Goal: Task Accomplishment & Management: Complete application form

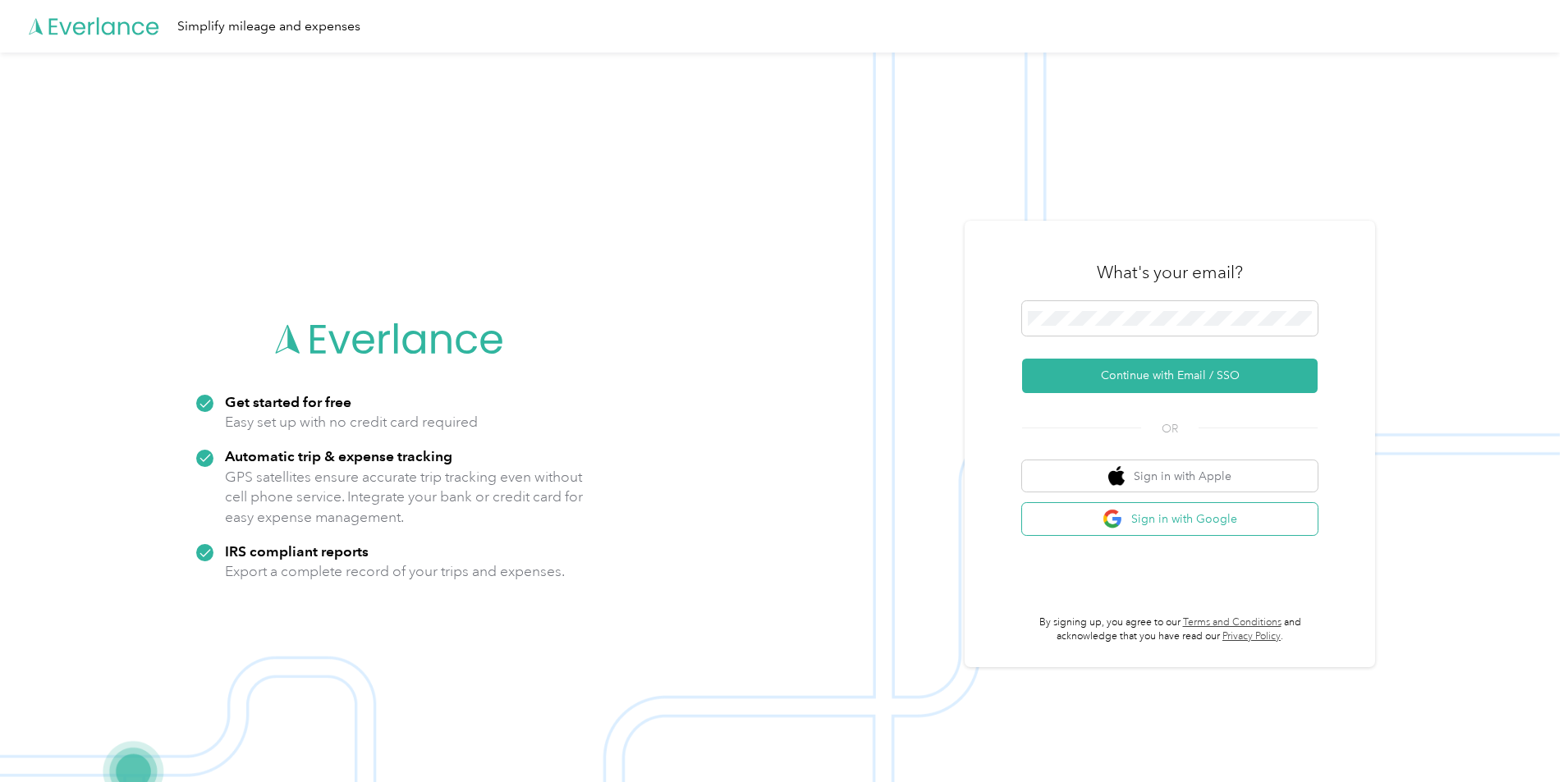
click at [1210, 520] on button "Sign in with Google" at bounding box center [1170, 519] width 295 height 32
click at [1189, 368] on button "Continue with Email / SSO" at bounding box center [1170, 376] width 295 height 35
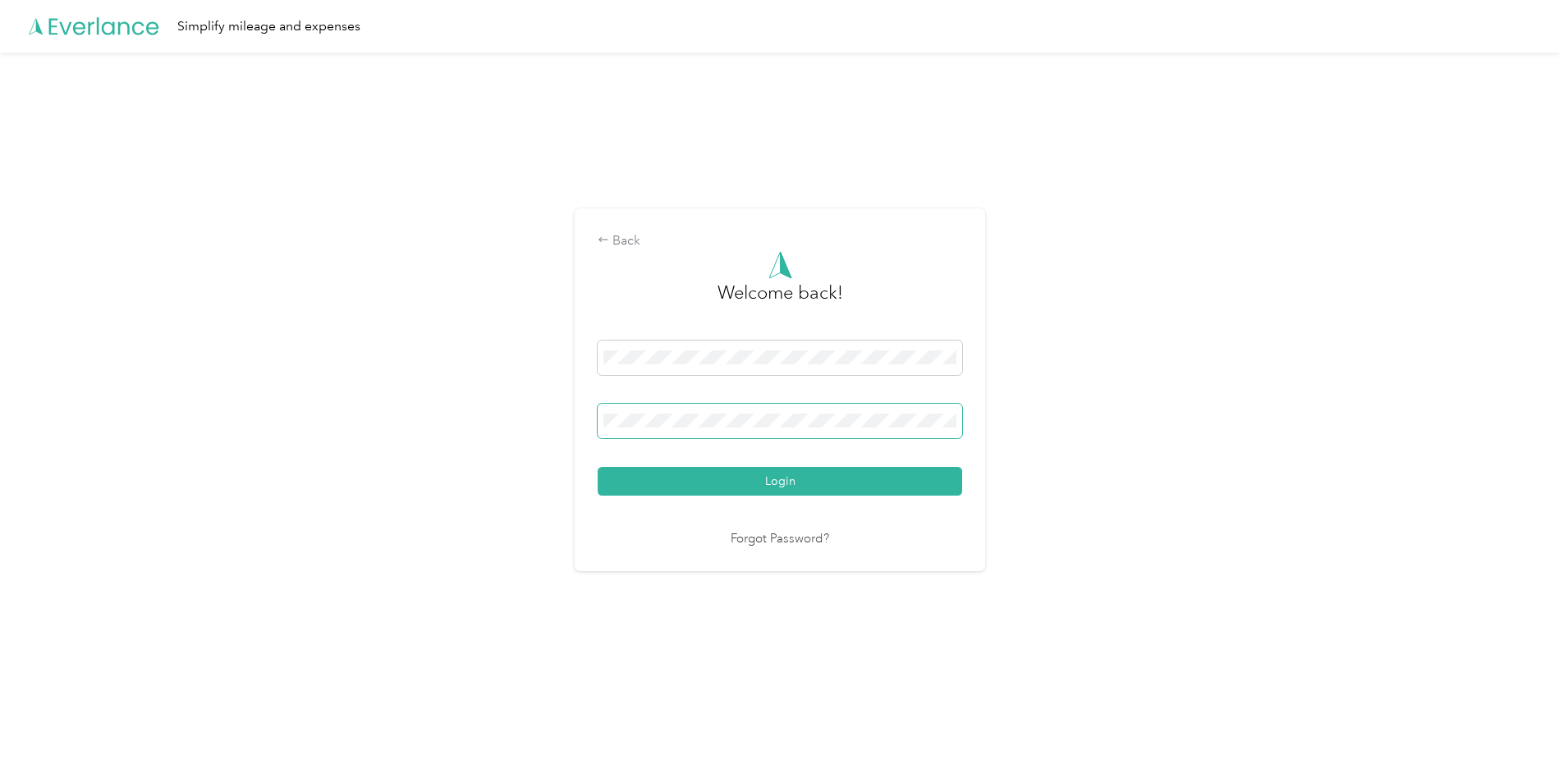
click at [598, 468] on button "Login" at bounding box center [780, 482] width 365 height 29
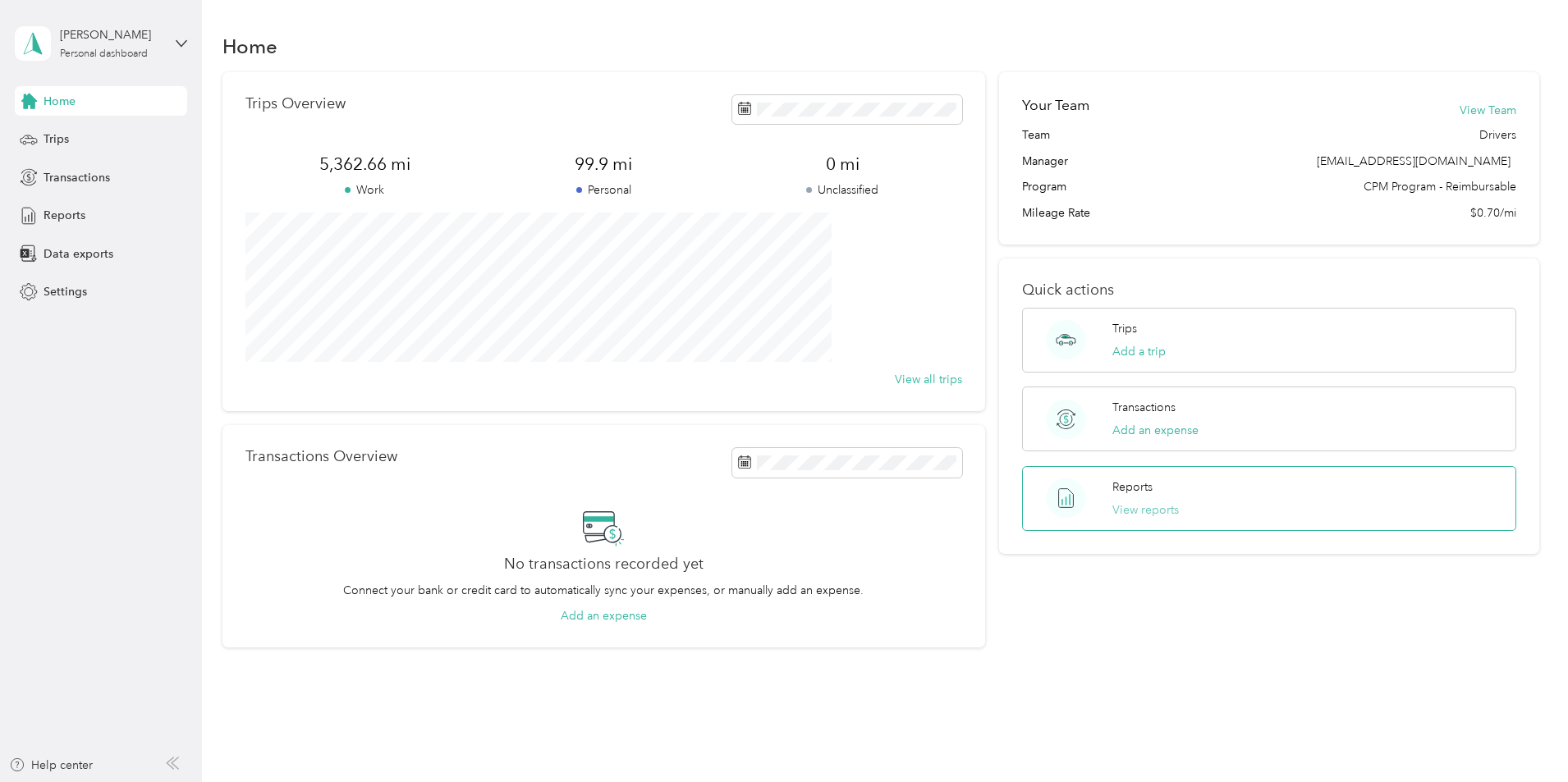
click at [1126, 501] on button "View reports" at bounding box center [1145, 509] width 67 height 17
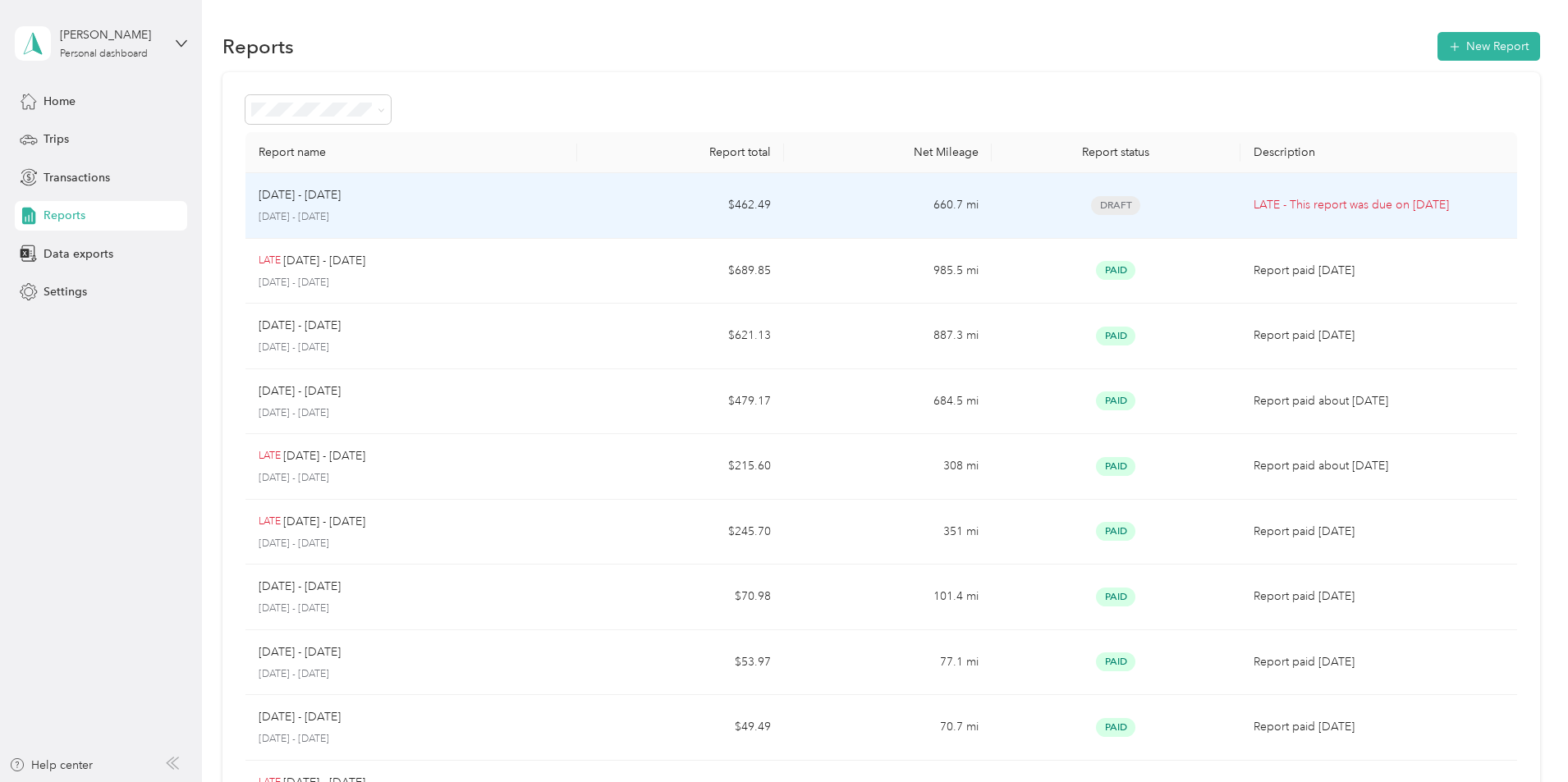
click at [1253, 202] on p "LATE - This report was due on [DATE]" at bounding box center [1378, 205] width 251 height 18
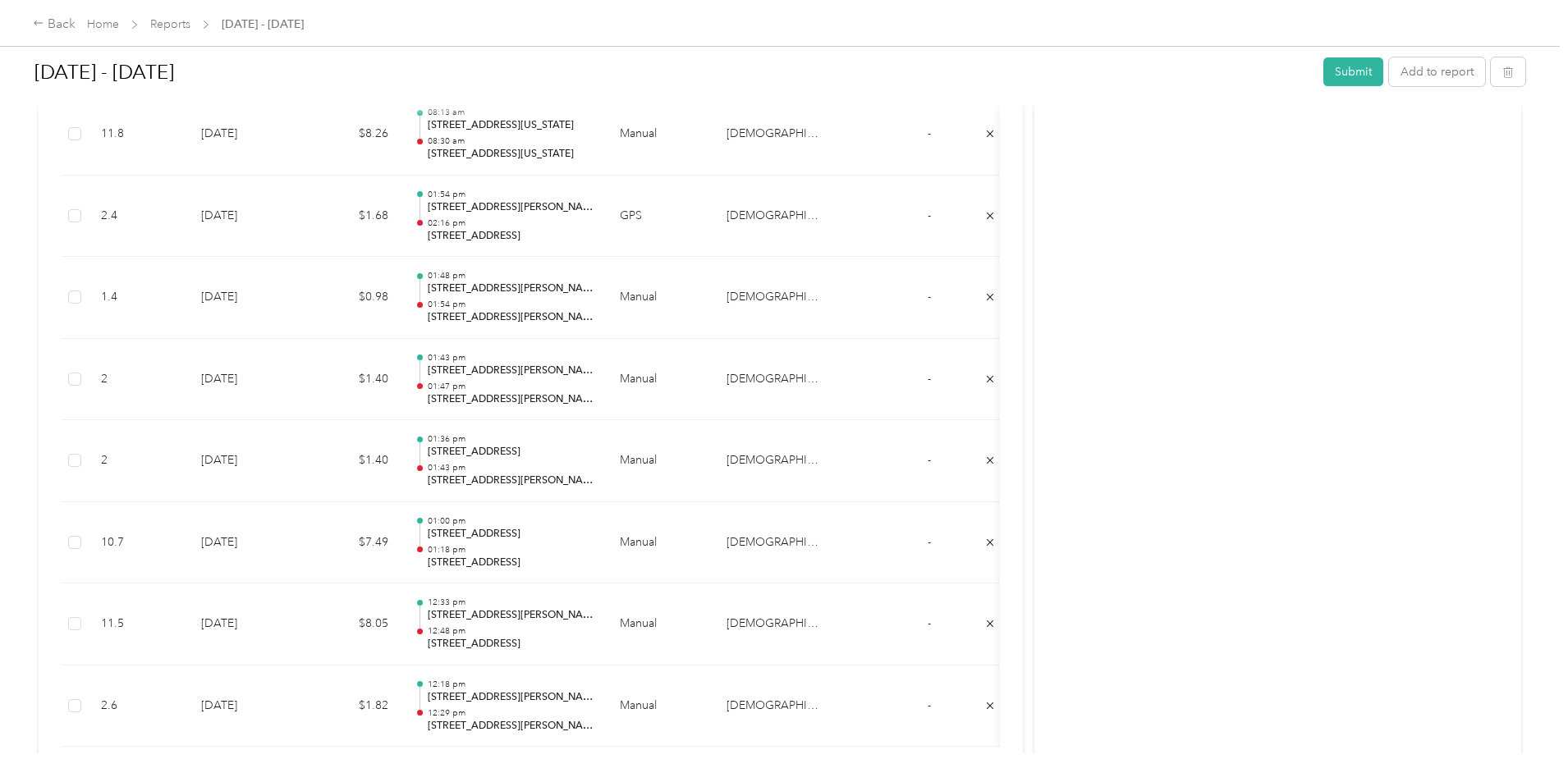
scroll to position [6767, 0]
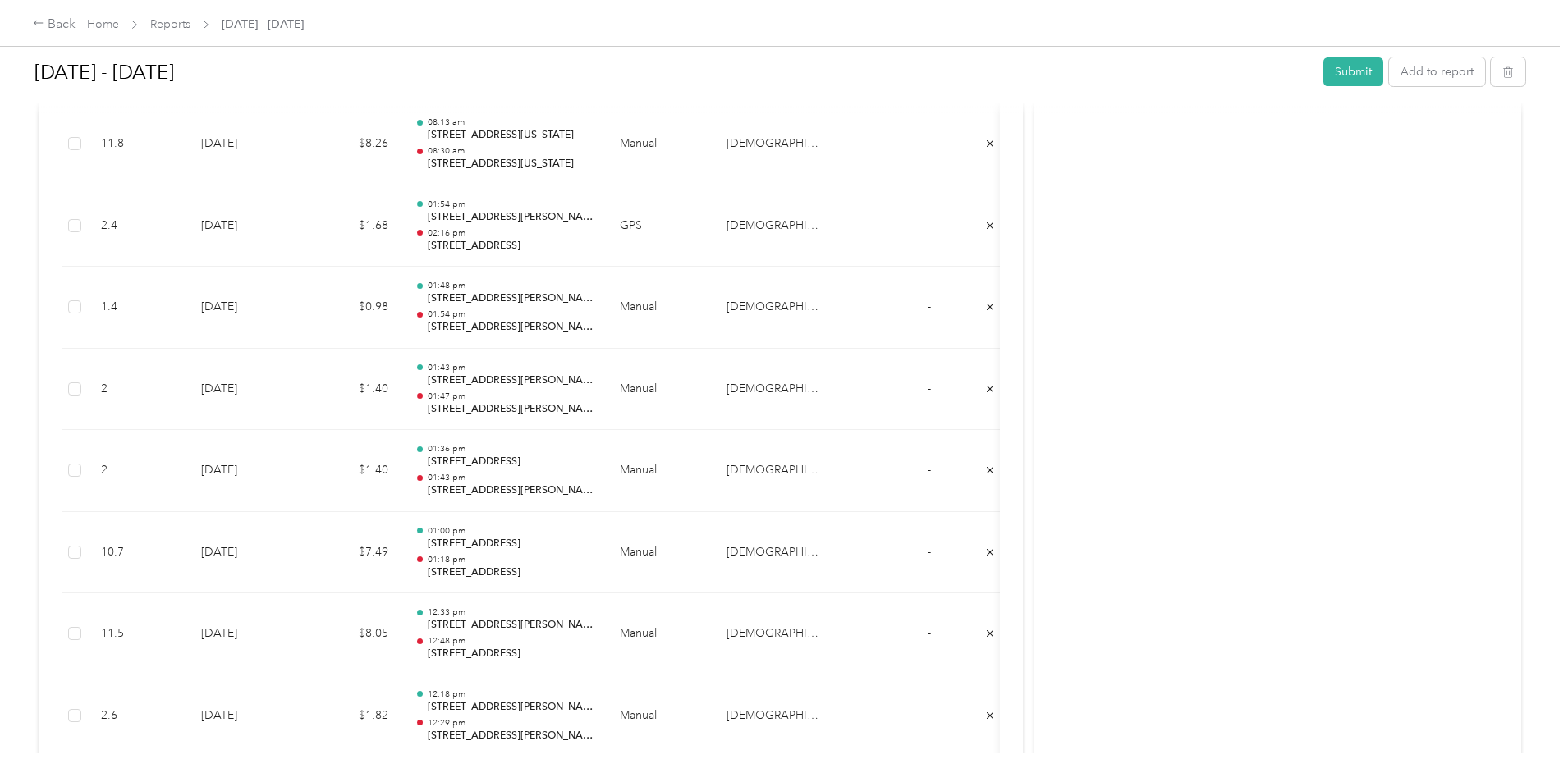
drag, startPoint x: 1050, startPoint y: 283, endPoint x: 1037, endPoint y: 258, distance: 28.2
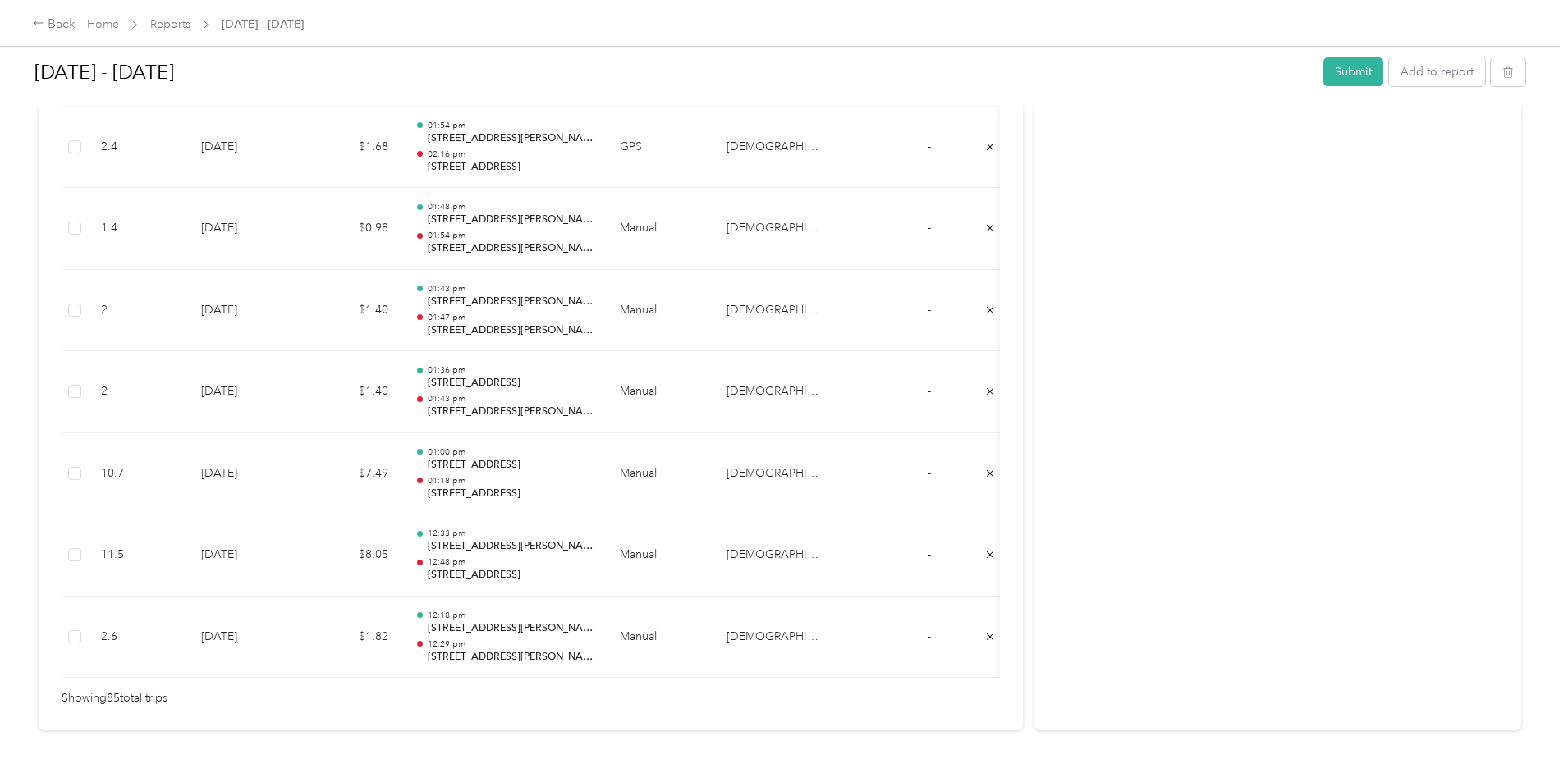
scroll to position [6849, 0]
click at [134, 489] on div "[DATE] - [DATE] Submit Add to report Draft Draft, awaiting submission View acti…" at bounding box center [779, 376] width 1560 height 754
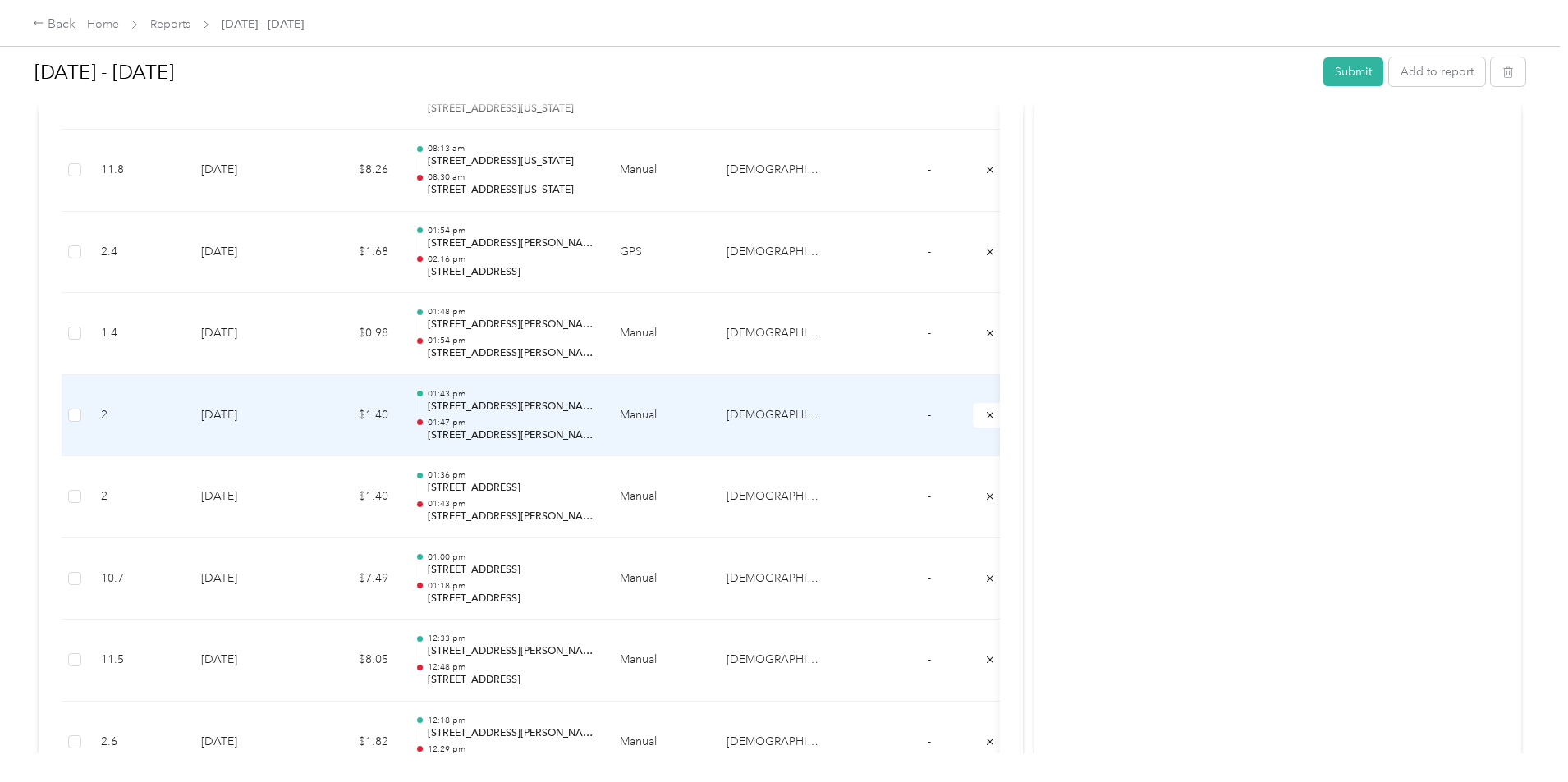
scroll to position [6825, 0]
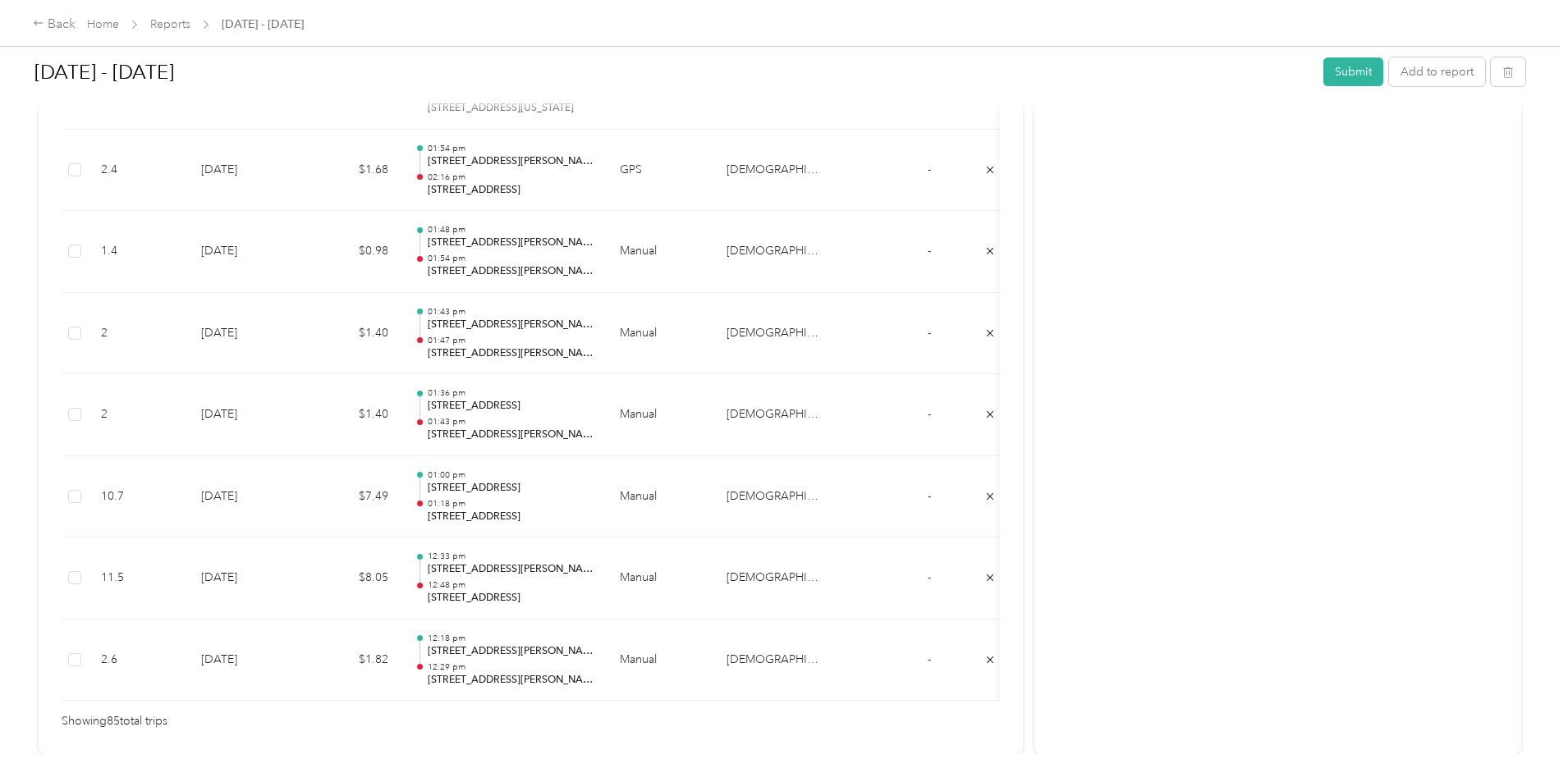
click at [108, 195] on div "Back Home Reports [DATE] - [DATE] [DATE] - [DATE] Submit Add to report Draft Dr…" at bounding box center [779, 391] width 1560 height 782
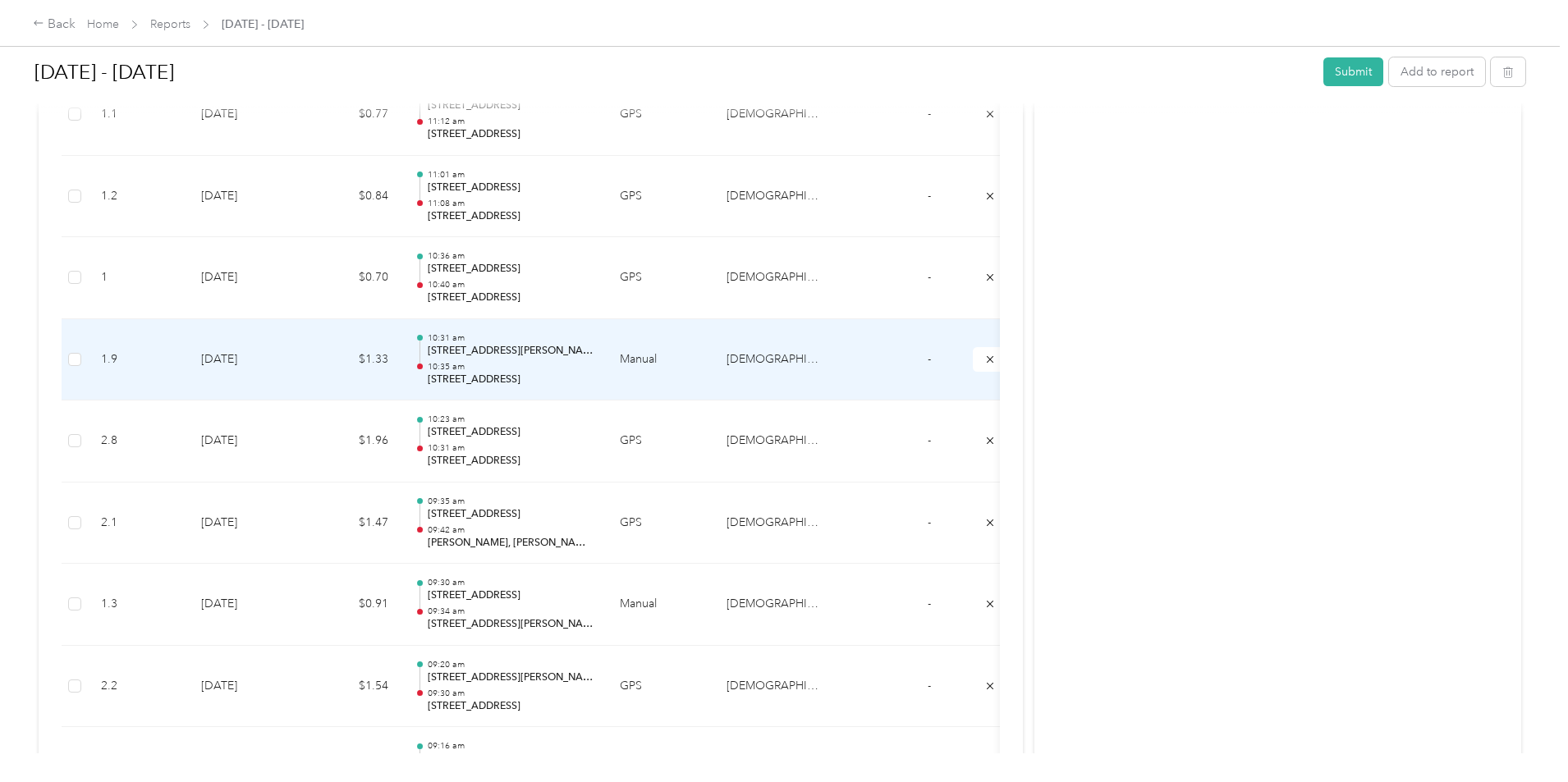
scroll to position [5100, 0]
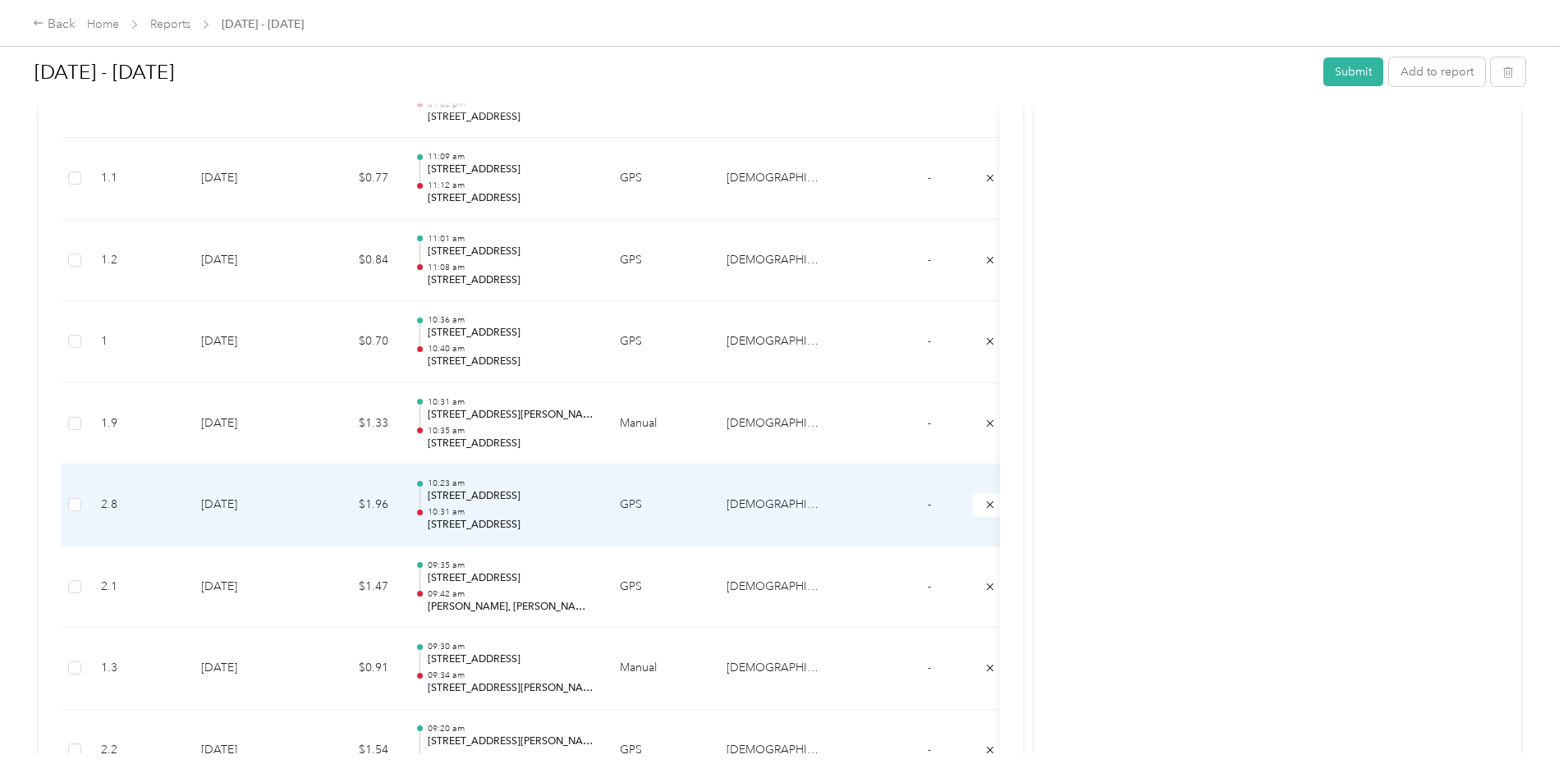
click at [401, 510] on td "$1.96" at bounding box center [352, 506] width 98 height 82
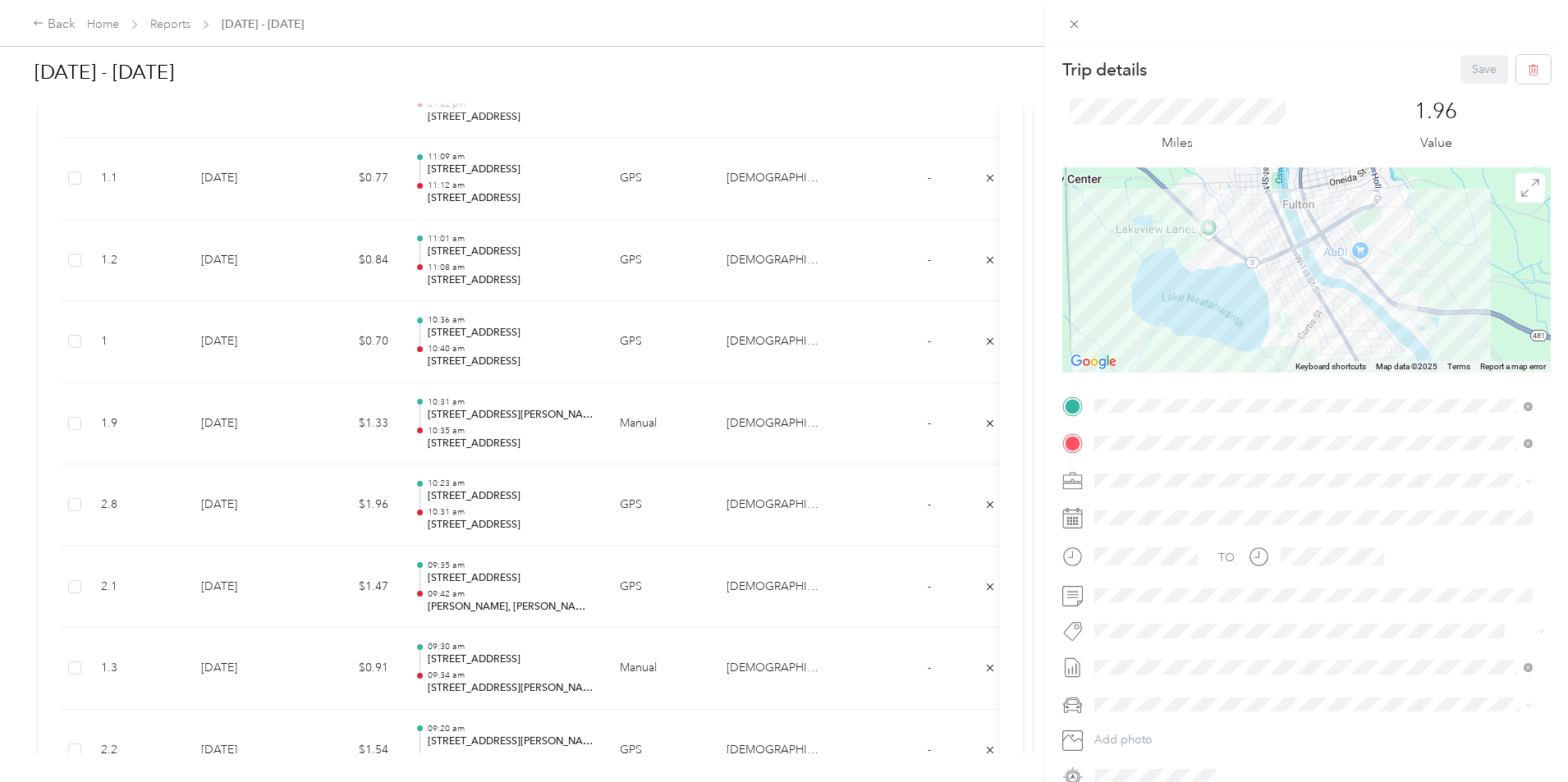
click at [474, 420] on div "Trip details Save This trip cannot be edited because it is either under review,…" at bounding box center [784, 391] width 1568 height 782
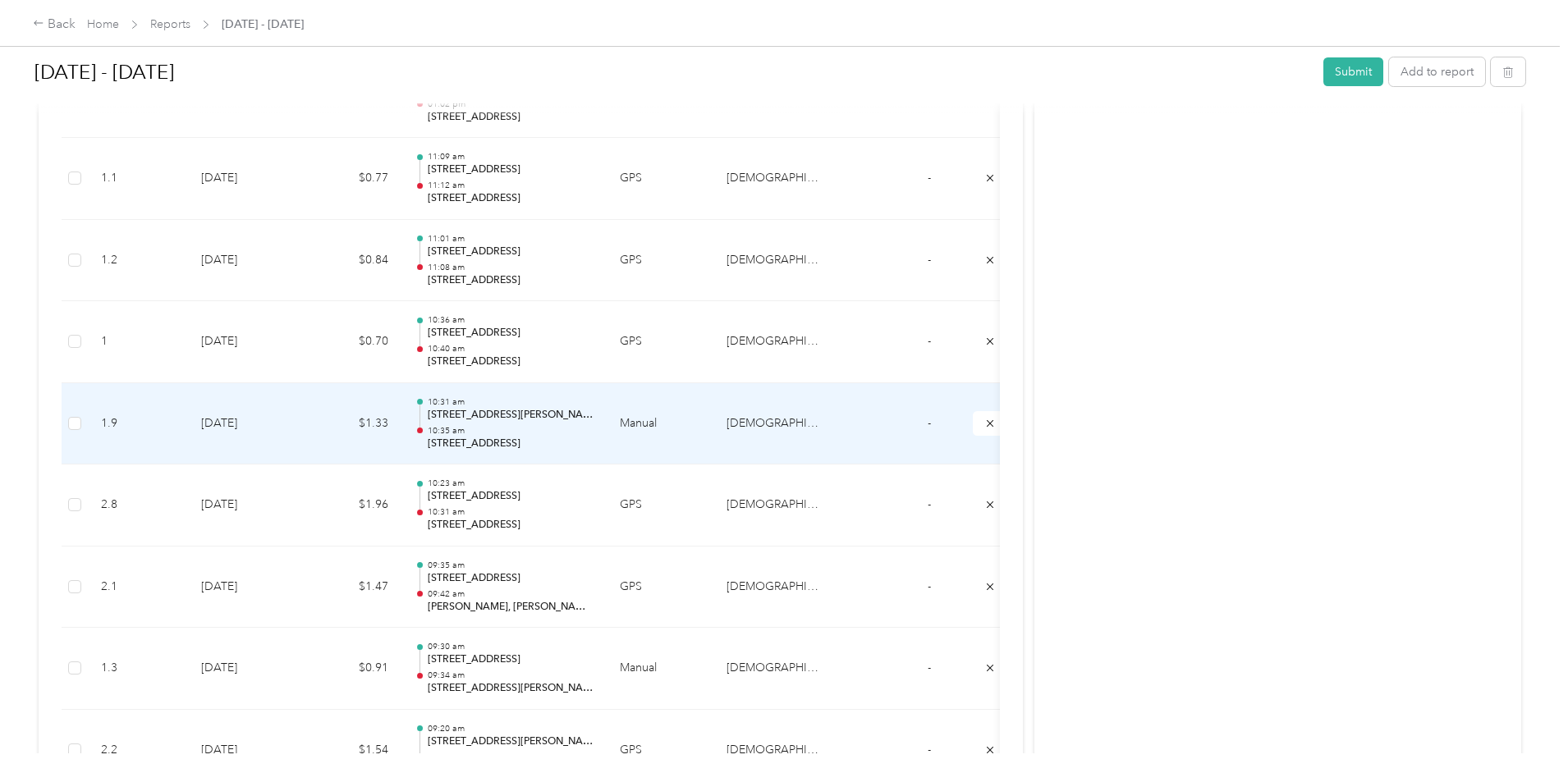
click at [401, 427] on td "$1.33" at bounding box center [352, 425] width 98 height 82
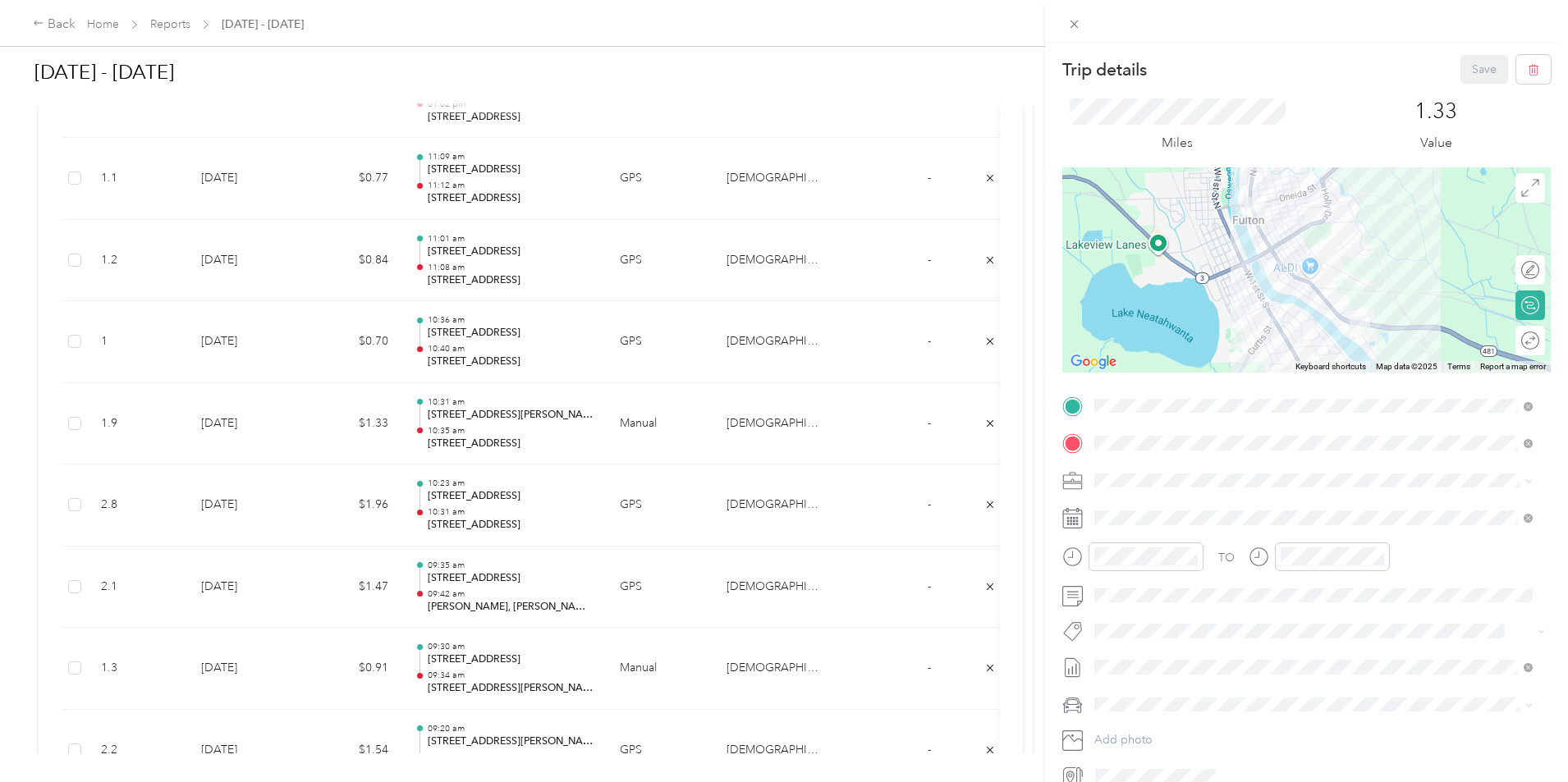
click at [428, 311] on div "Trip details Save This trip cannot be edited because it is either under review,…" at bounding box center [784, 391] width 1568 height 782
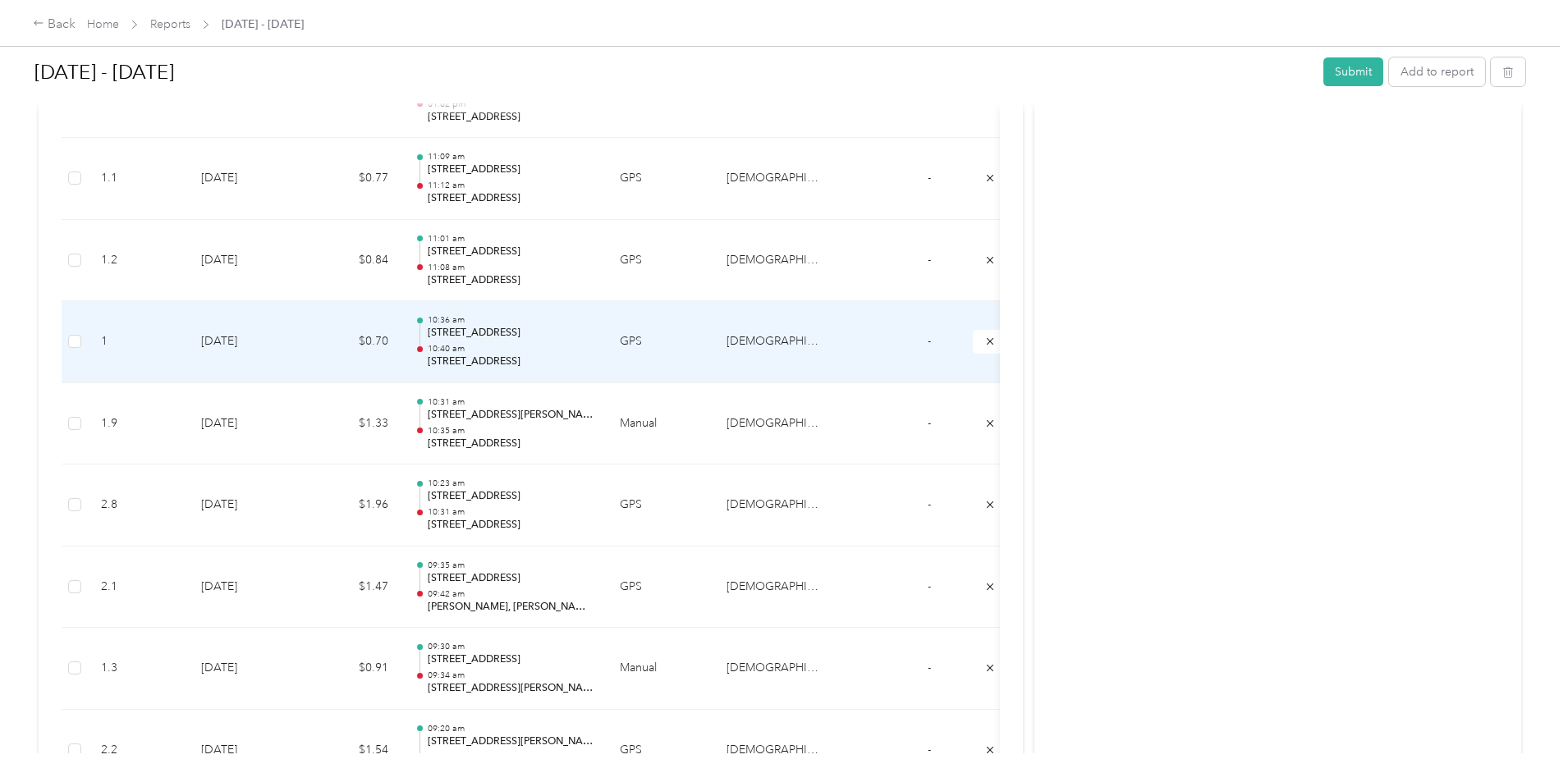
click at [303, 353] on td "[DATE]" at bounding box center [245, 343] width 115 height 82
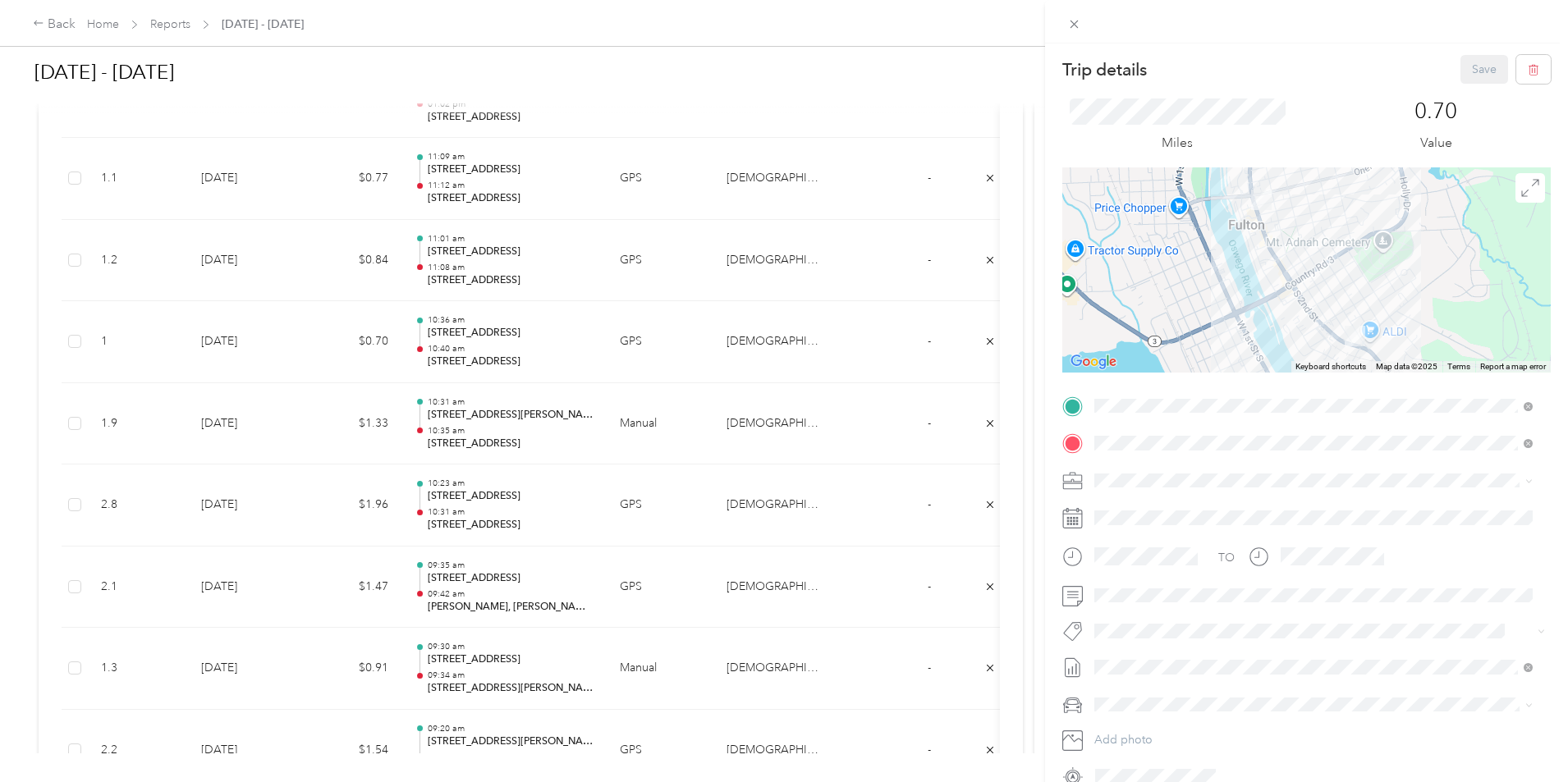
click at [474, 180] on div "Trip details Save This trip cannot be edited because it is either under review,…" at bounding box center [784, 391] width 1568 height 782
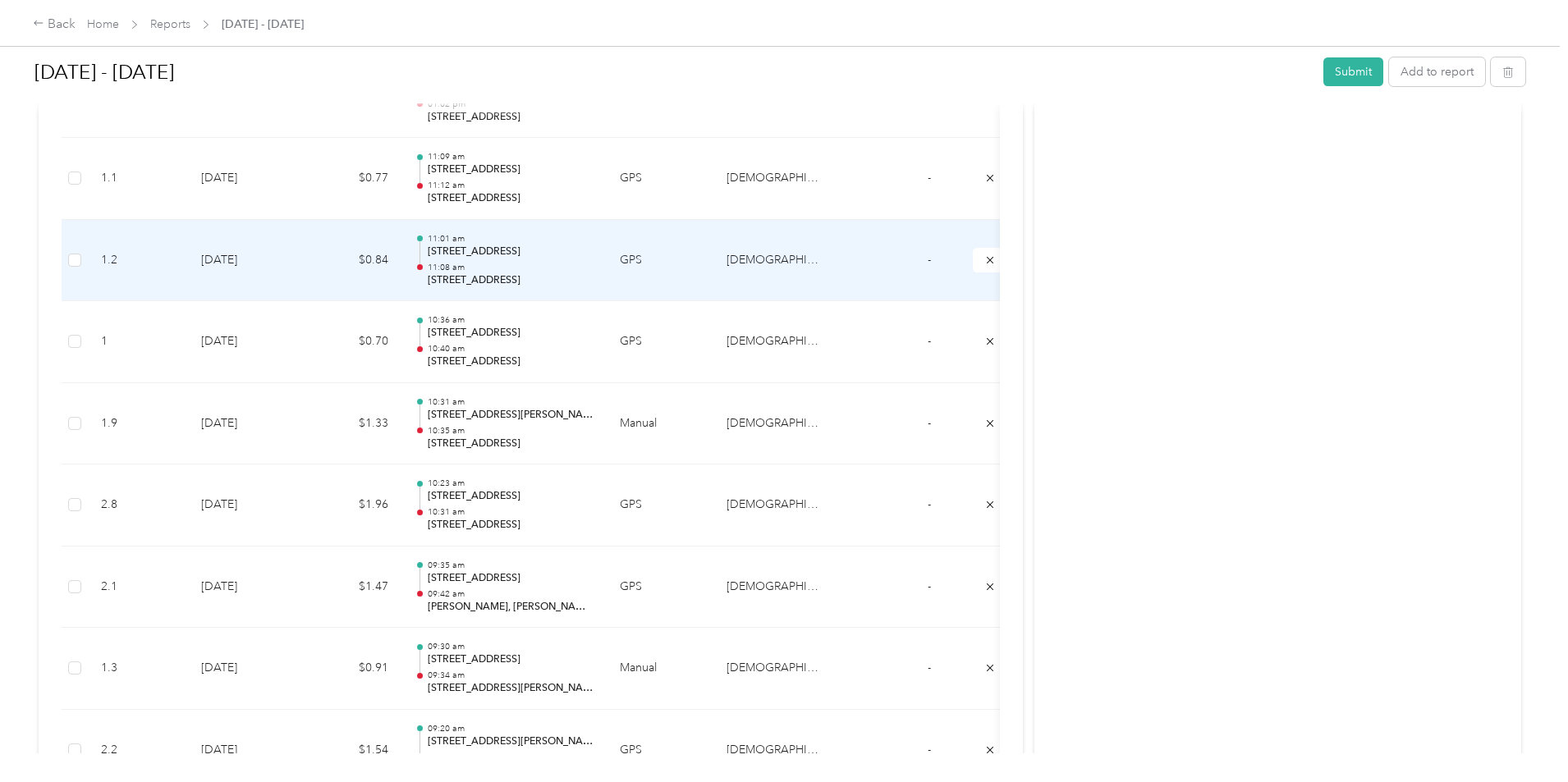
click at [401, 260] on td "$0.84" at bounding box center [352, 261] width 98 height 82
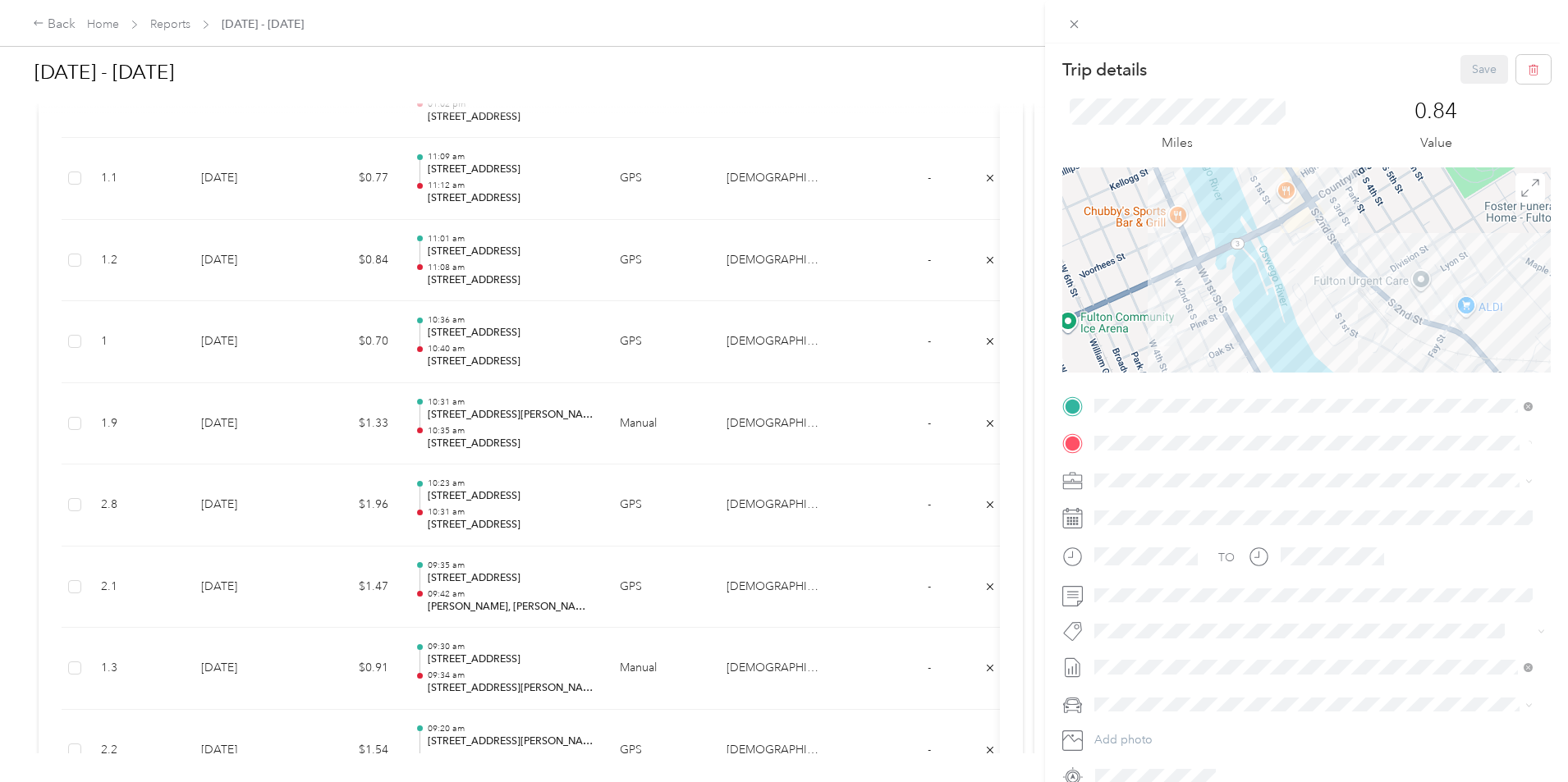
click at [500, 196] on div "Trip details Save This trip cannot be edited because it is either under review,…" at bounding box center [784, 391] width 1568 height 782
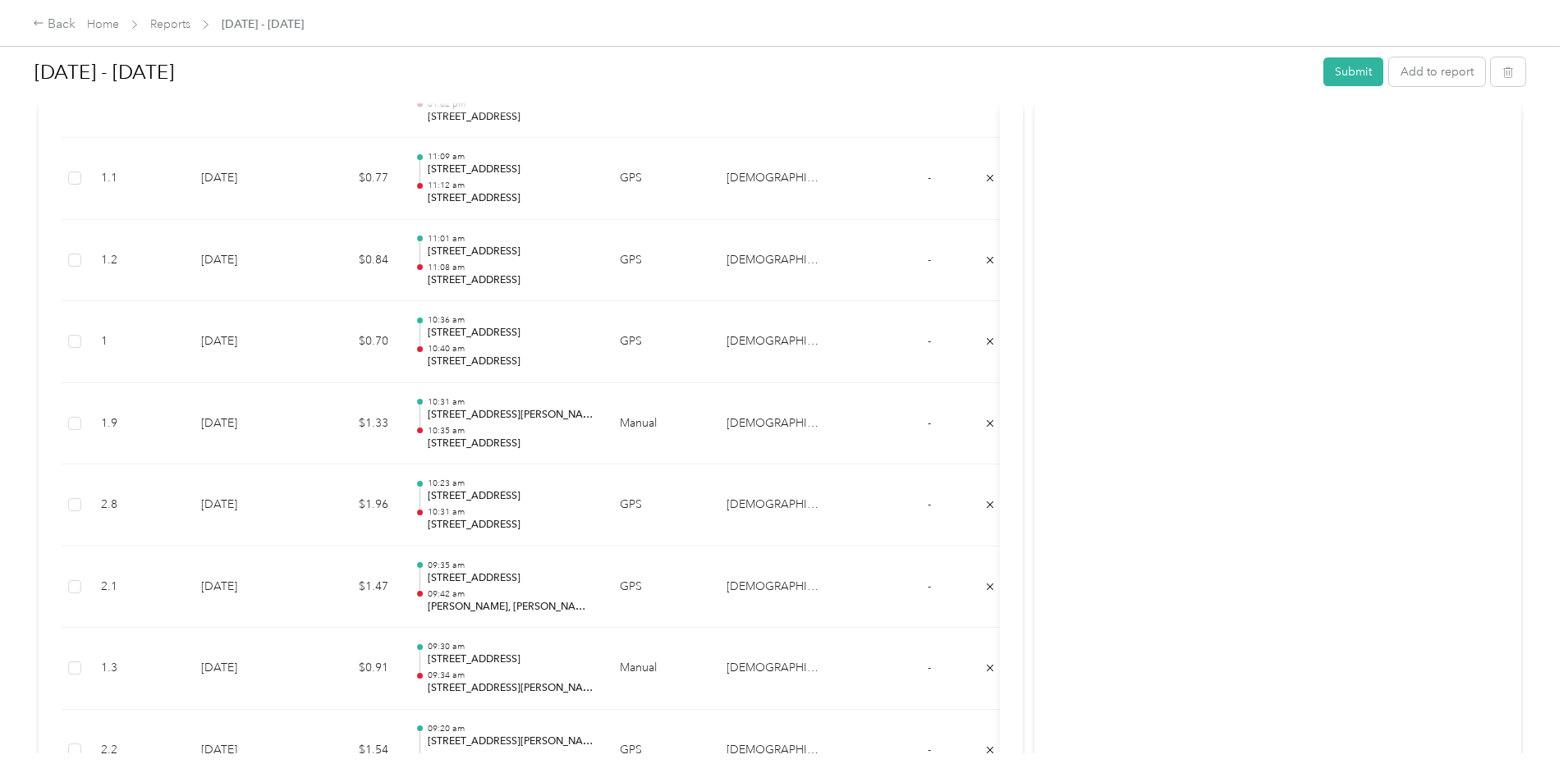
click at [401, 194] on td "$0.77" at bounding box center [352, 179] width 98 height 82
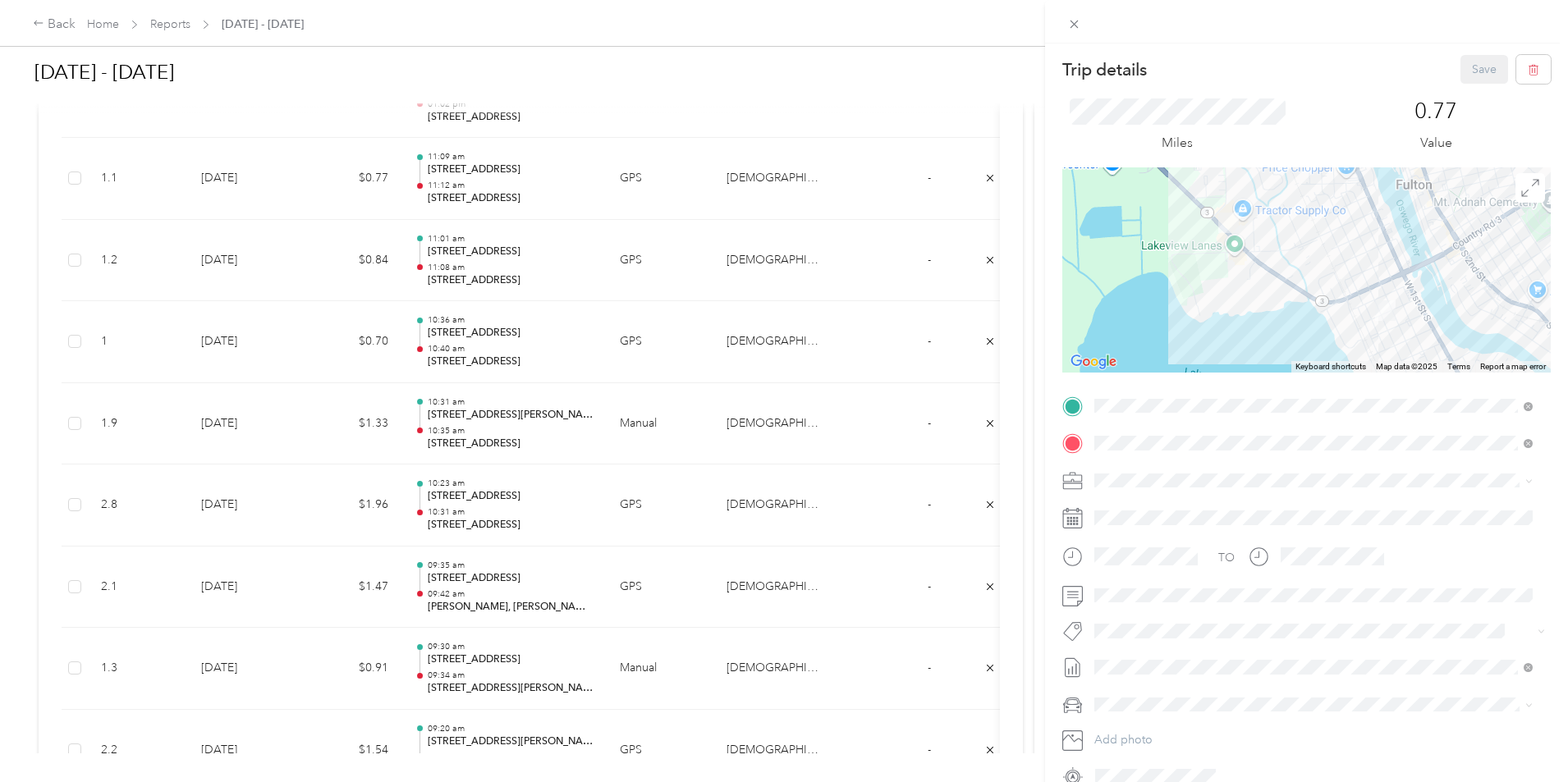
click at [137, 322] on div "Trip details Save This trip cannot be edited because it is either under review,…" at bounding box center [784, 391] width 1568 height 782
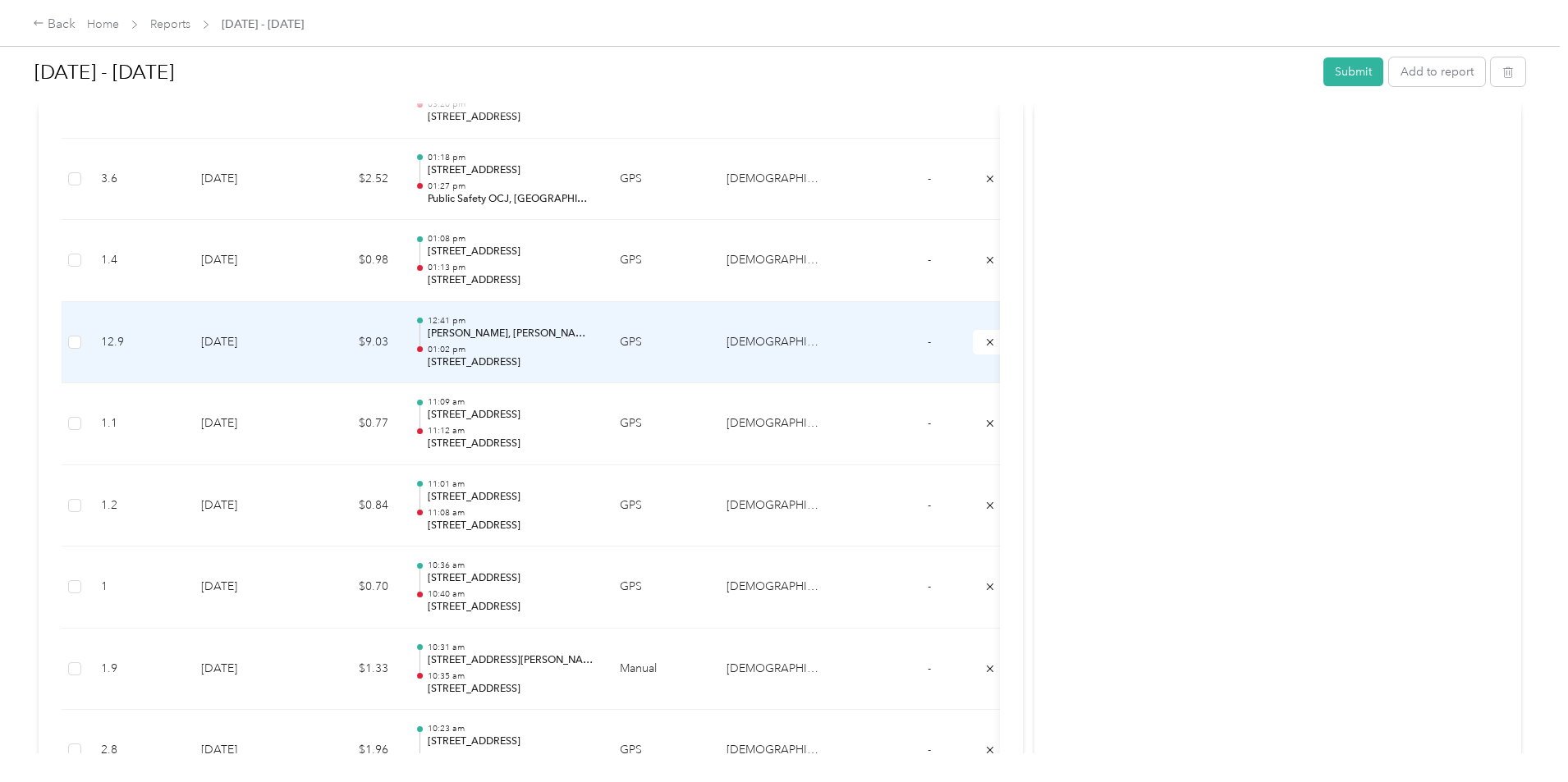
scroll to position [4854, 0]
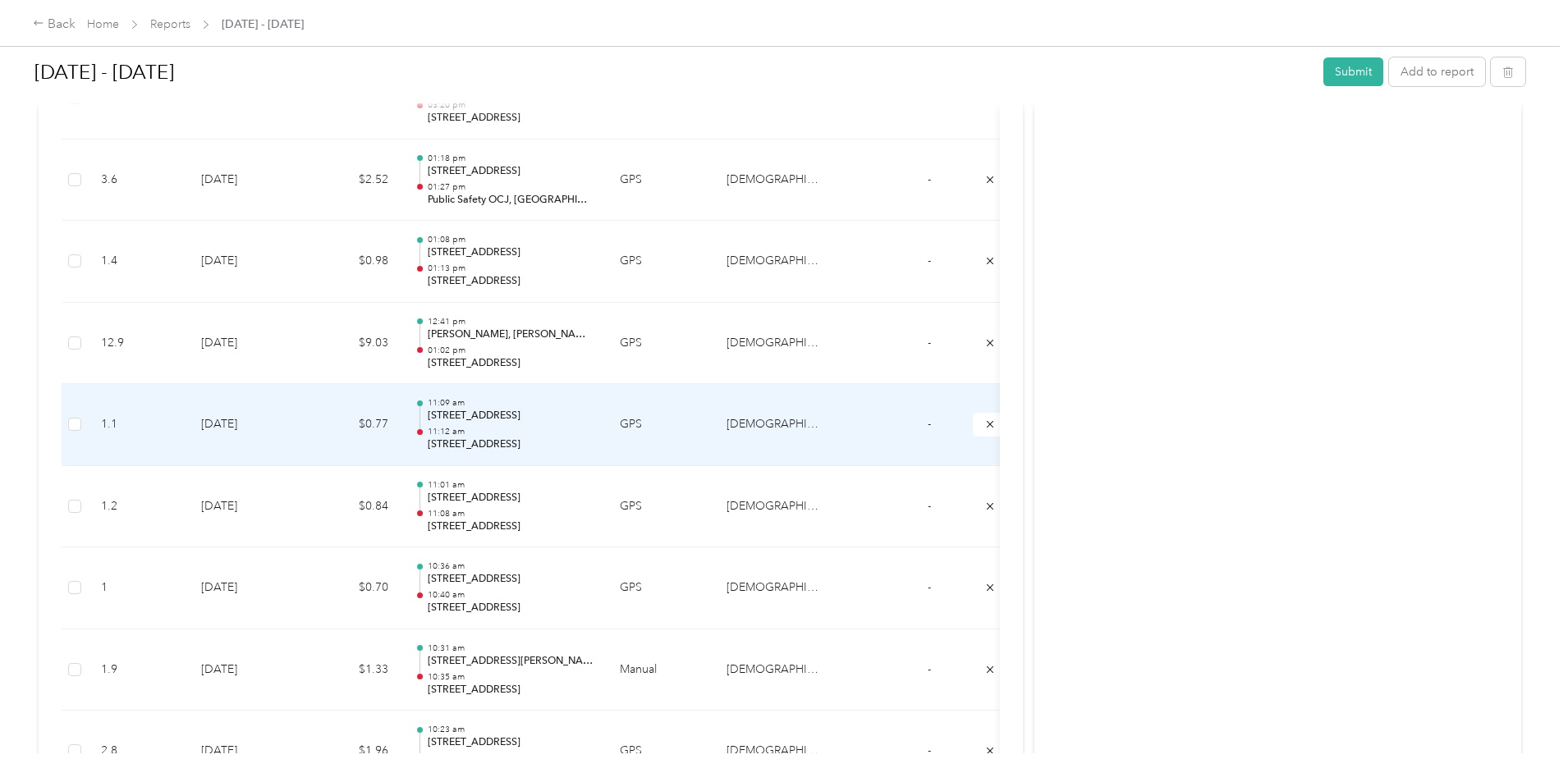
click at [401, 417] on td "$0.77" at bounding box center [352, 426] width 98 height 82
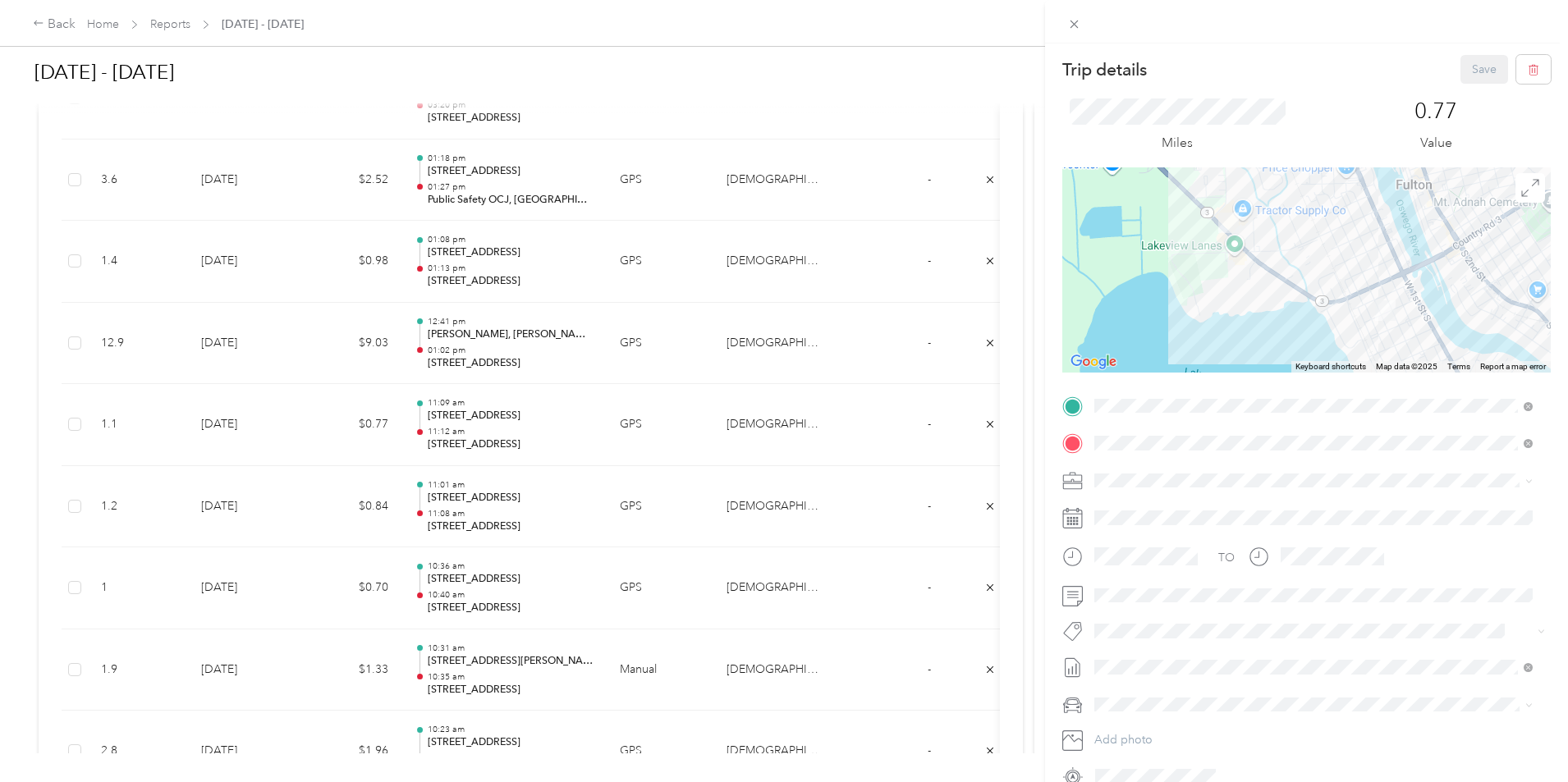
click at [440, 441] on div "Trip details Save This trip cannot be edited because it is either under review,…" at bounding box center [784, 391] width 1568 height 782
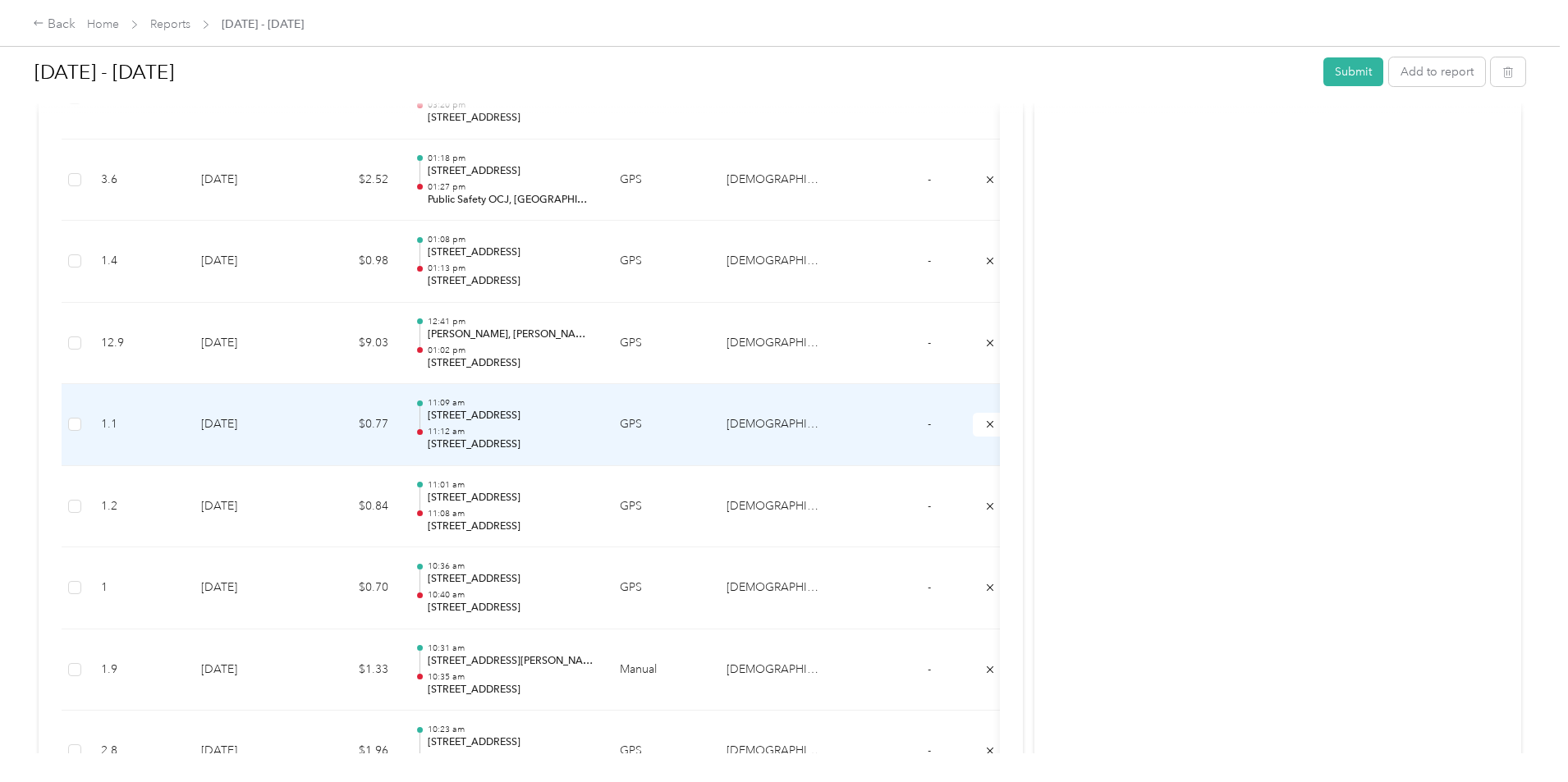
click at [401, 441] on td "$0.77" at bounding box center [352, 426] width 98 height 82
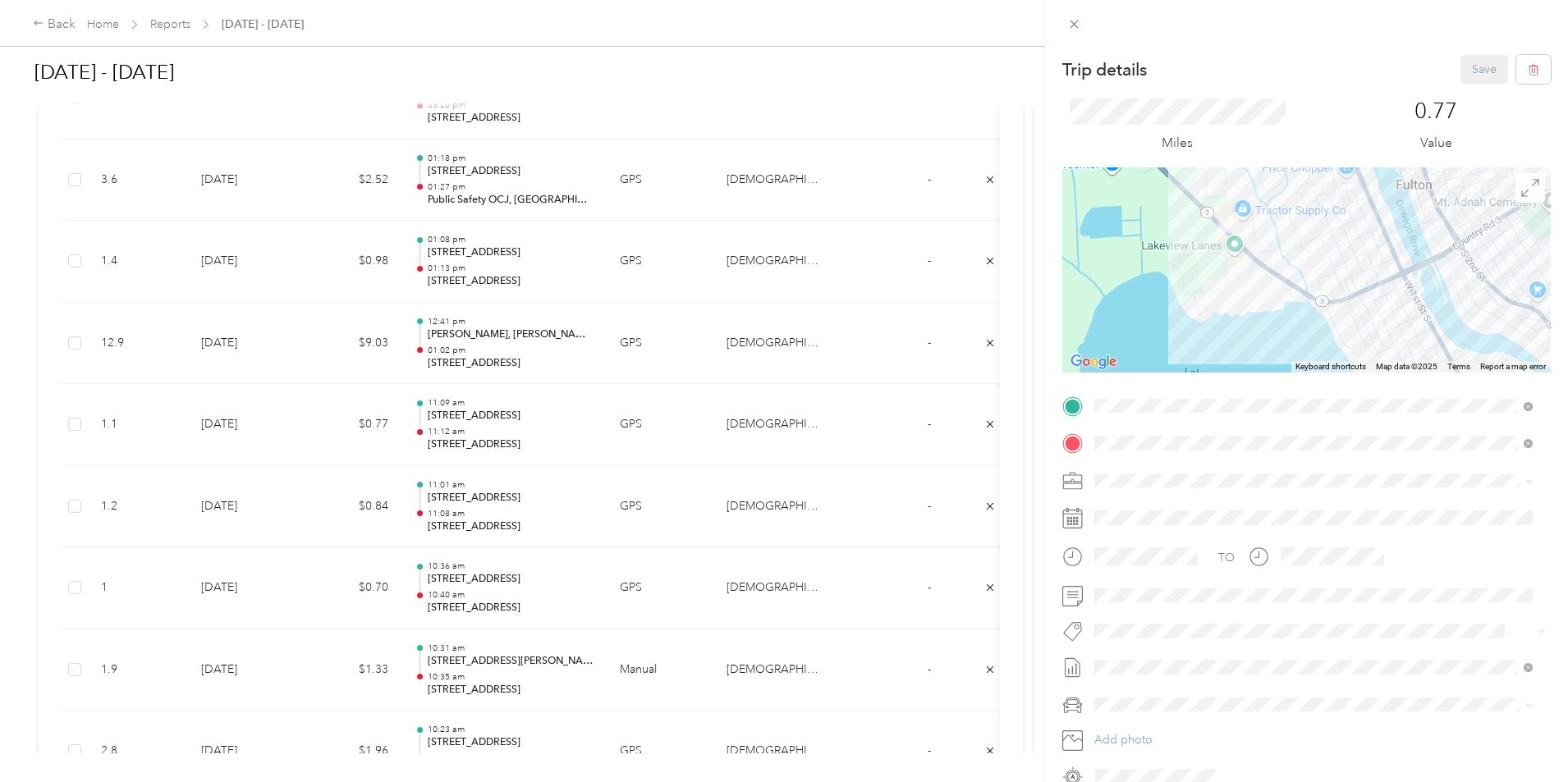
click at [476, 354] on div "Trip details Save This trip cannot be edited because it is either under review,…" at bounding box center [784, 391] width 1568 height 782
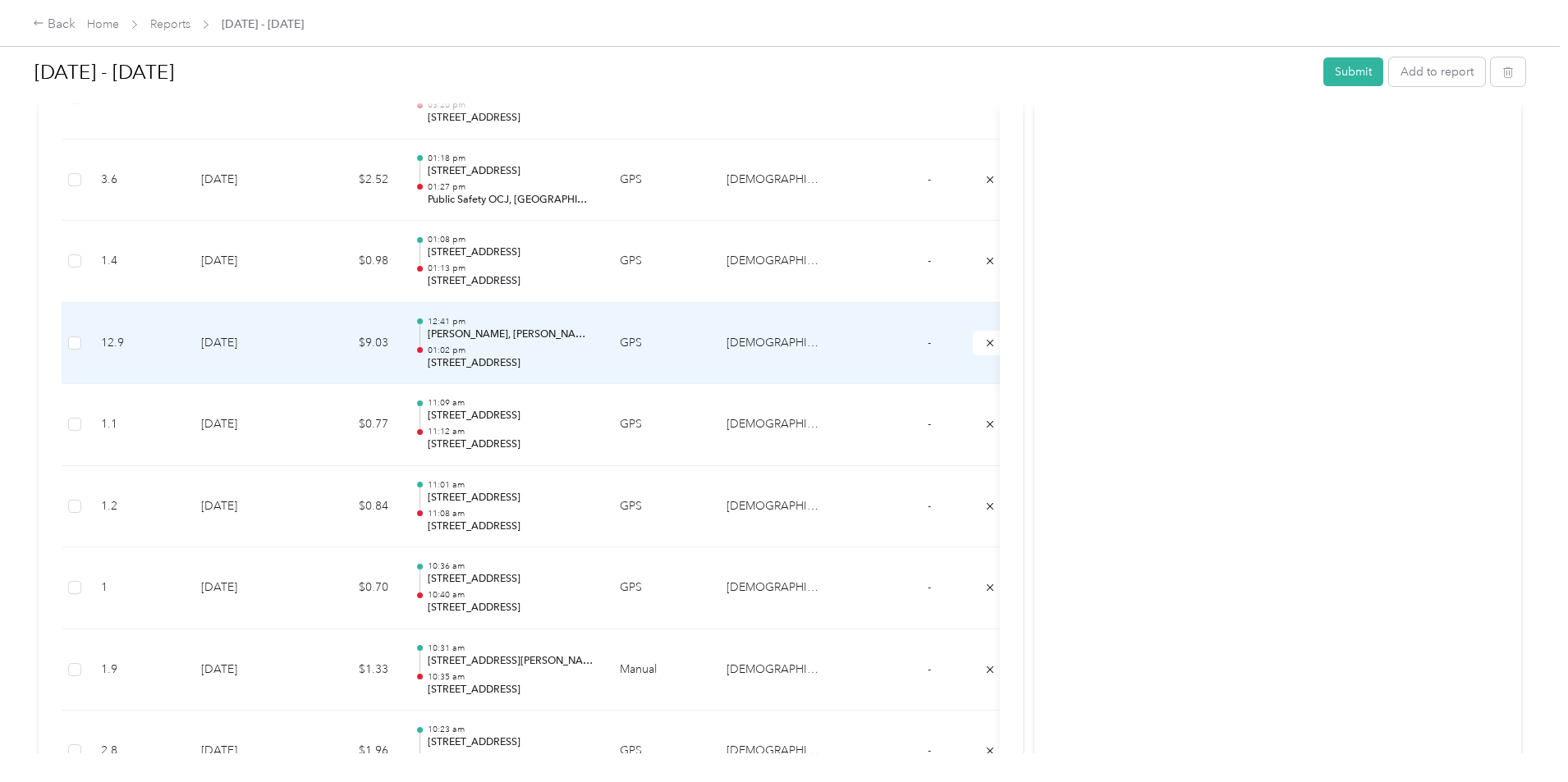
click at [401, 354] on td "$9.03" at bounding box center [352, 344] width 98 height 82
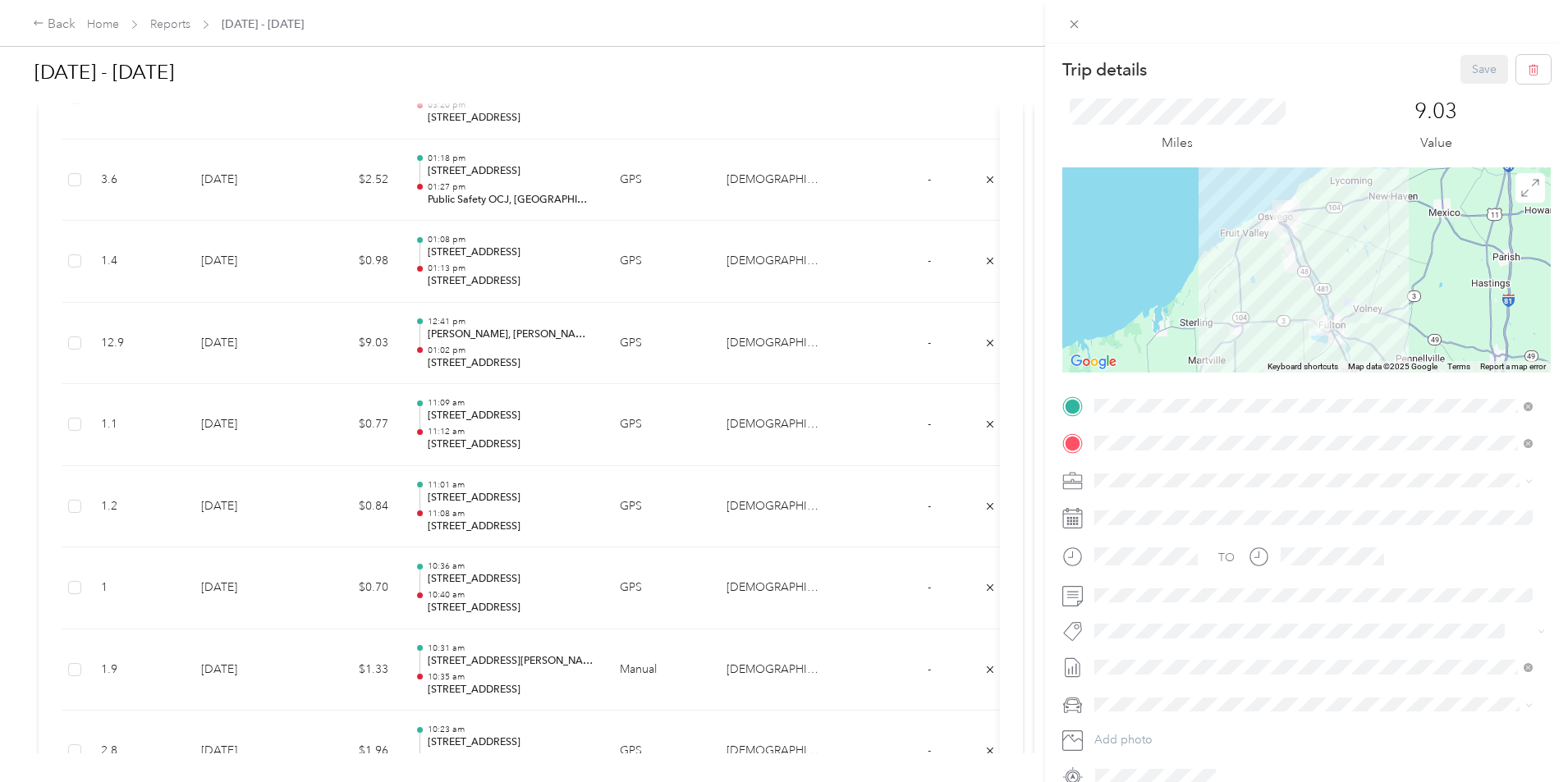
click at [439, 482] on div "Trip details Save This trip cannot be edited because it is either under review,…" at bounding box center [784, 391] width 1568 height 782
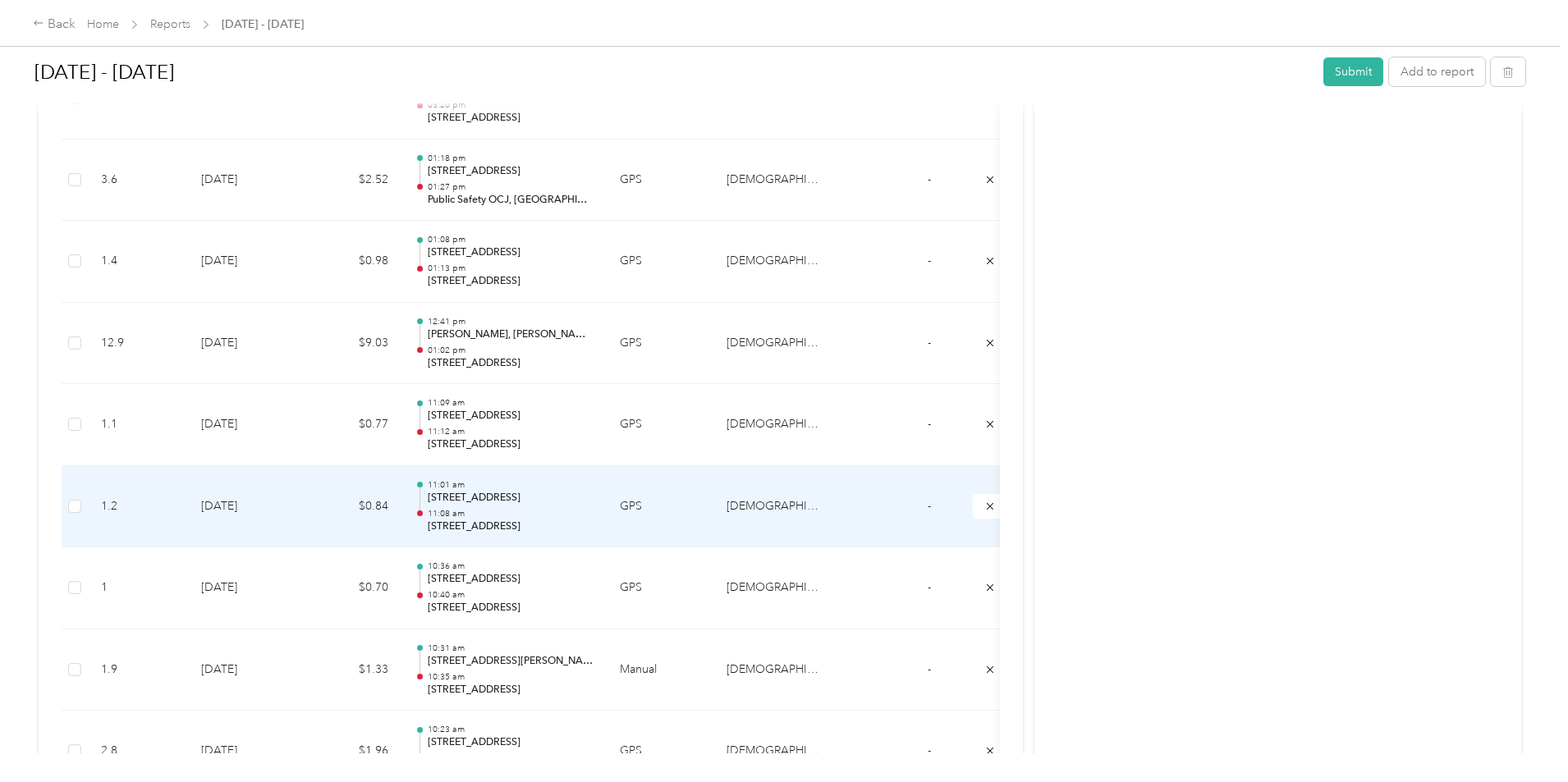
click at [401, 483] on td "$0.84" at bounding box center [352, 508] width 98 height 82
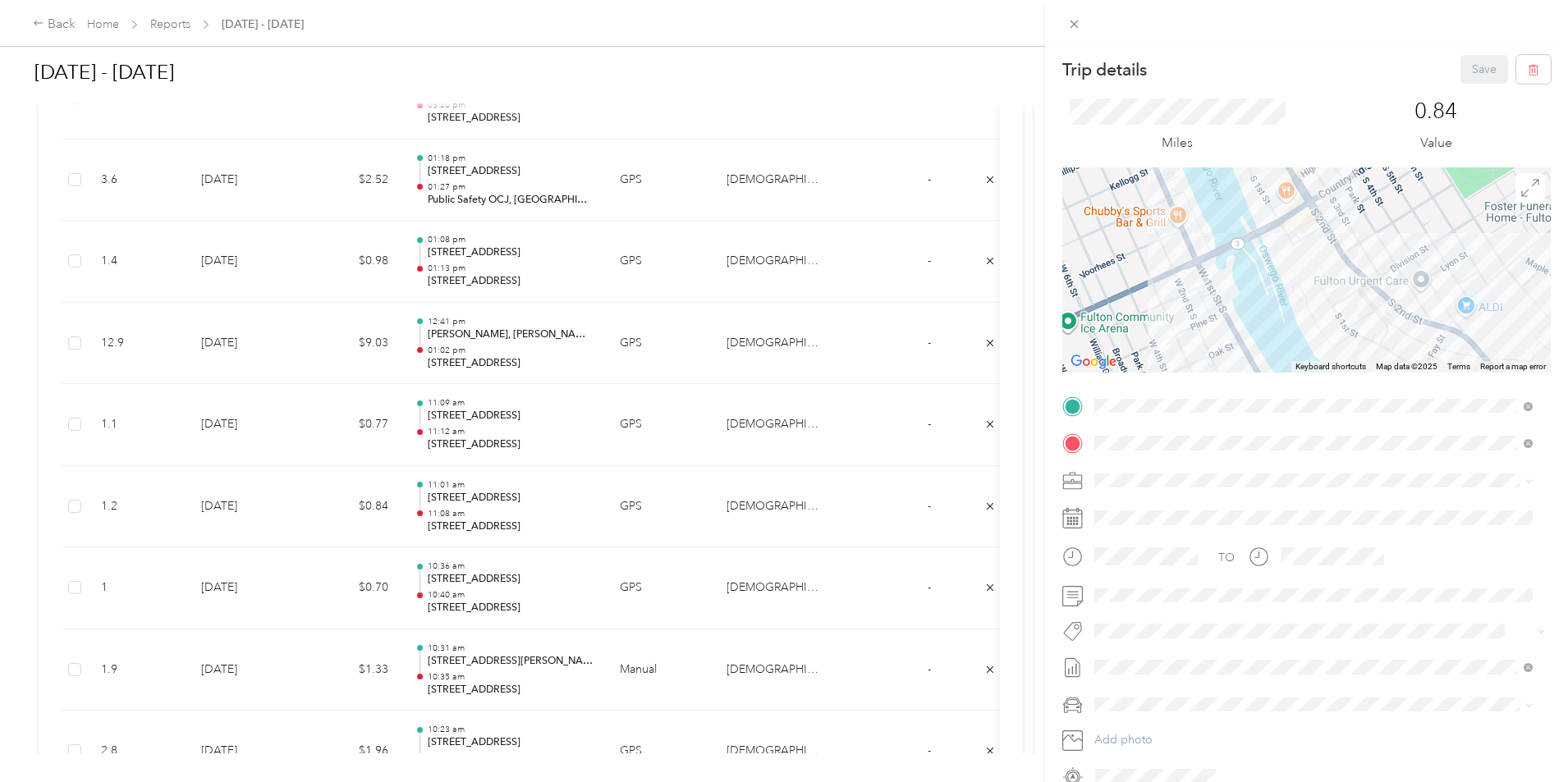
click at [434, 351] on div "Trip details Save This trip cannot be edited because it is either under review,…" at bounding box center [784, 391] width 1568 height 782
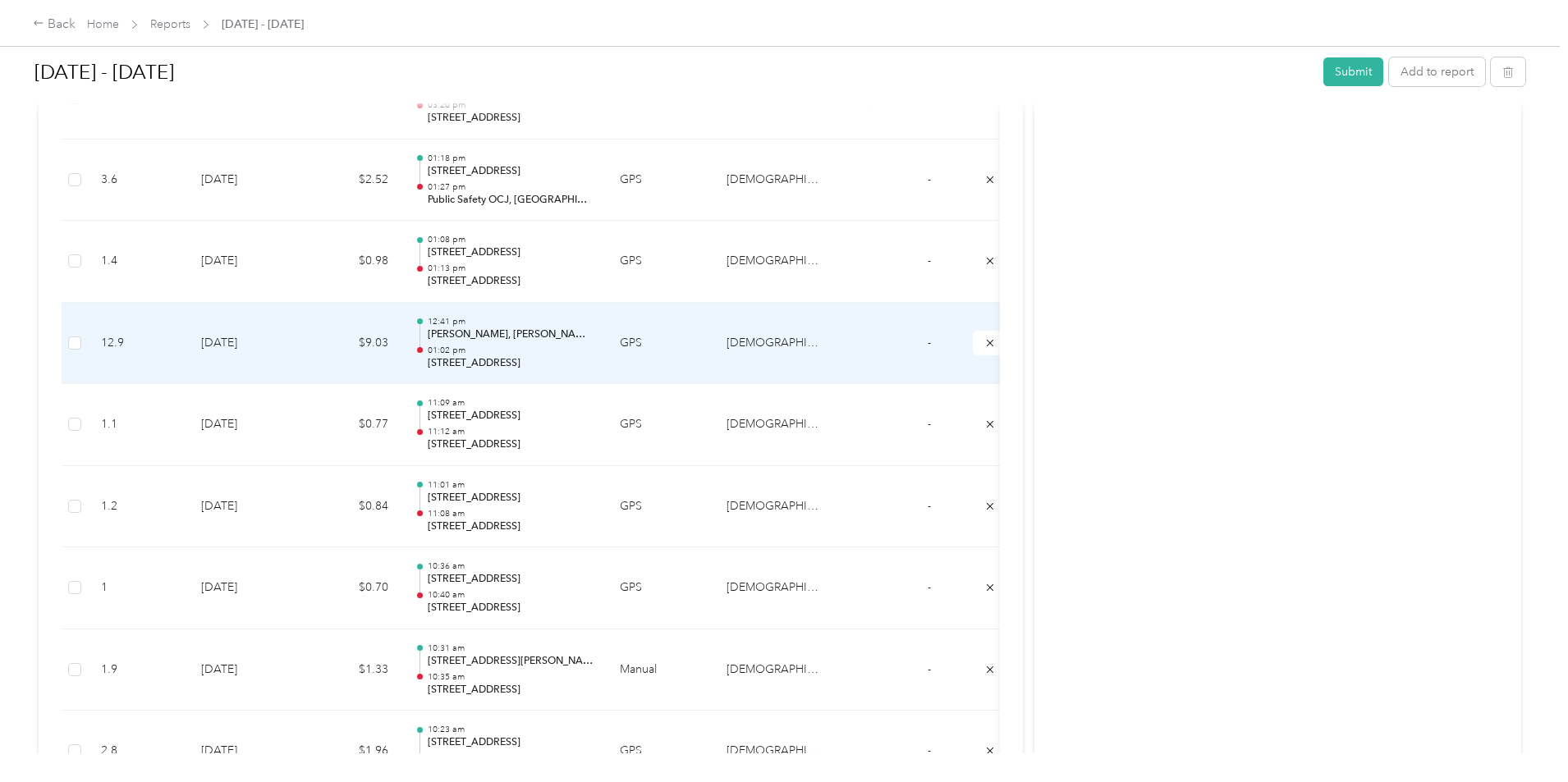
click at [401, 344] on td "$9.03" at bounding box center [352, 344] width 98 height 82
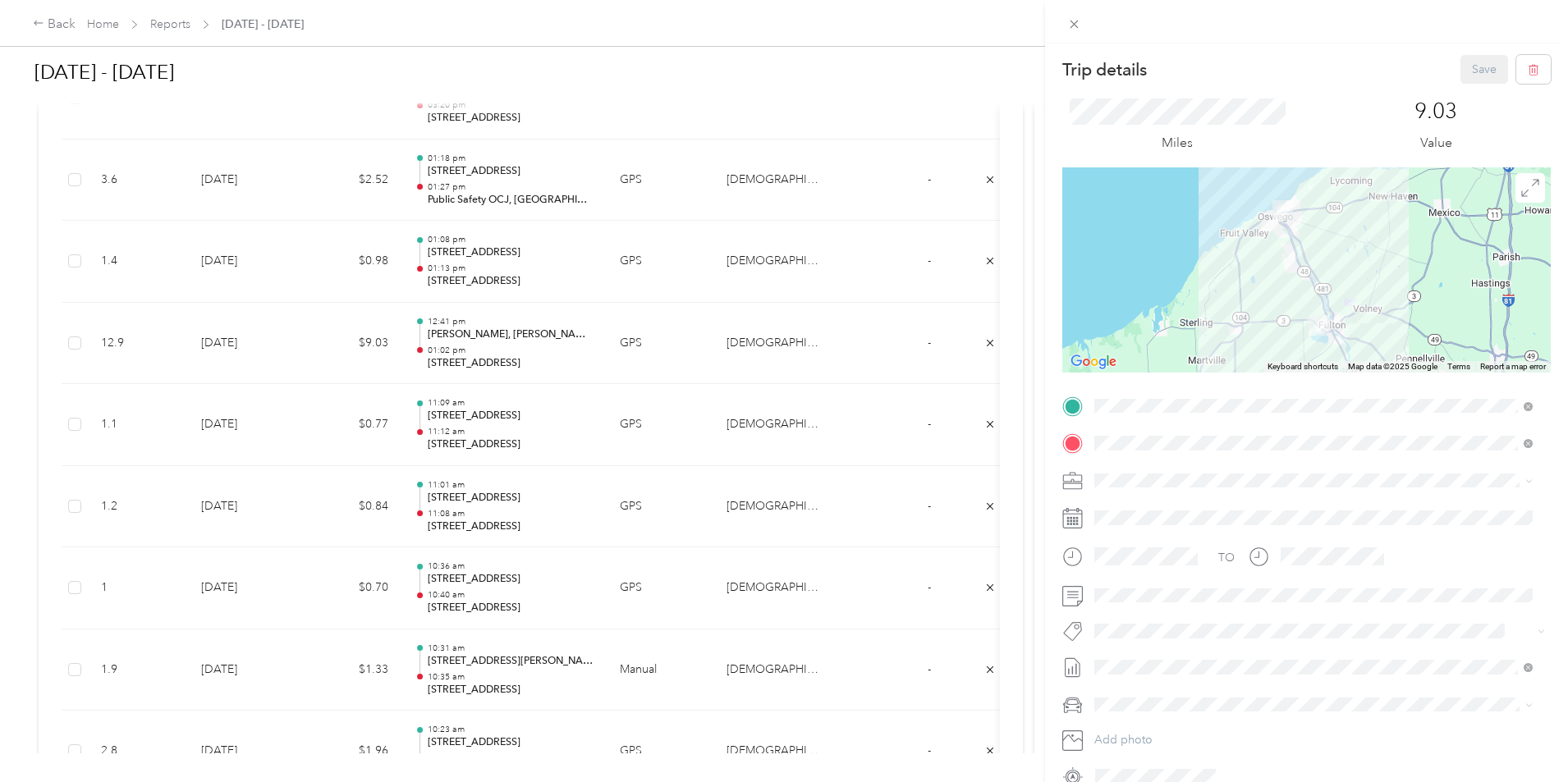
click at [397, 349] on div "Trip details Save This trip cannot be edited because it is either under review,…" at bounding box center [784, 391] width 1568 height 782
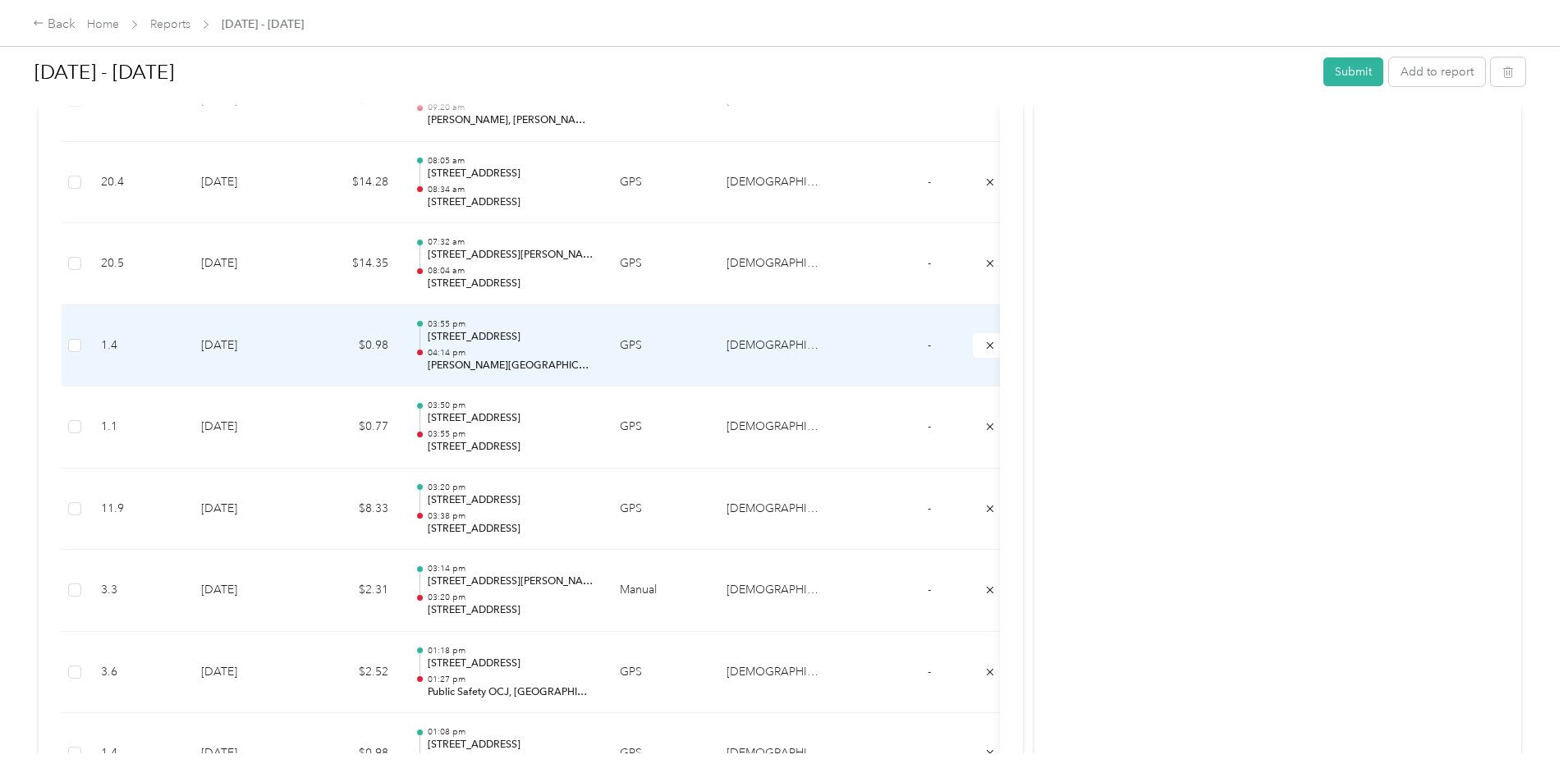
scroll to position [4279, 0]
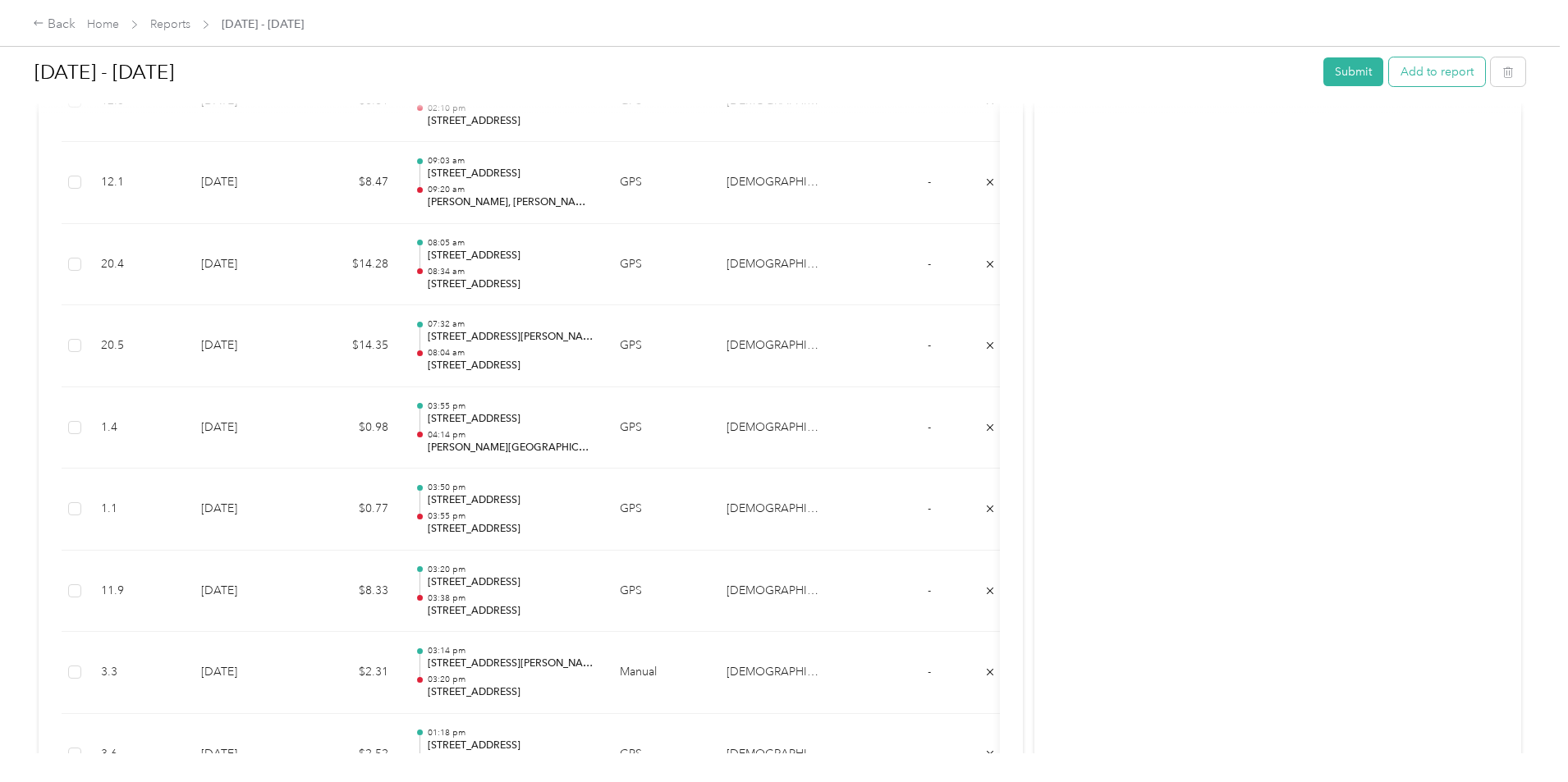
click at [1389, 76] on button "Add to report" at bounding box center [1437, 72] width 96 height 29
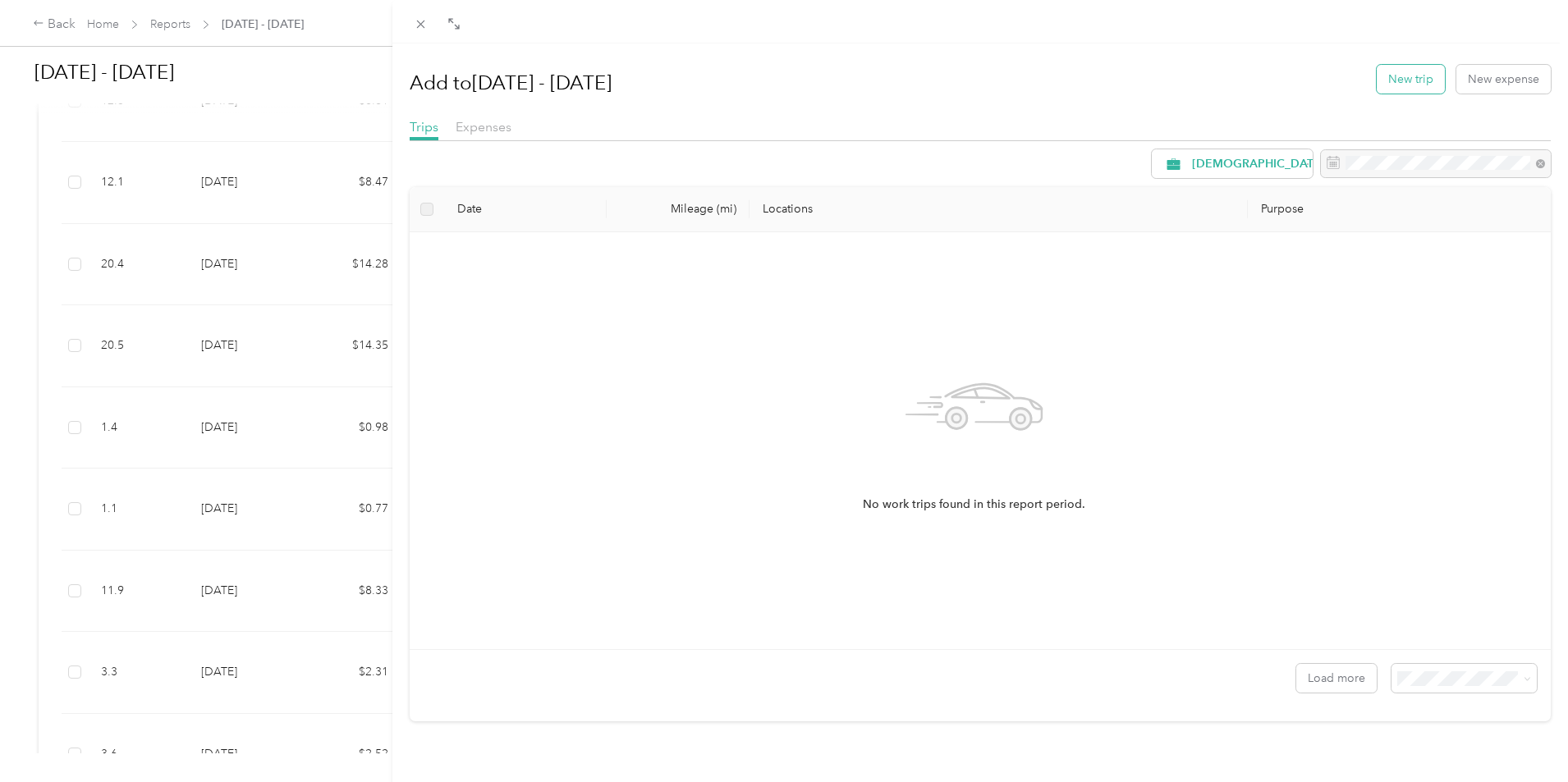
click at [1427, 77] on button "New trip" at bounding box center [1410, 79] width 68 height 29
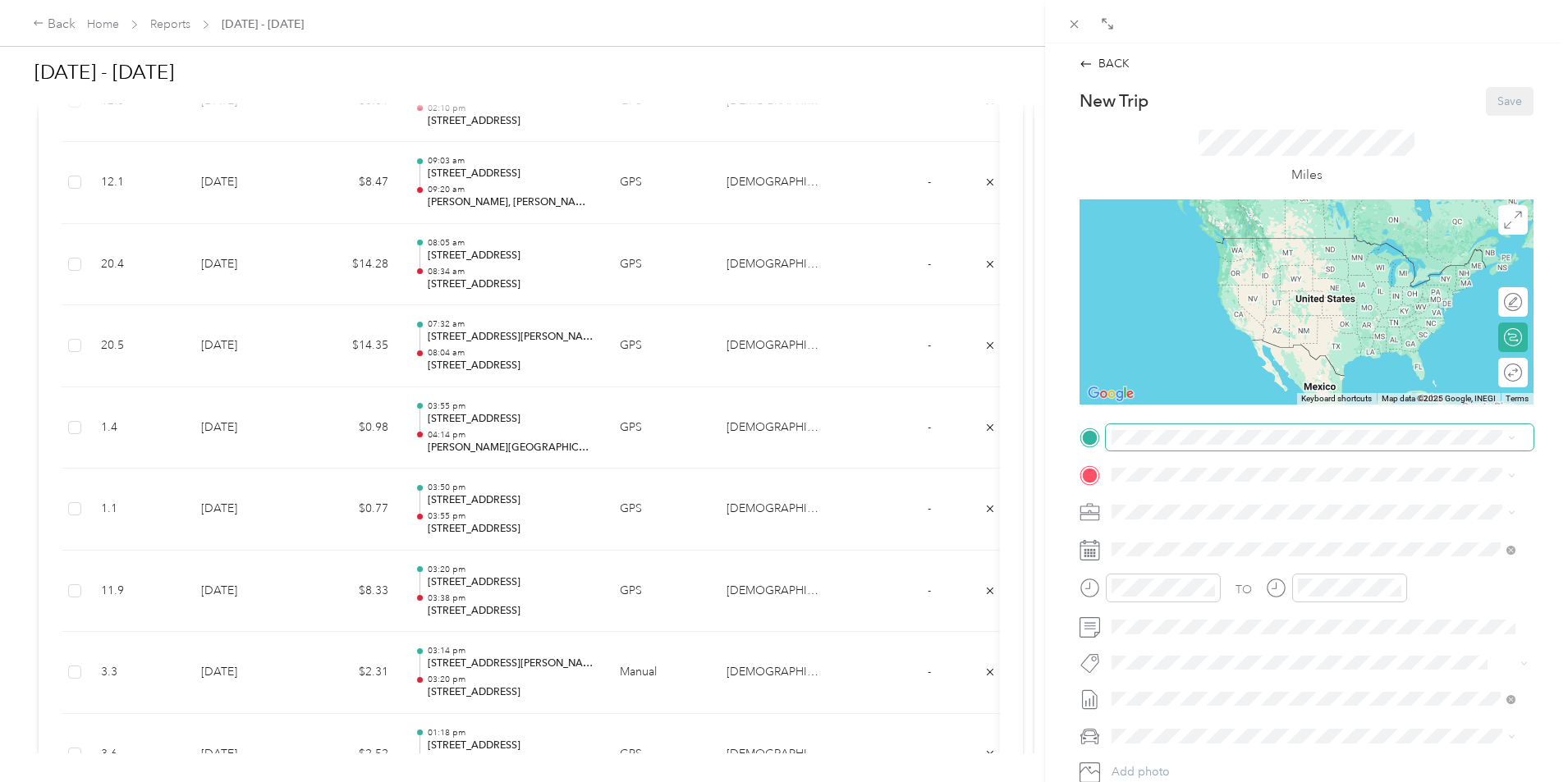
click at [1171, 448] on span at bounding box center [1319, 437] width 428 height 26
click at [1253, 504] on span "[STREET_ADDRESS][PERSON_NAME][US_STATE]" at bounding box center [1271, 497] width 255 height 15
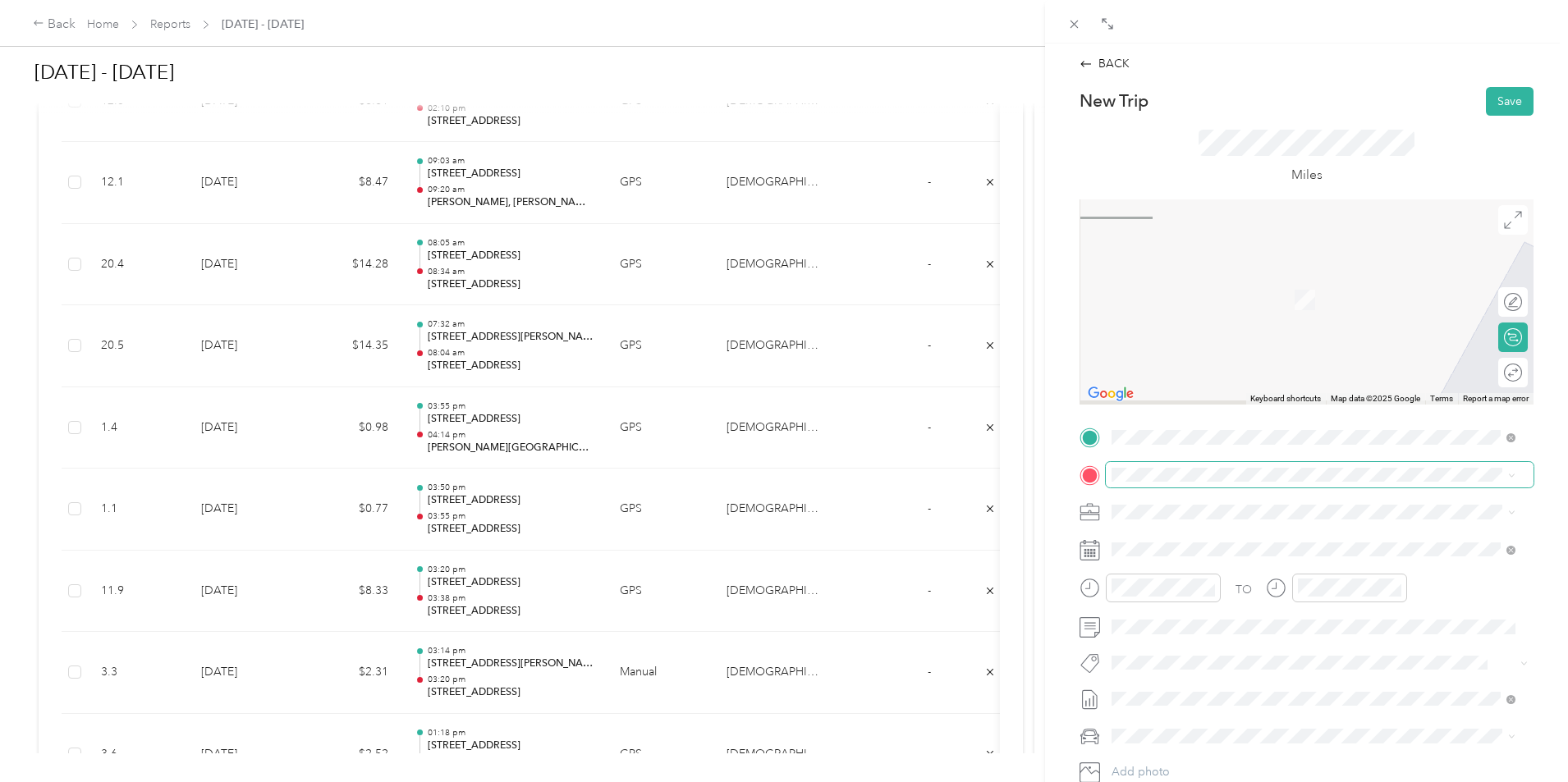
click at [1210, 462] on span at bounding box center [1319, 475] width 428 height 26
click at [1222, 530] on span "[STREET_ADDRESS][US_STATE]" at bounding box center [1225, 534] width 164 height 15
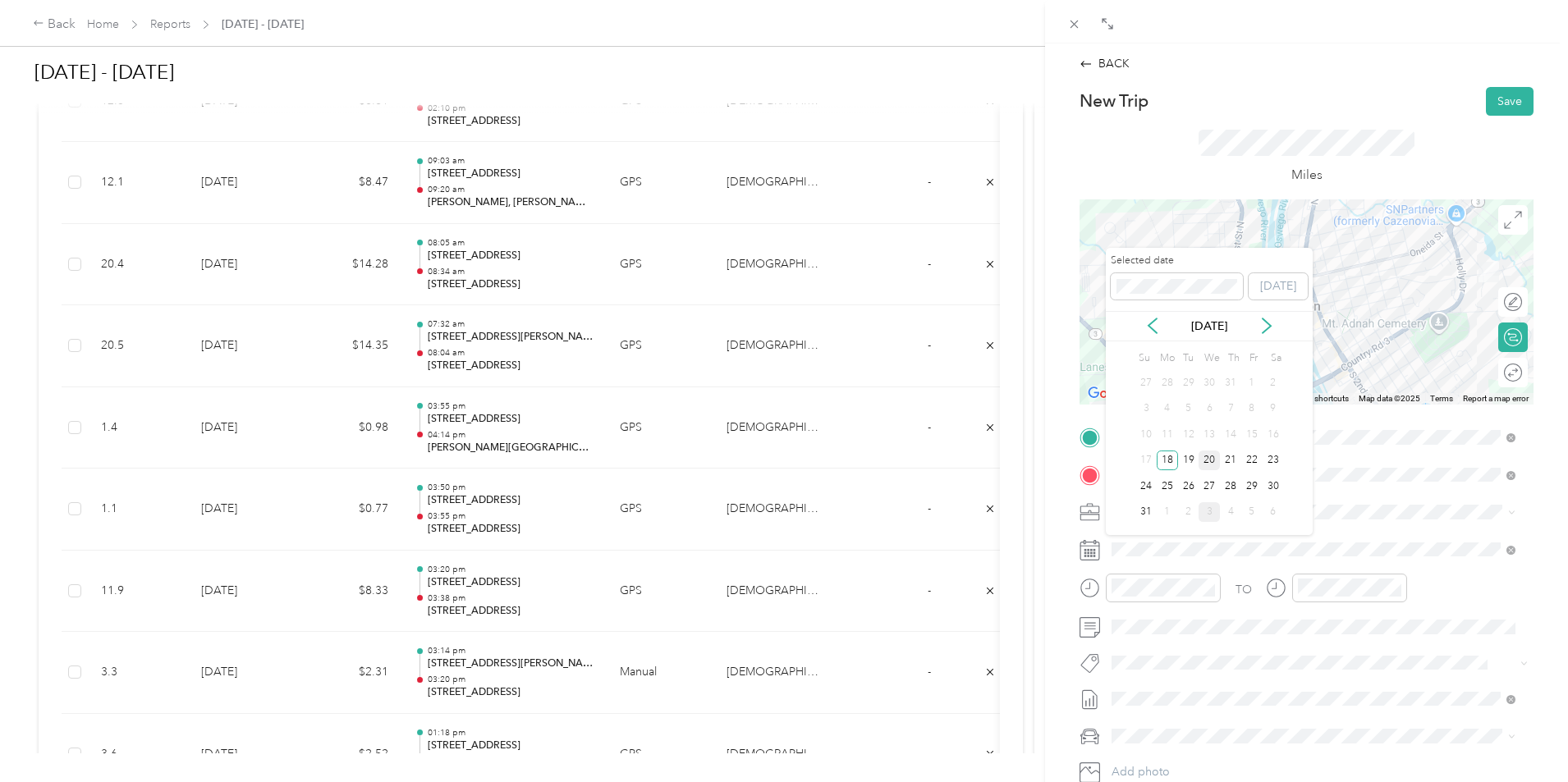
click at [1212, 462] on div "20" at bounding box center [1209, 460] width 21 height 21
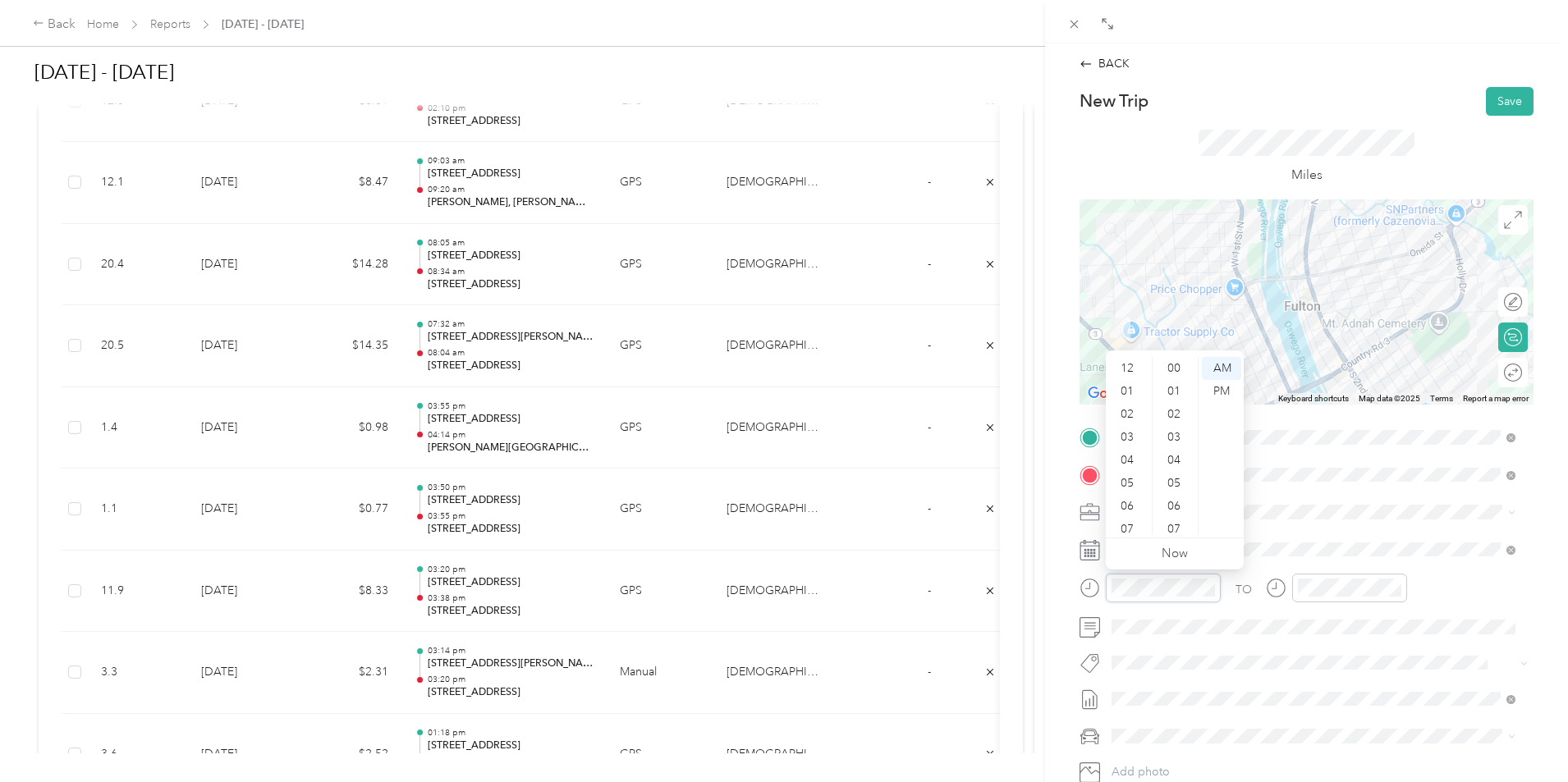
scroll to position [98, 0]
click at [1061, 591] on div "BACK New Trip Save This trip cannot be edited because it is either under review…" at bounding box center [1307, 435] width 523 height 782
click at [1097, 593] on div at bounding box center [1150, 589] width 141 height 29
click at [1206, 610] on div at bounding box center [1150, 594] width 141 height 40
click at [1038, 591] on div "BACK New Trip Save This trip cannot be edited because it is either under review…" at bounding box center [784, 391] width 1568 height 782
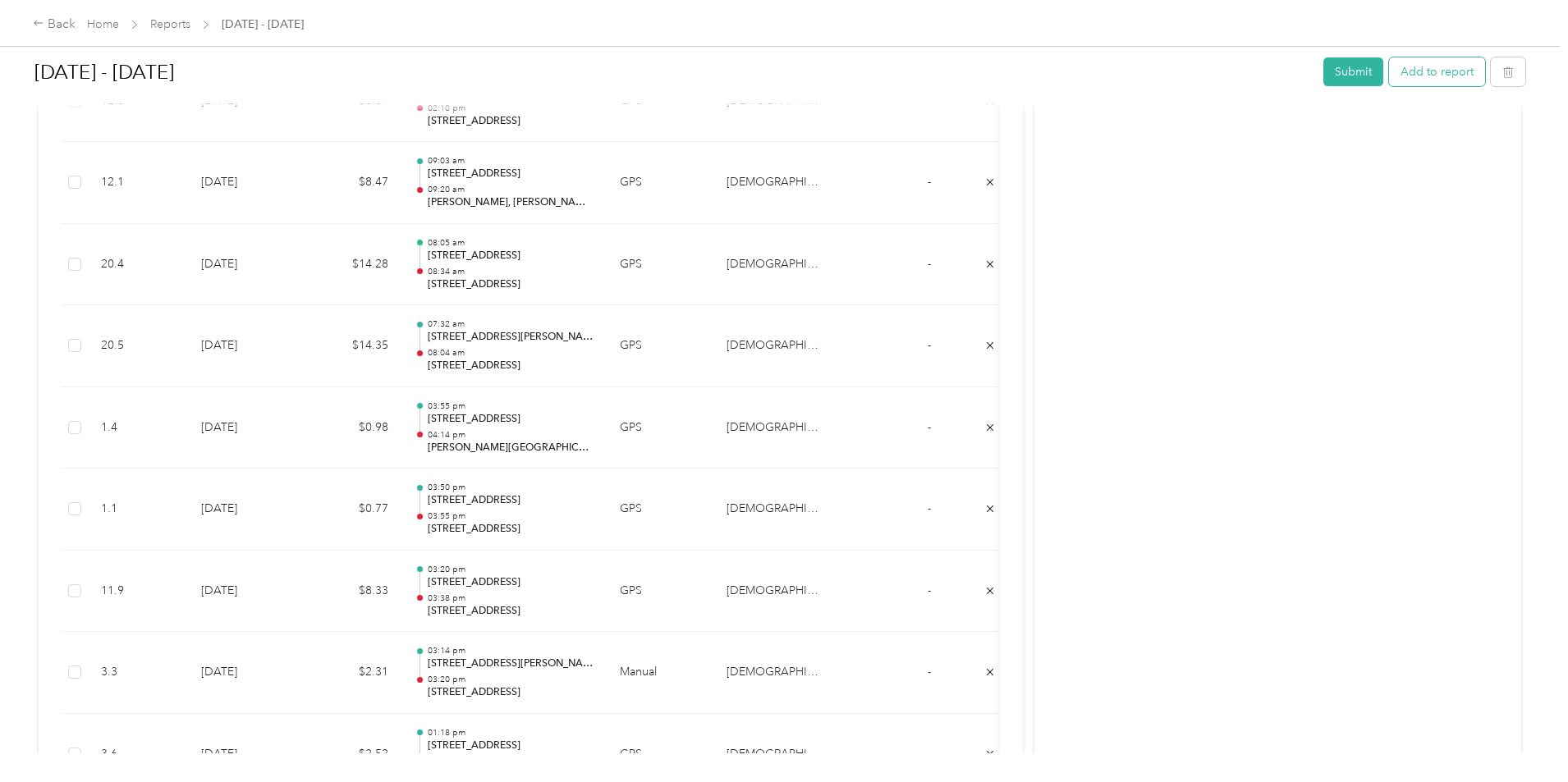
click at [1389, 78] on button "Add to report" at bounding box center [1437, 72] width 96 height 29
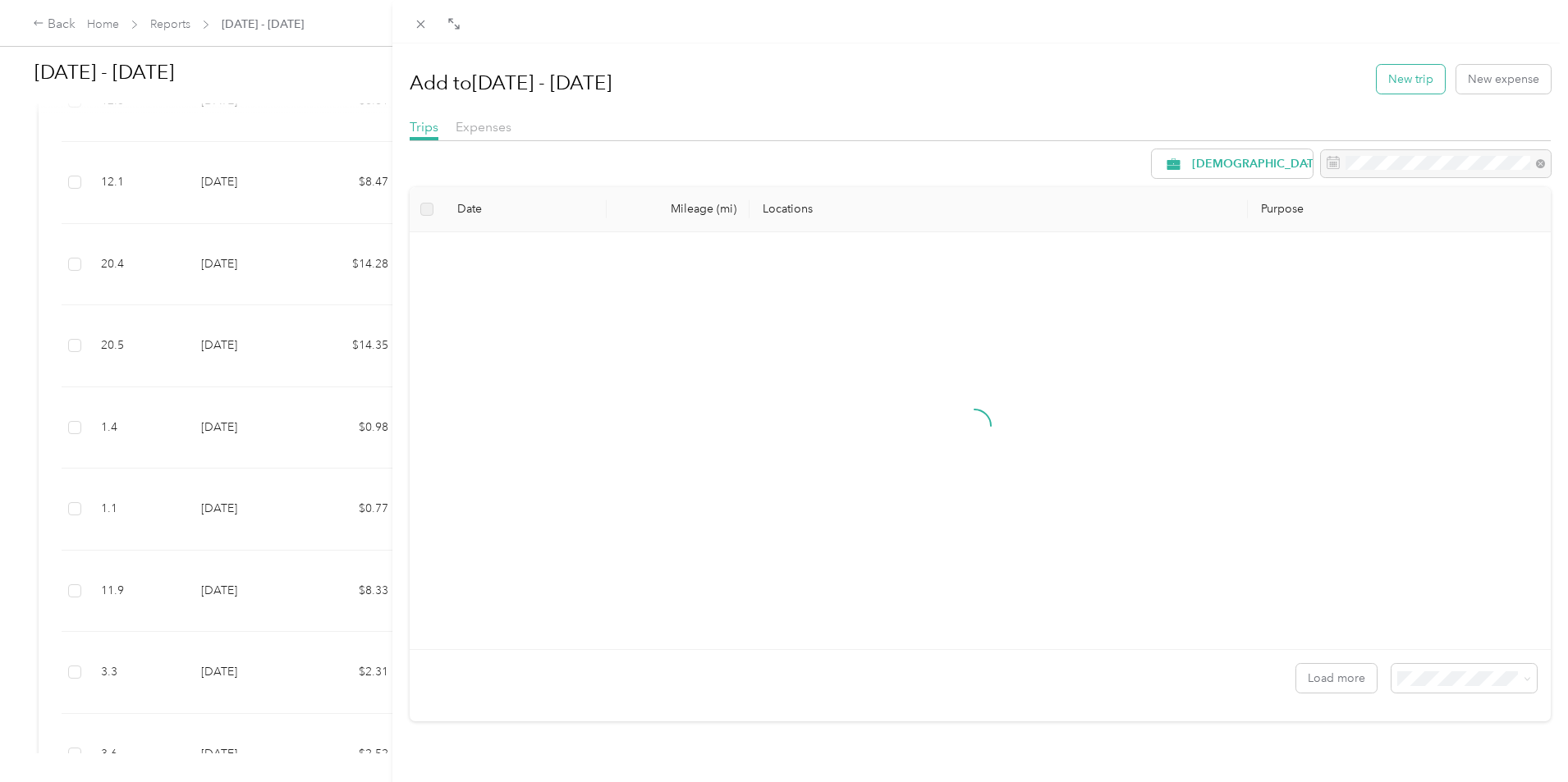
click at [1394, 78] on button "New trip" at bounding box center [1410, 79] width 68 height 29
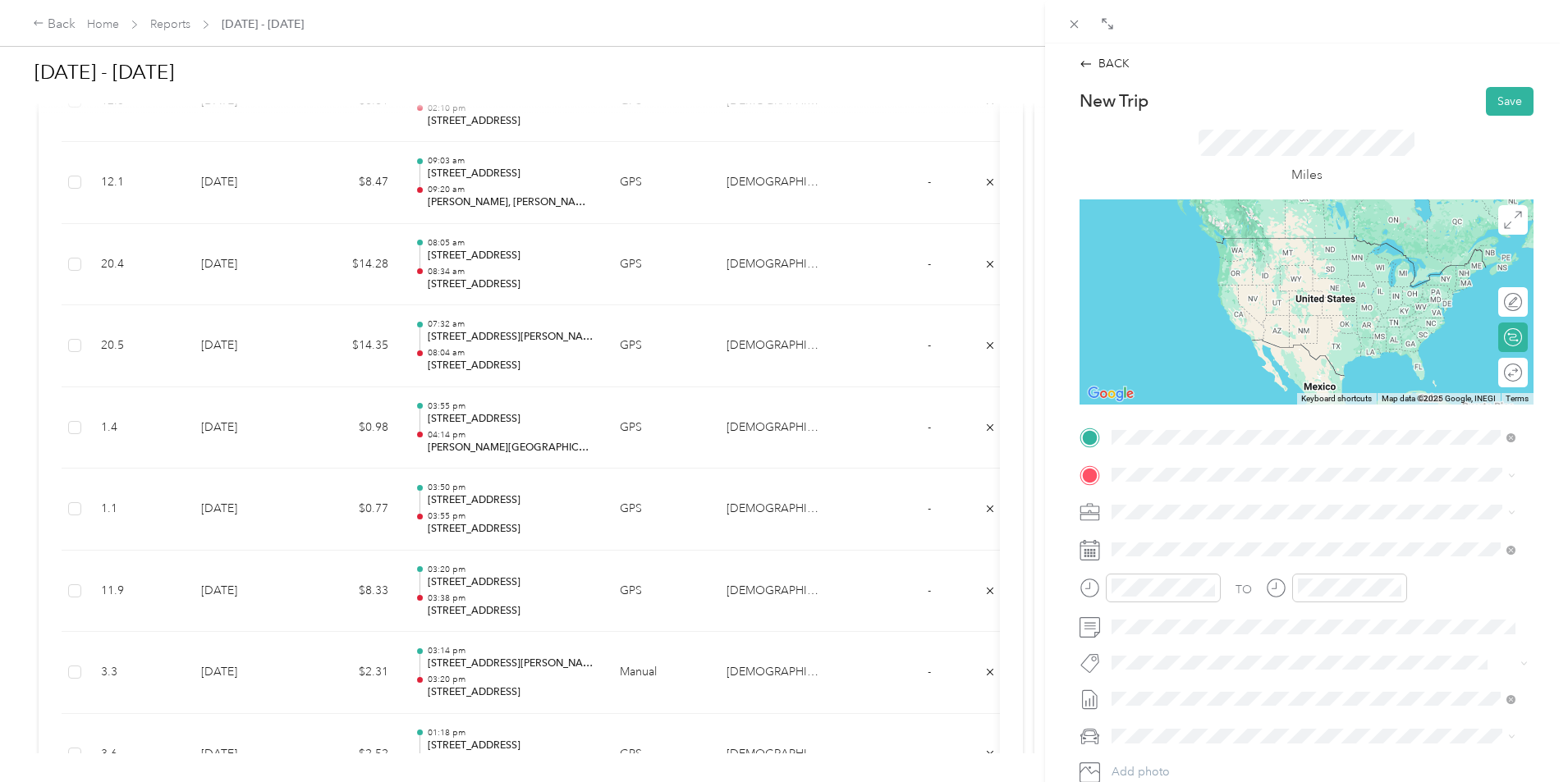
click at [1220, 501] on span "[STREET_ADDRESS][PERSON_NAME][US_STATE]" at bounding box center [1271, 497] width 255 height 15
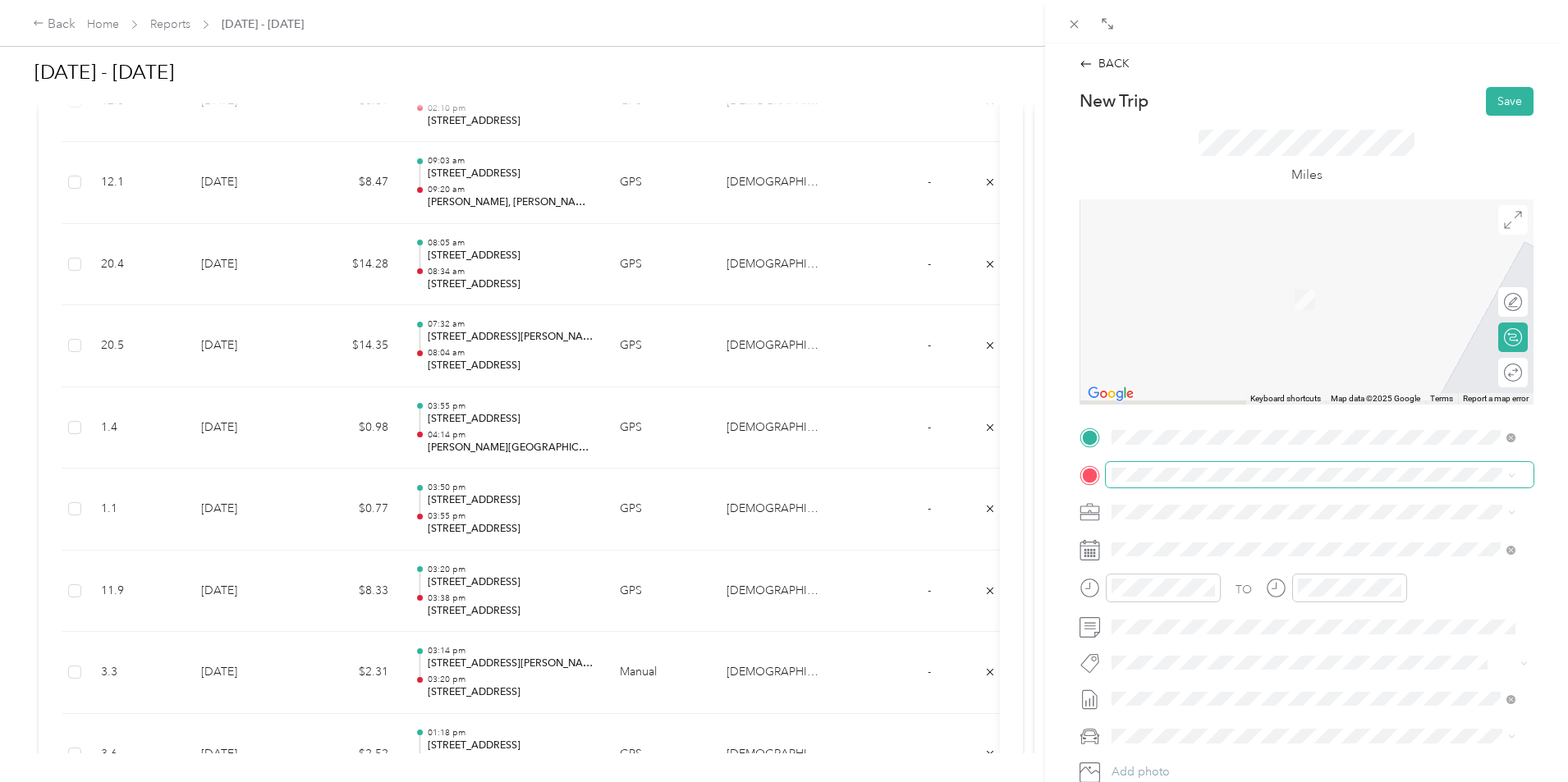
click at [1215, 484] on span at bounding box center [1319, 475] width 428 height 26
click at [1248, 534] on span "[STREET_ADDRESS][US_STATE]" at bounding box center [1225, 534] width 164 height 15
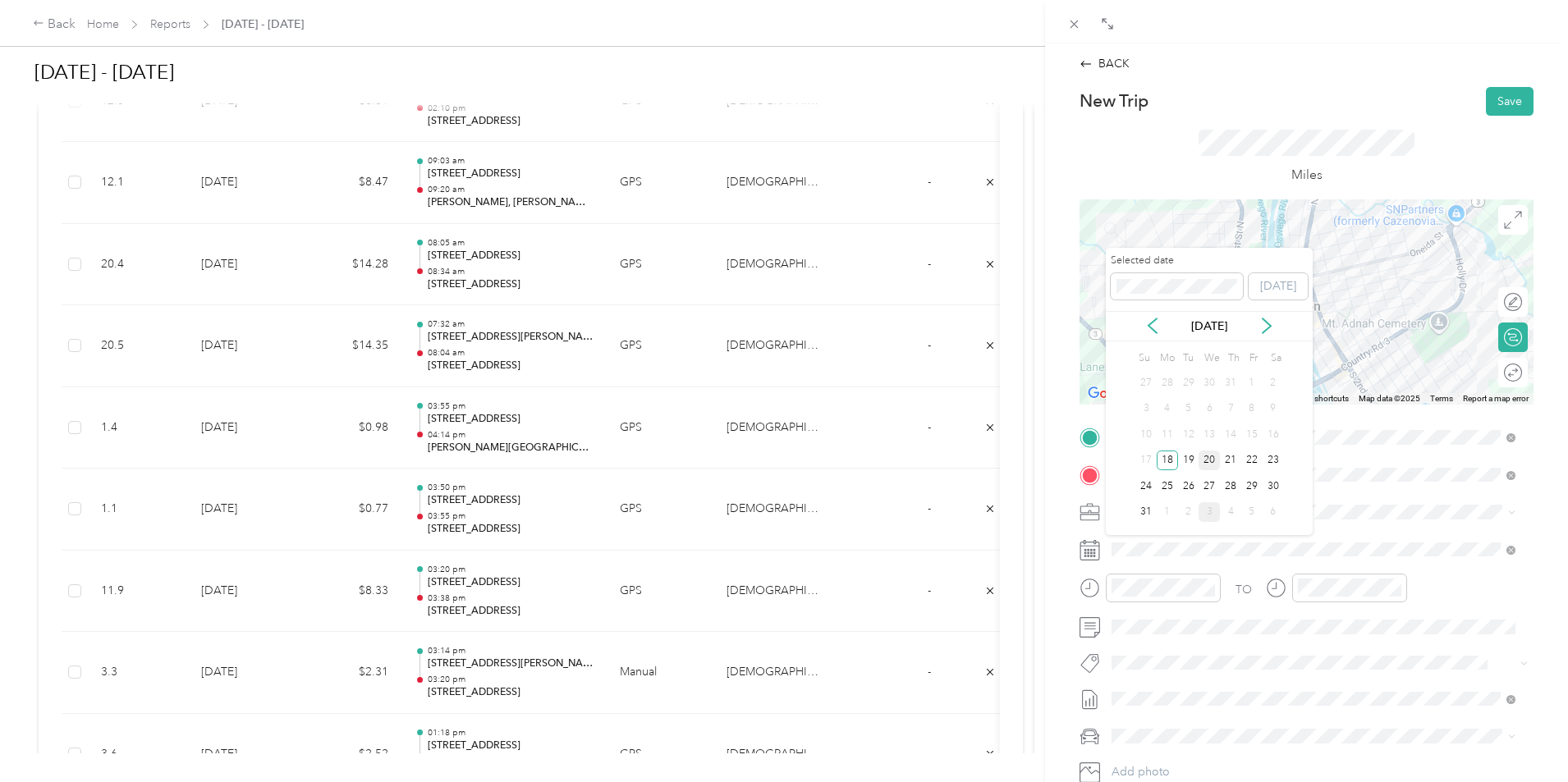
click at [1211, 459] on div "20" at bounding box center [1209, 460] width 21 height 21
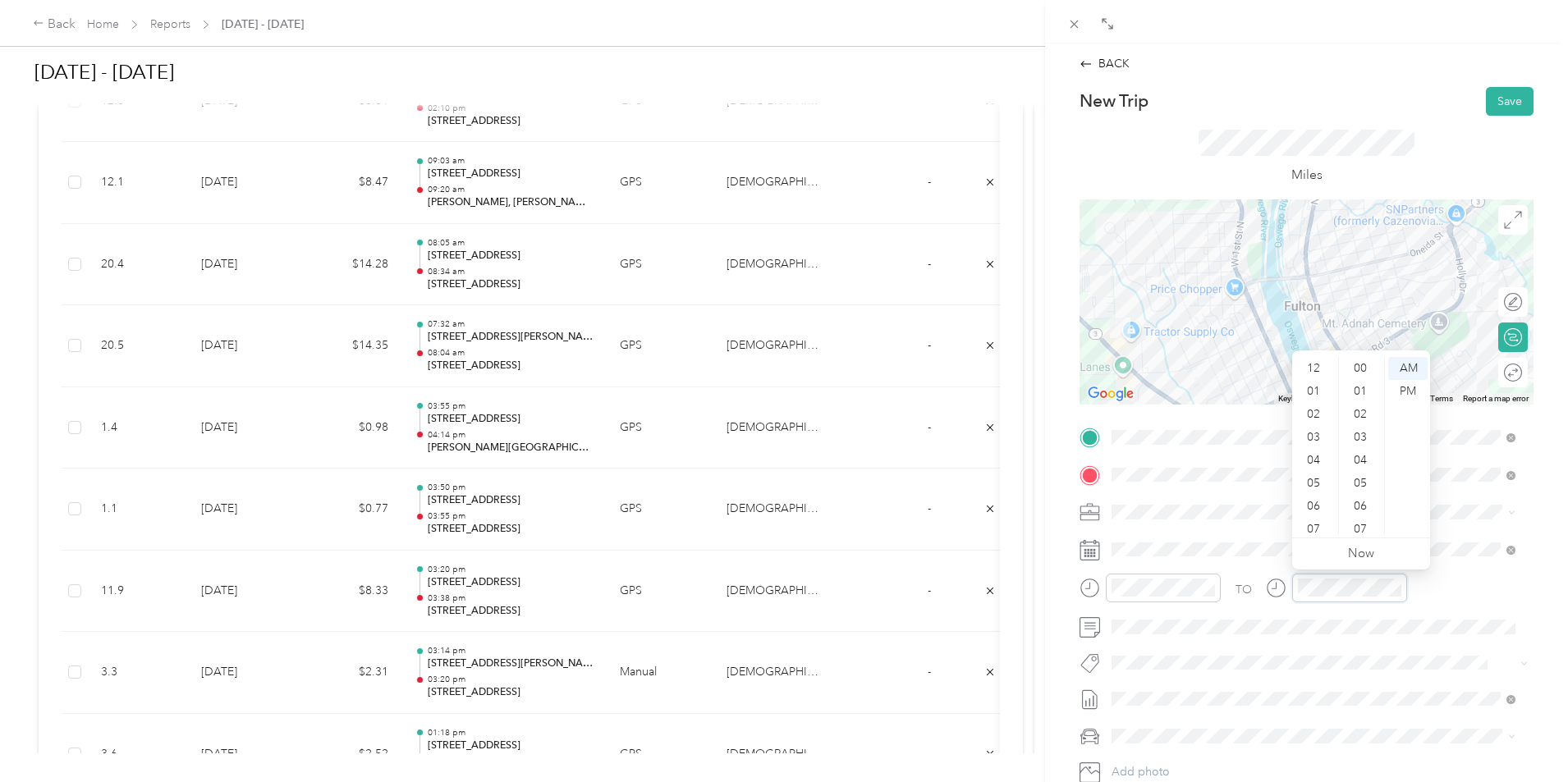
scroll to position [98, 0]
click at [1249, 588] on div "TO" at bounding box center [1306, 594] width 454 height 40
click at [1332, 581] on div "TO Add photo" at bounding box center [1306, 623] width 454 height 396
drag, startPoint x: 1326, startPoint y: 572, endPoint x: 1262, endPoint y: 576, distance: 64.1
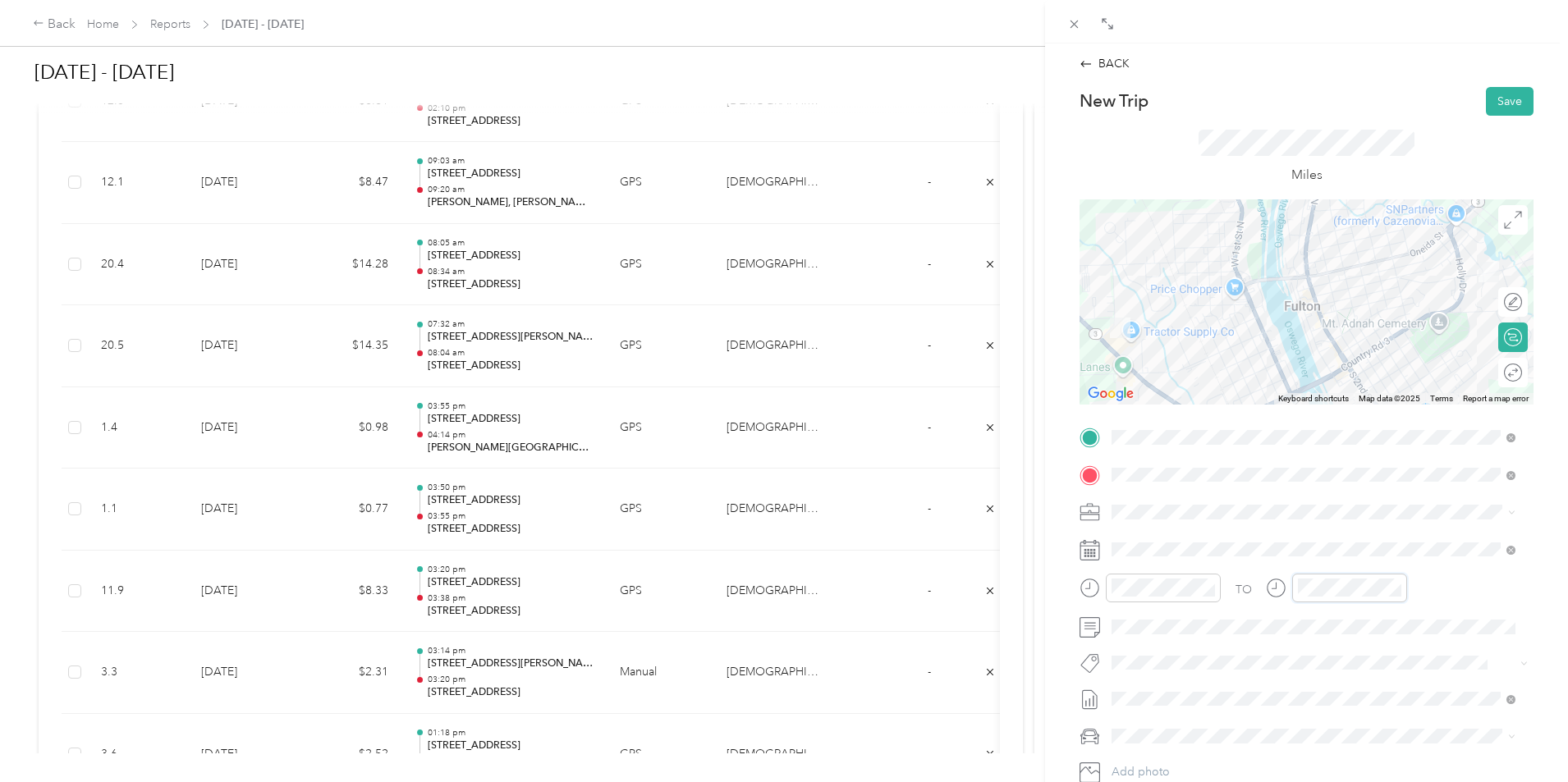
click at [1266, 590] on div at bounding box center [1336, 589] width 141 height 29
click at [1320, 362] on div "04" at bounding box center [1315, 362] width 39 height 23
click at [1353, 532] on div "22" at bounding box center [1362, 529] width 39 height 23
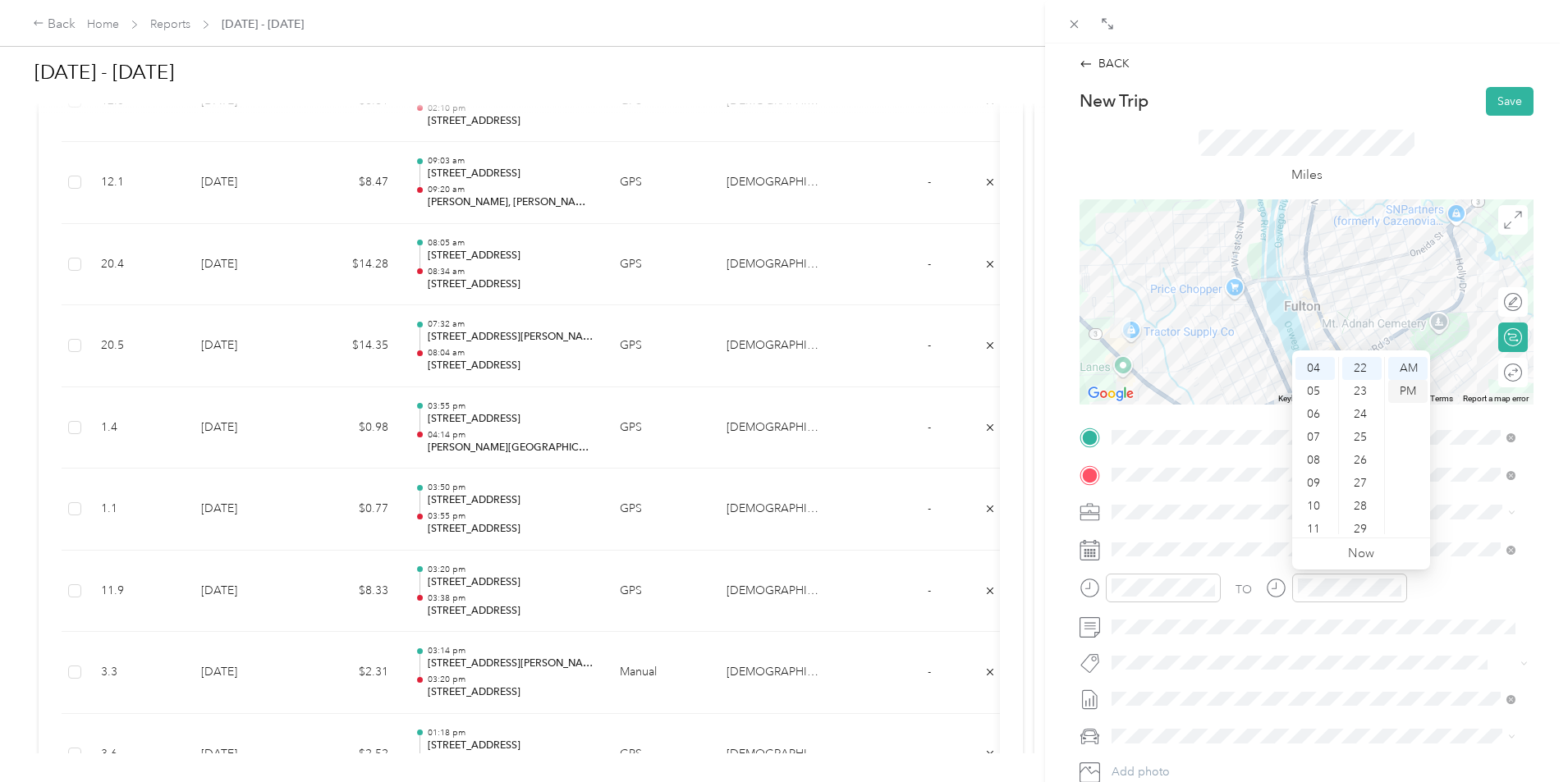
click at [1410, 385] on div "PM" at bounding box center [1408, 391] width 39 height 23
click at [1129, 362] on div "04" at bounding box center [1129, 362] width 39 height 23
click at [1224, 393] on div "PM" at bounding box center [1222, 391] width 39 height 23
click at [1251, 690] on span at bounding box center [1319, 699] width 428 height 26
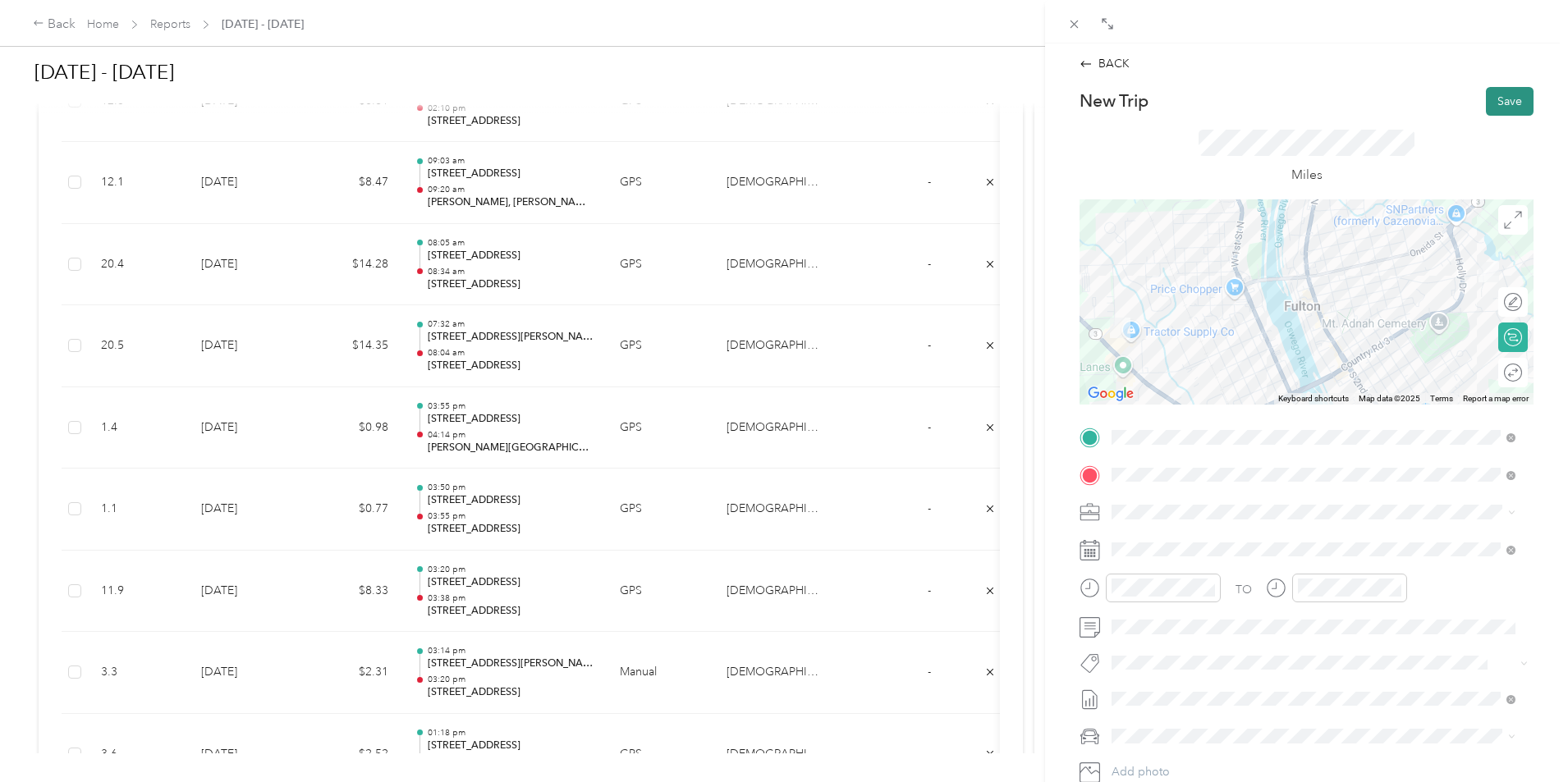
click at [1498, 95] on button "Save" at bounding box center [1510, 101] width 47 height 29
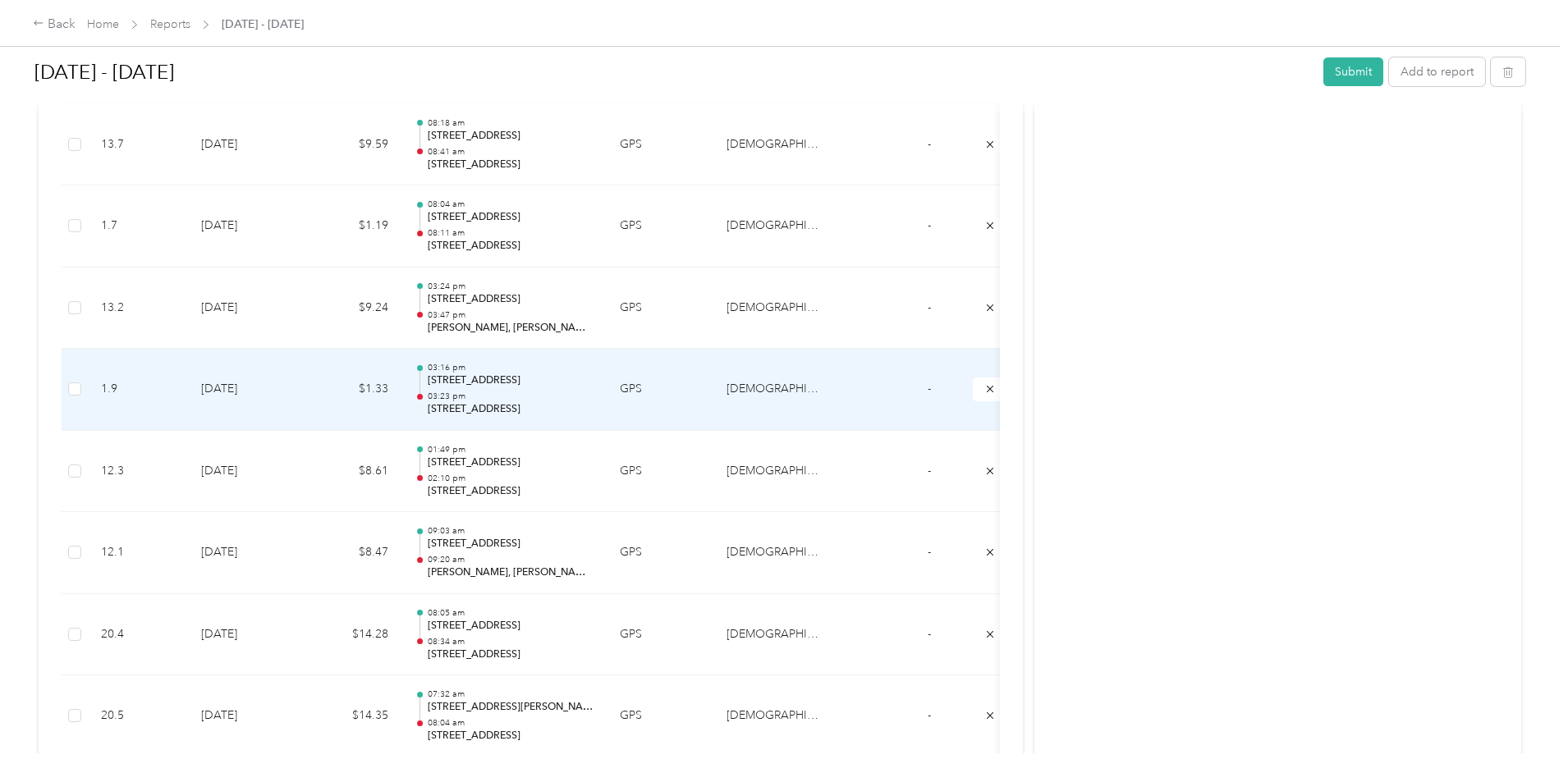
scroll to position [3869, 0]
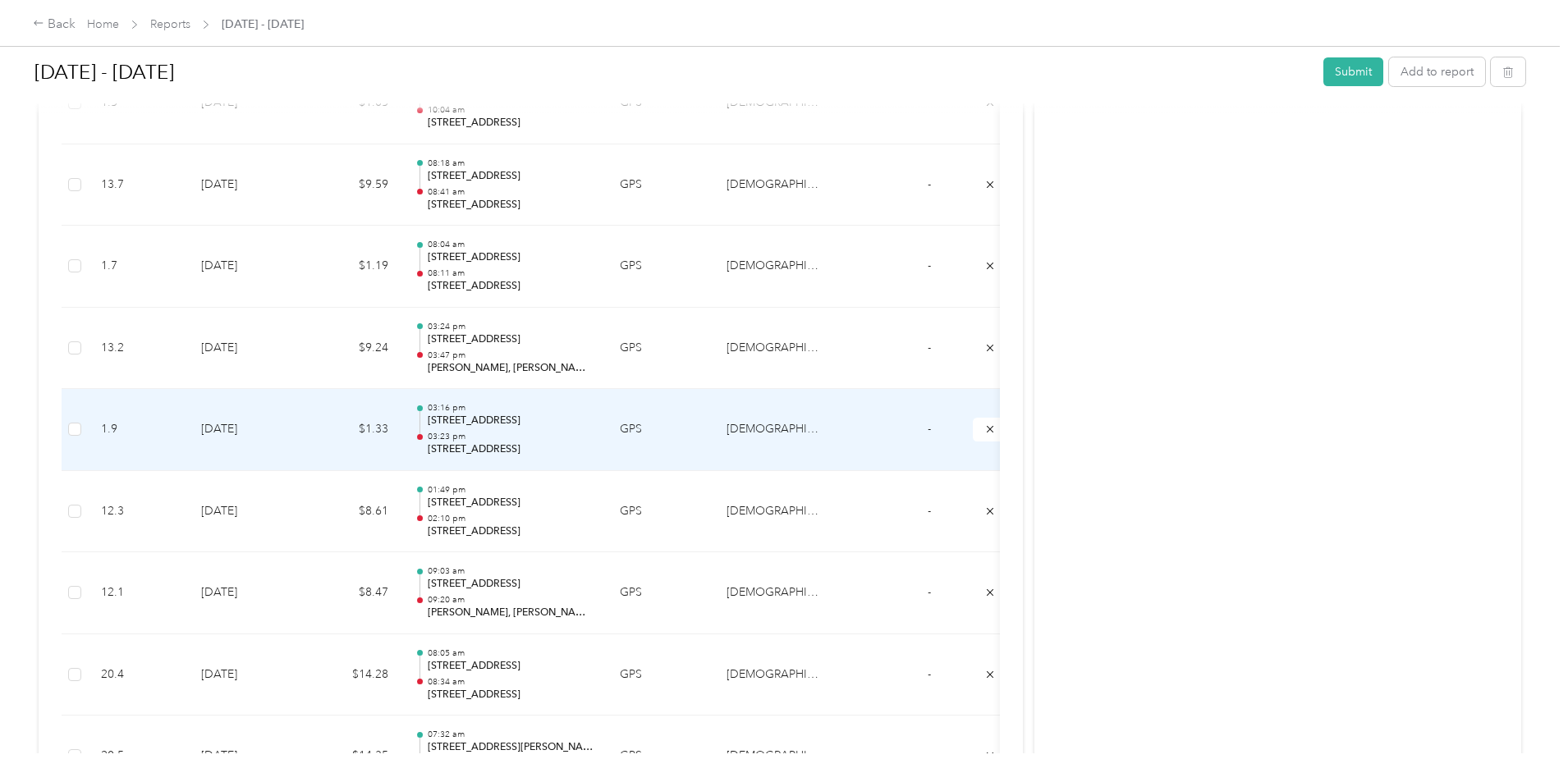
click at [401, 442] on td "$1.33" at bounding box center [352, 430] width 98 height 82
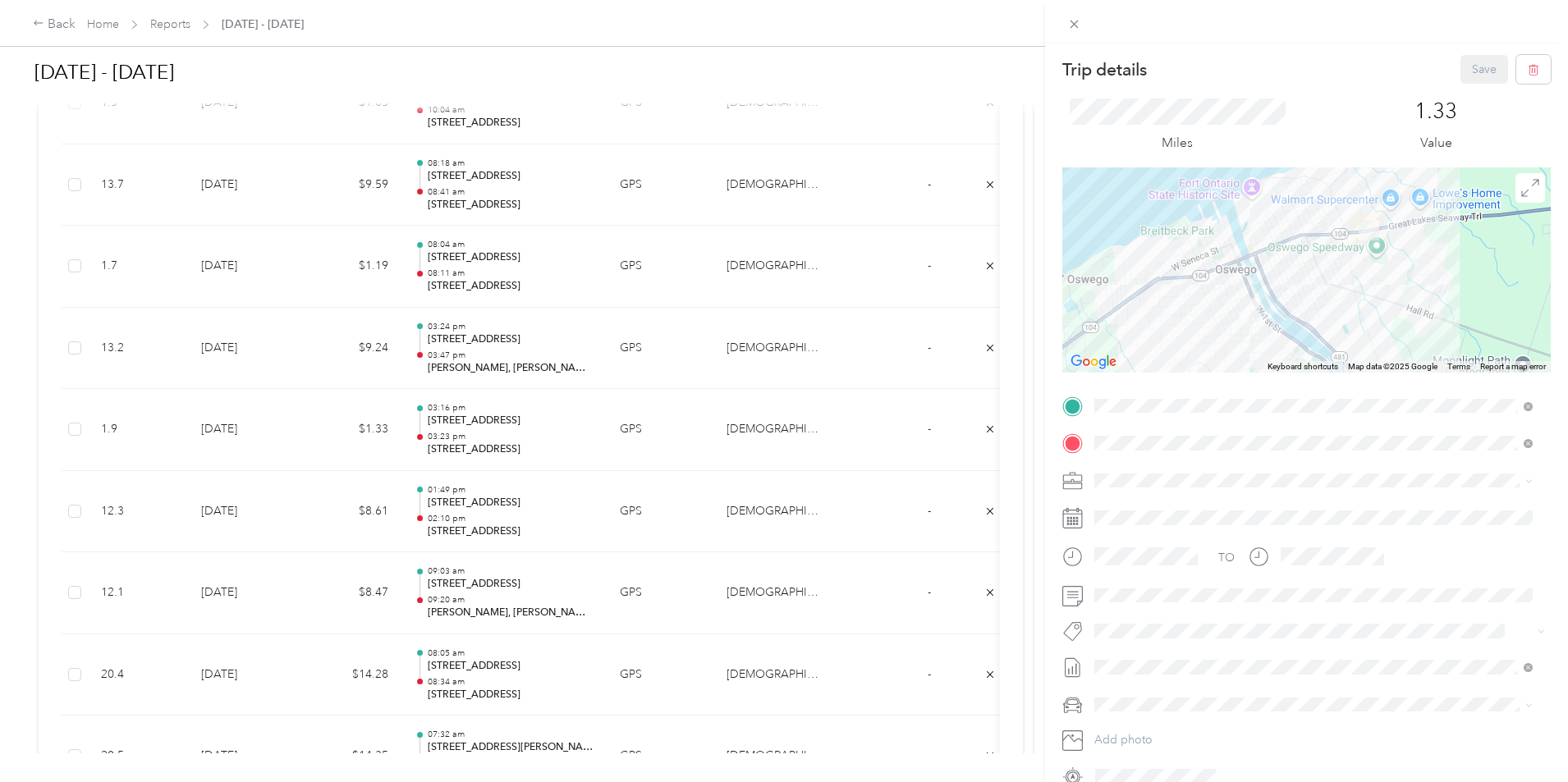
click at [434, 502] on div "Trip details Save This trip cannot be edited because it is either under review,…" at bounding box center [784, 391] width 1568 height 782
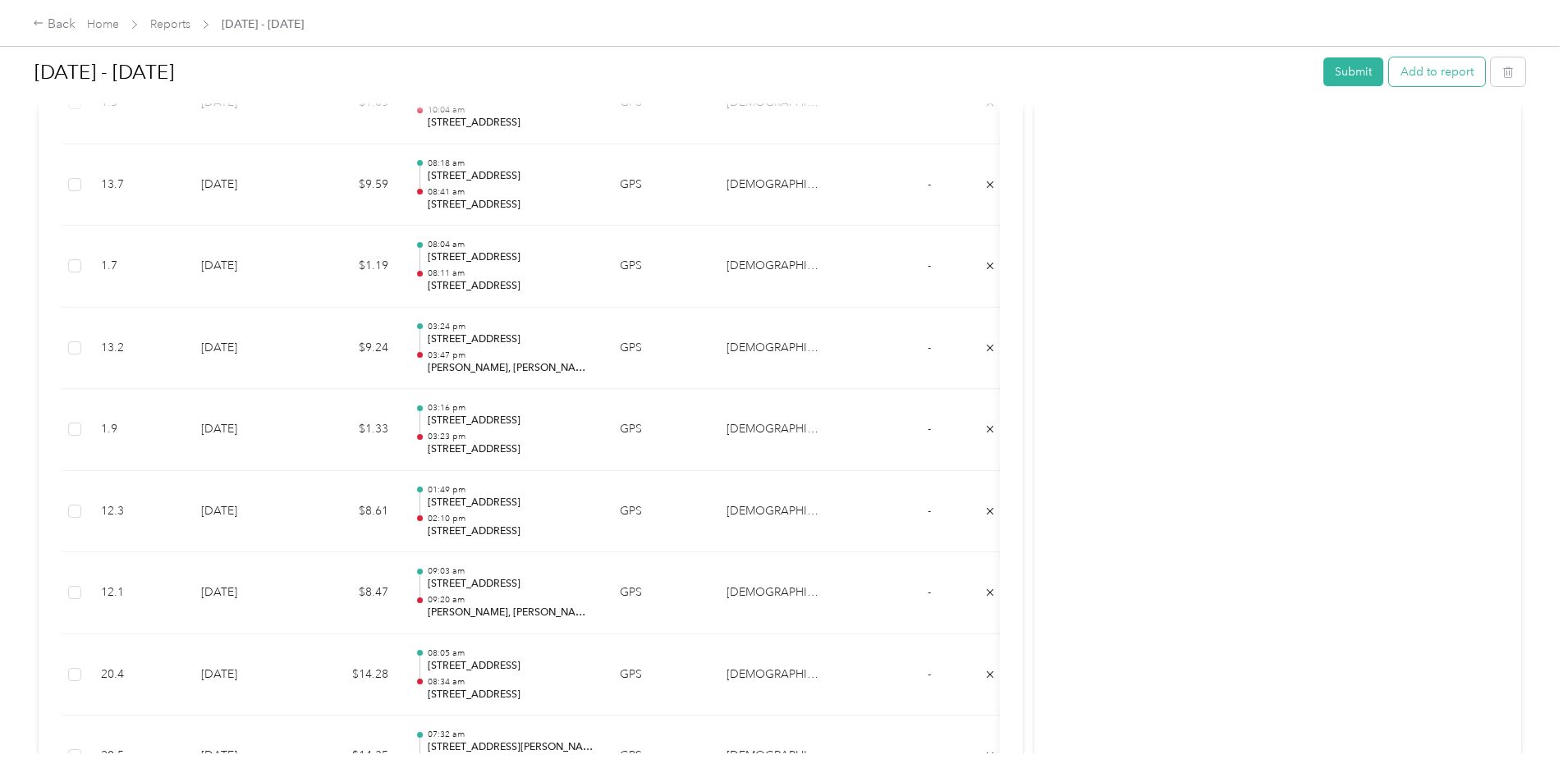
click at [1389, 71] on button "Add to report" at bounding box center [1437, 72] width 96 height 29
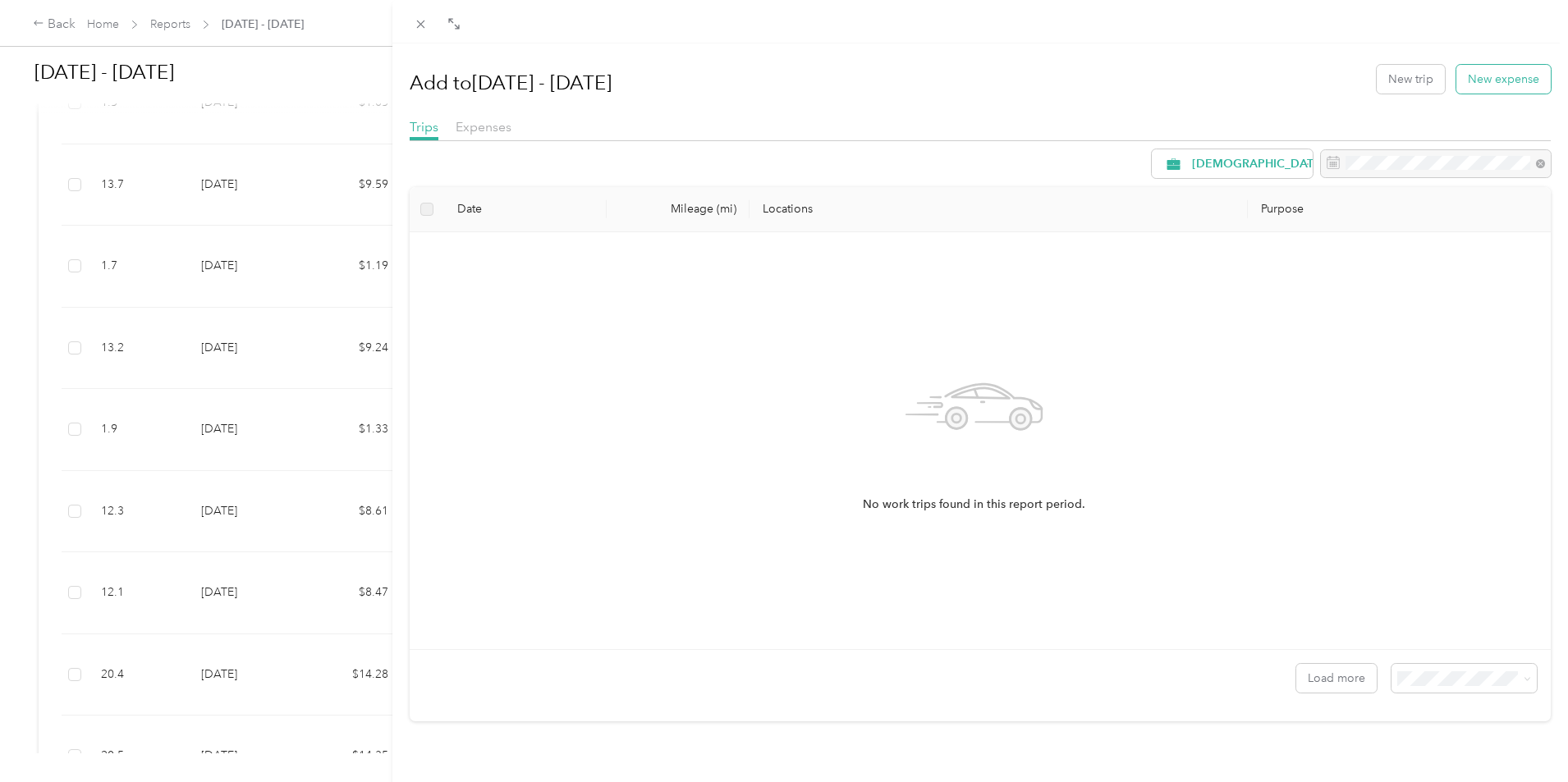
click at [1462, 66] on button "New expense" at bounding box center [1504, 79] width 95 height 29
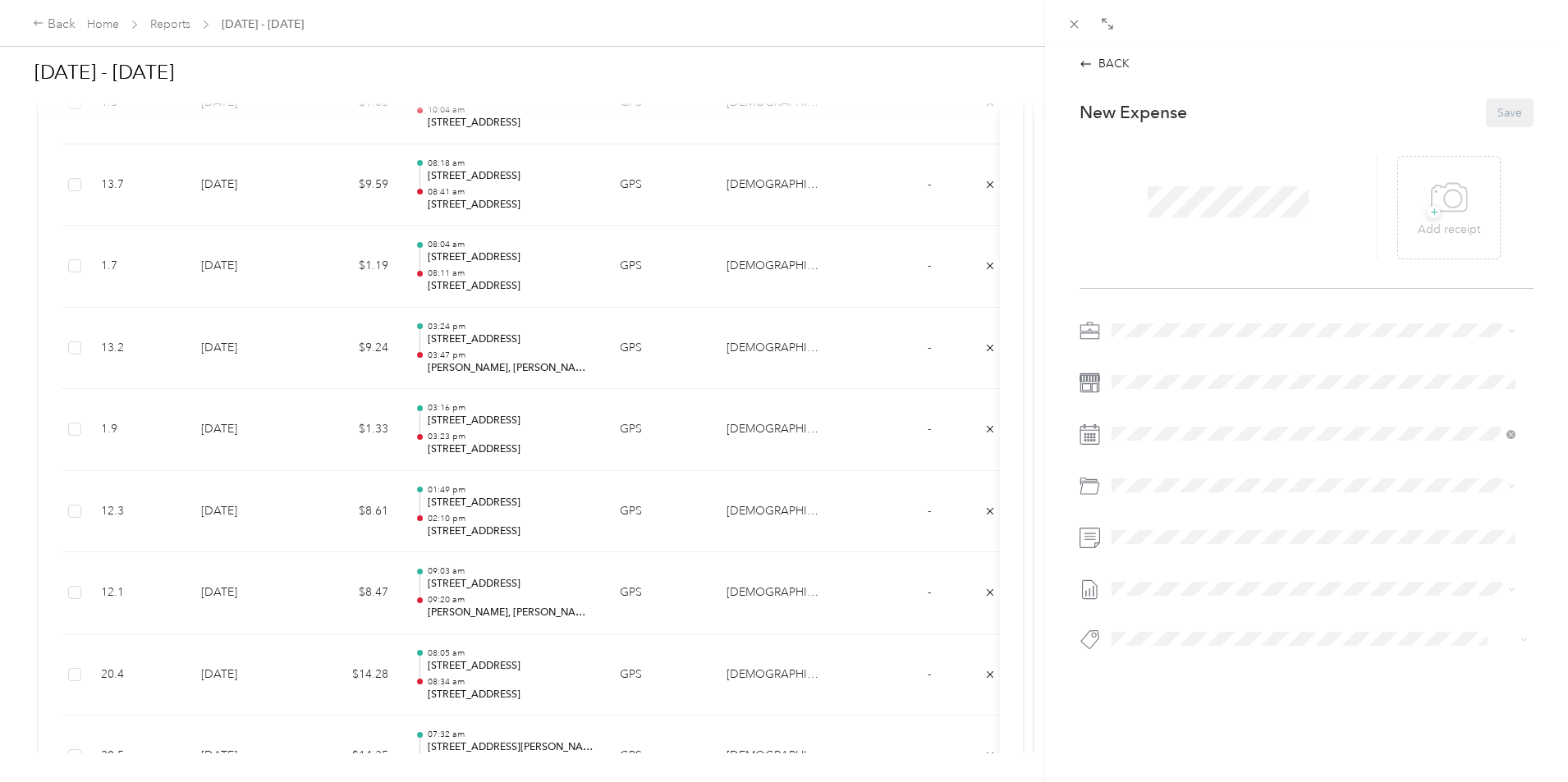
click at [1079, 35] on div at bounding box center [1307, 22] width 523 height 44
click at [1076, 25] on icon at bounding box center [1074, 24] width 14 height 14
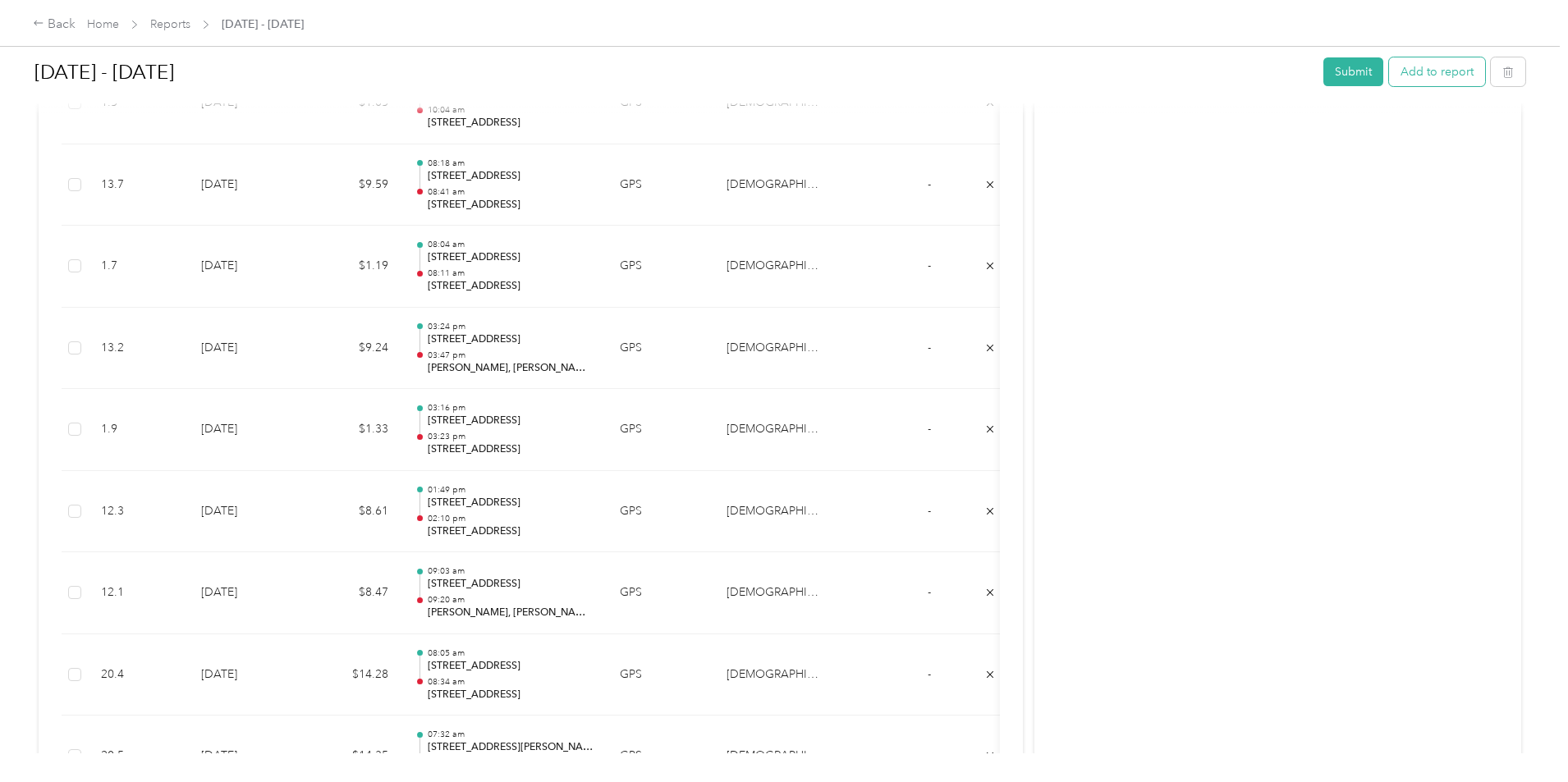
click at [1389, 72] on button "Add to report" at bounding box center [1437, 72] width 96 height 29
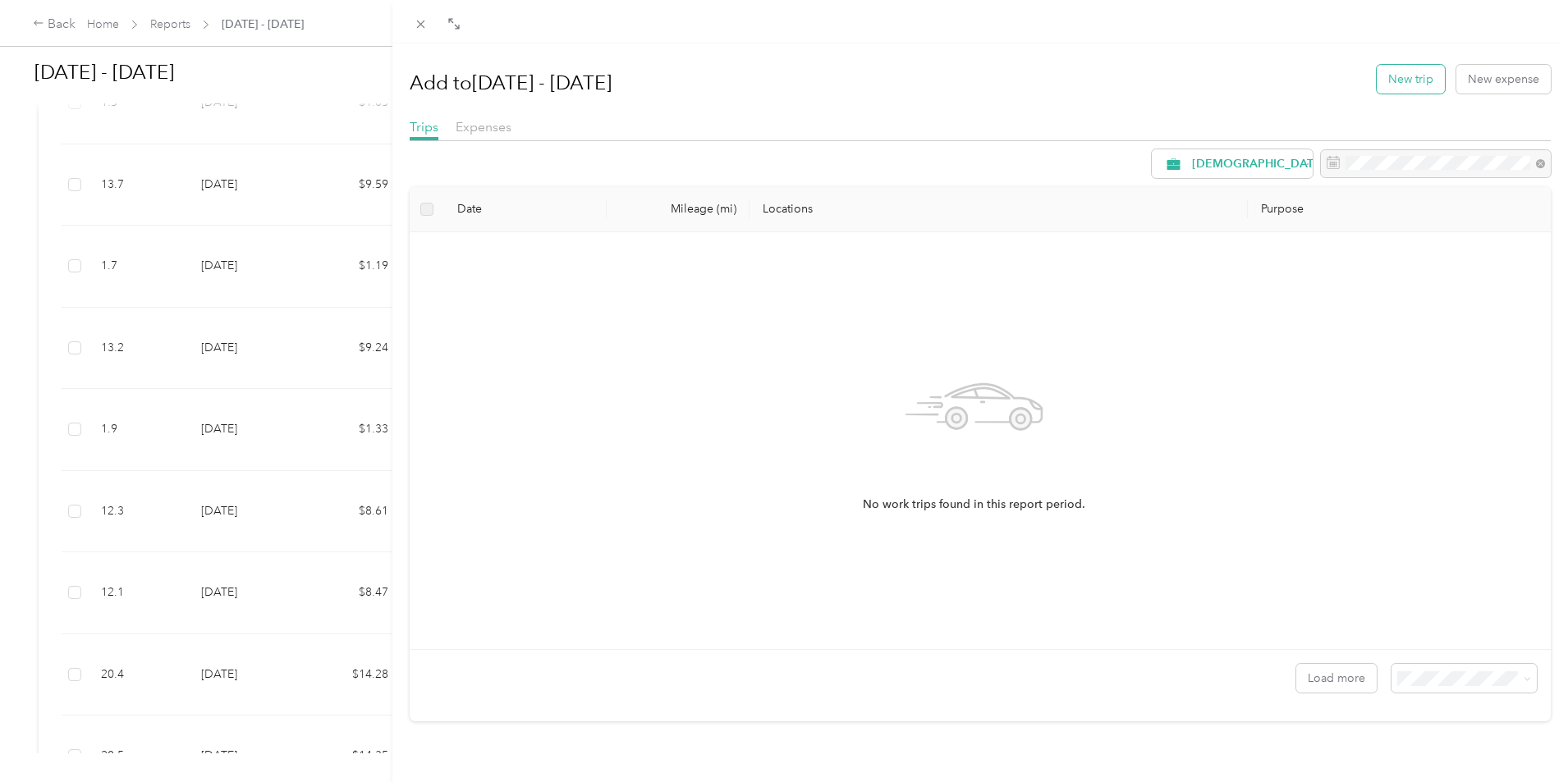
click at [1391, 83] on button "New trip" at bounding box center [1410, 79] width 68 height 29
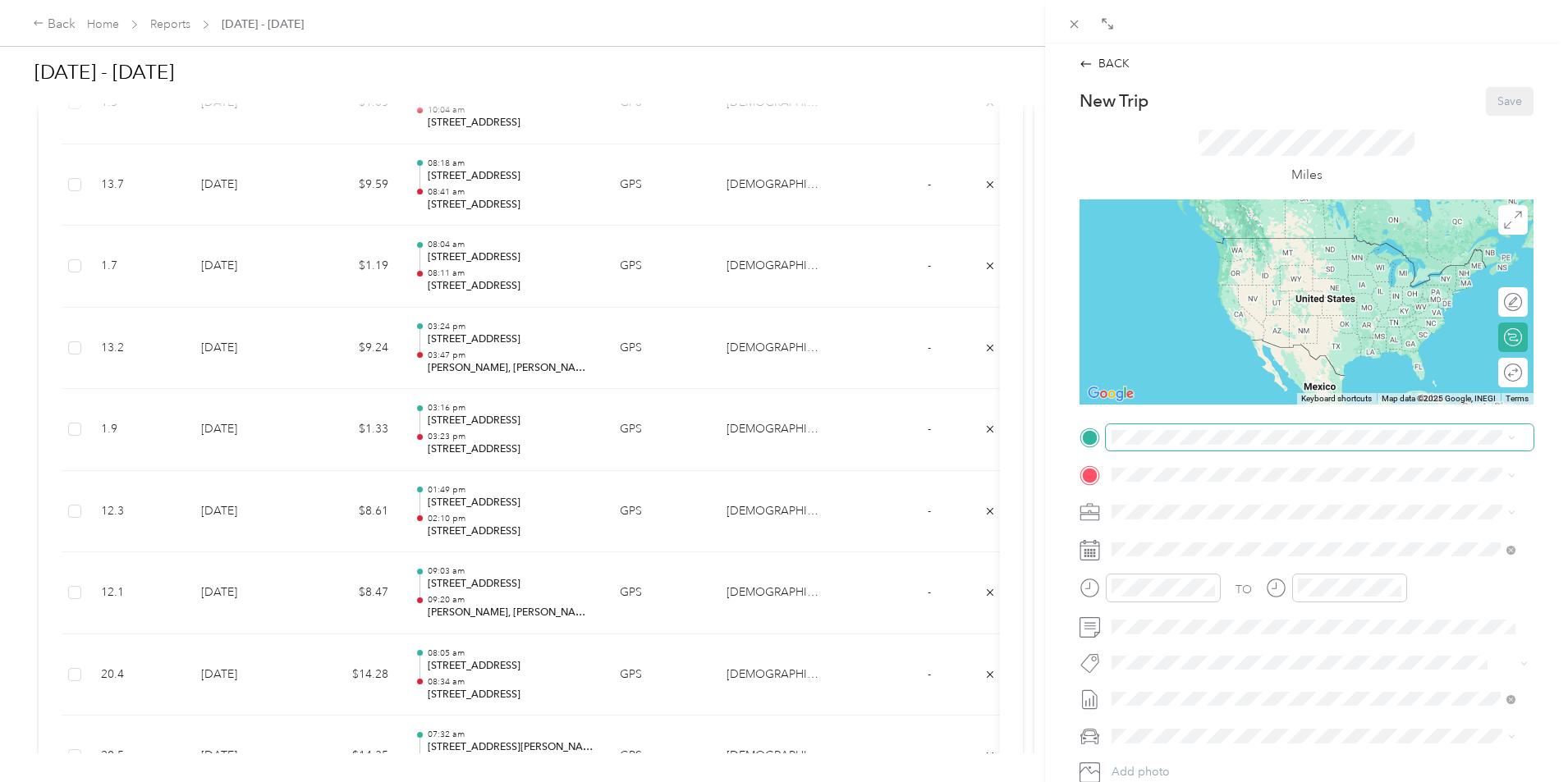
click at [1150, 446] on span at bounding box center [1319, 437] width 428 height 26
drag, startPoint x: 1187, startPoint y: 500, endPoint x: 1187, endPoint y: 491, distance: 9.0
click at [1187, 501] on span "[STREET_ADDRESS][US_STATE]" at bounding box center [1225, 497] width 164 height 15
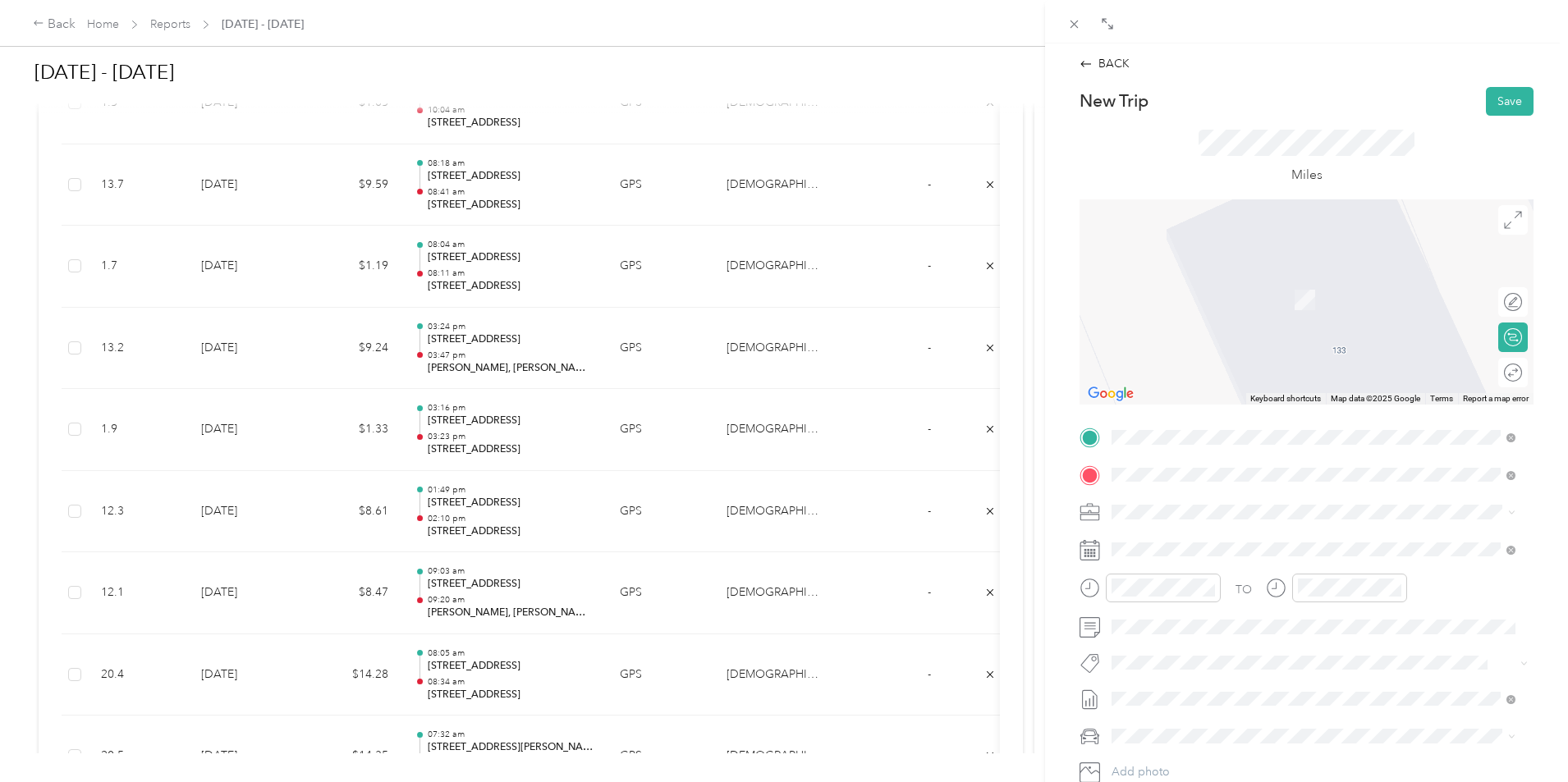
click at [1223, 541] on span "[STREET_ADDRESS][US_STATE]" at bounding box center [1225, 534] width 164 height 15
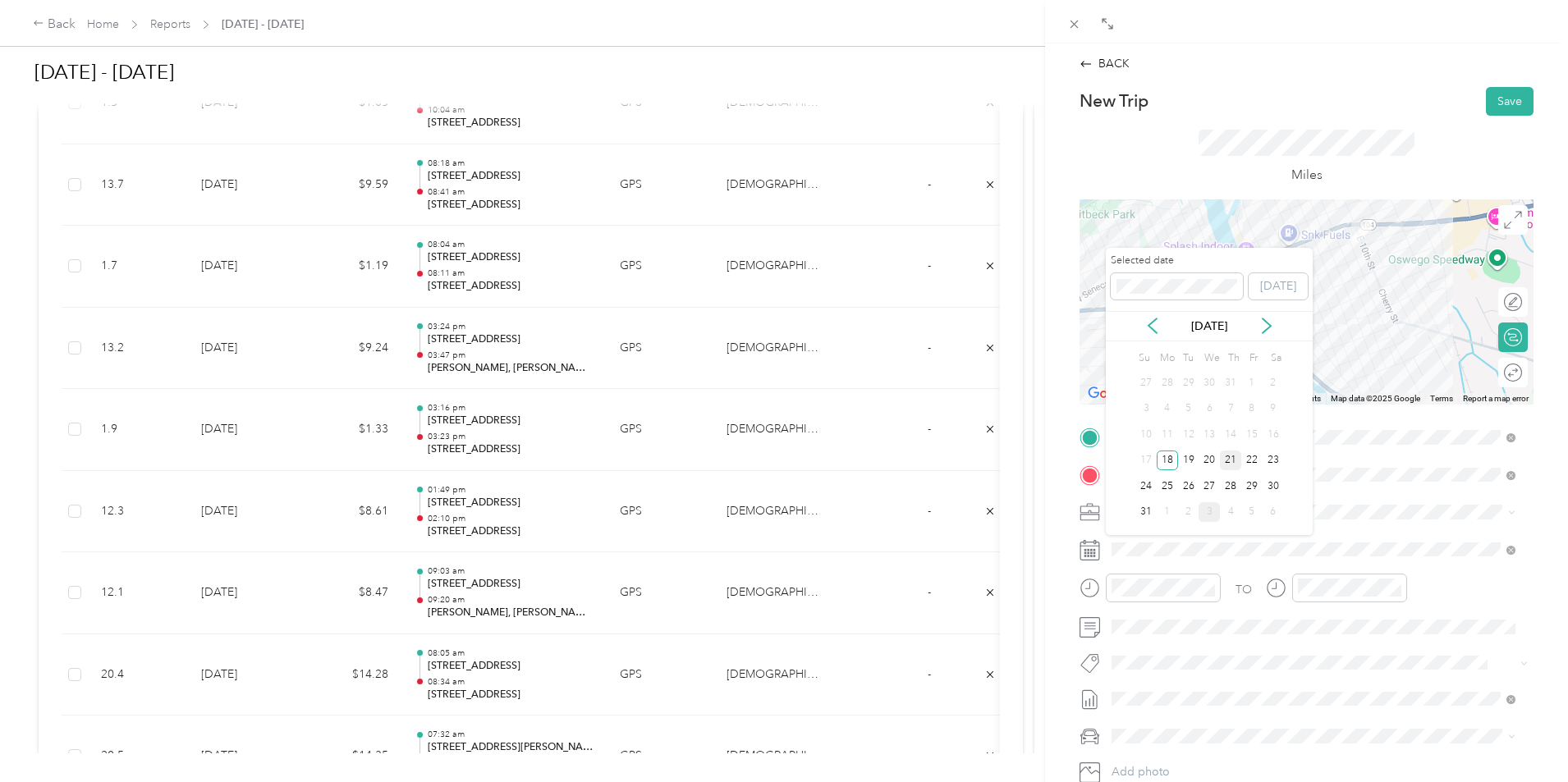
click at [1227, 455] on div "21" at bounding box center [1230, 460] width 21 height 21
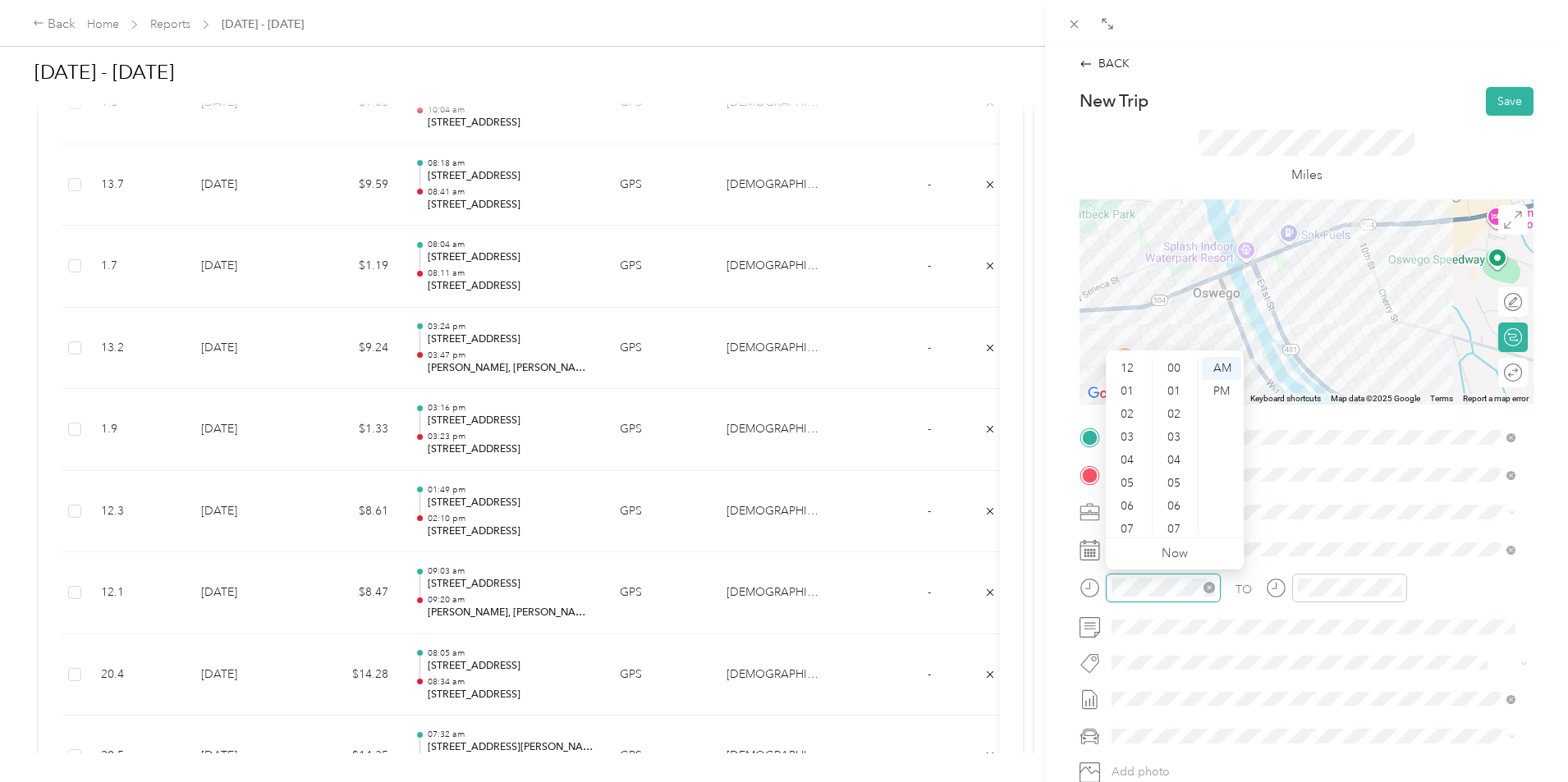
scroll to position [98, 0]
click at [1082, 586] on div at bounding box center [1150, 589] width 141 height 29
click at [1128, 401] on div "02" at bounding box center [1129, 397] width 39 height 23
click at [1175, 376] on div "10" at bounding box center [1175, 371] width 39 height 23
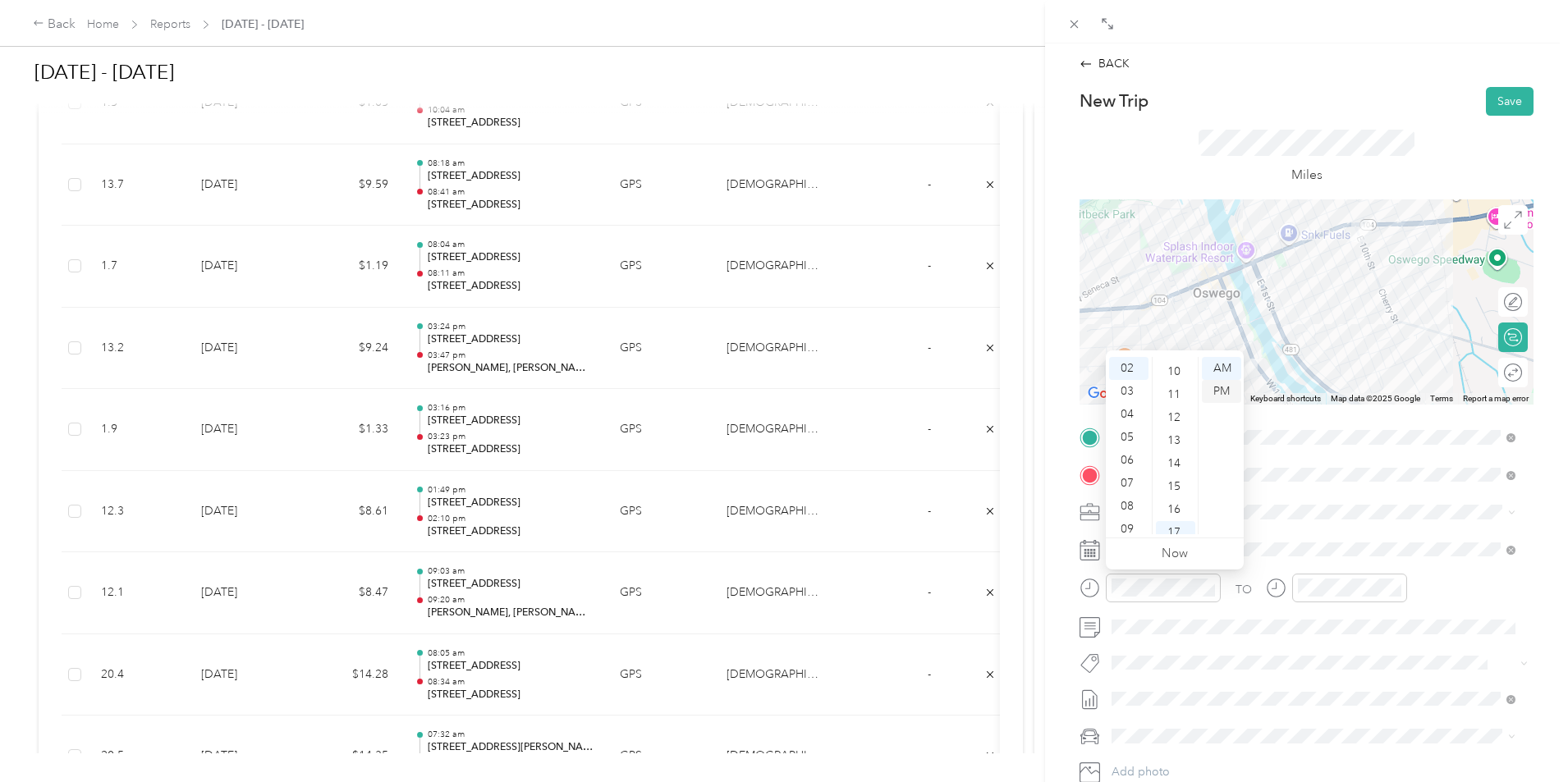
scroll to position [230, 0]
click at [1237, 396] on div "PM" at bounding box center [1222, 391] width 39 height 23
click at [1230, 398] on div "PM" at bounding box center [1222, 391] width 39 height 23
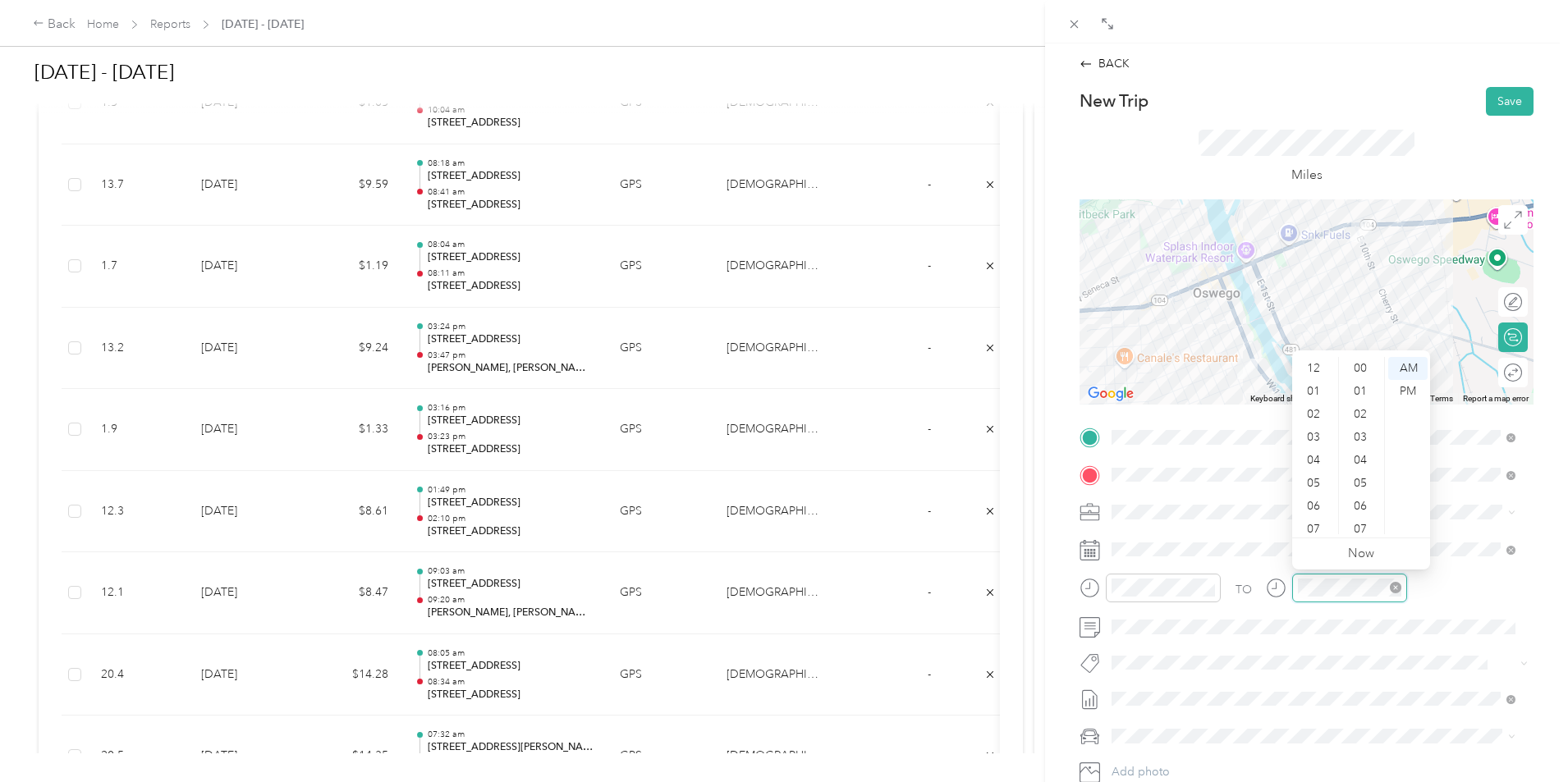
scroll to position [391, 0]
click at [1315, 402] on div "02" at bounding box center [1315, 397] width 39 height 23
click at [1366, 483] on div "15" at bounding box center [1362, 487] width 39 height 23
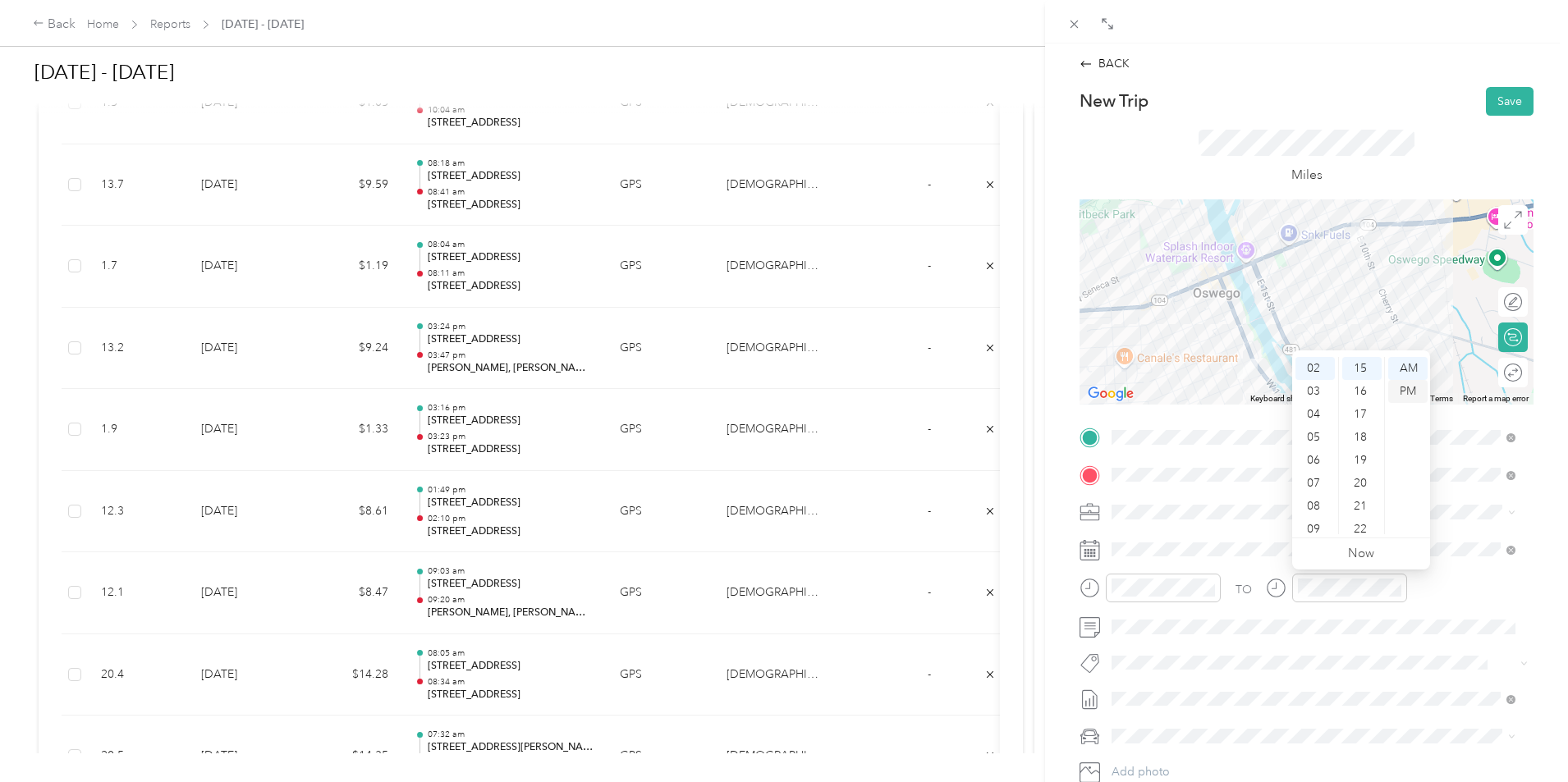
click at [1409, 390] on div "PM" at bounding box center [1408, 391] width 39 height 23
click at [1512, 102] on button "Save" at bounding box center [1510, 101] width 47 height 29
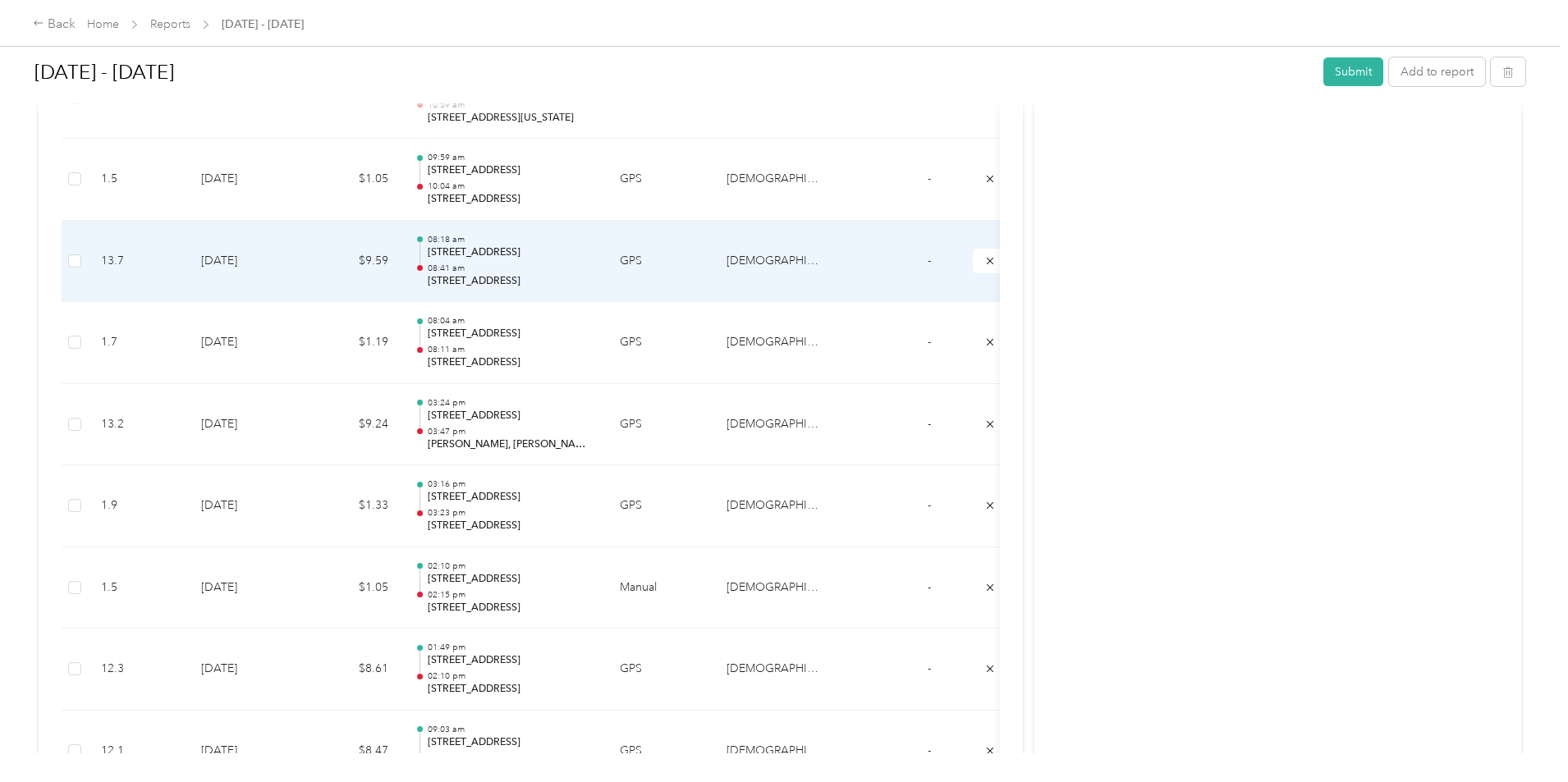
scroll to position [3787, 0]
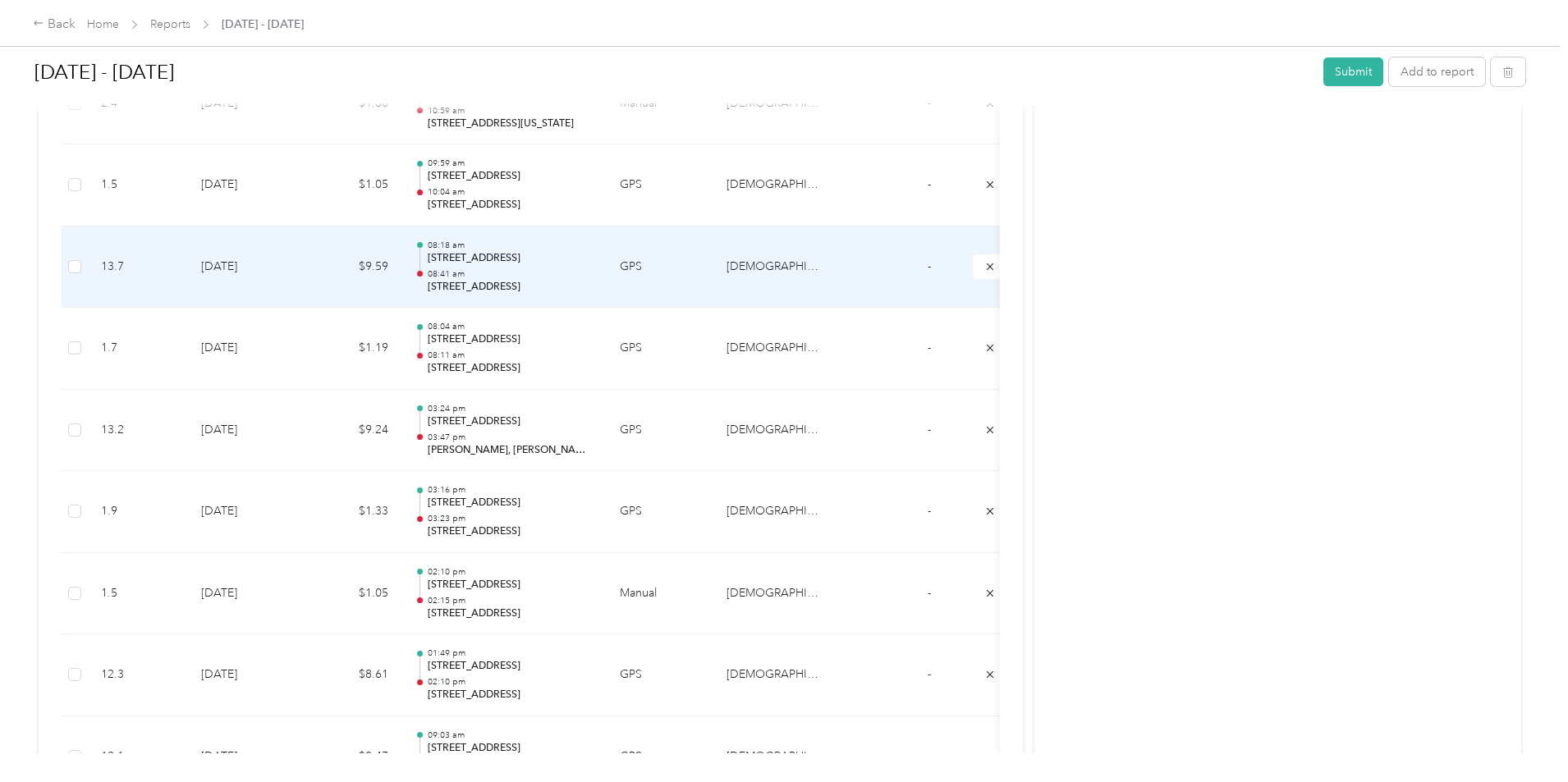
click at [401, 271] on td "$9.59" at bounding box center [352, 268] width 98 height 82
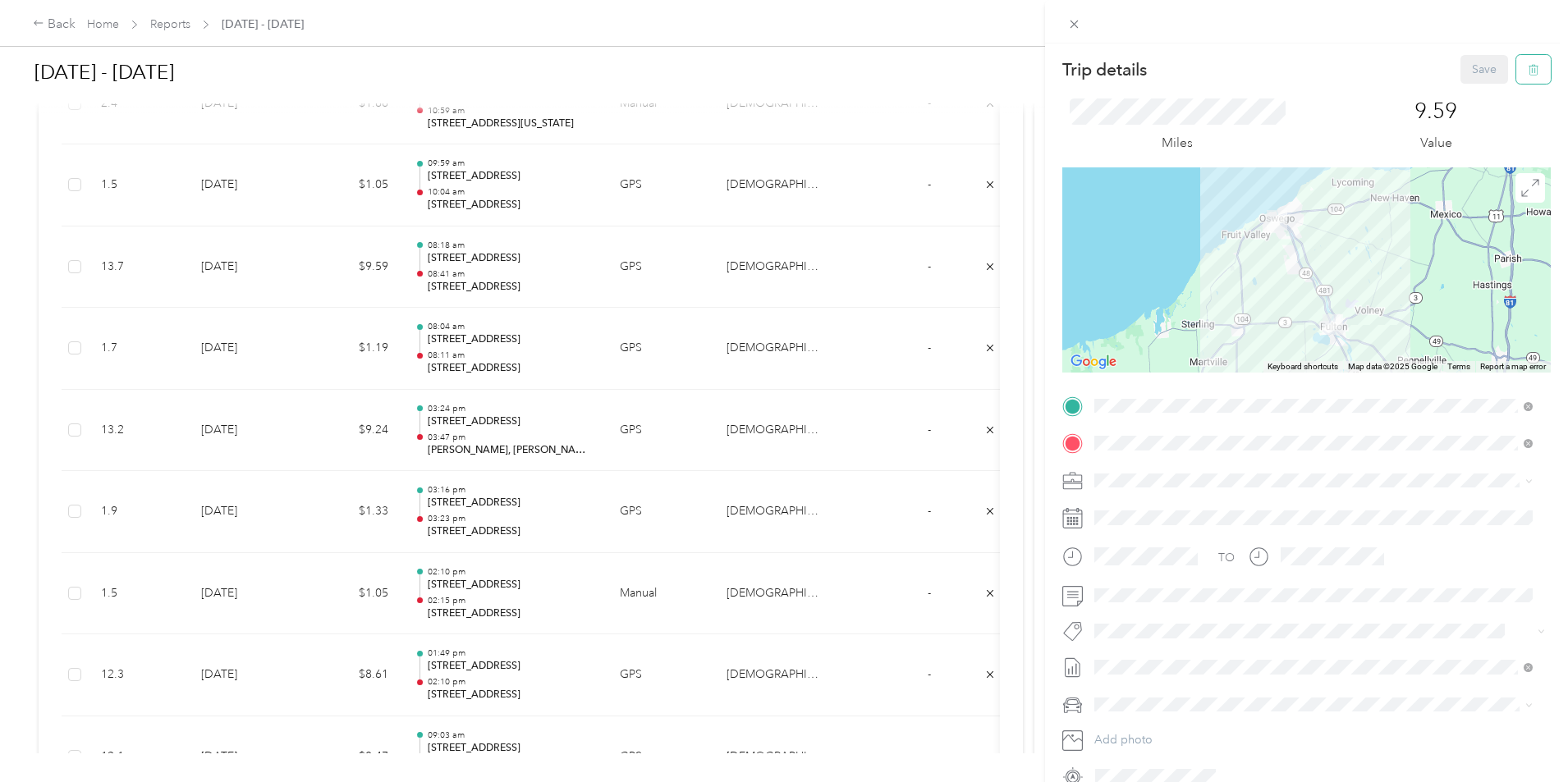
click at [1531, 60] on button "button" at bounding box center [1534, 69] width 35 height 29
click at [1470, 87] on button "Yes" at bounding box center [1473, 89] width 32 height 26
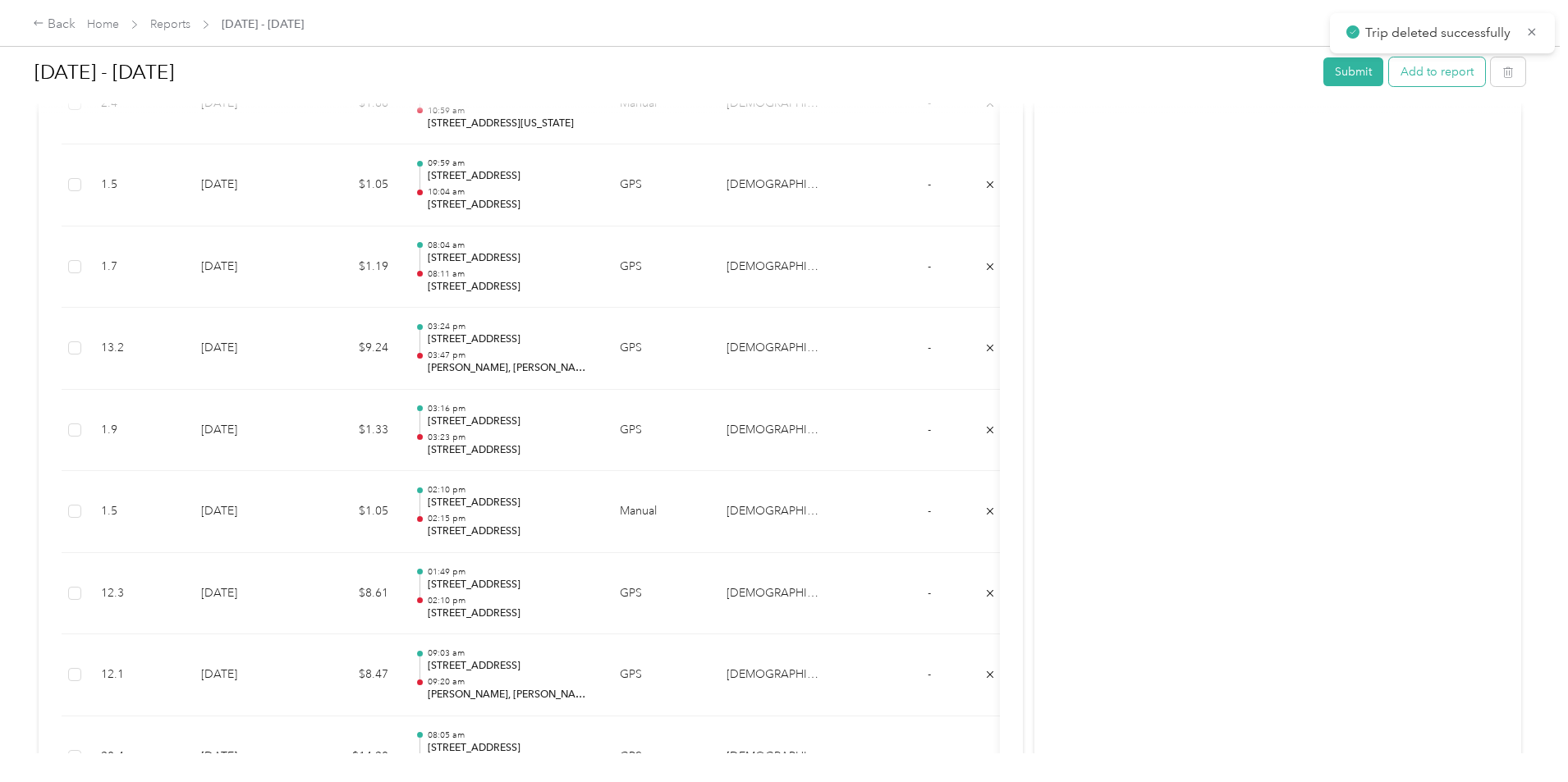
click at [1389, 71] on button "Add to report" at bounding box center [1437, 72] width 96 height 29
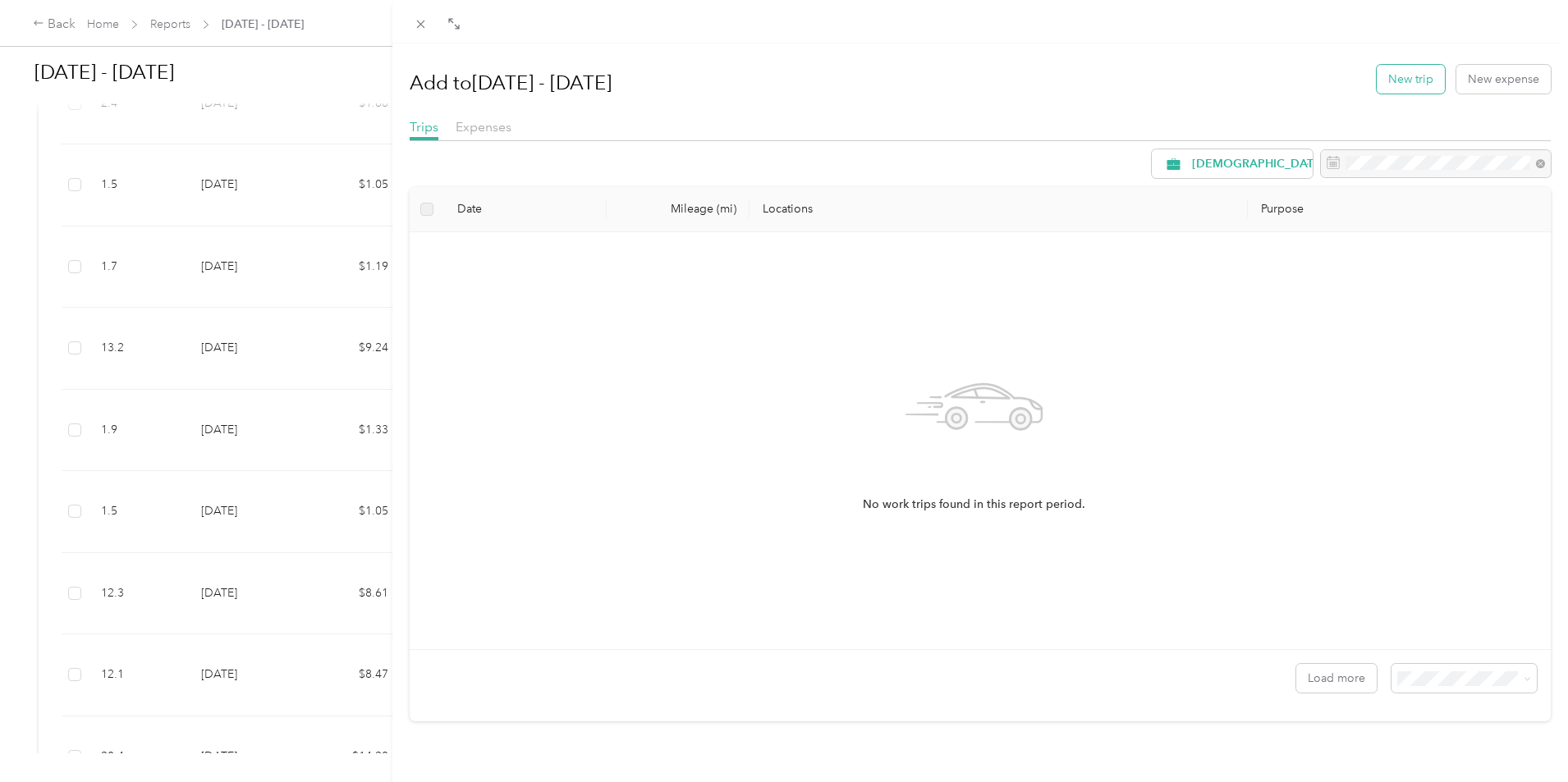
click at [1410, 86] on button "New trip" at bounding box center [1410, 79] width 68 height 29
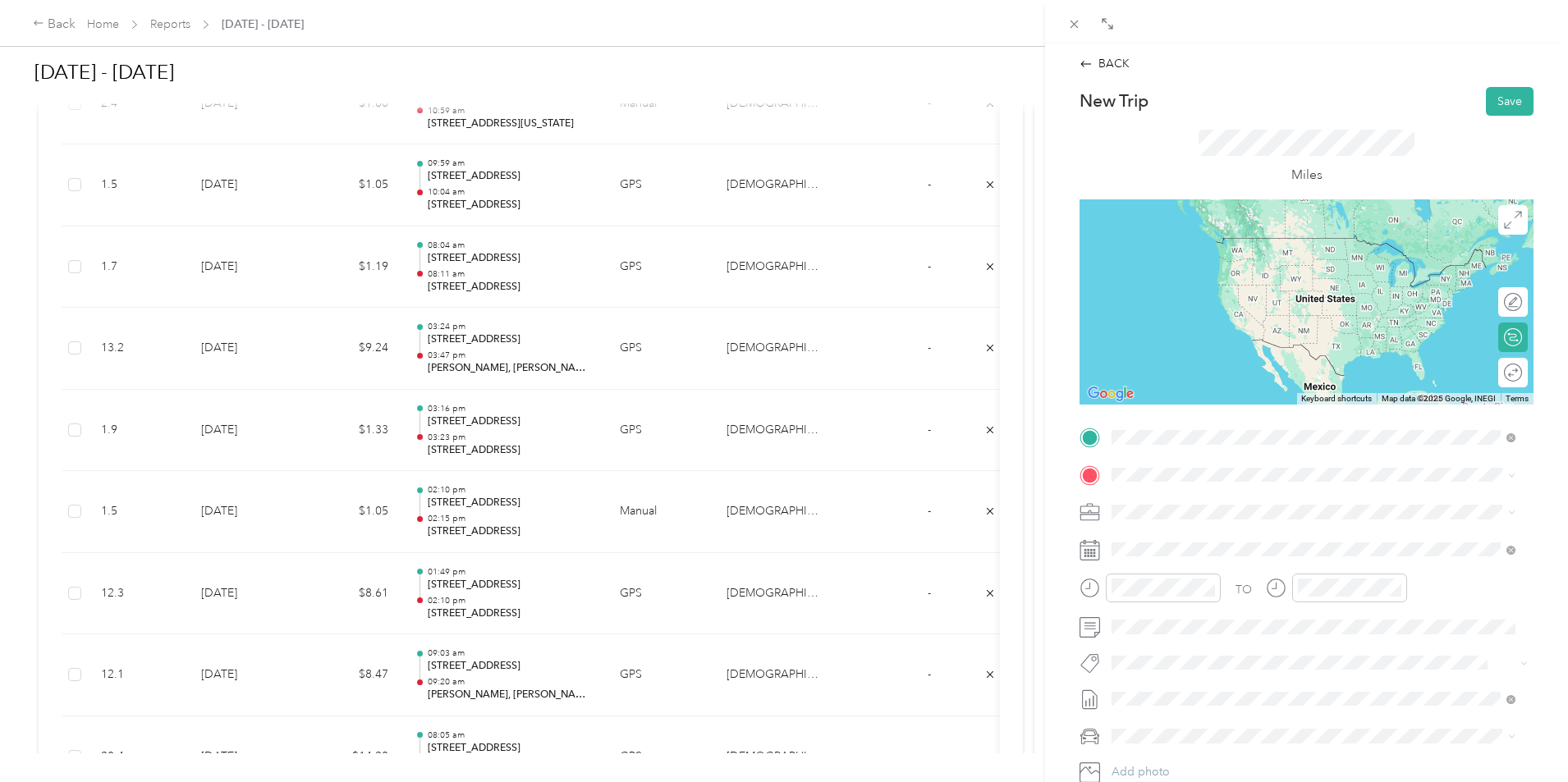
click at [1241, 501] on span "[STREET_ADDRESS][US_STATE]" at bounding box center [1225, 497] width 164 height 15
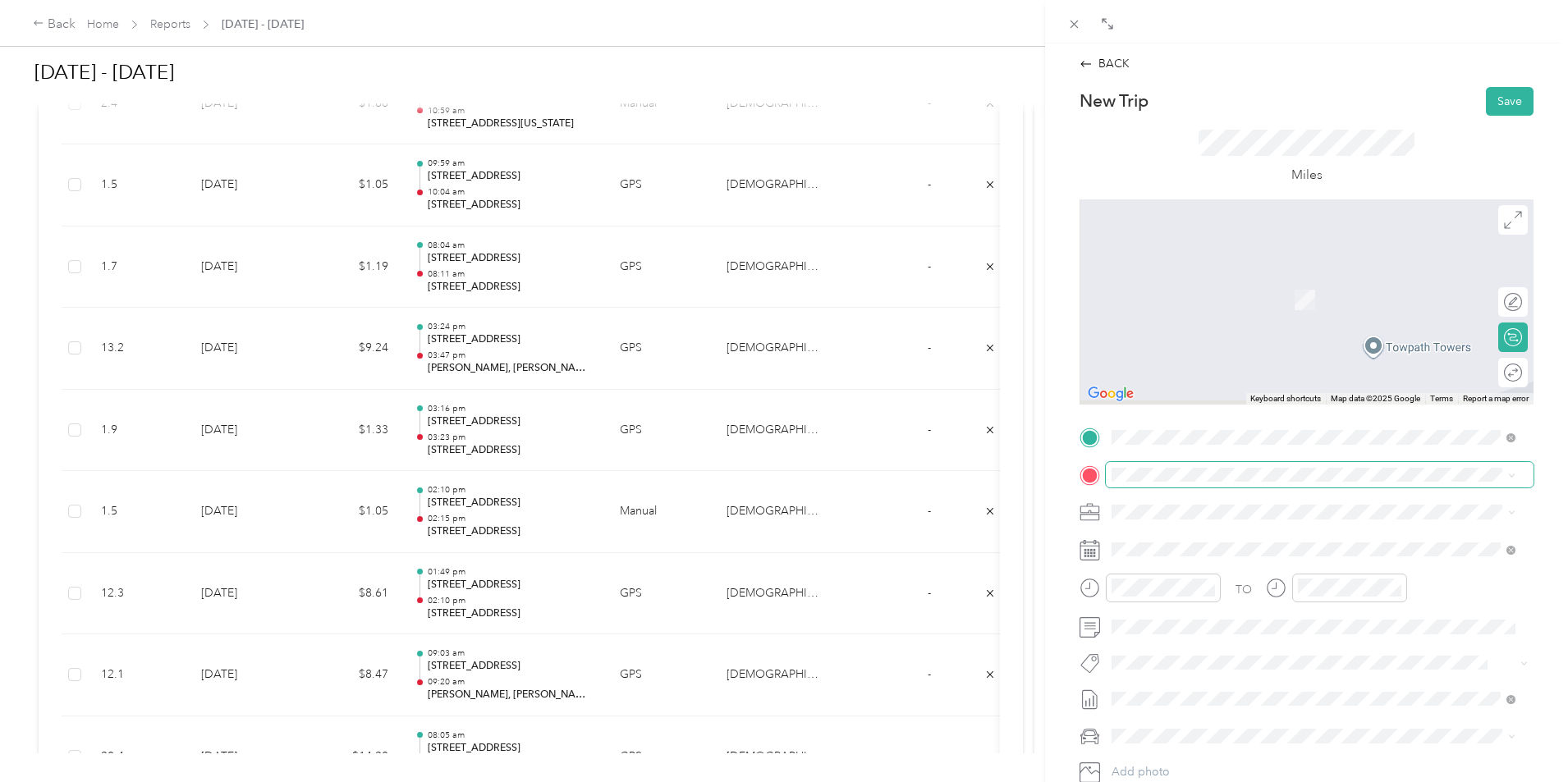
click at [1206, 483] on span at bounding box center [1319, 475] width 428 height 26
click at [1203, 540] on span "[STREET_ADDRESS][US_STATE]" at bounding box center [1225, 532] width 164 height 15
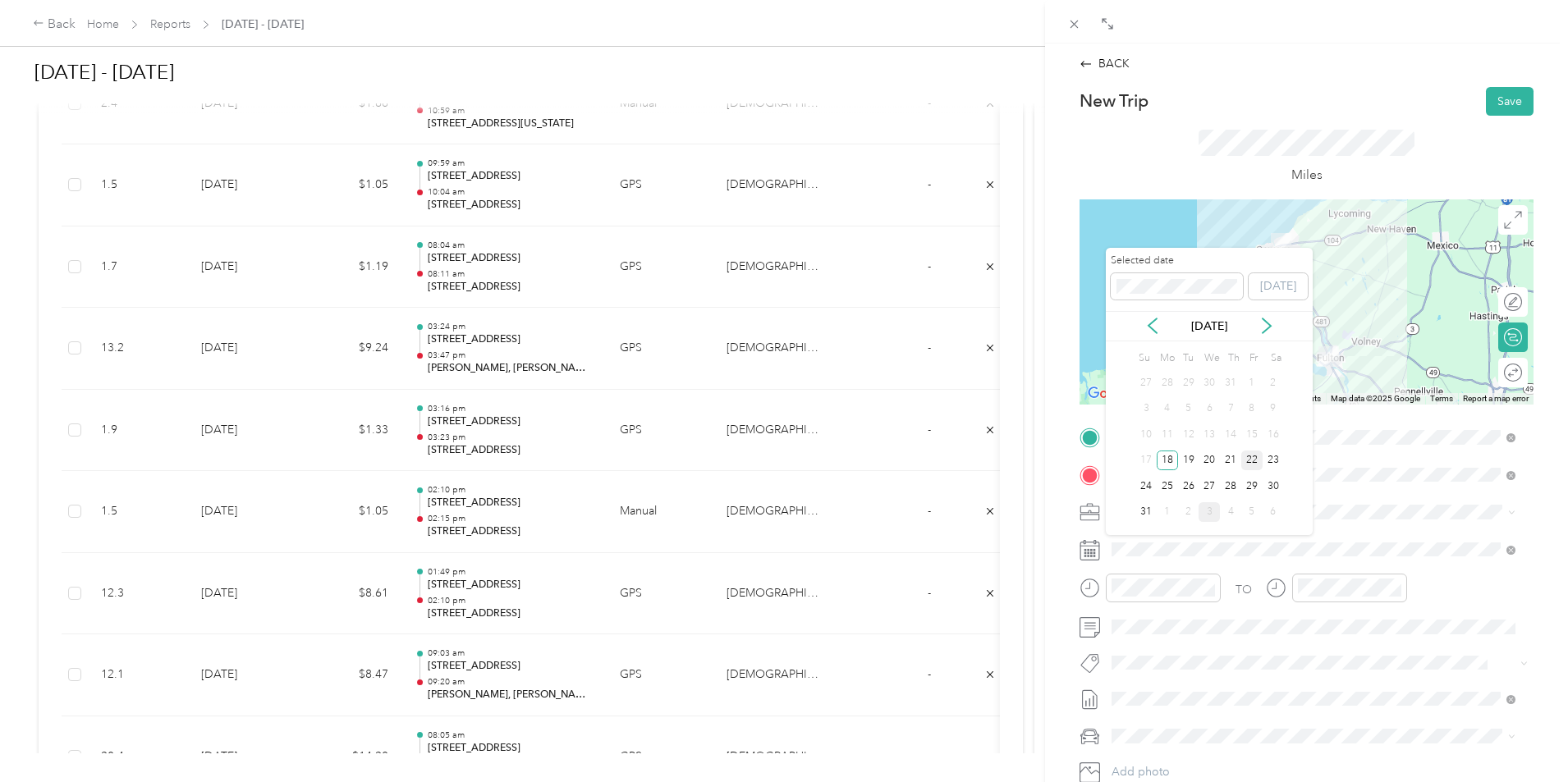
click at [1246, 461] on div "22" at bounding box center [1252, 460] width 21 height 21
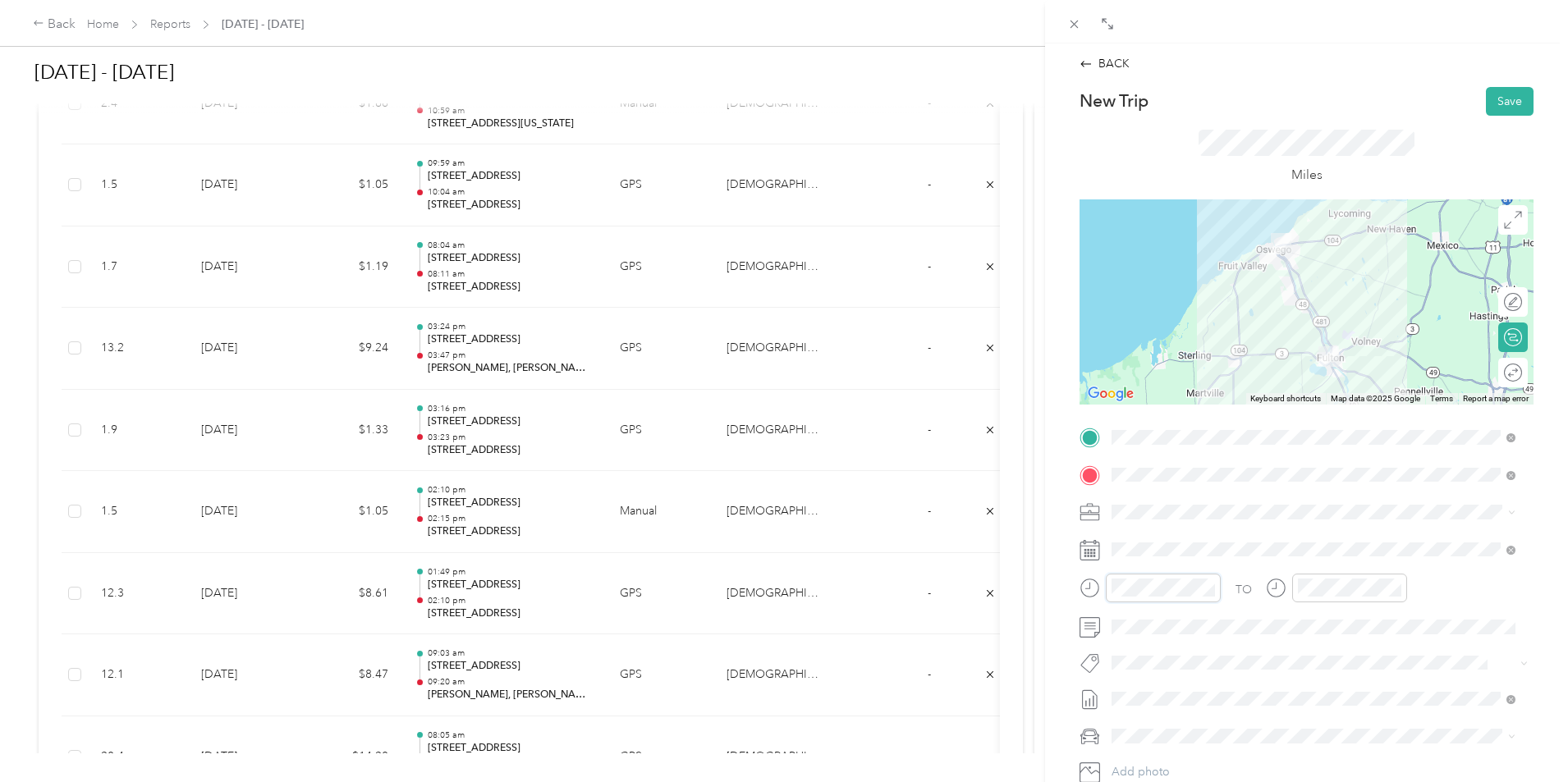
click at [1088, 586] on div at bounding box center [1150, 589] width 141 height 29
click at [1129, 574] on div at bounding box center [1163, 589] width 115 height 29
click at [1126, 458] on div "08" at bounding box center [1129, 453] width 39 height 23
click at [1178, 376] on div "11" at bounding box center [1175, 371] width 39 height 23
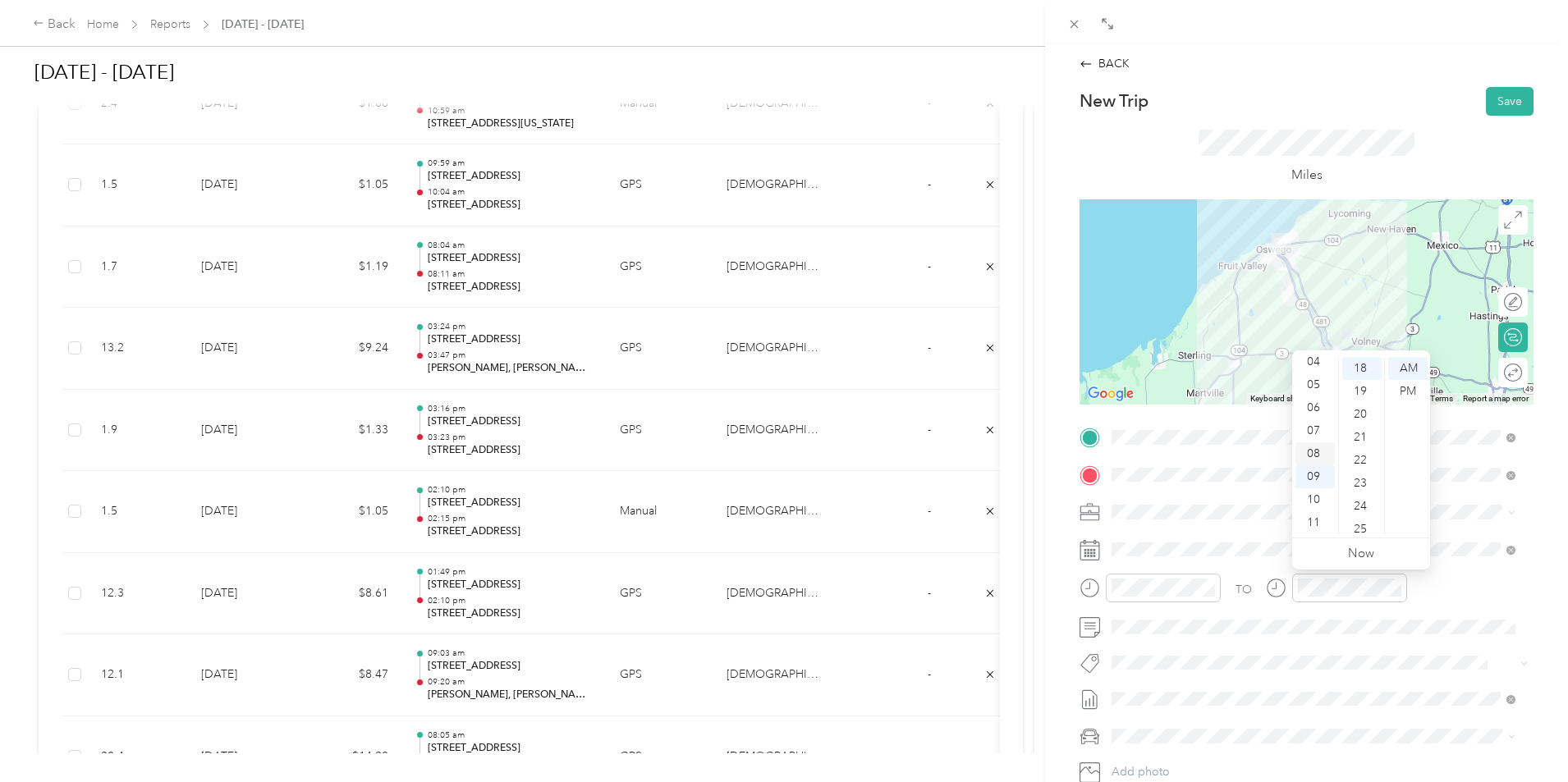
click at [1320, 456] on div "08" at bounding box center [1315, 453] width 39 height 23
click at [1362, 509] on div "35" at bounding box center [1362, 512] width 39 height 23
click at [1295, 647] on div "TO Add photo" at bounding box center [1306, 623] width 454 height 396
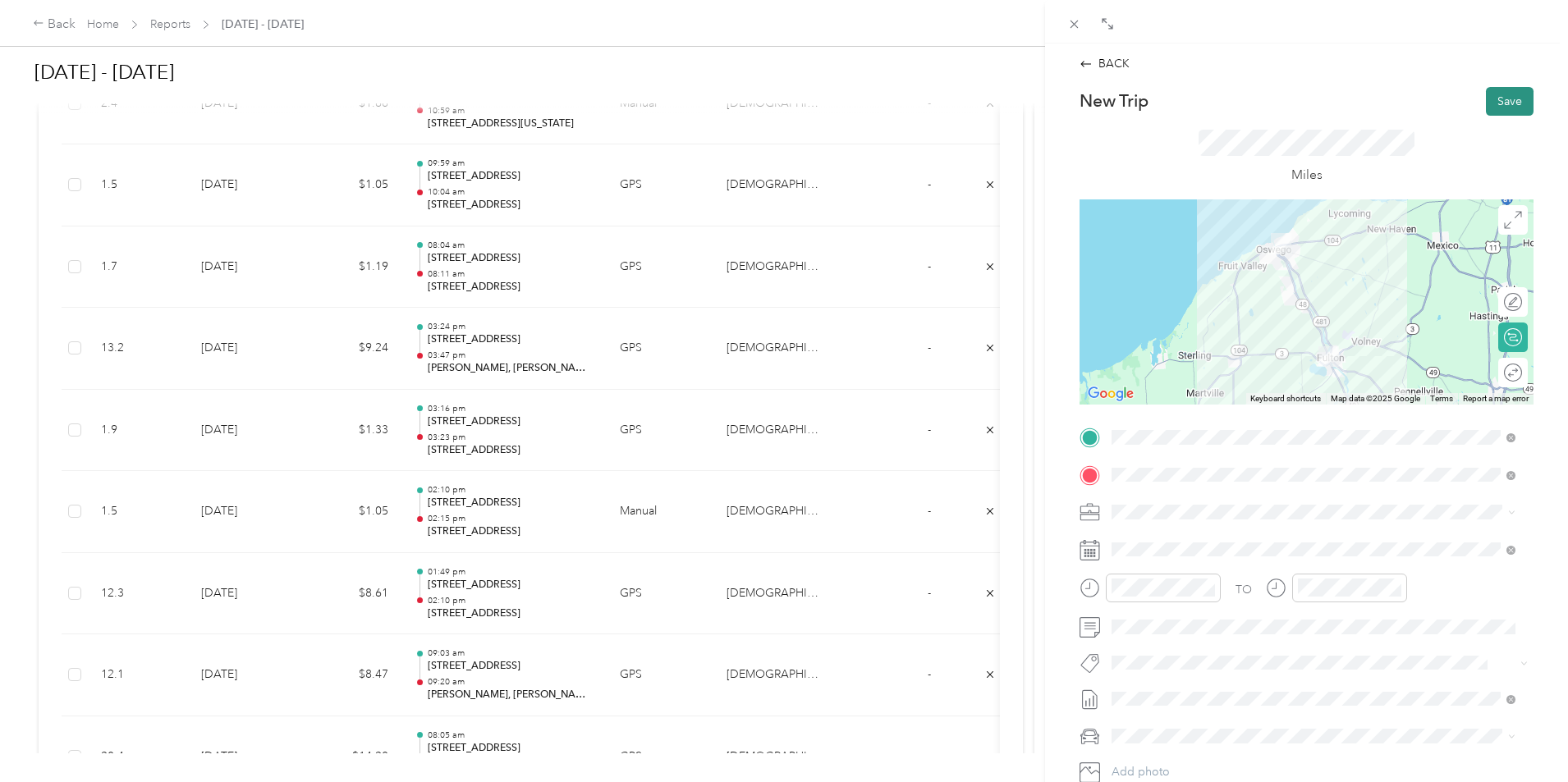
click at [1492, 100] on button "Save" at bounding box center [1510, 101] width 47 height 29
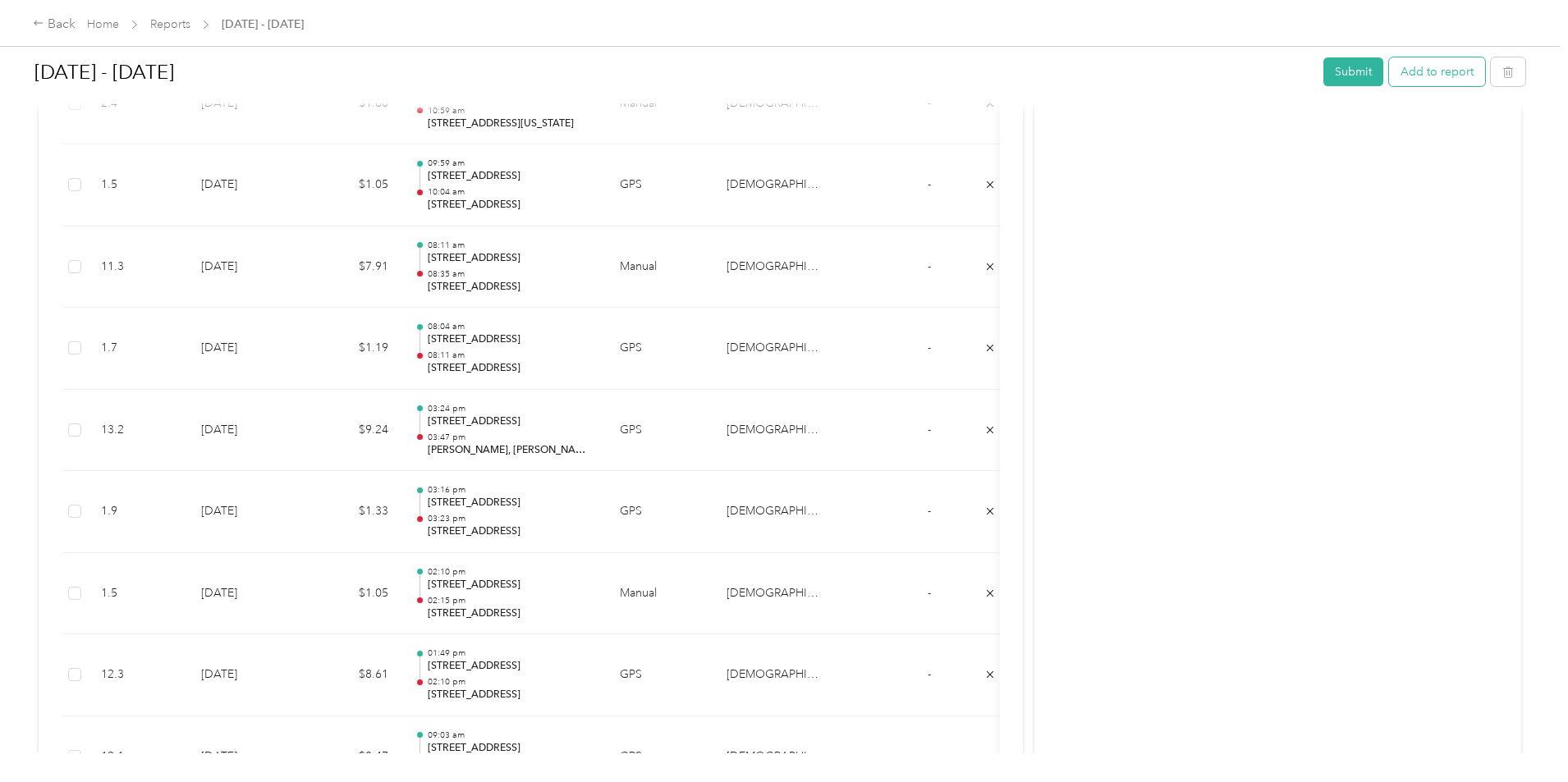
click at [1389, 79] on button "Add to report" at bounding box center [1437, 72] width 96 height 29
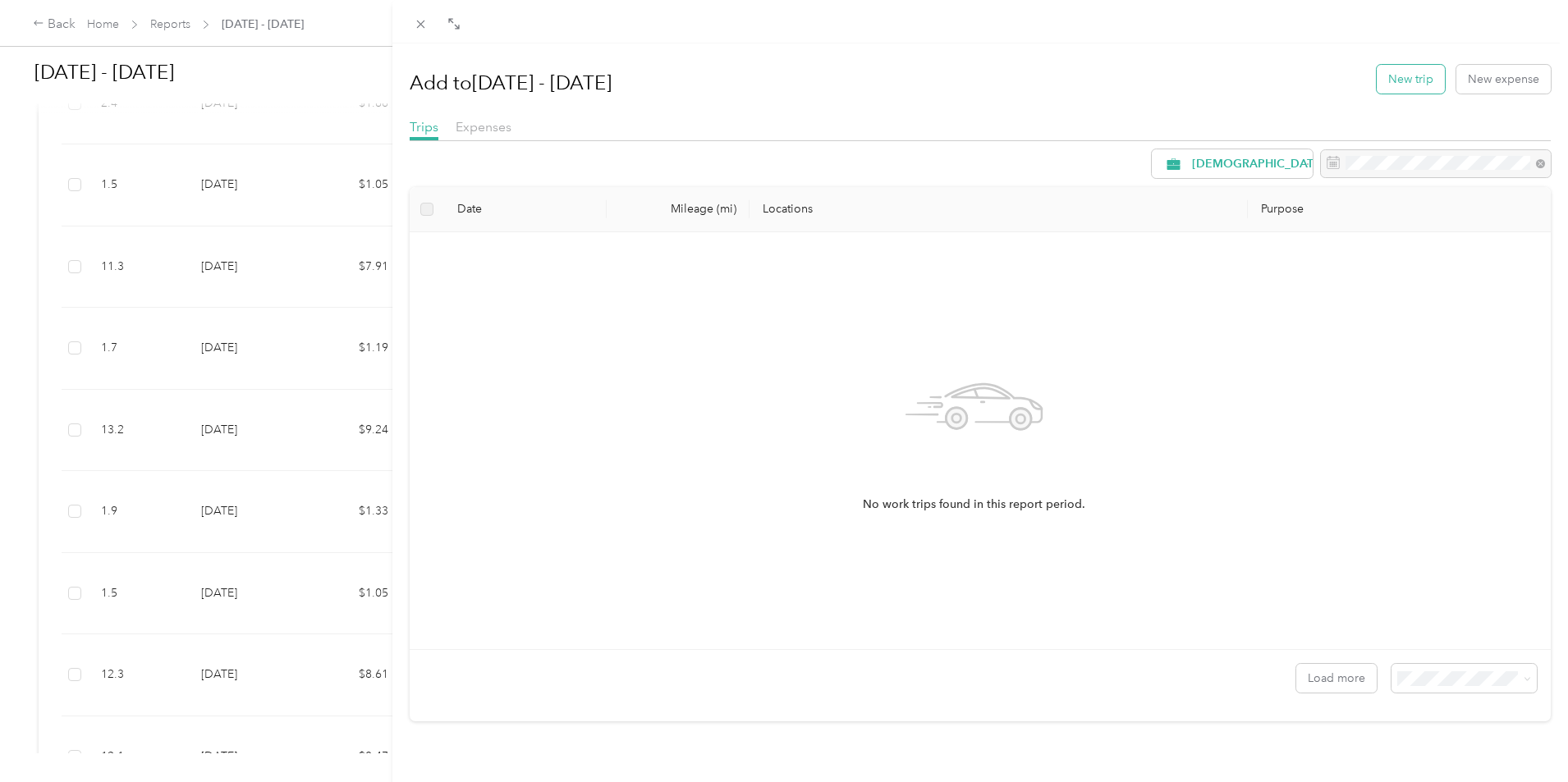
click at [1427, 86] on button "New trip" at bounding box center [1410, 79] width 68 height 29
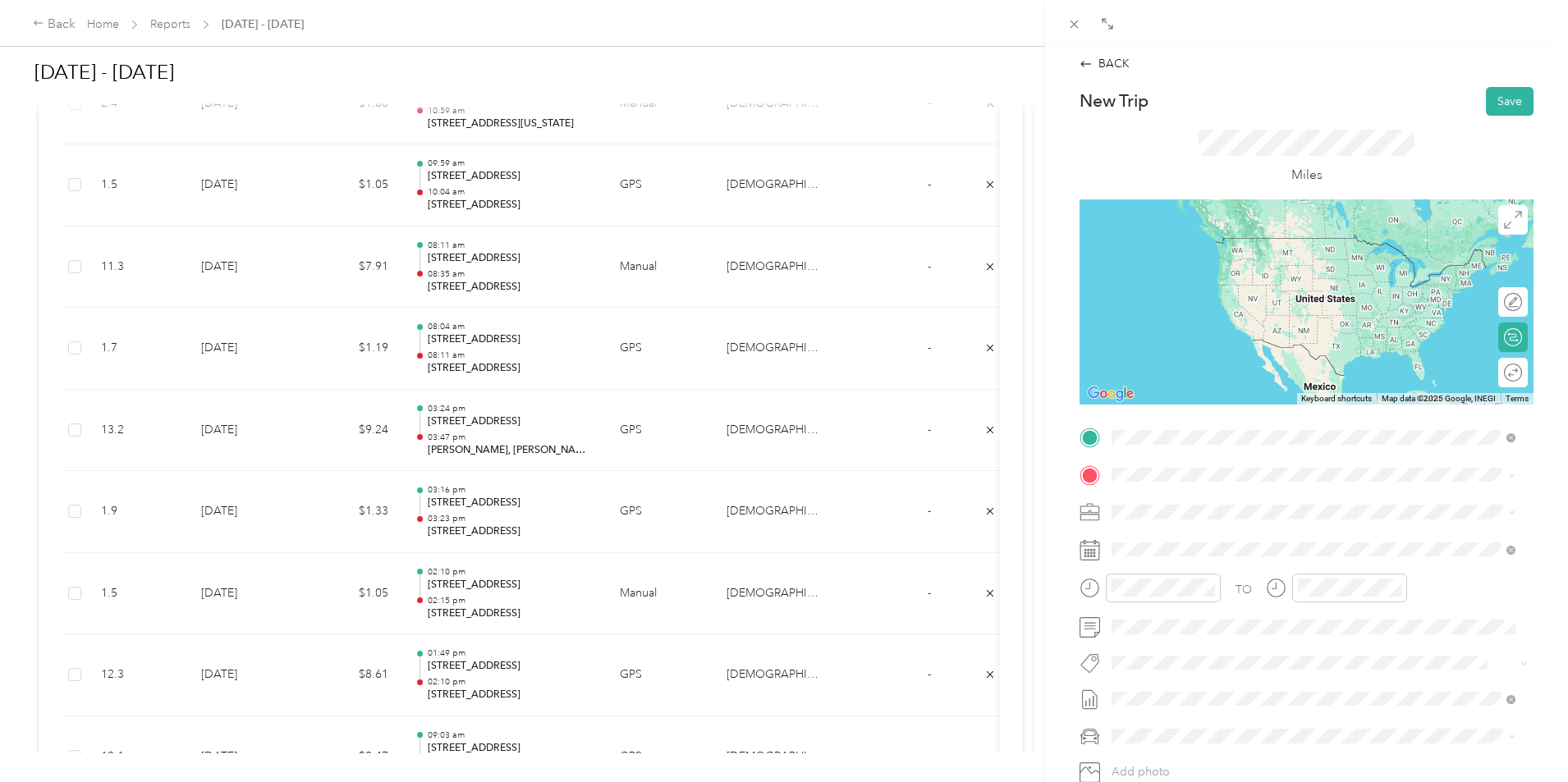
click at [1223, 496] on span "[STREET_ADDRESS][US_STATE]" at bounding box center [1225, 497] width 164 height 15
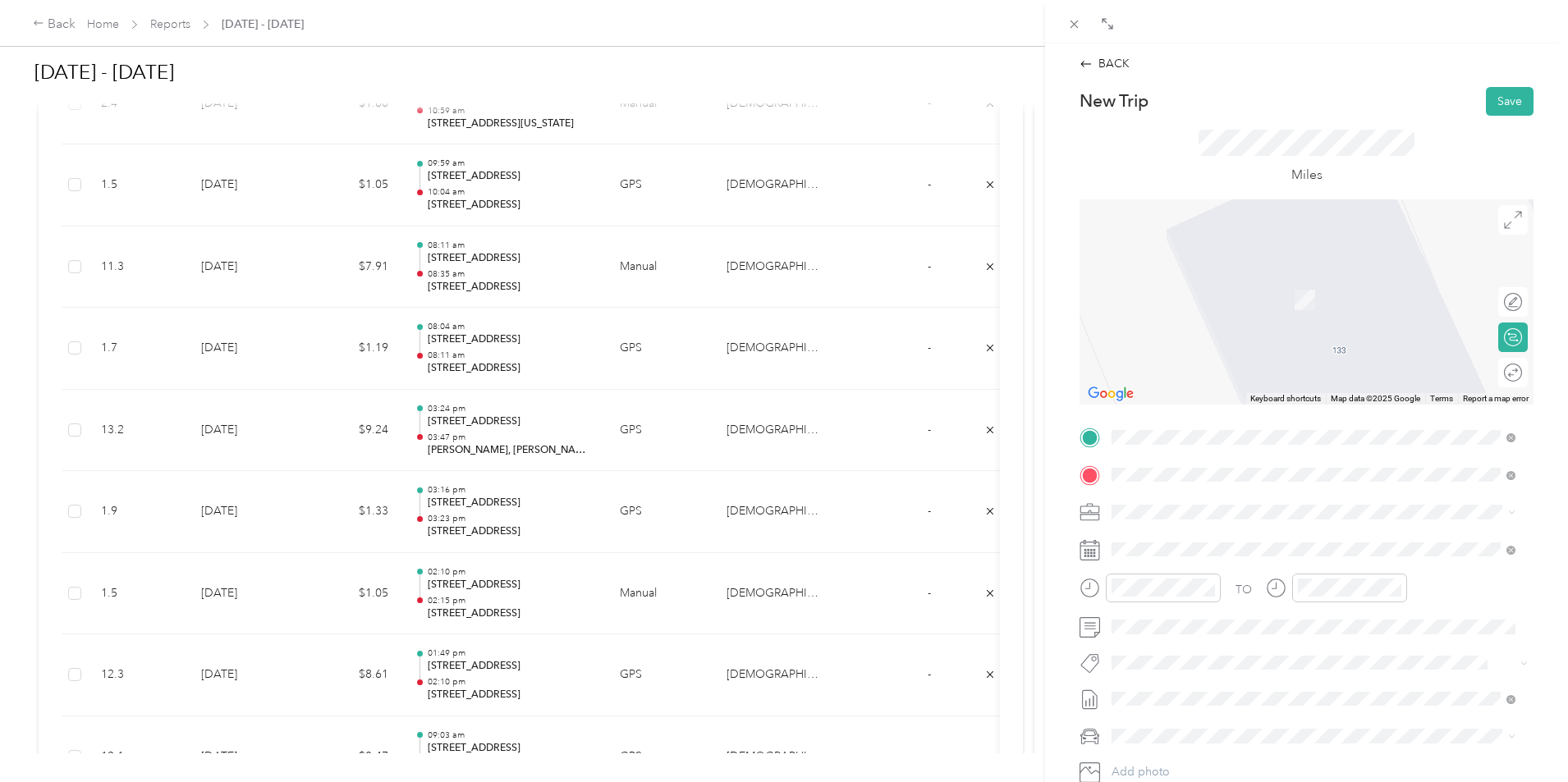
click at [1202, 530] on span "[STREET_ADDRESS][US_STATE]" at bounding box center [1225, 534] width 164 height 15
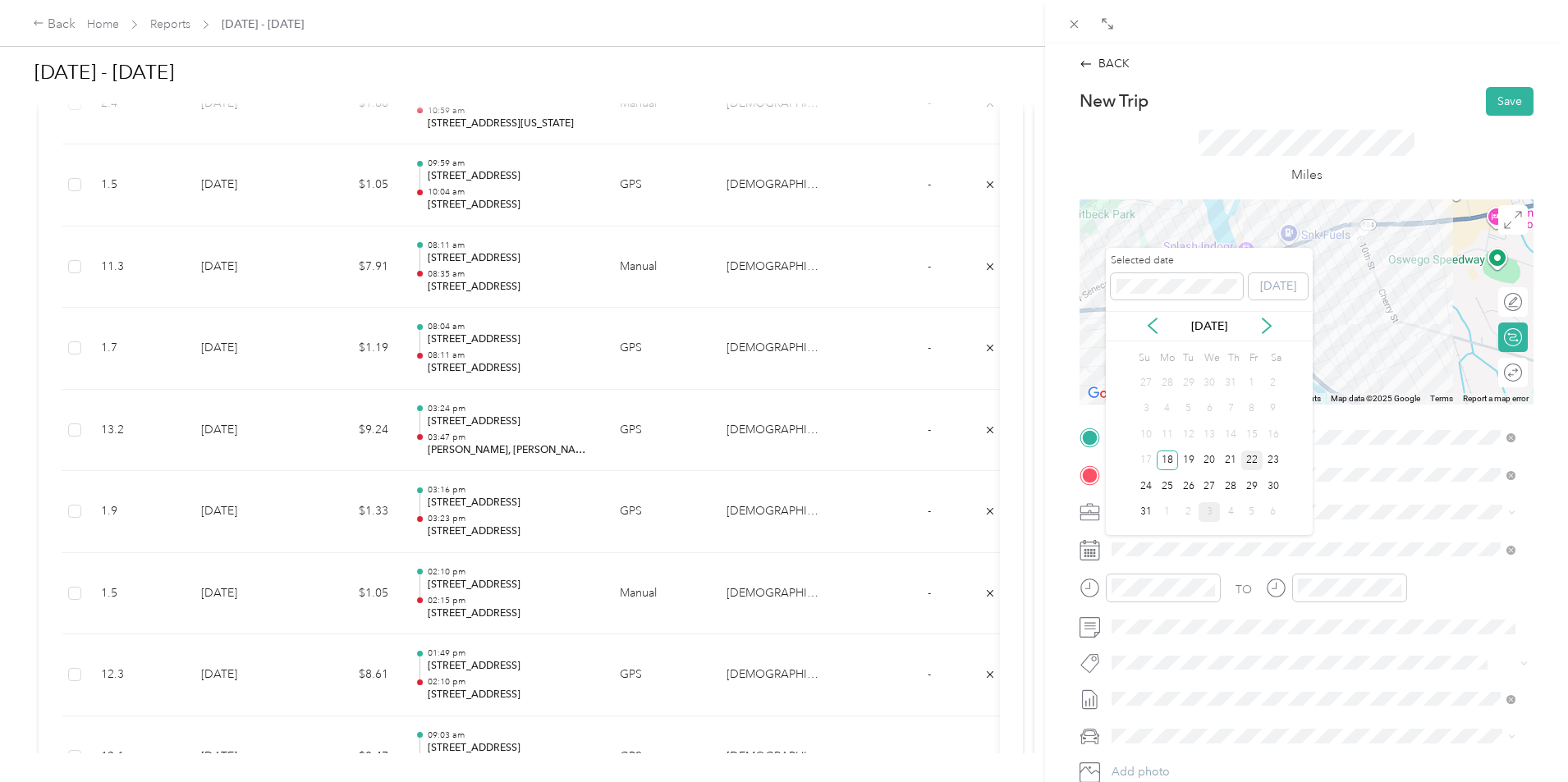
click at [1252, 458] on div "22" at bounding box center [1252, 460] width 21 height 21
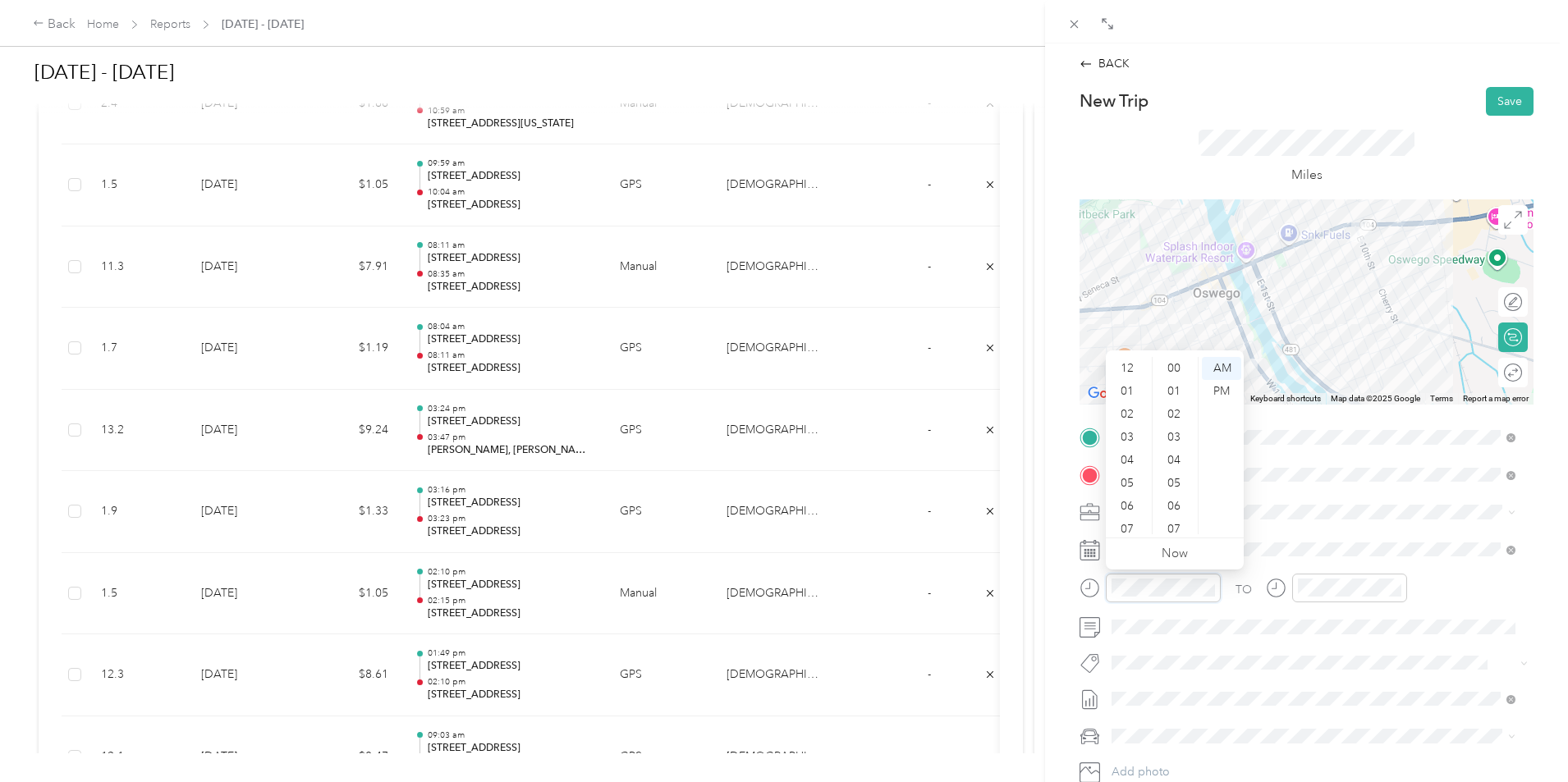
scroll to position [98, 0]
click at [1125, 455] on div "08" at bounding box center [1129, 453] width 39 height 23
click at [1180, 489] on div "35" at bounding box center [1175, 489] width 39 height 23
click at [1315, 457] on div "08" at bounding box center [1315, 453] width 39 height 23
click at [1367, 520] on div "40" at bounding box center [1362, 522] width 39 height 23
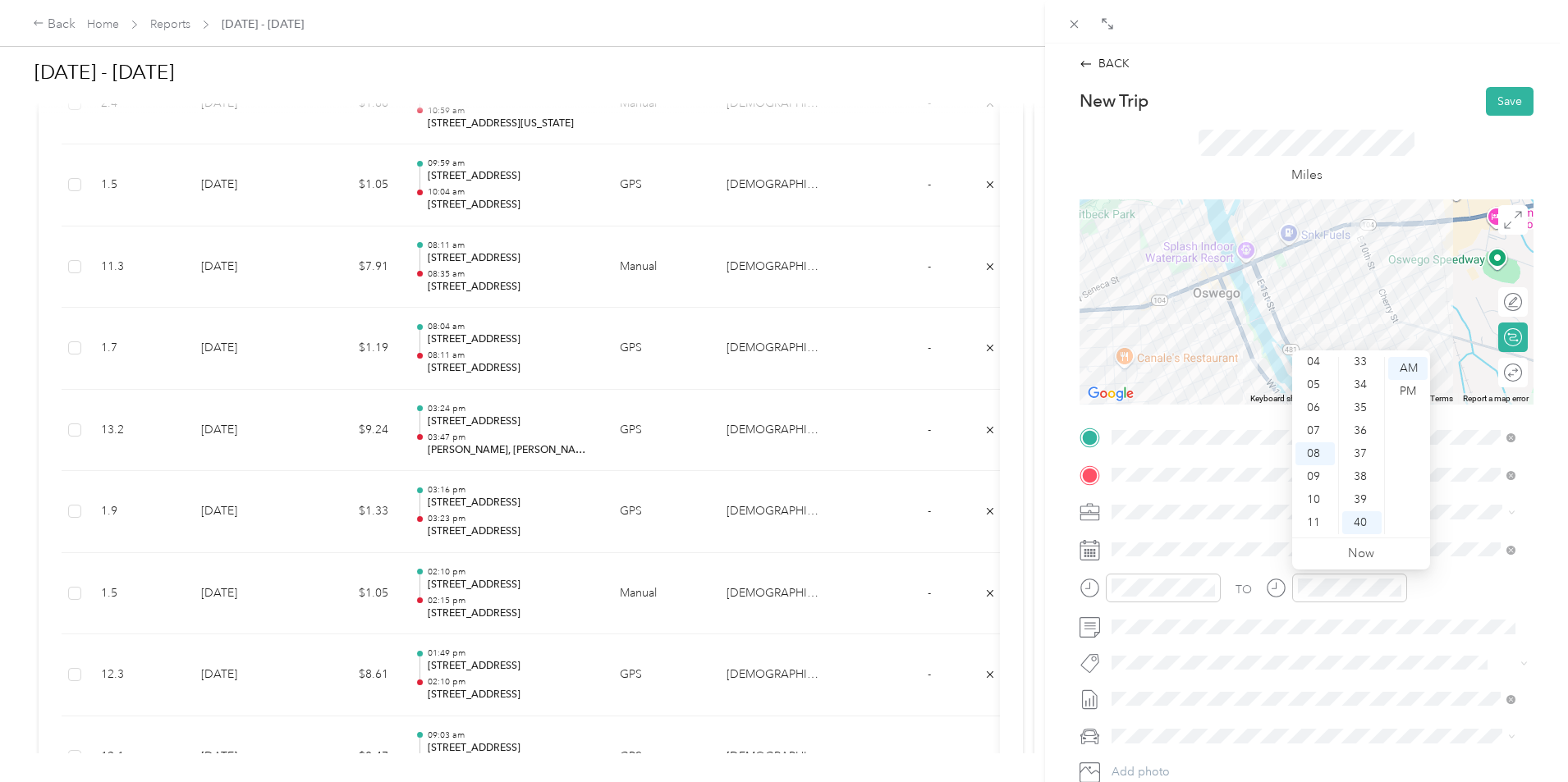
scroll to position [920, 0]
click at [1404, 368] on div "AM" at bounding box center [1408, 368] width 39 height 23
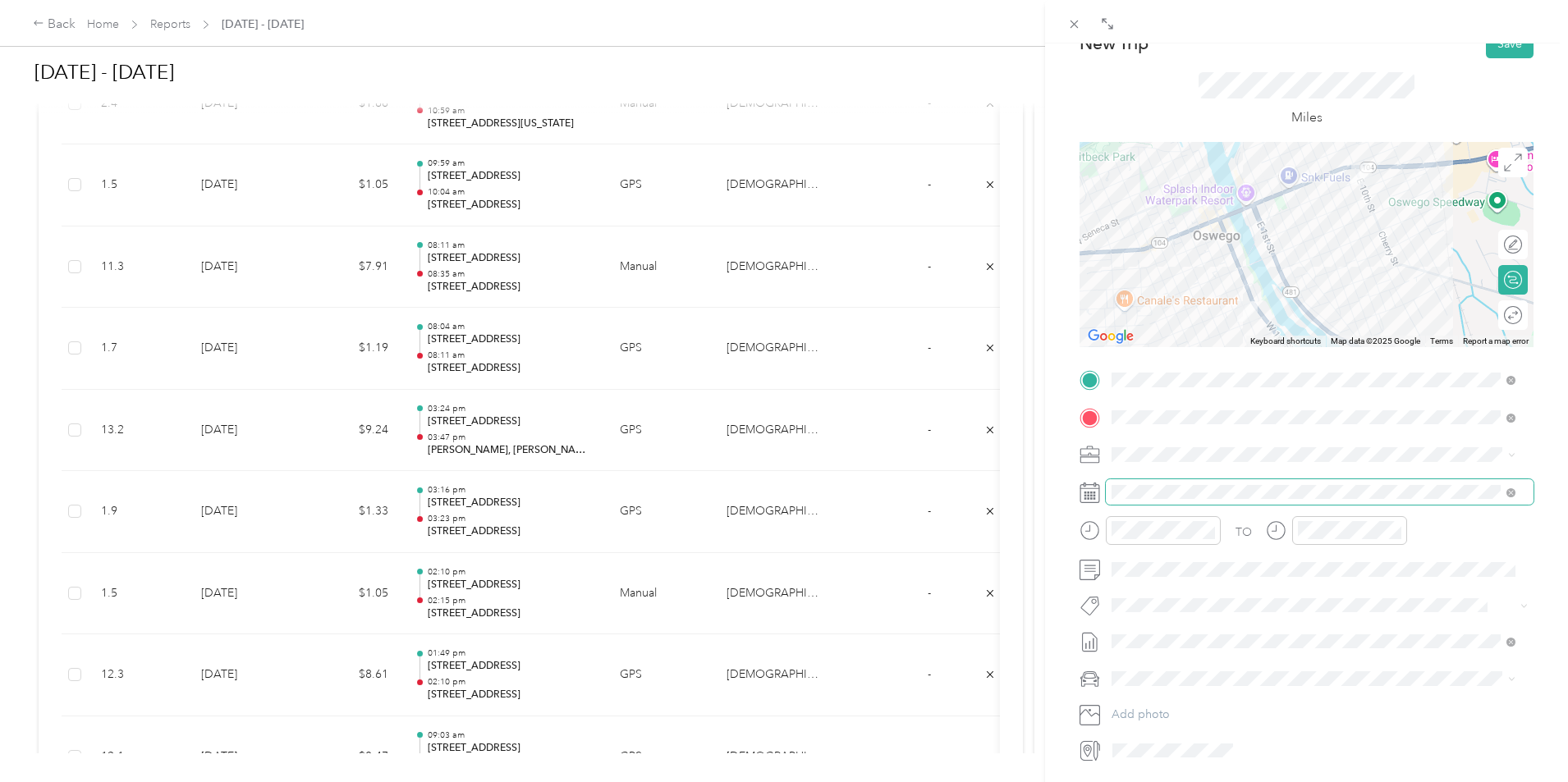
scroll to position [0, 0]
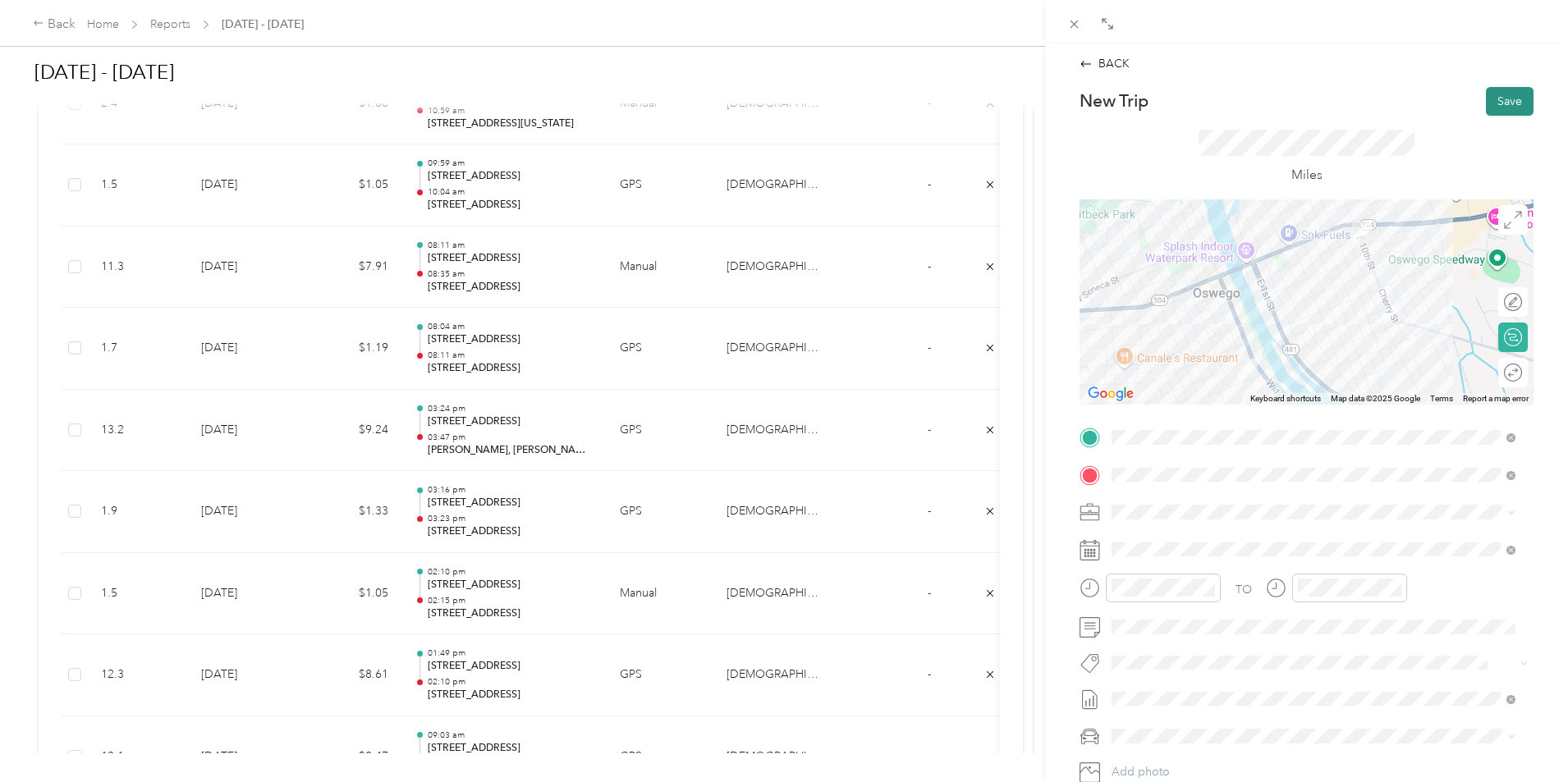
click at [1486, 101] on button "Save" at bounding box center [1510, 101] width 47 height 29
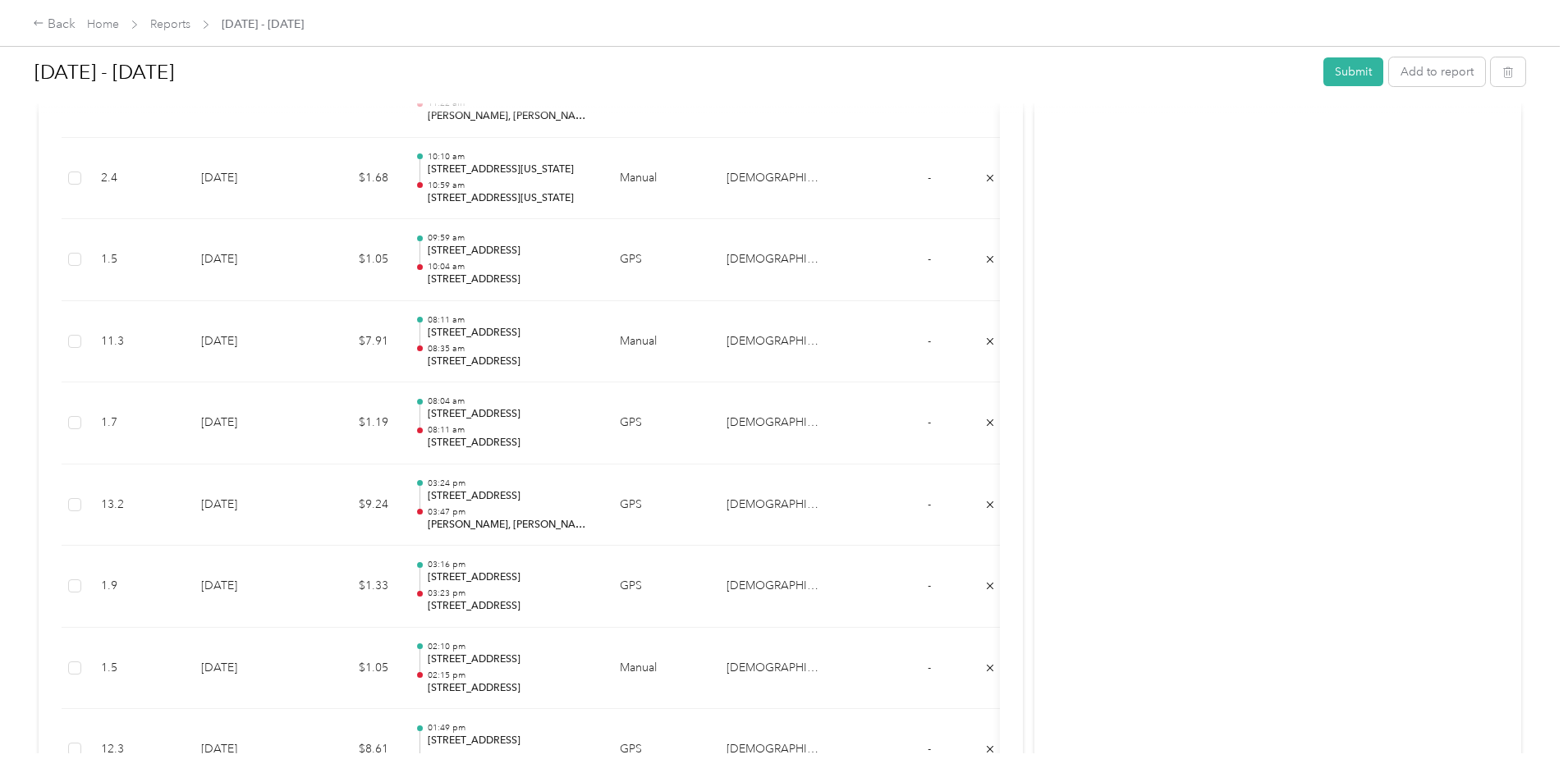
scroll to position [3776, 0]
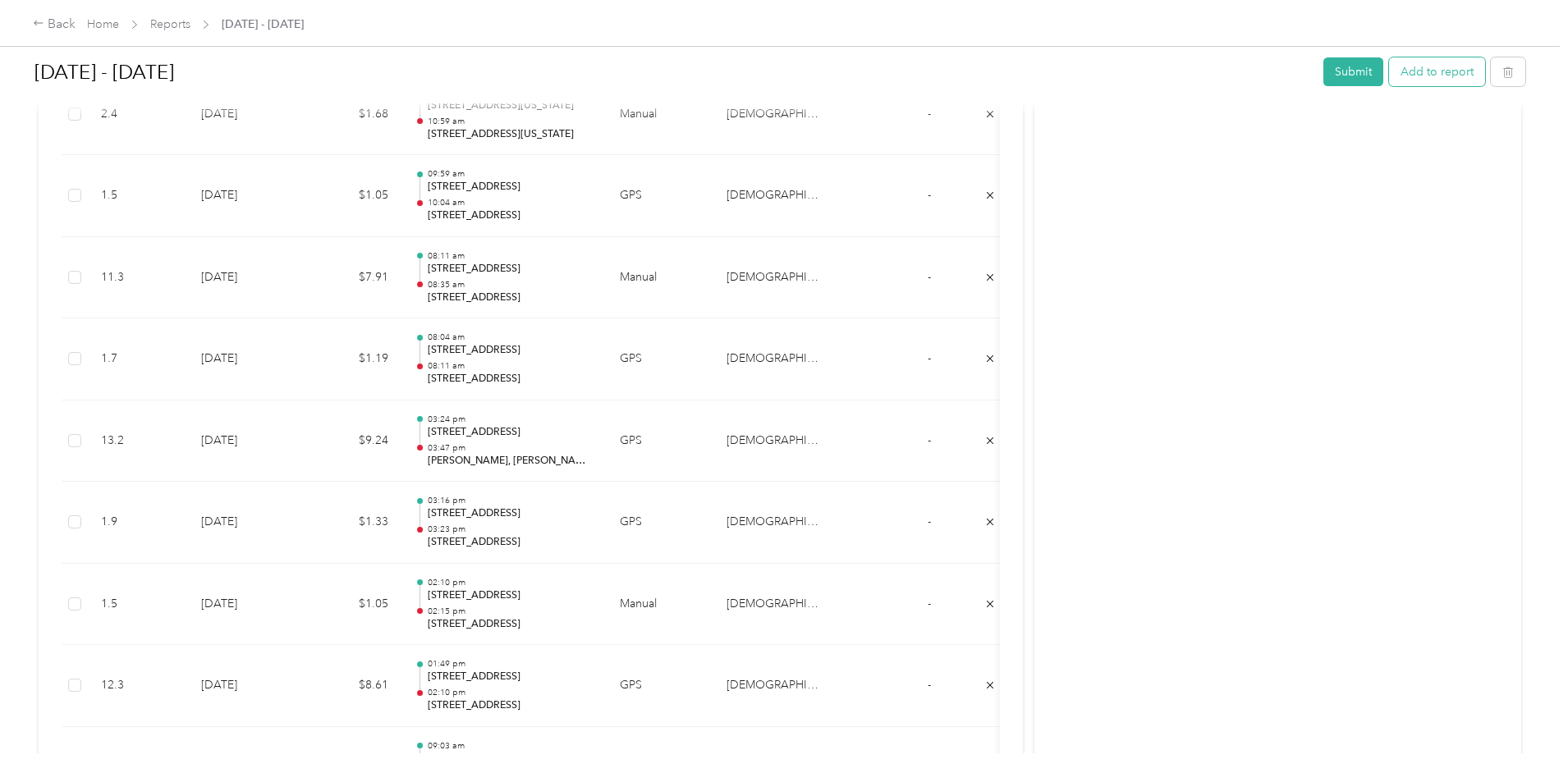
click at [1389, 68] on button "Add to report" at bounding box center [1437, 72] width 96 height 29
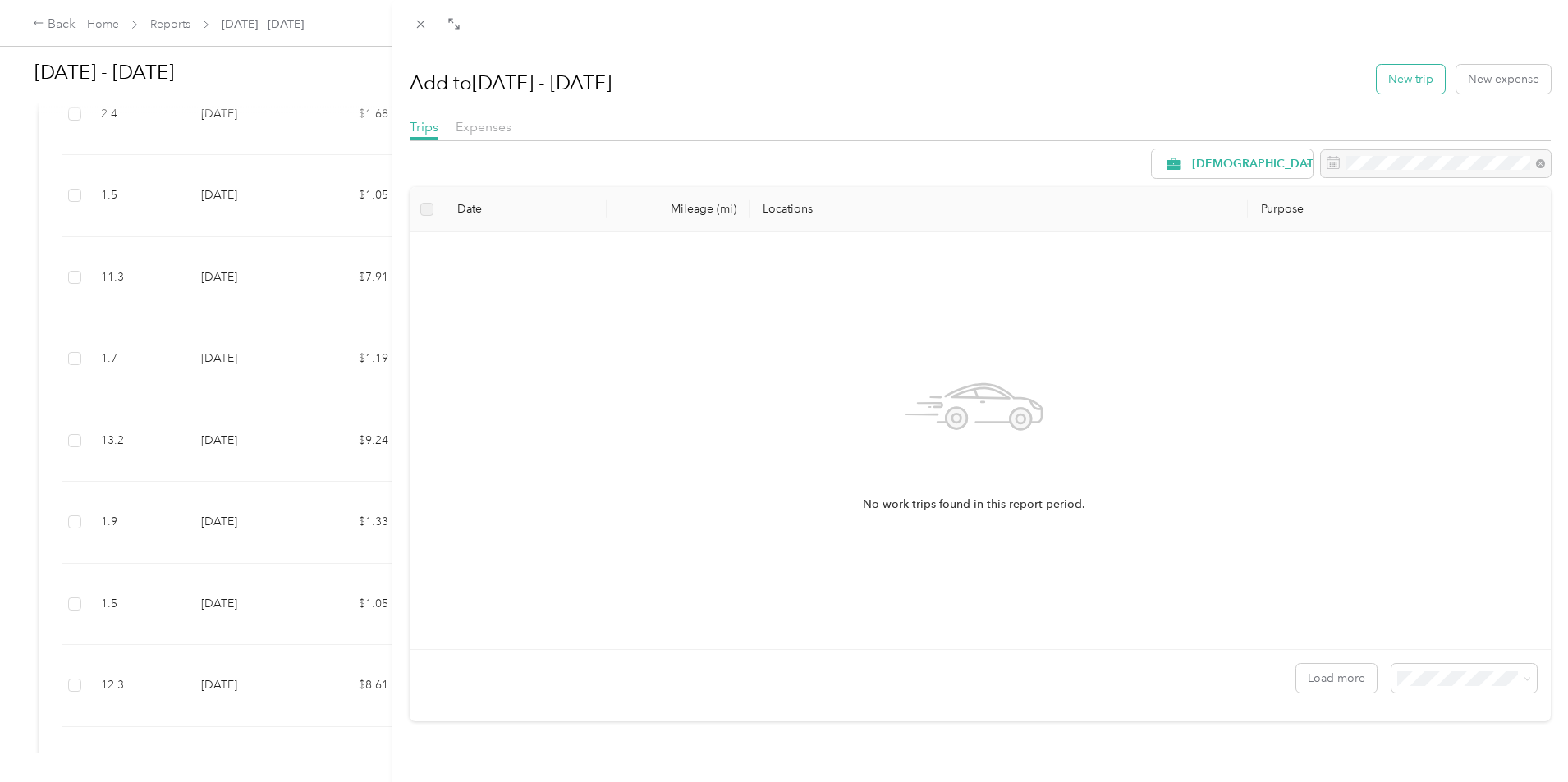
click at [1395, 76] on button "New trip" at bounding box center [1410, 79] width 68 height 29
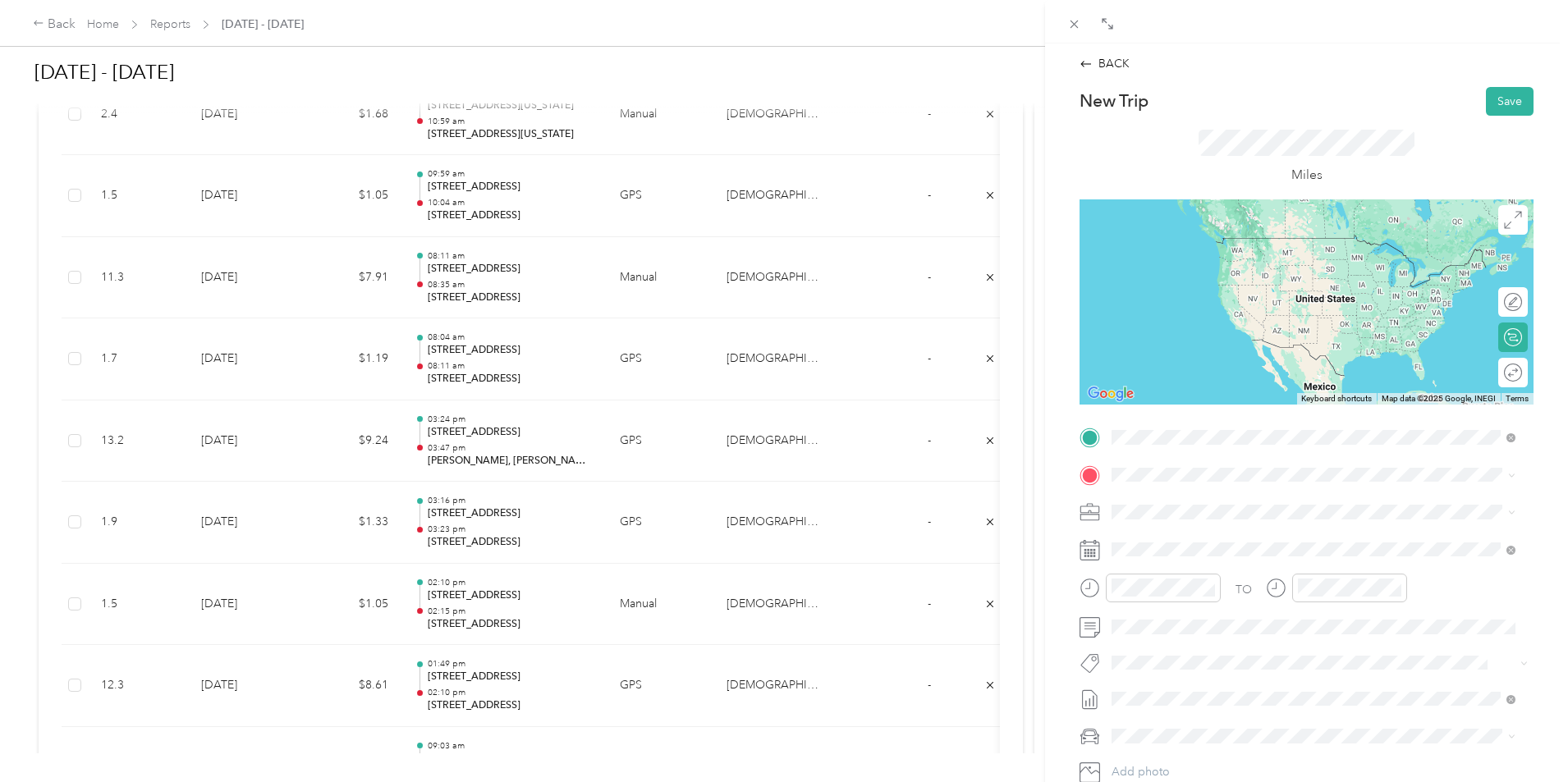
click at [1209, 504] on span "[STREET_ADDRESS][US_STATE]" at bounding box center [1225, 497] width 164 height 15
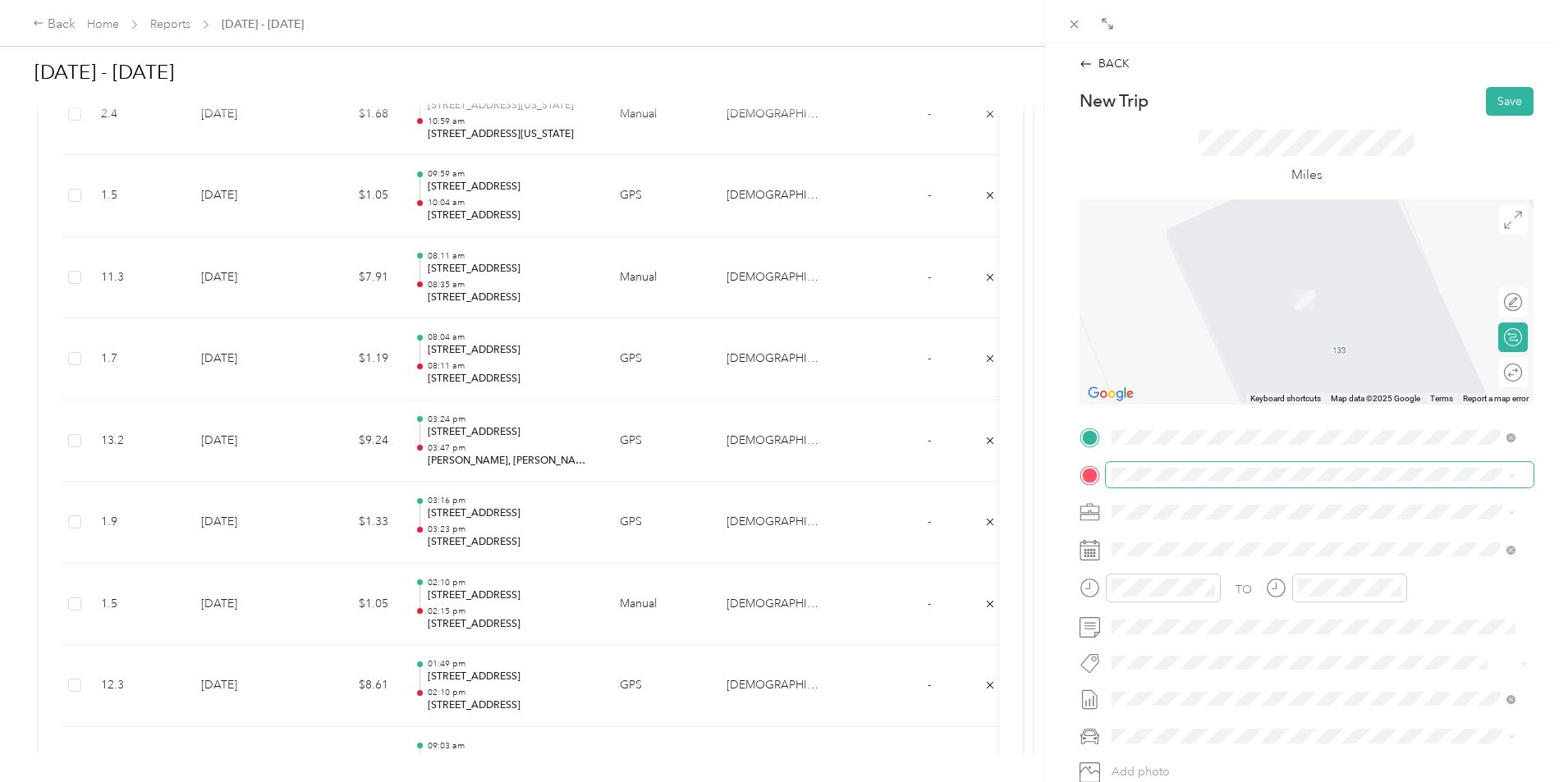
click at [1204, 487] on span at bounding box center [1319, 475] width 428 height 26
click at [1307, 529] on span "[STREET_ADDRESS][US_STATE]" at bounding box center [1225, 534] width 164 height 15
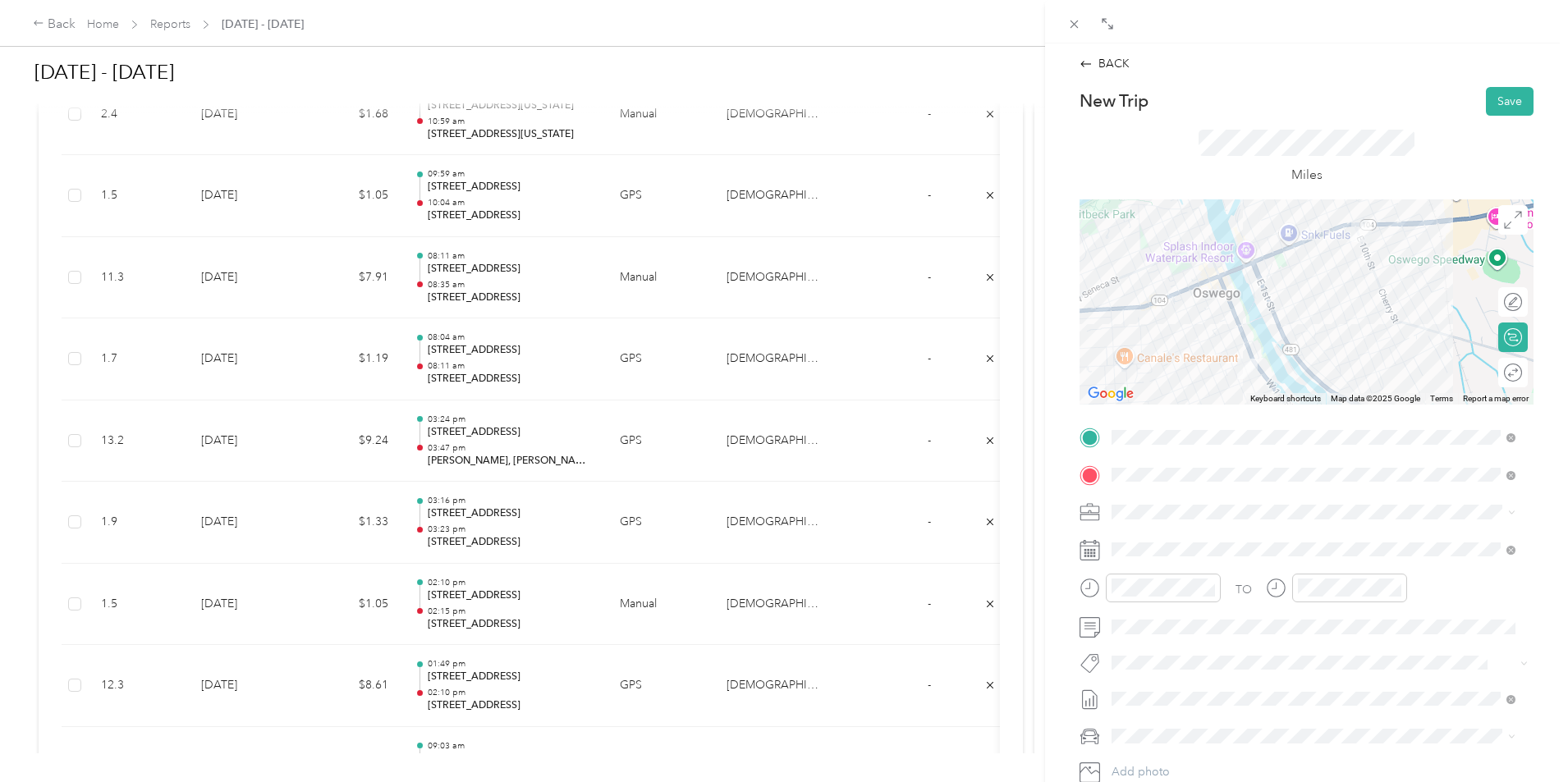
click at [1186, 564] on div "TO Add photo" at bounding box center [1306, 623] width 454 height 396
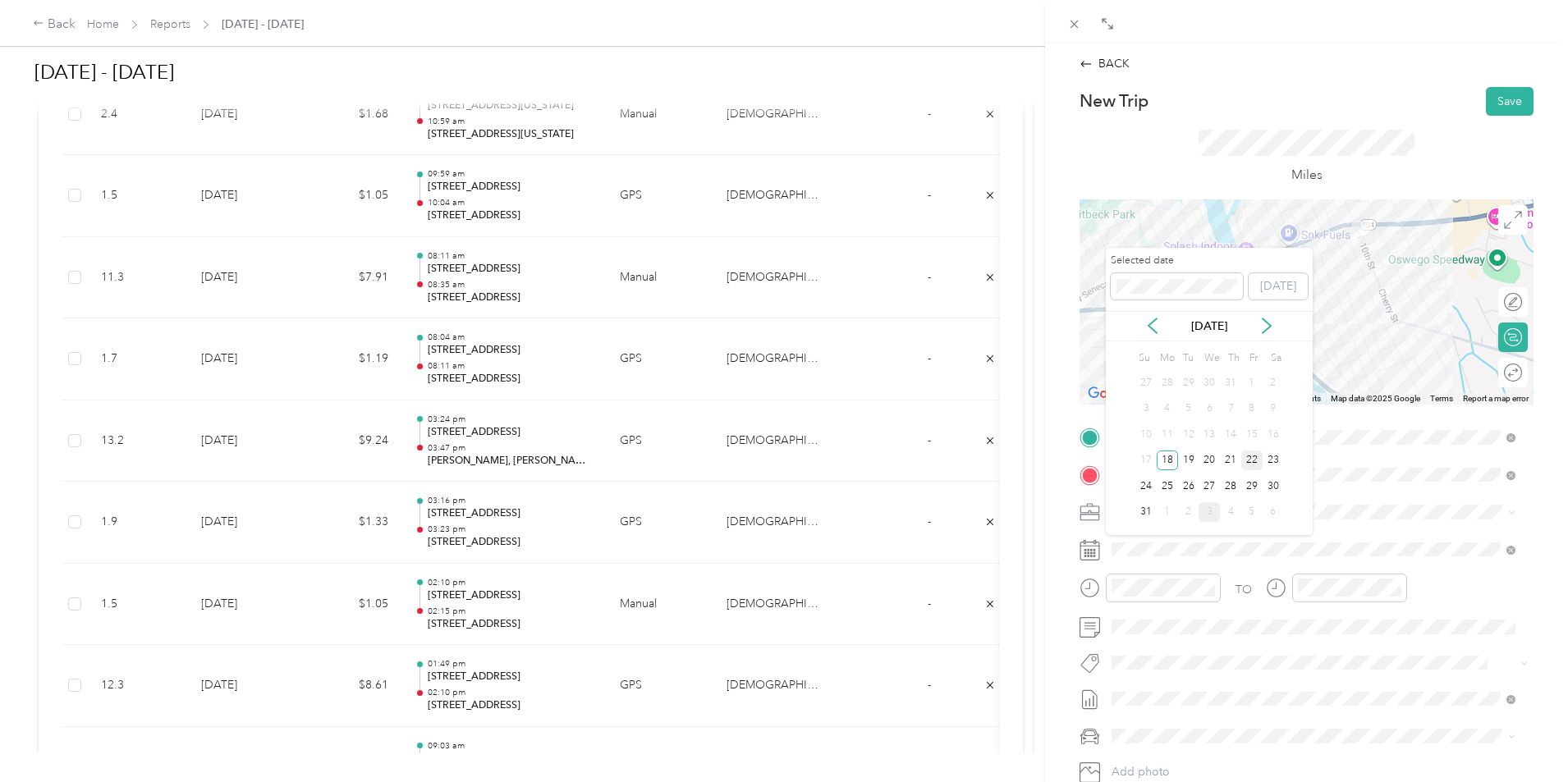
click at [1248, 458] on div "22" at bounding box center [1252, 460] width 21 height 21
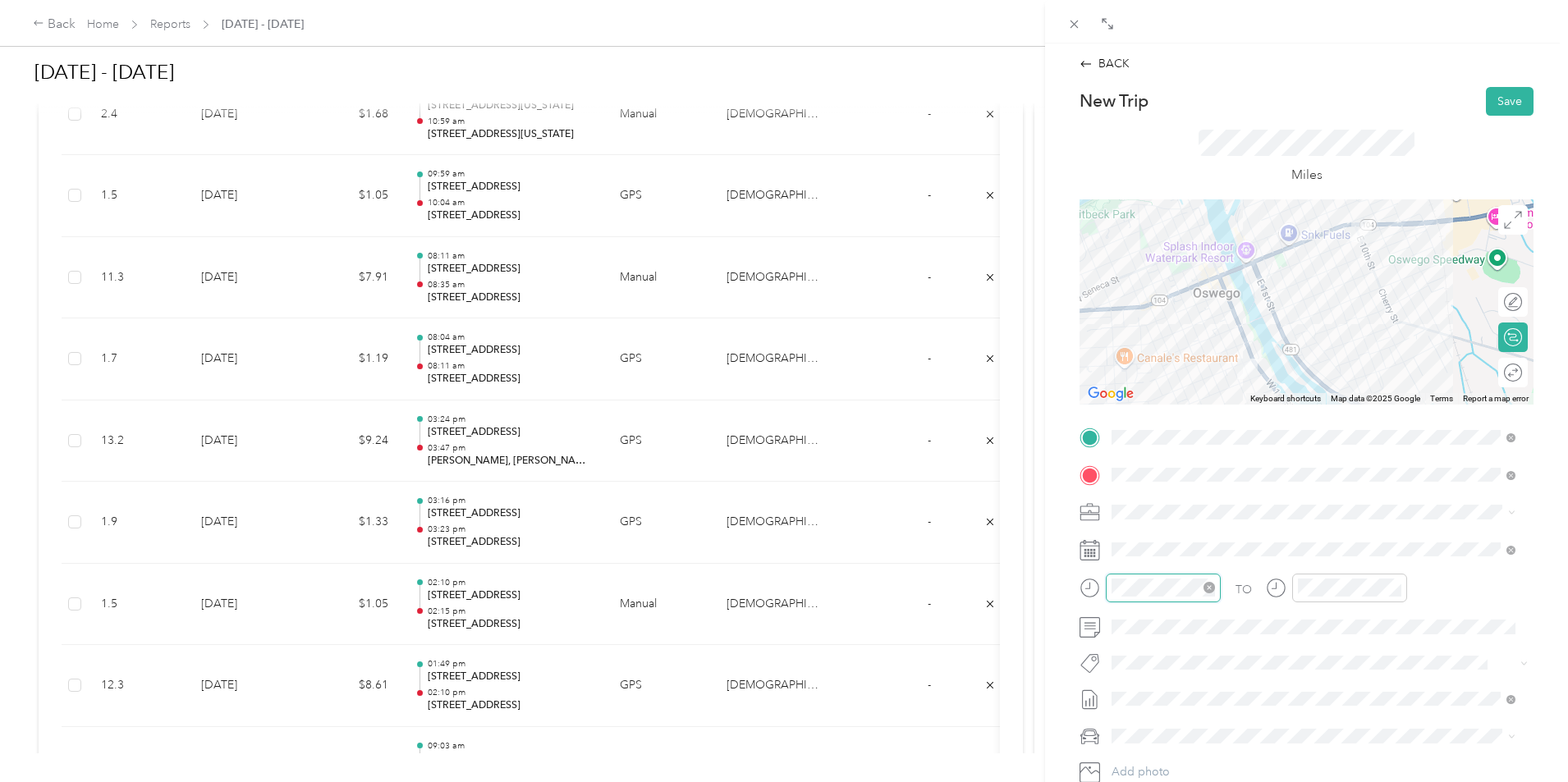
scroll to position [98, 0]
click at [1129, 453] on div "08" at bounding box center [1129, 453] width 39 height 23
click at [1180, 523] on div "35" at bounding box center [1175, 526] width 39 height 23
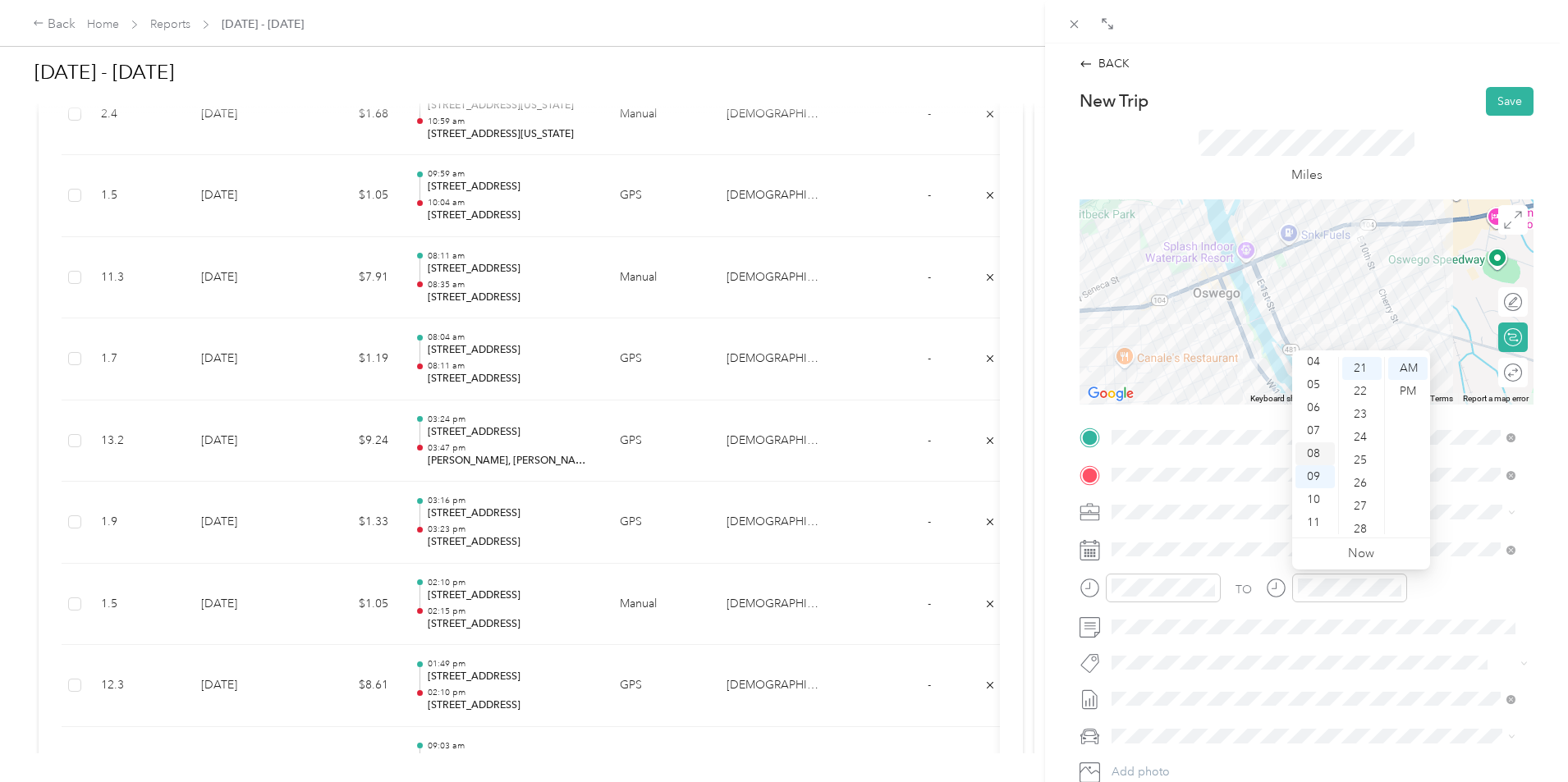
click at [1316, 451] on div "08" at bounding box center [1315, 453] width 39 height 23
click at [1365, 421] on div "41" at bounding box center [1362, 417] width 39 height 23
click at [1506, 102] on button "Save" at bounding box center [1510, 101] width 47 height 29
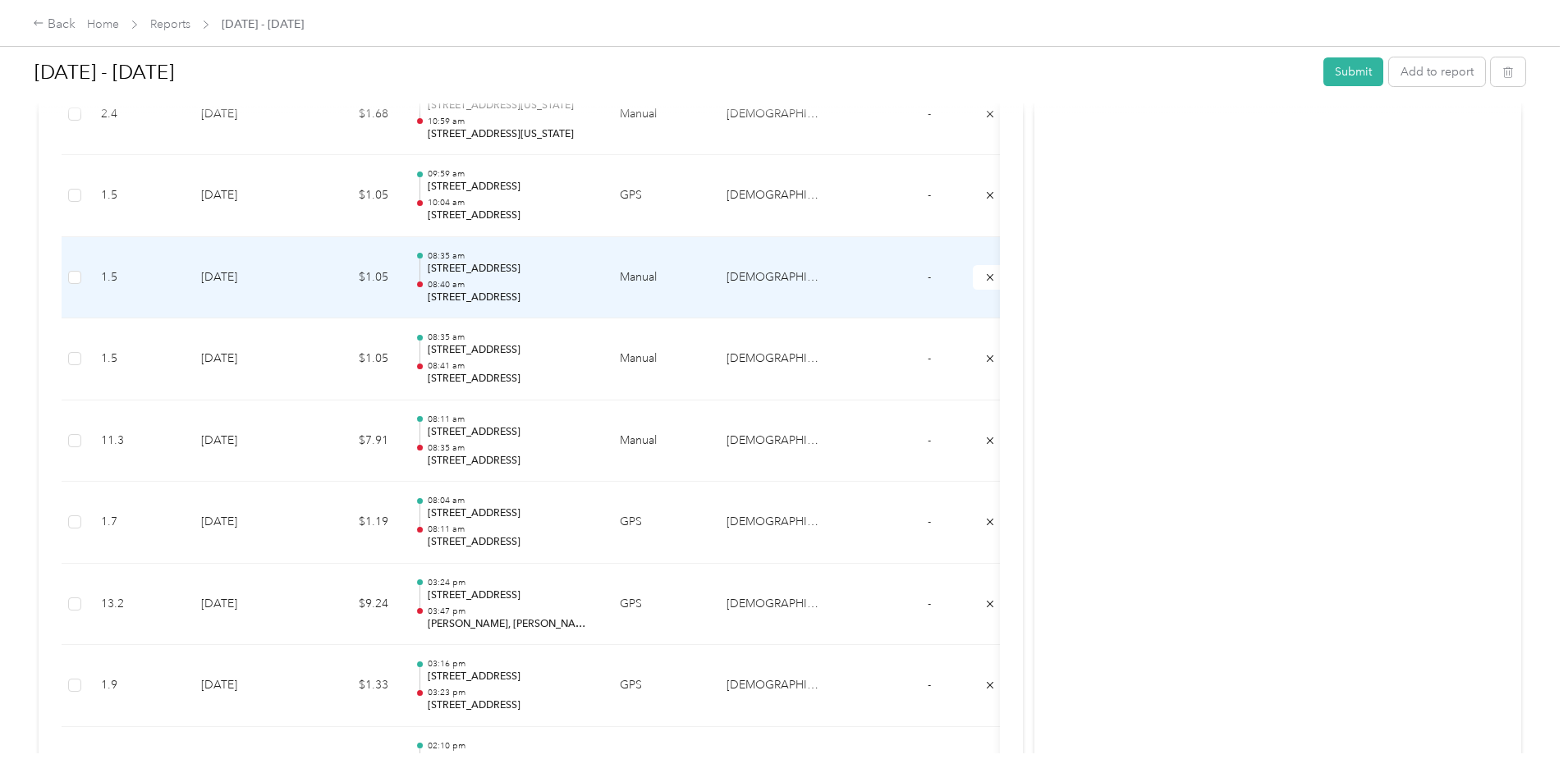
click at [303, 283] on td "[DATE]" at bounding box center [245, 278] width 115 height 82
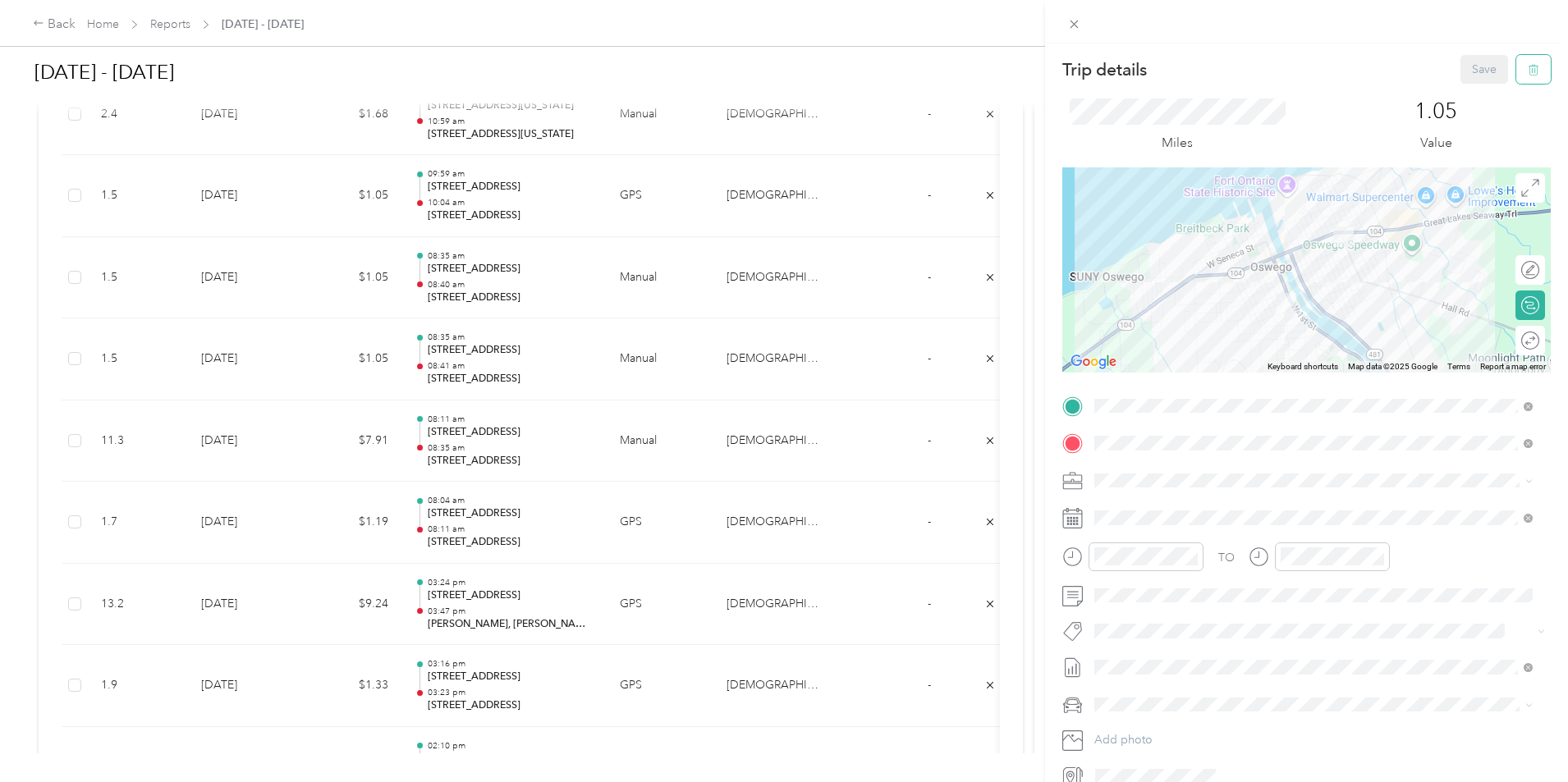
click at [1533, 75] on button "button" at bounding box center [1534, 69] width 35 height 29
click at [1474, 92] on button "Yes" at bounding box center [1473, 89] width 32 height 26
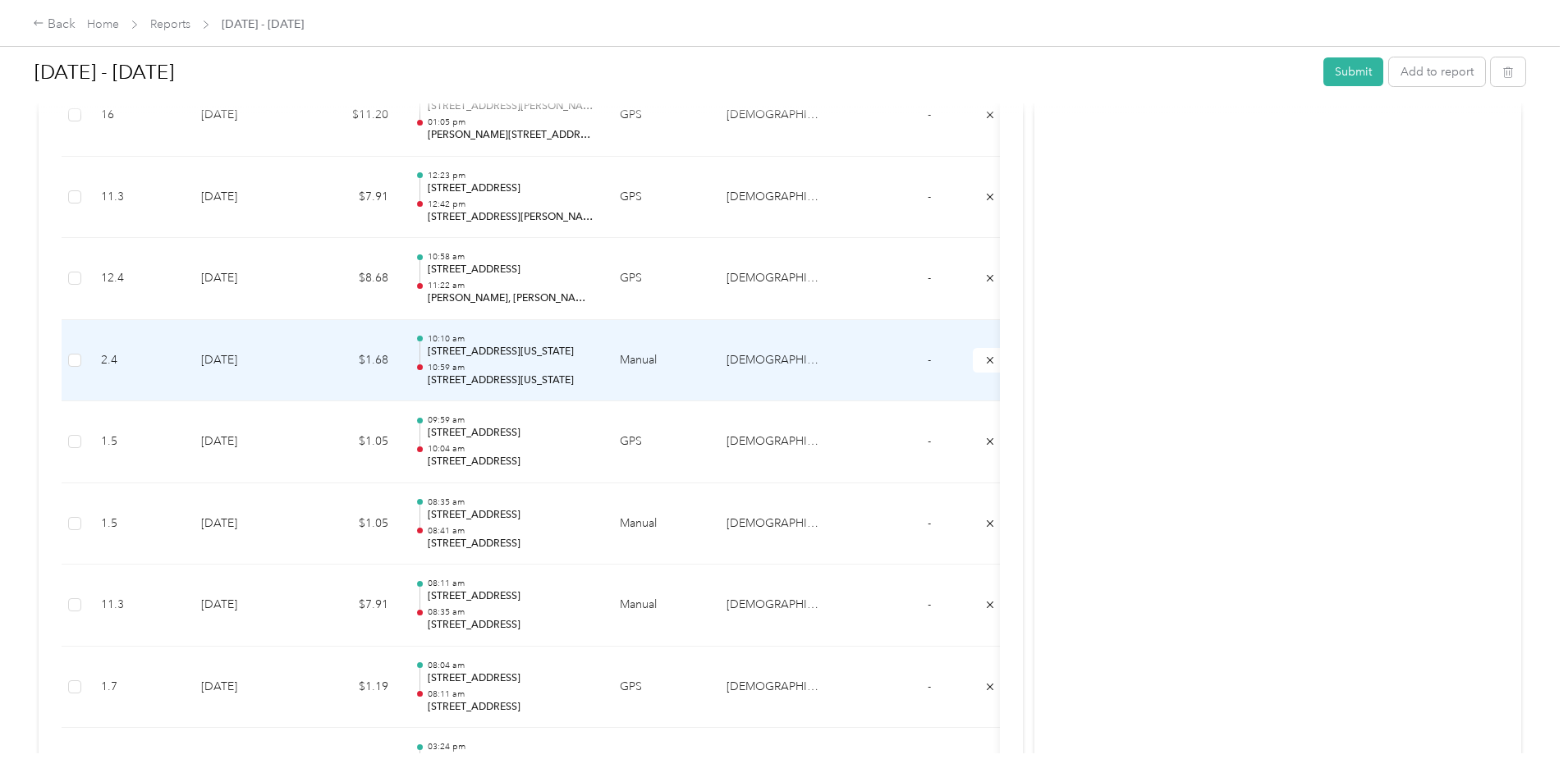
scroll to position [3448, 0]
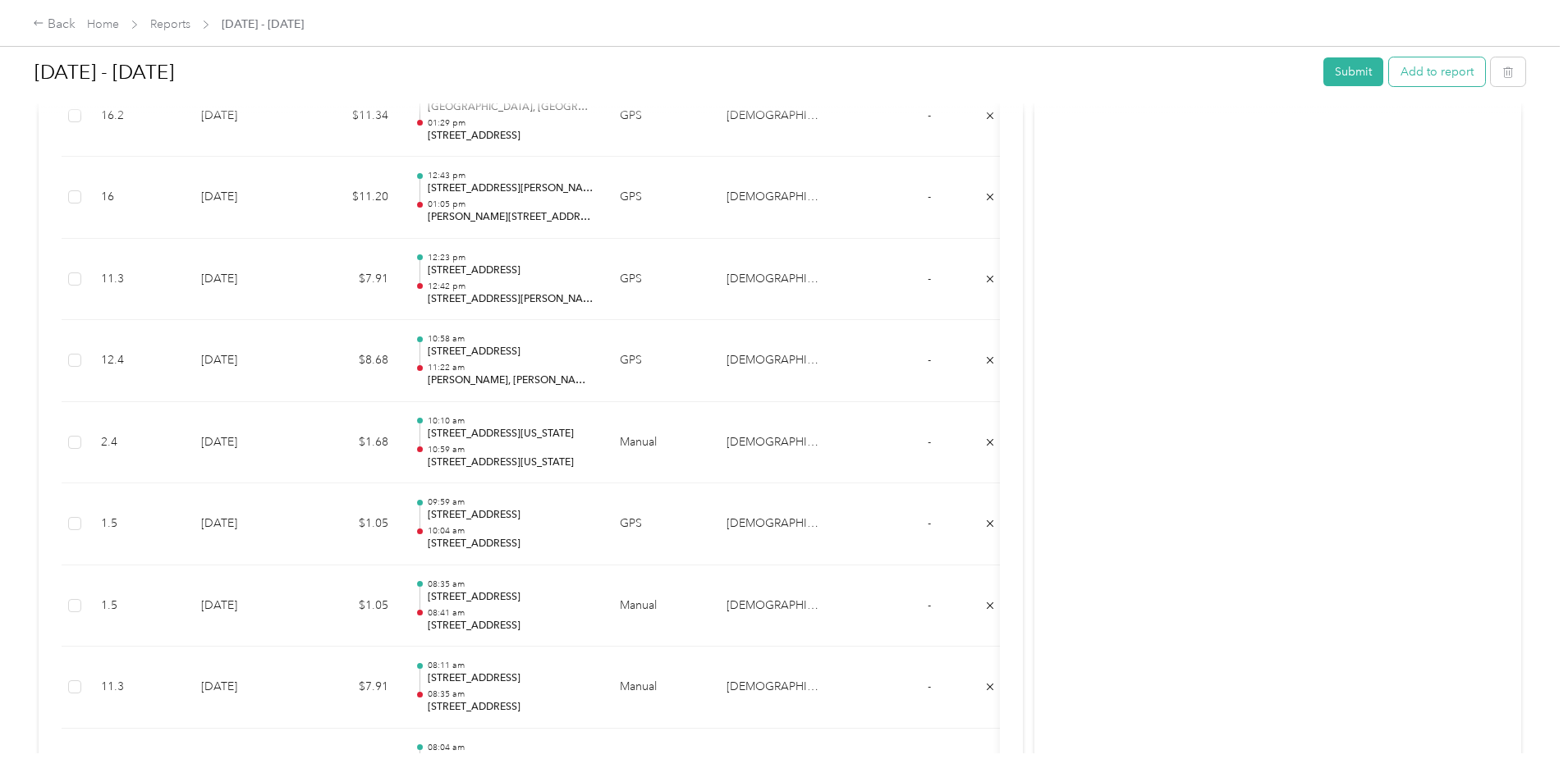
click at [1389, 70] on button "Add to report" at bounding box center [1437, 72] width 96 height 29
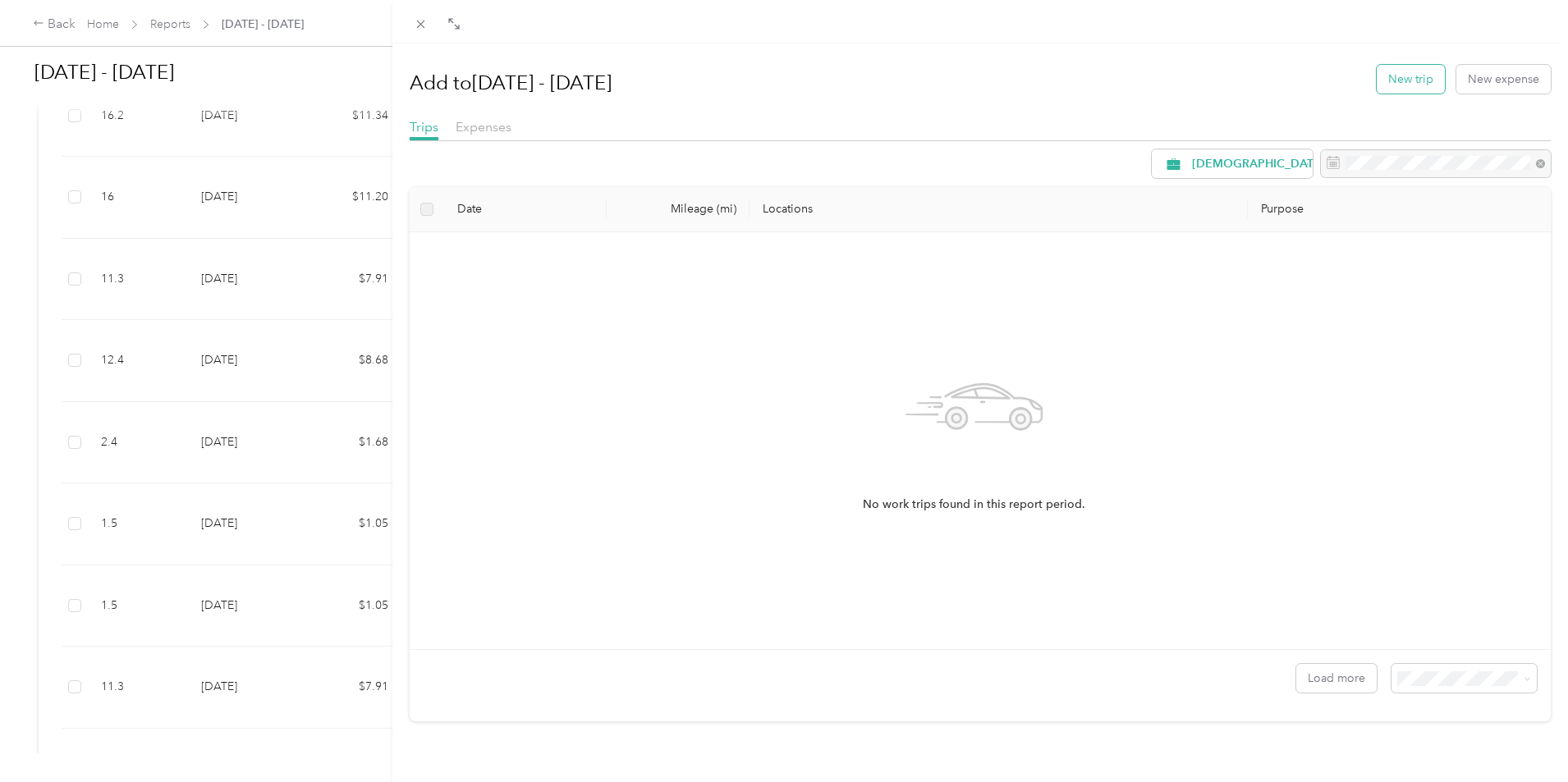
click at [1381, 71] on button "New trip" at bounding box center [1410, 79] width 68 height 29
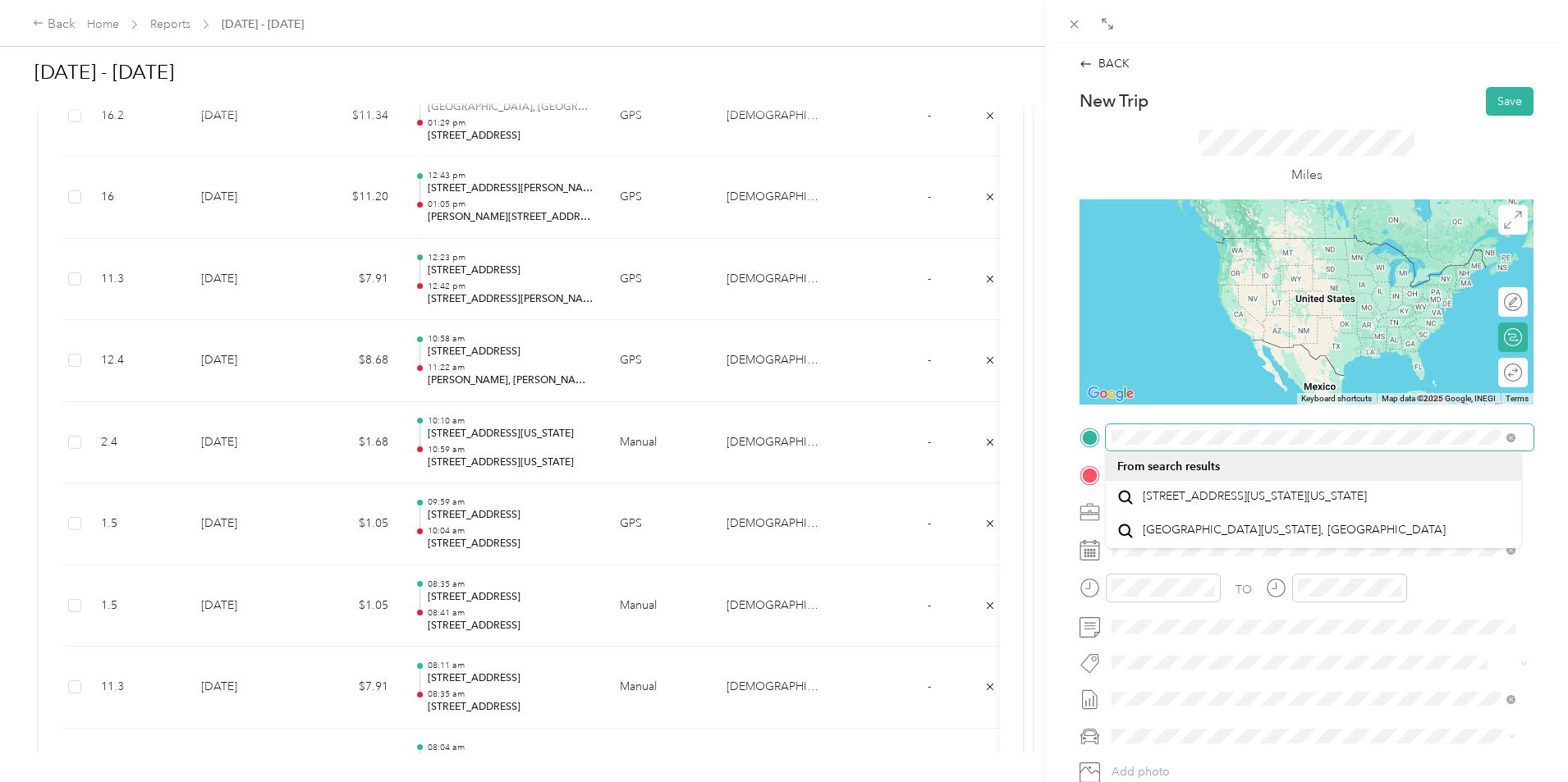
click at [1078, 439] on form "New Trip Save This trip cannot be edited because it is either under review, app…" at bounding box center [1307, 454] width 489 height 735
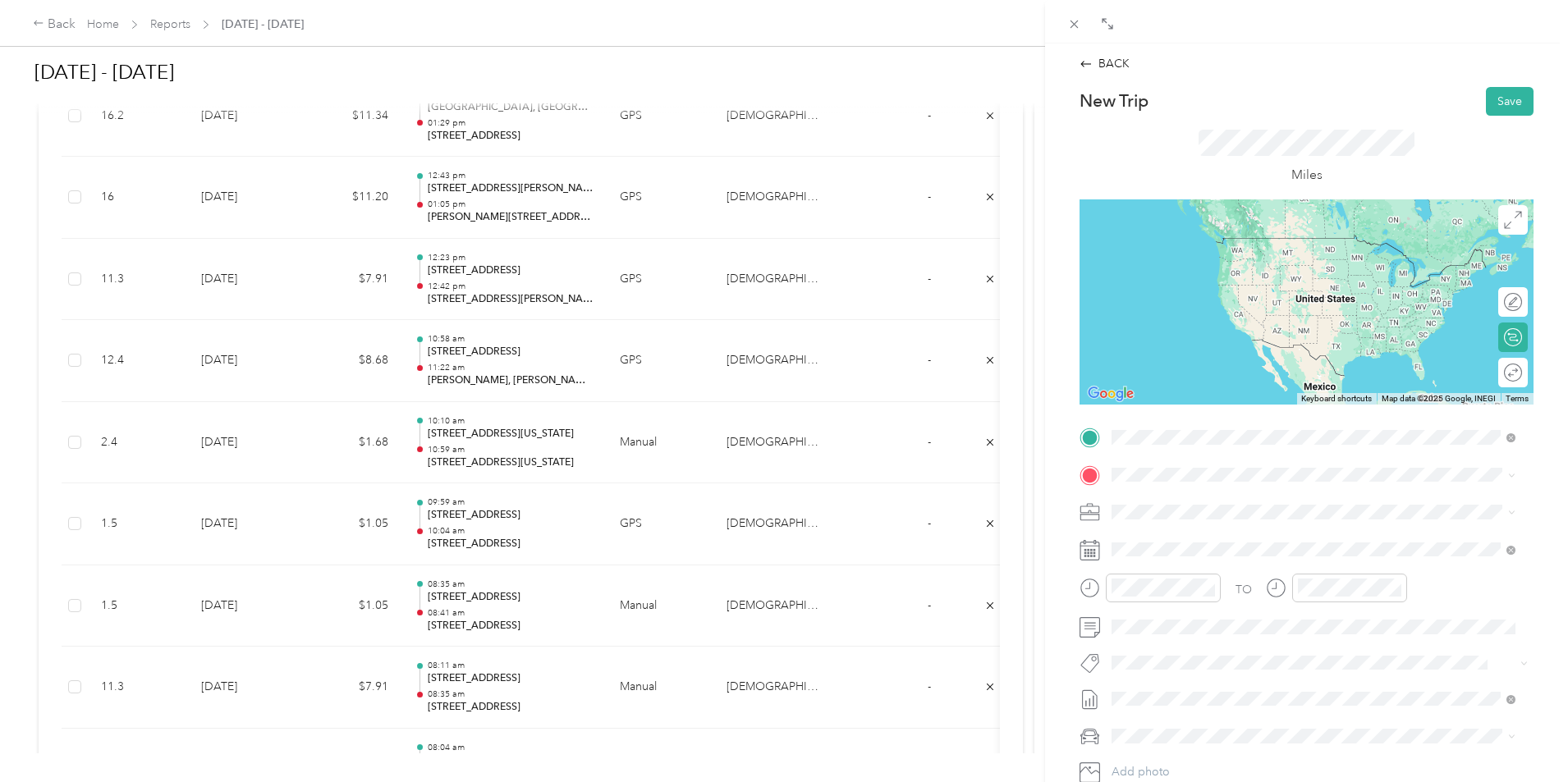
click at [1258, 499] on span "[STREET_ADDRESS][US_STATE]" at bounding box center [1225, 497] width 164 height 15
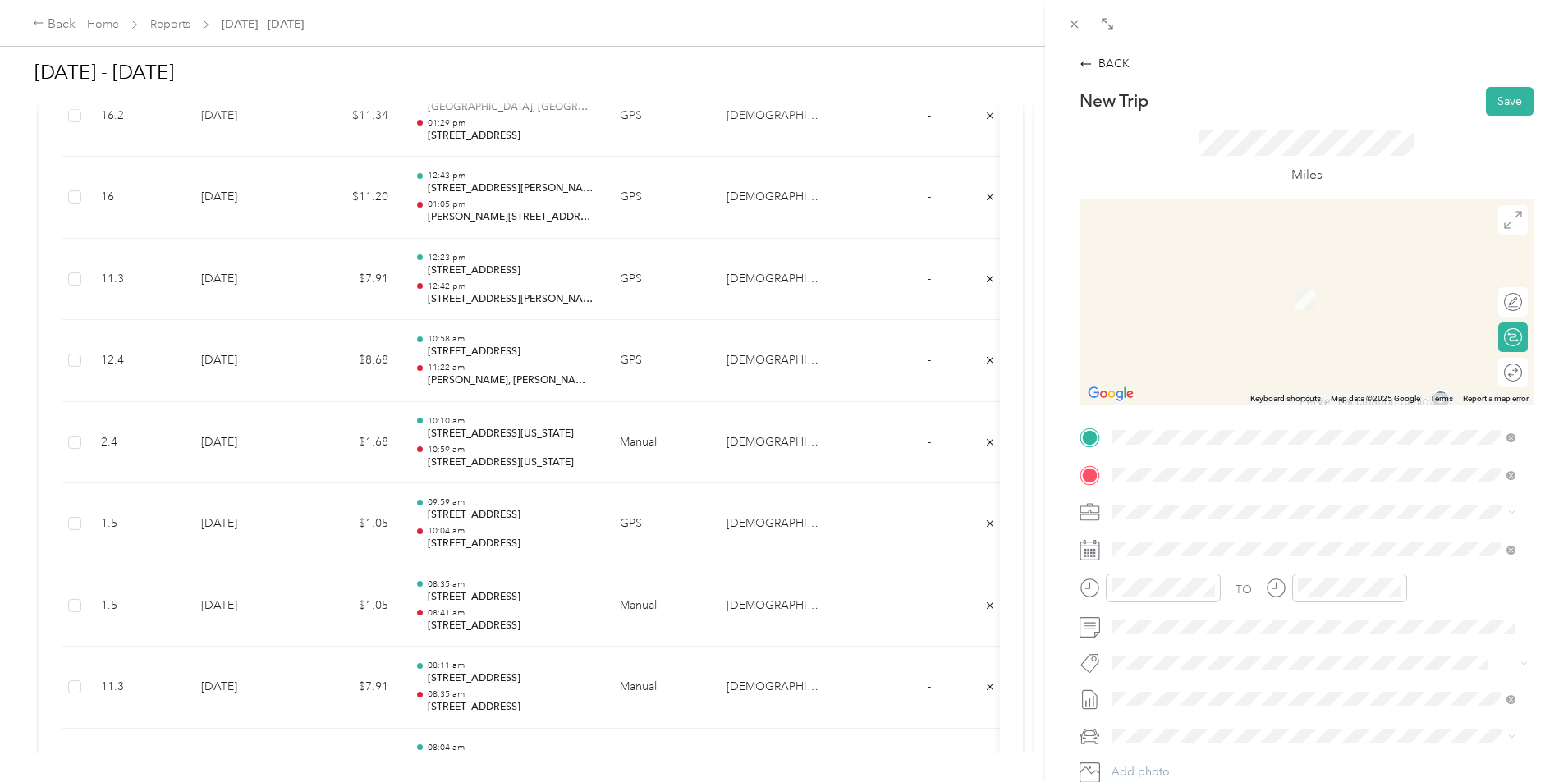
click at [1260, 551] on li "[STREET_ADDRESS][US_STATE][US_STATE]" at bounding box center [1314, 534] width 416 height 34
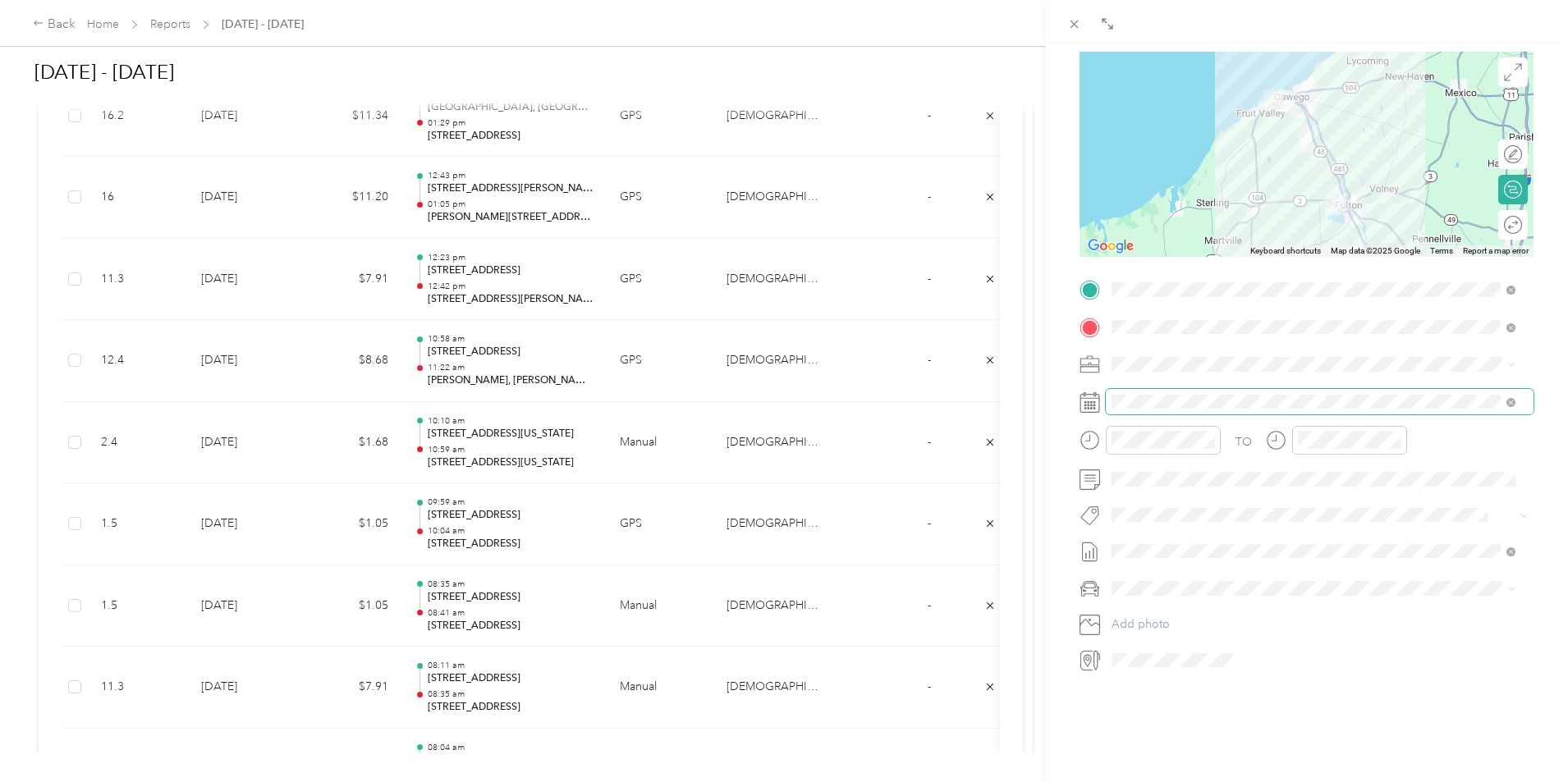
scroll to position [169, 0]
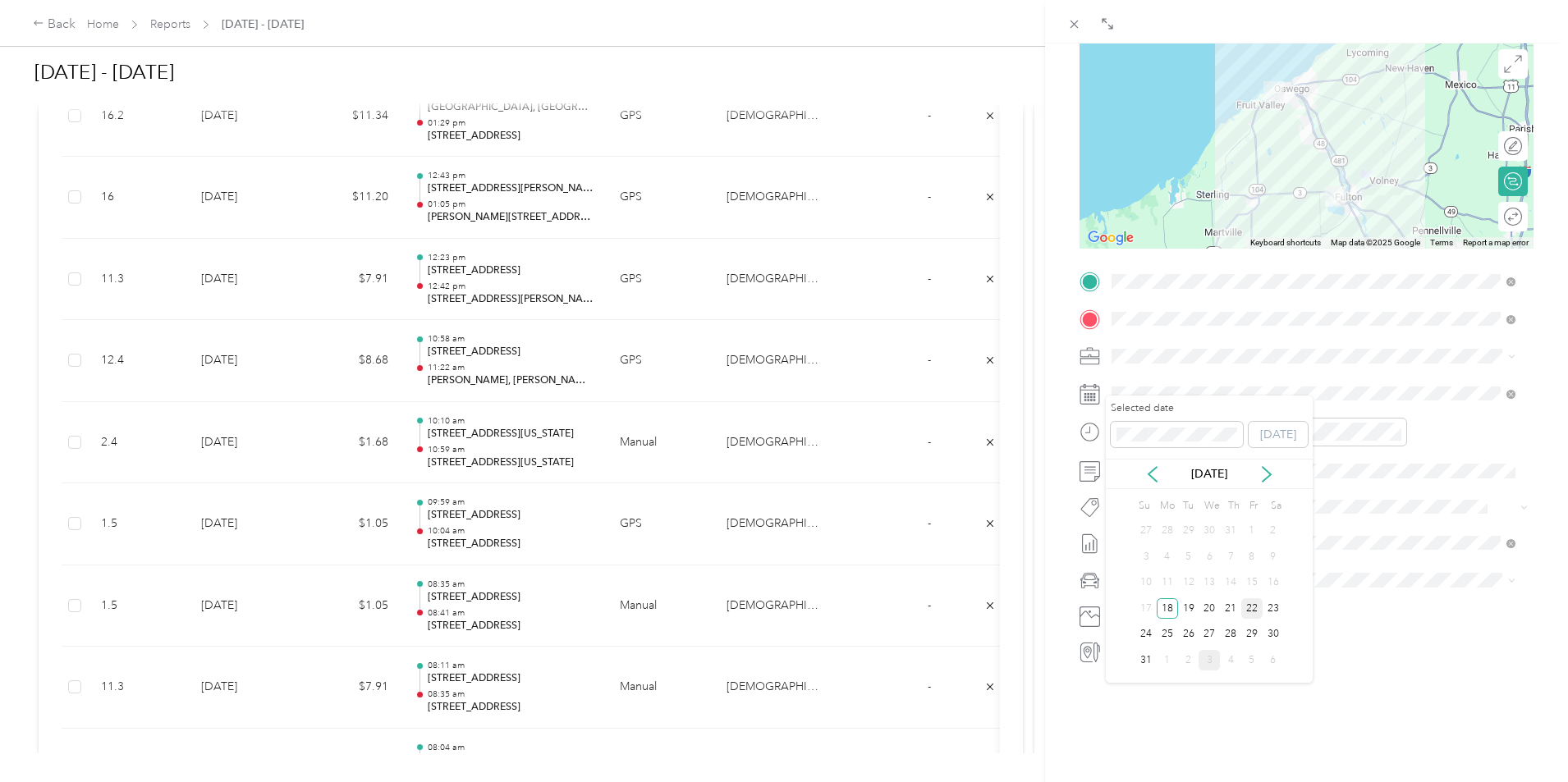
click at [1254, 612] on div "22" at bounding box center [1252, 609] width 21 height 21
click at [448, 302] on div "BACK New Trip Save This trip cannot be edited because it is either under review…" at bounding box center [784, 391] width 1568 height 782
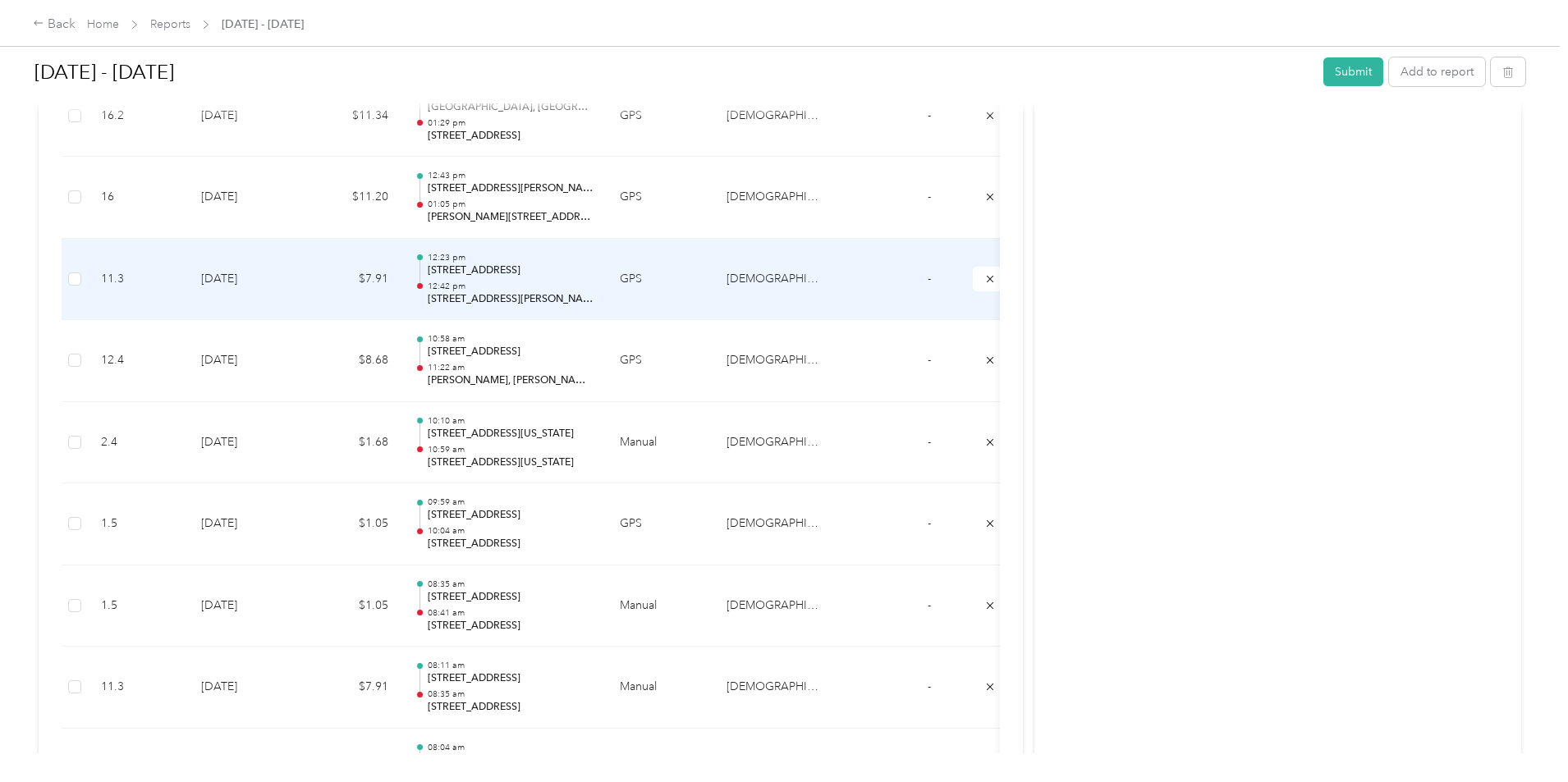
click at [401, 275] on td "$7.91" at bounding box center [352, 280] width 98 height 82
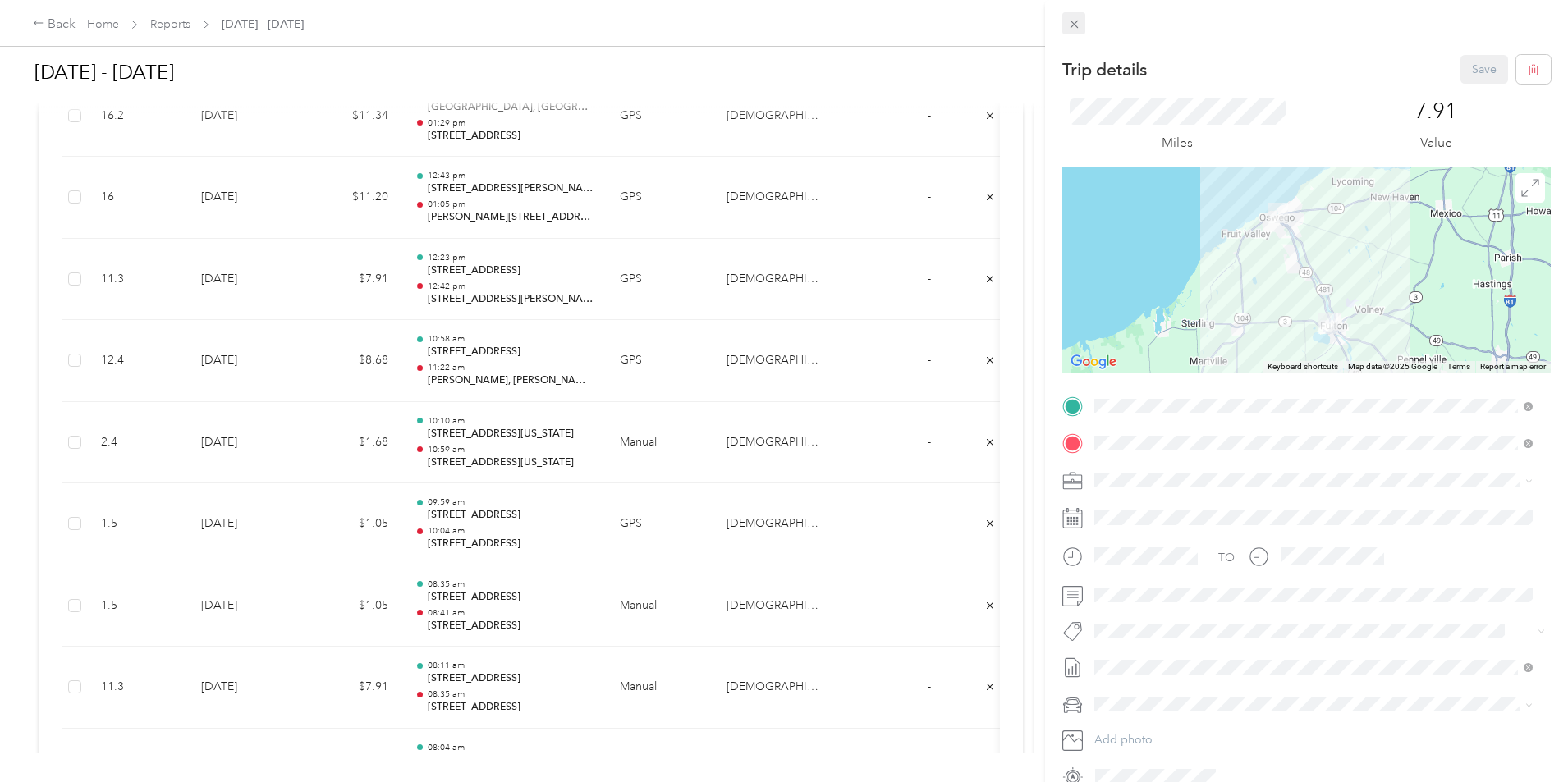
click at [1069, 27] on icon at bounding box center [1074, 24] width 14 height 14
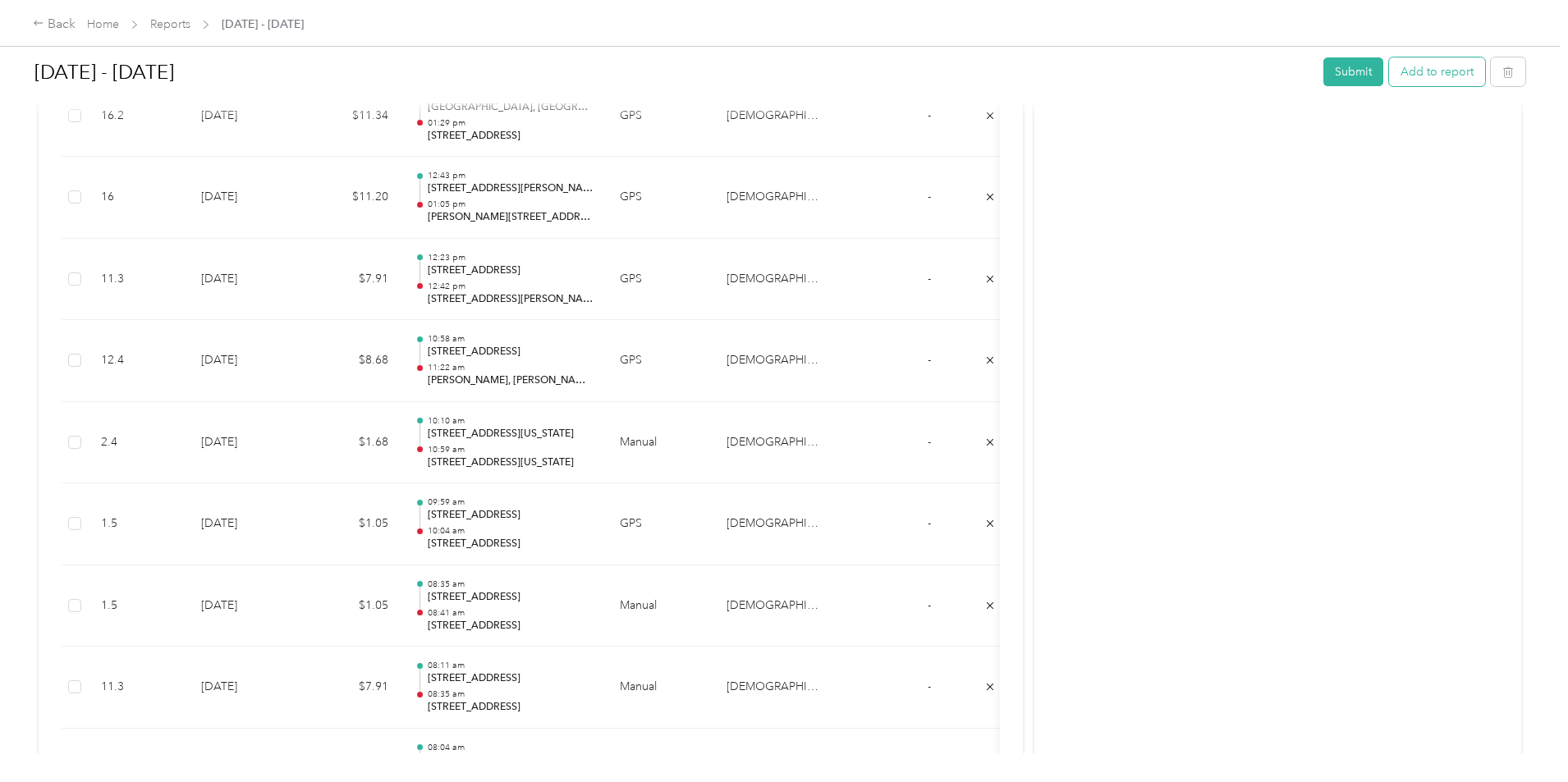
click at [1389, 70] on button "Add to report" at bounding box center [1437, 72] width 96 height 29
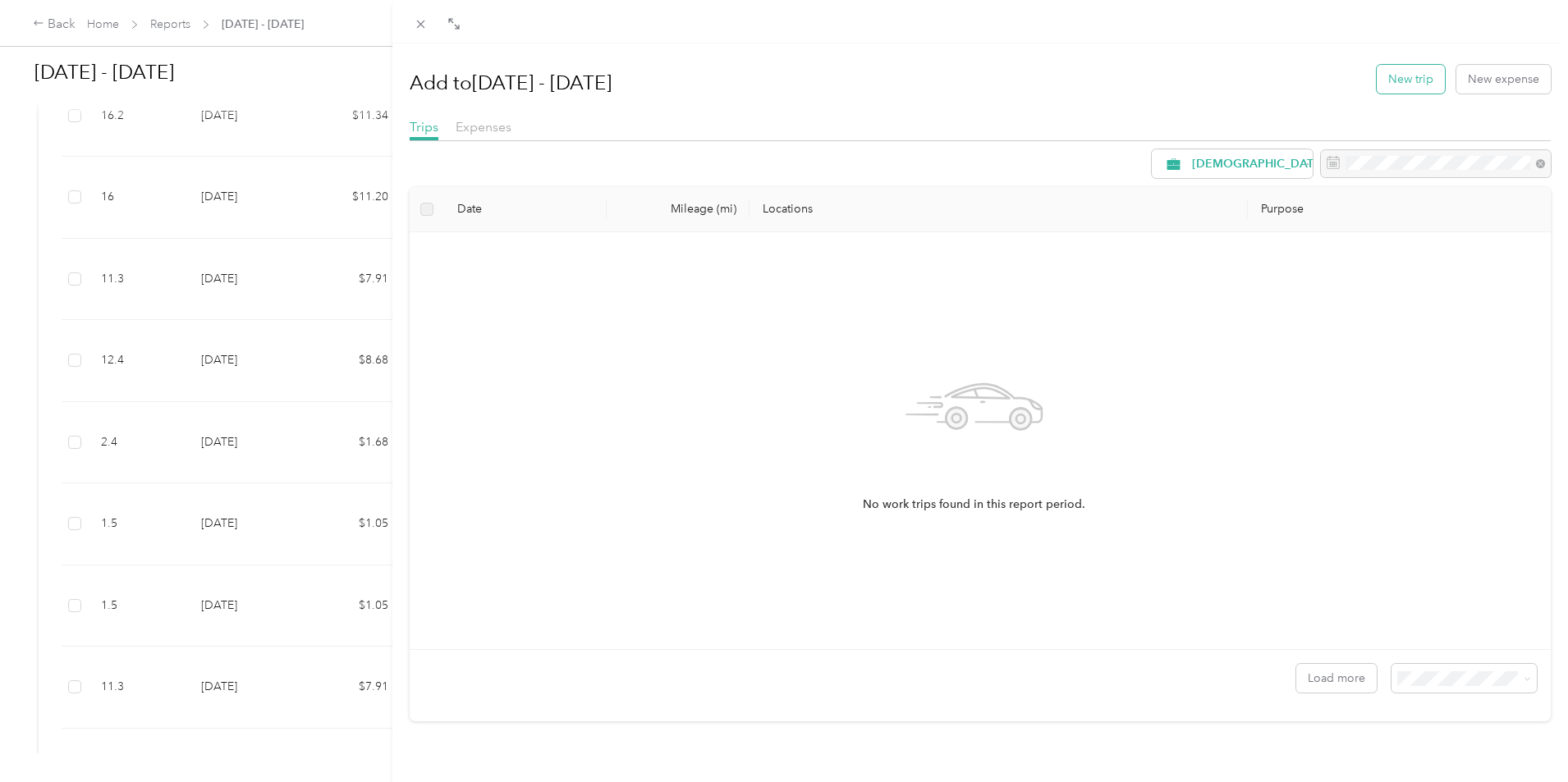
click at [1388, 78] on button "New trip" at bounding box center [1410, 79] width 68 height 29
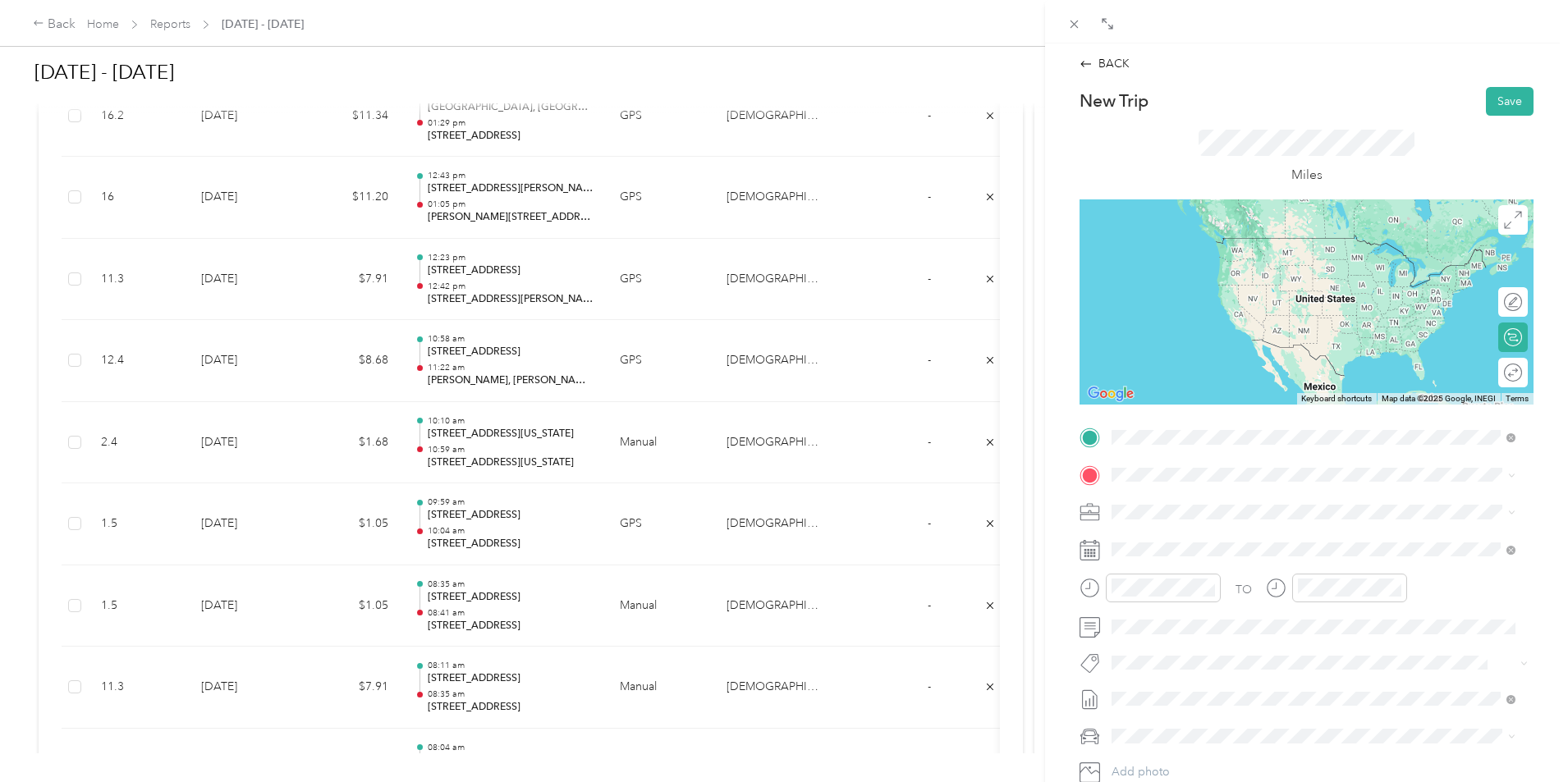
click at [1205, 495] on span "[STREET_ADDRESS][US_STATE]" at bounding box center [1225, 497] width 164 height 15
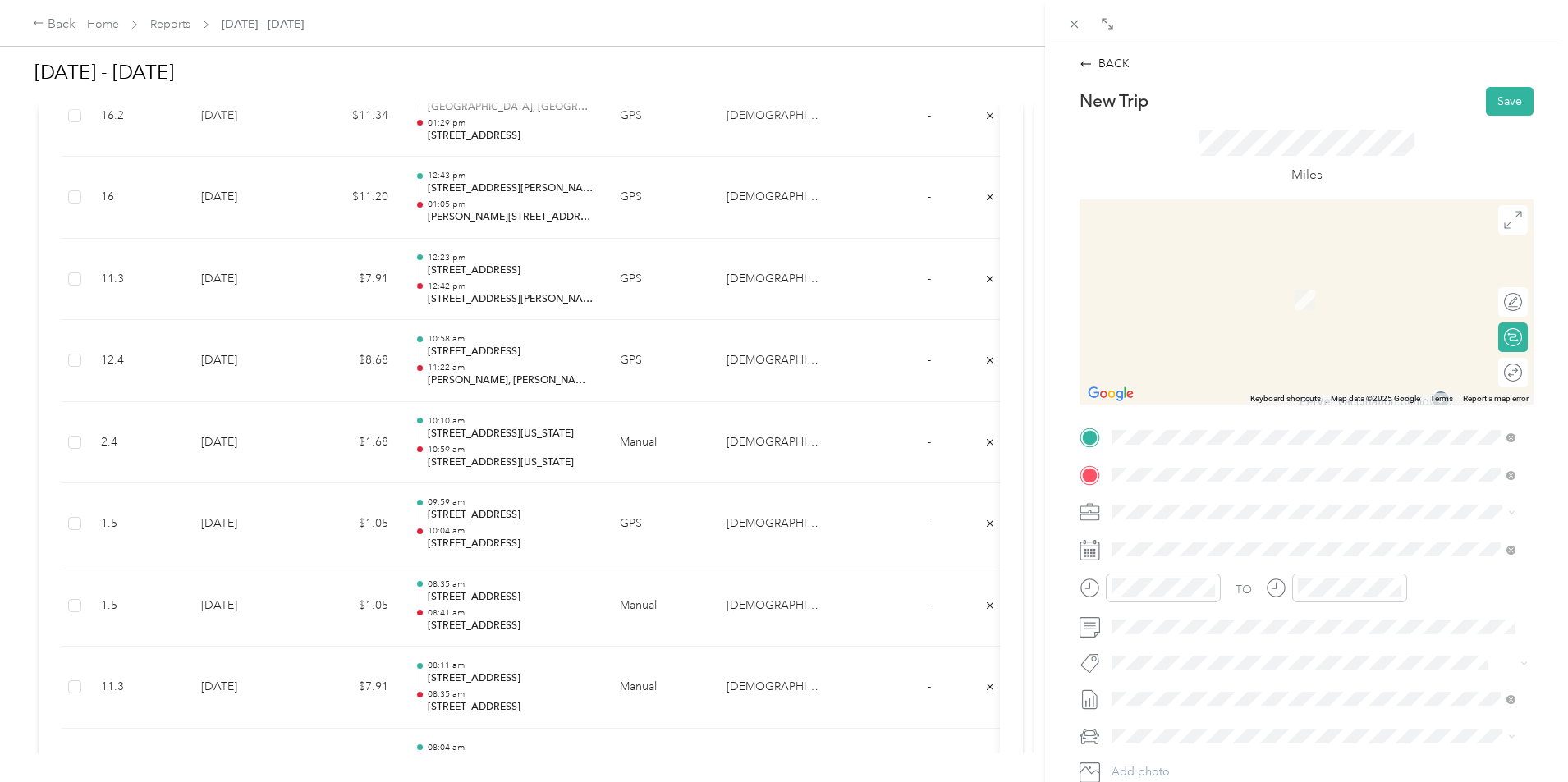
click at [1231, 532] on span "[STREET_ADDRESS][US_STATE][US_STATE]" at bounding box center [1255, 534] width 224 height 15
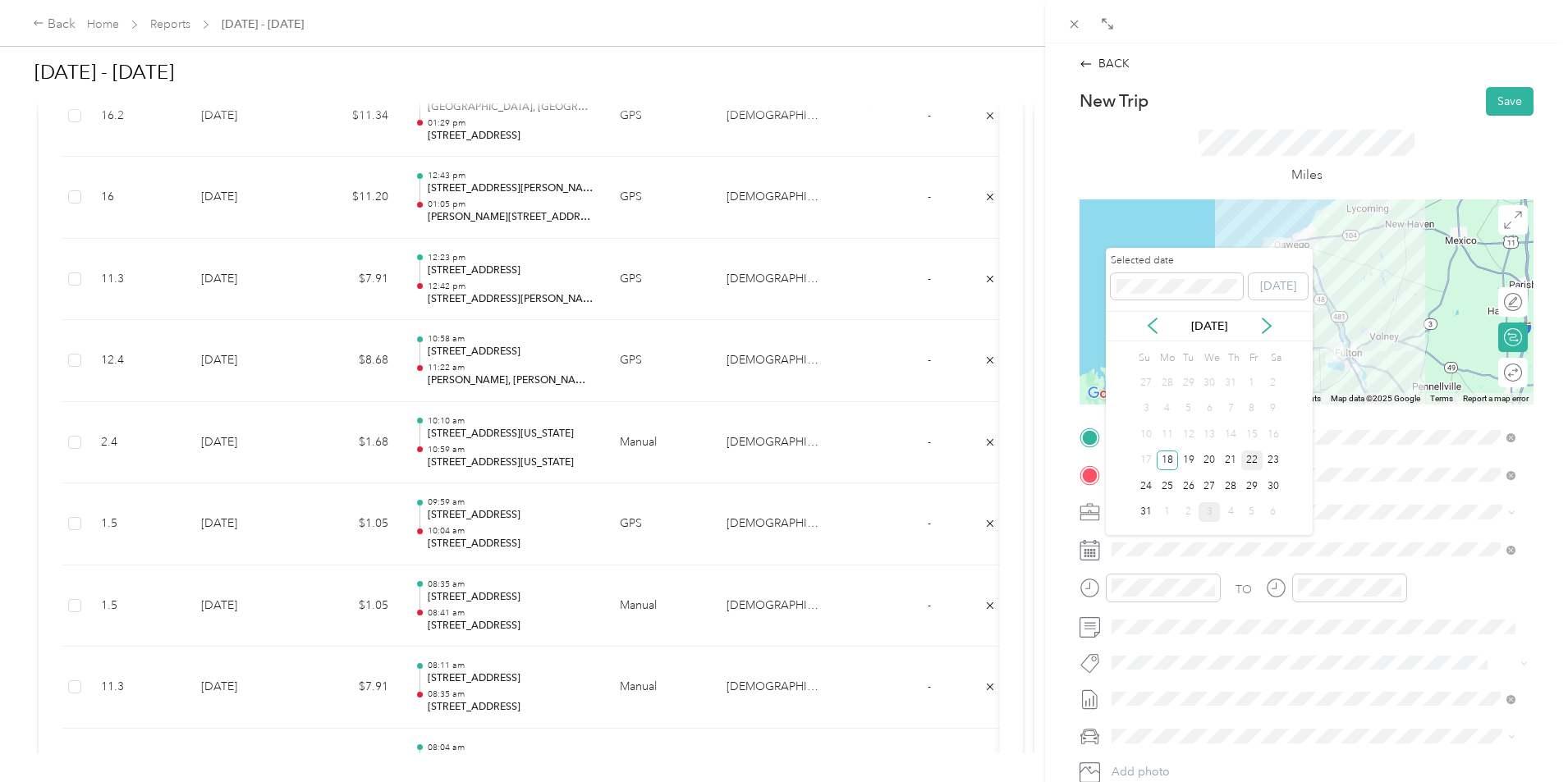
click at [1249, 458] on div "22" at bounding box center [1252, 460] width 21 height 21
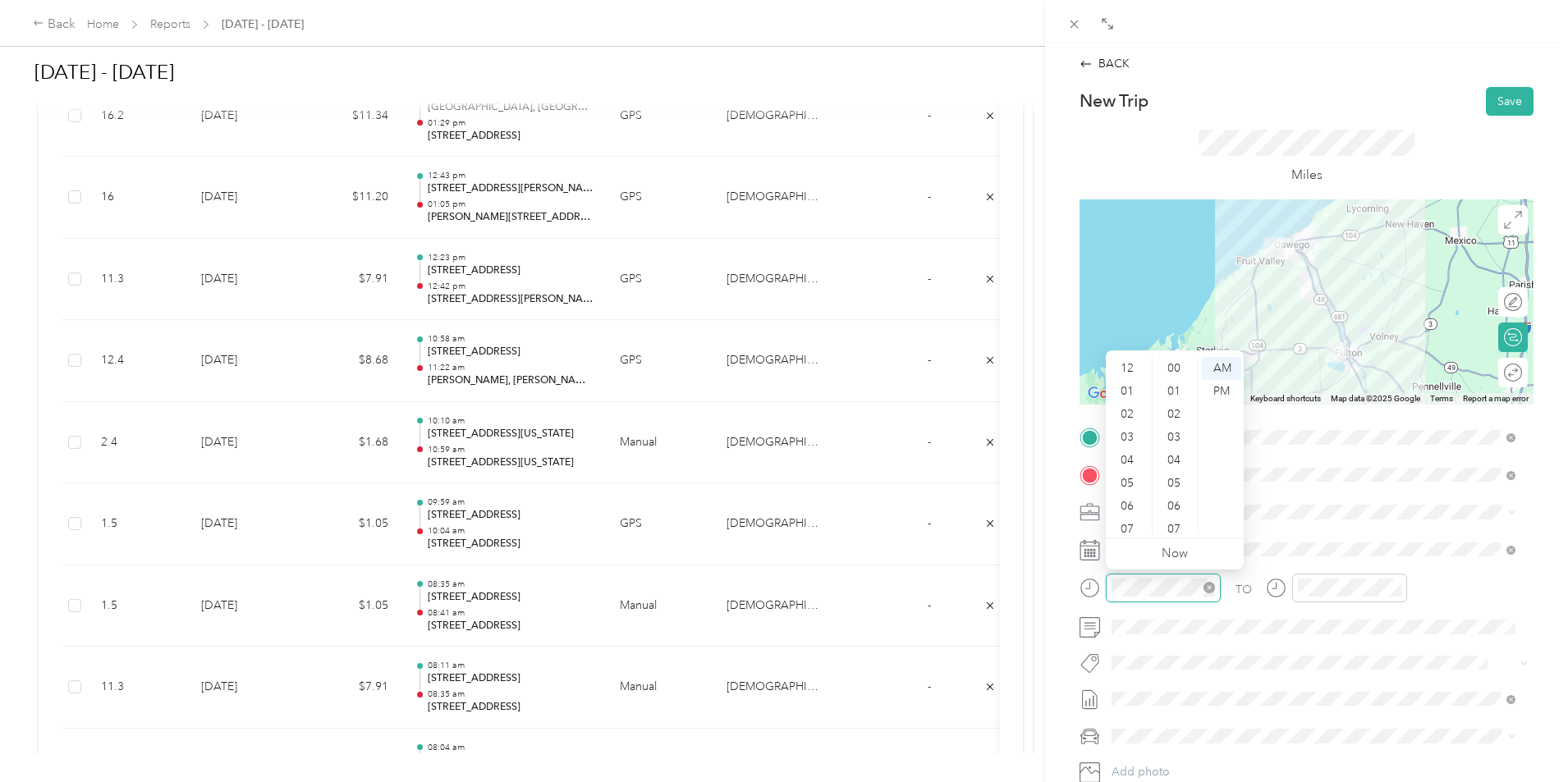
scroll to position [98, 0]
click at [1128, 520] on div "11" at bounding box center [1129, 522] width 39 height 23
click at [1177, 514] on div "35" at bounding box center [1175, 516] width 39 height 23
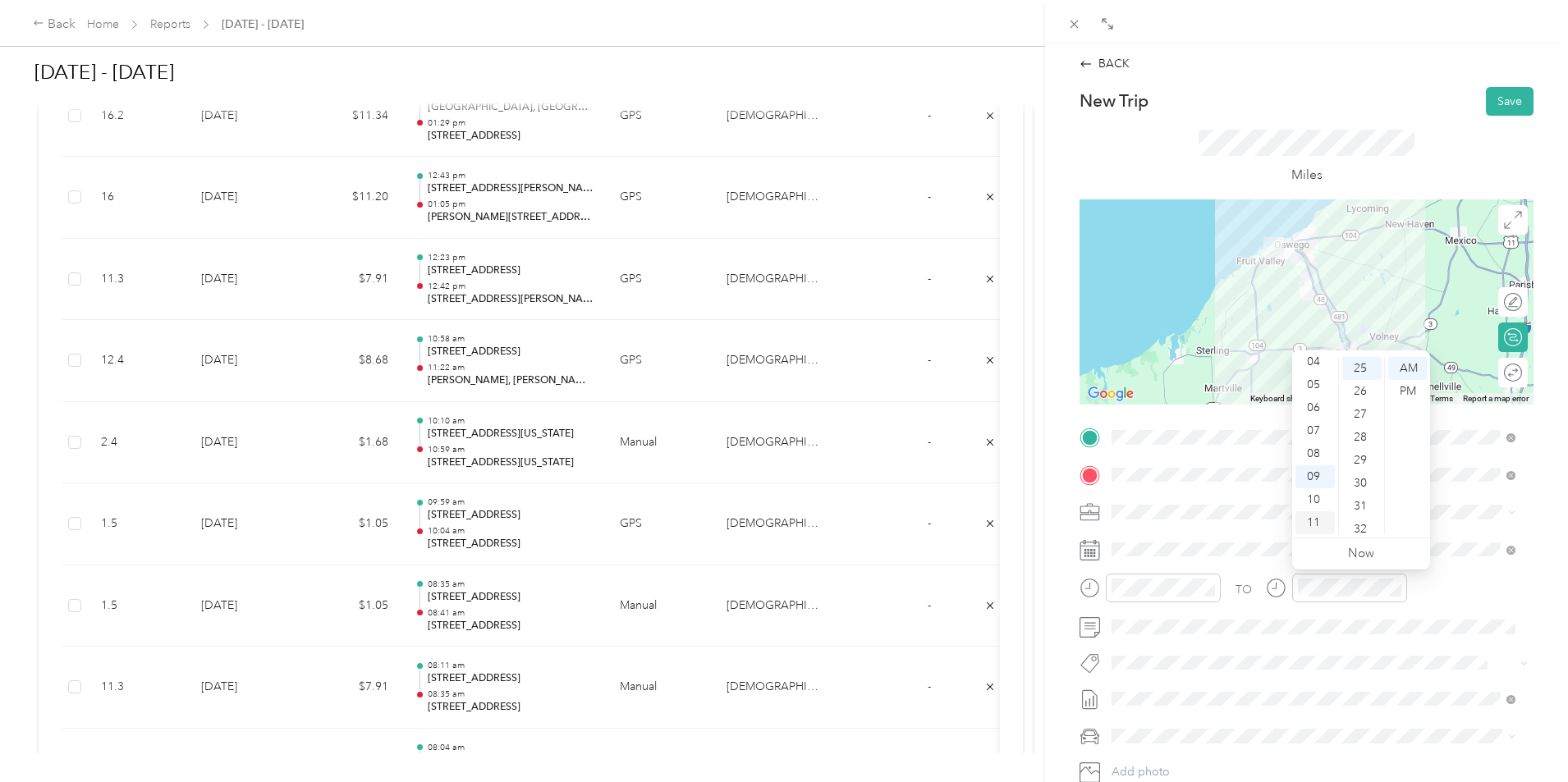
click at [1315, 522] on div "11" at bounding box center [1315, 522] width 39 height 23
click at [1360, 369] on div "50" at bounding box center [1362, 368] width 39 height 23
click at [1452, 613] on div "TO" at bounding box center [1306, 594] width 454 height 40
click at [1486, 98] on button "Save" at bounding box center [1510, 101] width 47 height 29
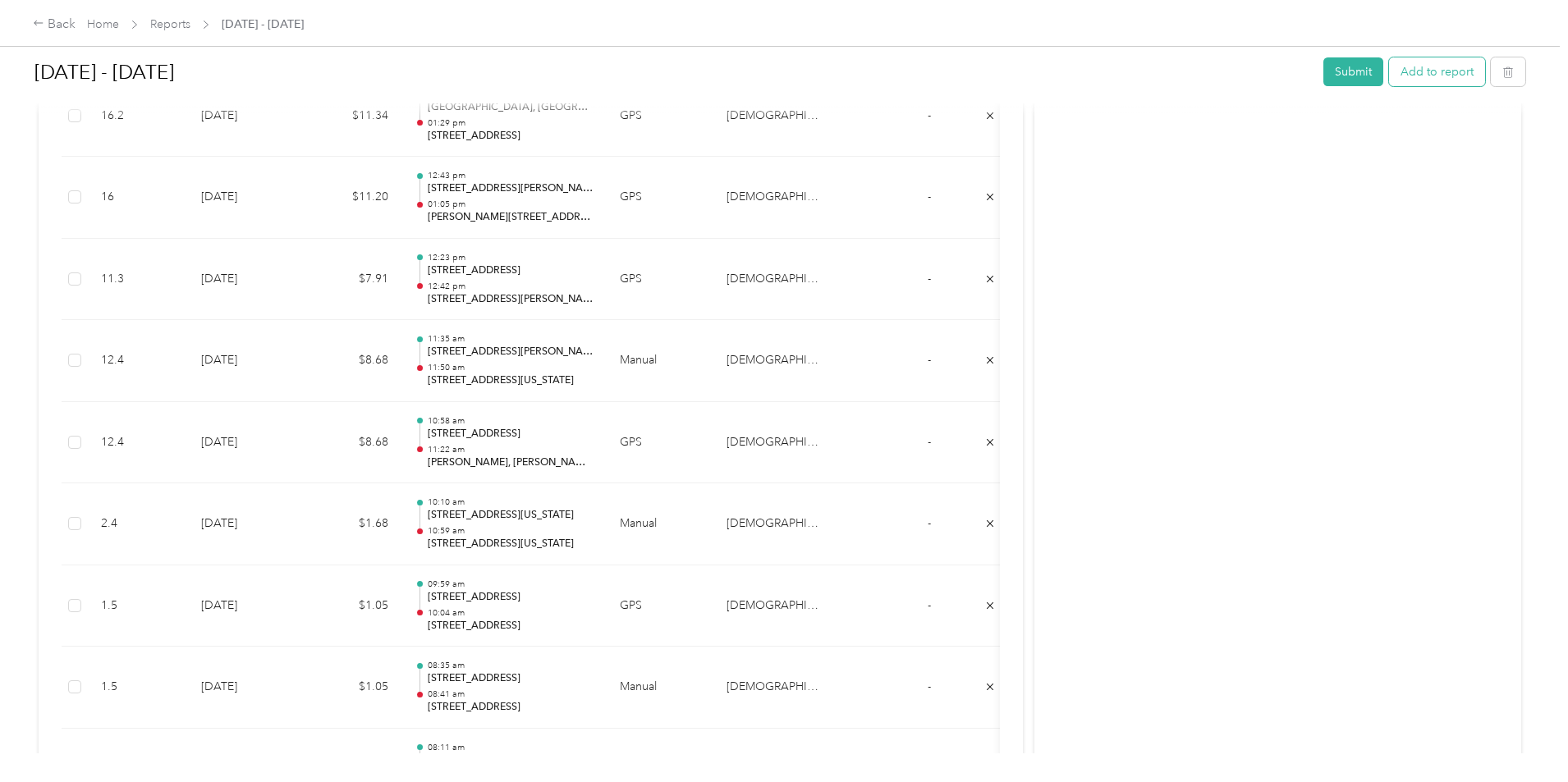
click at [1389, 74] on button "Add to report" at bounding box center [1437, 72] width 96 height 29
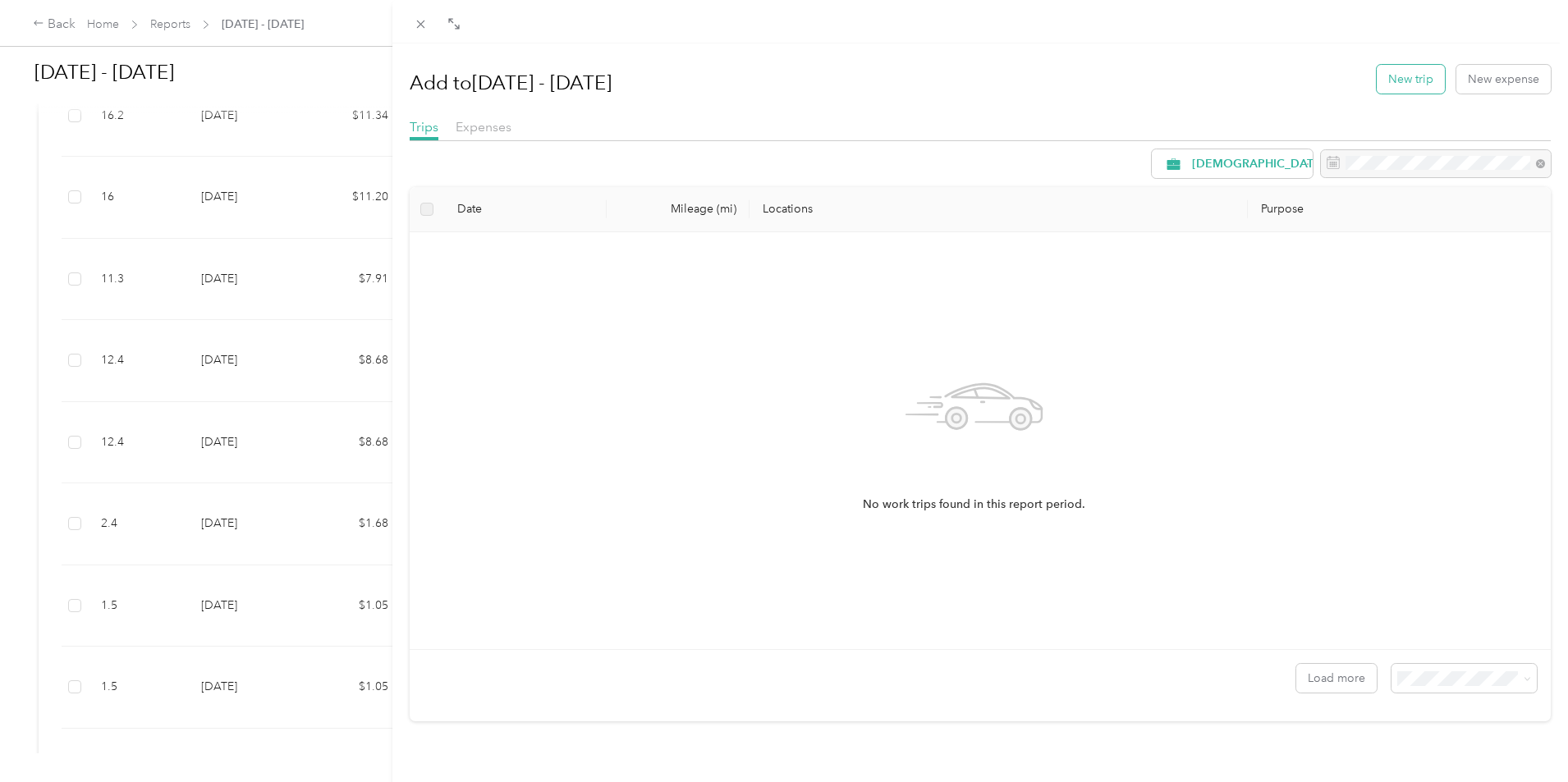
click at [1419, 85] on button "New trip" at bounding box center [1410, 79] width 68 height 29
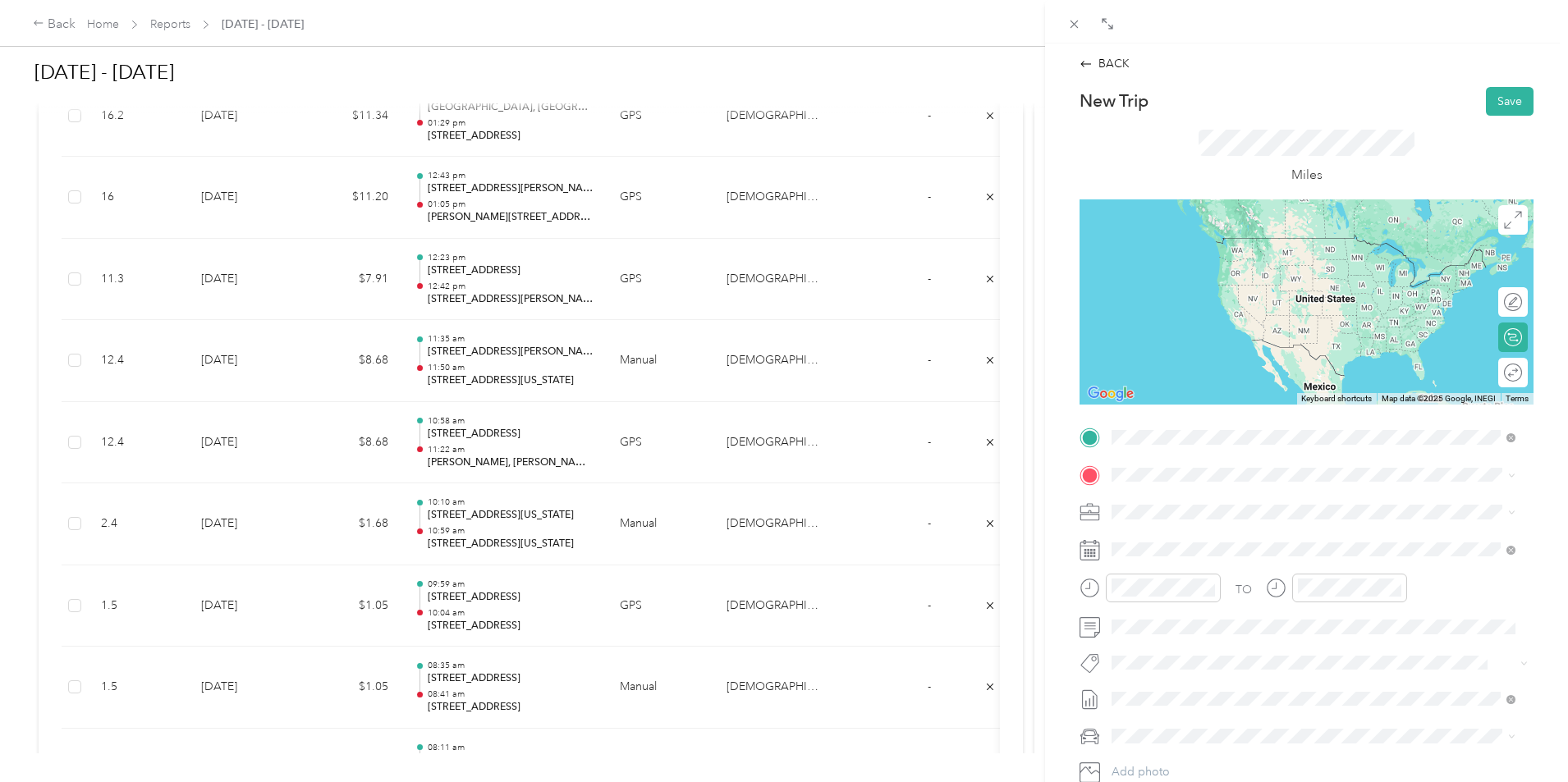
click at [1209, 504] on span "[STREET_ADDRESS][US_STATE][US_STATE]" at bounding box center [1255, 497] width 224 height 15
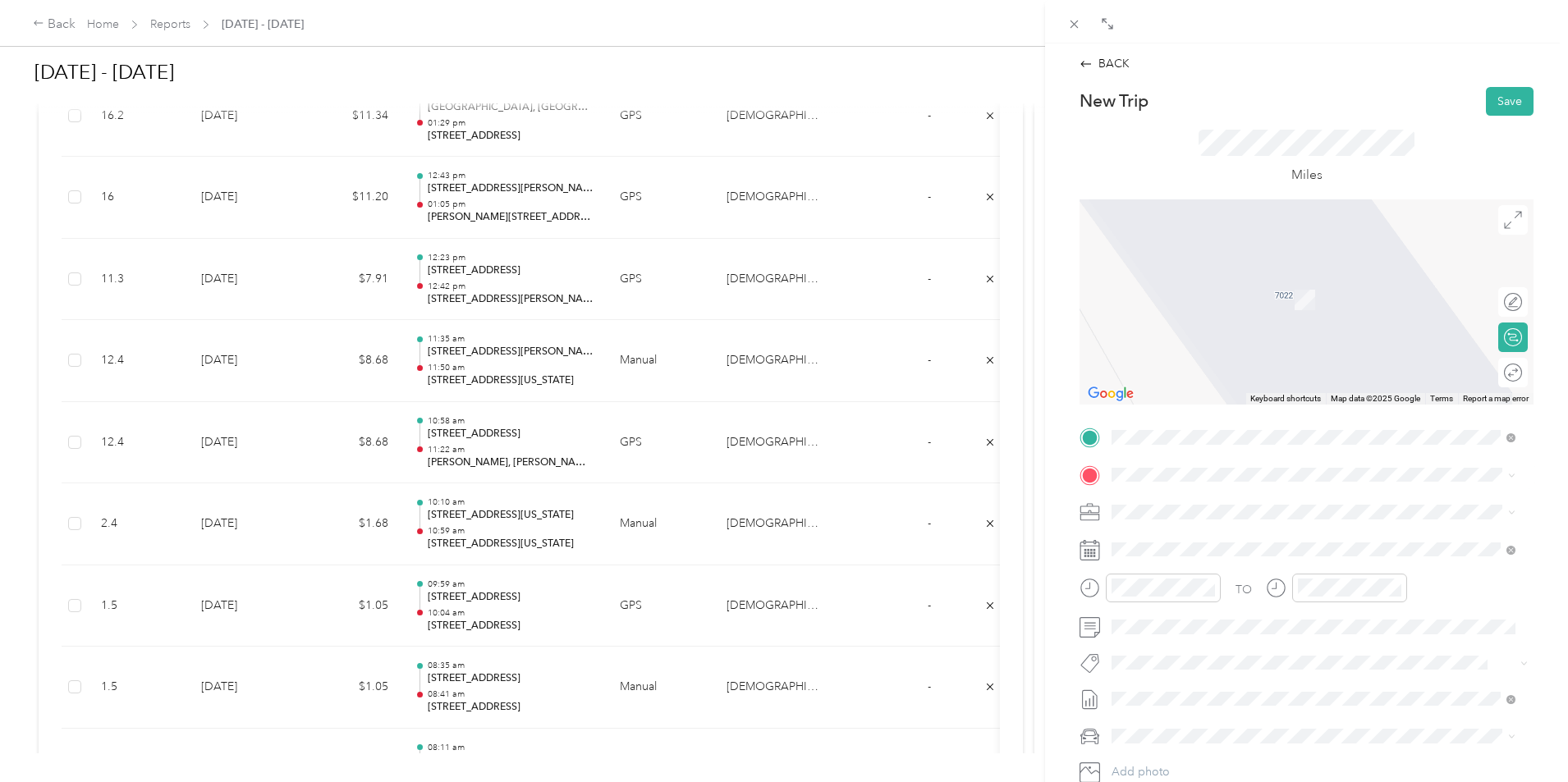
click at [1229, 560] on ol "From search results [STREET_ADDRESS][GEOGRAPHIC_DATA][US_STATE][STREET_ADDRESS]…" at bounding box center [1314, 582] width 416 height 197
click at [1212, 528] on span "[STREET_ADDRESS][US_STATE]" at bounding box center [1225, 534] width 164 height 15
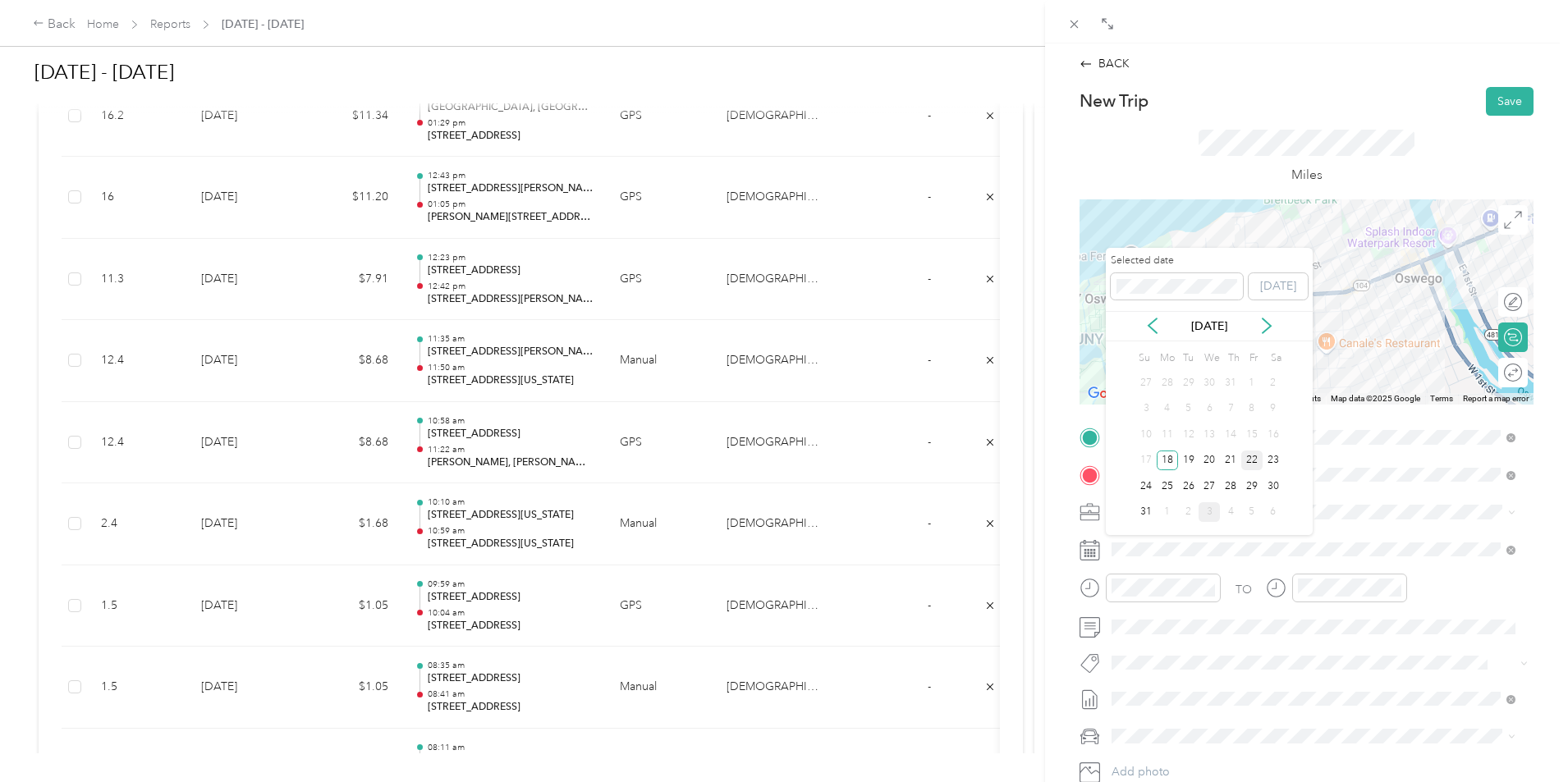
click at [1252, 456] on div "22" at bounding box center [1252, 460] width 21 height 21
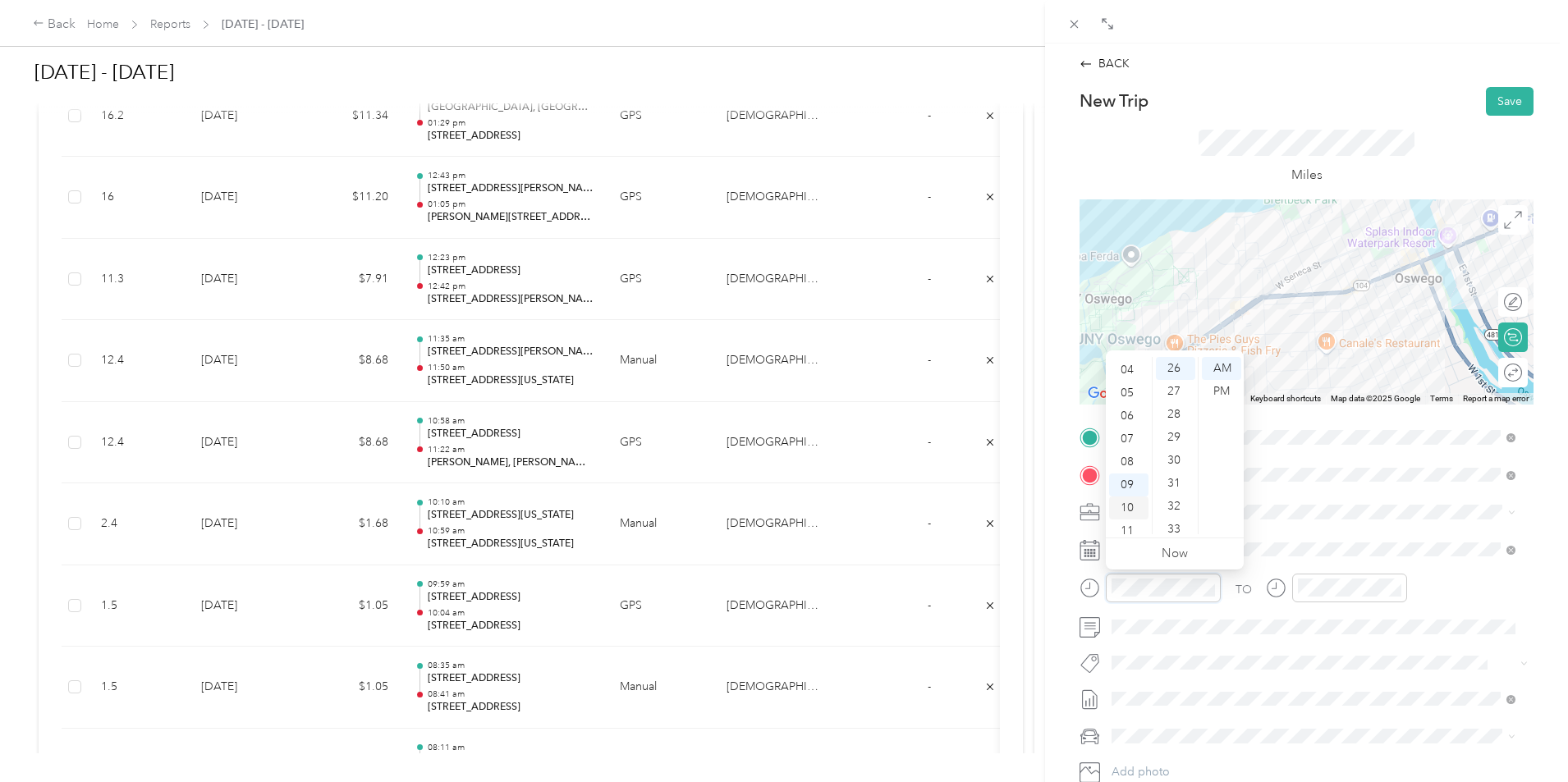
scroll to position [98, 0]
click at [1135, 520] on div "11" at bounding box center [1129, 522] width 39 height 23
click at [1174, 434] on div "55" at bounding box center [1175, 430] width 39 height 23
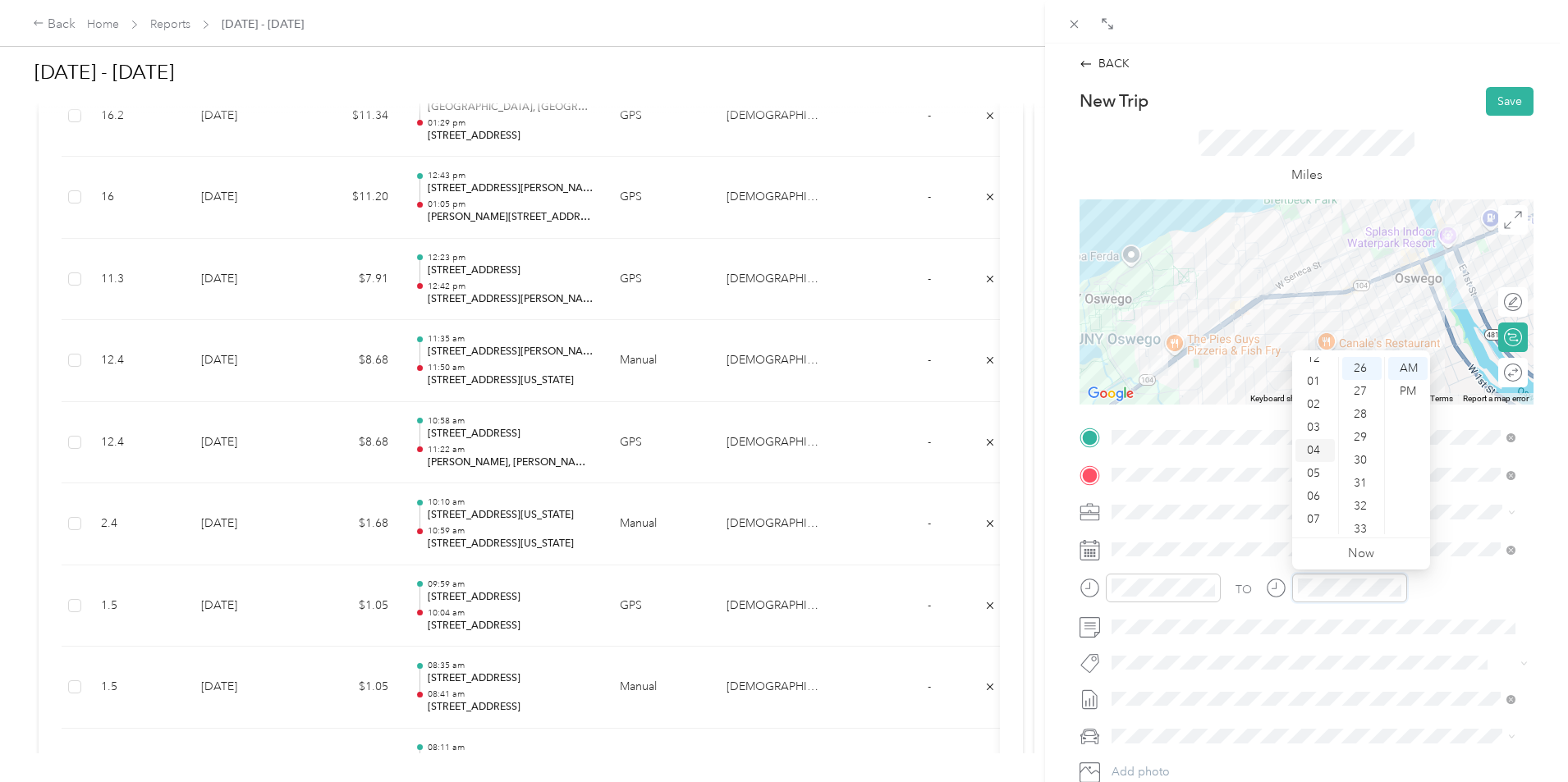
scroll to position [0, 0]
click at [1315, 373] on div "12" at bounding box center [1315, 368] width 39 height 23
click at [1366, 484] on div "05" at bounding box center [1362, 483] width 39 height 23
click at [1411, 394] on div "PM" at bounding box center [1408, 391] width 39 height 23
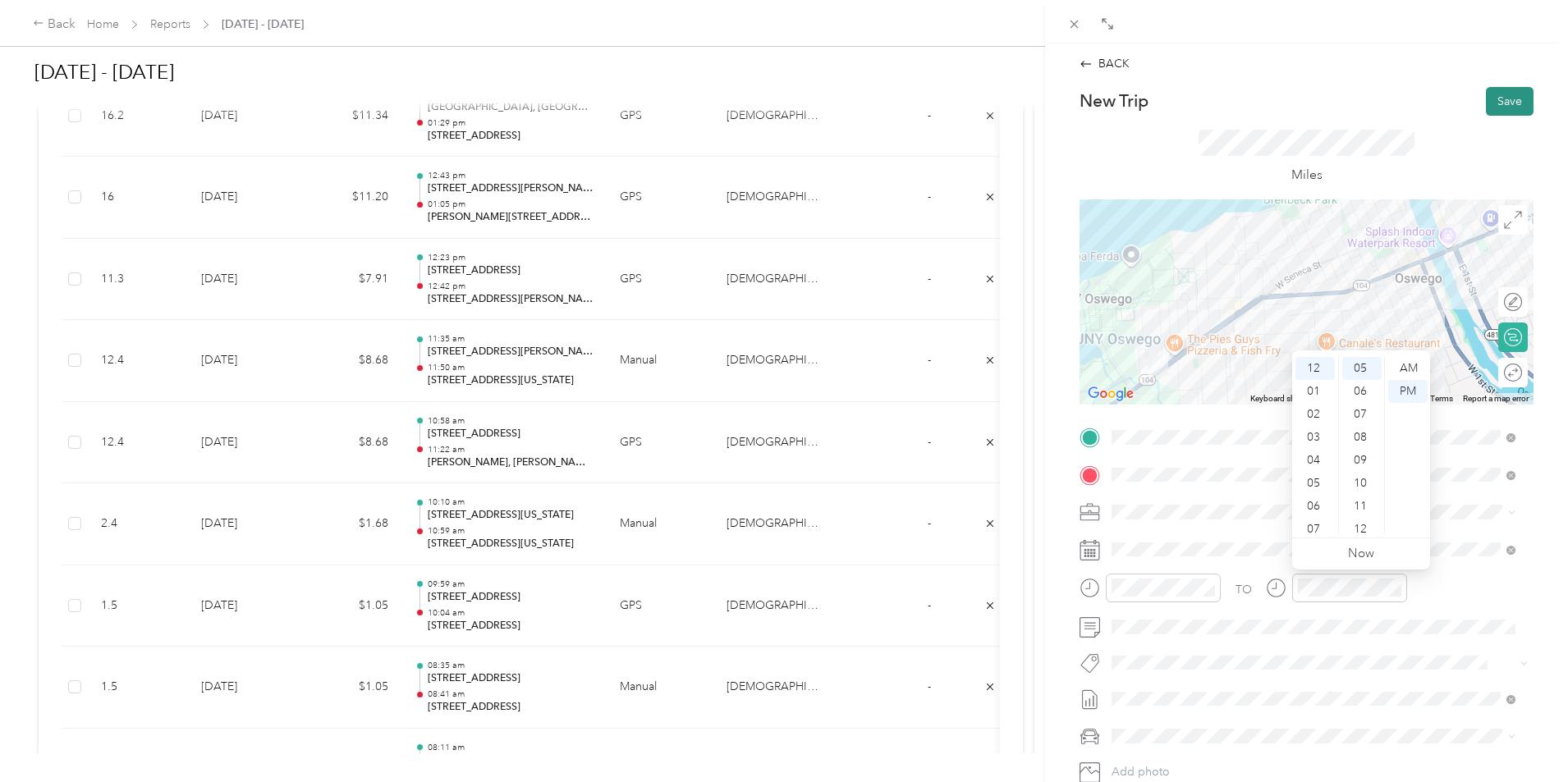
click at [1486, 103] on button "Save" at bounding box center [1510, 101] width 47 height 29
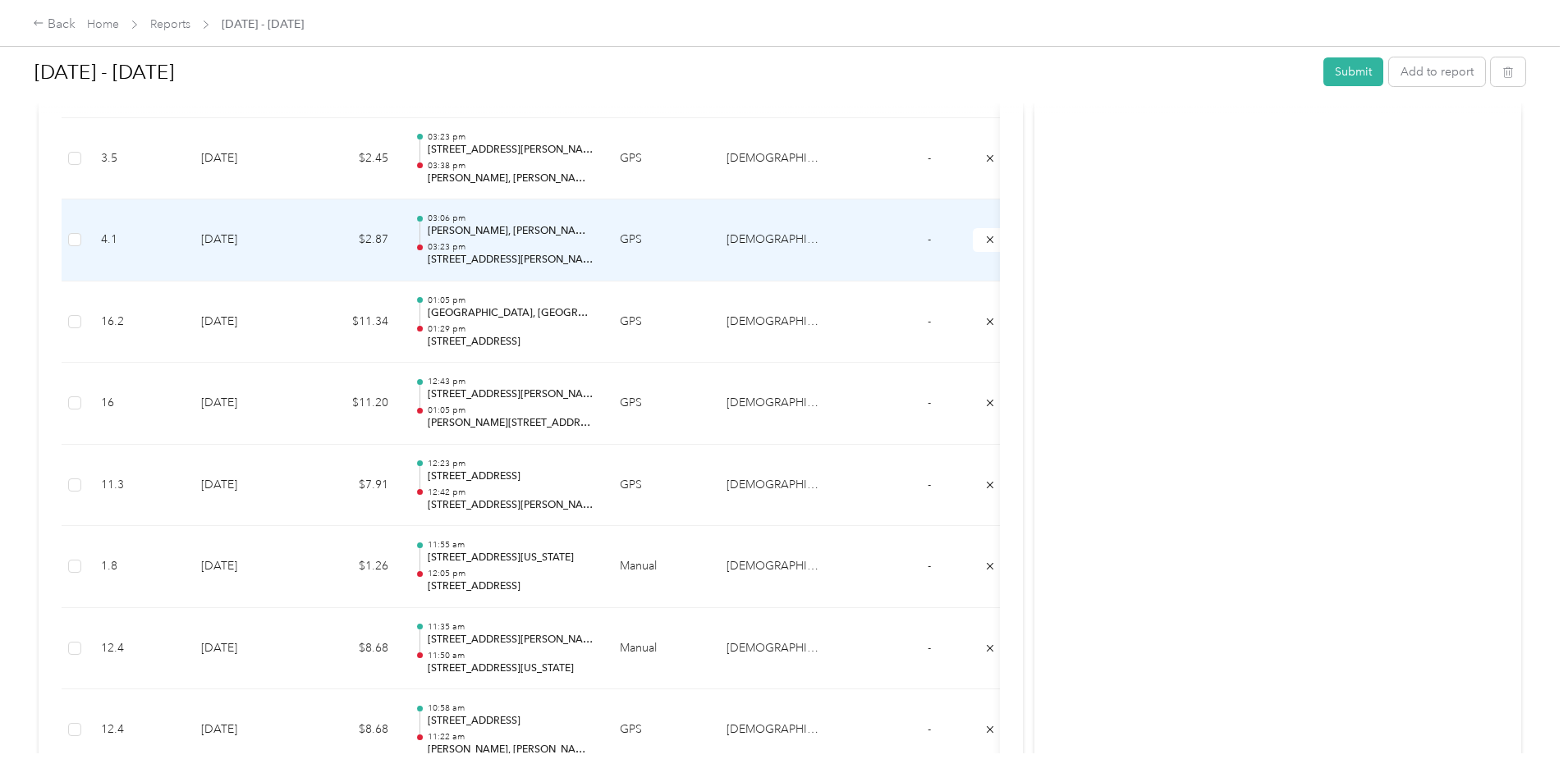
scroll to position [3202, 0]
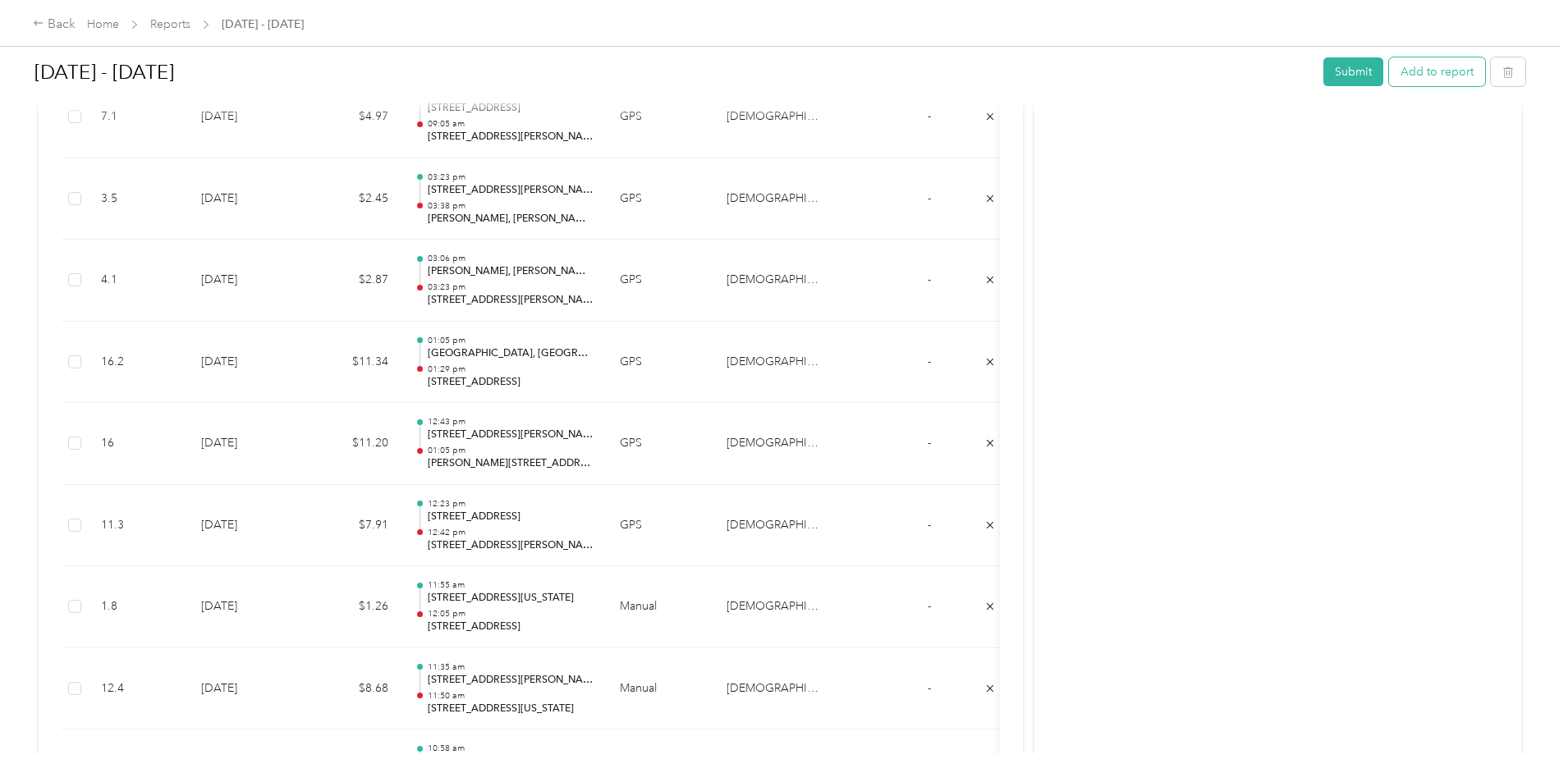
click at [1389, 68] on button "Add to report" at bounding box center [1437, 72] width 96 height 29
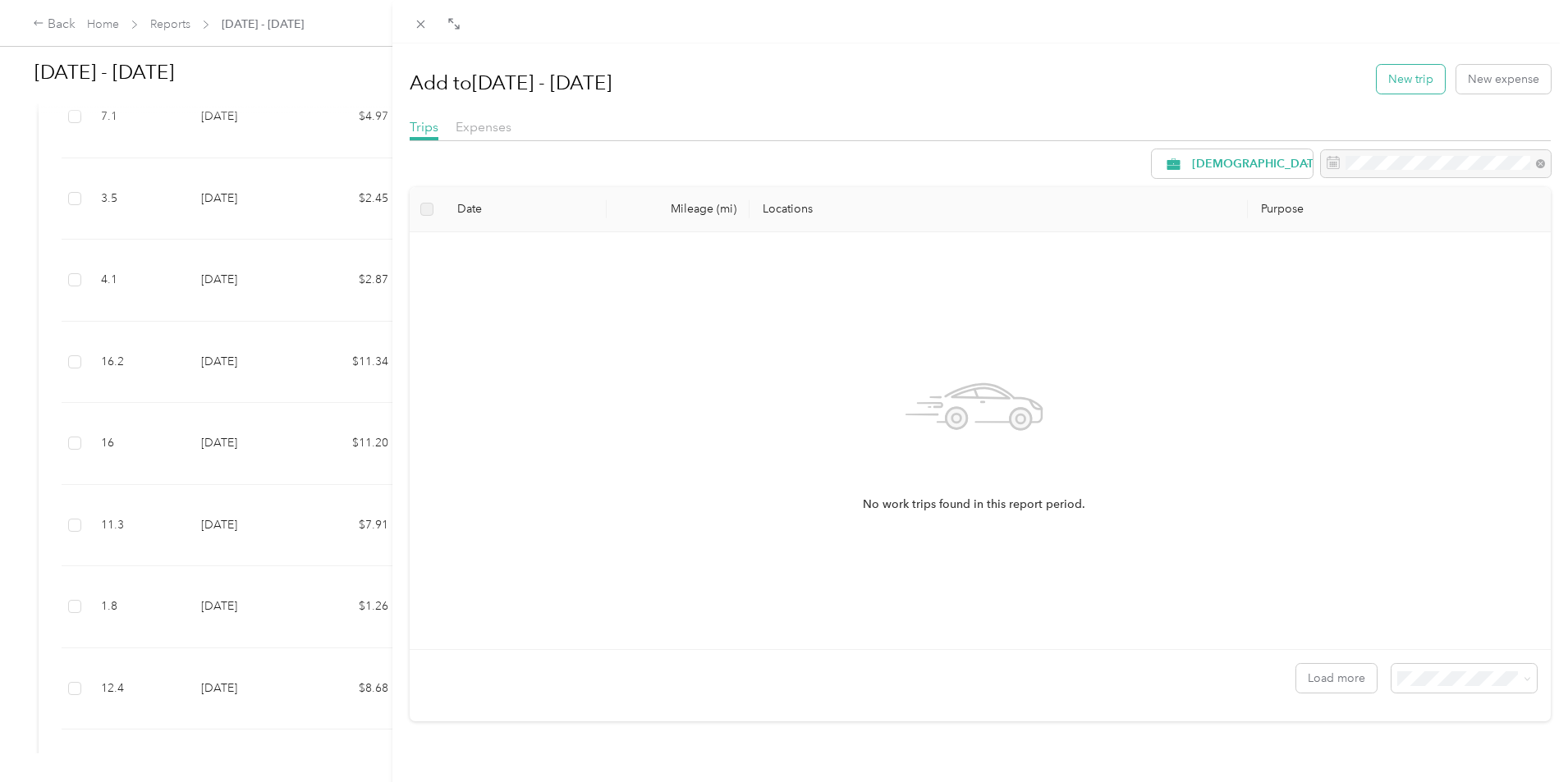
click at [1414, 75] on button "New trip" at bounding box center [1410, 79] width 68 height 29
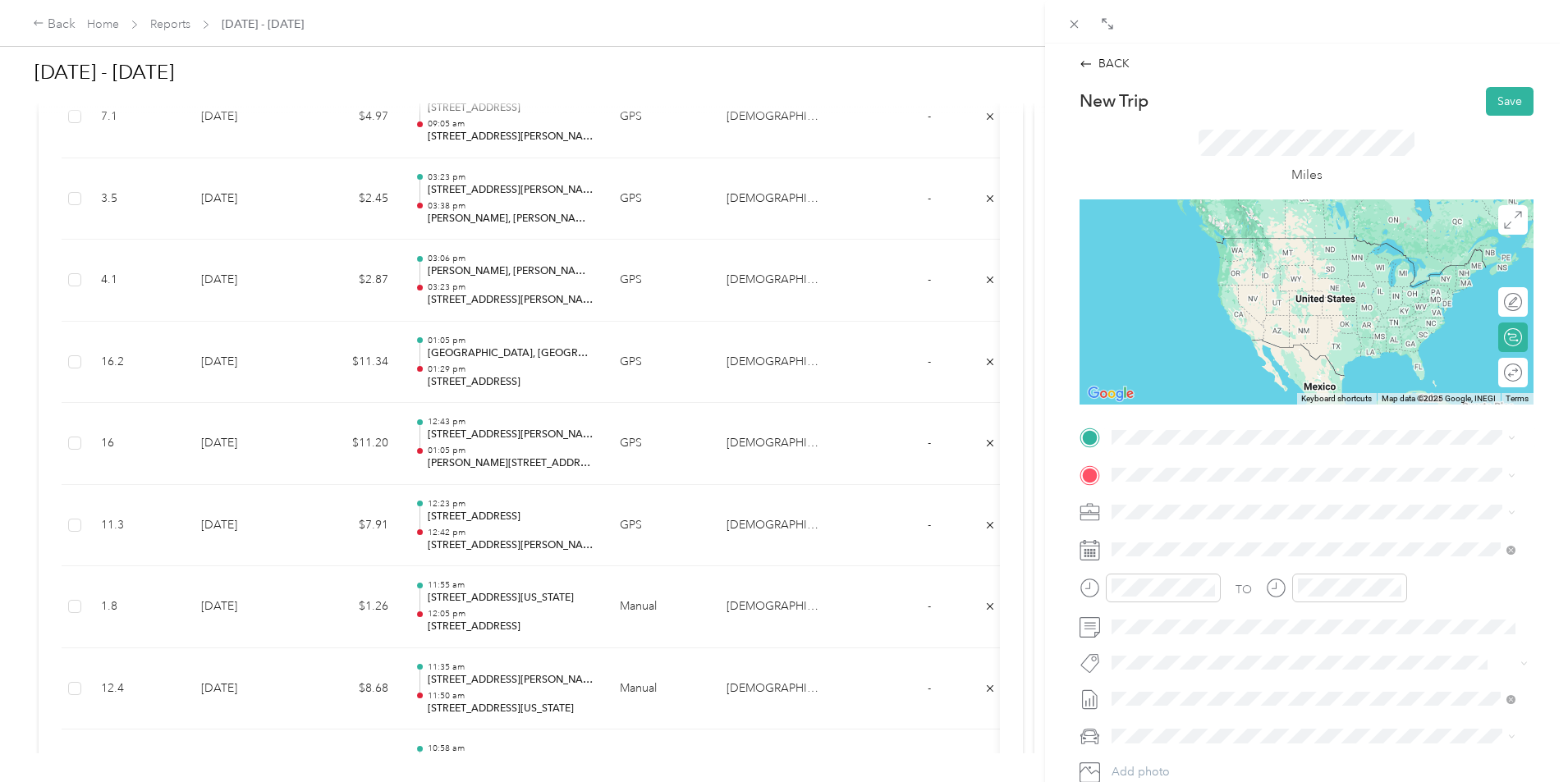
click at [1260, 534] on span "[STREET_ADDRESS][US_STATE]" at bounding box center [1225, 527] width 164 height 15
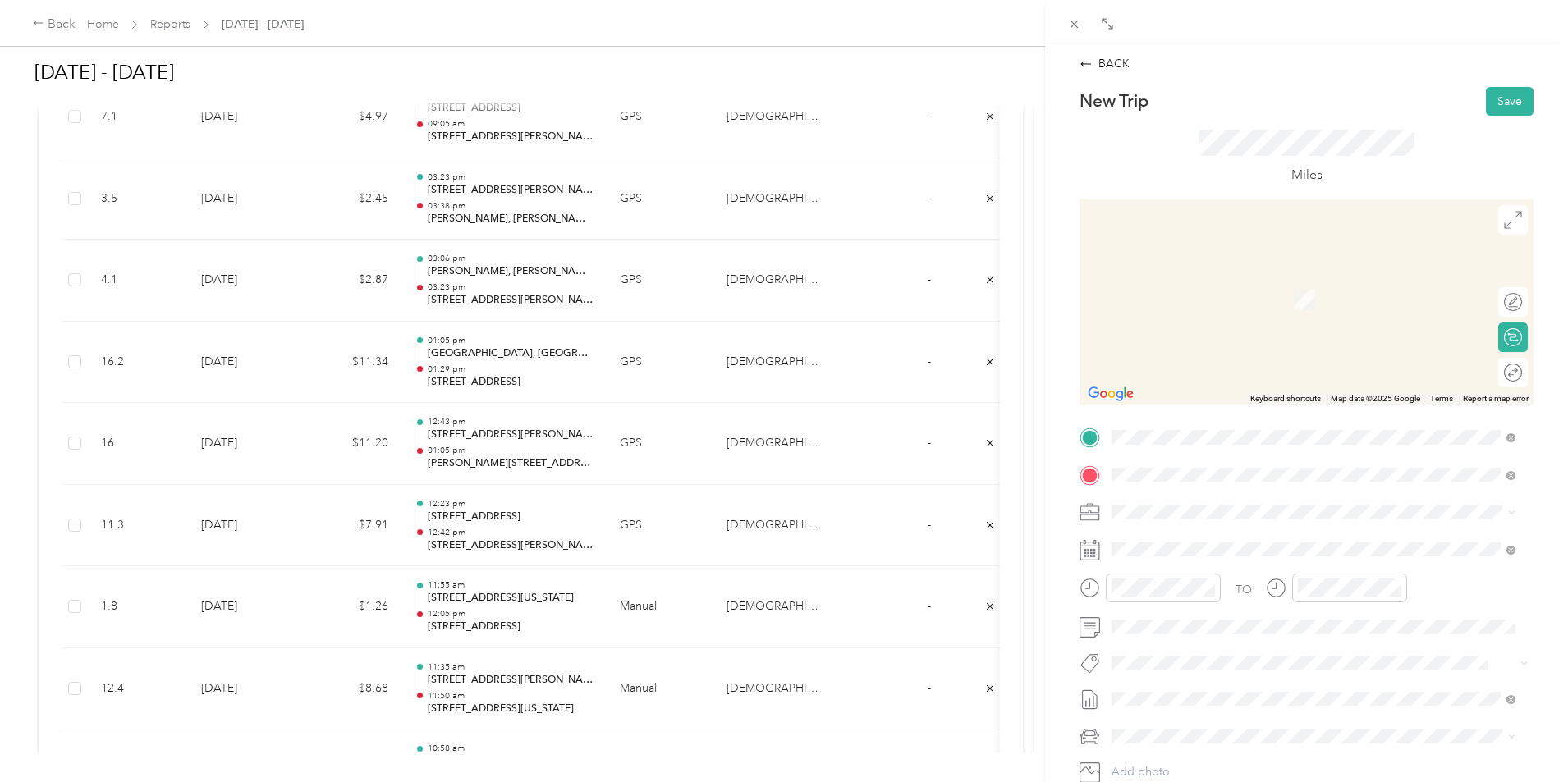
click at [1212, 541] on span "[STREET_ADDRESS][US_STATE]" at bounding box center [1225, 534] width 164 height 15
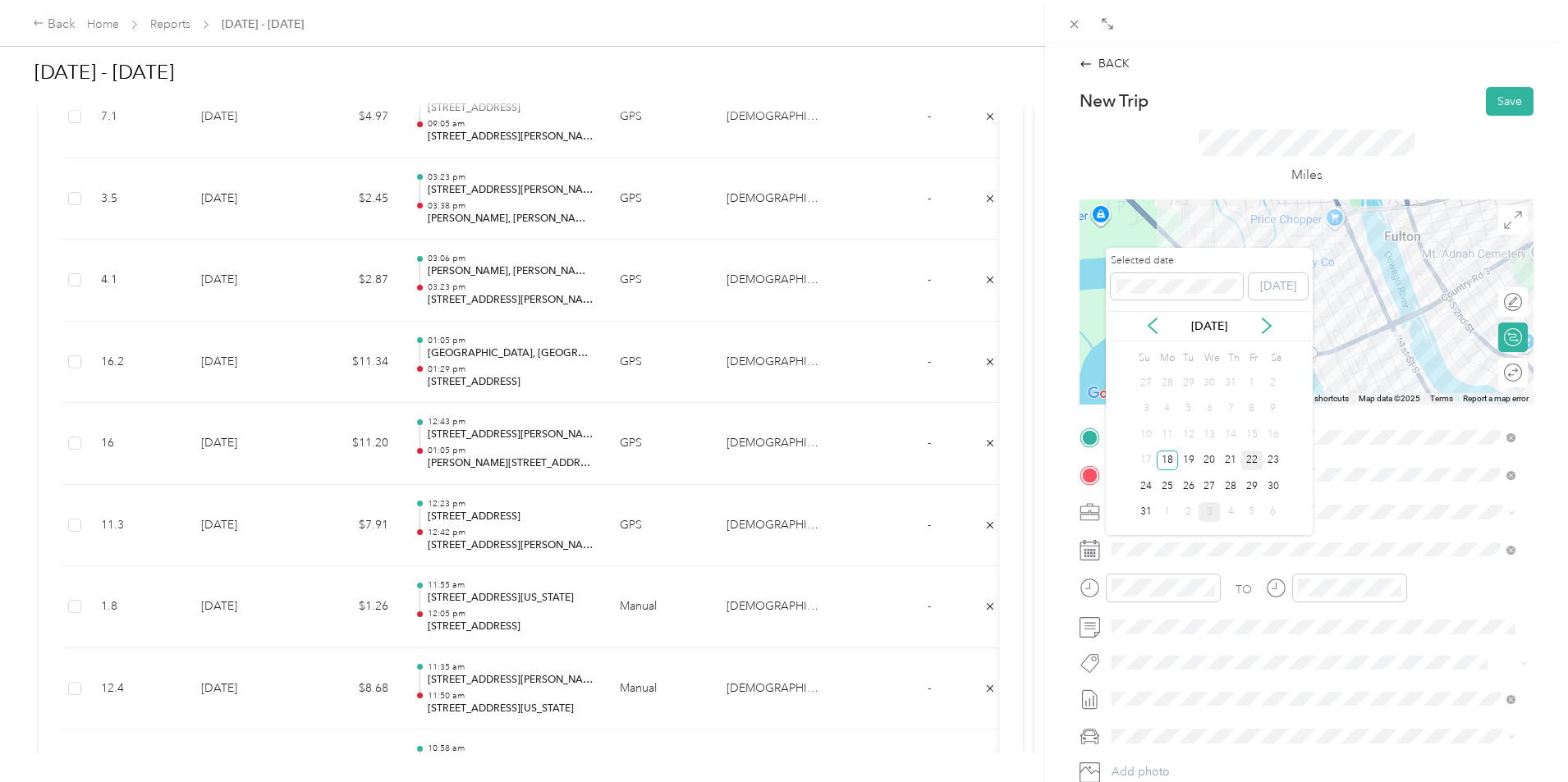
click at [1261, 450] on div "22" at bounding box center [1252, 460] width 21 height 21
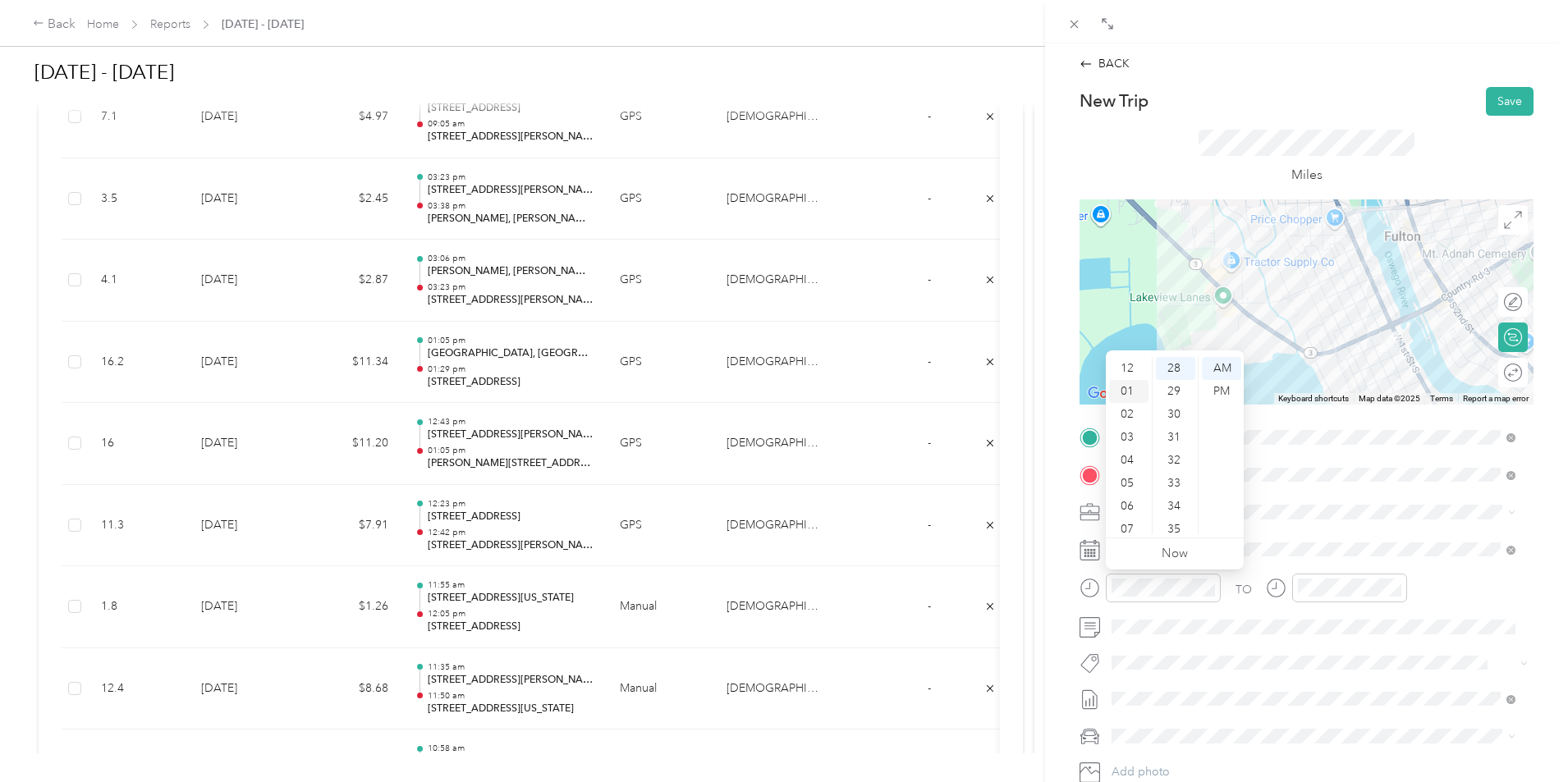
click at [1126, 387] on div "01" at bounding box center [1129, 391] width 39 height 23
click at [1179, 416] on div "30" at bounding box center [1175, 414] width 39 height 23
click at [1228, 385] on div "PM" at bounding box center [1222, 391] width 39 height 23
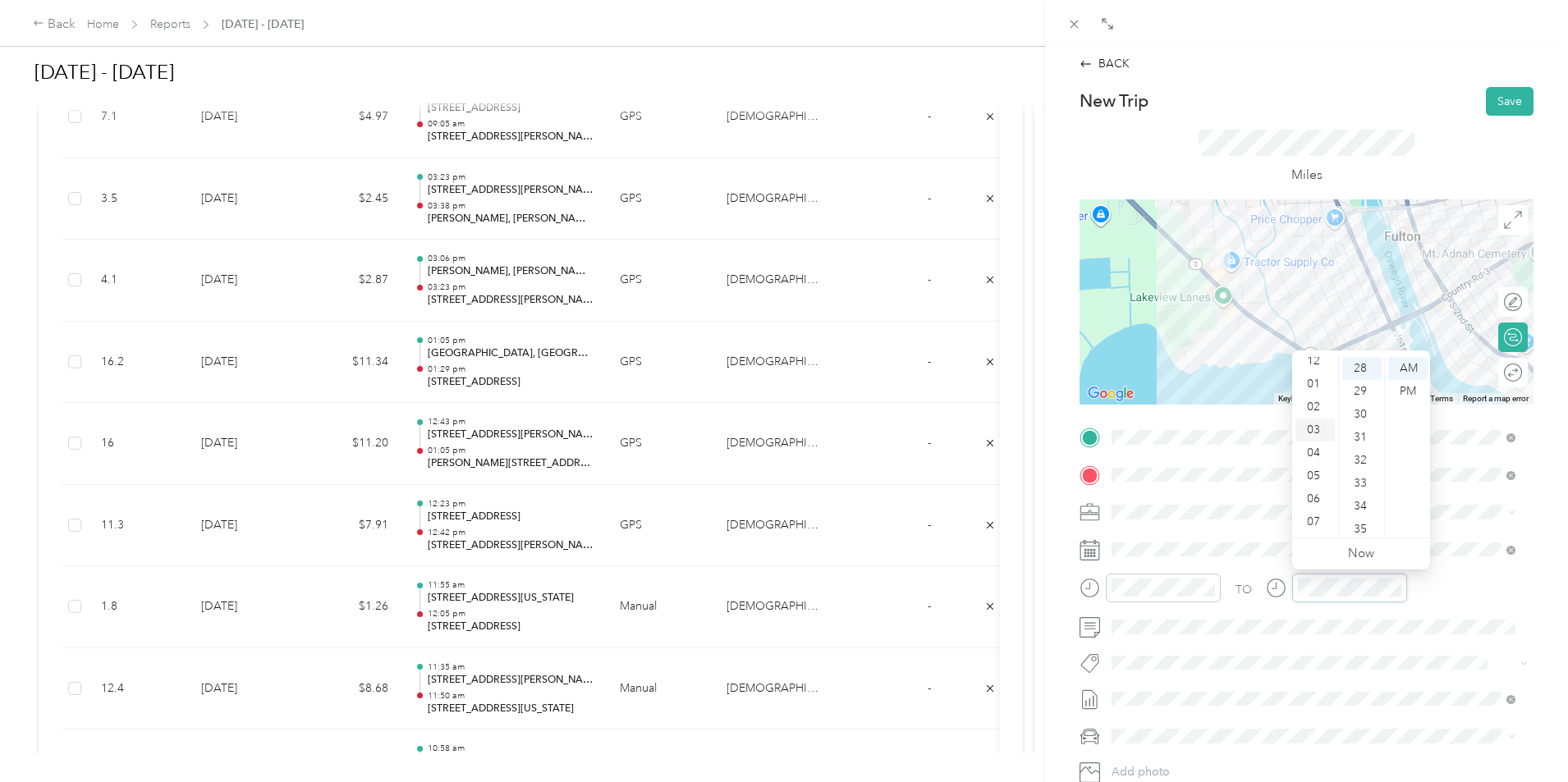
scroll to position [0, 0]
click at [1312, 392] on div "01" at bounding box center [1315, 391] width 39 height 23
click at [1357, 367] on div "35" at bounding box center [1362, 365] width 39 height 23
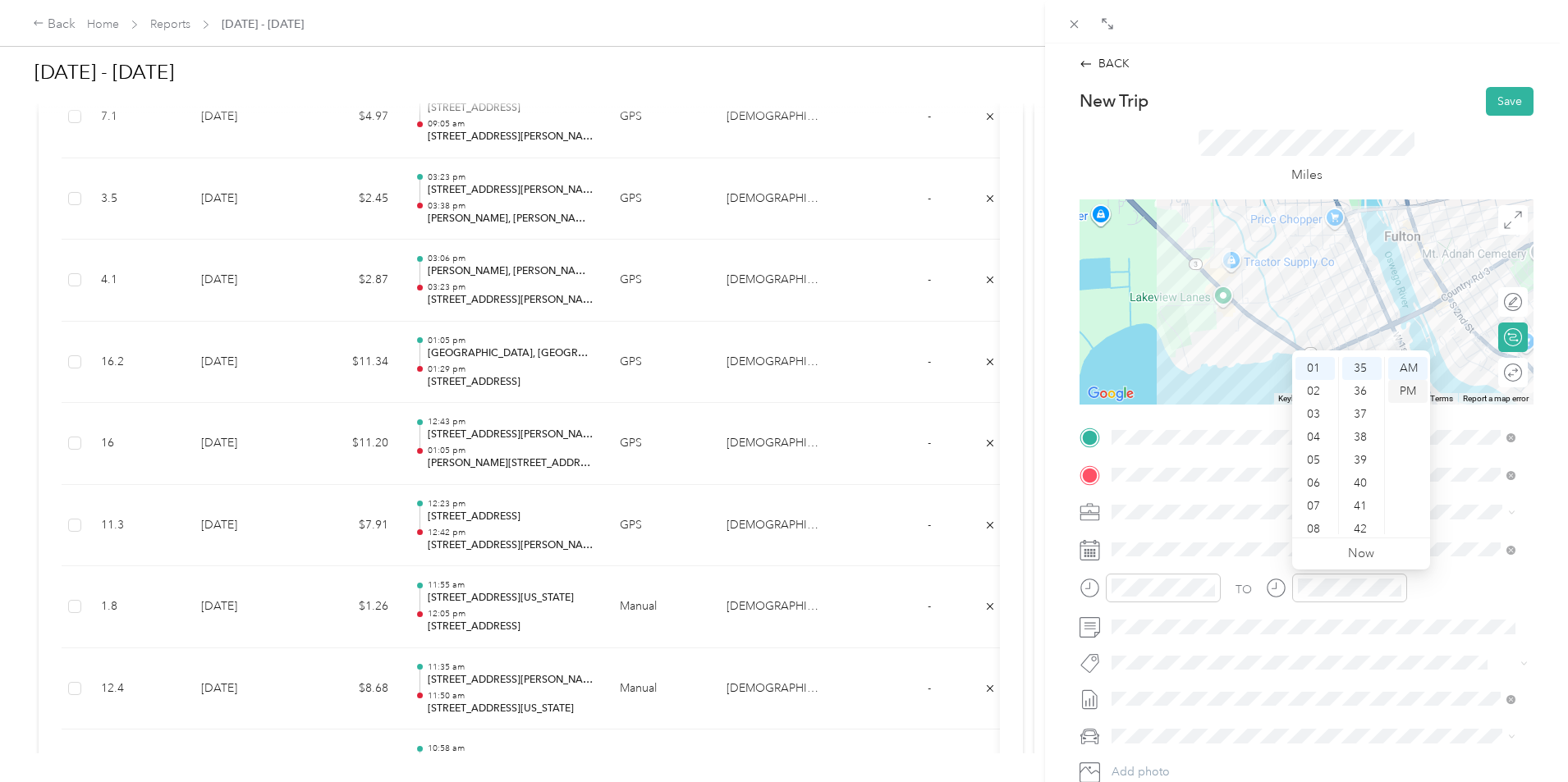
click at [1392, 389] on div "PM" at bounding box center [1408, 391] width 39 height 23
click at [1406, 390] on div "PM" at bounding box center [1408, 391] width 39 height 23
click at [1486, 104] on button "Save" at bounding box center [1510, 101] width 47 height 29
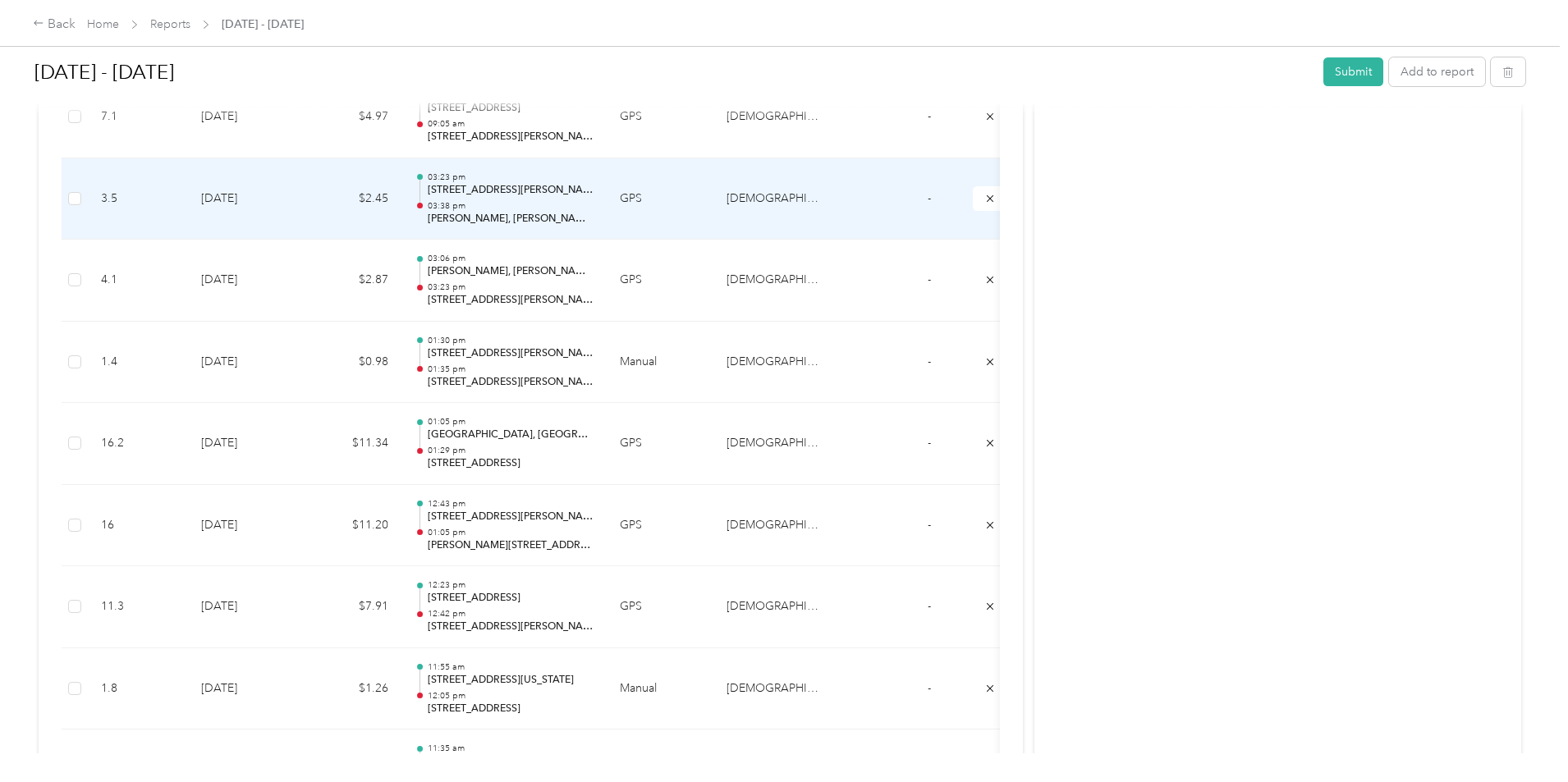
click at [593, 211] on p "[PERSON_NAME], [PERSON_NAME], NY 13069, [GEOGRAPHIC_DATA]" at bounding box center [511, 219] width 166 height 15
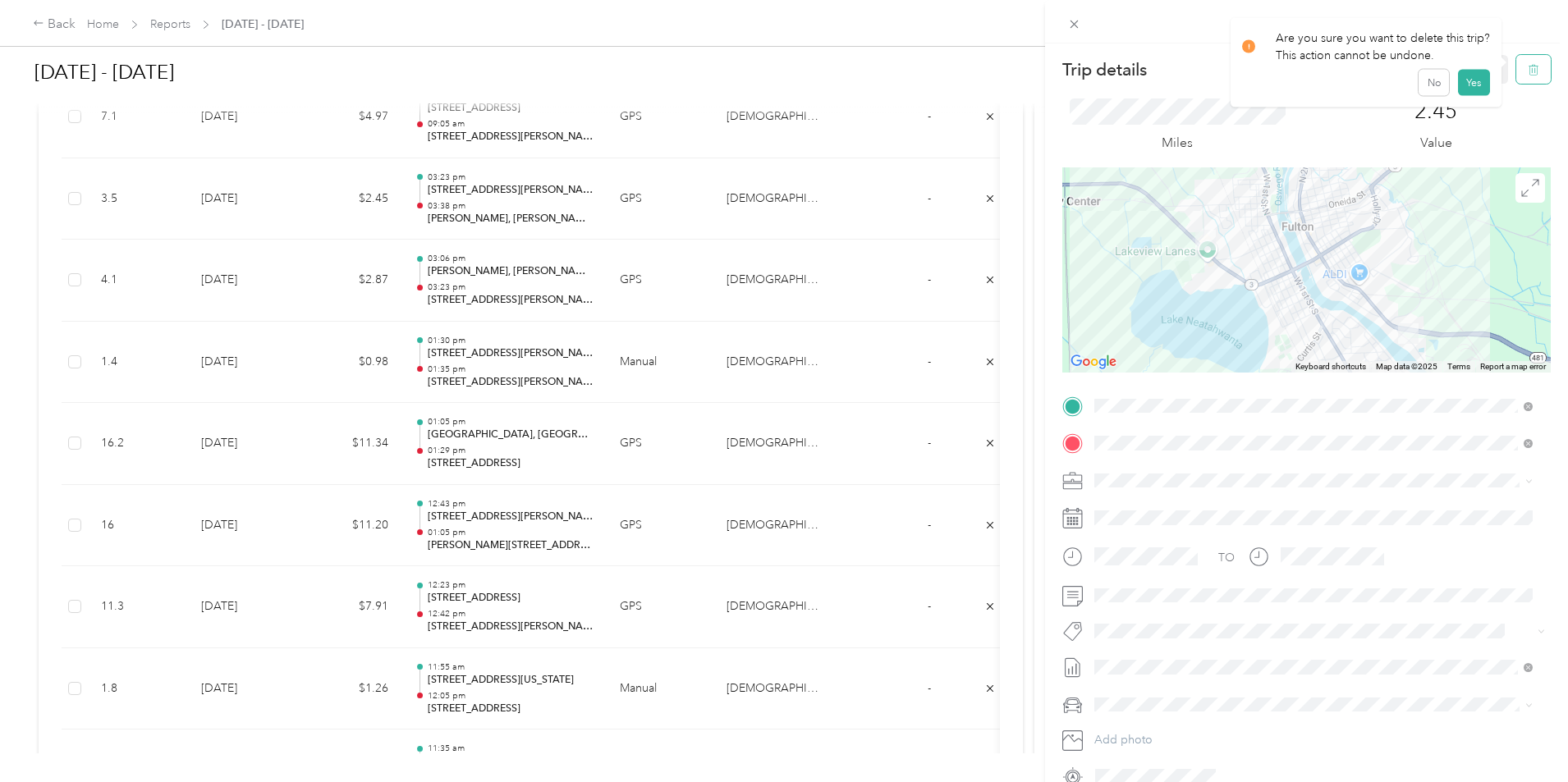
click at [1528, 70] on icon "button" at bounding box center [1533, 69] width 12 height 12
click at [1477, 94] on button "Yes" at bounding box center [1473, 89] width 32 height 26
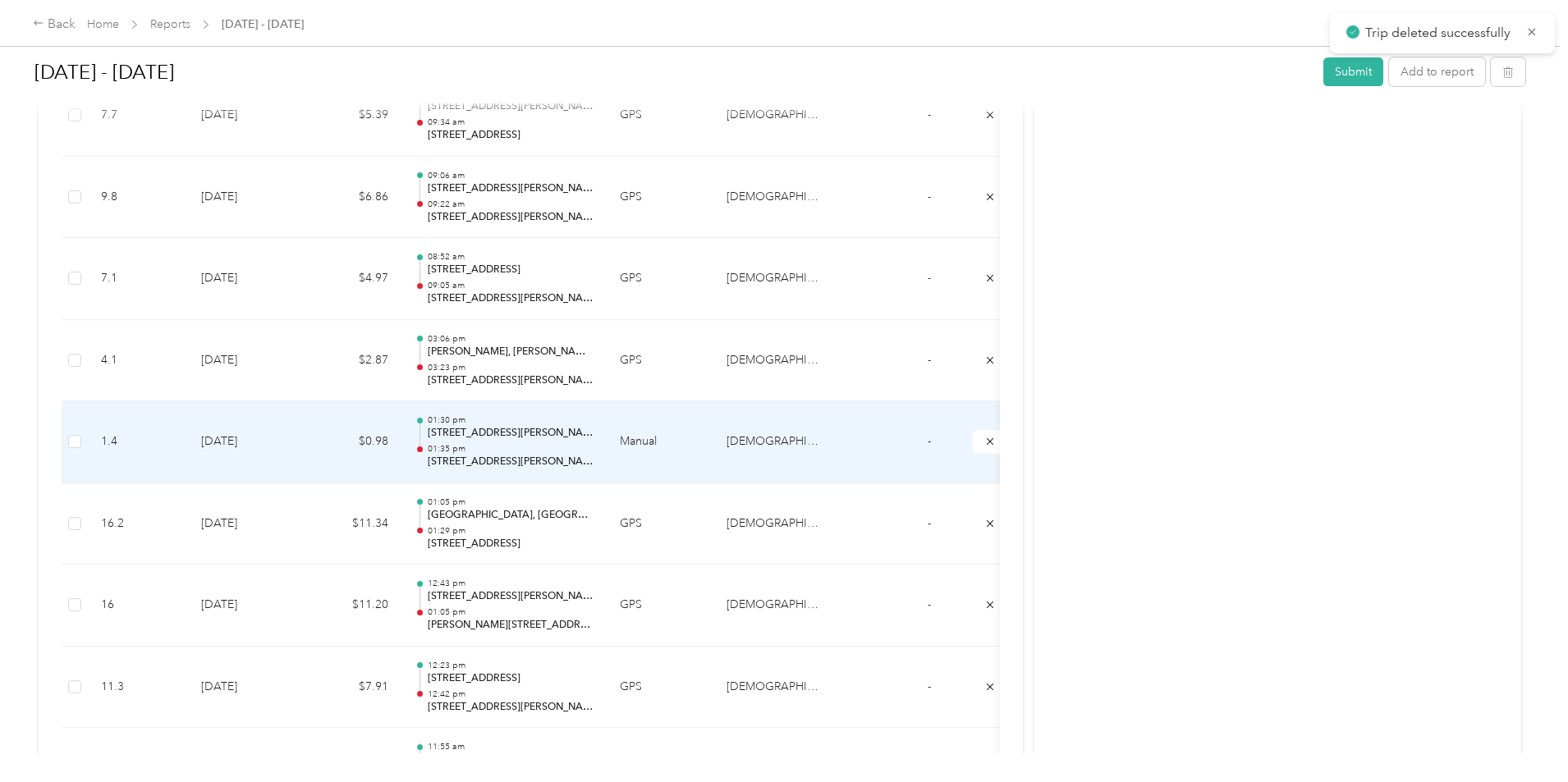
scroll to position [3038, 0]
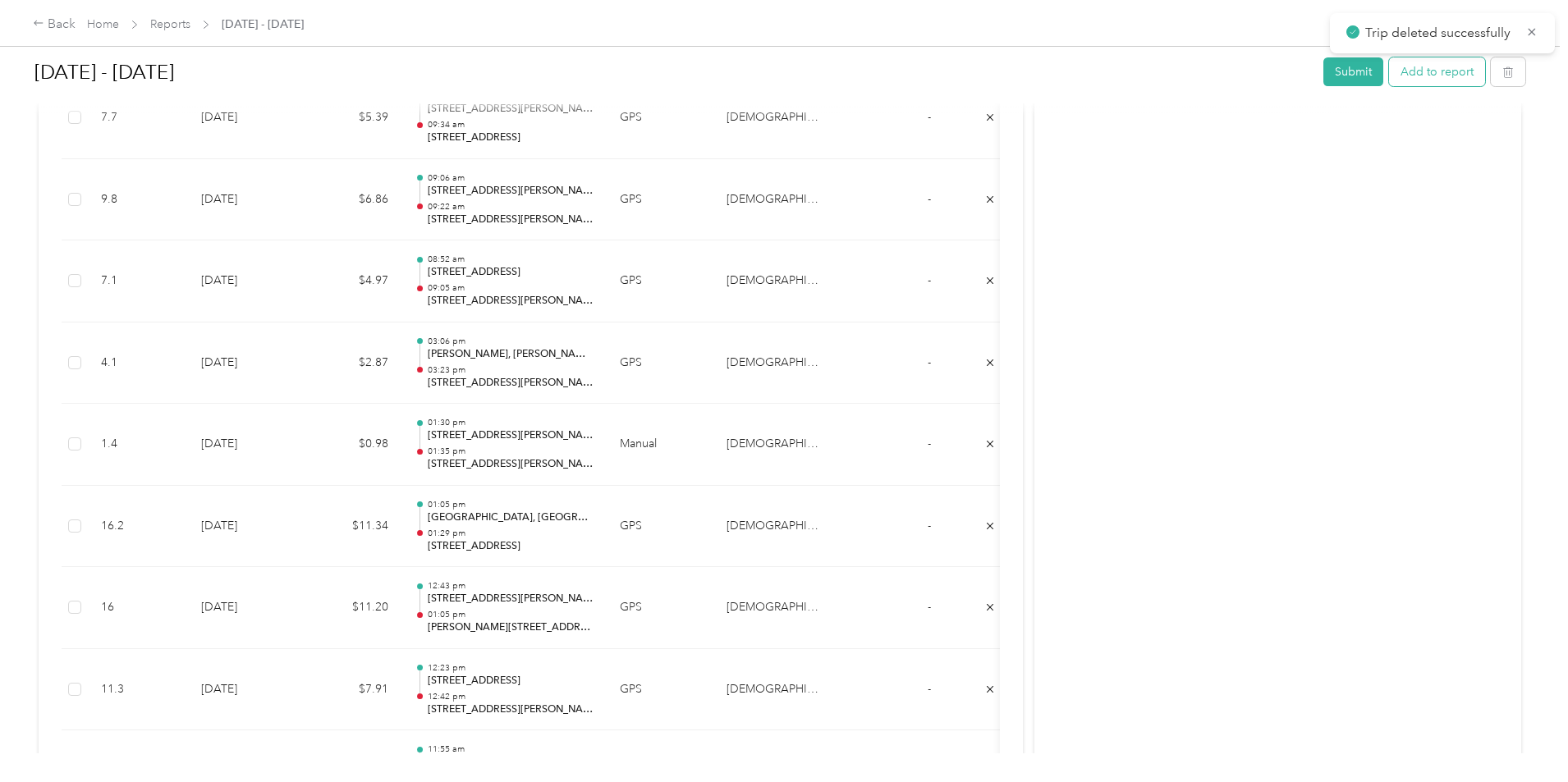
click at [1389, 76] on button "Add to report" at bounding box center [1437, 72] width 96 height 29
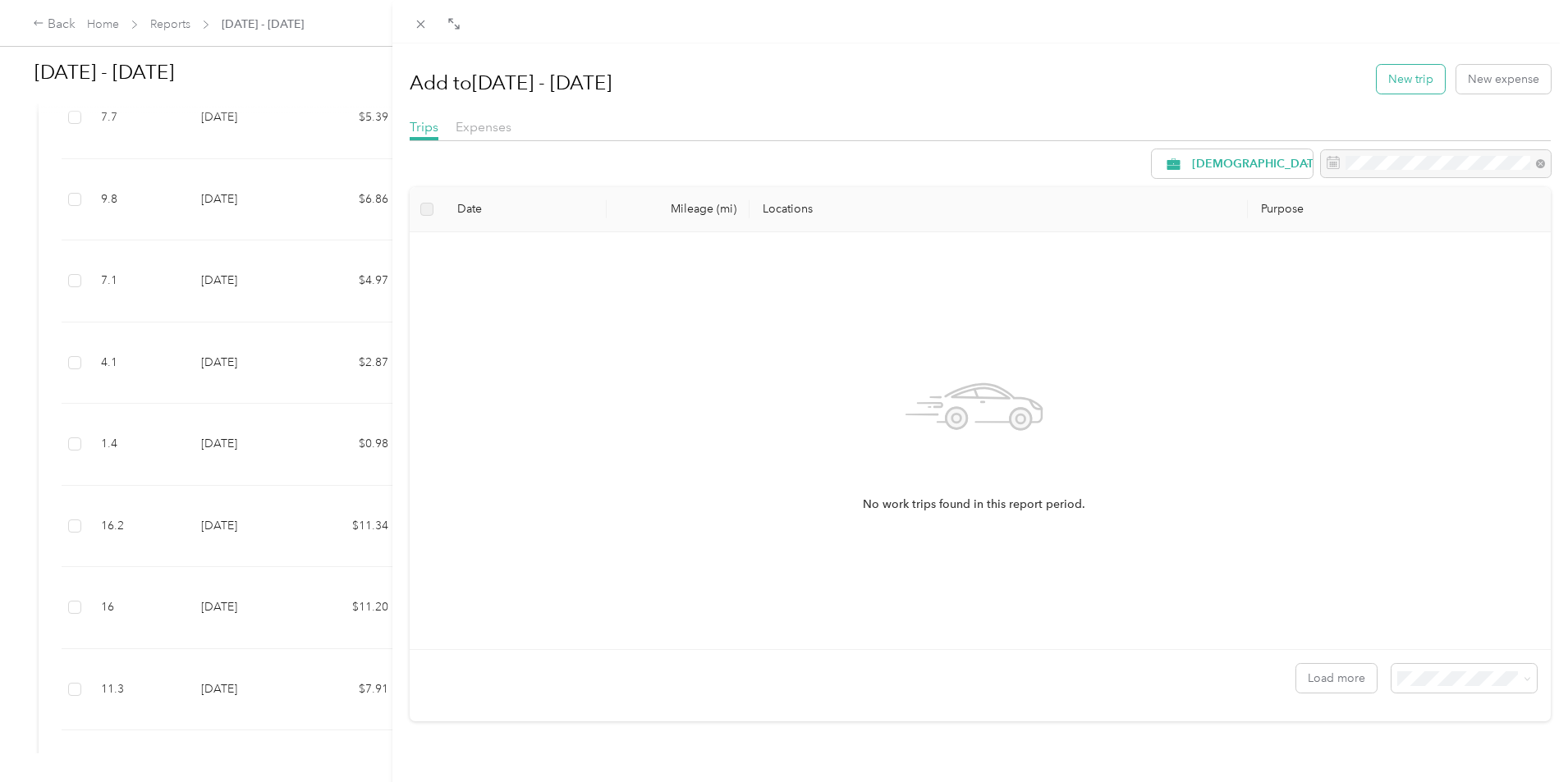
click at [1393, 85] on button "New trip" at bounding box center [1410, 79] width 68 height 29
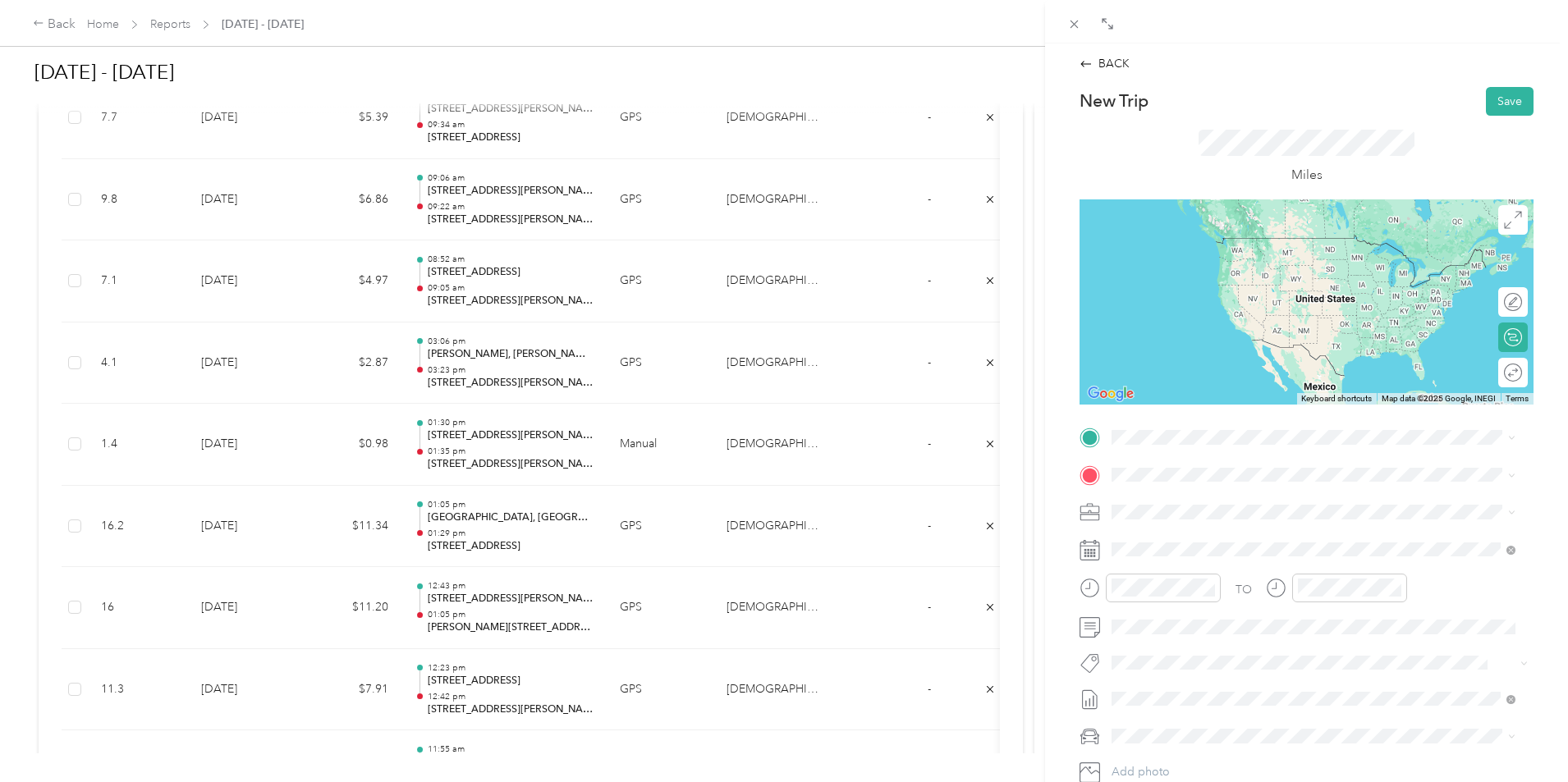
click at [1178, 489] on span "[STREET_ADDRESS][US_STATE]" at bounding box center [1225, 495] width 164 height 15
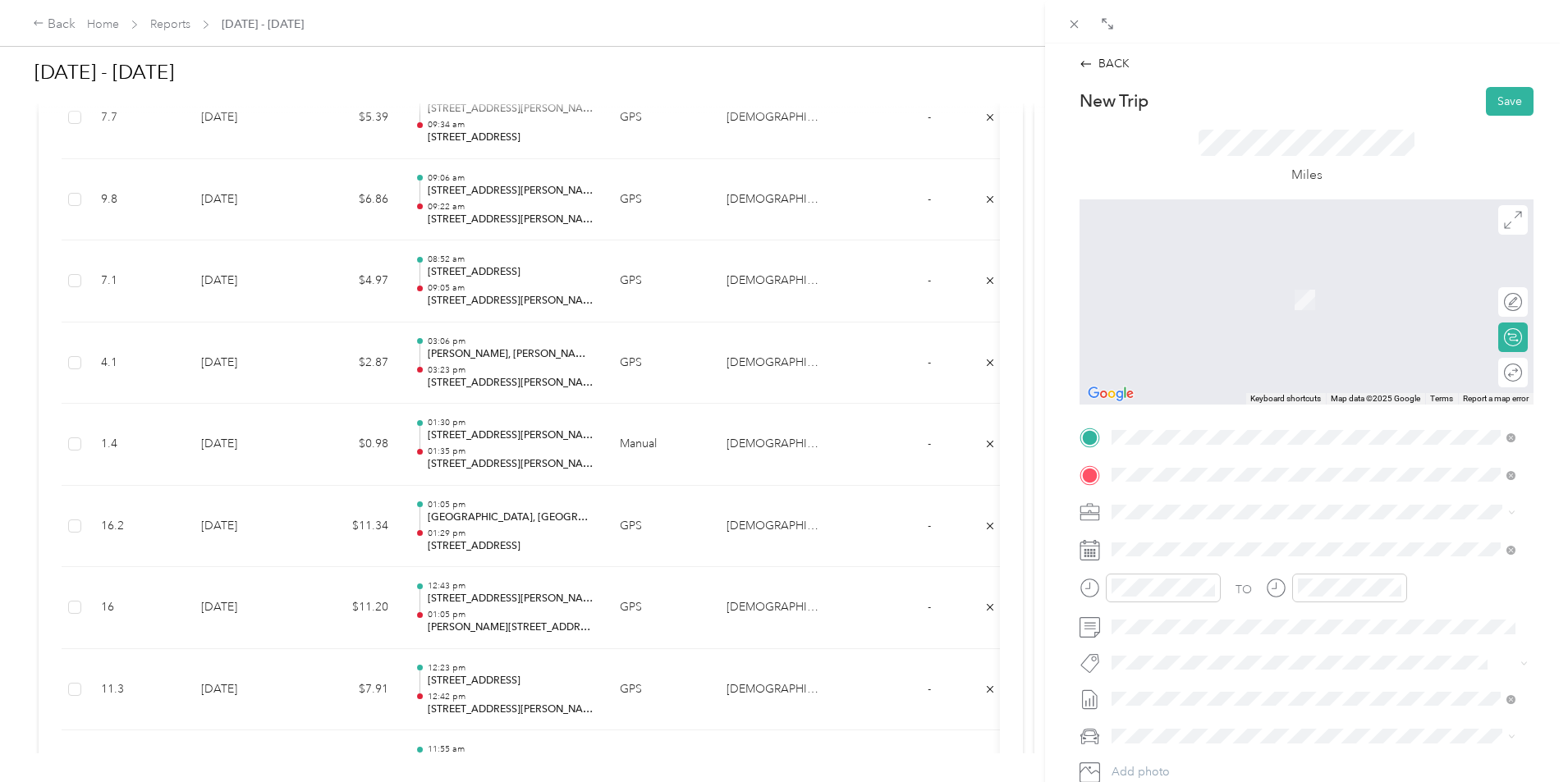
click at [1222, 541] on span "[STREET_ADDRESS][US_STATE]" at bounding box center [1225, 534] width 164 height 15
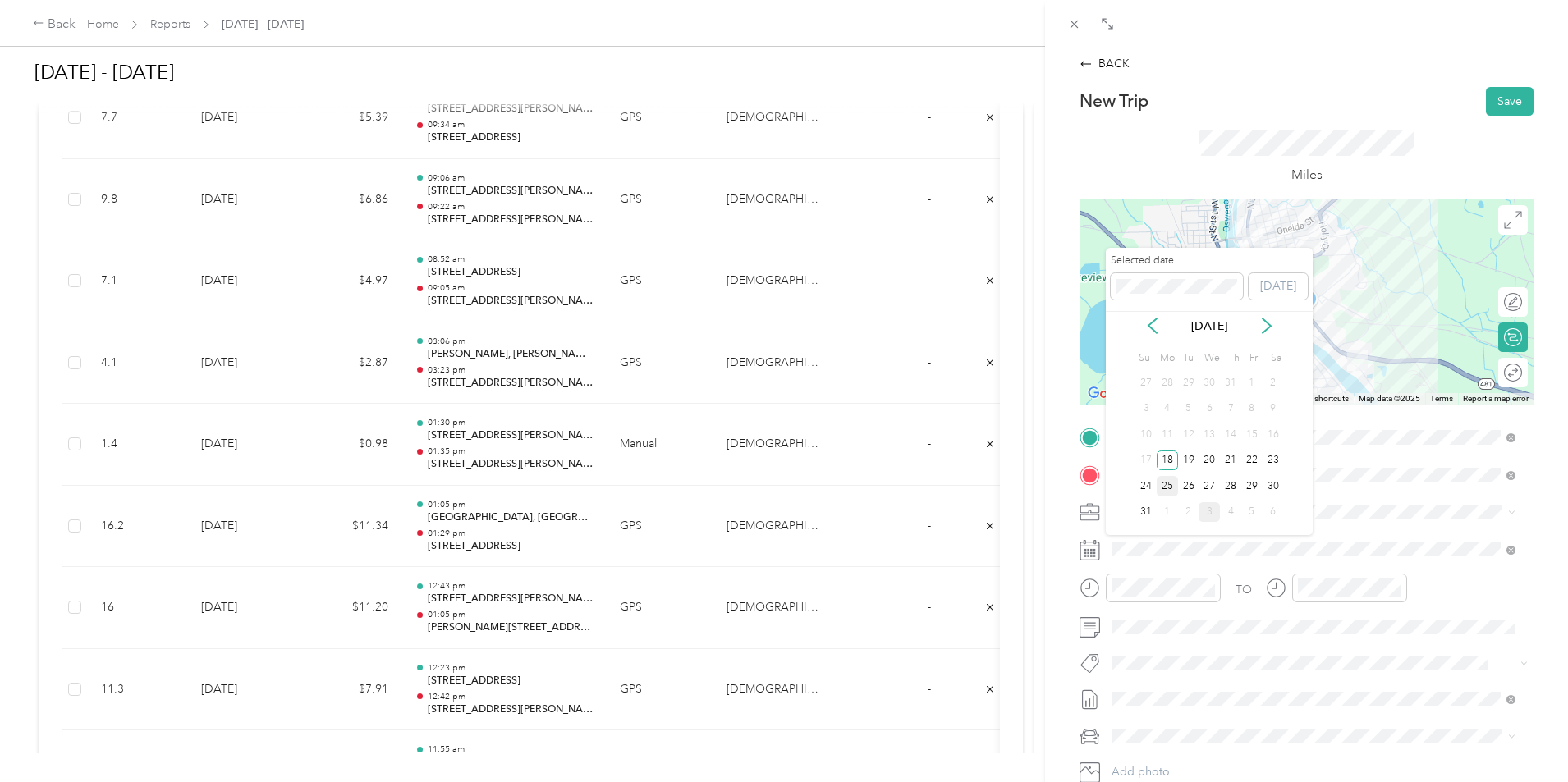
click at [1171, 489] on div "25" at bounding box center [1167, 486] width 21 height 21
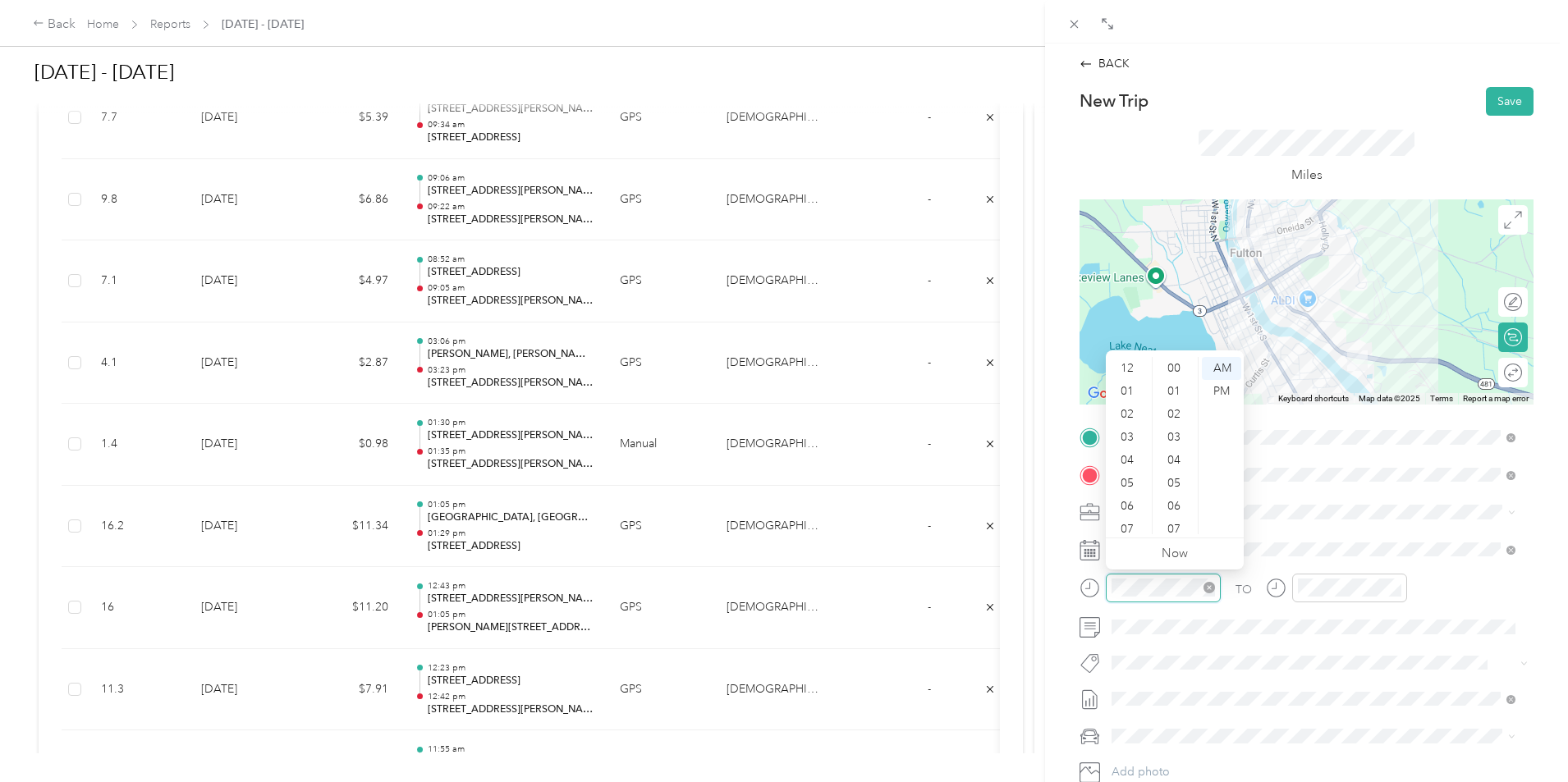
scroll to position [98, 0]
click at [1131, 417] on div "03" at bounding box center [1129, 420] width 39 height 23
click at [1176, 417] on div "24" at bounding box center [1175, 417] width 39 height 23
click at [1222, 383] on div "PM" at bounding box center [1222, 391] width 39 height 23
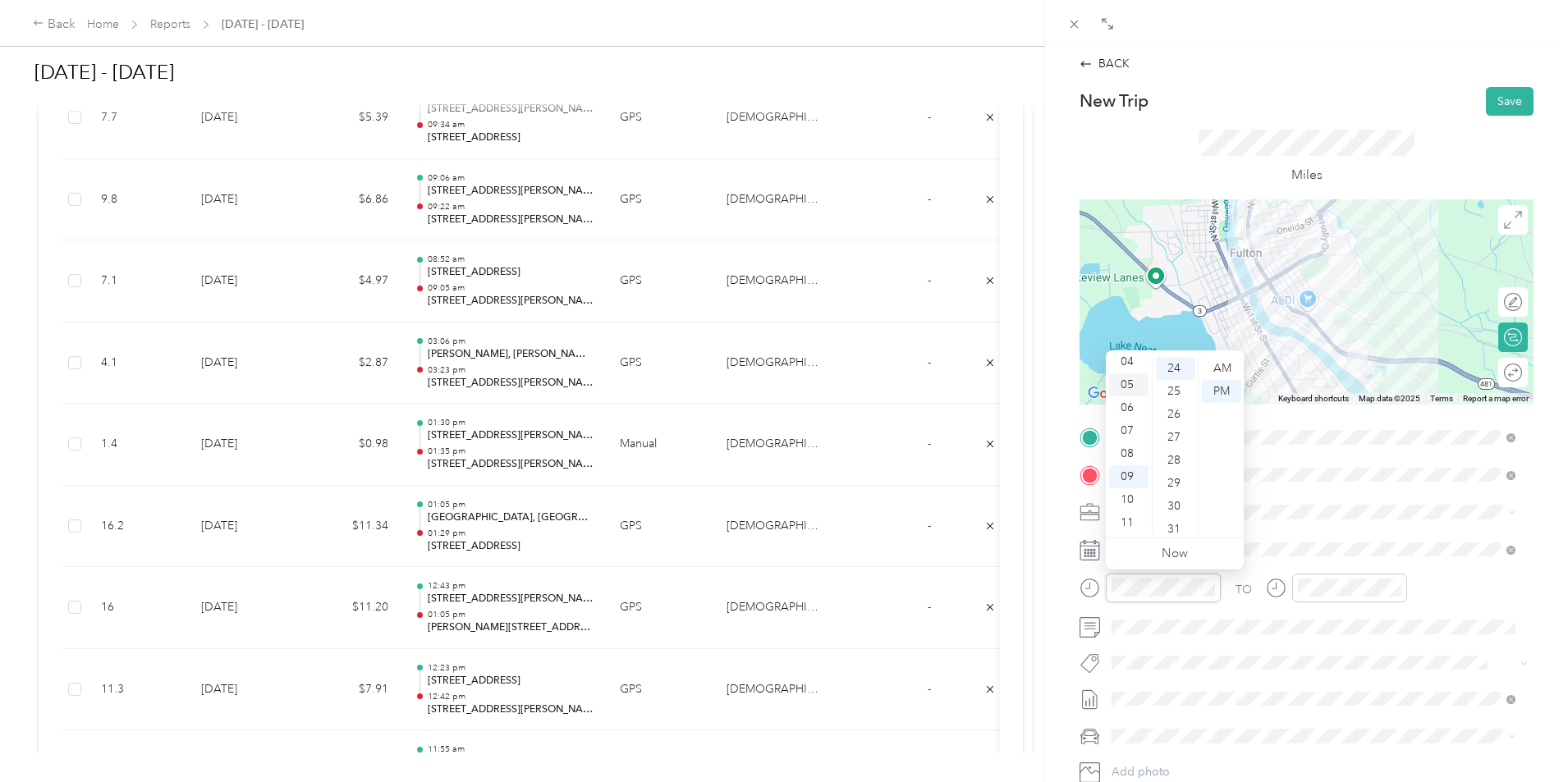
scroll to position [16, 0]
click at [1130, 417] on div "03" at bounding box center [1129, 420] width 39 height 23
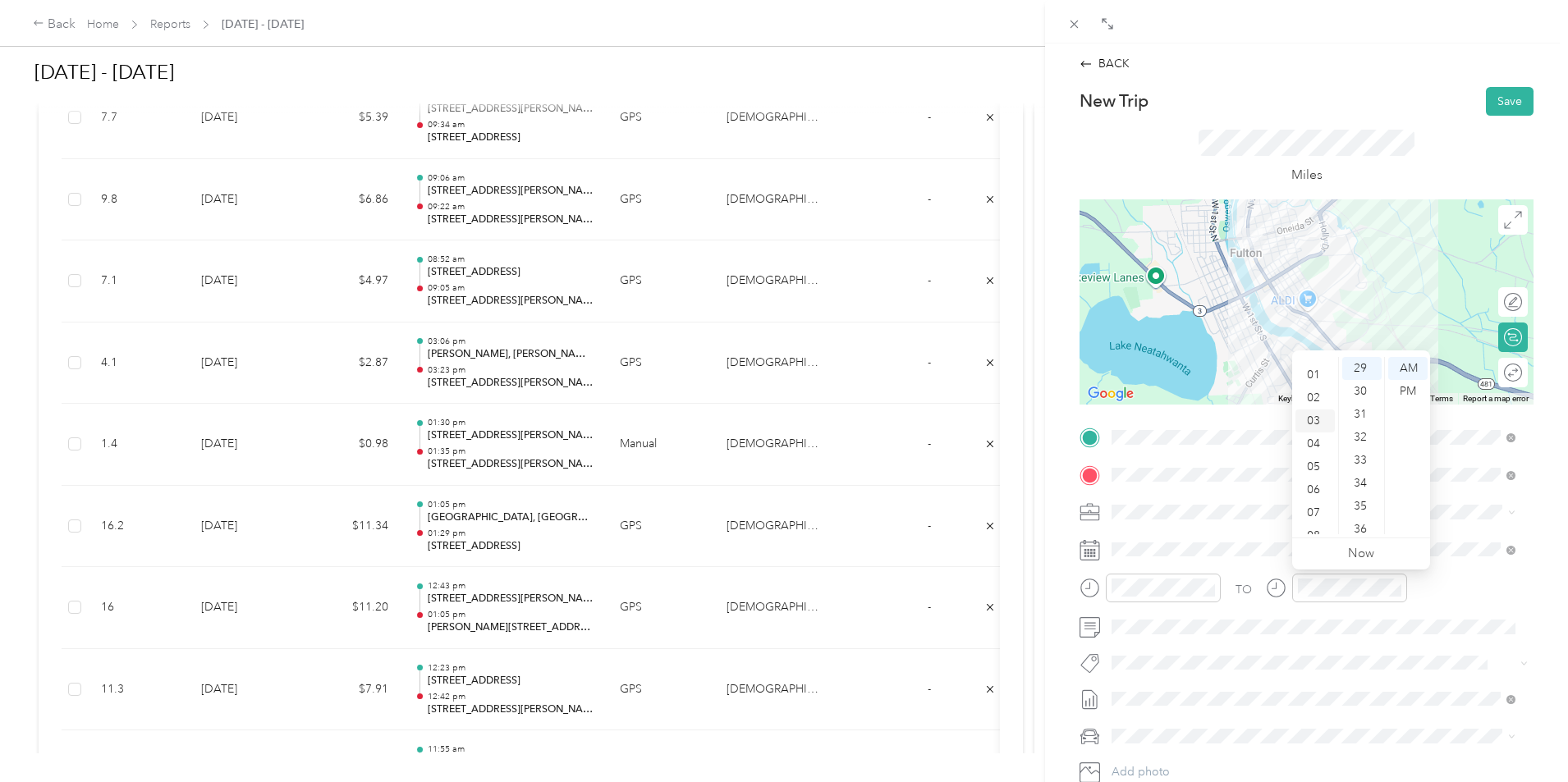
click at [1318, 424] on div "03" at bounding box center [1315, 420] width 39 height 23
click at [1364, 468] on div "30" at bounding box center [1362, 473] width 39 height 23
click at [1396, 396] on div "PM" at bounding box center [1408, 391] width 39 height 23
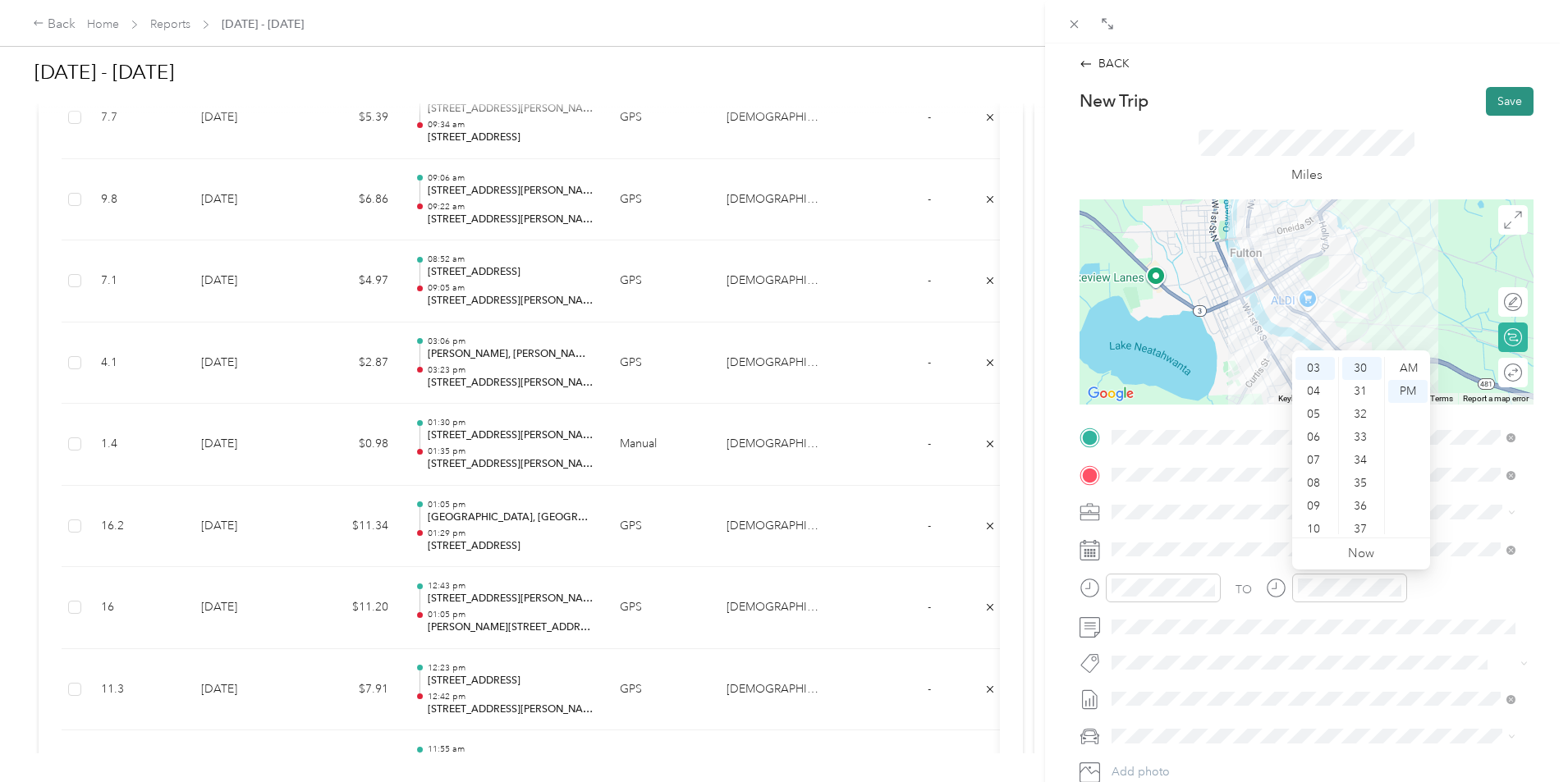
click at [1500, 99] on button "Save" at bounding box center [1510, 101] width 47 height 29
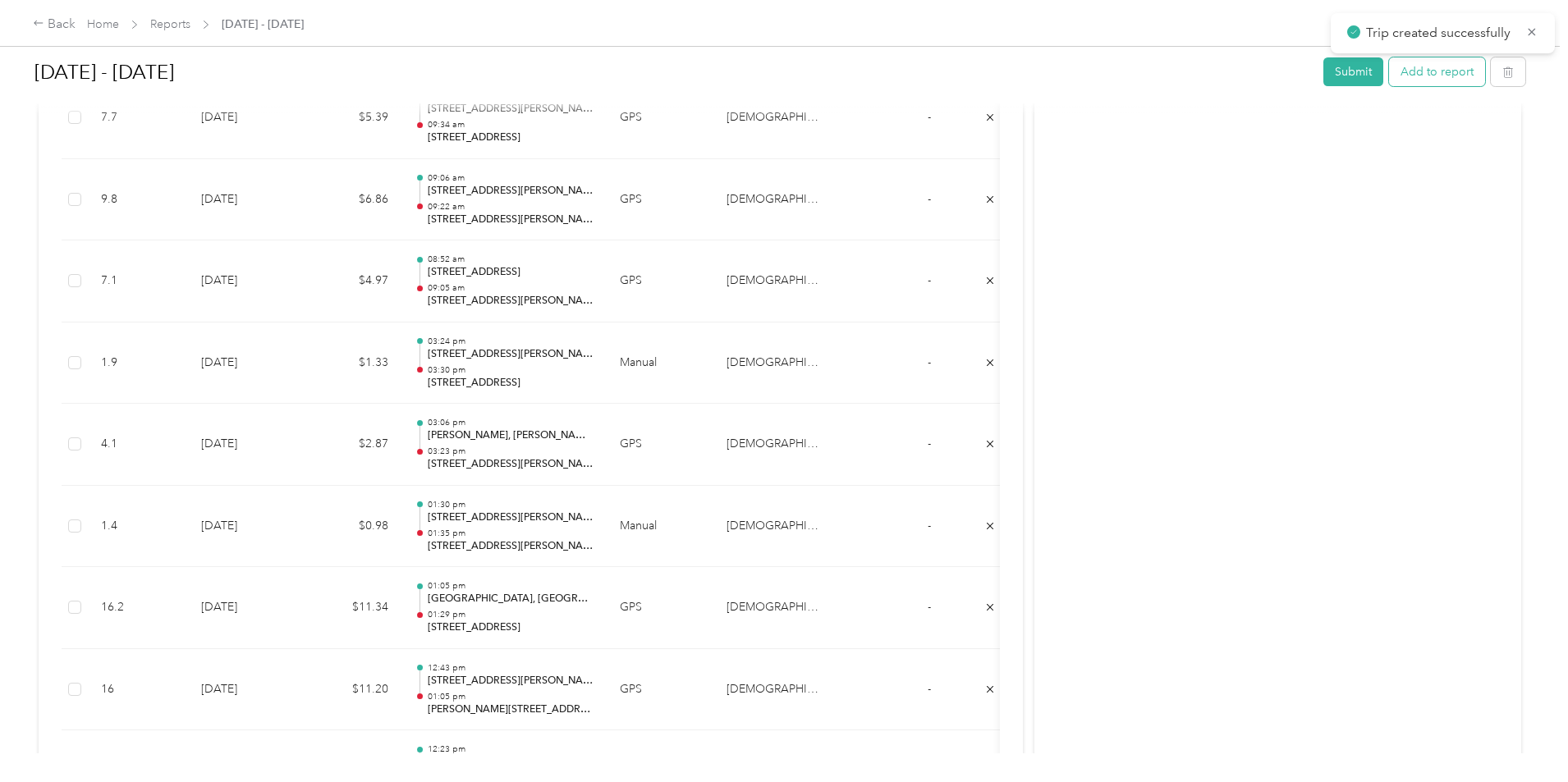
click at [1389, 72] on button "Add to report" at bounding box center [1437, 72] width 96 height 29
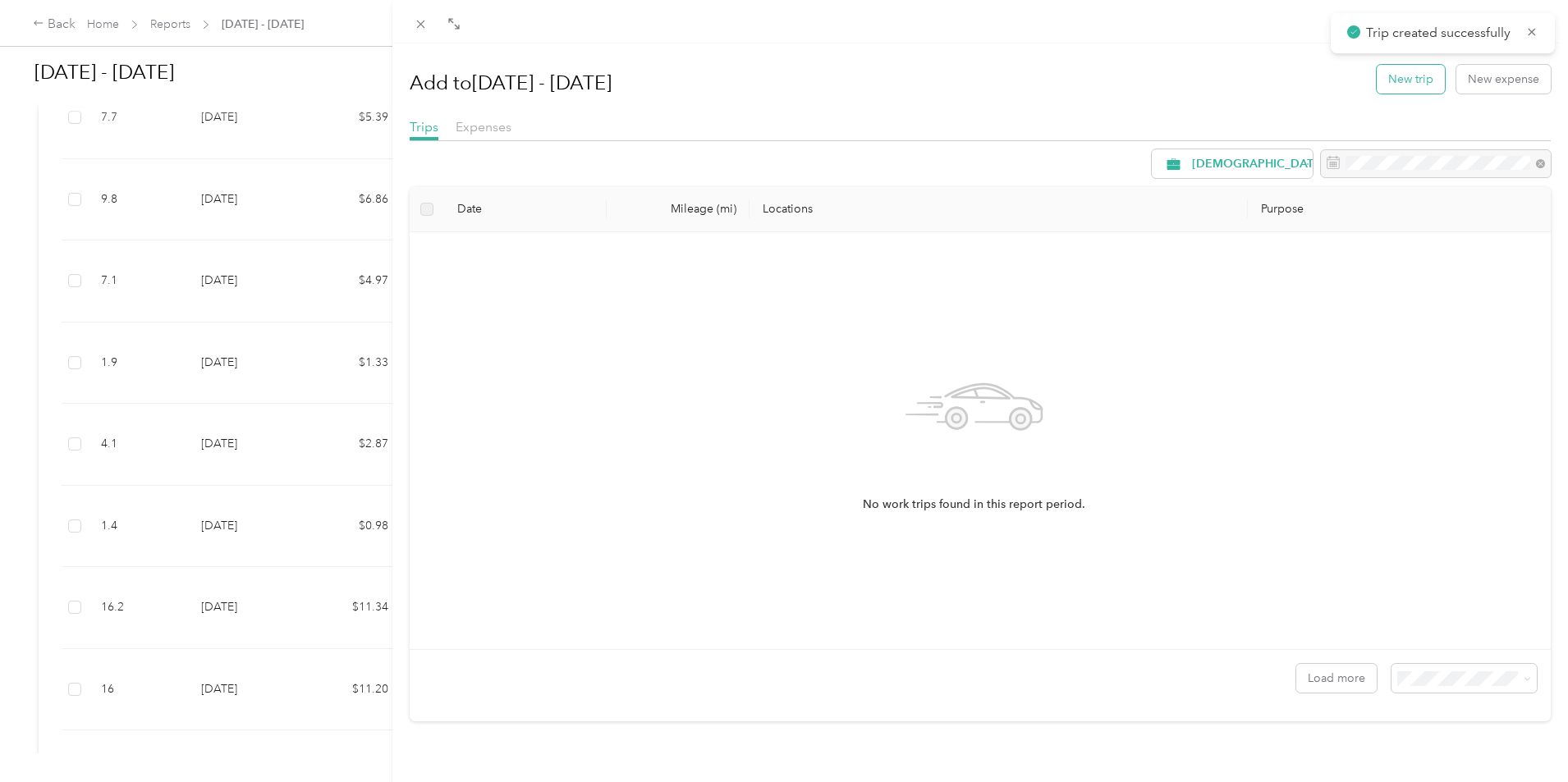
click at [1405, 83] on button "New trip" at bounding box center [1410, 79] width 68 height 29
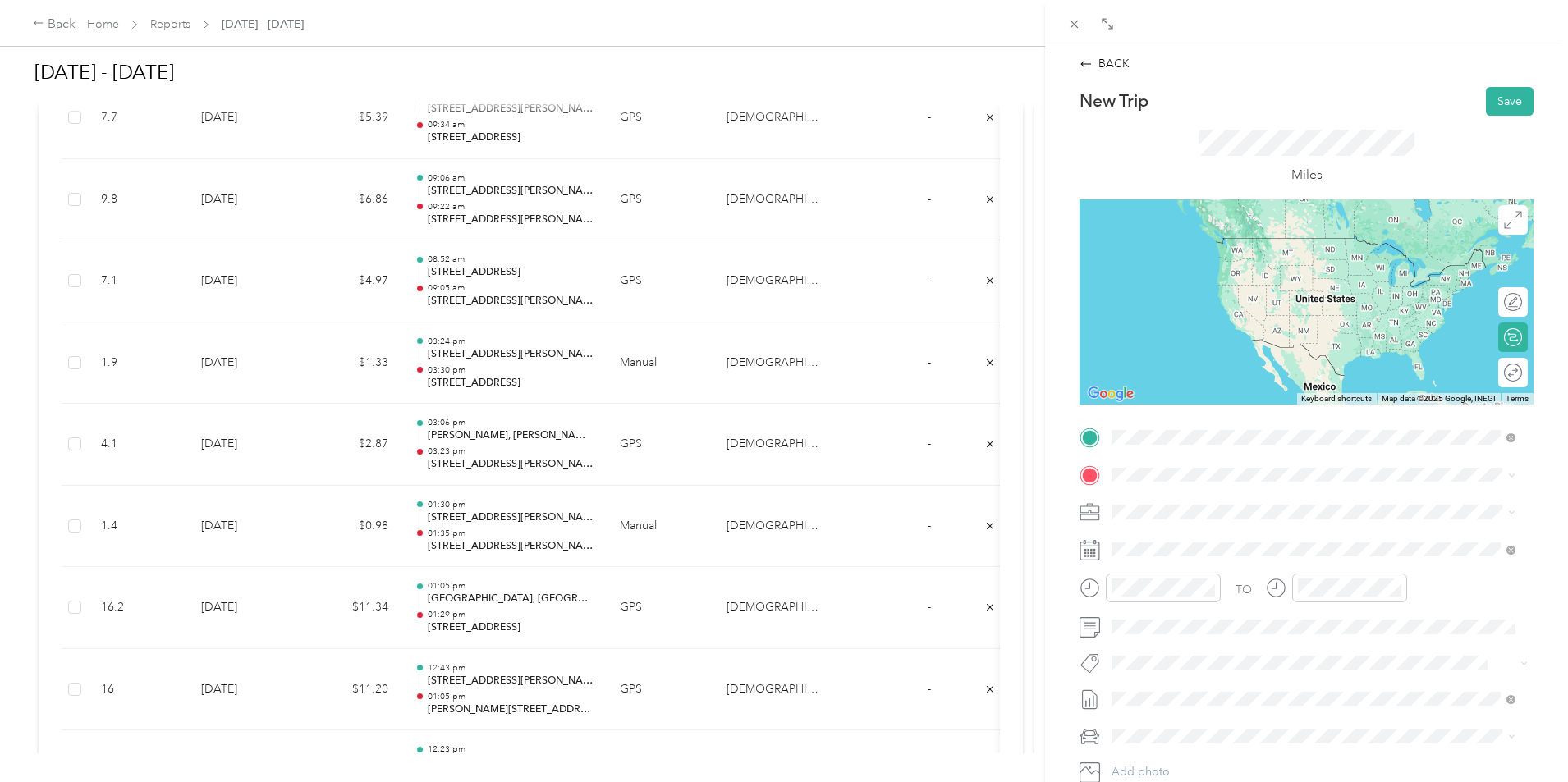
click at [1179, 500] on span "[STREET_ADDRESS][US_STATE]" at bounding box center [1225, 497] width 164 height 15
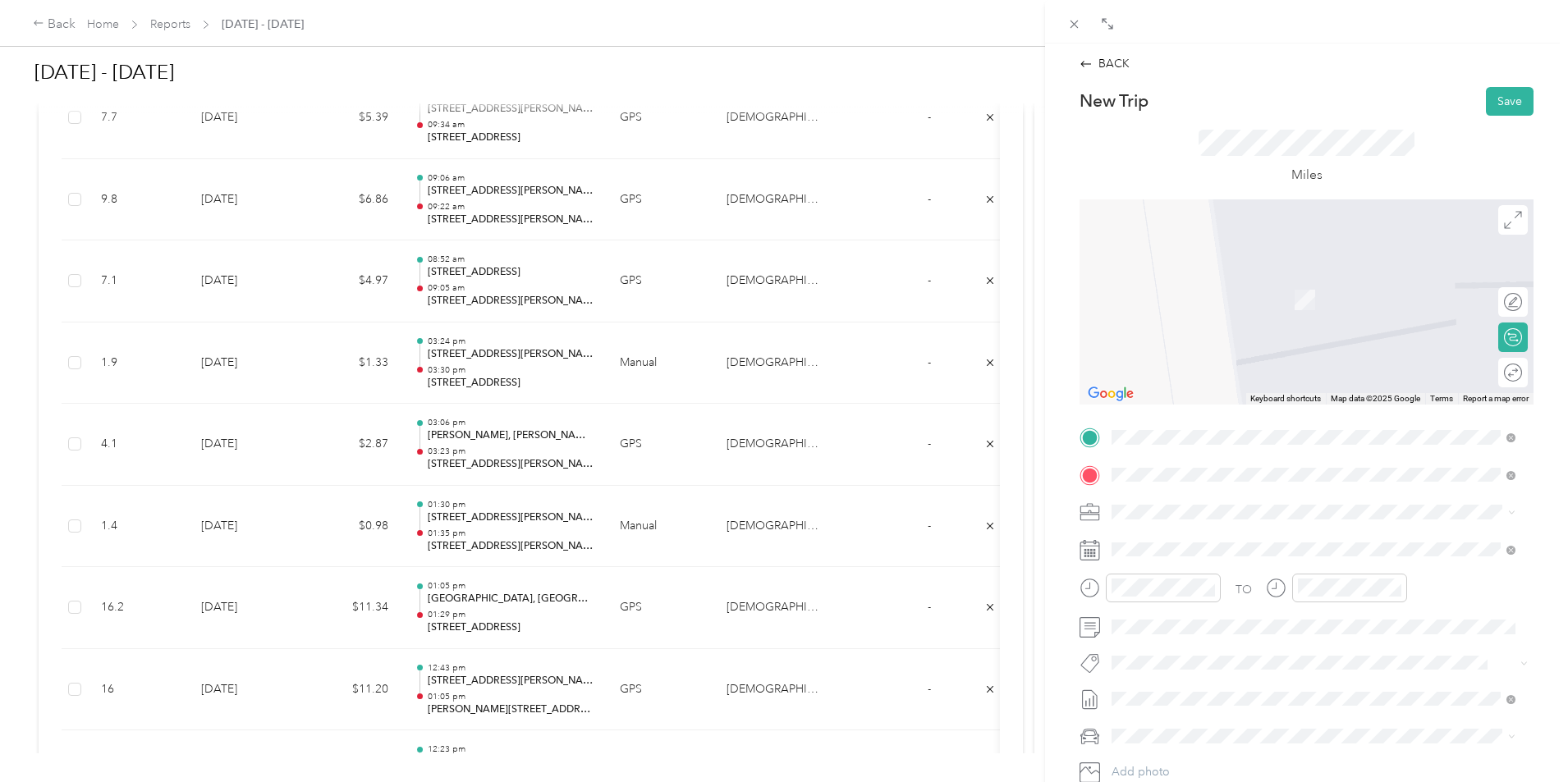
click at [1228, 541] on span "[STREET_ADDRESS][US_STATE]" at bounding box center [1225, 534] width 164 height 15
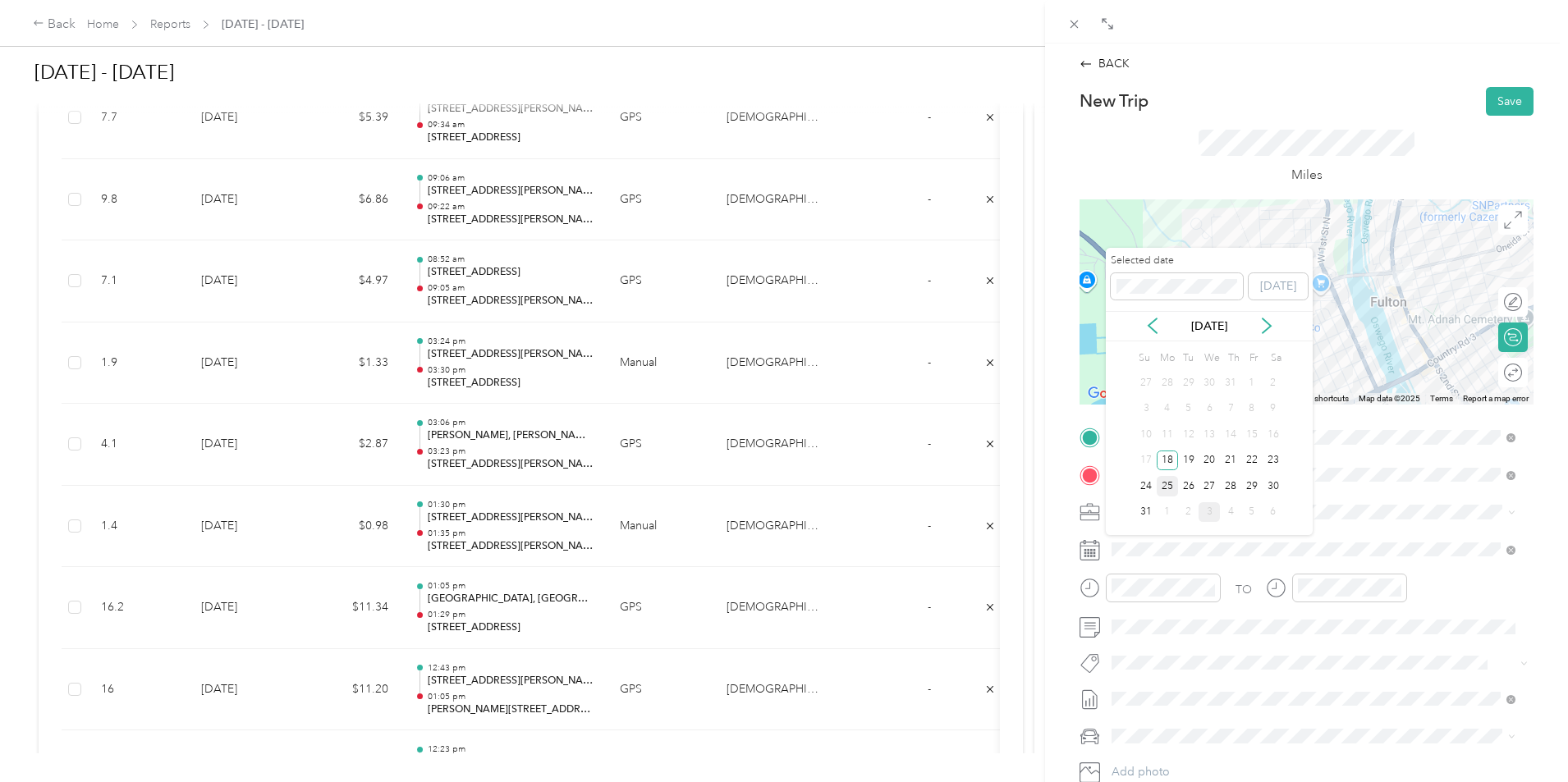
click at [1172, 485] on div "25" at bounding box center [1167, 486] width 21 height 21
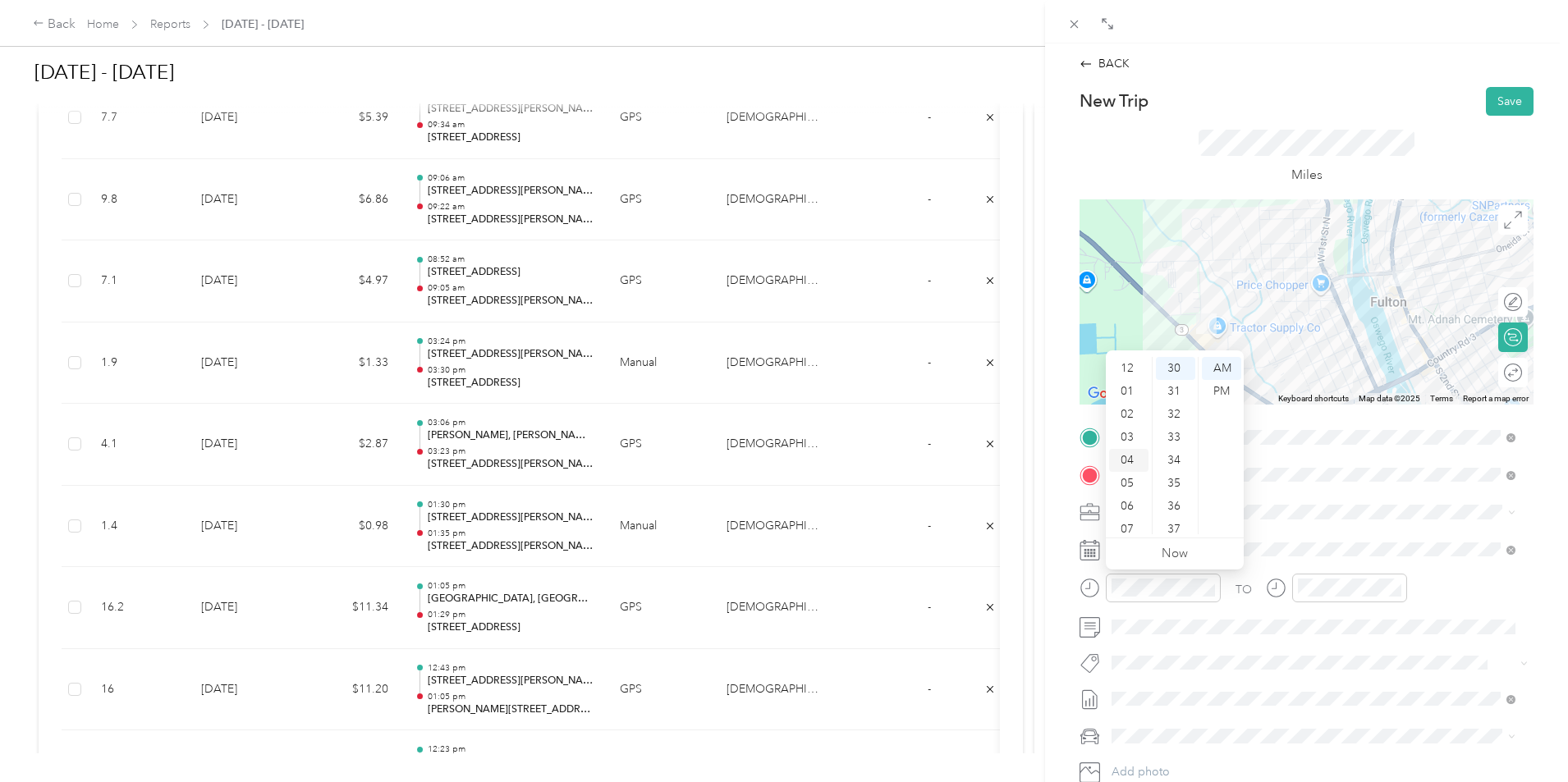
click at [1133, 438] on div "03" at bounding box center [1129, 437] width 39 height 23
click at [1222, 386] on div "PM" at bounding box center [1222, 391] width 39 height 23
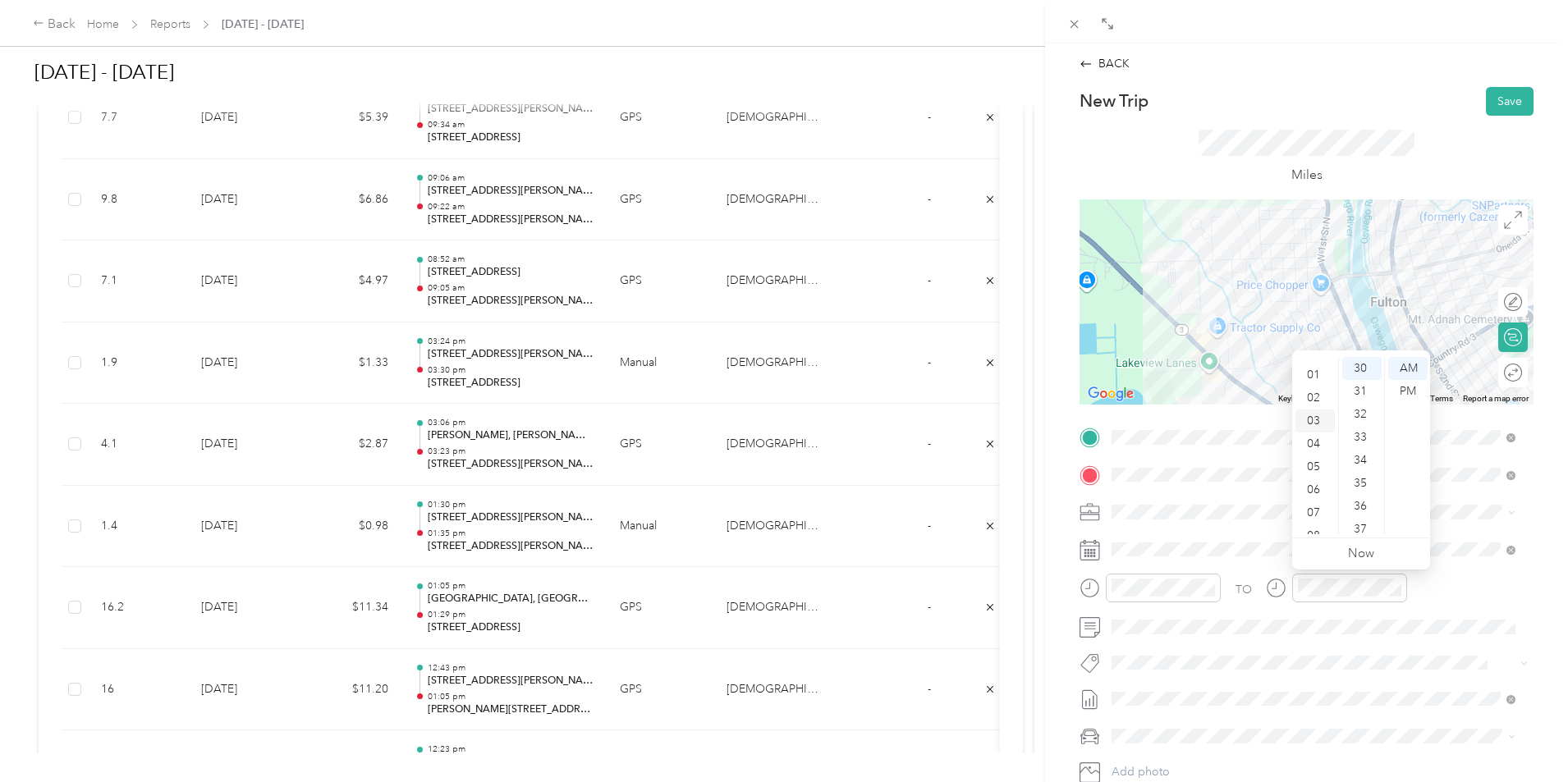
click at [1319, 424] on div "03" at bounding box center [1315, 420] width 39 height 23
click at [1363, 429] on div "36" at bounding box center [1362, 424] width 39 height 23
click at [1402, 387] on div "PM" at bounding box center [1408, 391] width 39 height 23
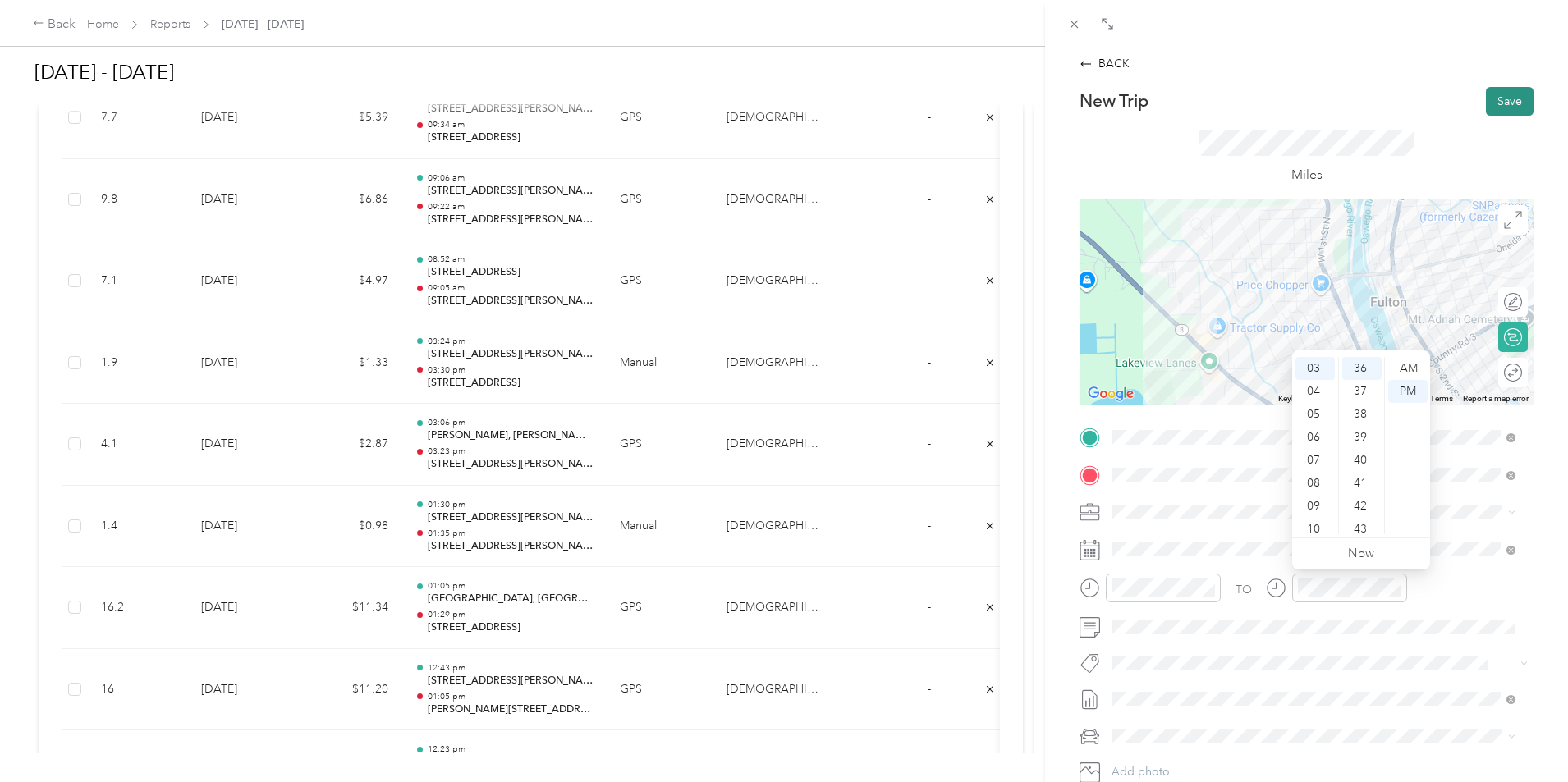
click at [1488, 97] on button "Save" at bounding box center [1510, 101] width 47 height 29
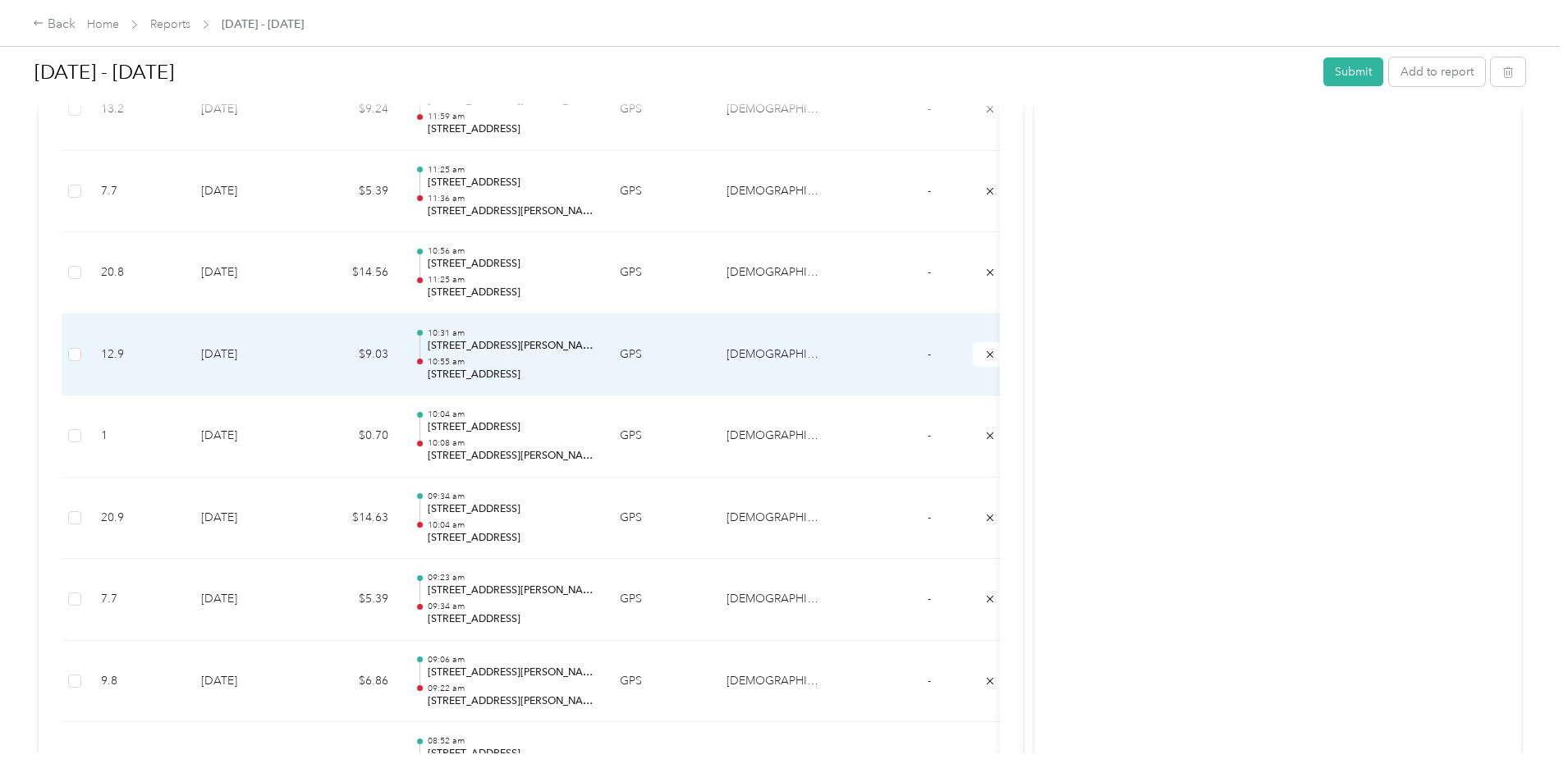
scroll to position [2545, 0]
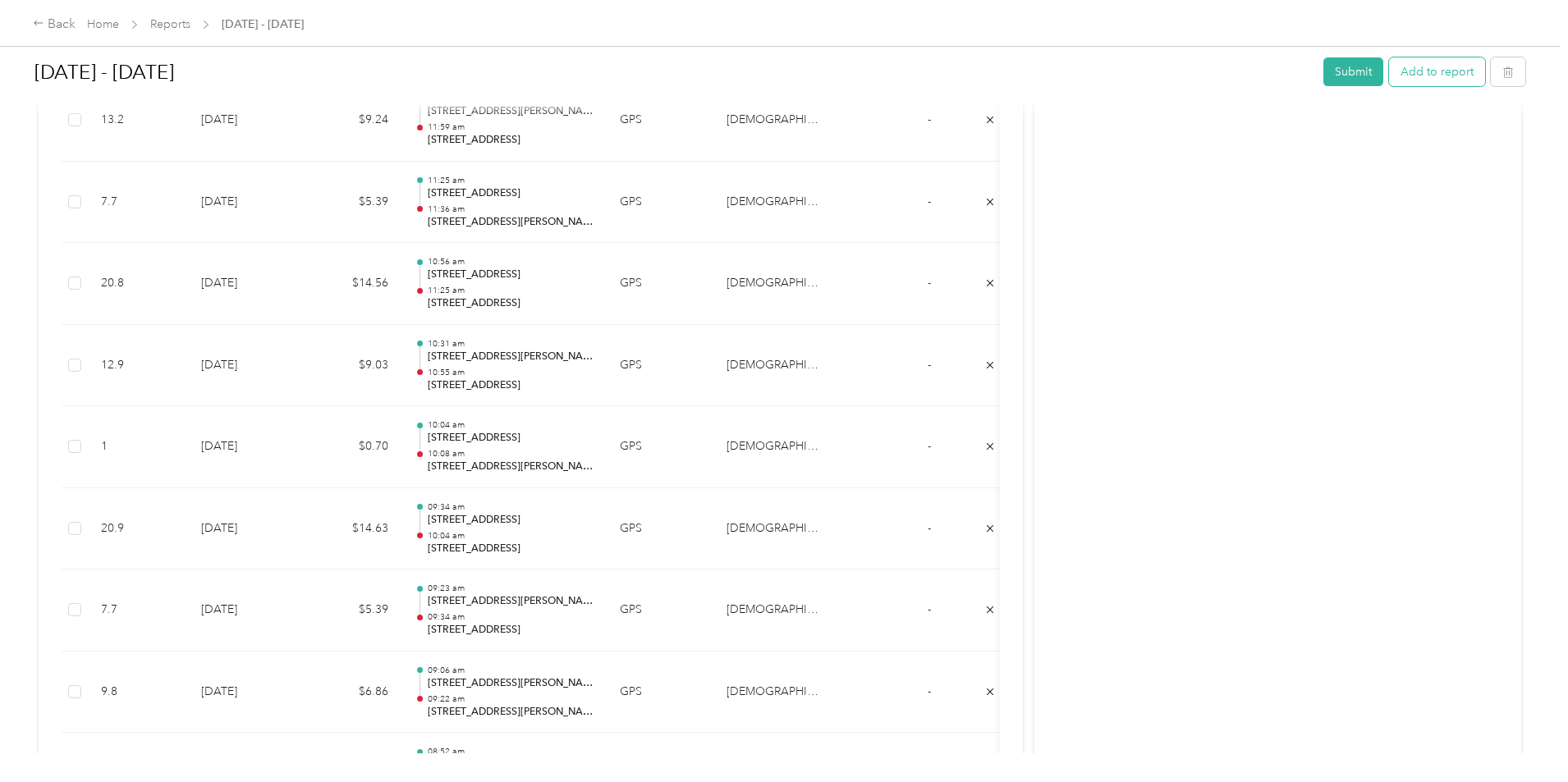
click at [1389, 67] on button "Add to report" at bounding box center [1437, 72] width 96 height 29
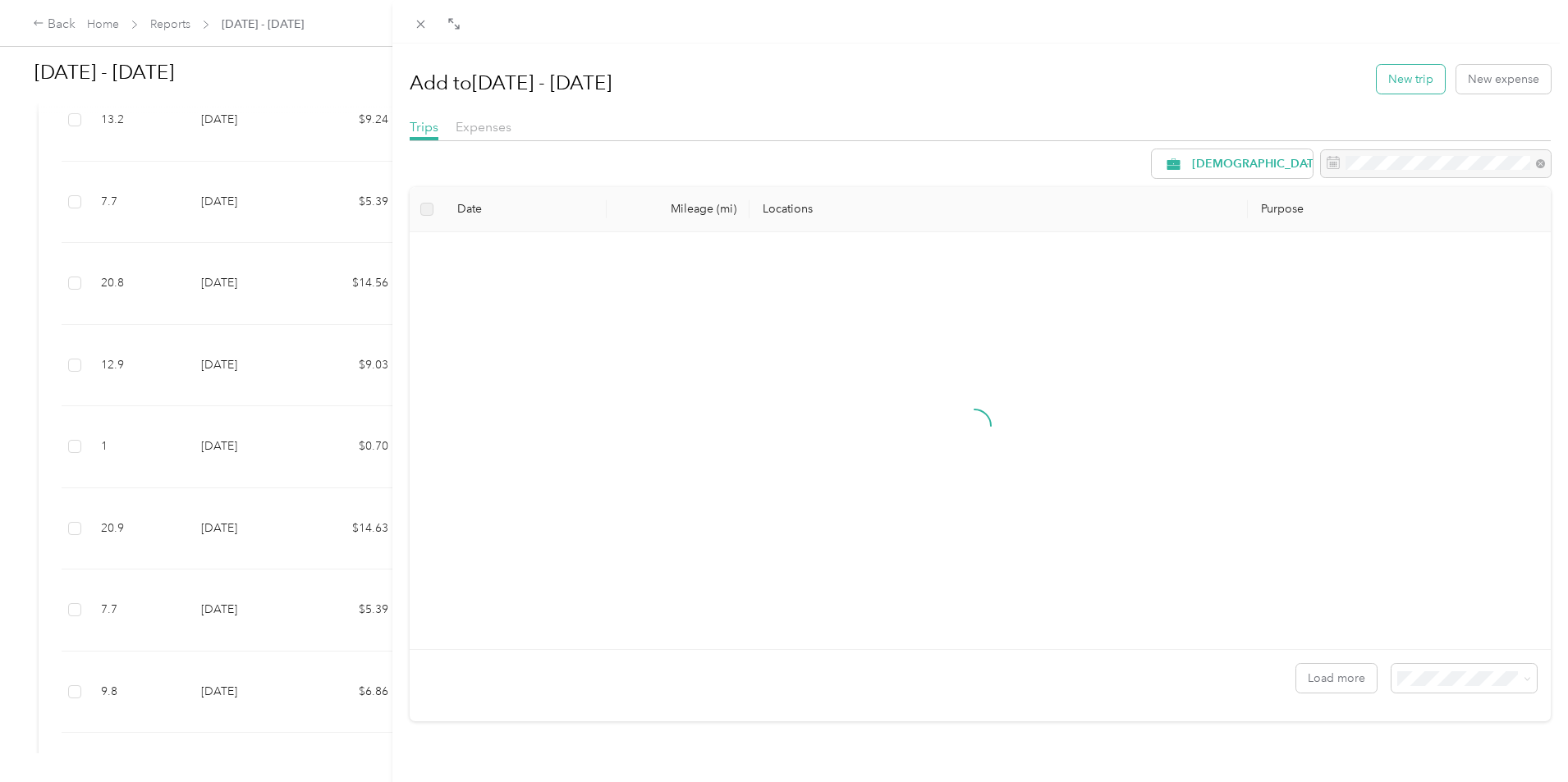
click at [1389, 87] on button "New trip" at bounding box center [1410, 79] width 68 height 29
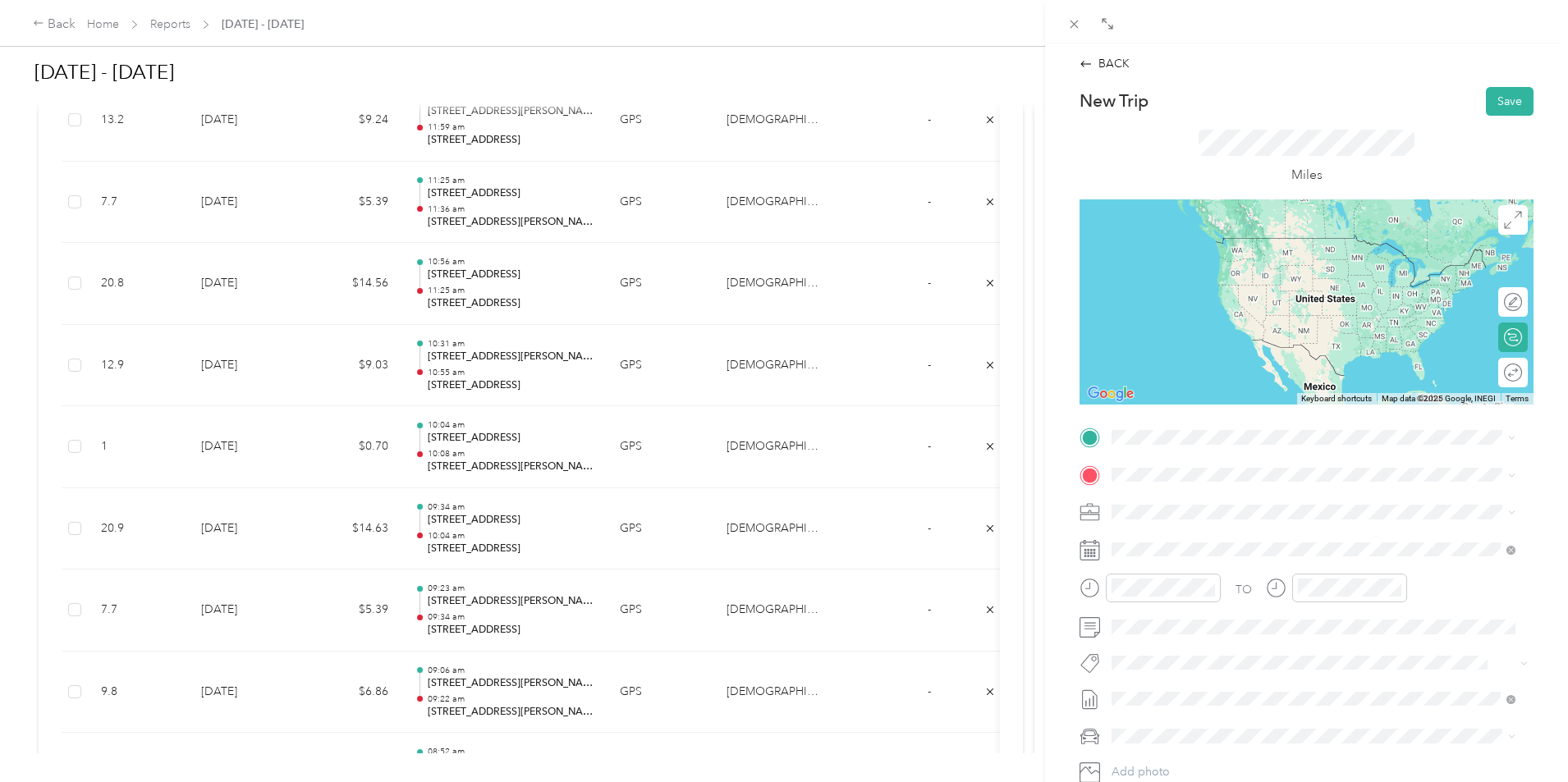
click at [1213, 502] on span "[STREET_ADDRESS][PERSON_NAME][US_STATE]" at bounding box center [1271, 495] width 255 height 15
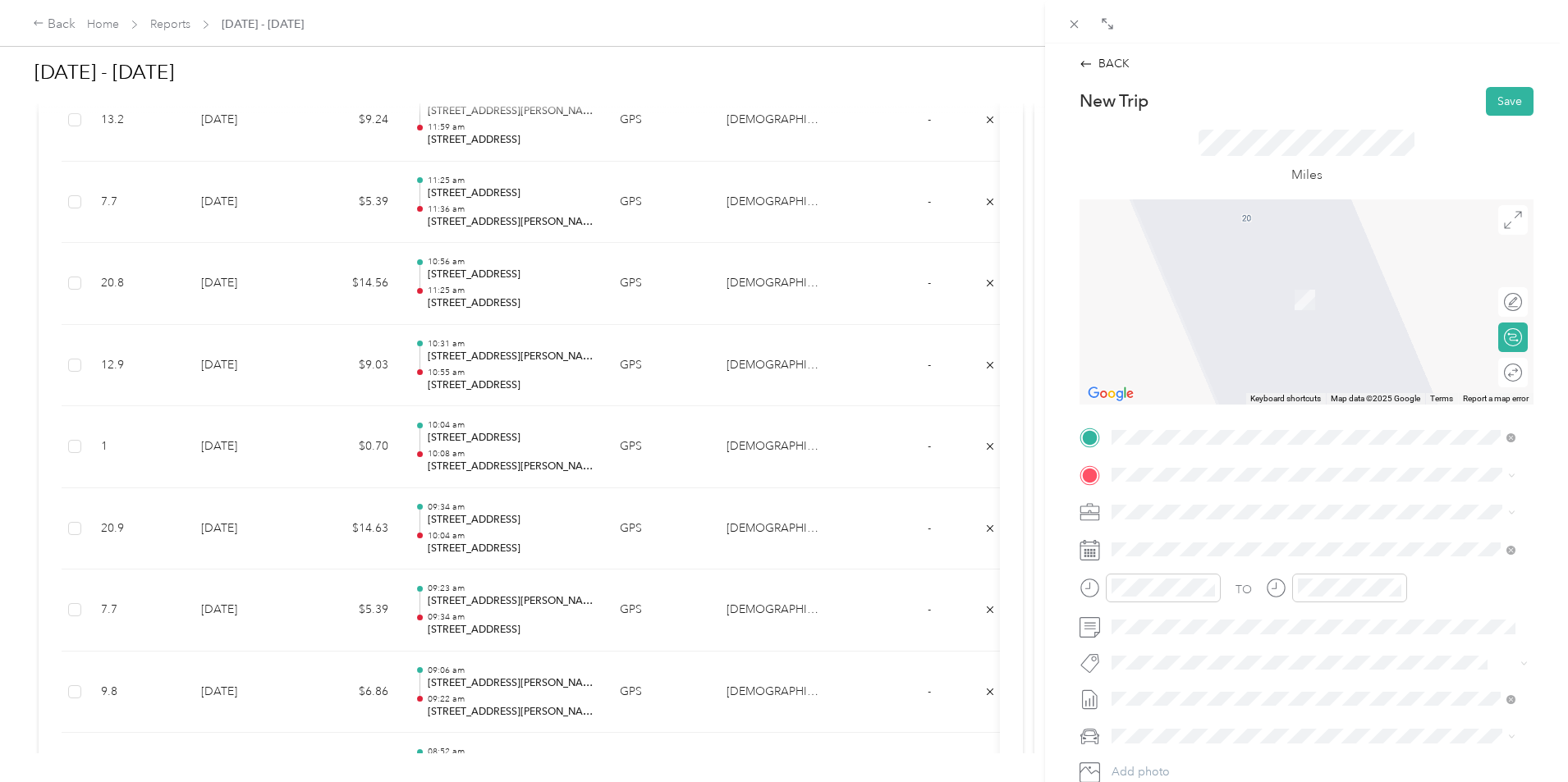
click at [1236, 532] on span "[STREET_ADDRESS][US_STATE]" at bounding box center [1225, 532] width 164 height 15
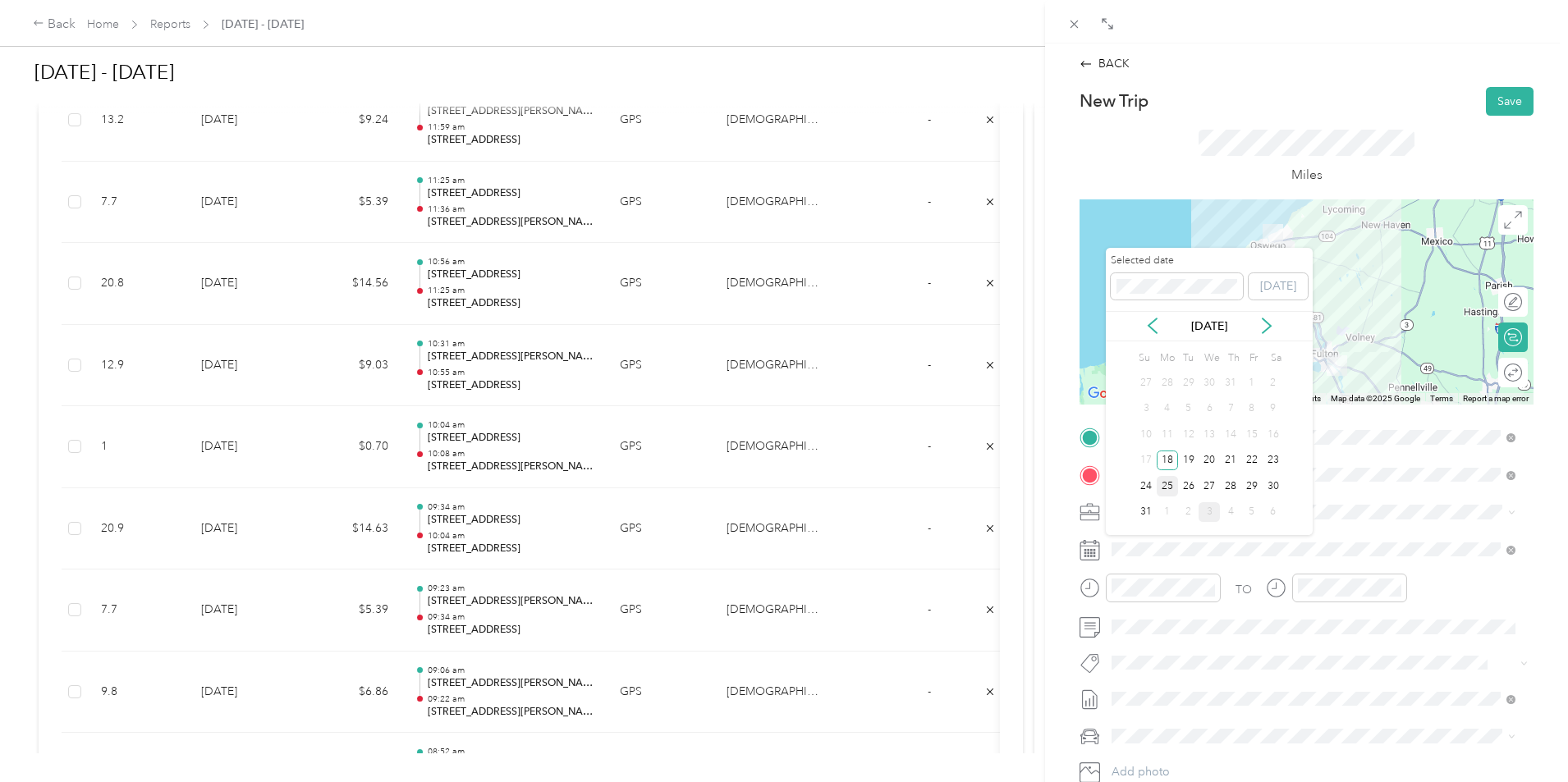
click at [1171, 489] on div "25" at bounding box center [1167, 486] width 21 height 21
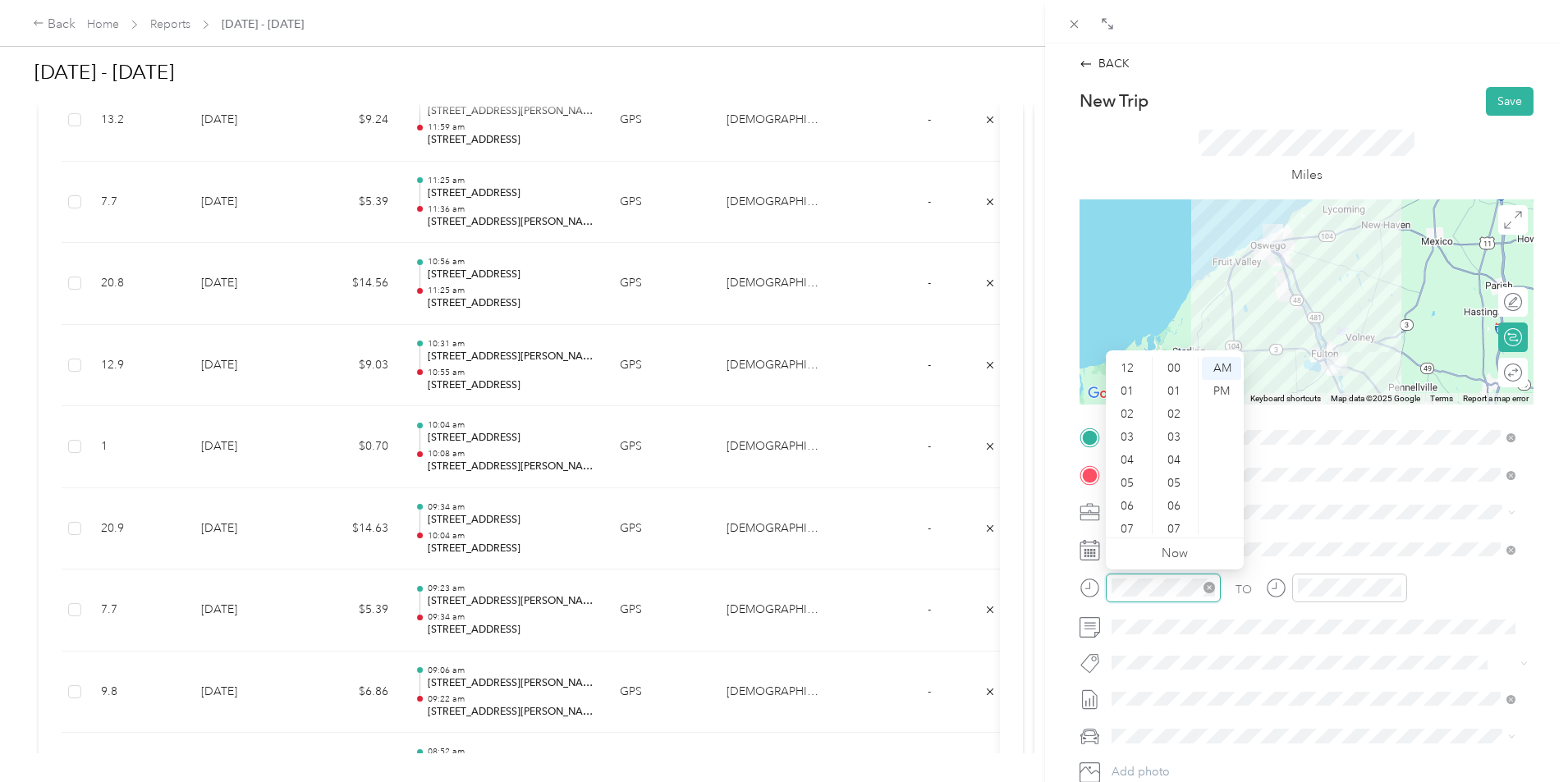
scroll to position [713, 0]
click at [1129, 503] on div "10" at bounding box center [1129, 499] width 39 height 23
click at [1178, 364] on div "09" at bounding box center [1175, 355] width 39 height 23
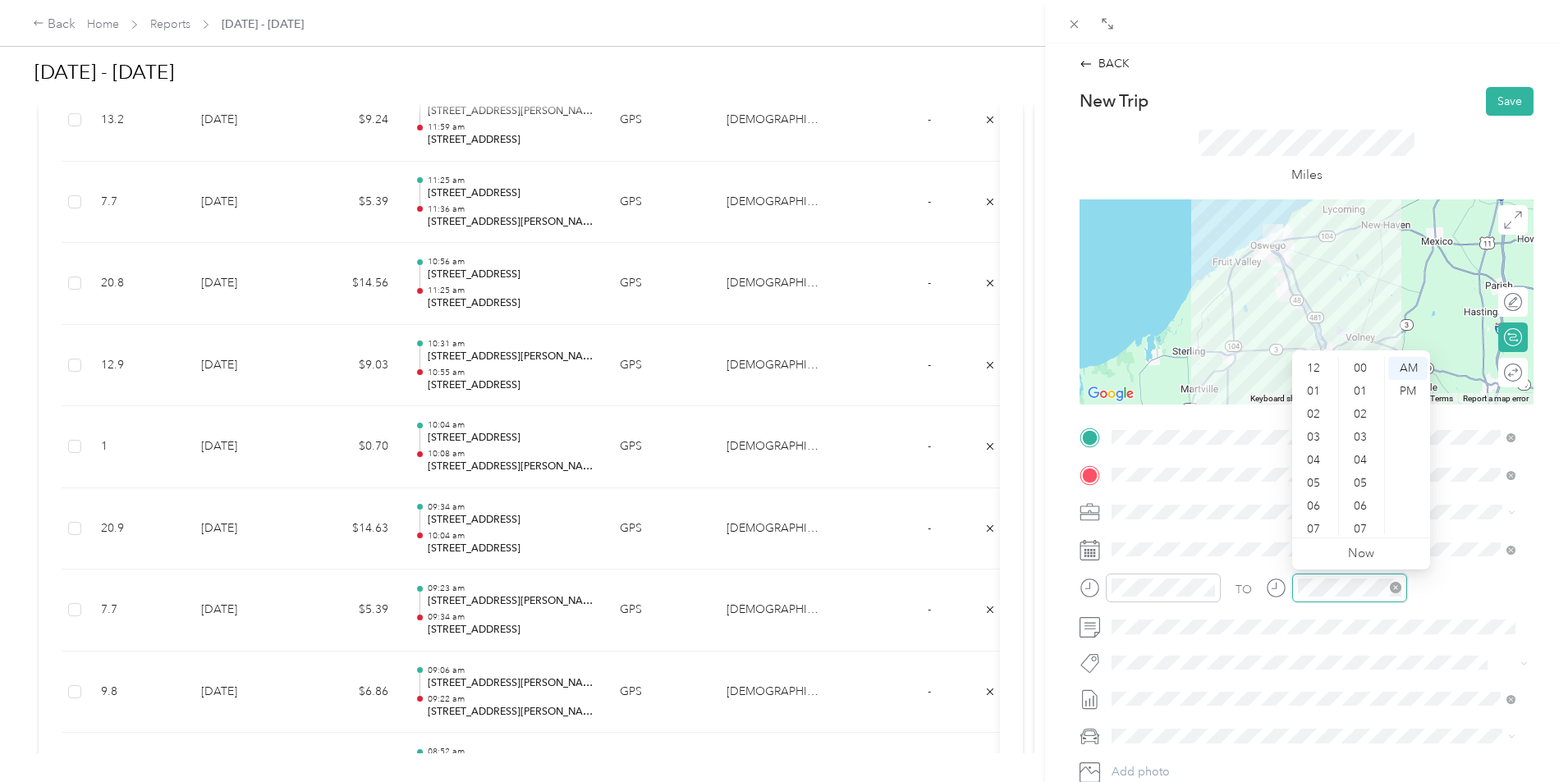
scroll to position [98, 0]
click at [1314, 502] on div "10" at bounding box center [1315, 499] width 39 height 23
click at [1361, 433] on div "30" at bounding box center [1362, 427] width 39 height 23
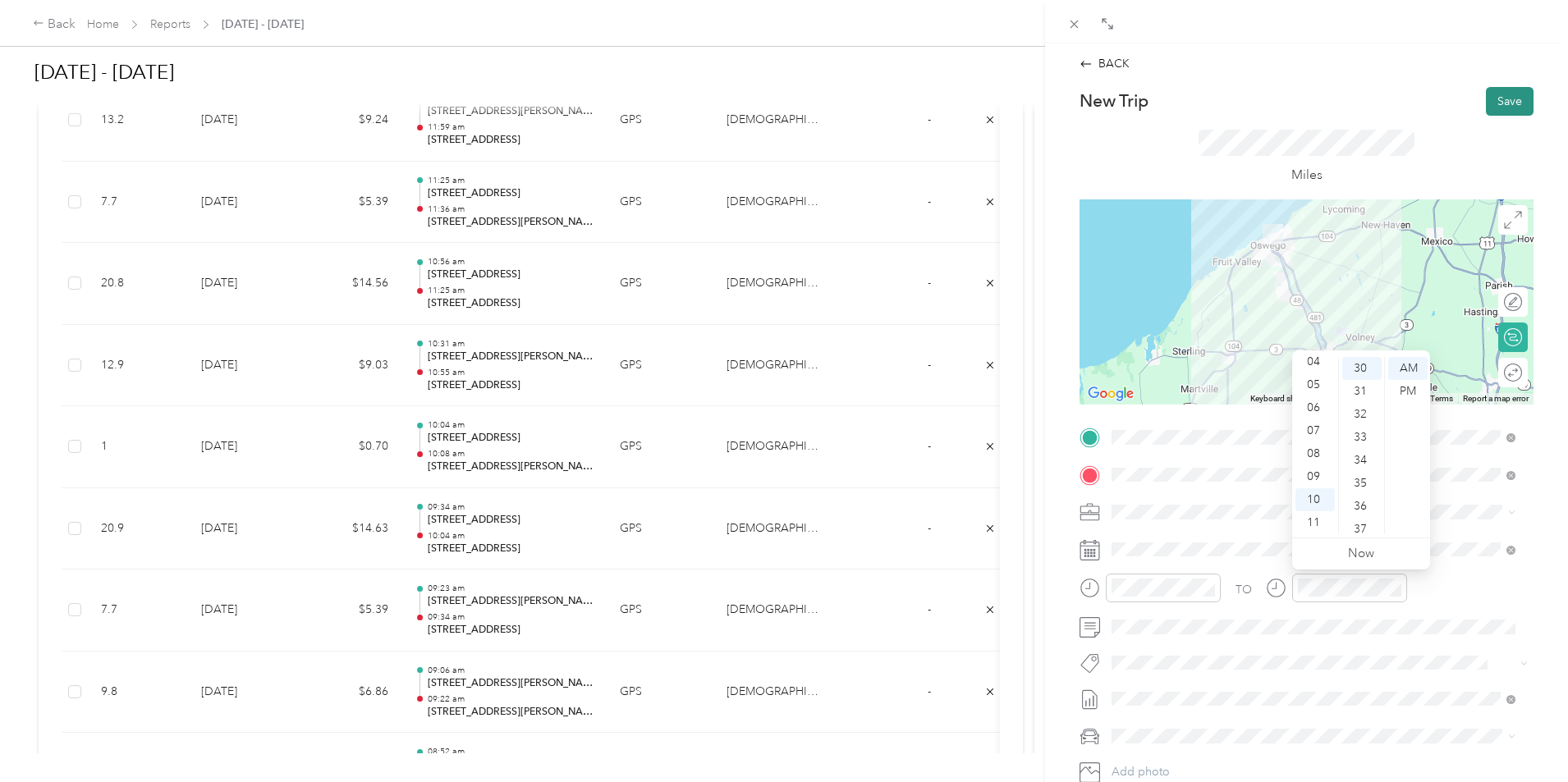
click at [1504, 98] on button "Save" at bounding box center [1510, 101] width 47 height 29
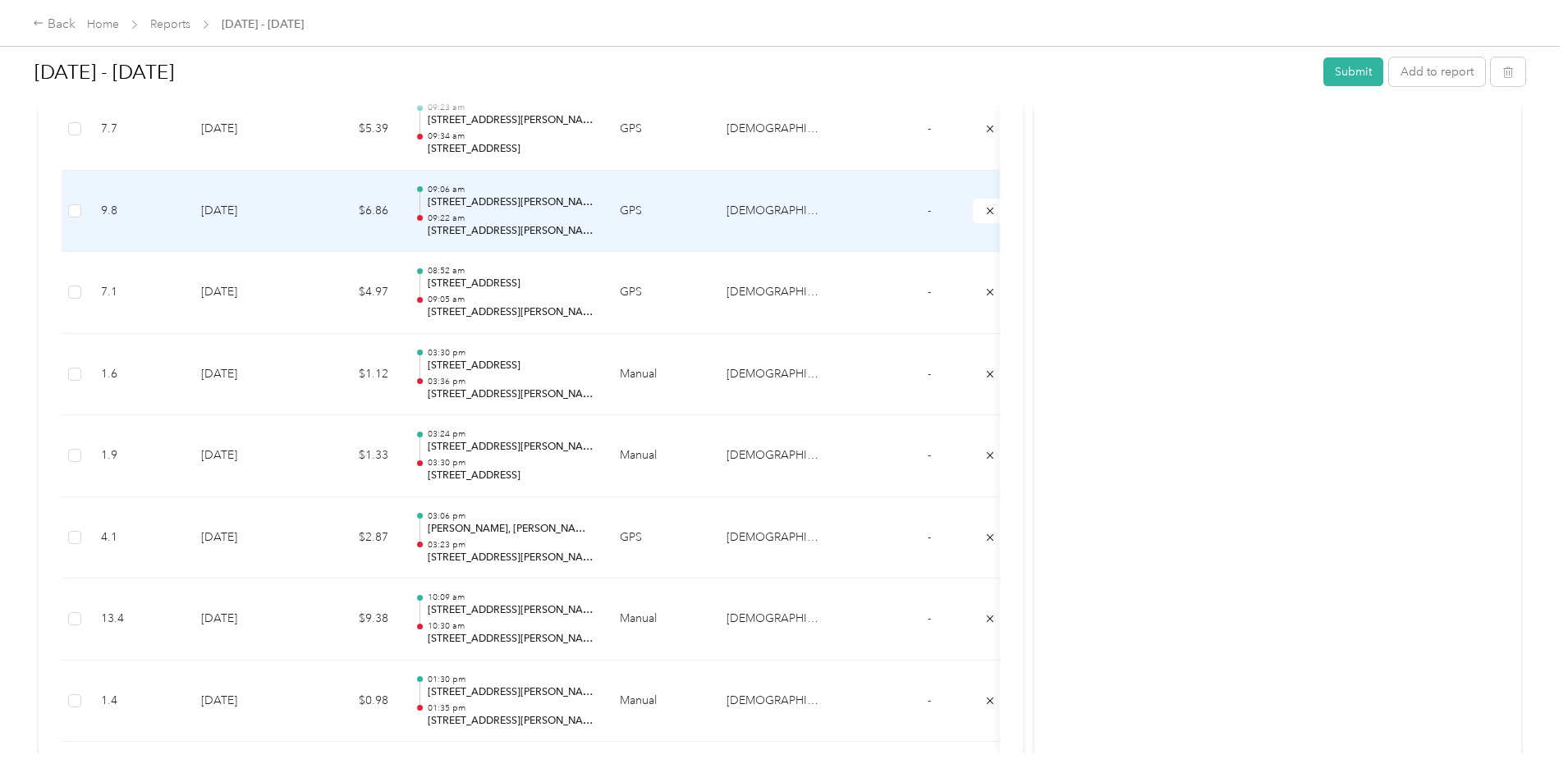
scroll to position [3045, 0]
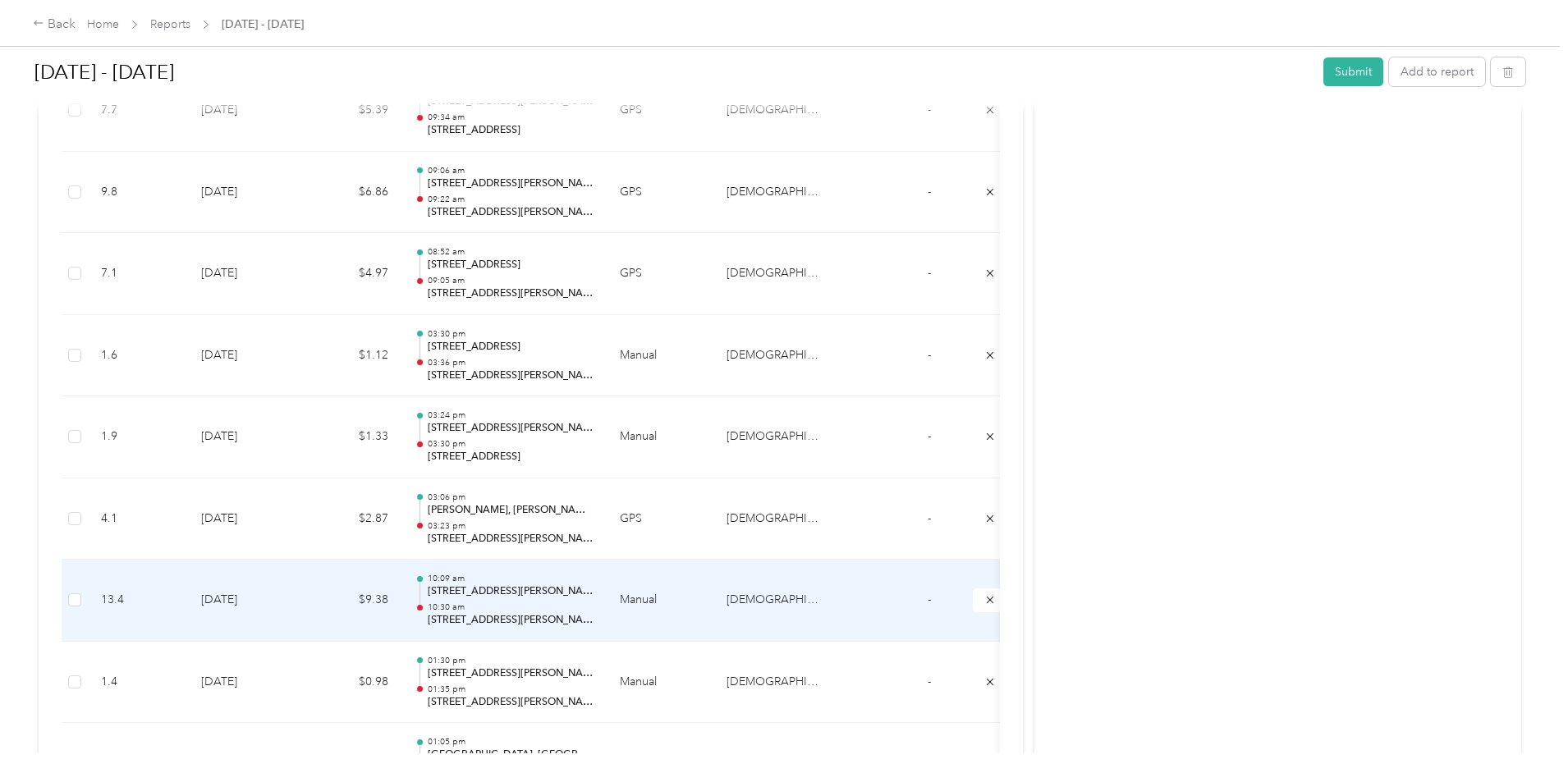
click at [401, 592] on td "$9.38" at bounding box center [352, 601] width 98 height 82
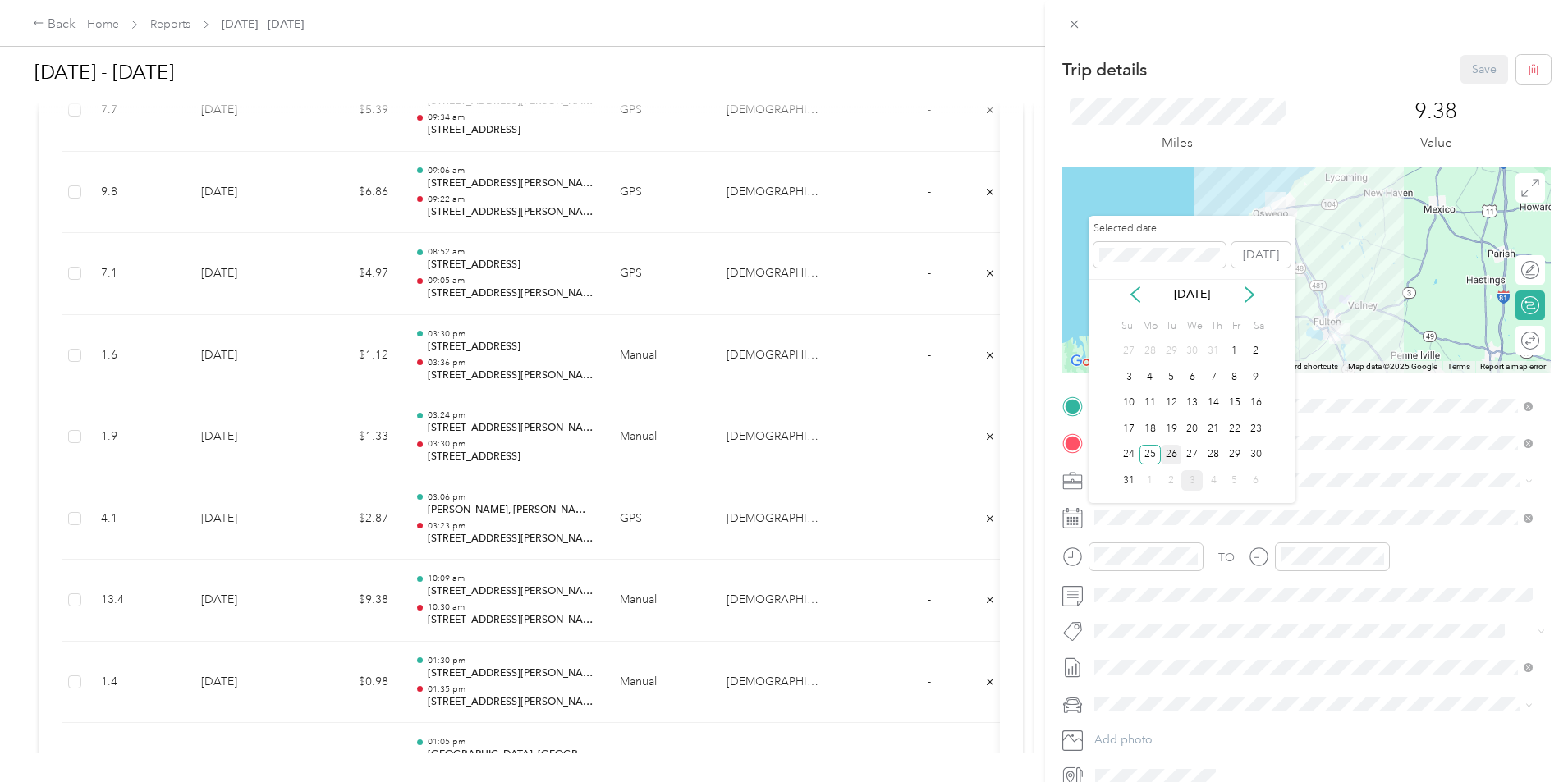
click at [1179, 456] on div "26" at bounding box center [1171, 455] width 21 height 21
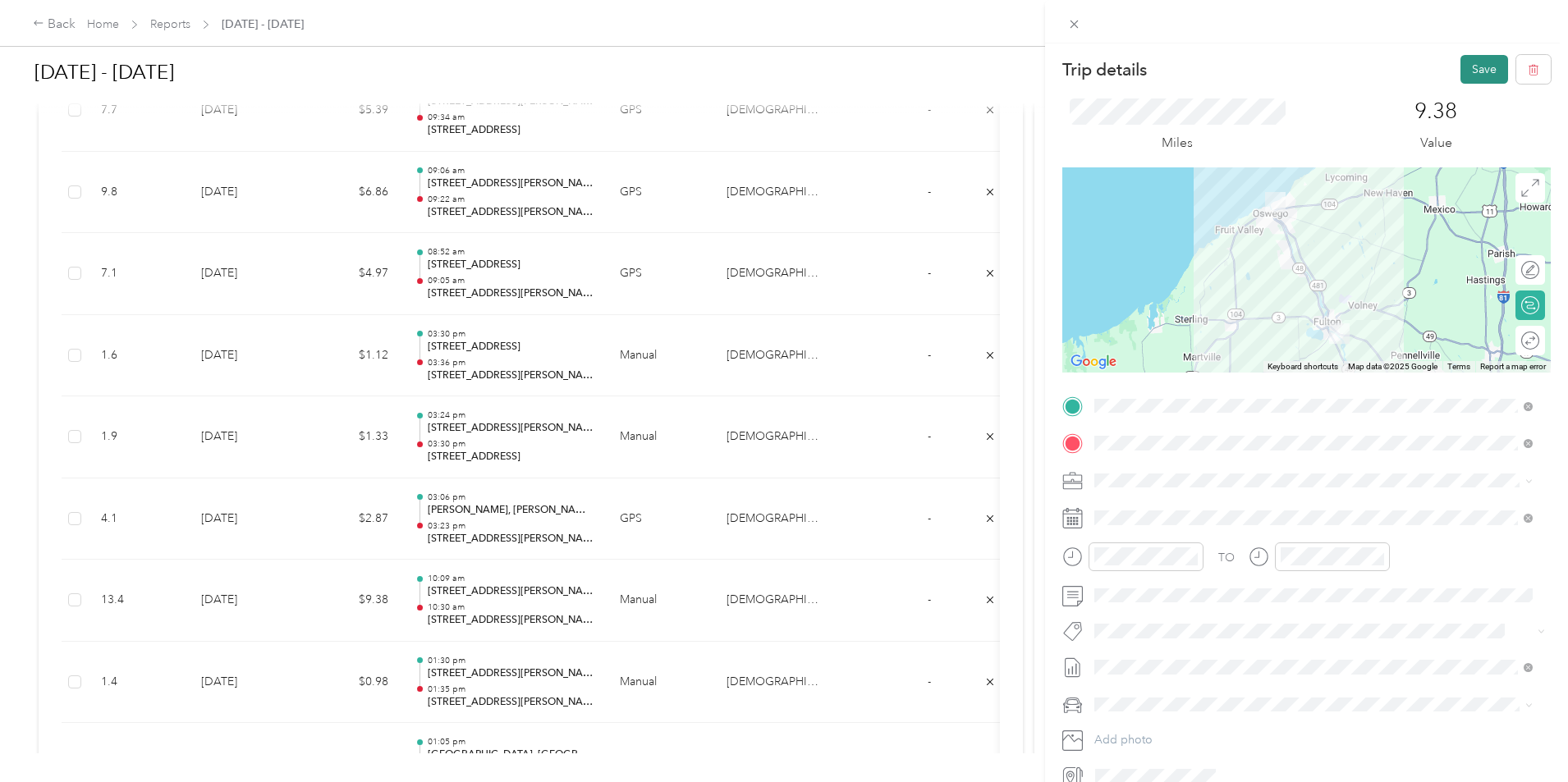
click at [1483, 72] on button "Save" at bounding box center [1484, 69] width 47 height 29
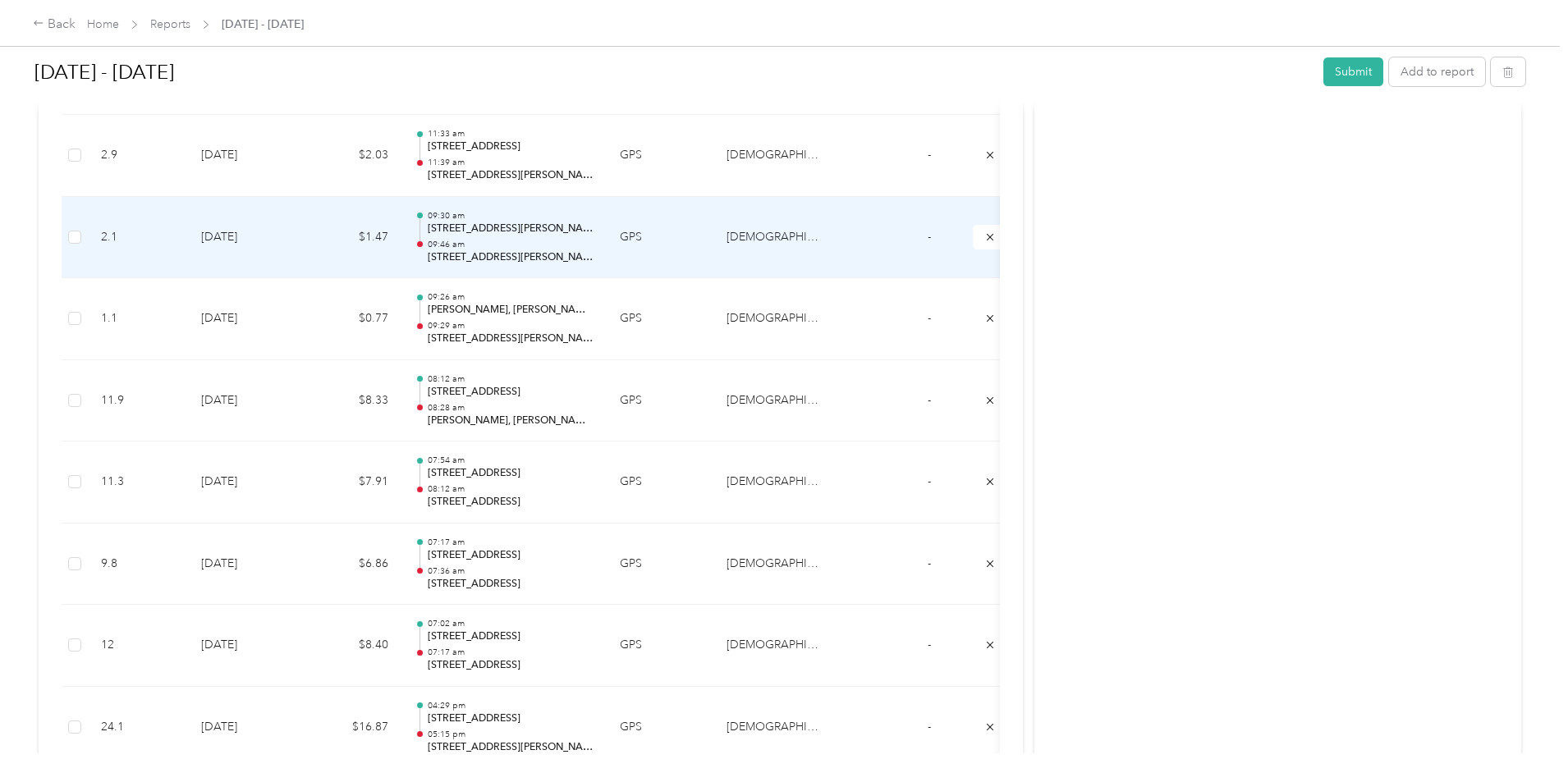
scroll to position [1321, 0]
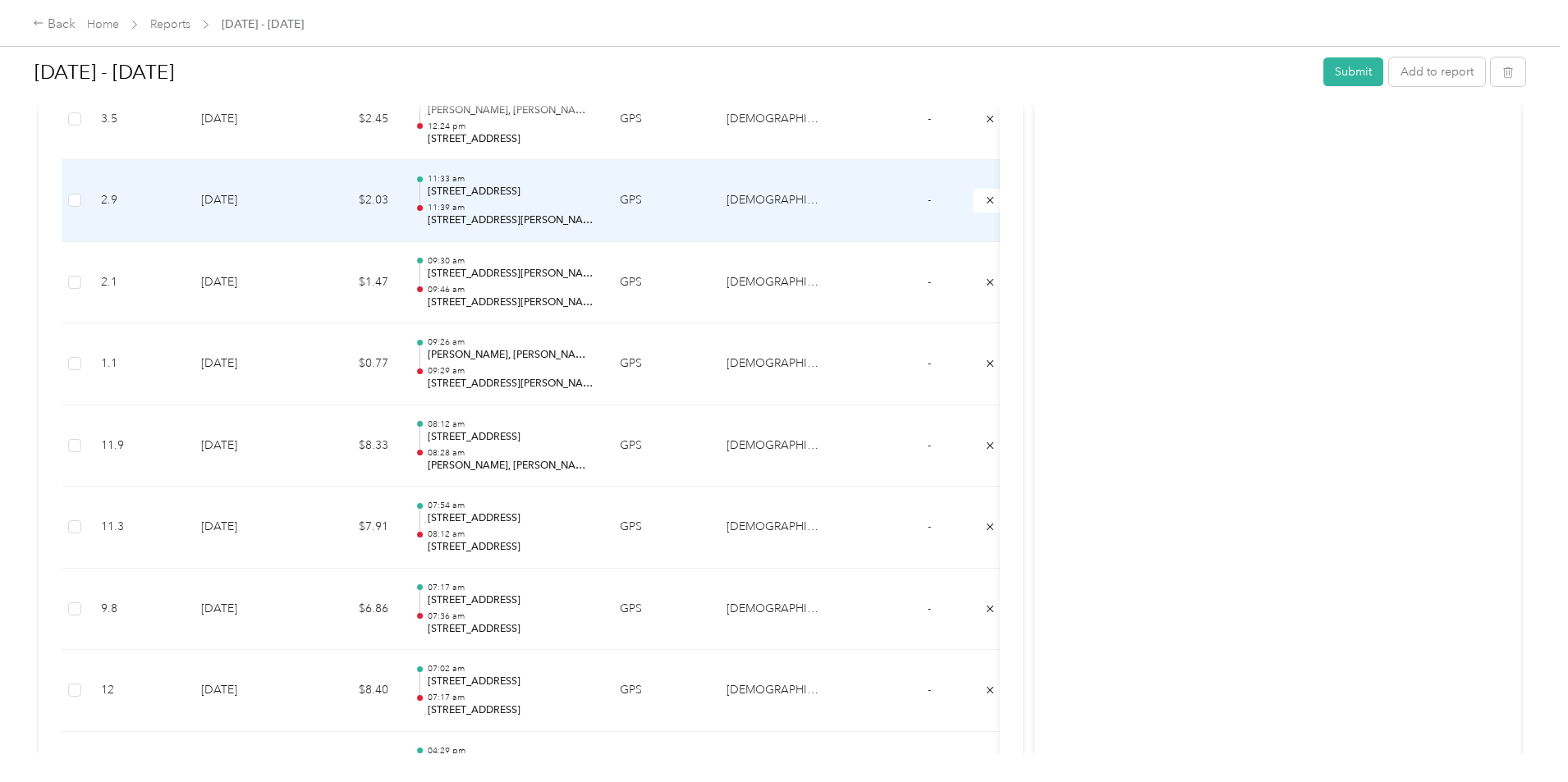
click at [401, 212] on td "$2.03" at bounding box center [352, 201] width 98 height 82
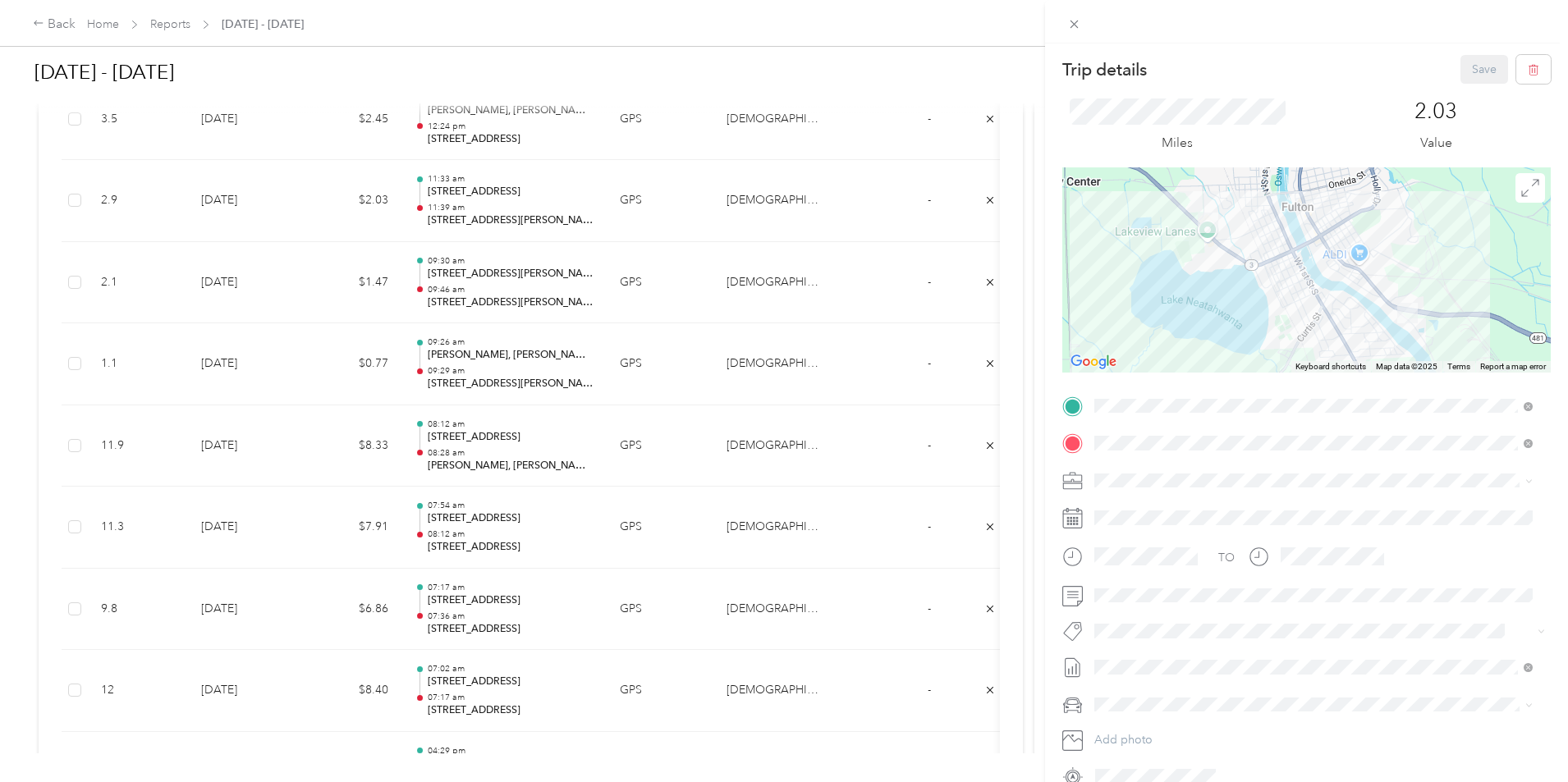
click at [469, 275] on div "Trip details Save This trip cannot be edited because it is either under review,…" at bounding box center [784, 391] width 1568 height 782
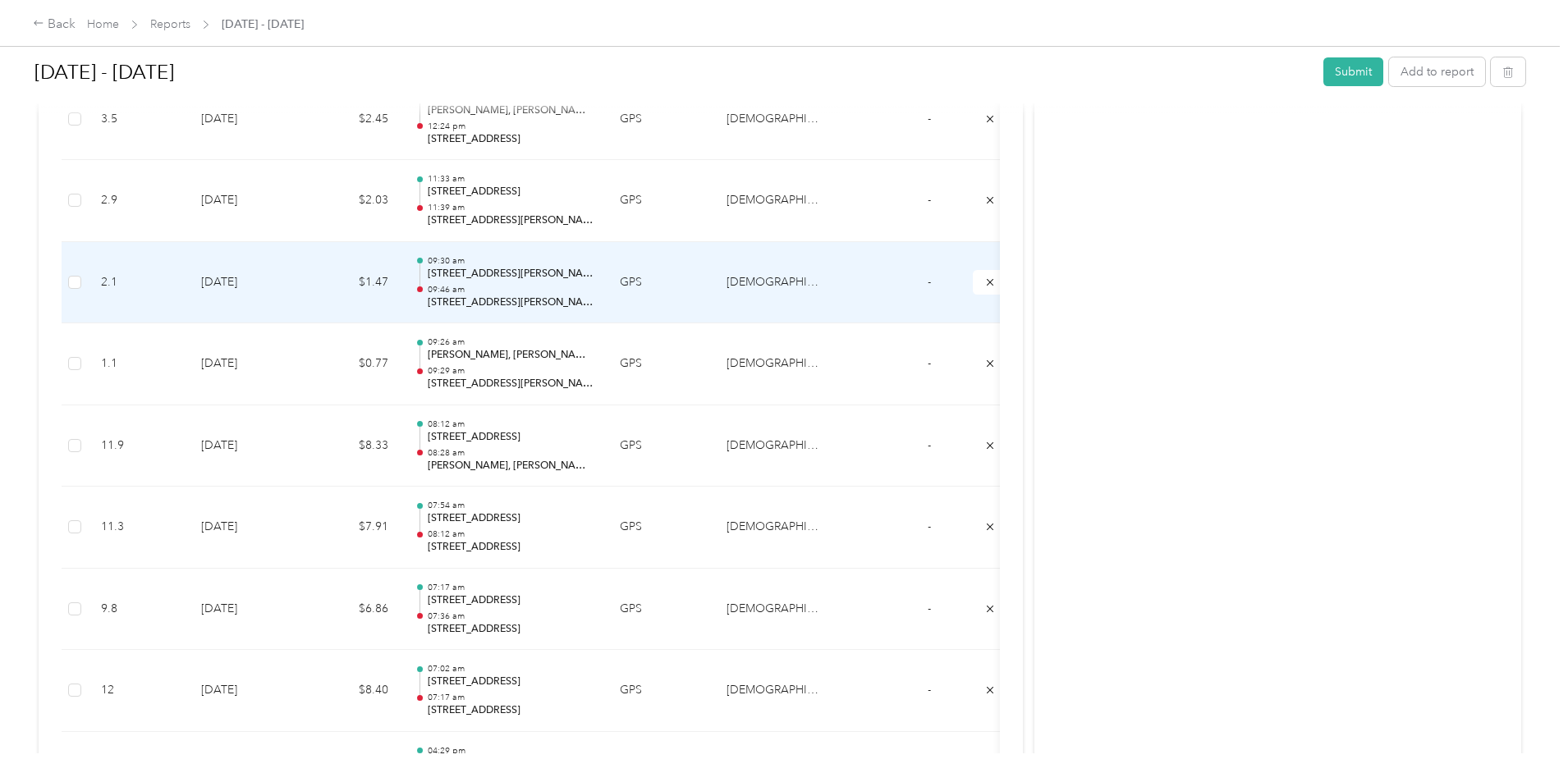
click at [401, 273] on td "$1.47" at bounding box center [352, 283] width 98 height 82
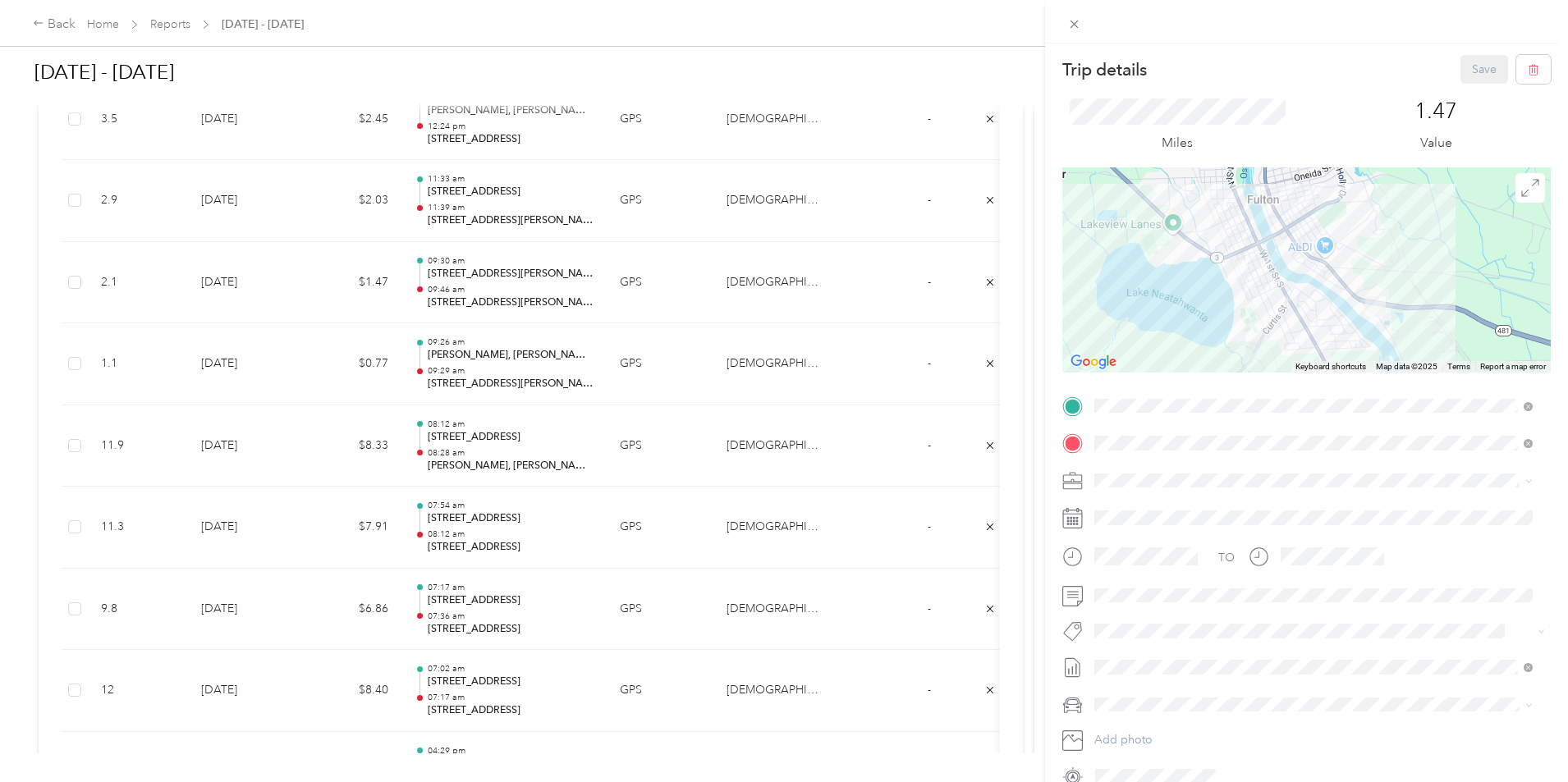
click at [1087, 18] on div at bounding box center [1307, 22] width 523 height 44
click at [1085, 21] on span at bounding box center [1074, 24] width 23 height 23
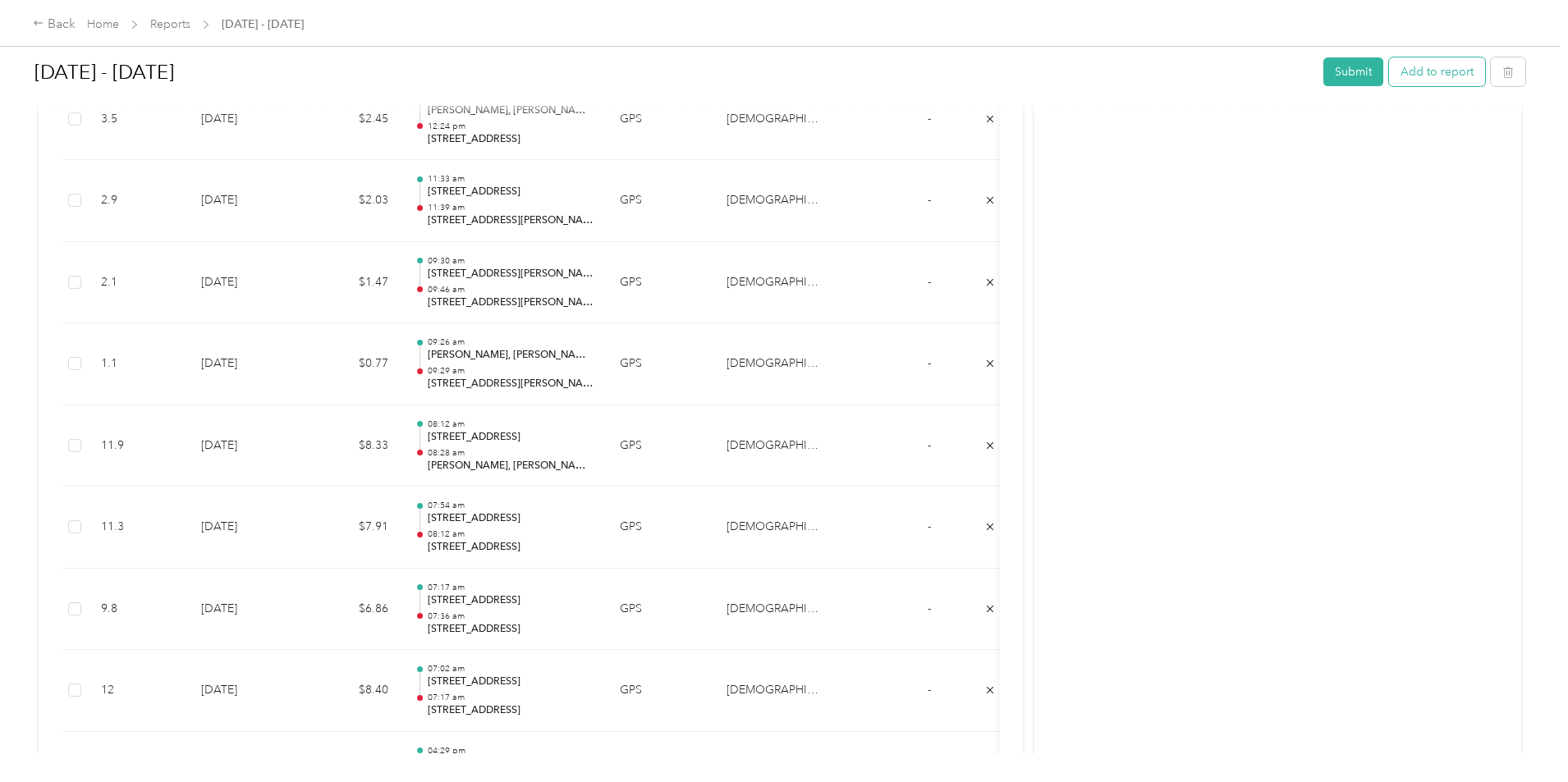
click at [1389, 70] on button "Add to report" at bounding box center [1437, 72] width 96 height 29
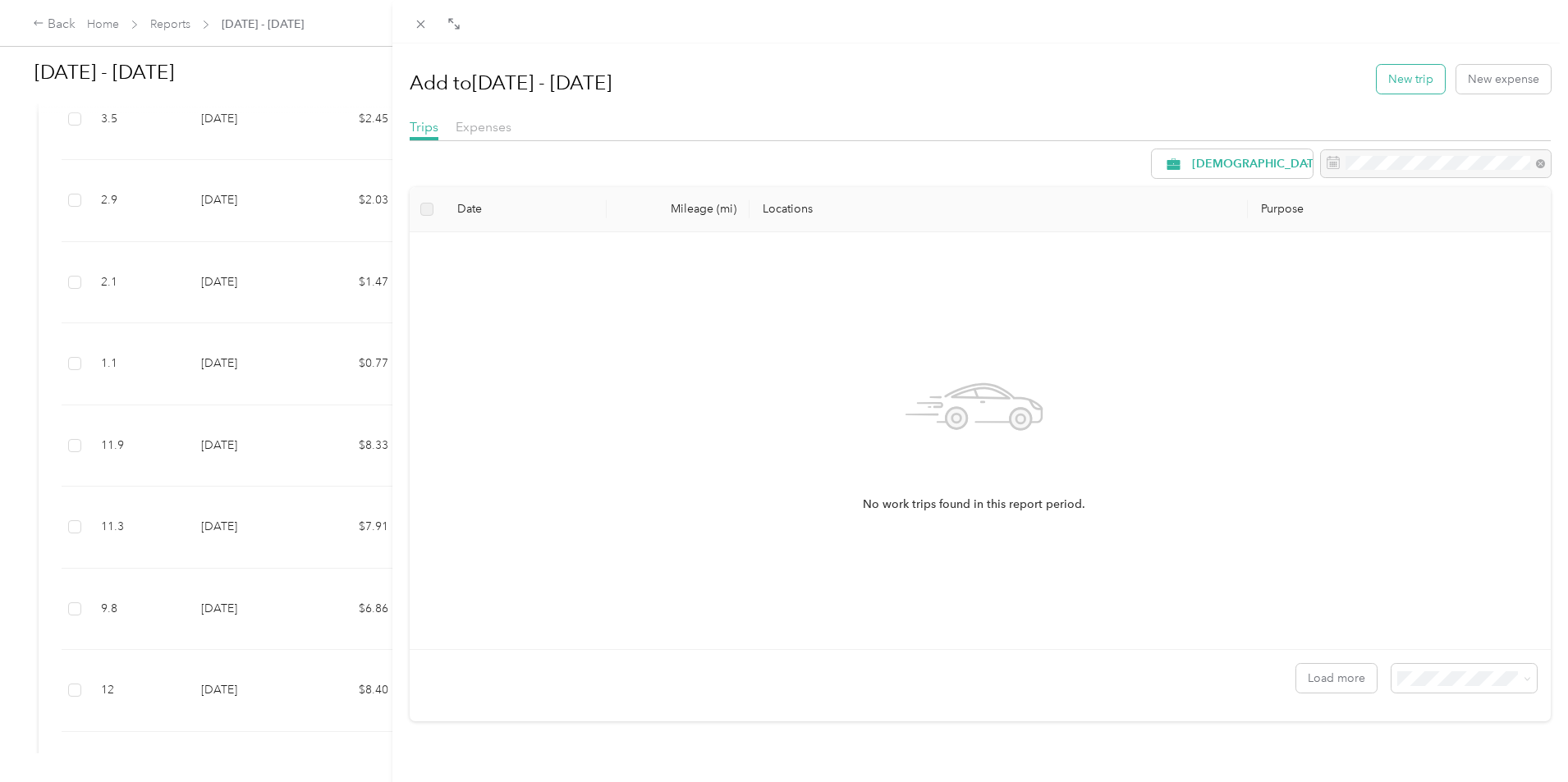
click at [1410, 72] on button "New trip" at bounding box center [1410, 79] width 68 height 29
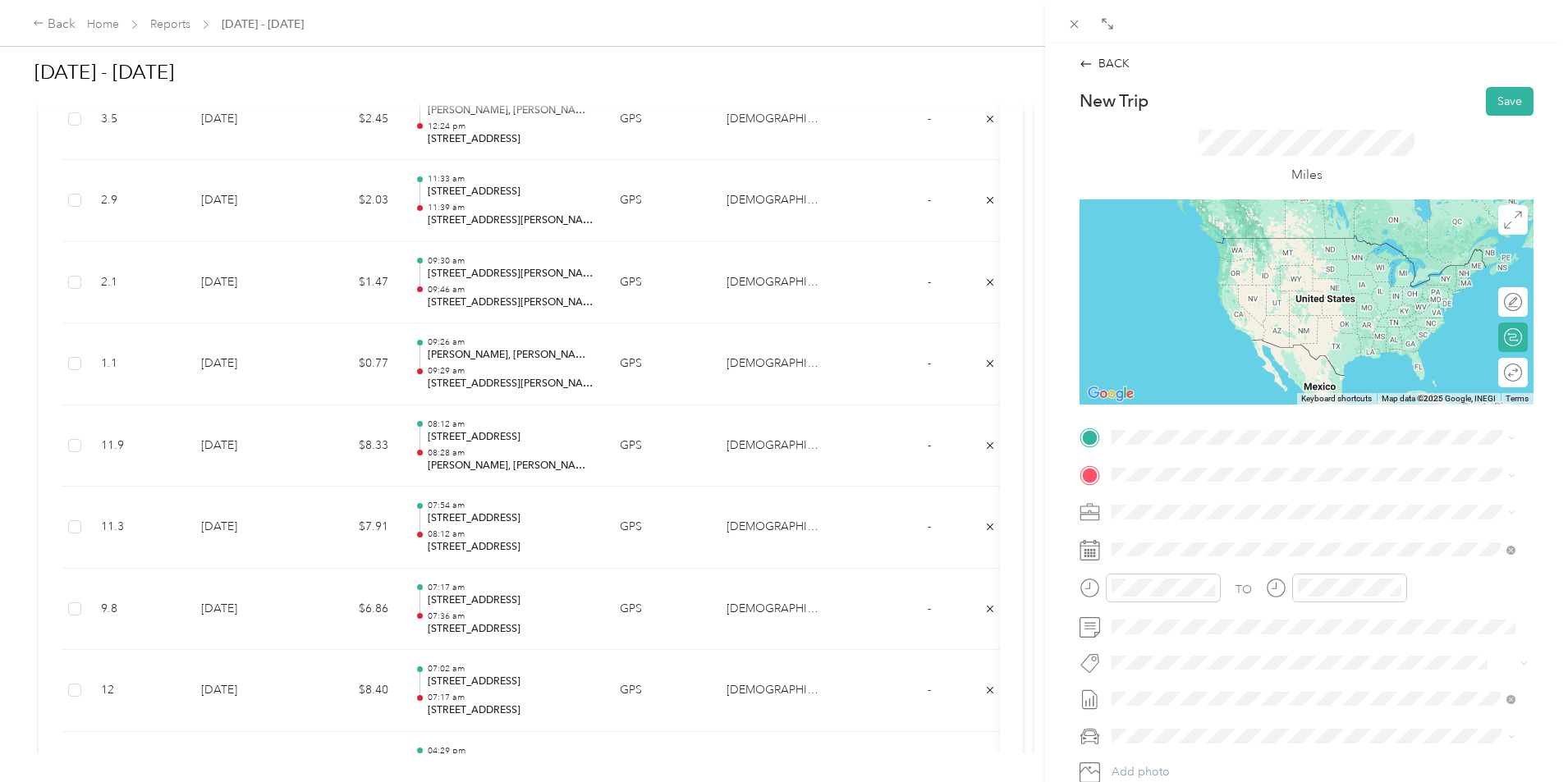
click at [1203, 500] on span "[STREET_ADDRESS][US_STATE]" at bounding box center [1225, 495] width 164 height 15
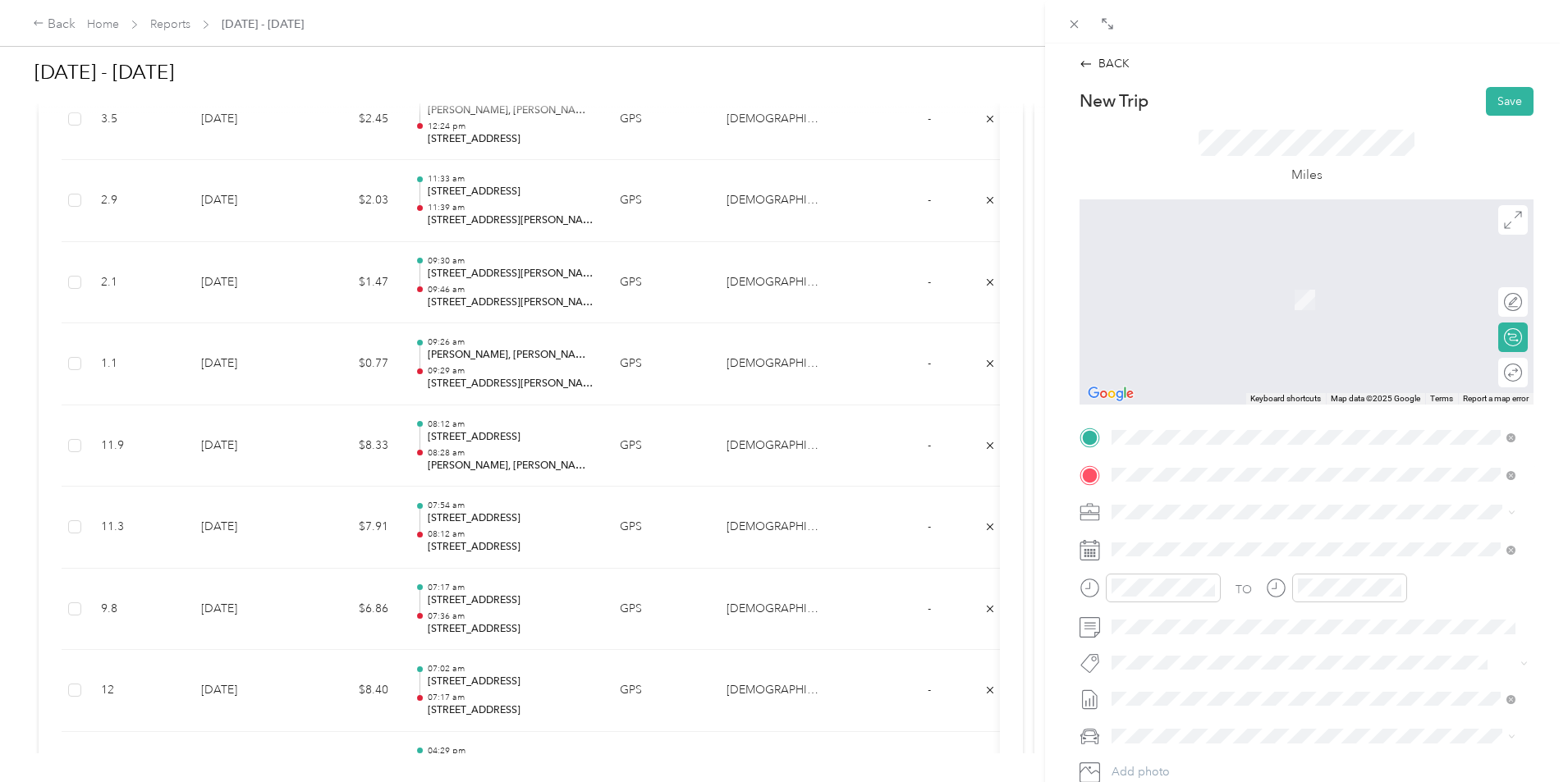
click at [1202, 537] on span "[STREET_ADDRESS][US_STATE]" at bounding box center [1225, 534] width 164 height 15
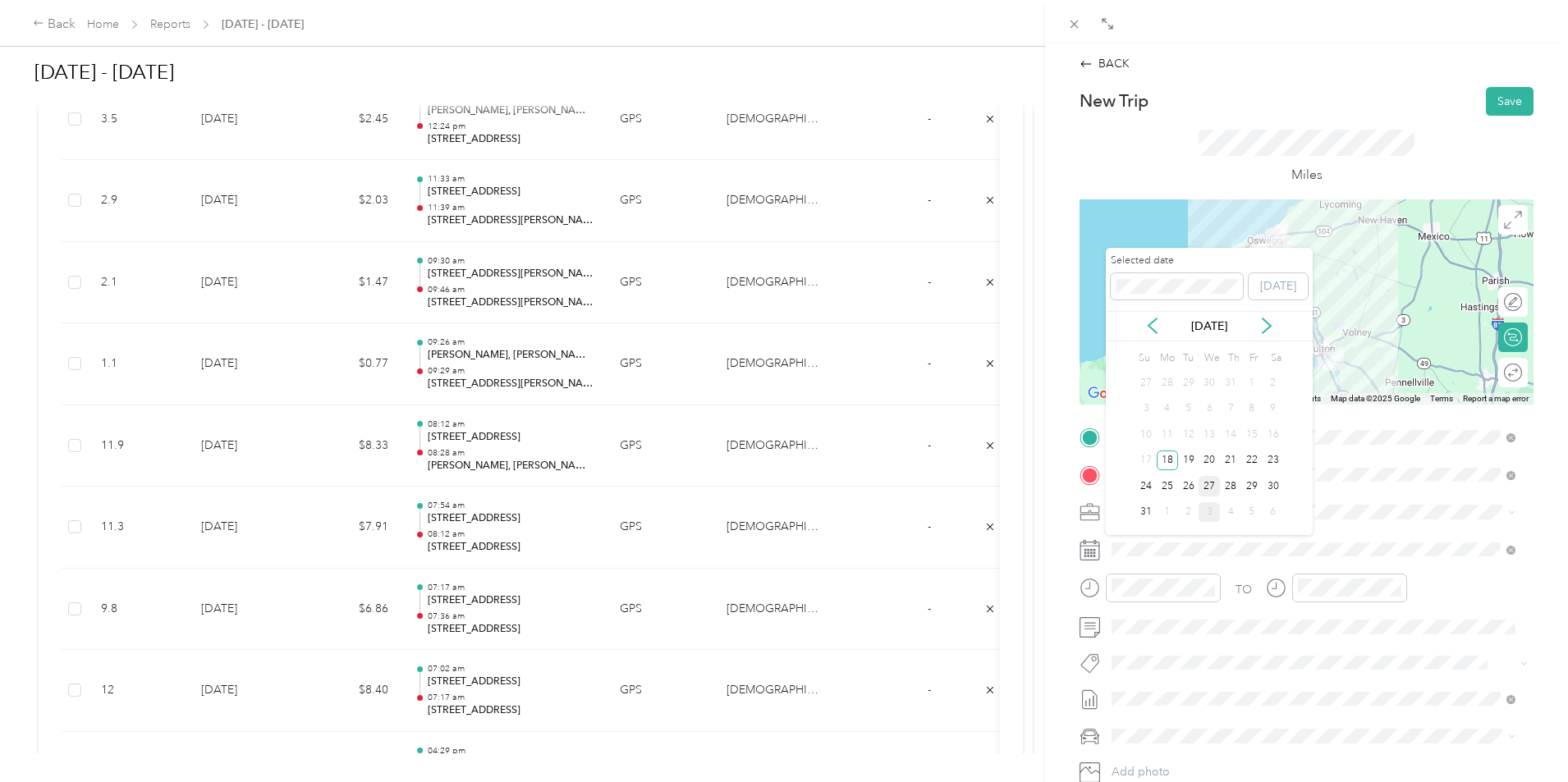
click at [1210, 487] on div "27" at bounding box center [1209, 486] width 21 height 21
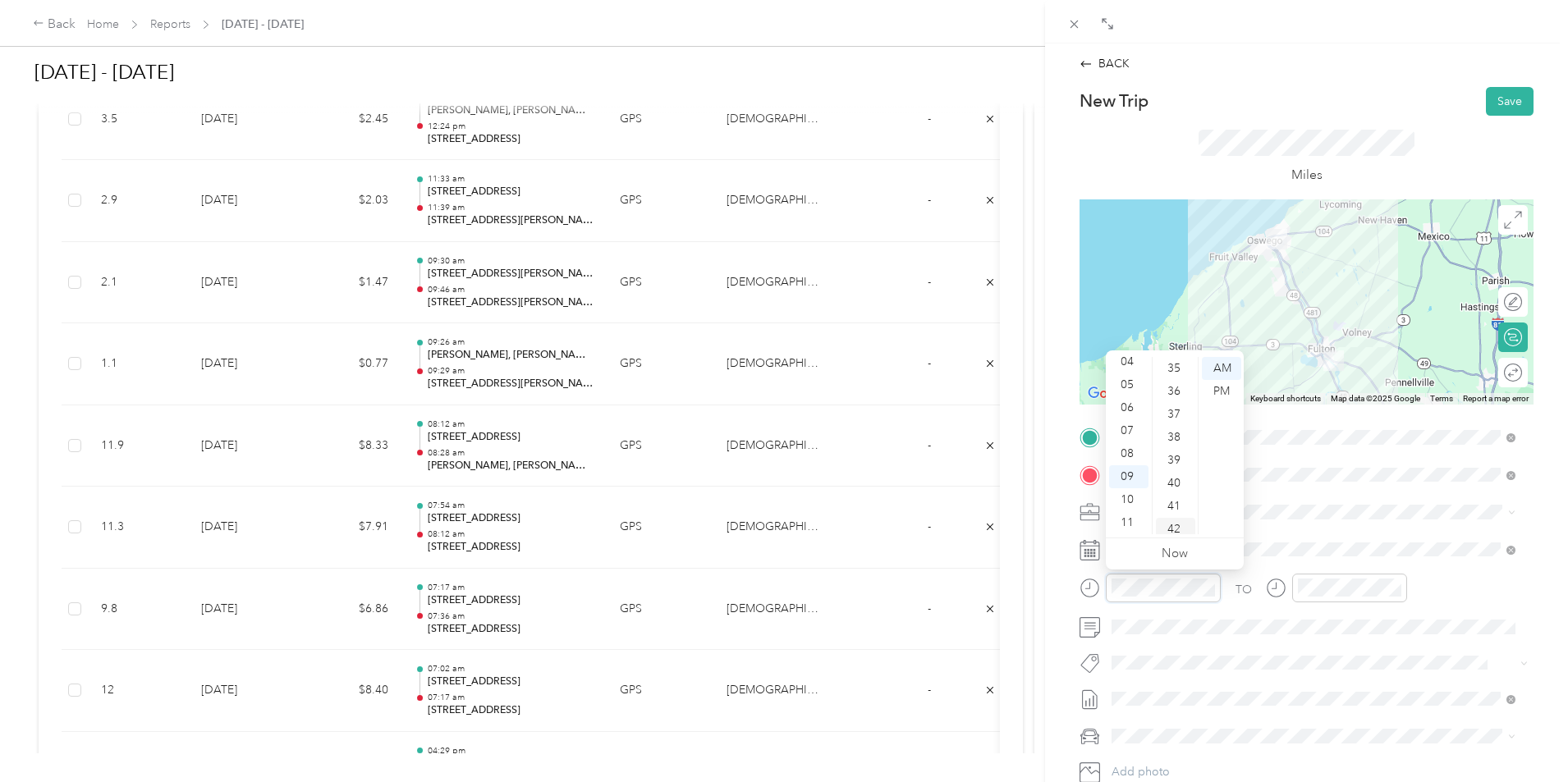
scroll to position [922, 0]
click at [1174, 519] on div "47" at bounding box center [1175, 526] width 39 height 23
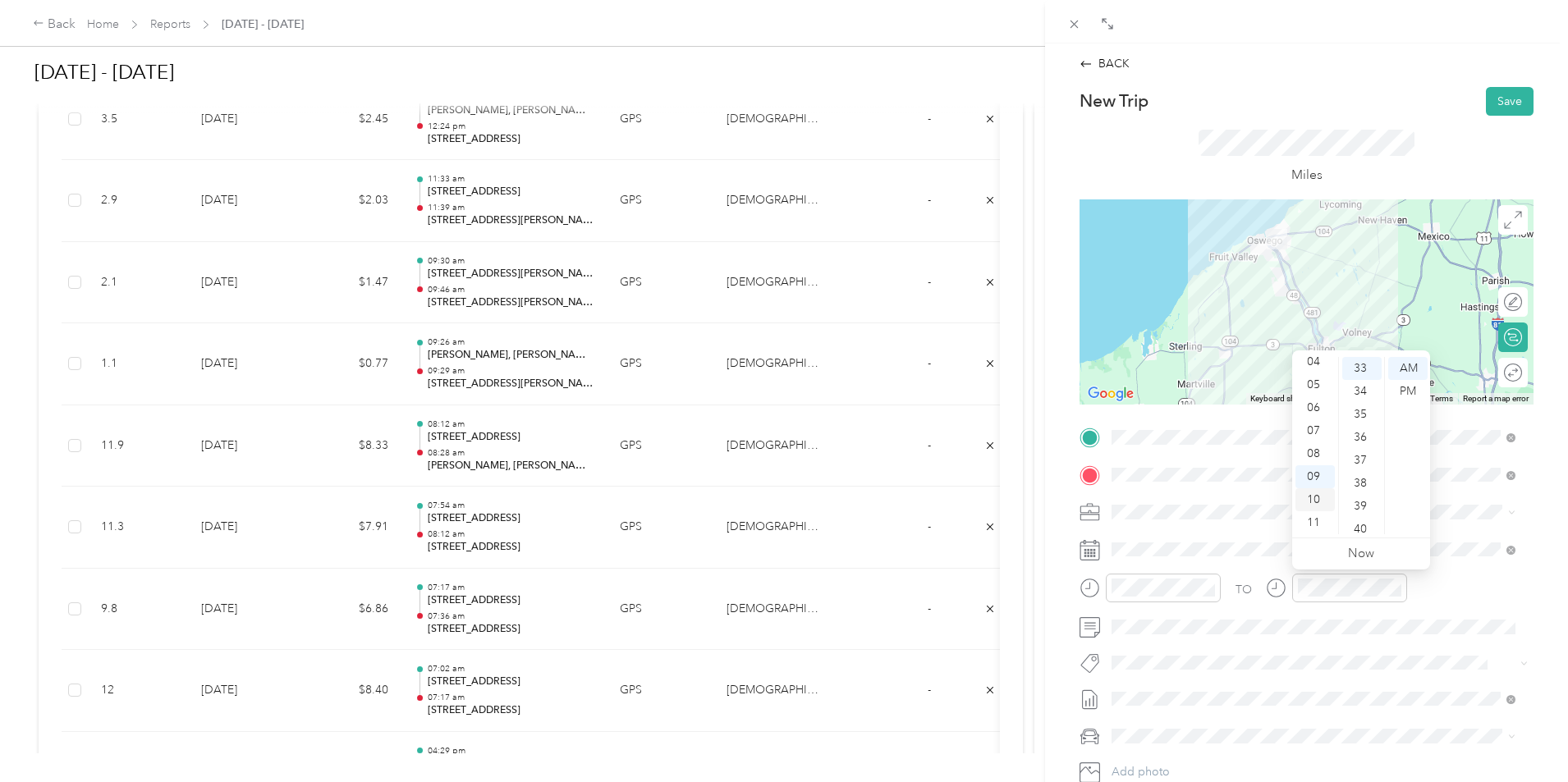
click at [1322, 500] on div "10" at bounding box center [1315, 499] width 39 height 23
click at [1358, 385] on div "05" at bounding box center [1362, 381] width 39 height 23
click at [1467, 533] on div "TO Add photo" at bounding box center [1306, 623] width 454 height 396
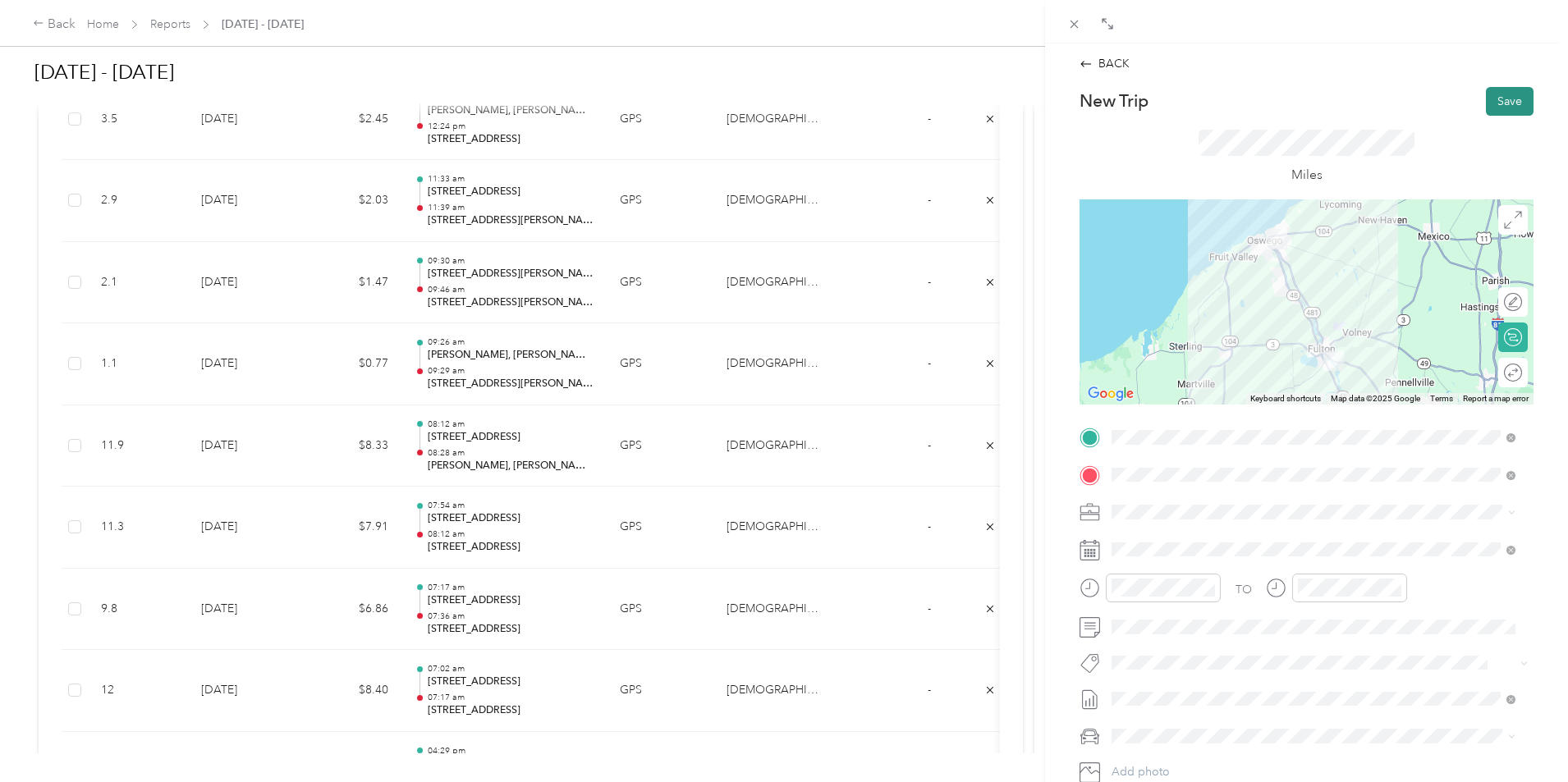
click at [1497, 103] on button "Save" at bounding box center [1510, 101] width 47 height 29
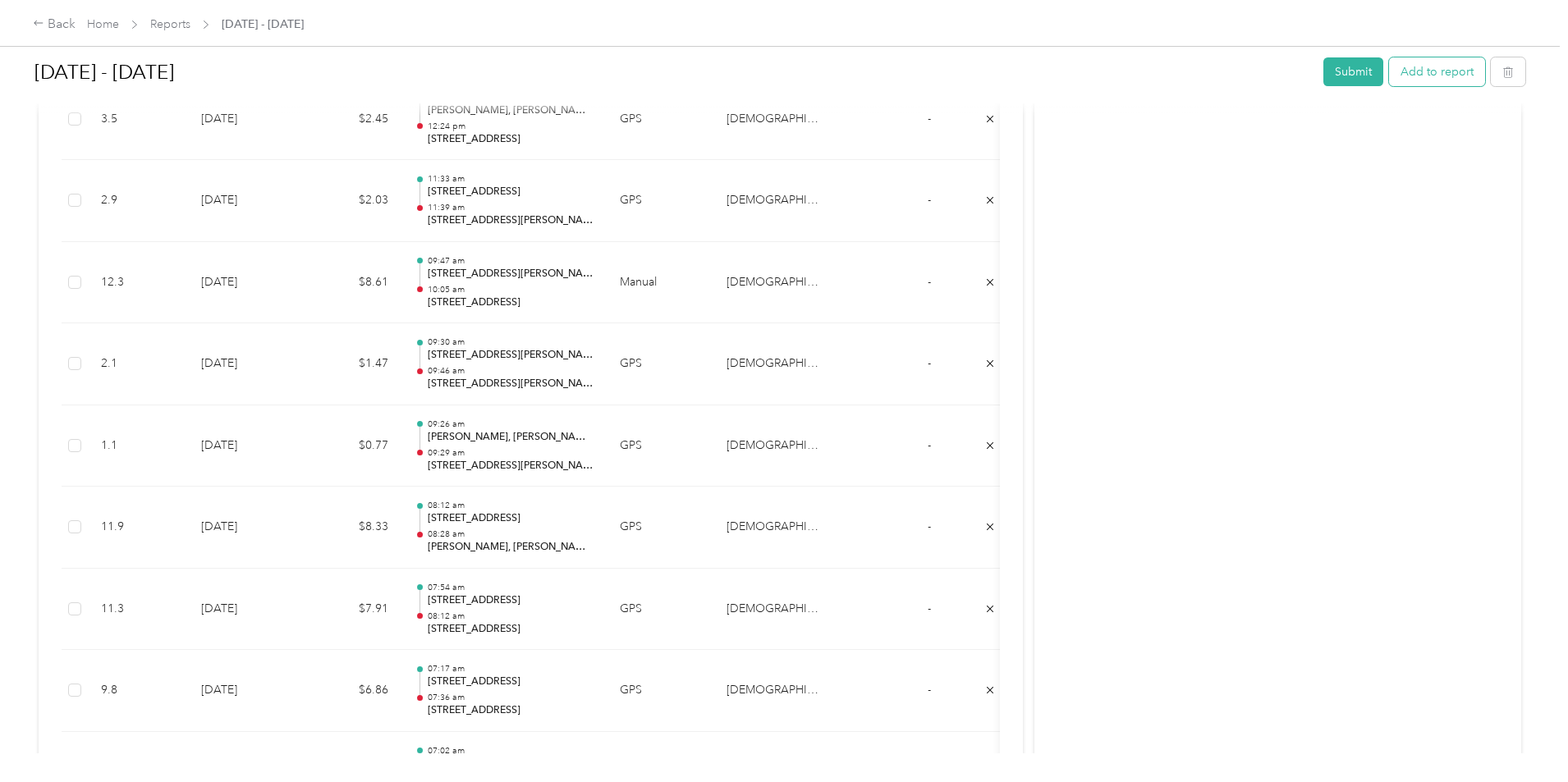
click at [1389, 76] on button "Add to report" at bounding box center [1437, 72] width 96 height 29
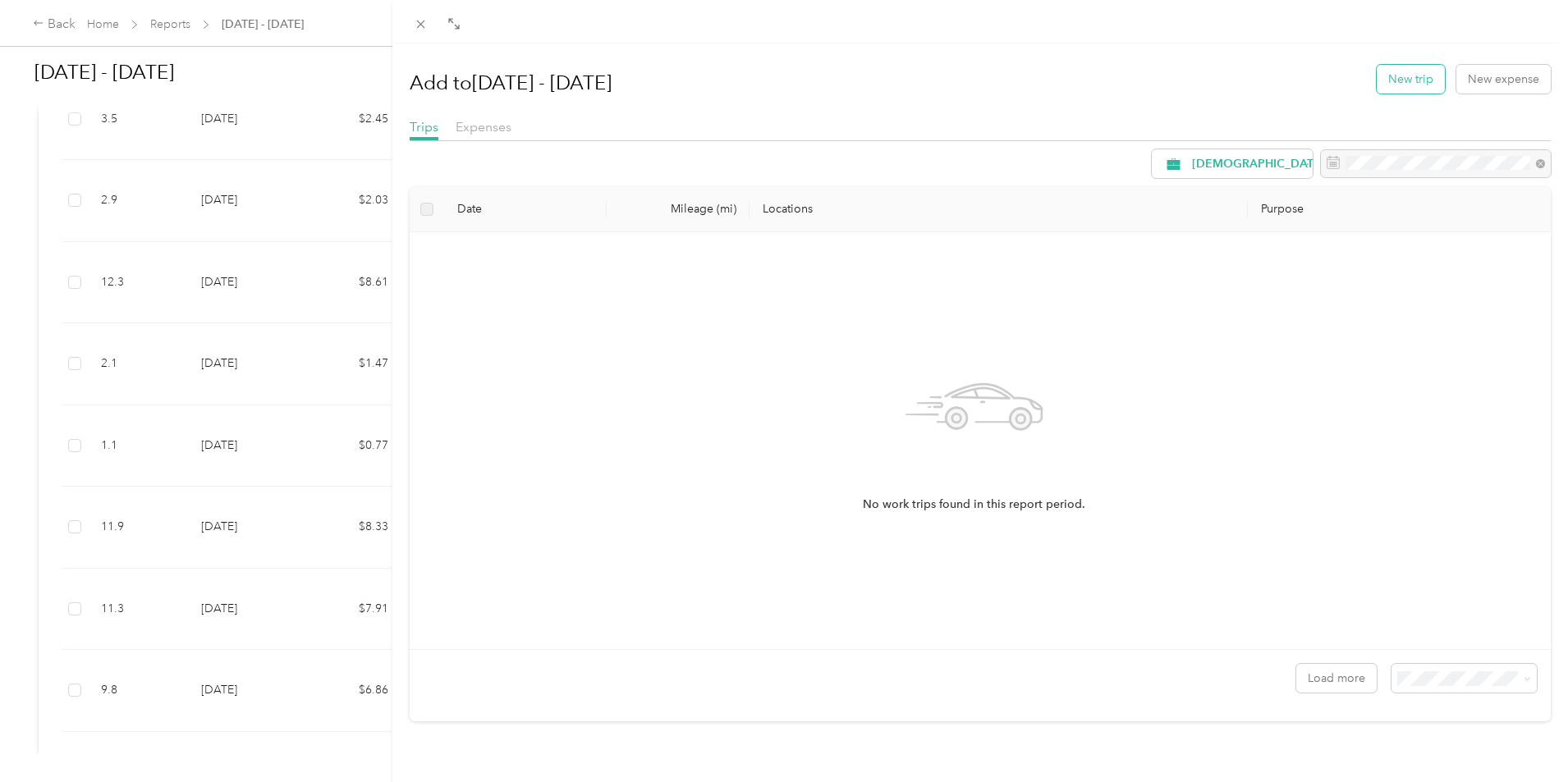
click at [1393, 80] on button "New trip" at bounding box center [1410, 79] width 68 height 29
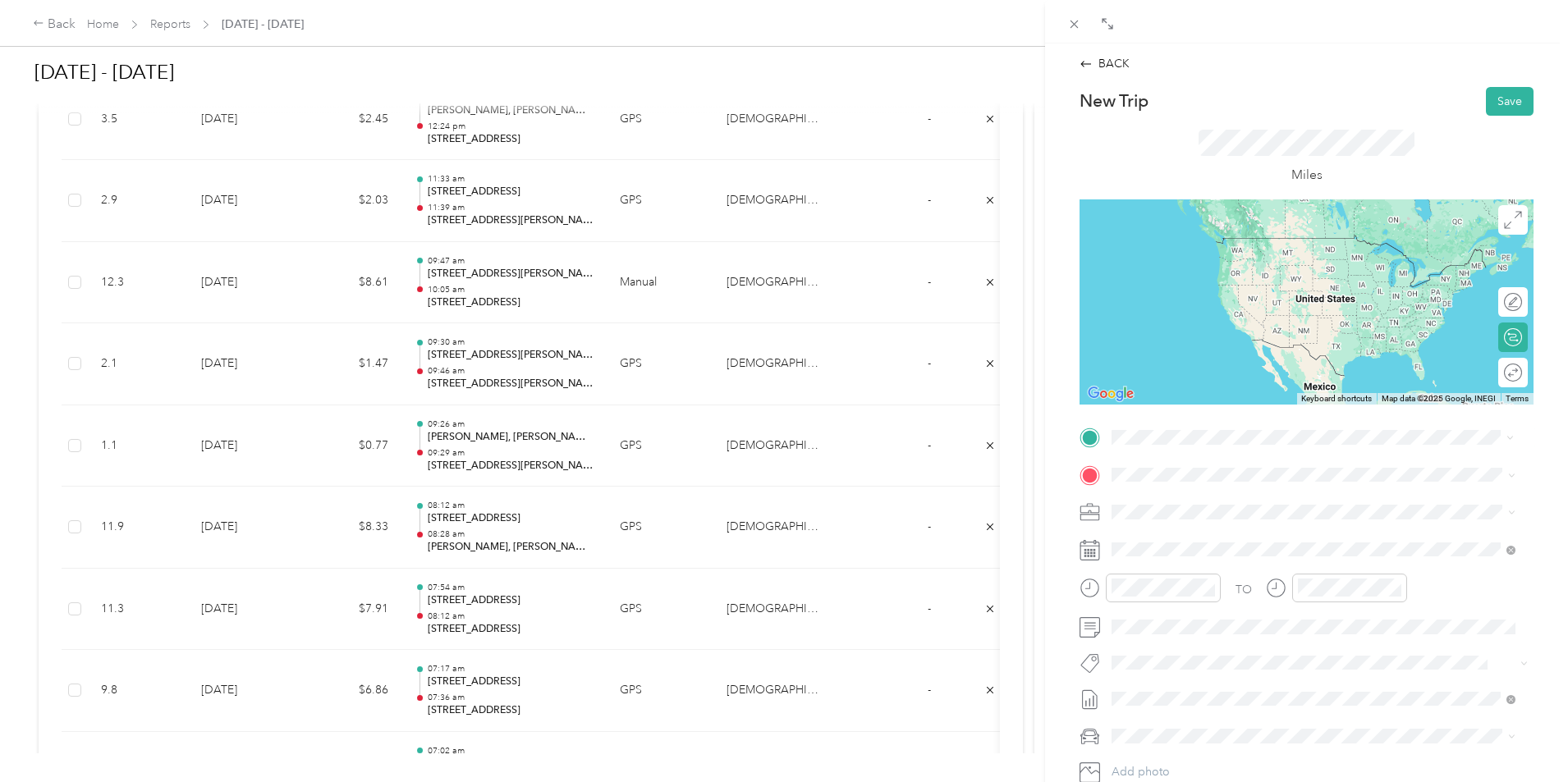
click at [1240, 500] on span "[STREET_ADDRESS][US_STATE]" at bounding box center [1225, 497] width 164 height 15
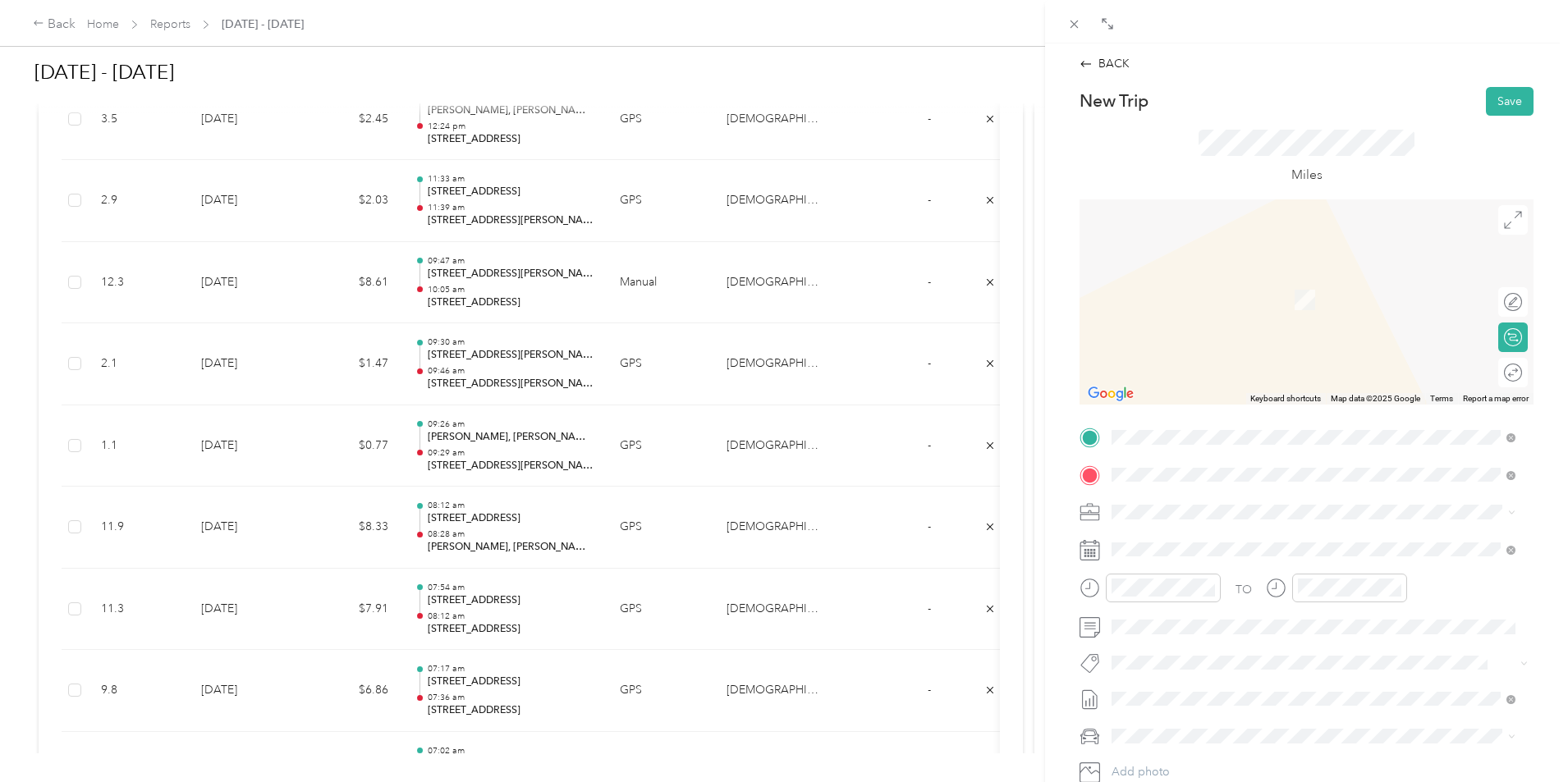
click at [1271, 541] on span "[STREET_ADDRESS][US_STATE]" at bounding box center [1225, 534] width 164 height 15
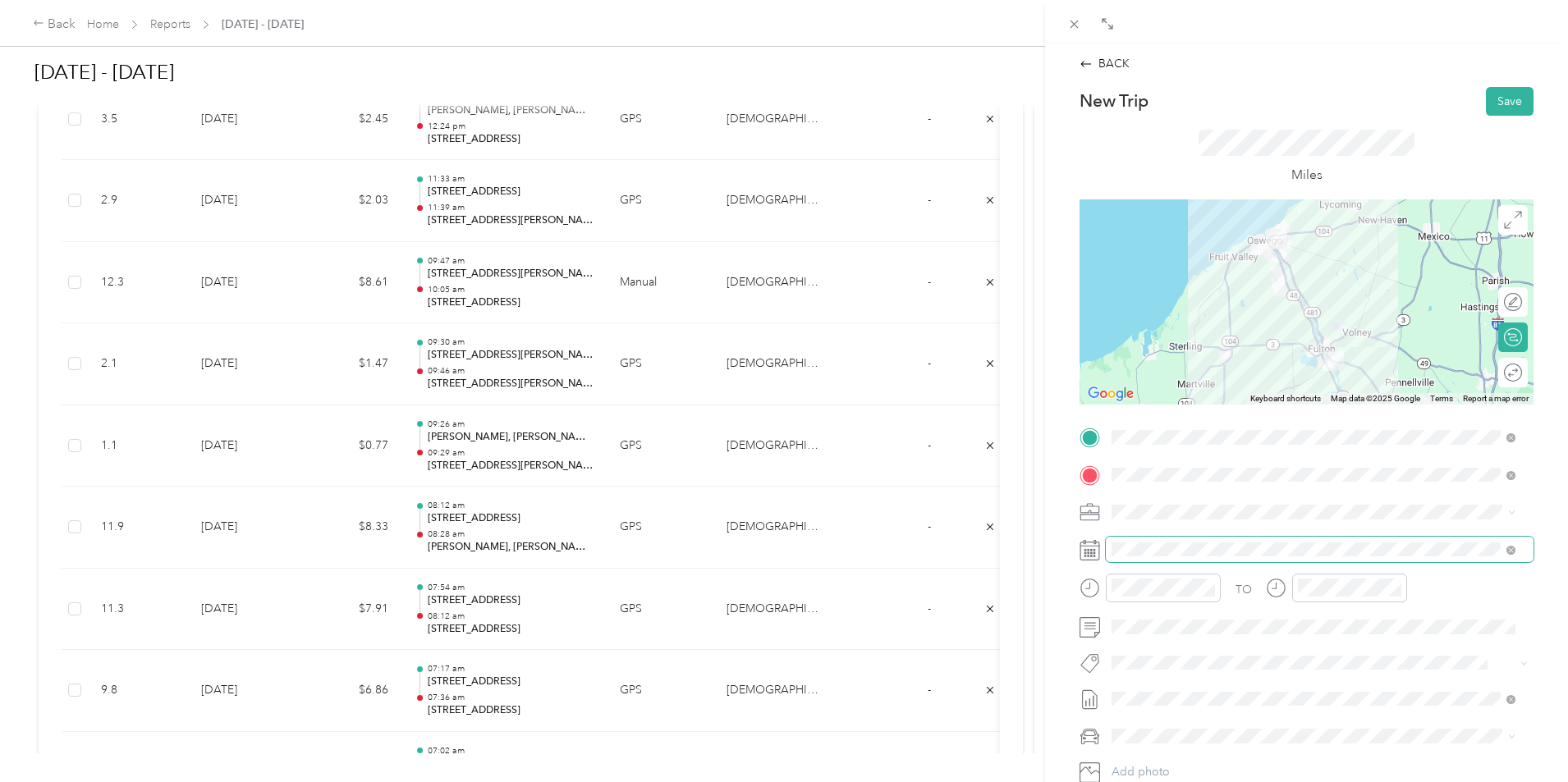
click at [1161, 541] on span at bounding box center [1319, 550] width 428 height 26
click at [1144, 558] on span at bounding box center [1319, 550] width 428 height 26
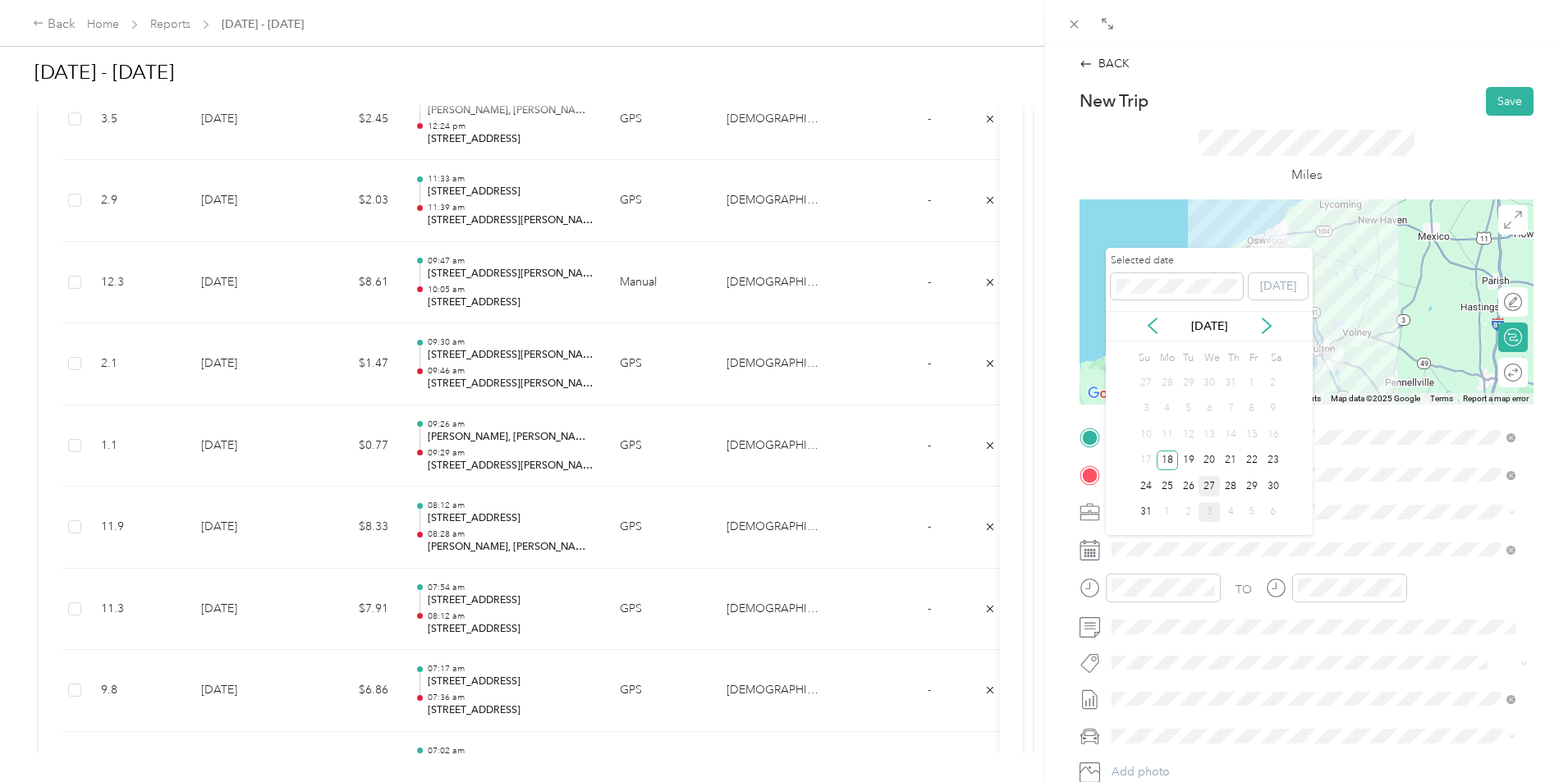
click at [1208, 485] on div "27" at bounding box center [1209, 486] width 21 height 21
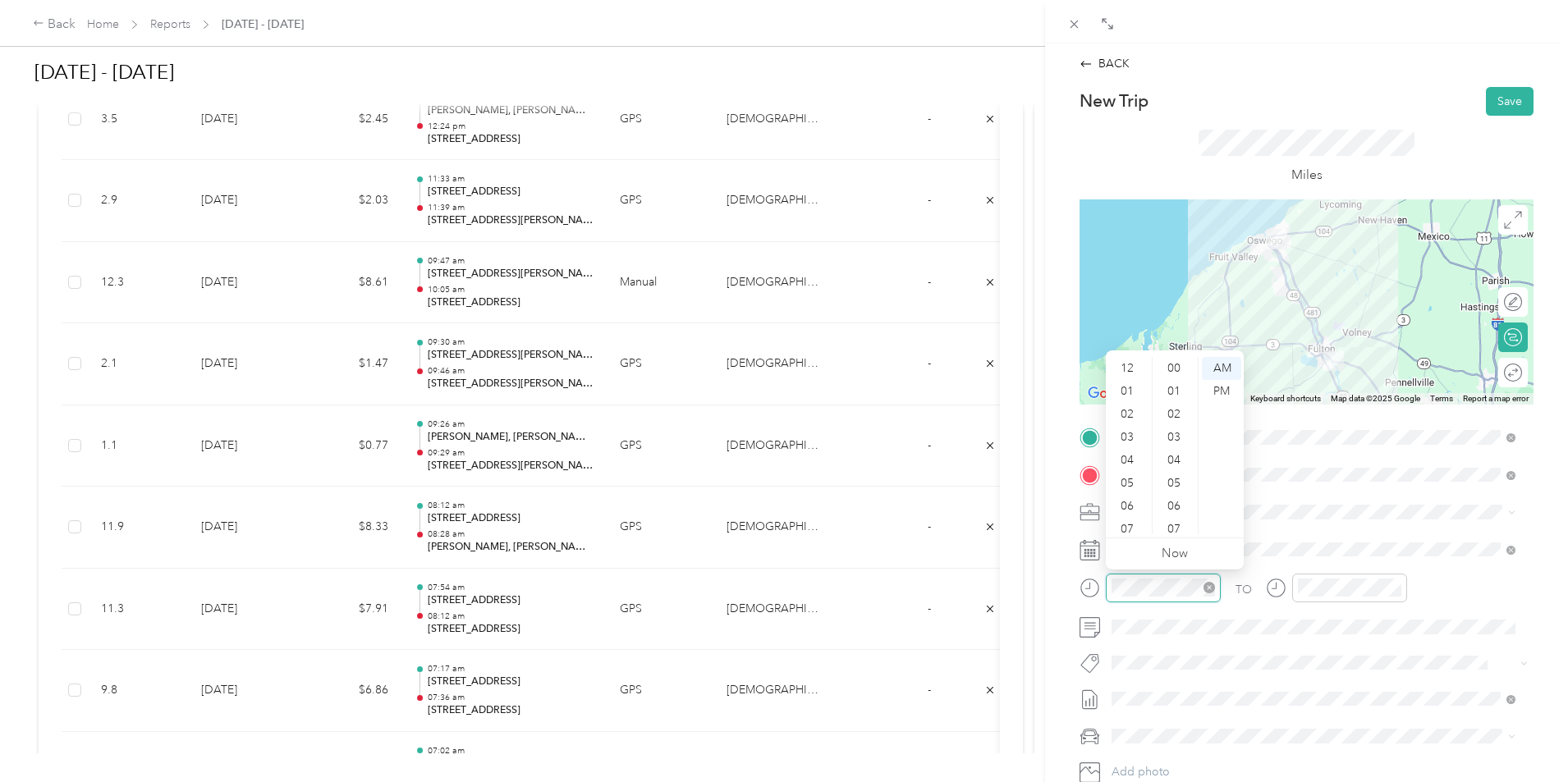
scroll to position [98, 0]
click at [1104, 591] on div at bounding box center [1150, 589] width 141 height 29
click at [1140, 501] on div "10" at bounding box center [1129, 499] width 39 height 23
click at [1173, 361] on div "05" at bounding box center [1175, 358] width 39 height 23
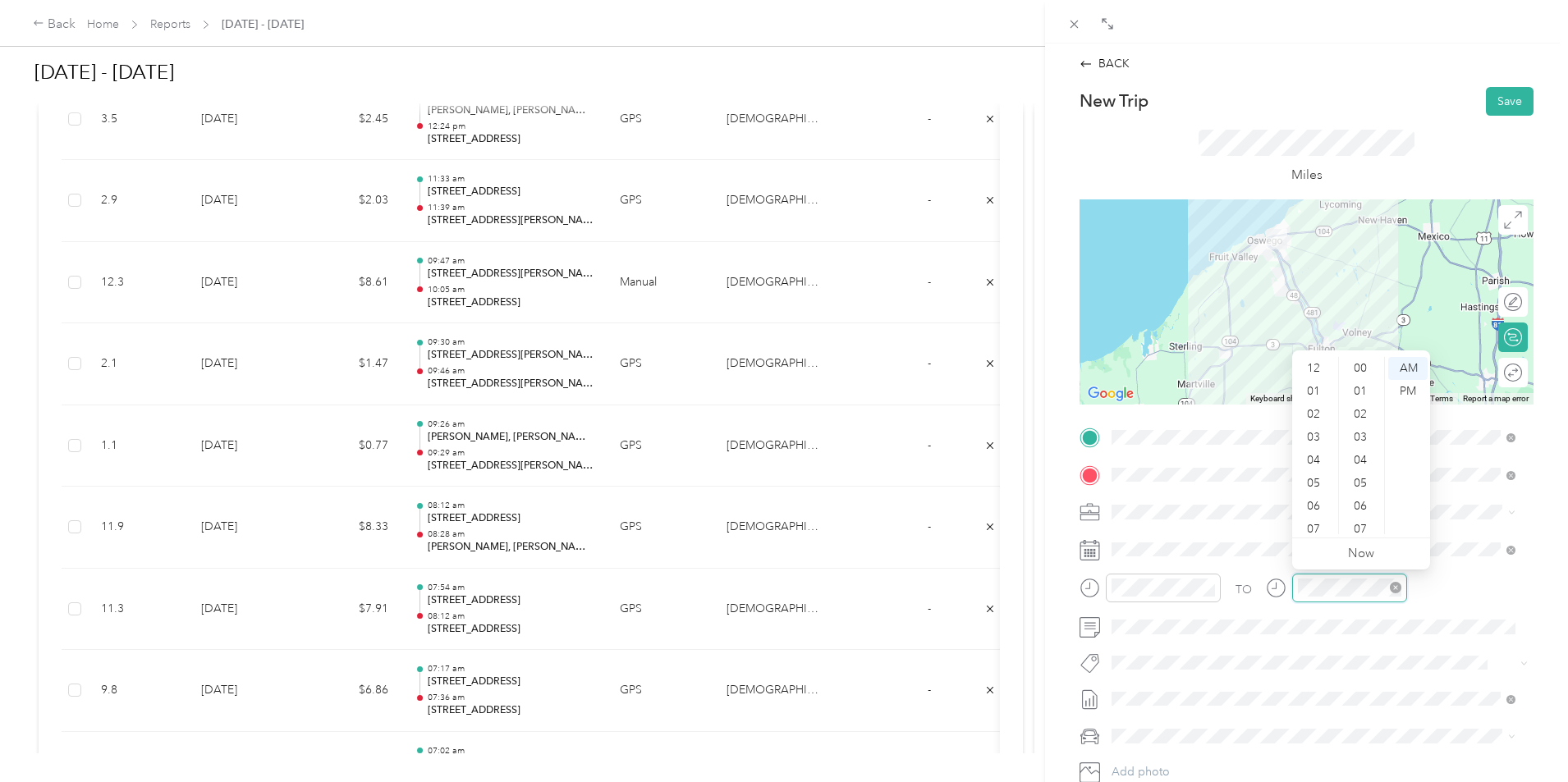
scroll to position [781, 0]
click at [1321, 499] on div "10" at bounding box center [1315, 499] width 39 height 23
click at [1364, 414] on div "25" at bounding box center [1362, 407] width 39 height 23
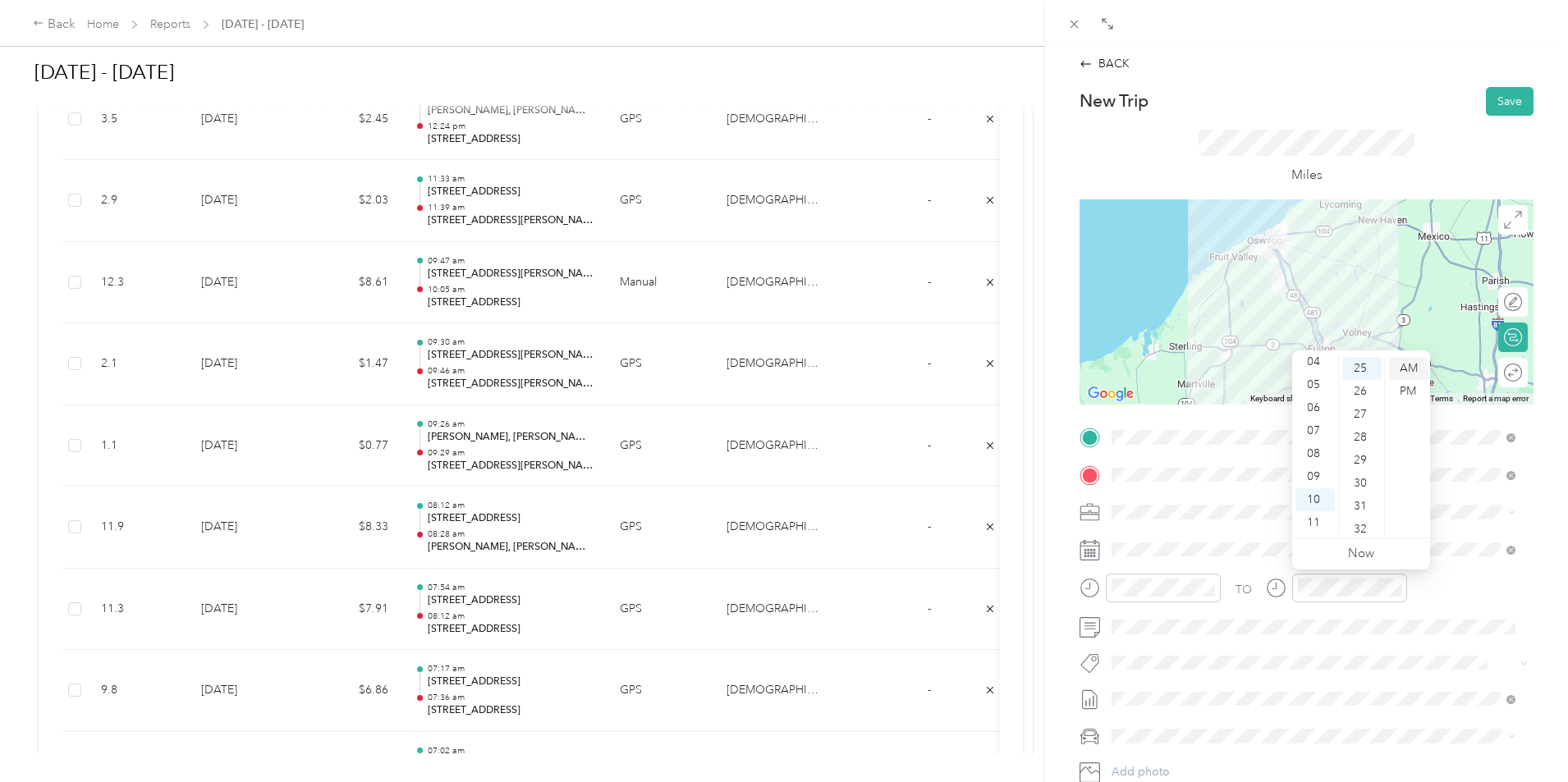
click at [1414, 368] on div "AM" at bounding box center [1408, 368] width 39 height 23
click at [1492, 104] on button "Save" at bounding box center [1510, 101] width 47 height 29
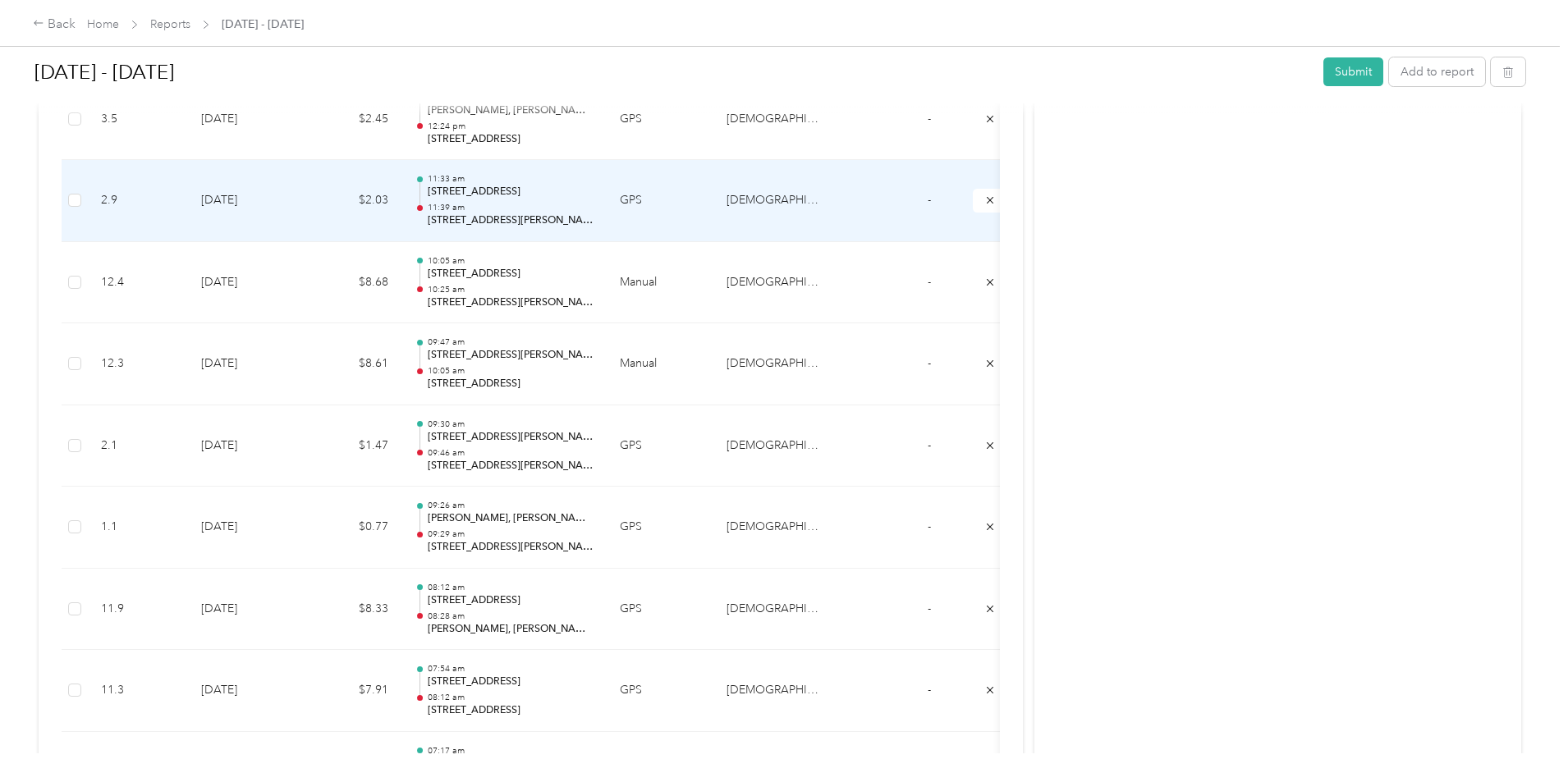
click at [303, 206] on td "[DATE]" at bounding box center [245, 201] width 115 height 82
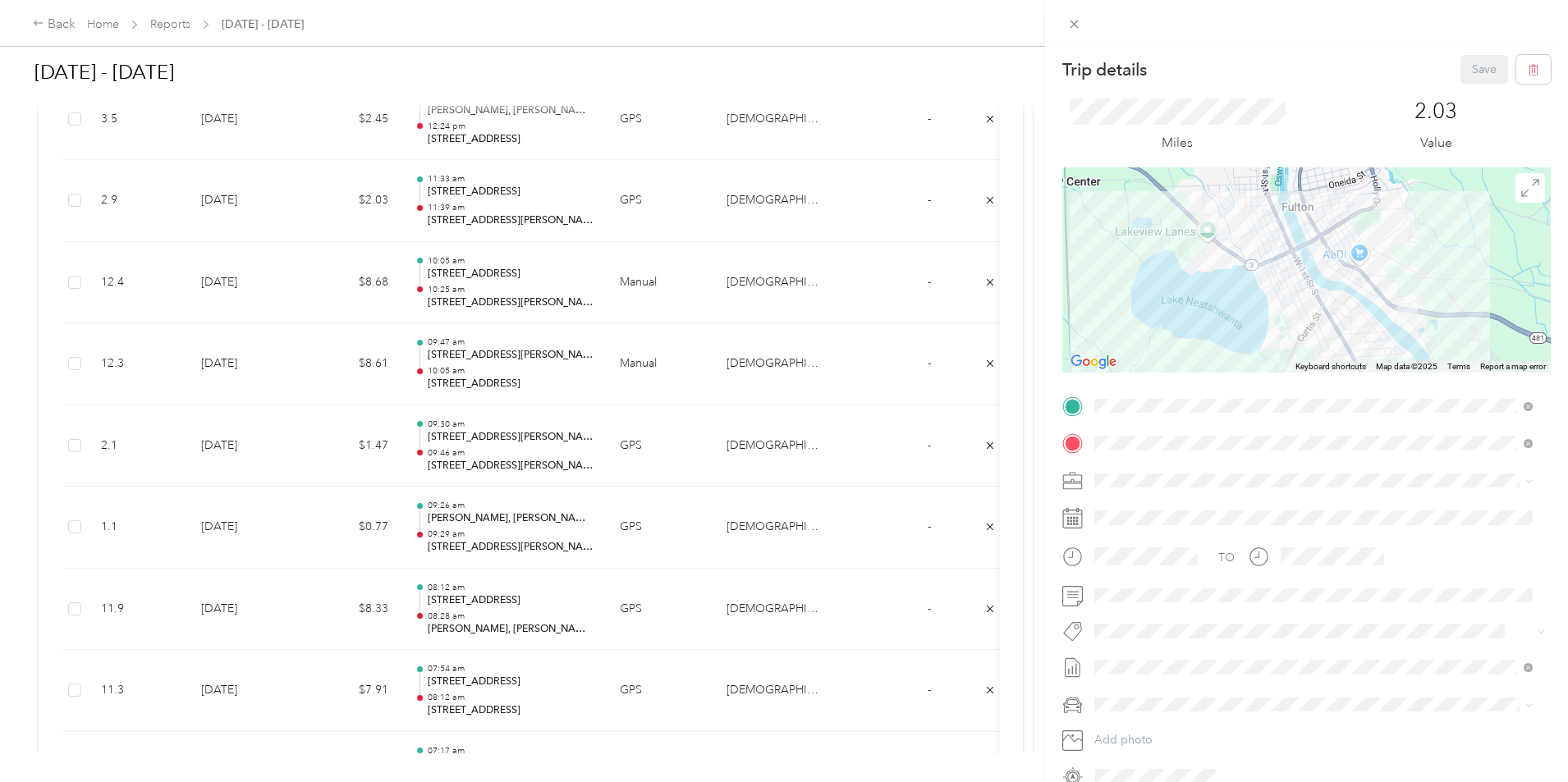
click at [469, 293] on div "Trip details Save This trip cannot be edited because it is either under review,…" at bounding box center [784, 391] width 1568 height 782
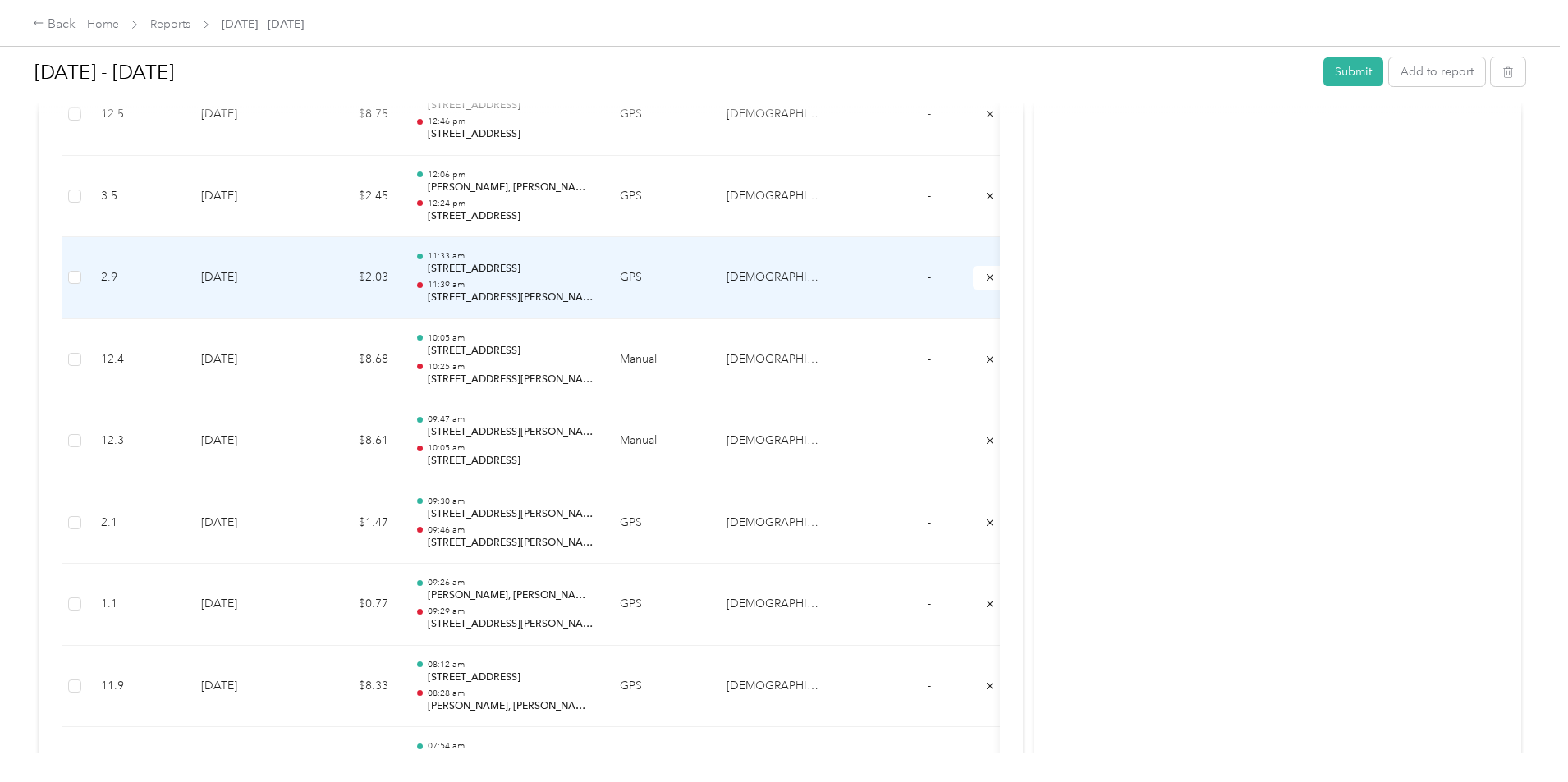
scroll to position [1239, 0]
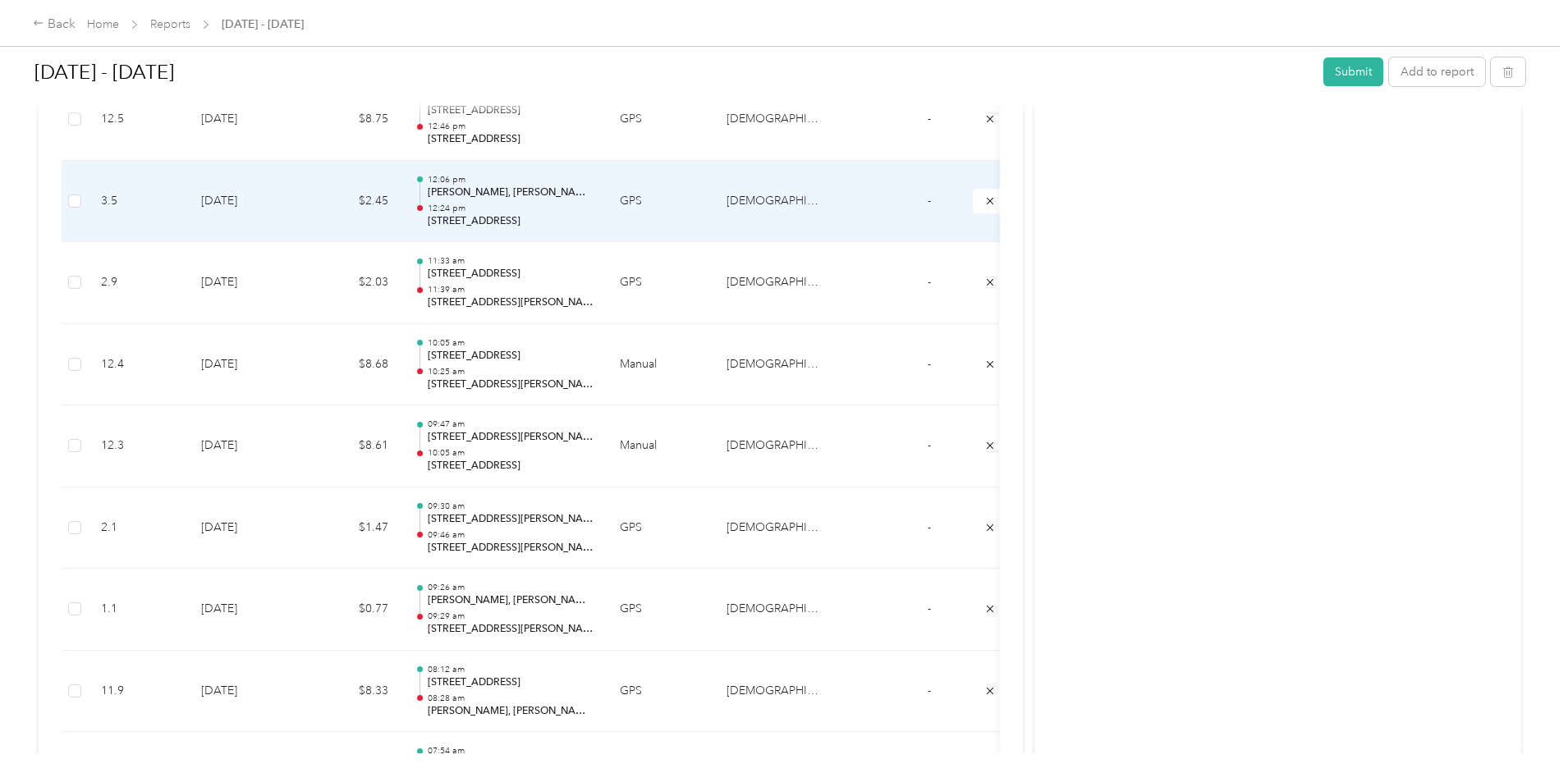
click at [401, 216] on td "$2.45" at bounding box center [352, 202] width 98 height 82
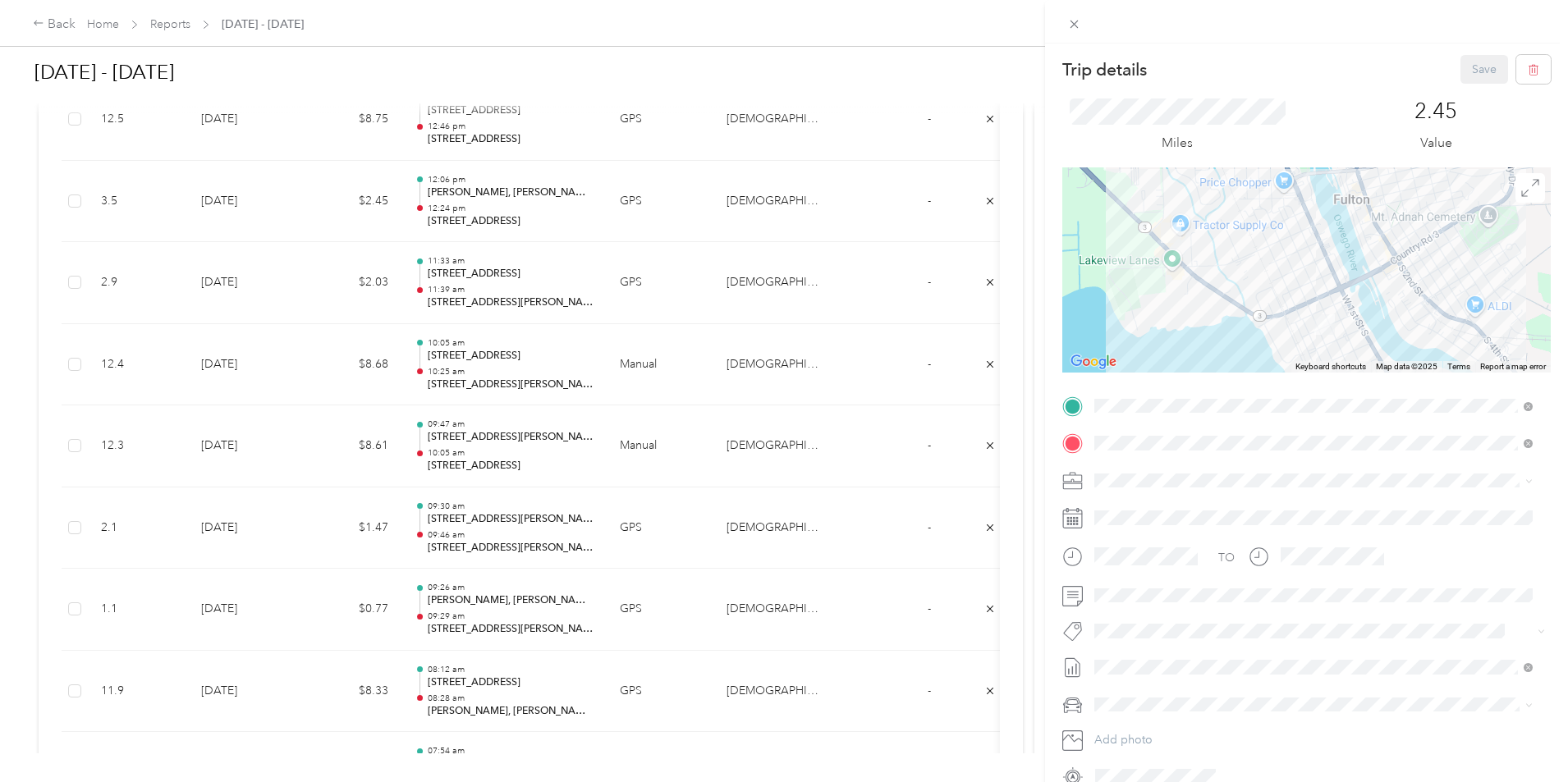
click at [459, 274] on div "Trip details Save This trip cannot be edited because it is either under review,…" at bounding box center [784, 391] width 1568 height 782
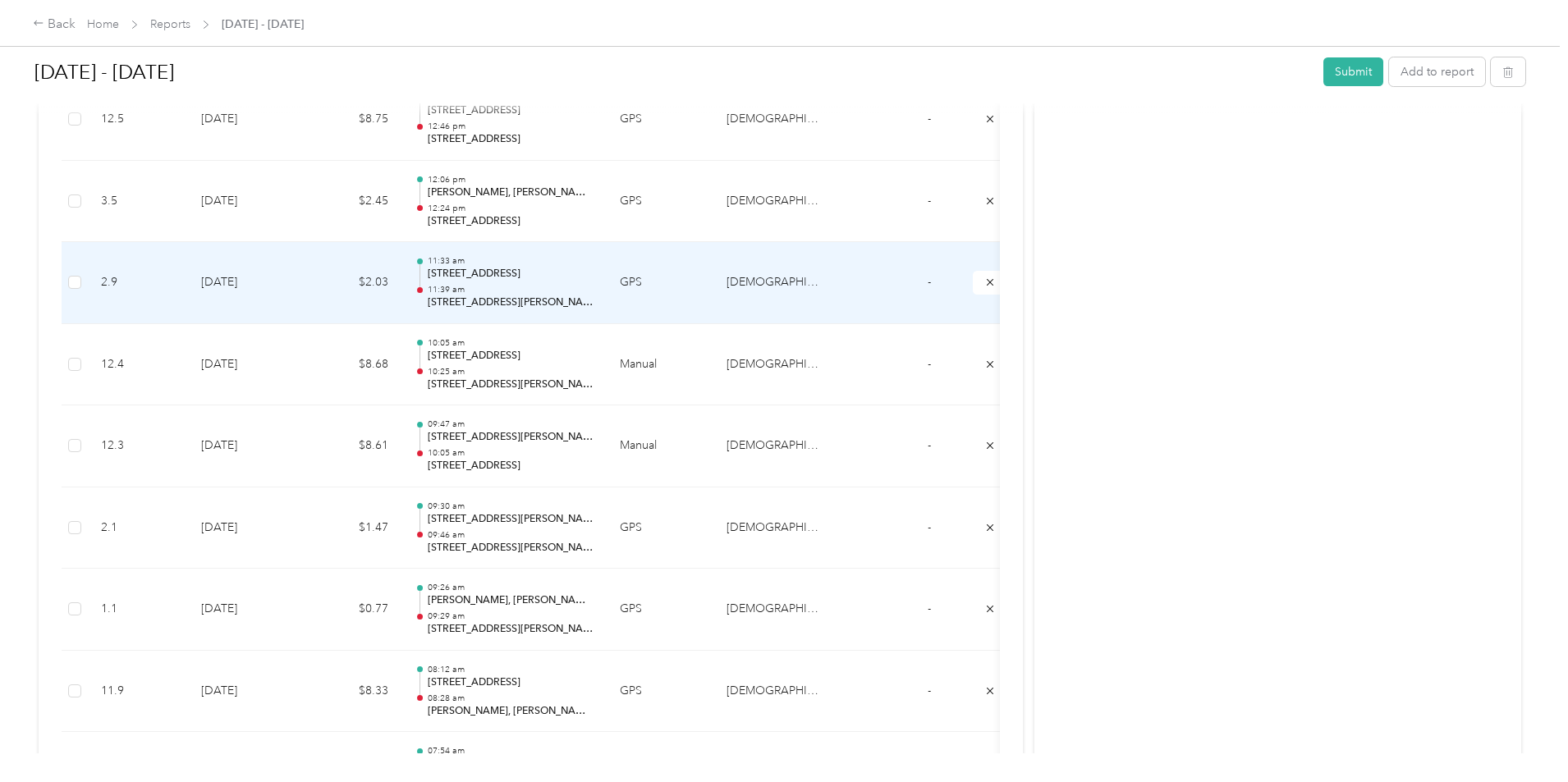
click at [401, 290] on td "$2.03" at bounding box center [352, 283] width 98 height 82
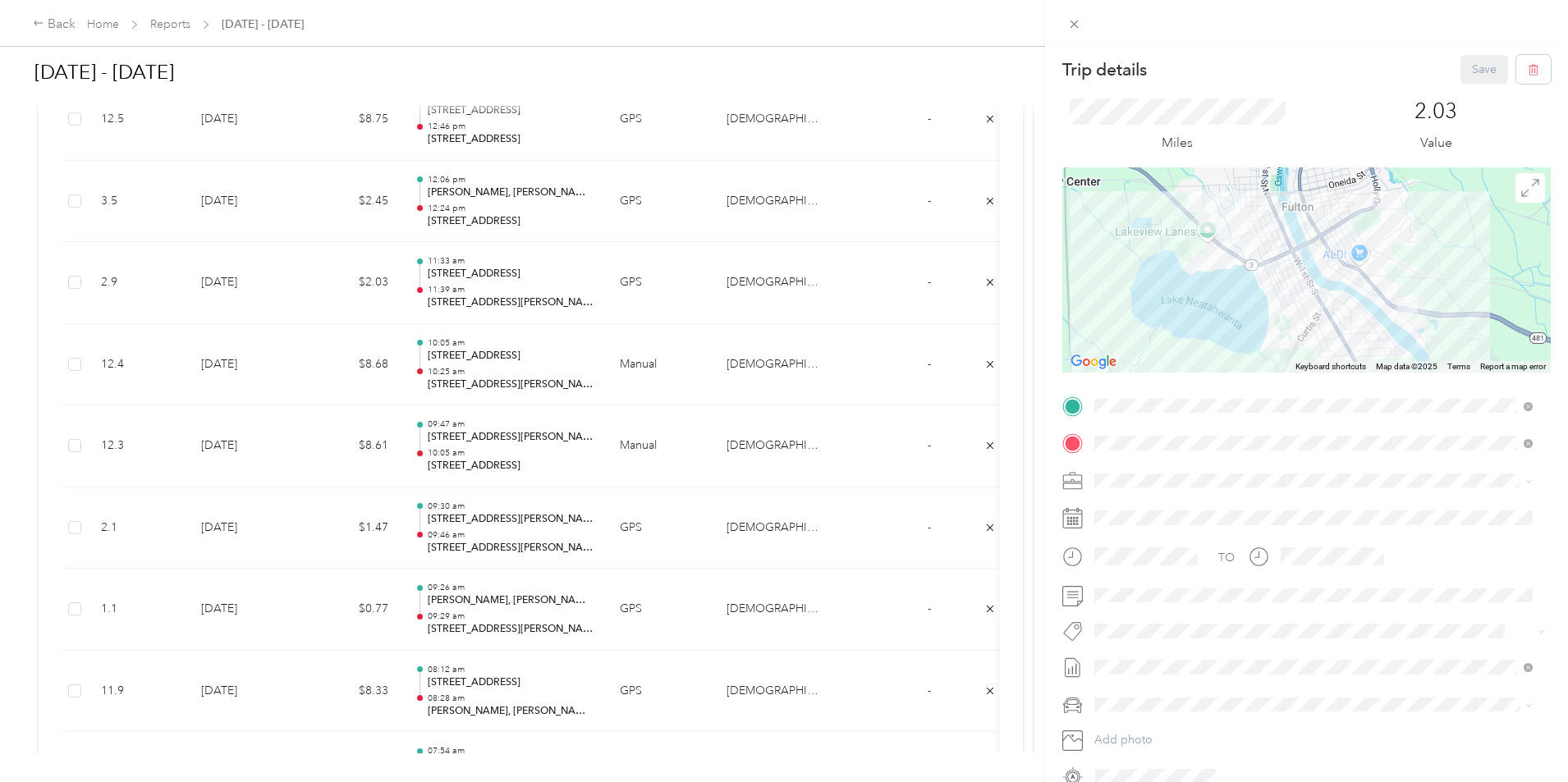
click at [480, 374] on div "Trip details Save This trip cannot be edited because it is either under review,…" at bounding box center [784, 391] width 1568 height 782
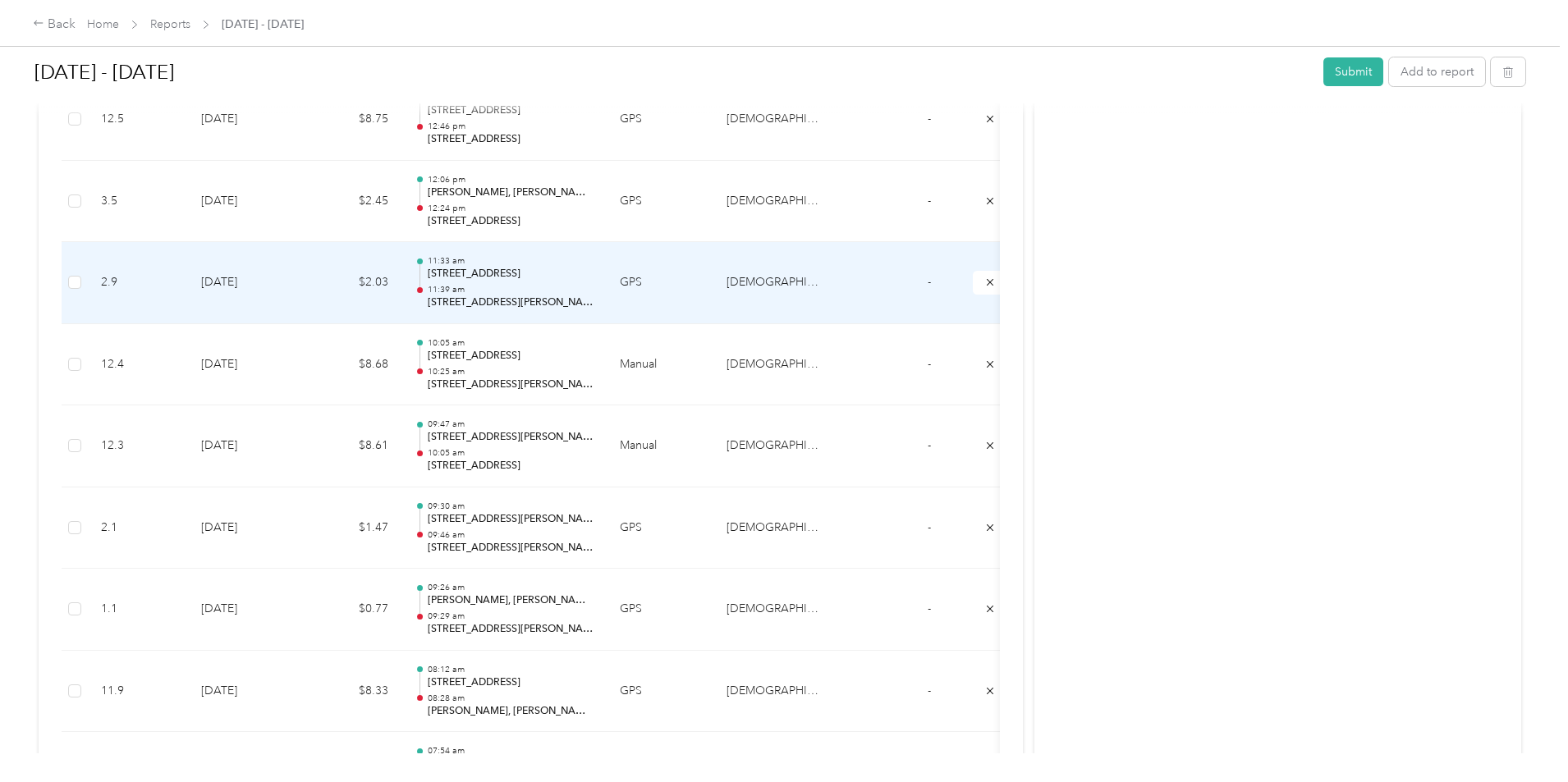
click at [401, 266] on td "$2.03" at bounding box center [352, 283] width 98 height 82
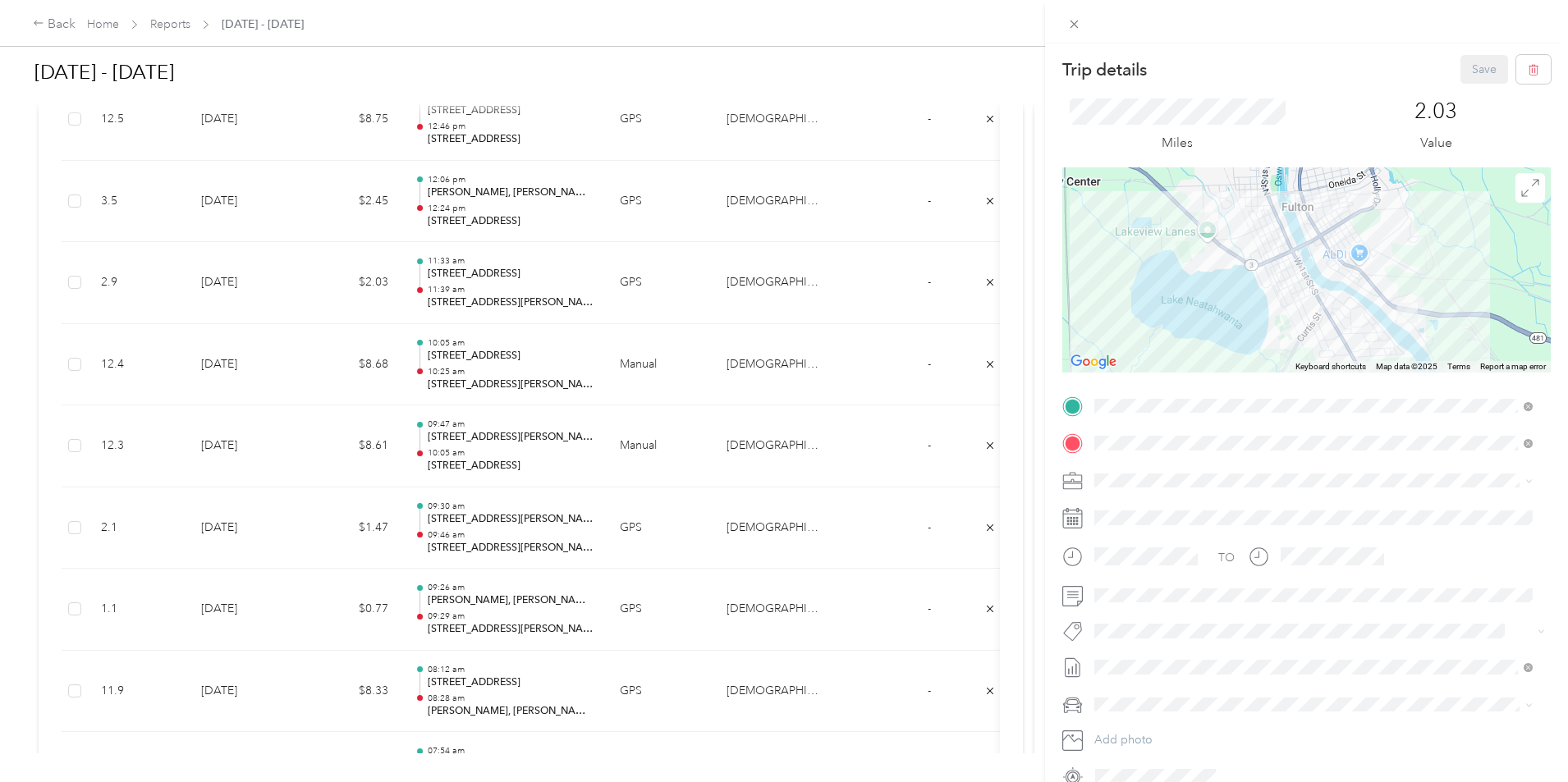
click at [1329, 100] on div "2.03 Value" at bounding box center [1436, 126] width 230 height 55
click at [517, 302] on div "Trip details Save This trip cannot be edited because it is either under review,…" at bounding box center [784, 391] width 1568 height 782
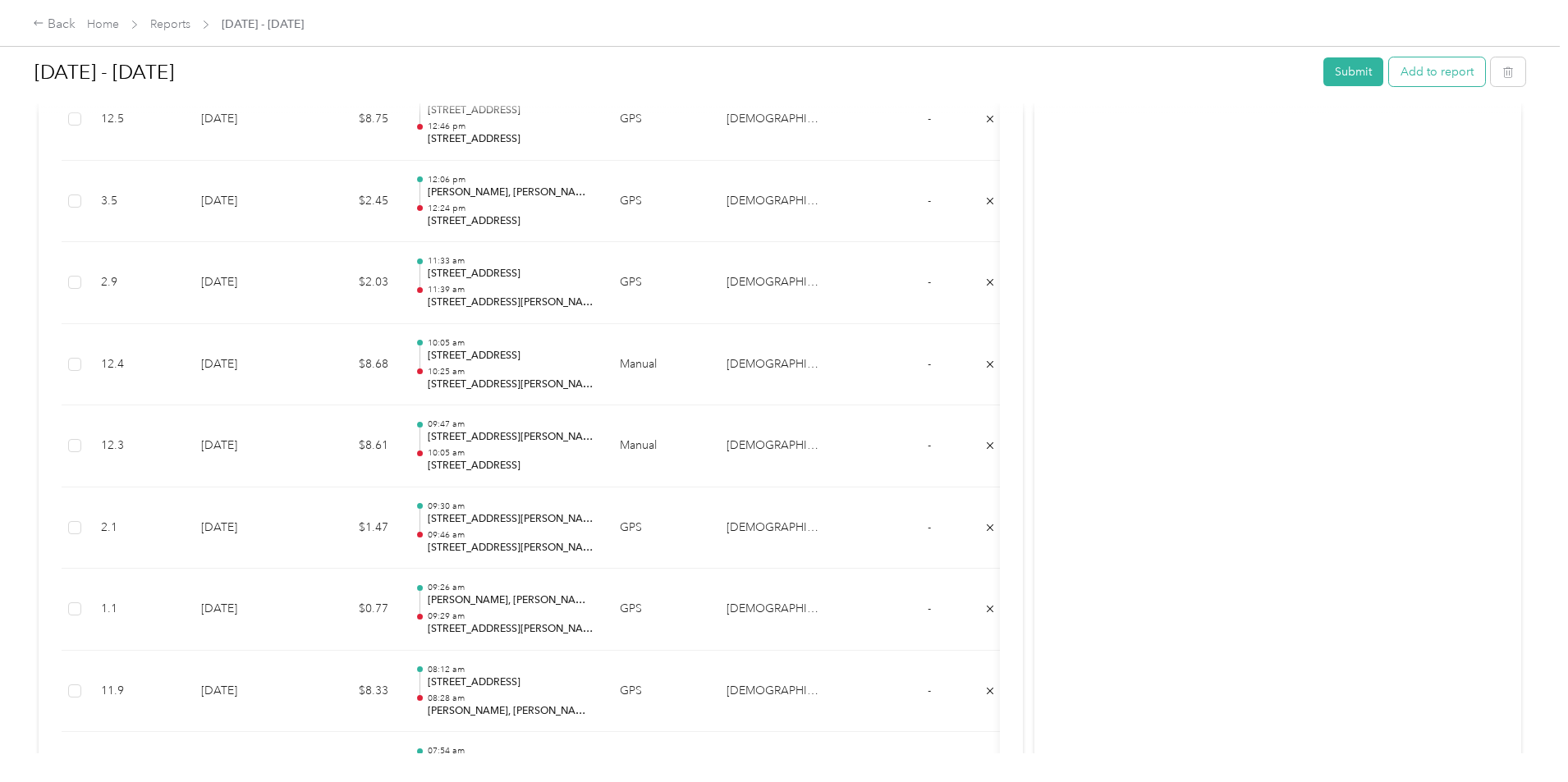
click at [1389, 78] on button "Add to report" at bounding box center [1437, 72] width 96 height 29
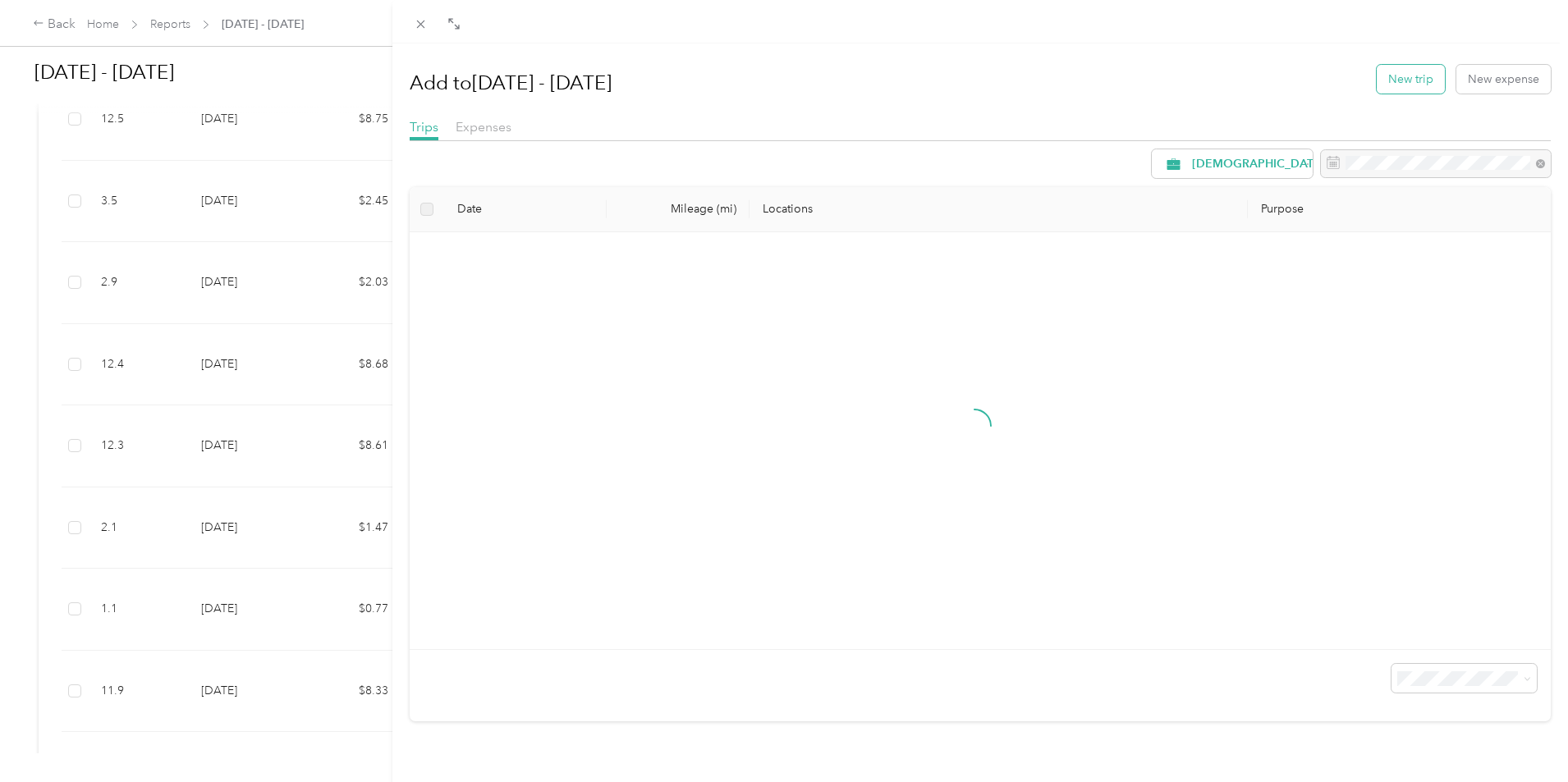
click at [1378, 83] on button "New trip" at bounding box center [1410, 79] width 68 height 29
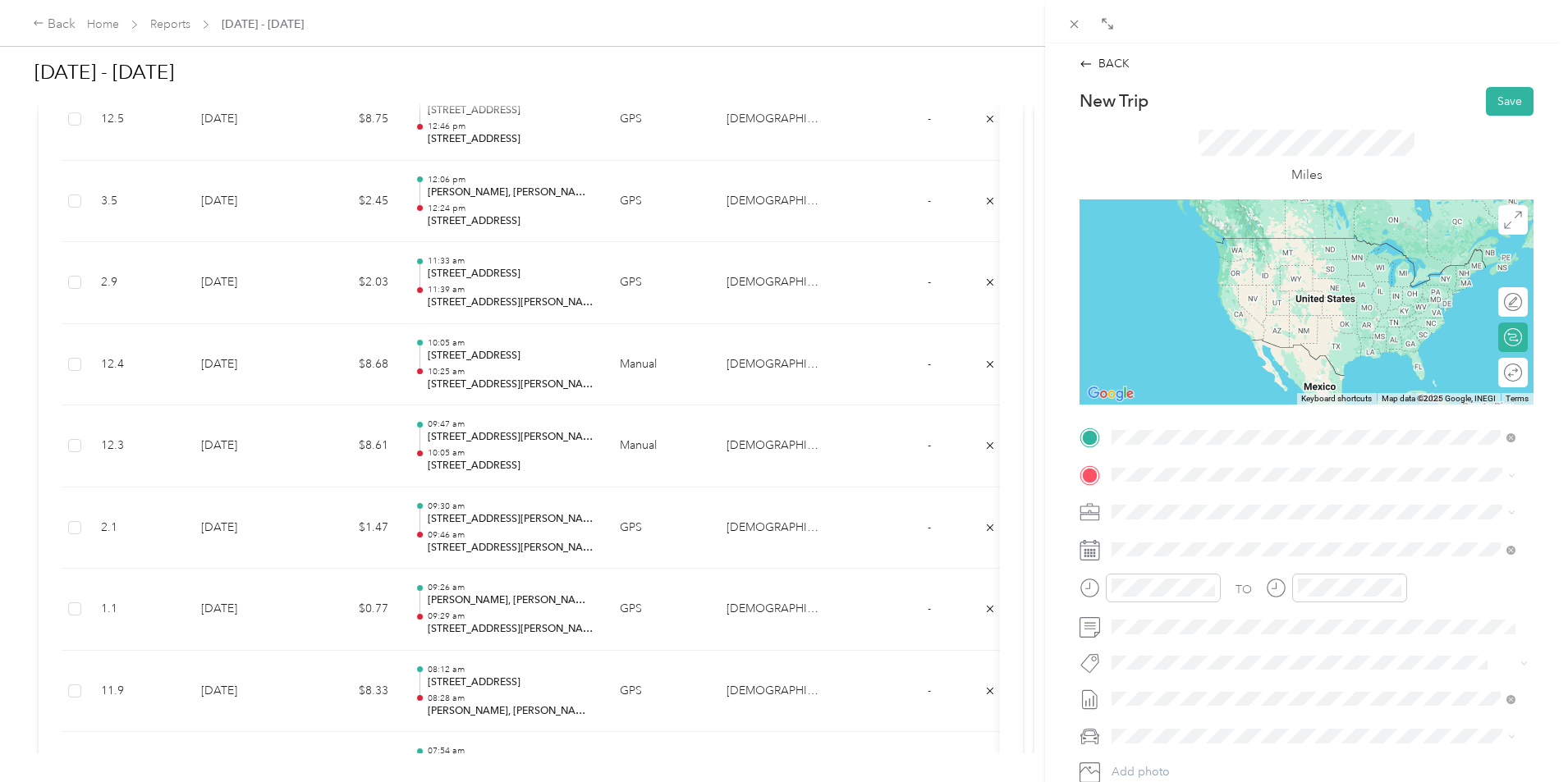
click at [1278, 495] on span "[STREET_ADDRESS][US_STATE]" at bounding box center [1225, 497] width 164 height 15
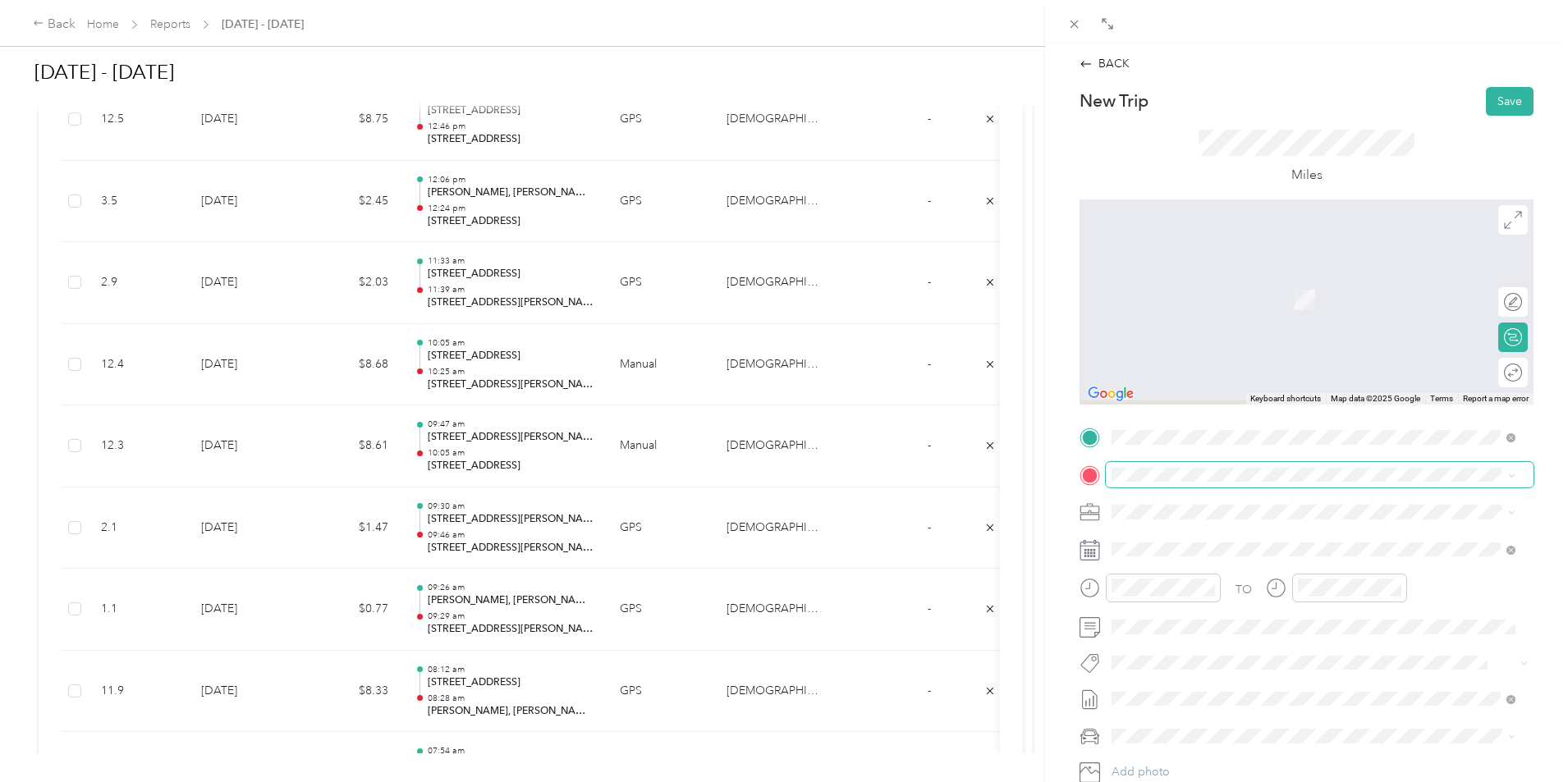
click at [1241, 484] on span at bounding box center [1319, 475] width 428 height 26
click at [1232, 530] on span "[STREET_ADDRESS][US_STATE]" at bounding box center [1225, 534] width 164 height 15
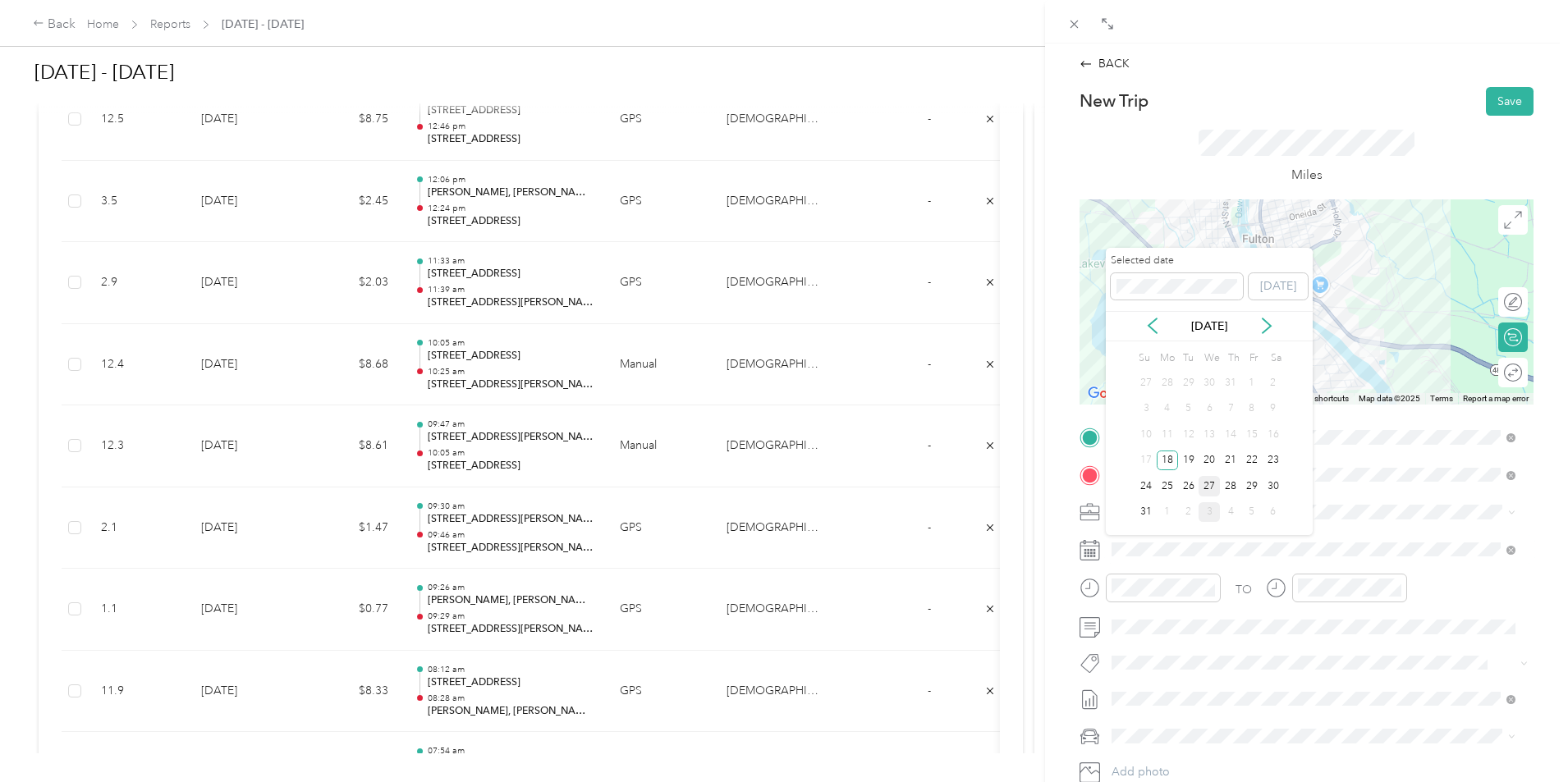
click at [1210, 481] on div "27" at bounding box center [1209, 486] width 21 height 21
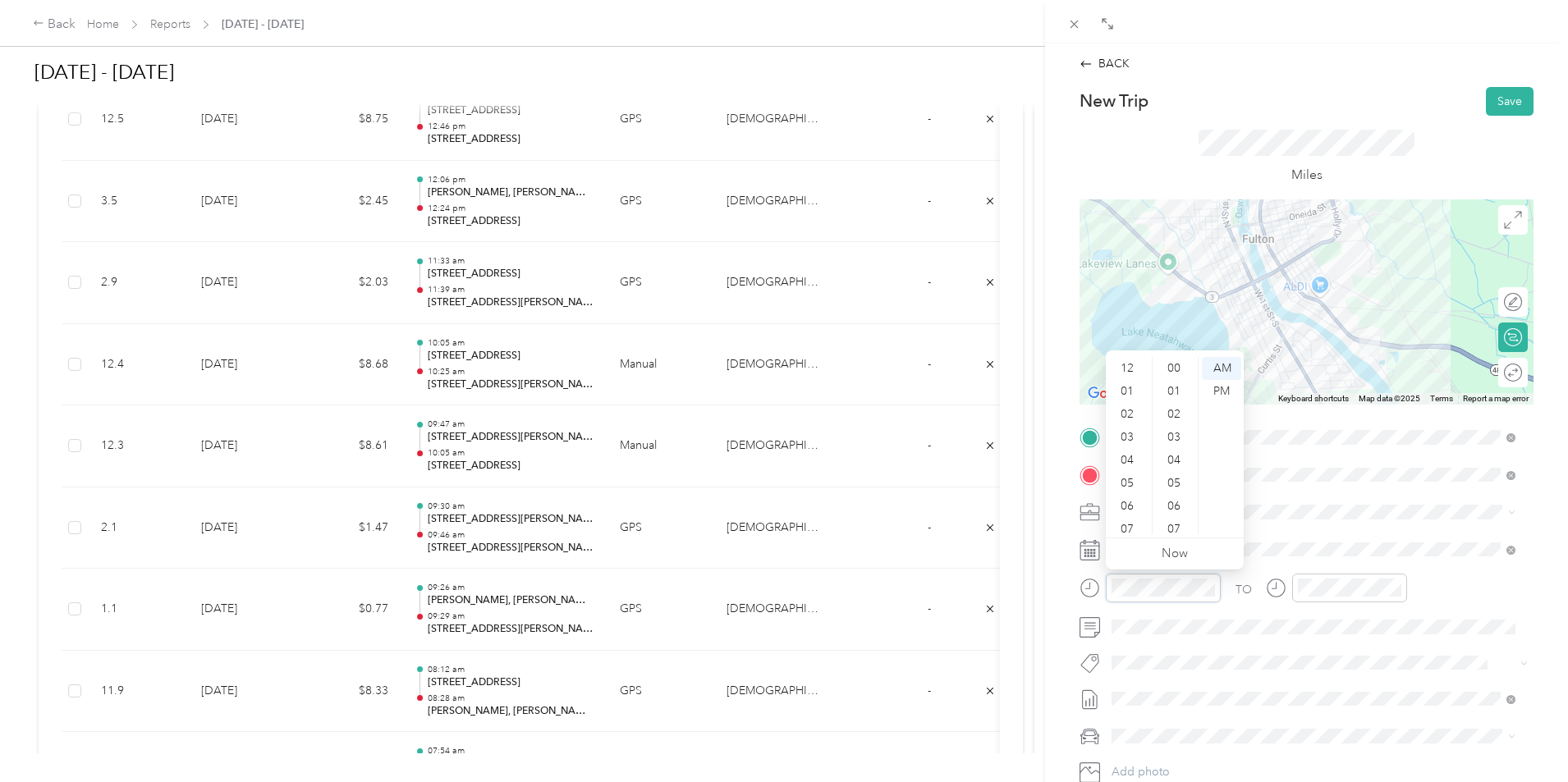
scroll to position [98, 0]
click at [1124, 498] on div "10" at bounding box center [1129, 499] width 39 height 23
click at [1181, 485] on div "30" at bounding box center [1175, 479] width 39 height 23
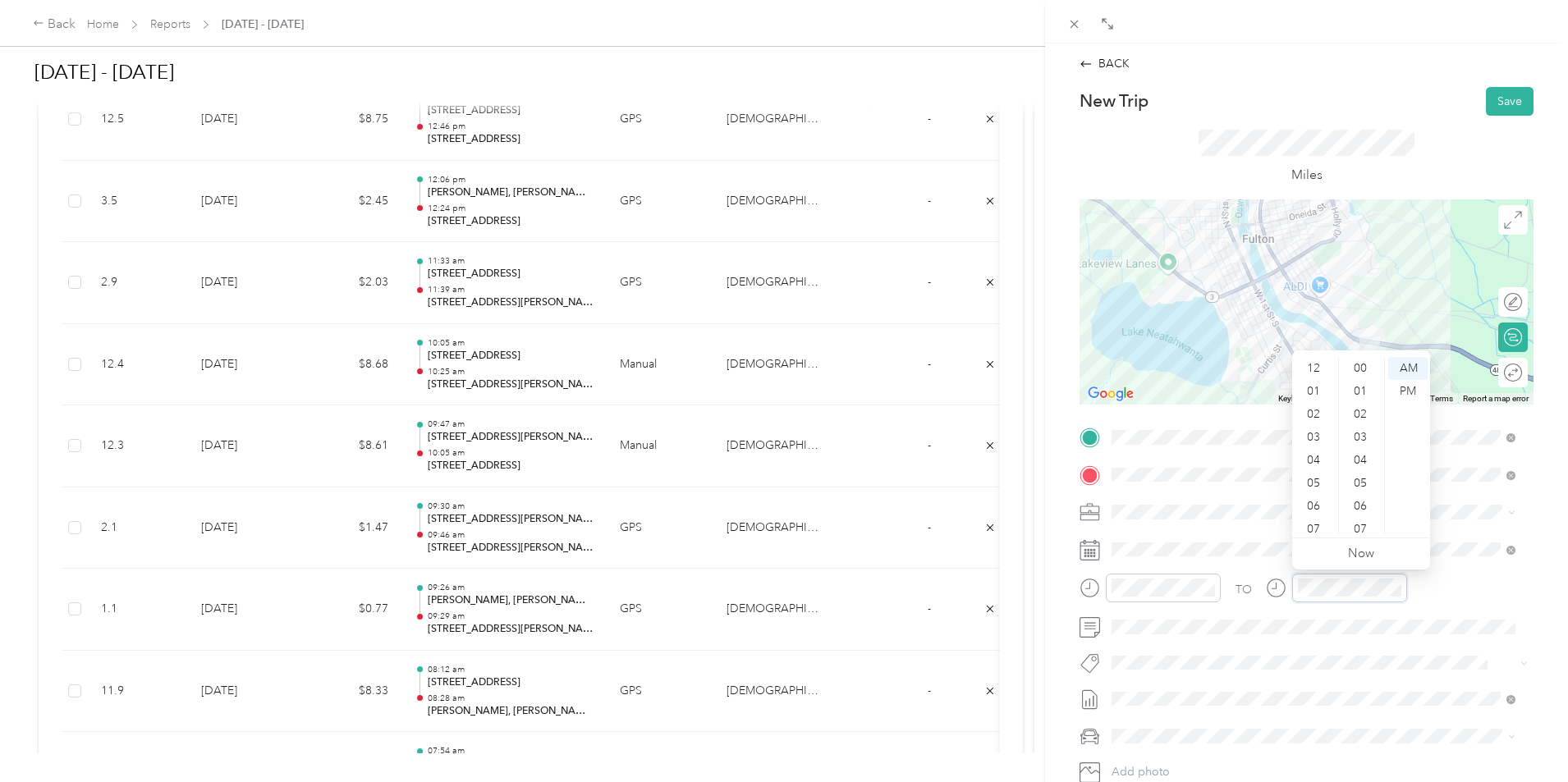
scroll to position [988, 0]
click at [1316, 498] on div "10" at bounding box center [1315, 499] width 39 height 23
click at [1364, 423] on div "38" at bounding box center [1362, 417] width 39 height 23
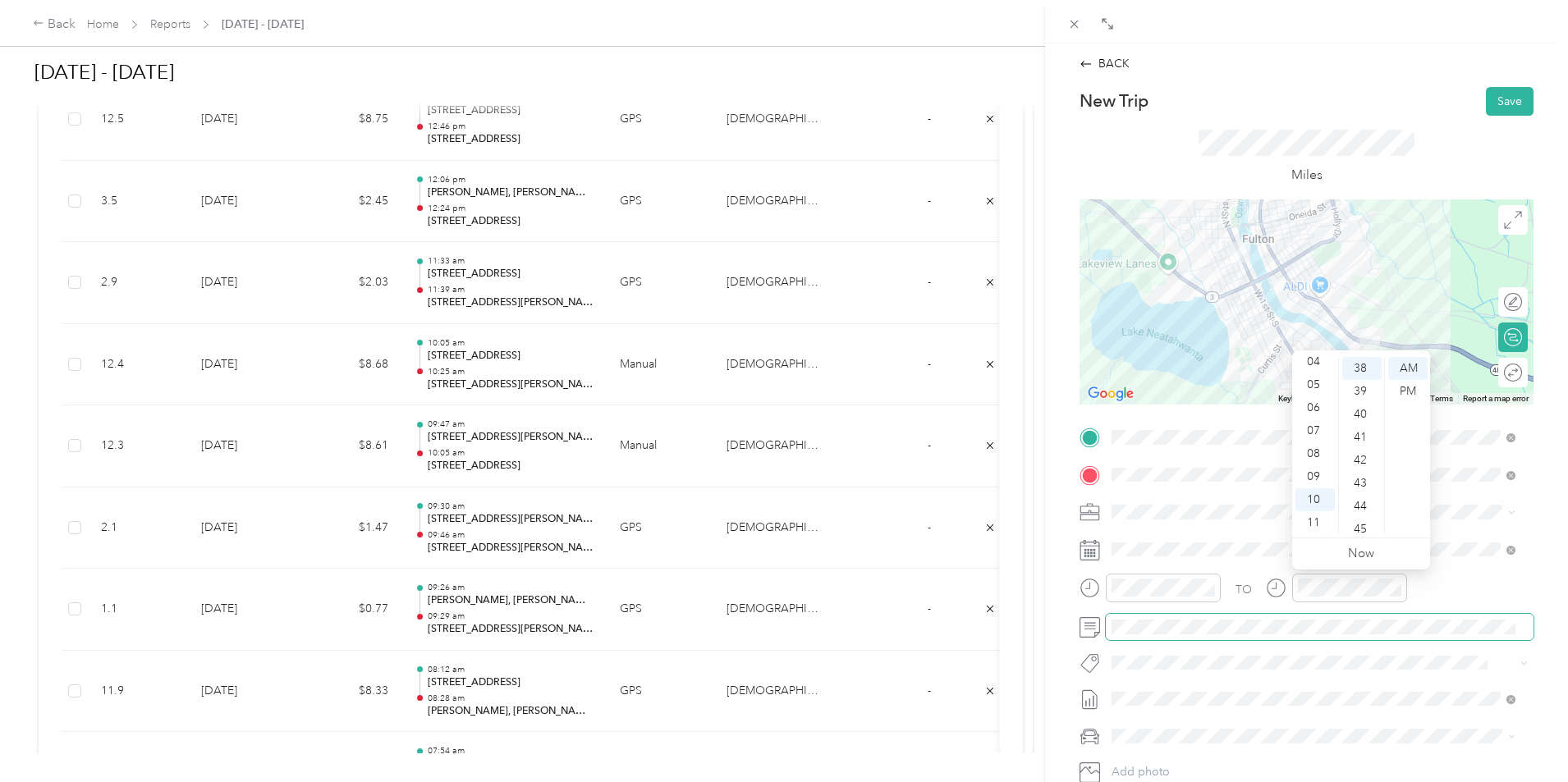
click at [1336, 618] on span at bounding box center [1319, 627] width 428 height 26
click at [1490, 108] on button "Save" at bounding box center [1510, 101] width 47 height 29
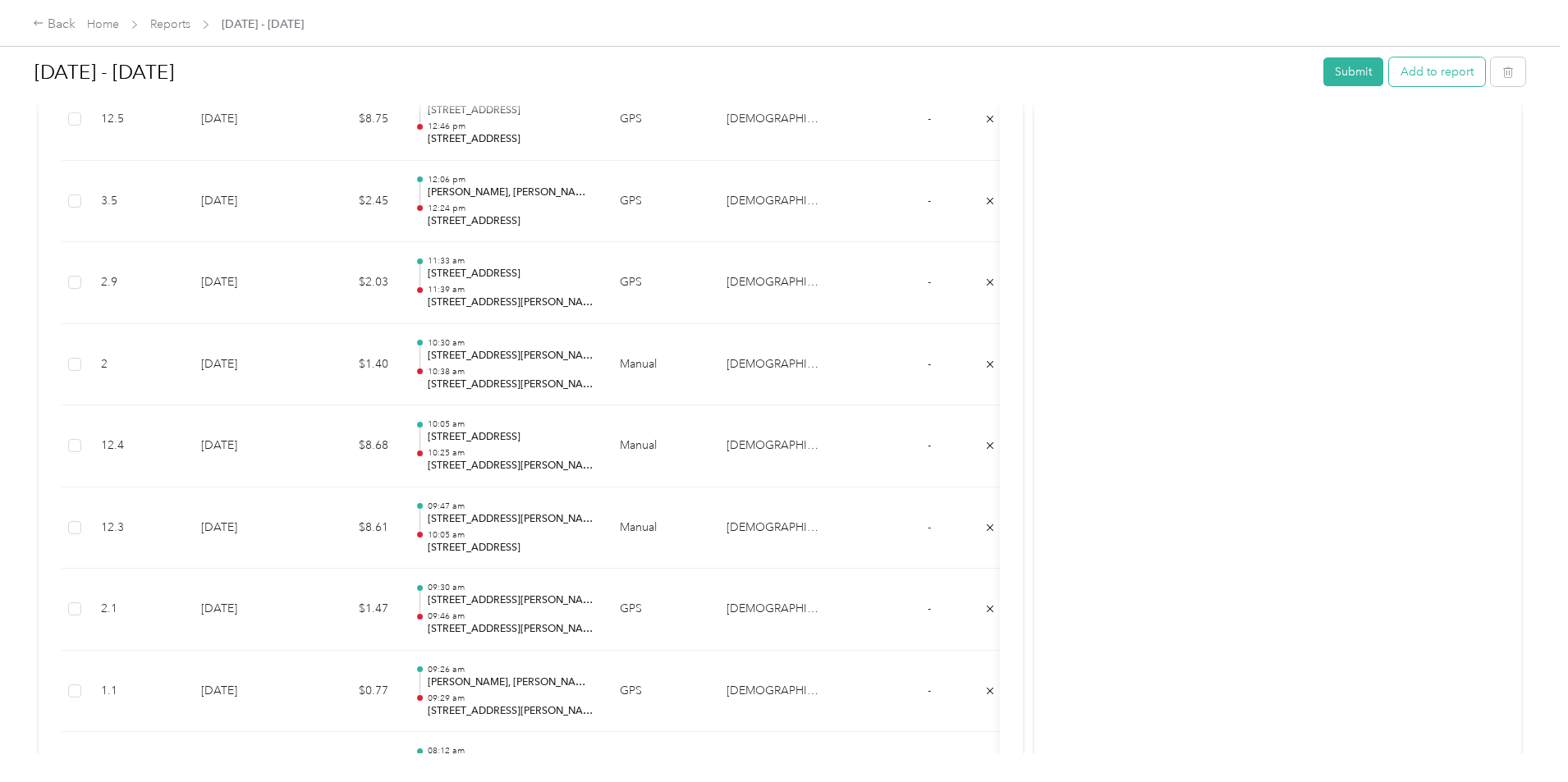
click at [1389, 70] on button "Add to report" at bounding box center [1437, 72] width 96 height 29
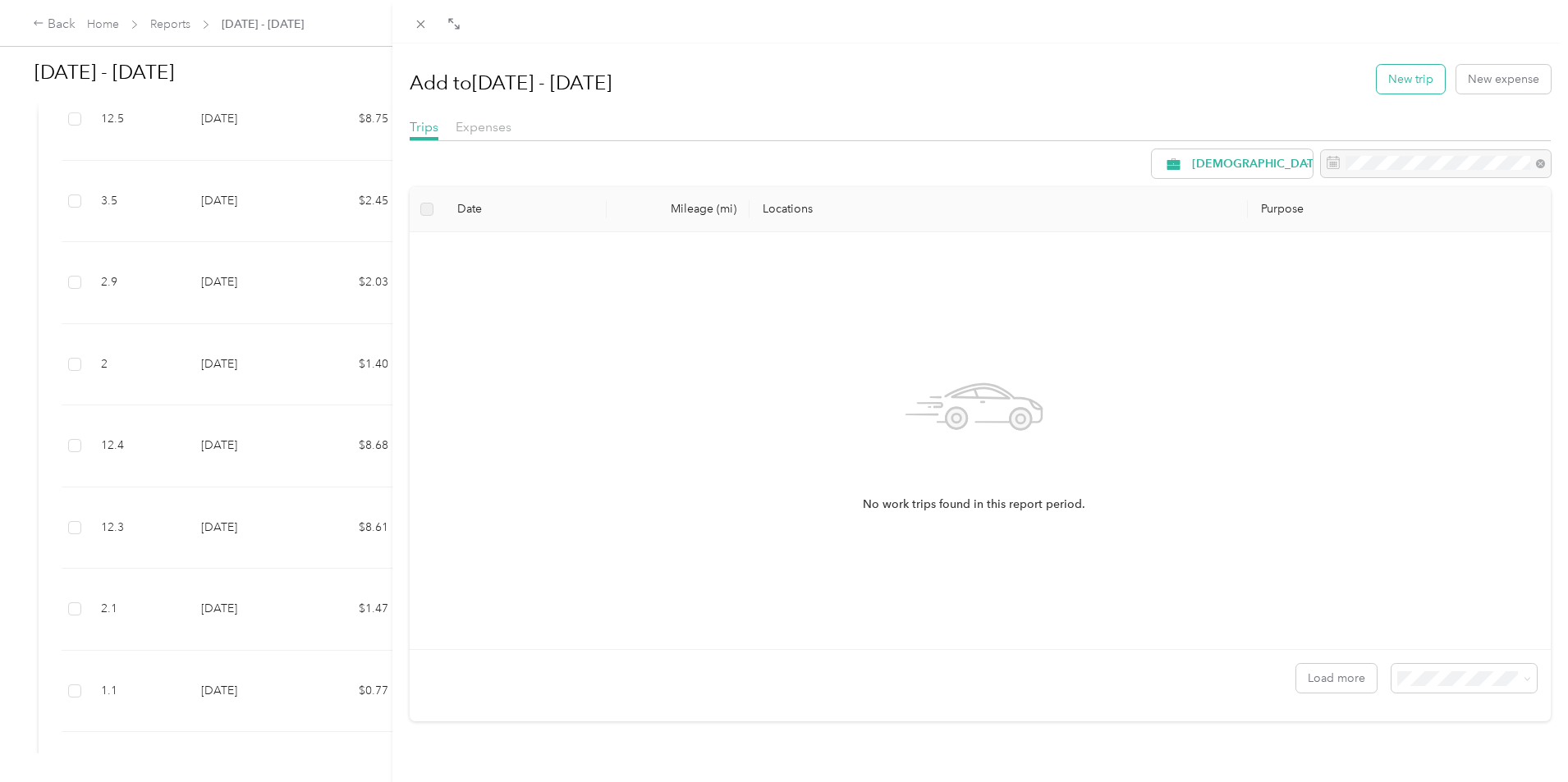
click at [1391, 80] on button "New trip" at bounding box center [1410, 79] width 68 height 29
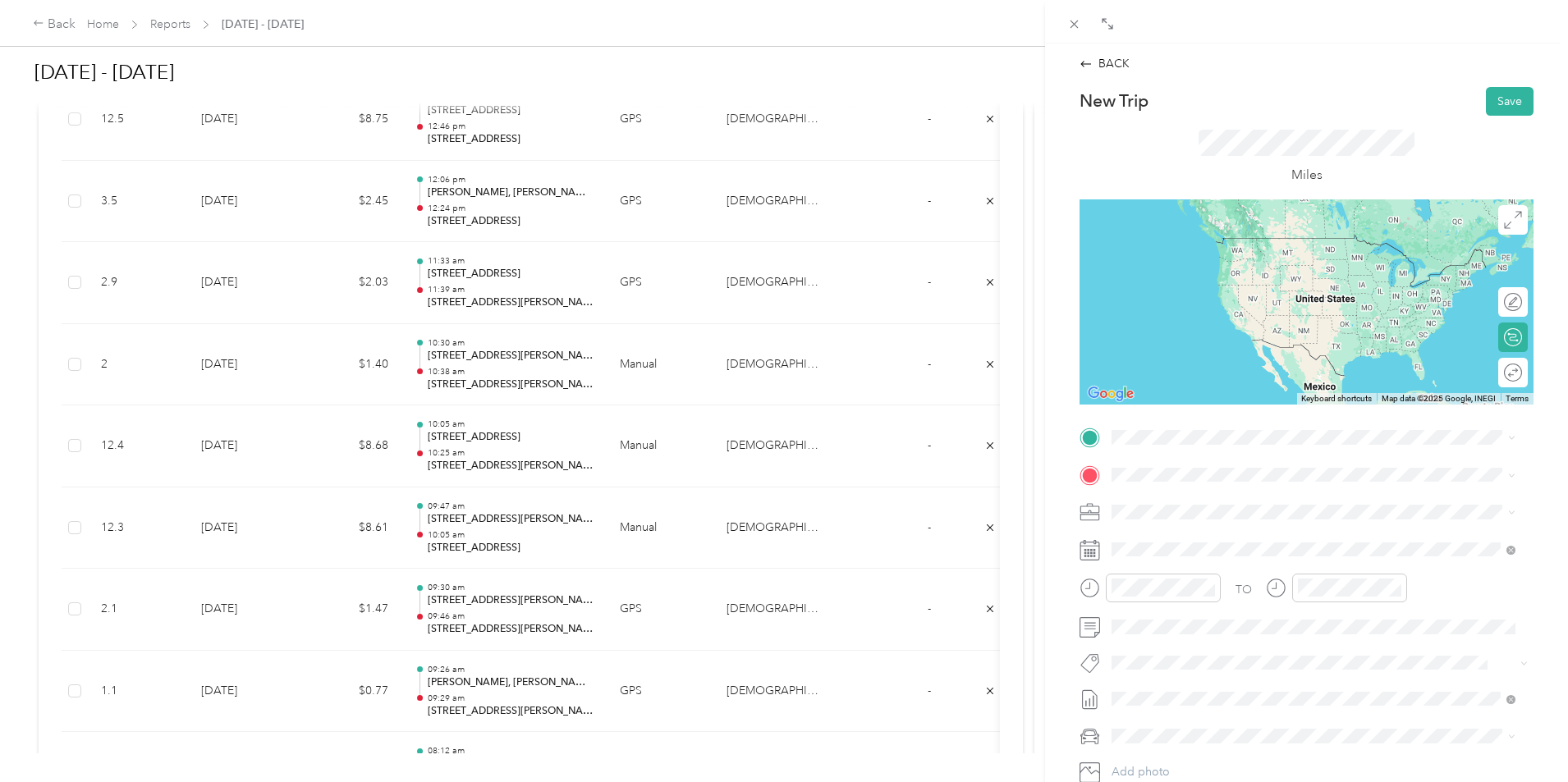
click at [1233, 498] on span "[STREET_ADDRESS][US_STATE]" at bounding box center [1225, 494] width 164 height 15
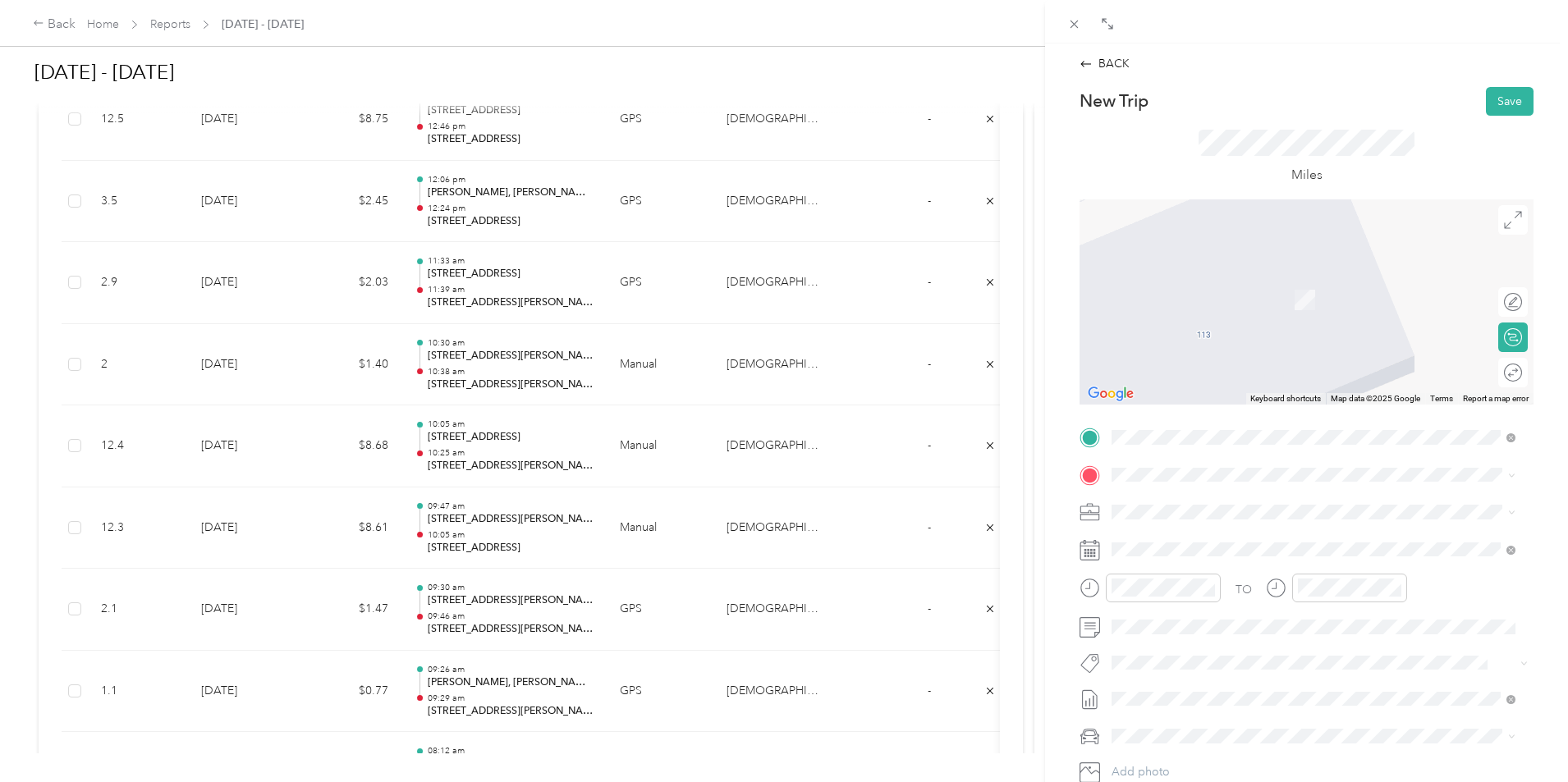
click at [1202, 539] on span "[STREET_ADDRESS][US_STATE]" at bounding box center [1225, 531] width 164 height 15
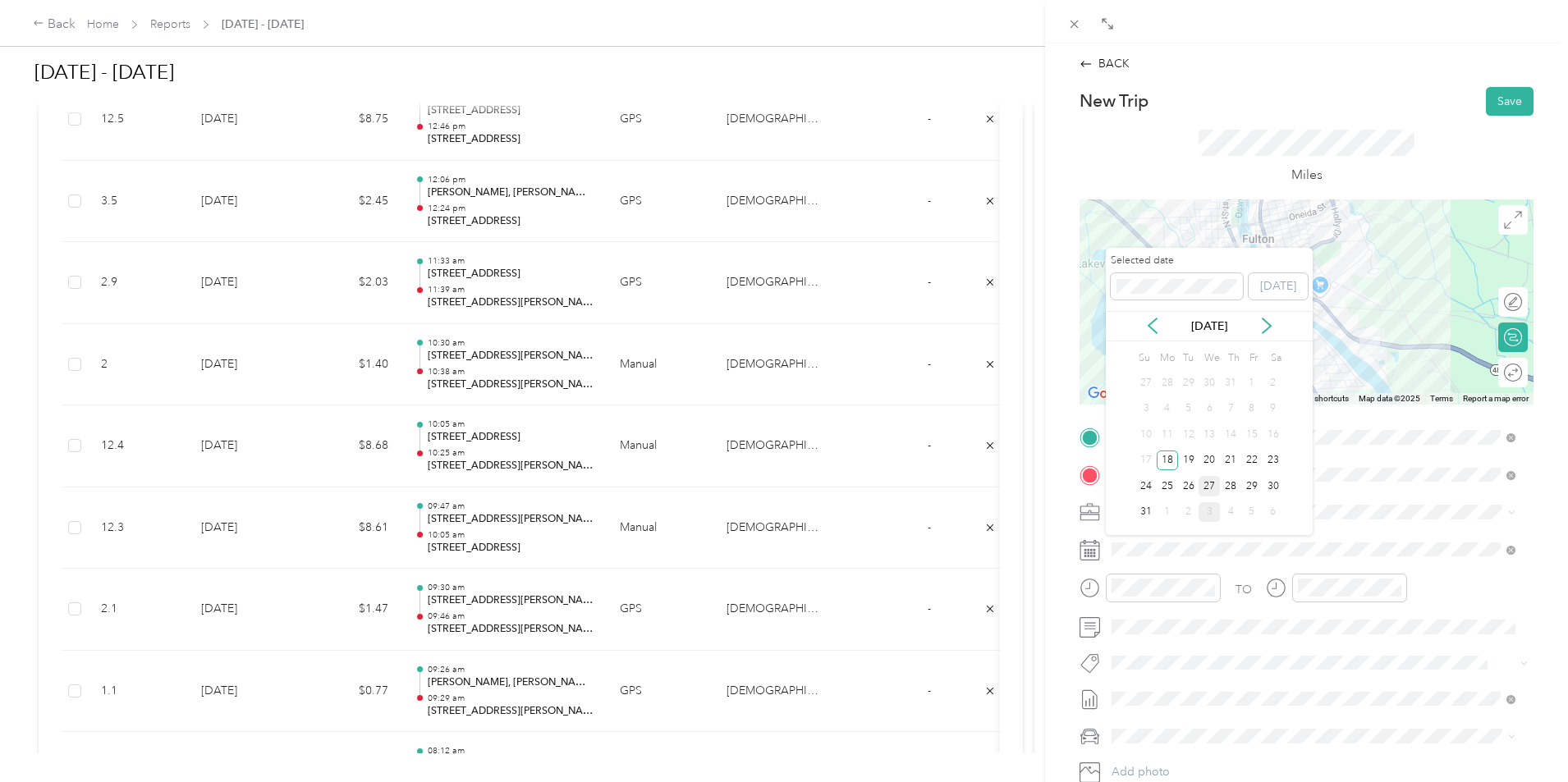
click at [1208, 479] on div "27" at bounding box center [1209, 486] width 21 height 21
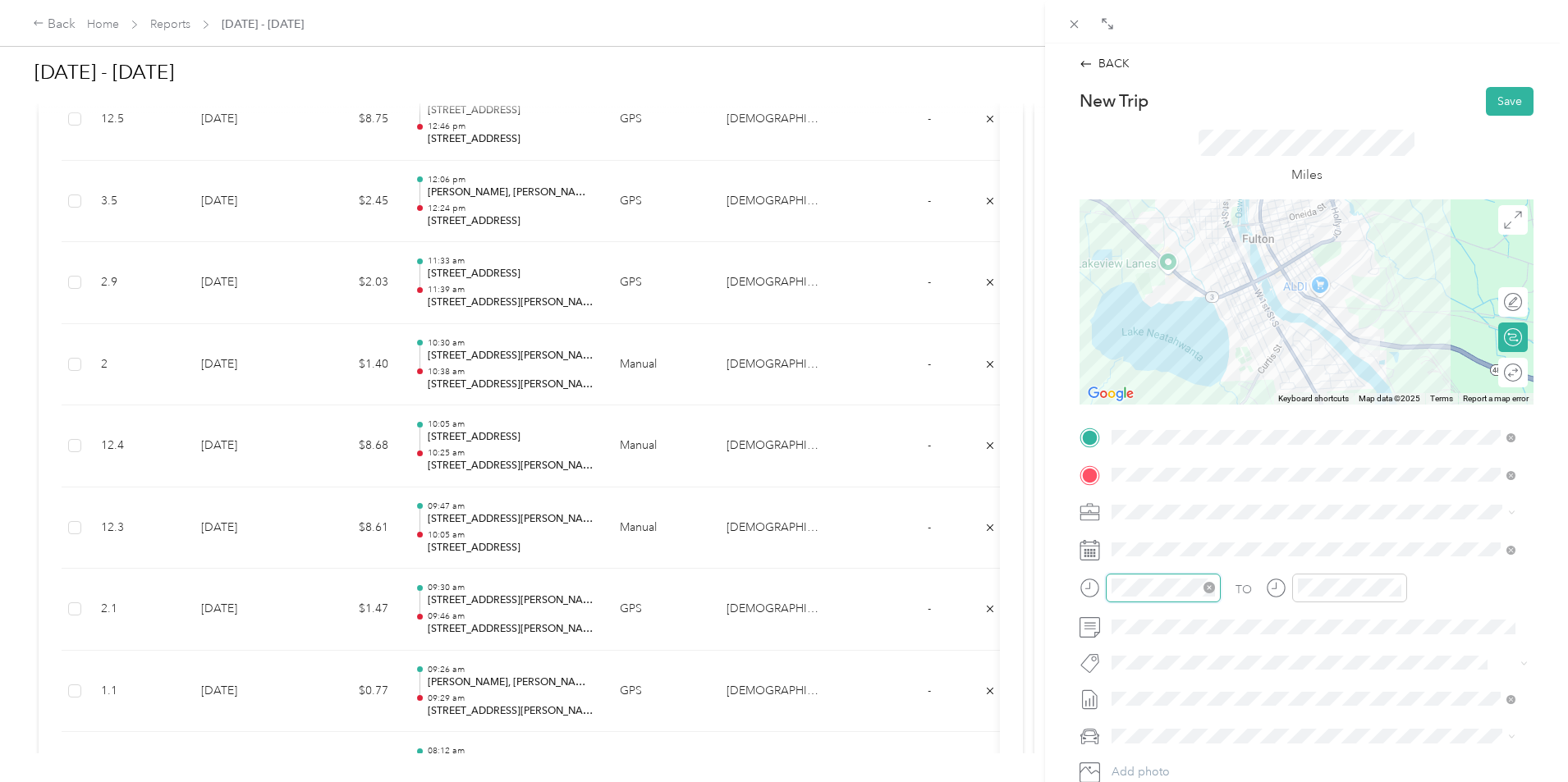
scroll to position [1012, 0]
click at [1130, 510] on div "10" at bounding box center [1129, 499] width 39 height 23
click at [1129, 500] on div "10" at bounding box center [1129, 499] width 39 height 23
click at [1173, 486] on div "42" at bounding box center [1175, 487] width 39 height 23
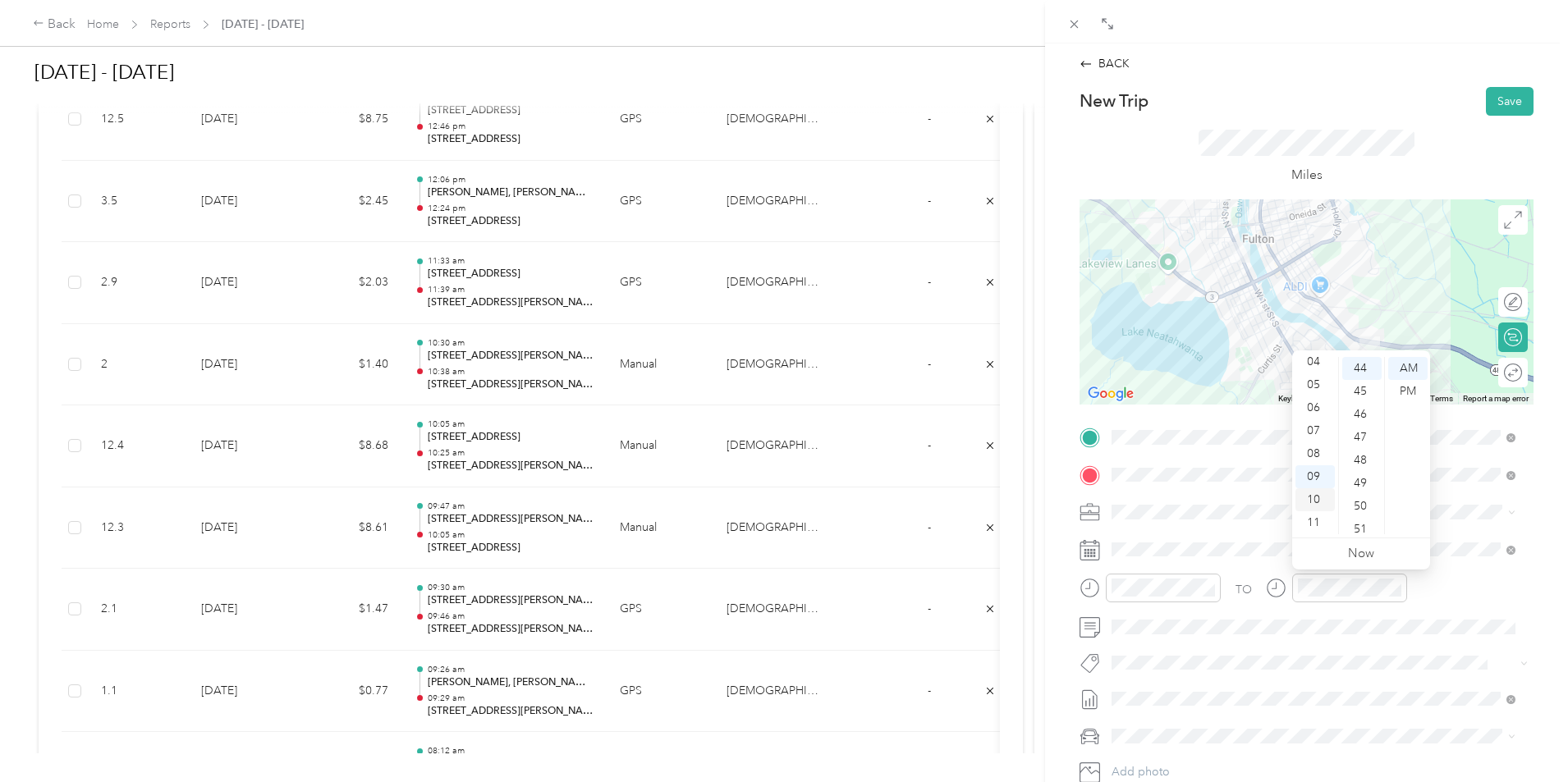
click at [1315, 505] on div "10" at bounding box center [1315, 499] width 39 height 23
click at [1358, 476] on div "52" at bounding box center [1362, 469] width 39 height 23
click at [1356, 614] on span at bounding box center [1319, 627] width 428 height 26
click at [1498, 101] on button "Save" at bounding box center [1510, 101] width 47 height 29
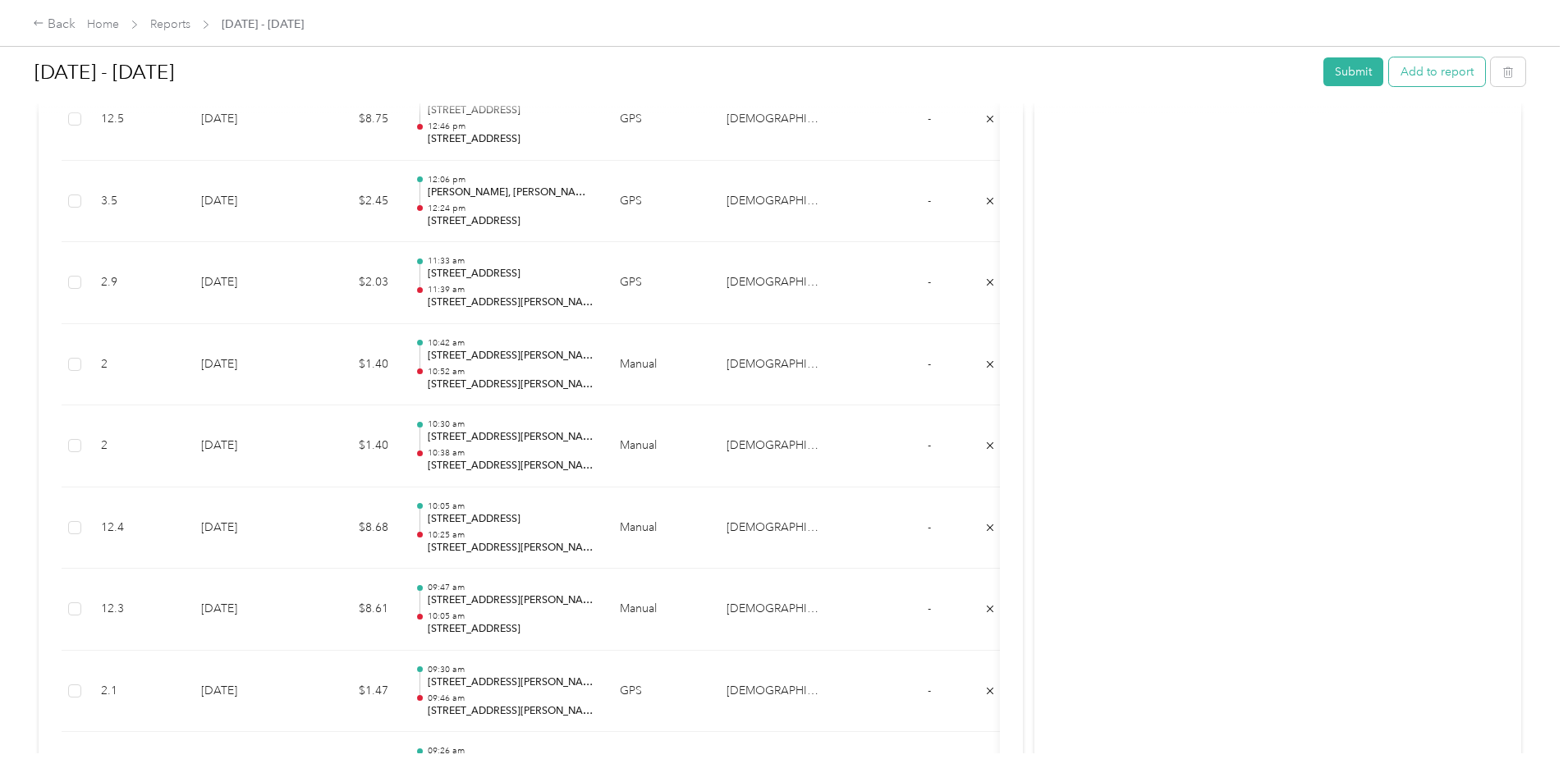
click at [1389, 74] on button "Add to report" at bounding box center [1437, 72] width 96 height 29
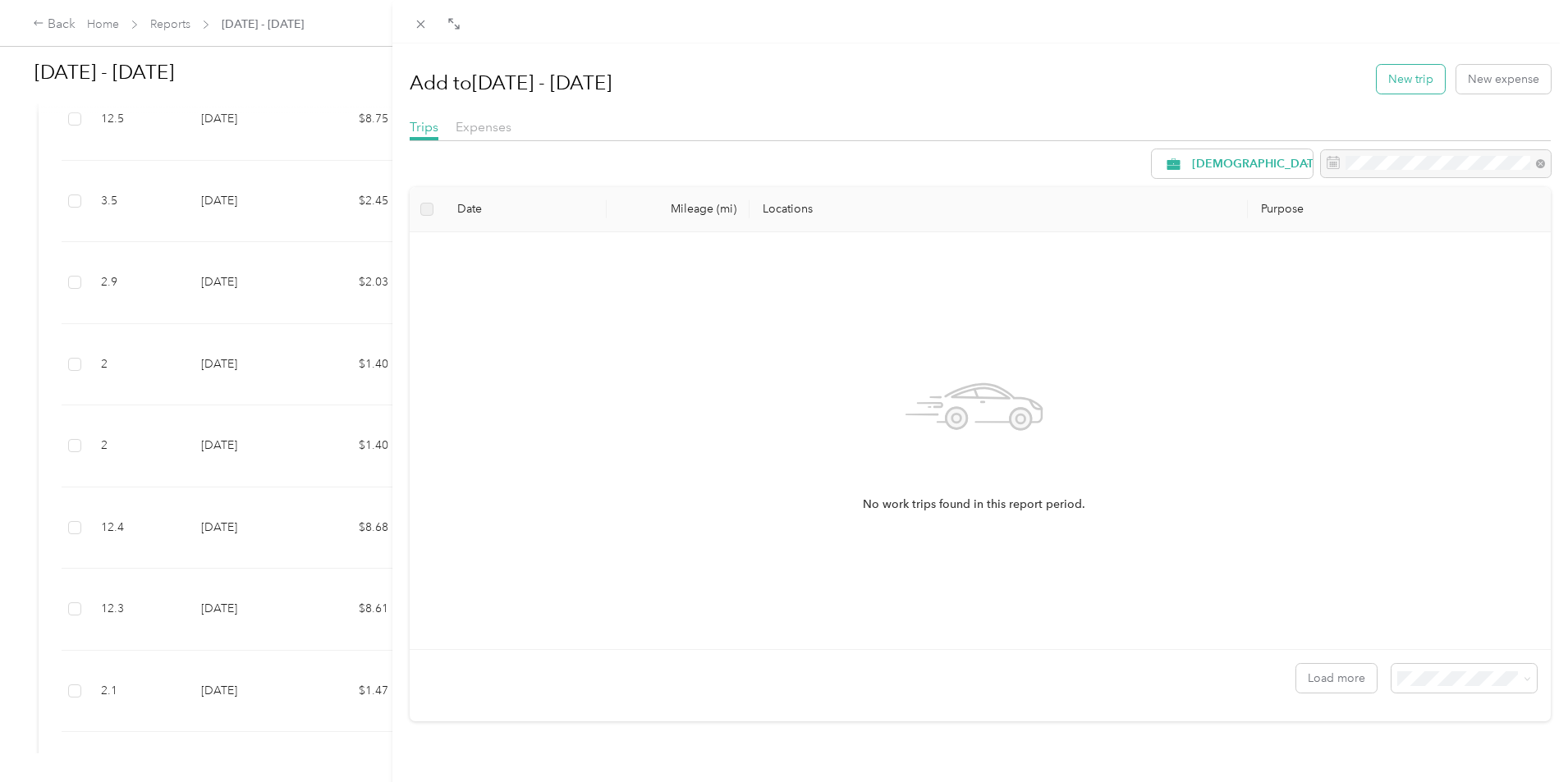
click at [1401, 87] on button "New trip" at bounding box center [1410, 79] width 68 height 29
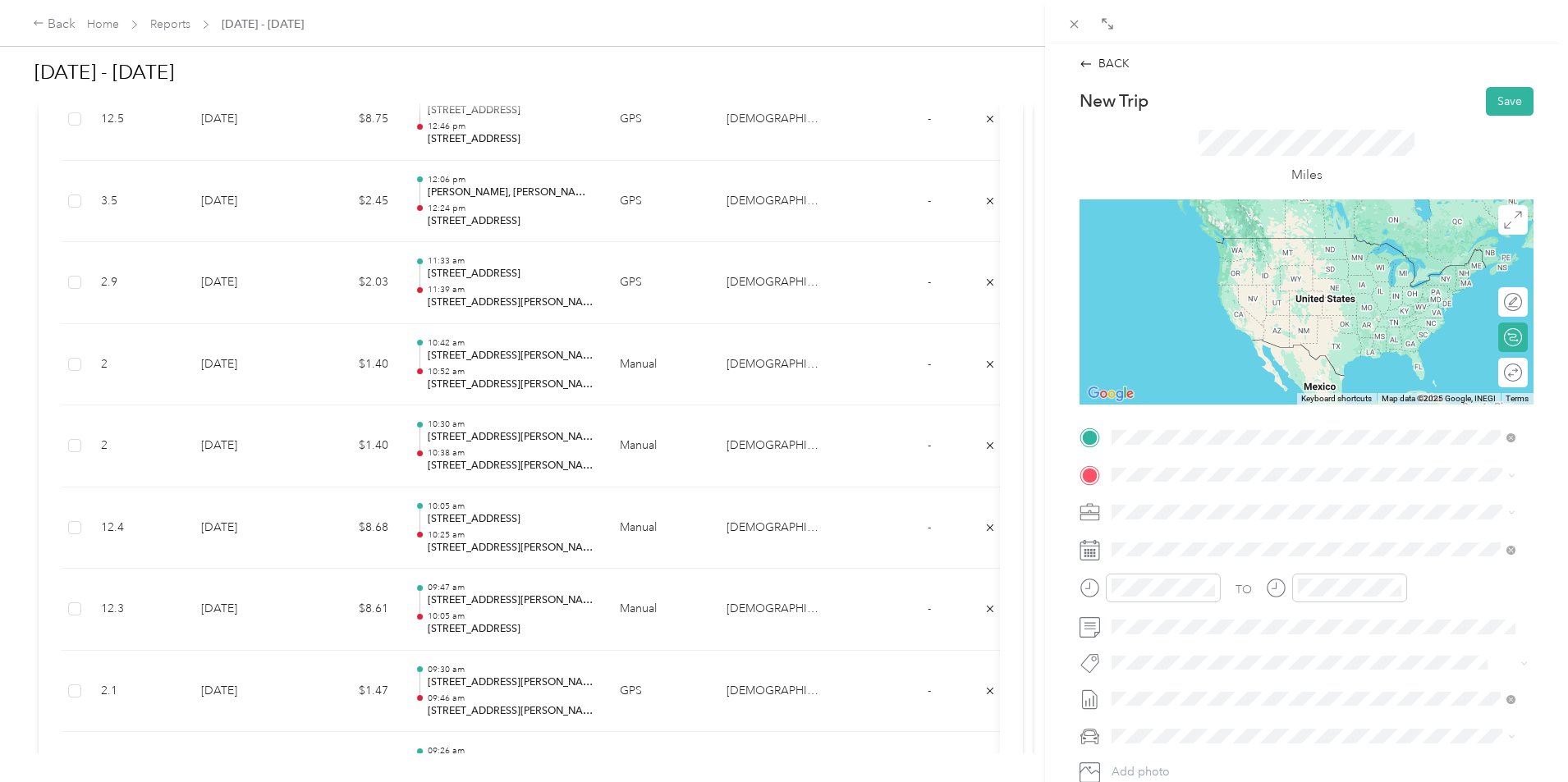
click at [1207, 494] on span "[STREET_ADDRESS][US_STATE]" at bounding box center [1225, 497] width 164 height 15
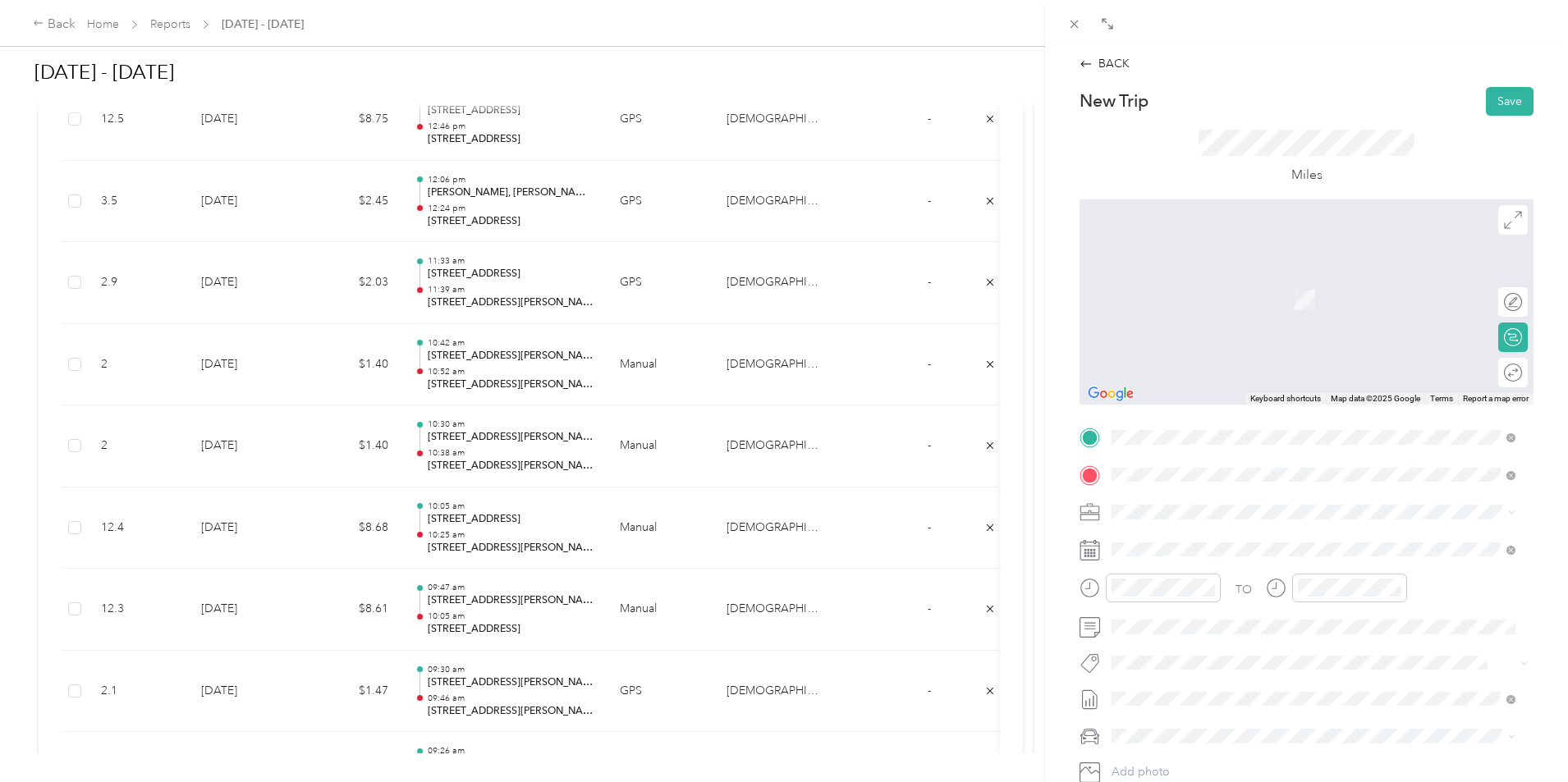
click at [1188, 530] on div "[STREET_ADDRESS][US_STATE]" at bounding box center [1314, 535] width 393 height 22
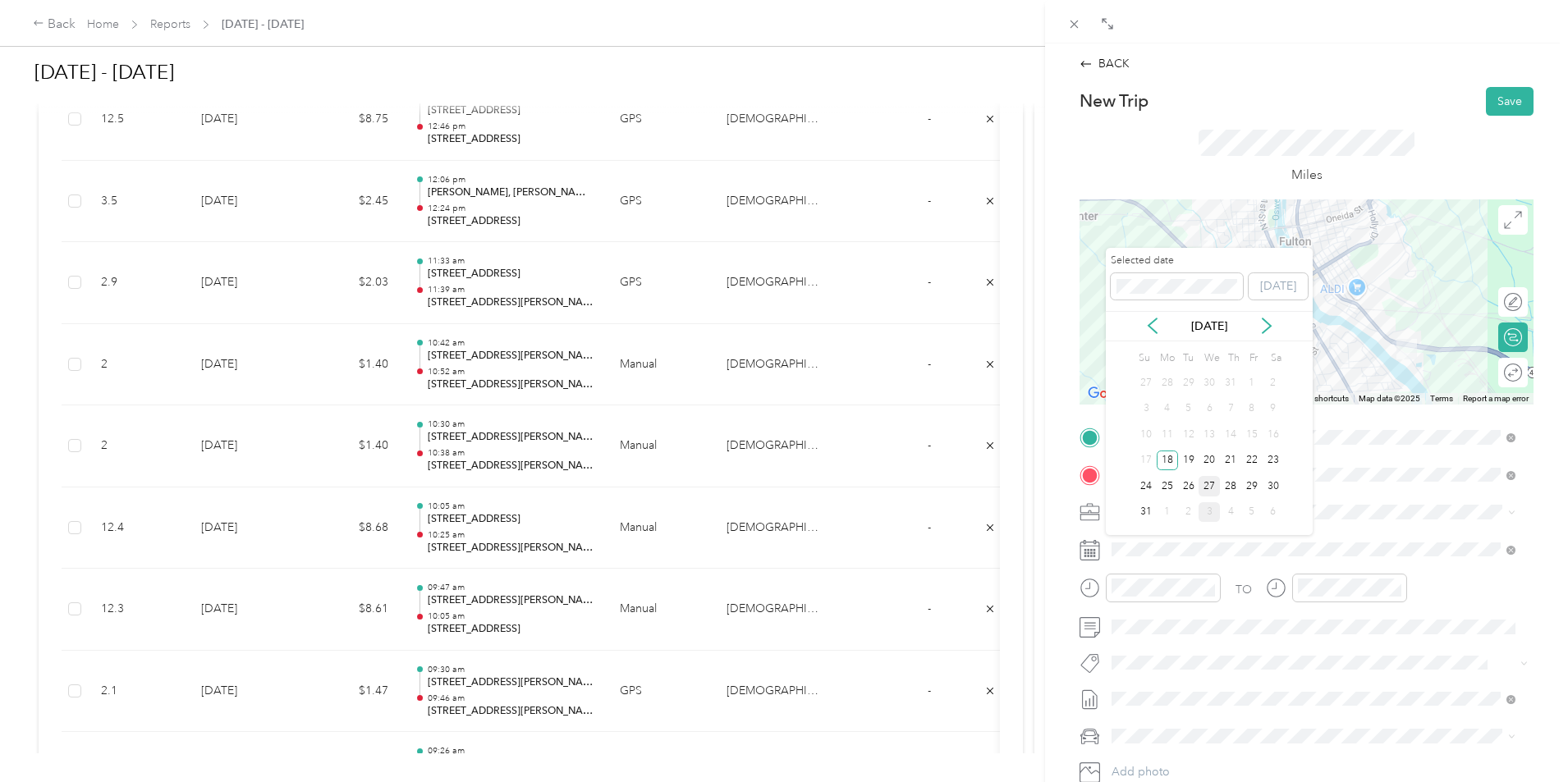
click at [1212, 487] on div "27" at bounding box center [1209, 486] width 21 height 21
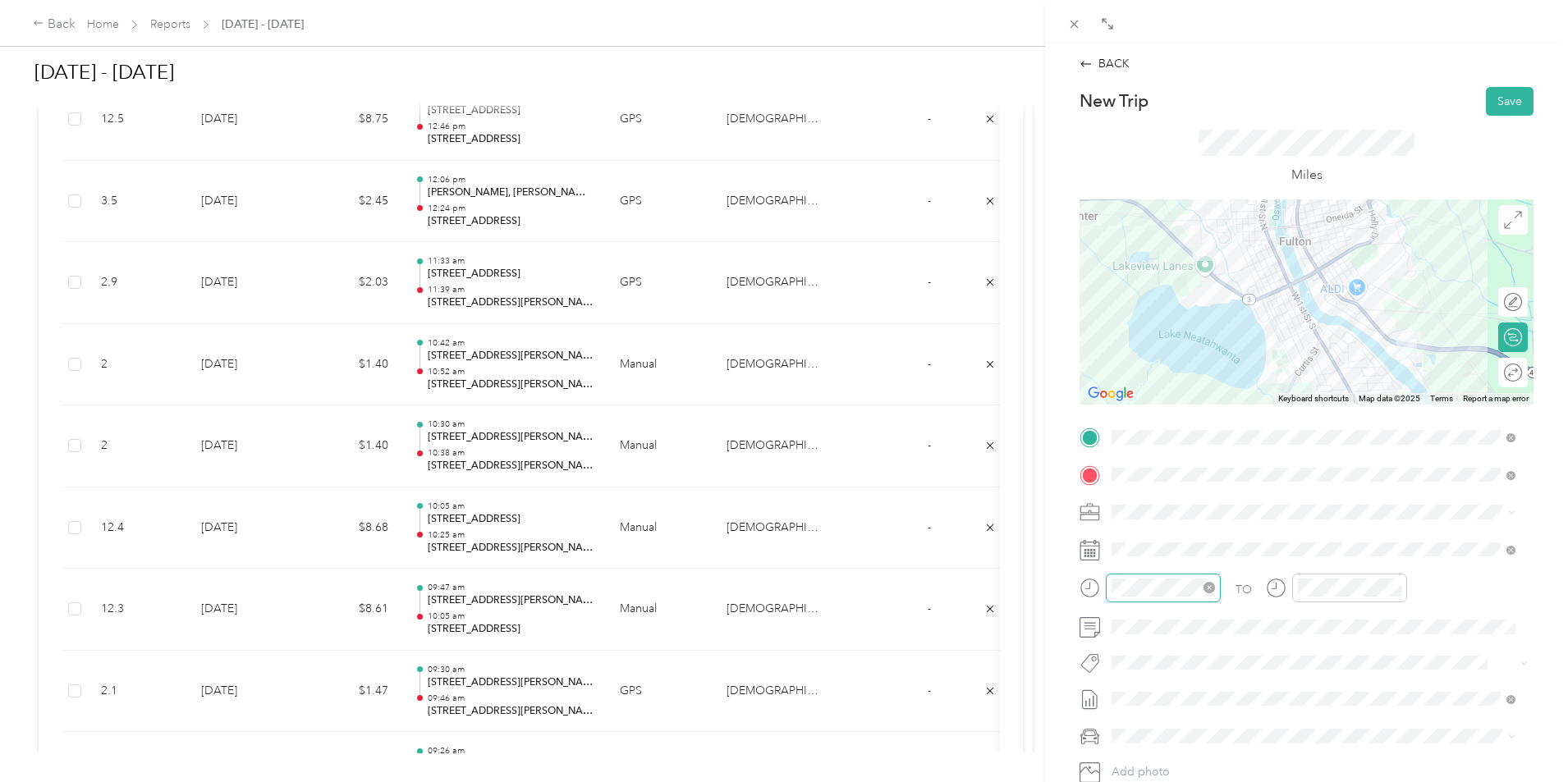
scroll to position [1034, 0]
click at [1130, 501] on div "10" at bounding box center [1129, 499] width 39 height 23
click at [1180, 451] on div "52" at bounding box center [1175, 447] width 39 height 23
click at [1319, 517] on div "11" at bounding box center [1315, 522] width 39 height 23
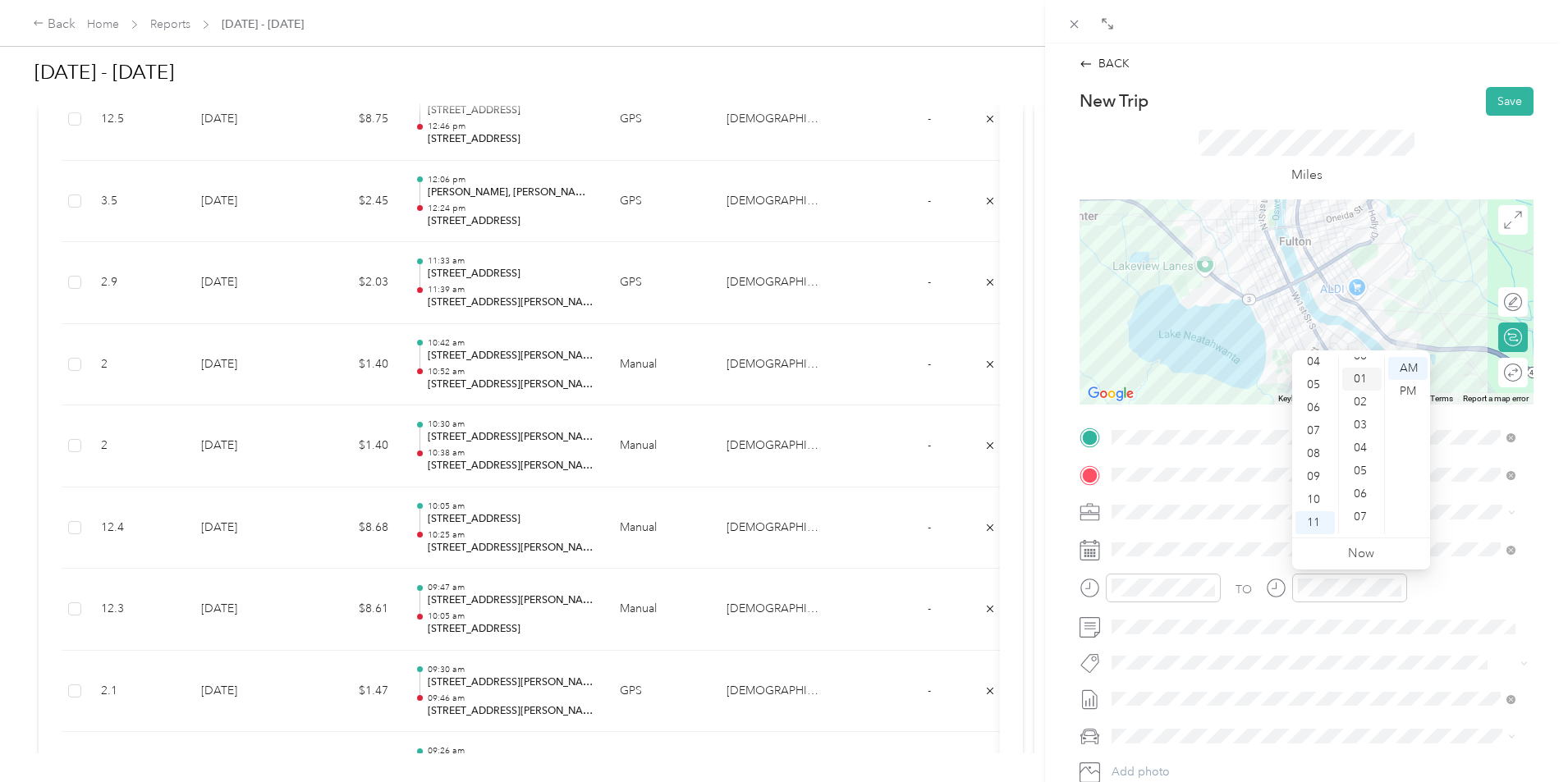
scroll to position [0, 0]
click at [1367, 388] on div "01" at bounding box center [1362, 391] width 39 height 23
click at [1492, 119] on div "Miles" at bounding box center [1306, 158] width 454 height 84
click at [1496, 103] on button "Save" at bounding box center [1510, 101] width 47 height 29
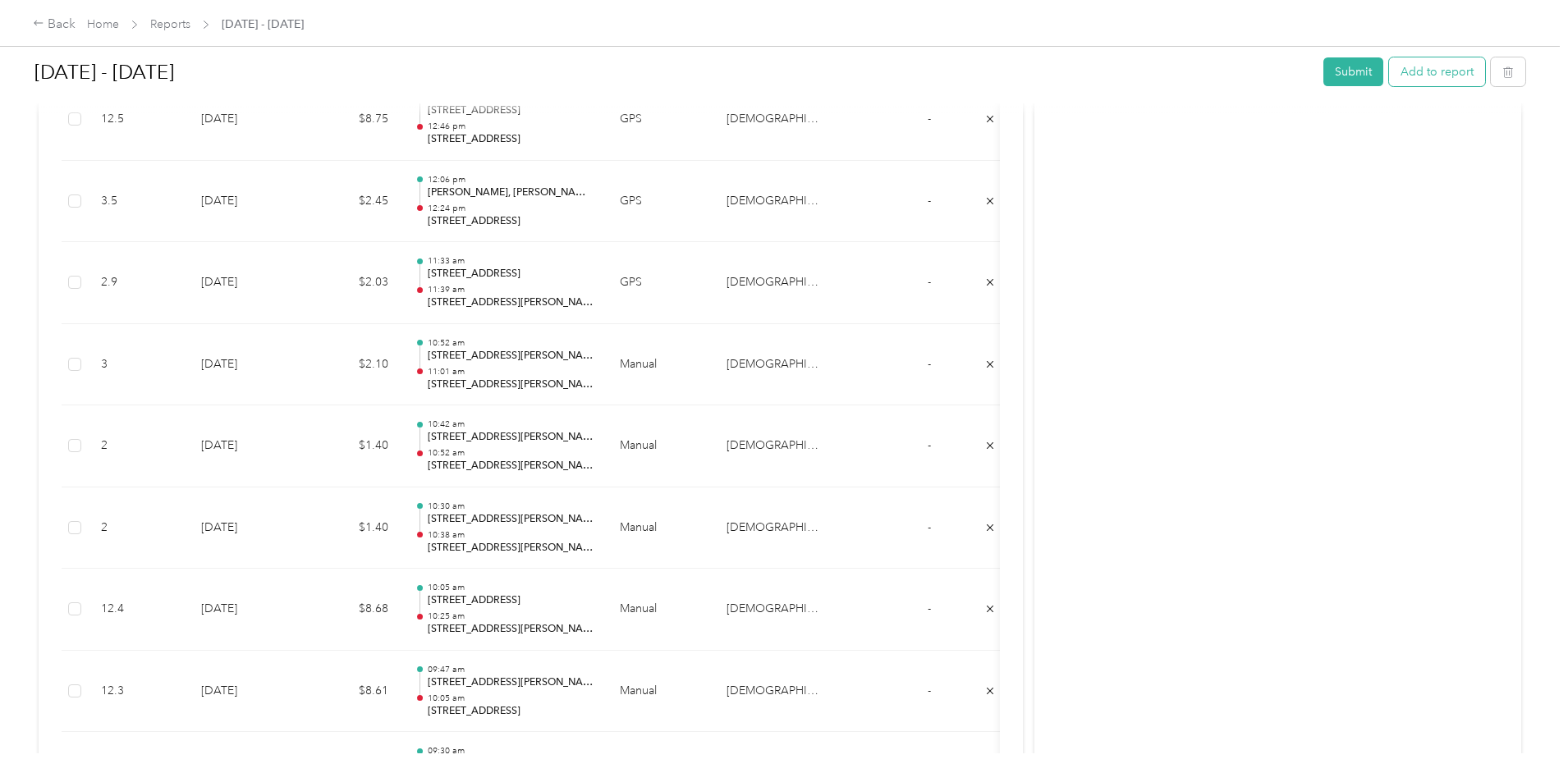
click at [1389, 67] on button "Add to report" at bounding box center [1437, 72] width 96 height 29
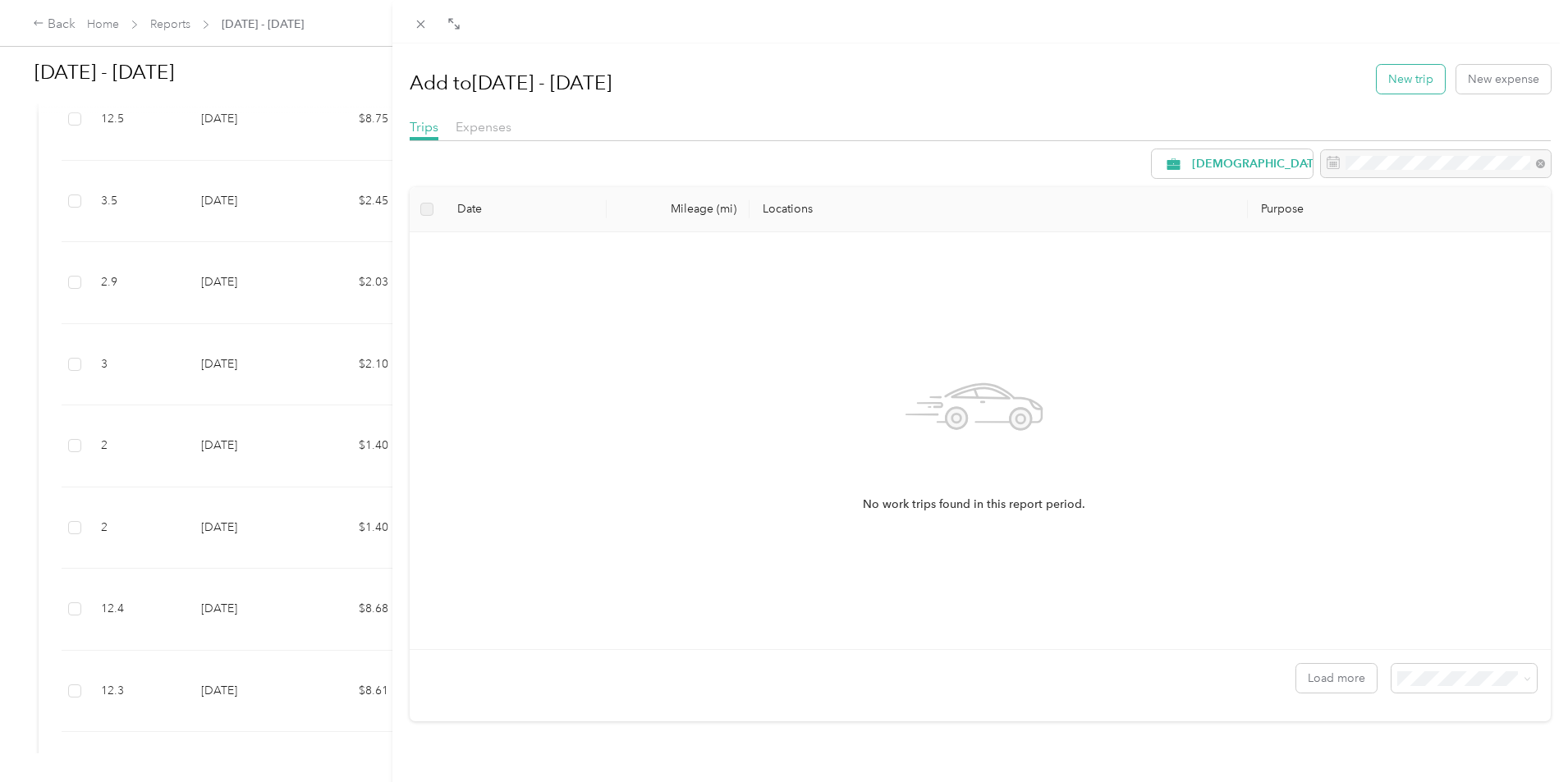
click at [1381, 91] on button "New trip" at bounding box center [1410, 79] width 68 height 29
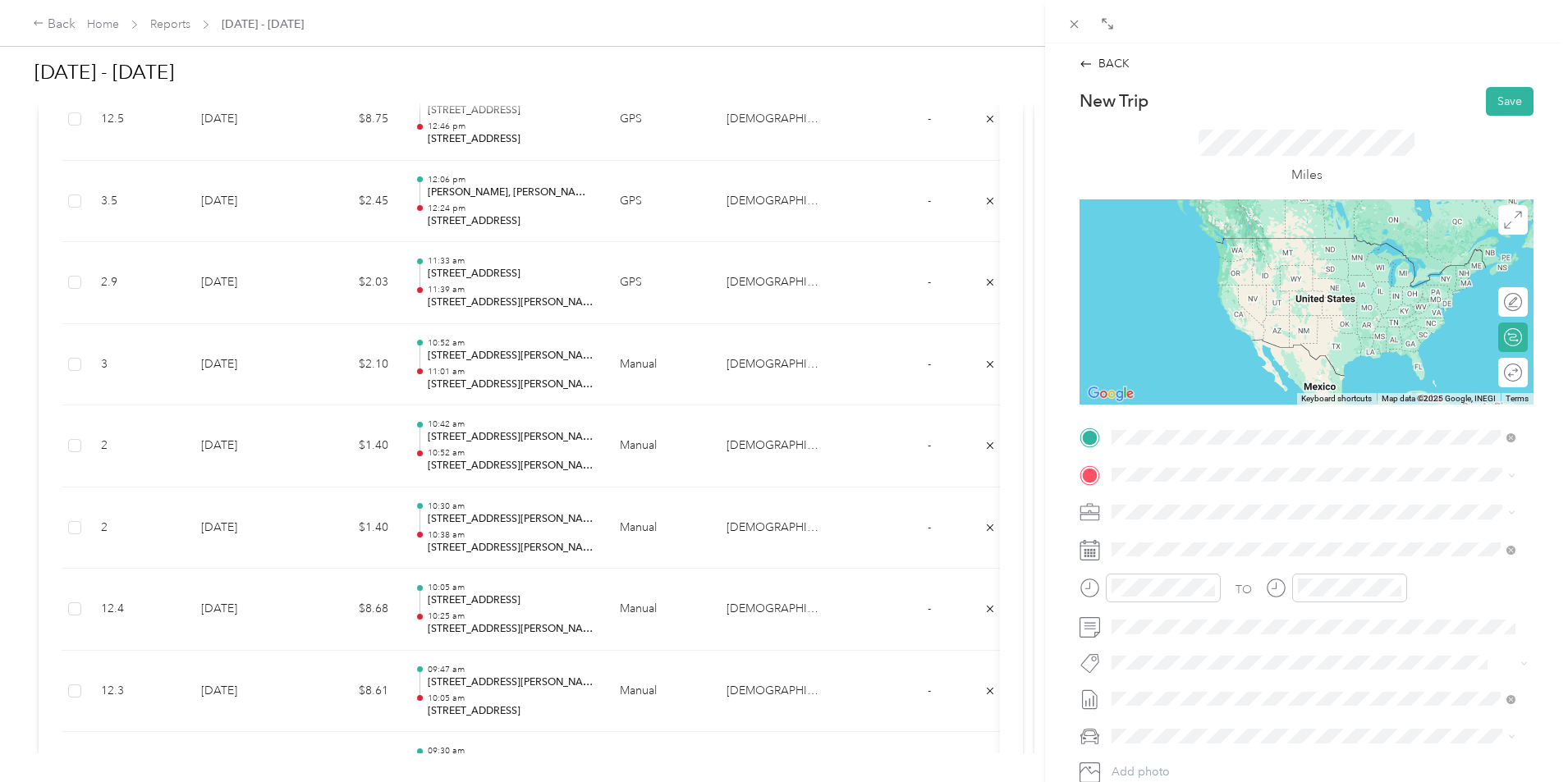
click at [1192, 491] on div "[STREET_ADDRESS][US_STATE]" at bounding box center [1314, 498] width 393 height 22
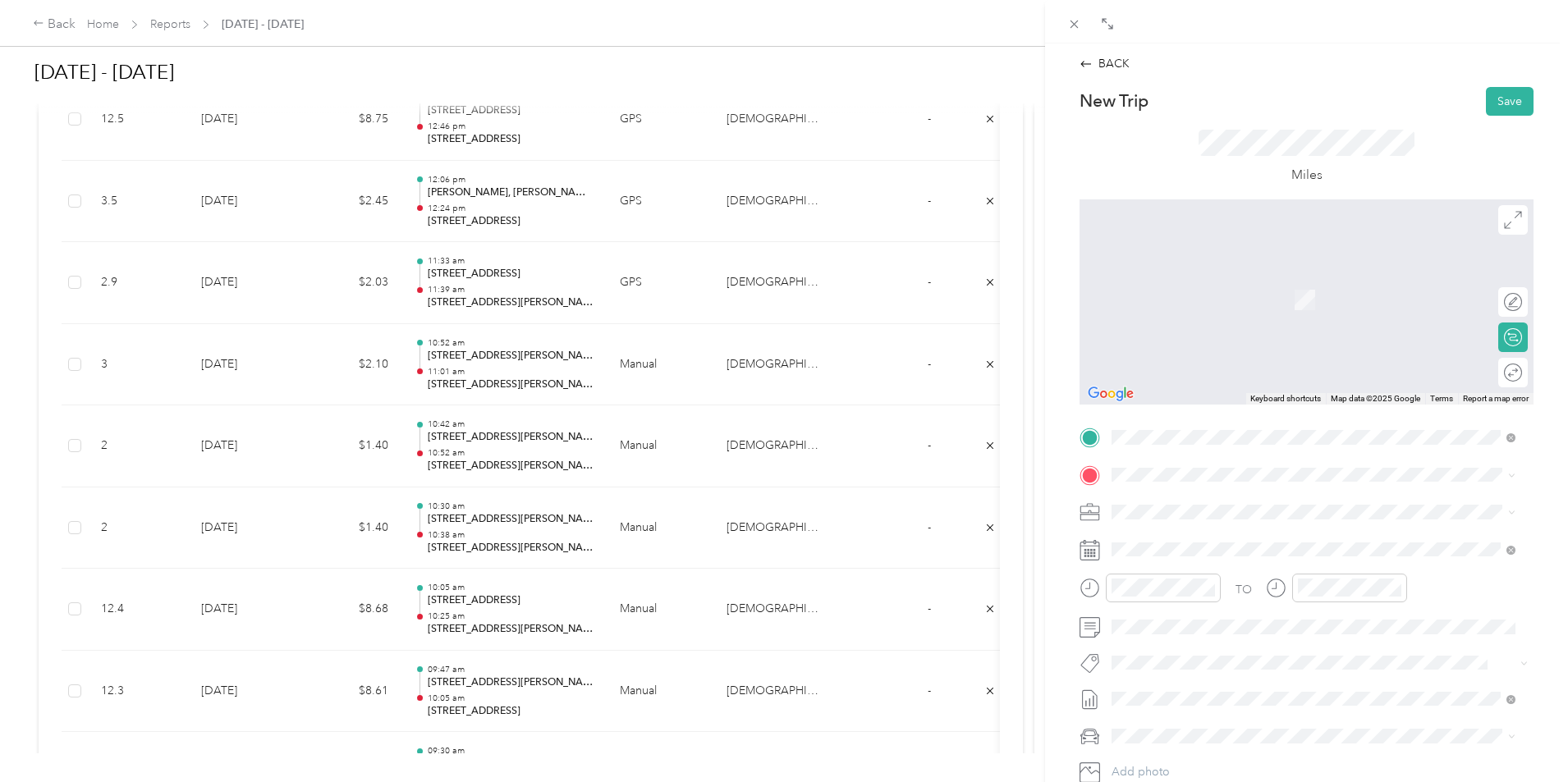
click at [1192, 533] on span "[STREET_ADDRESS][US_STATE]" at bounding box center [1225, 532] width 164 height 15
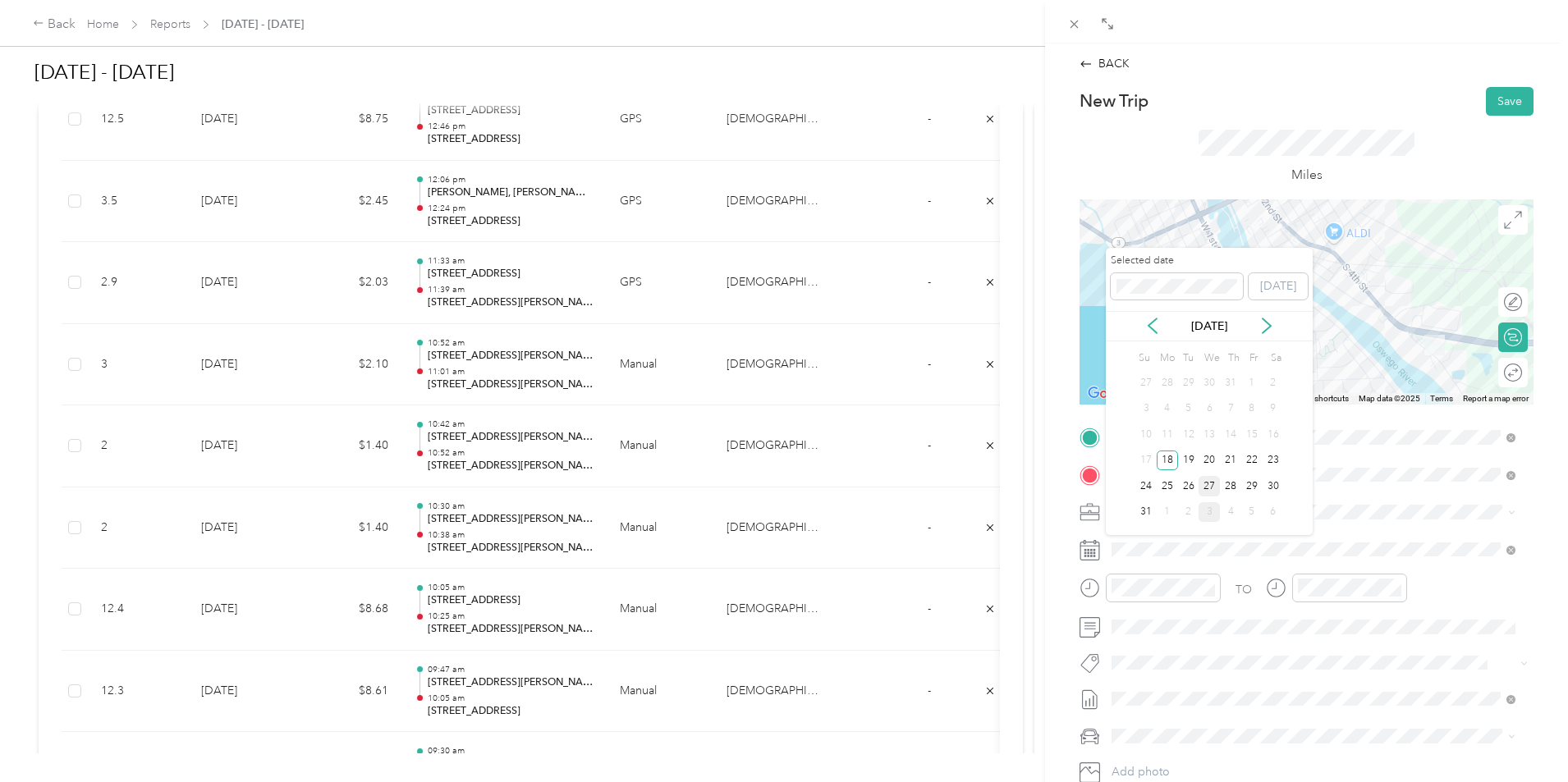
click at [1203, 488] on div "27" at bounding box center [1209, 486] width 21 height 21
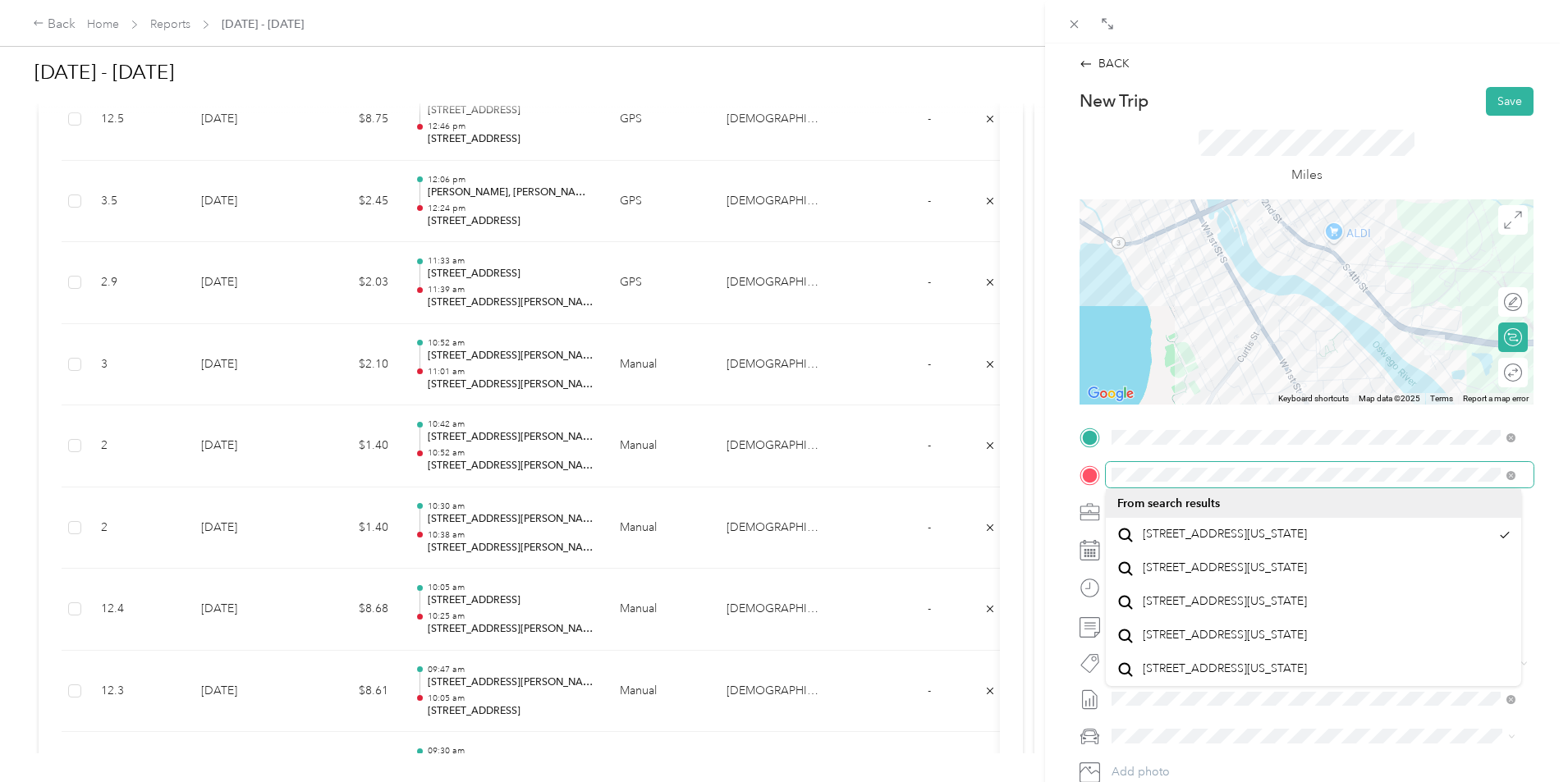
click at [1131, 487] on span at bounding box center [1319, 475] width 428 height 26
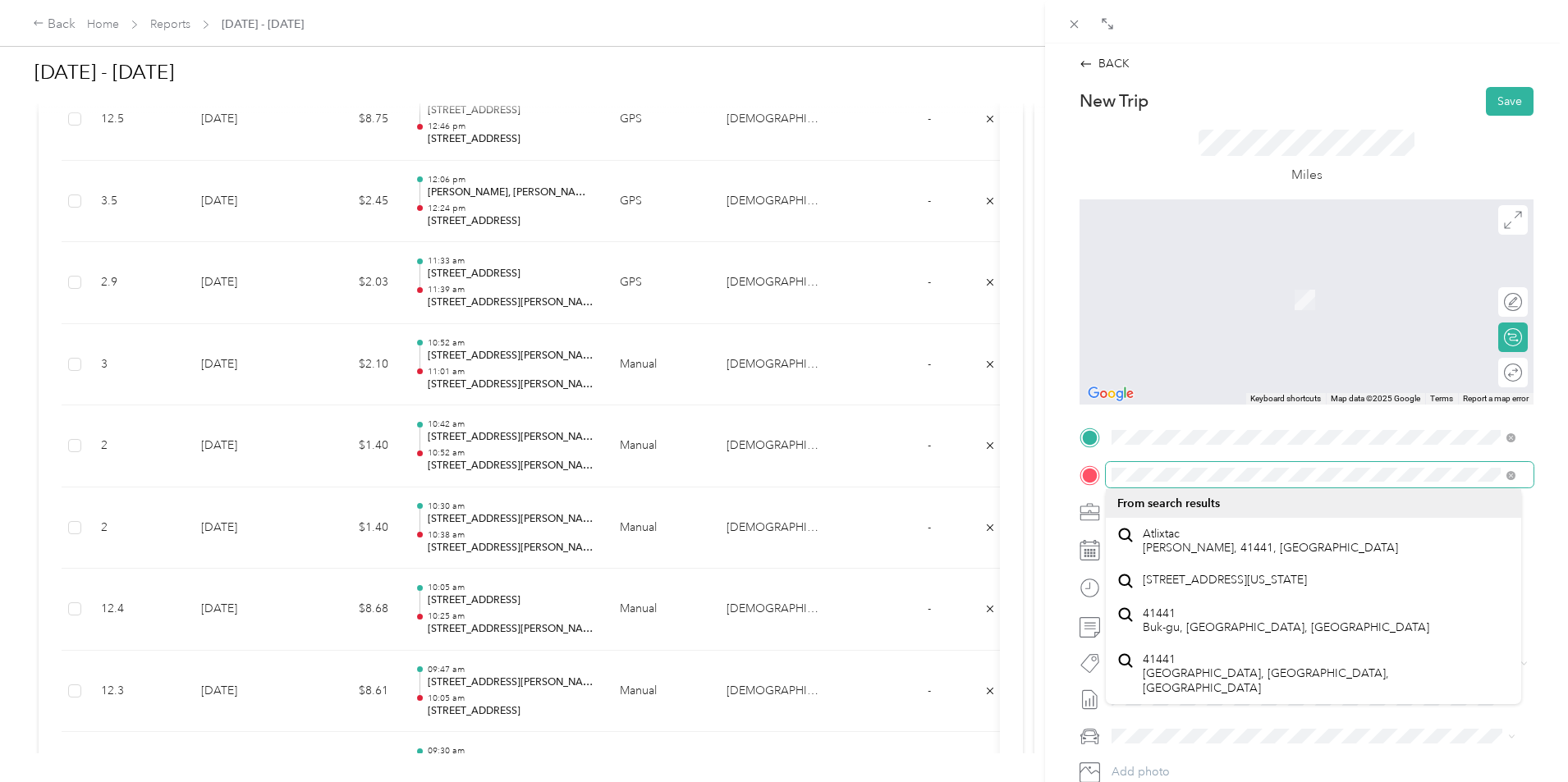
click at [1078, 478] on form "New Trip Save This trip cannot be edited because it is either under review, app…" at bounding box center [1307, 454] width 489 height 735
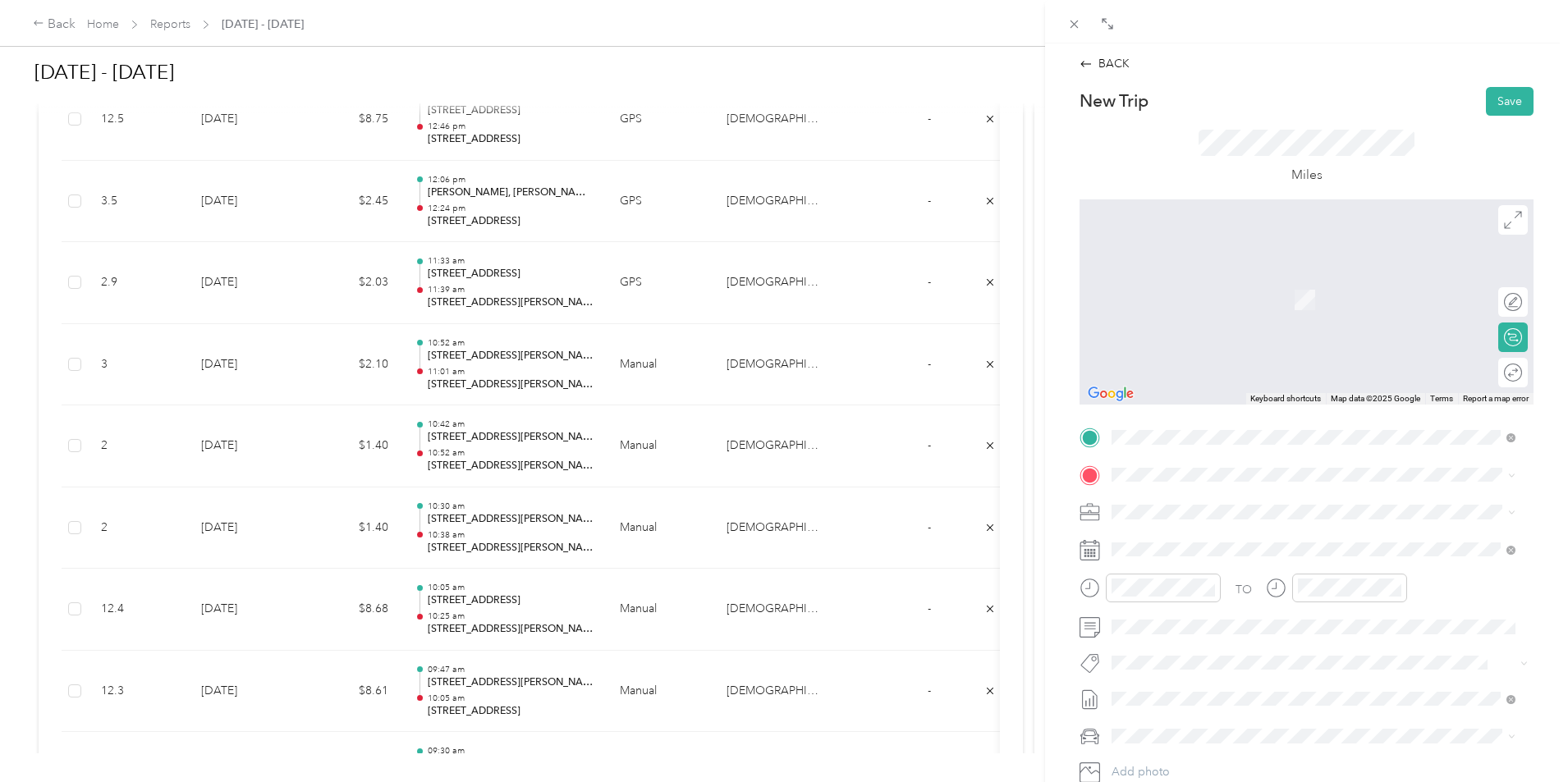
click at [1184, 540] on span "[STREET_ADDRESS][PERSON_NAME][US_STATE]" at bounding box center [1271, 532] width 255 height 15
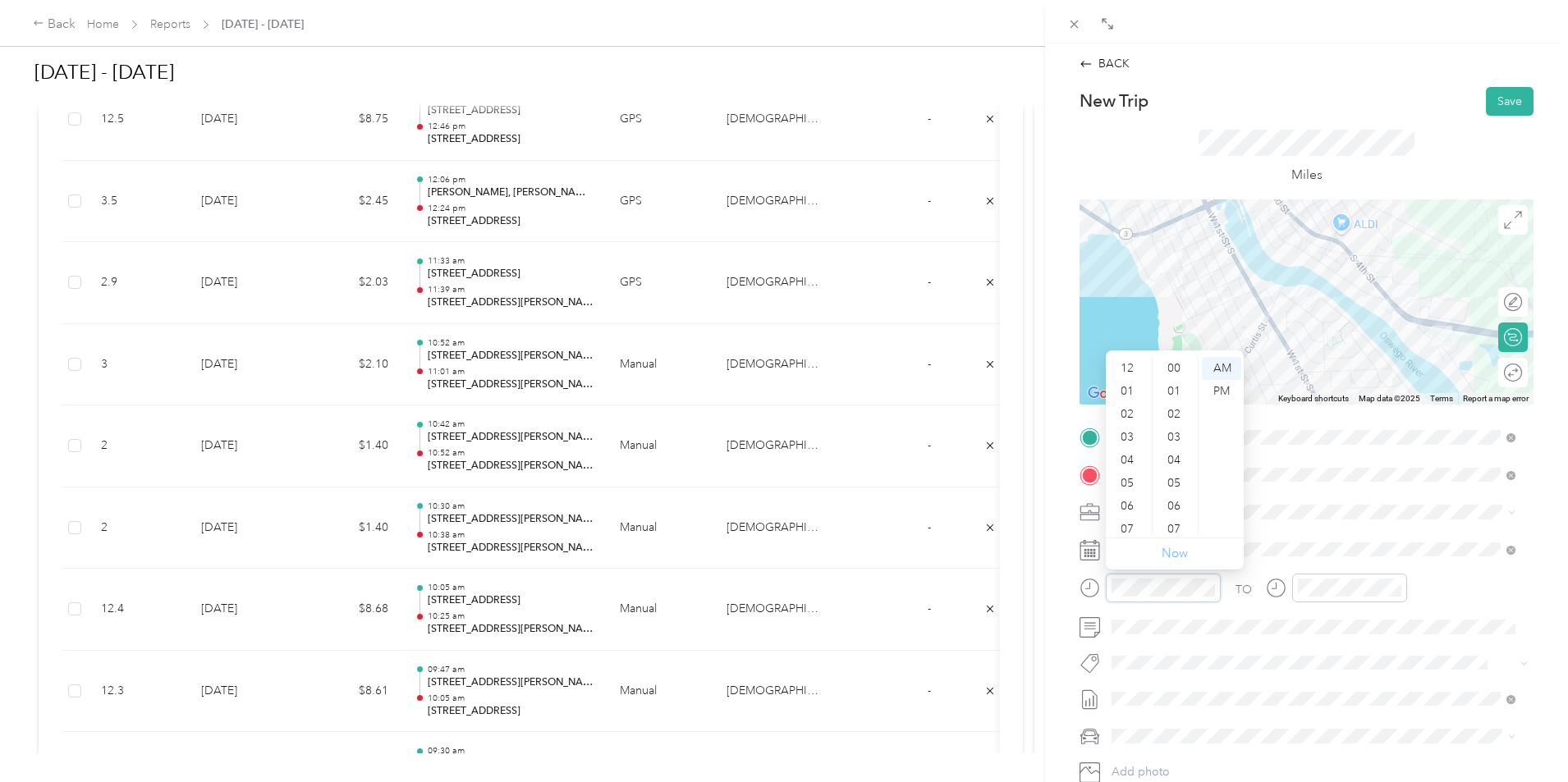
scroll to position [98, 0]
click at [1139, 520] on div "11" at bounding box center [1129, 522] width 39 height 23
click at [1174, 411] on div "40" at bounding box center [1175, 417] width 39 height 23
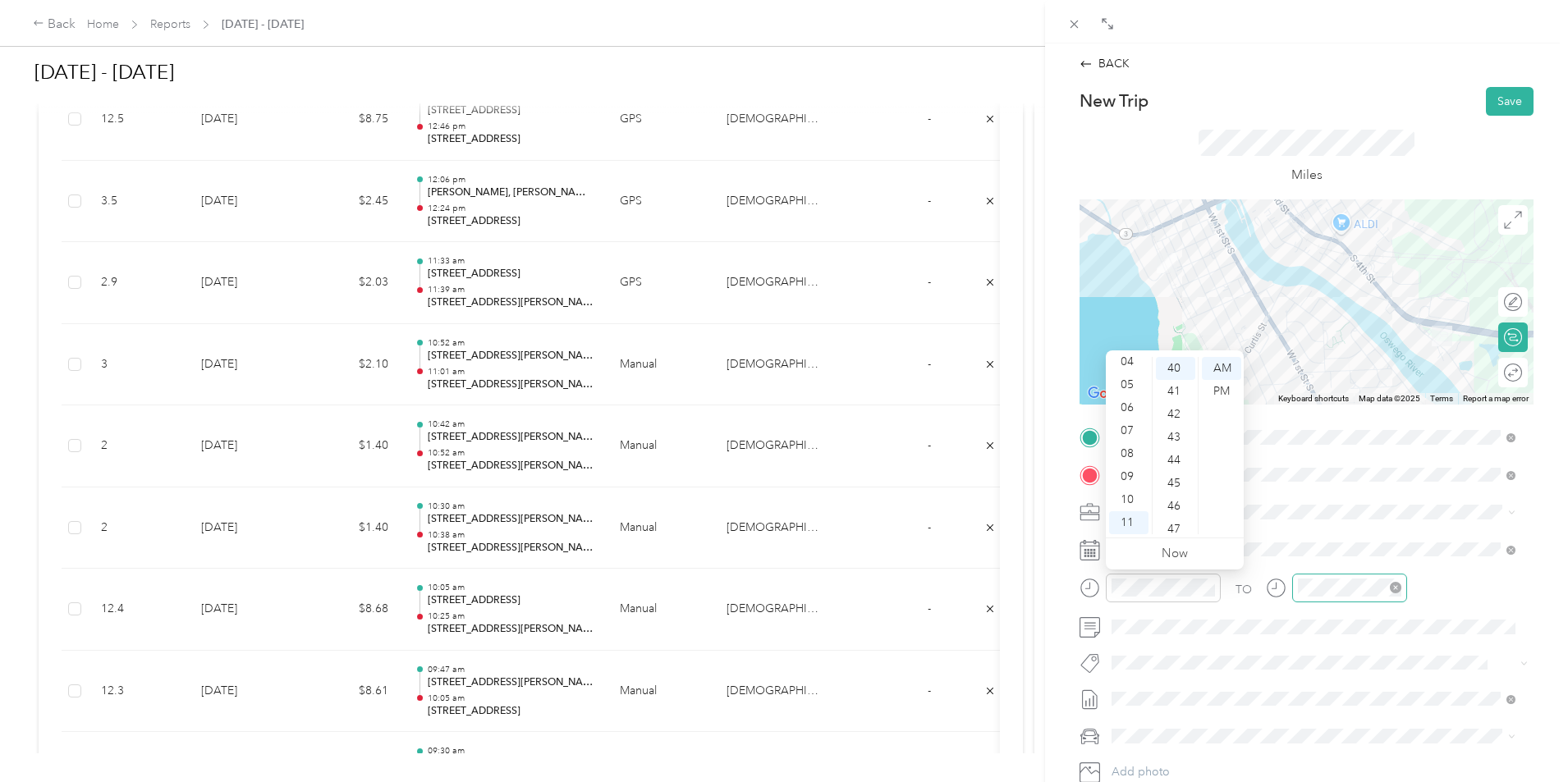
click at [1328, 597] on div at bounding box center [1350, 589] width 115 height 29
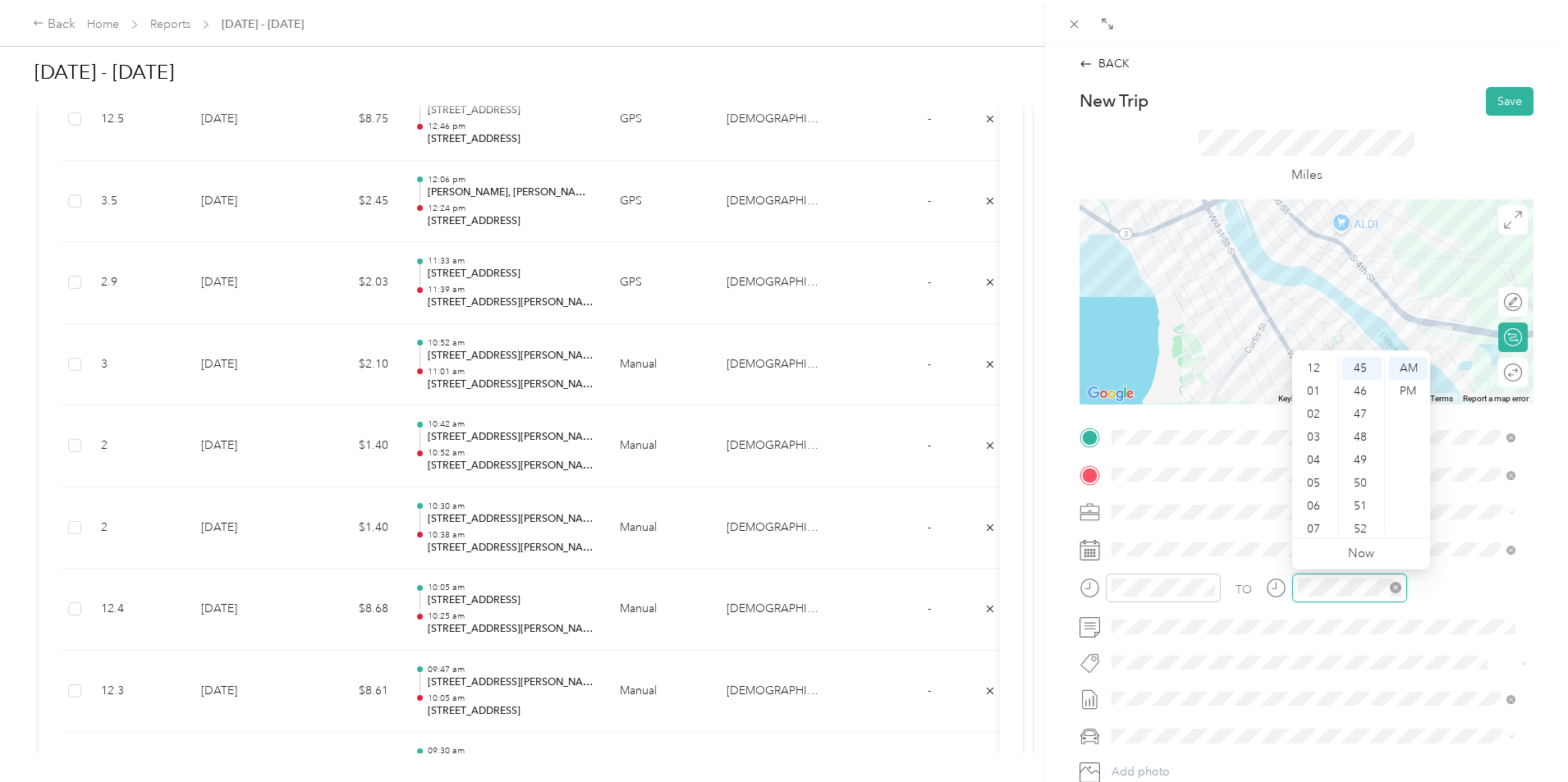
scroll to position [98, 0]
click at [1317, 514] on div "11" at bounding box center [1315, 522] width 39 height 23
click at [1446, 489] on div "TO Add photo" at bounding box center [1306, 623] width 454 height 396
click at [1501, 111] on button "Save" at bounding box center [1510, 101] width 47 height 29
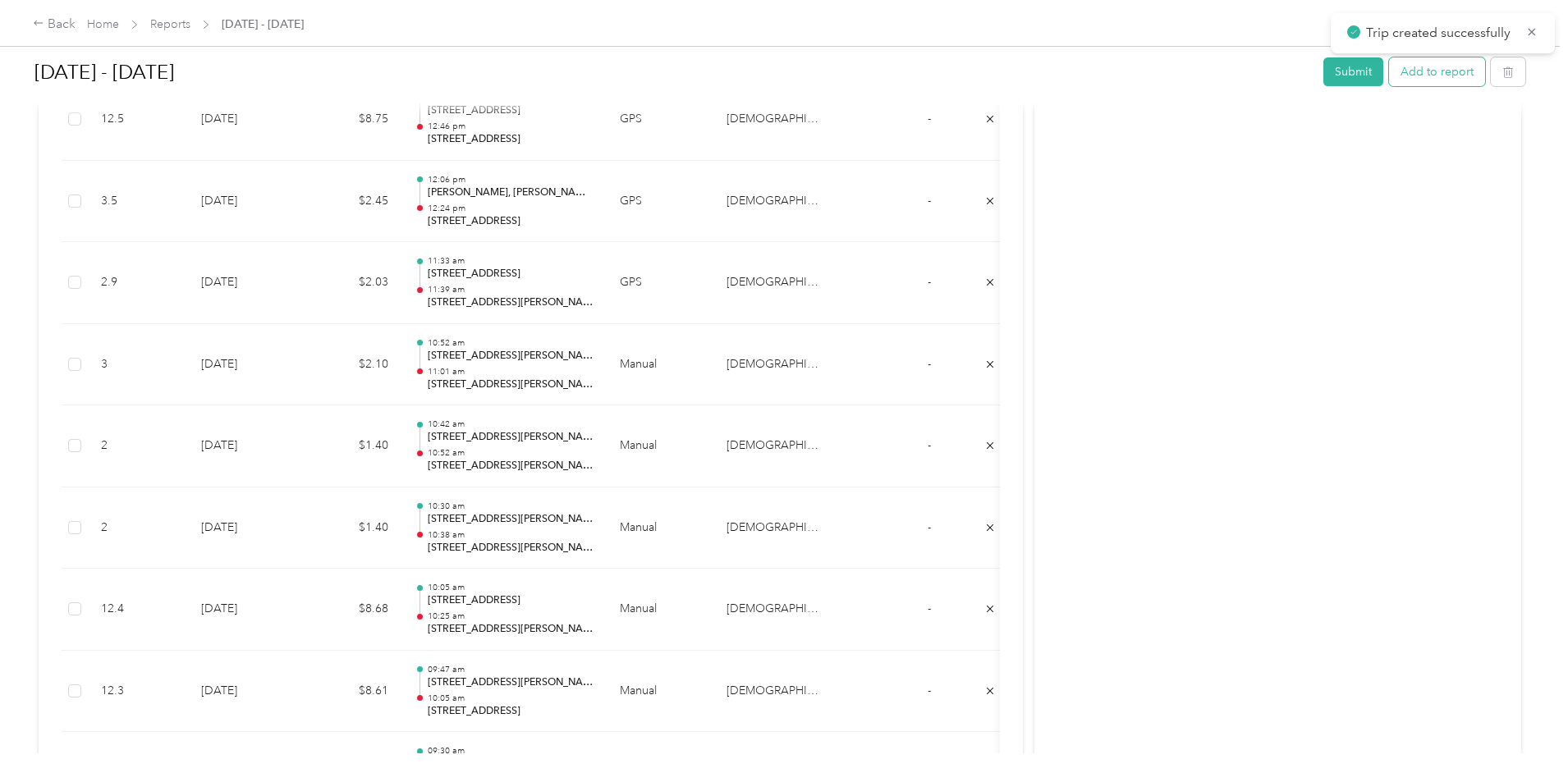
click at [1389, 76] on button "Add to report" at bounding box center [1437, 72] width 96 height 29
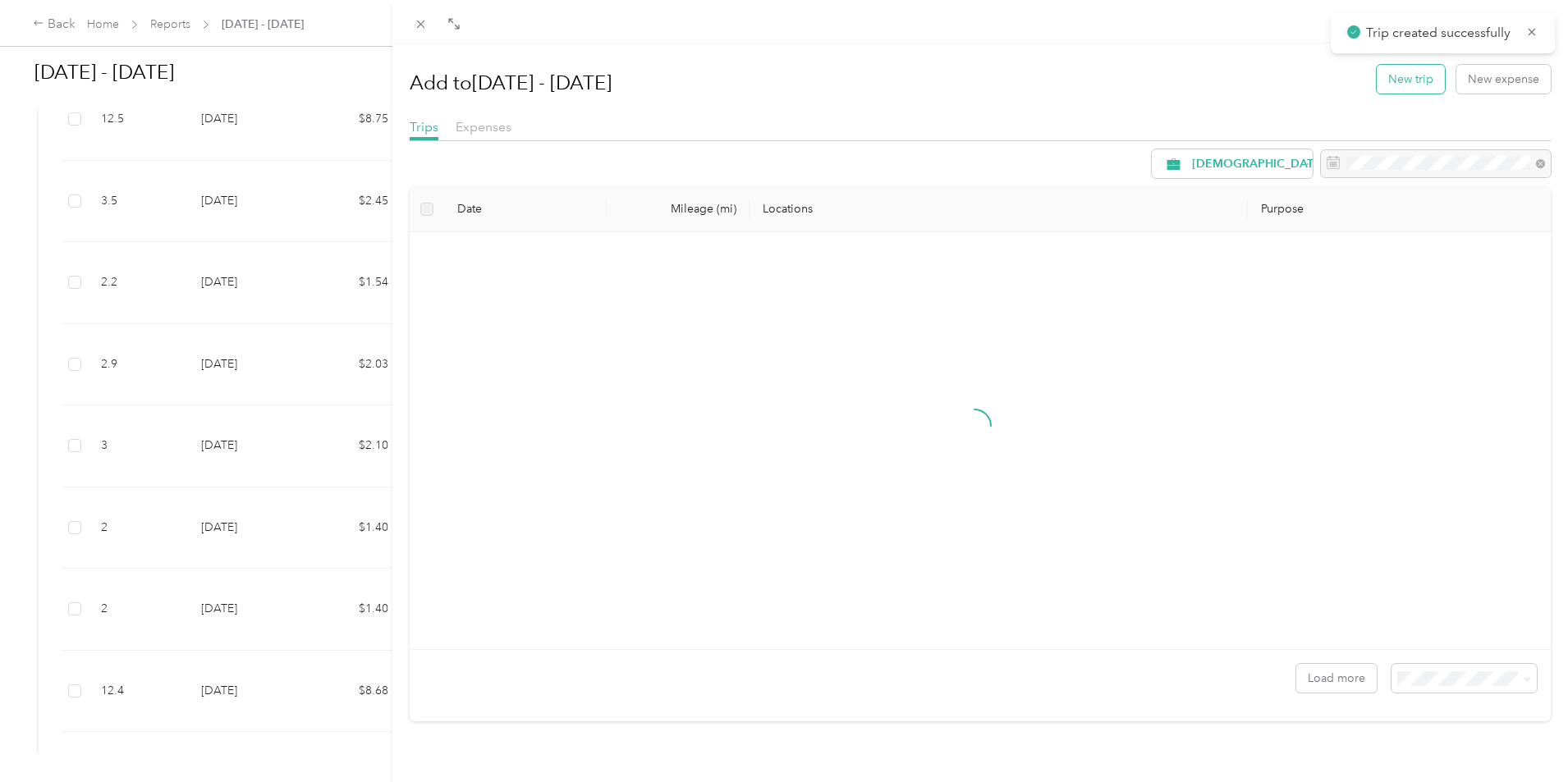
click at [1385, 87] on button "New trip" at bounding box center [1410, 79] width 68 height 29
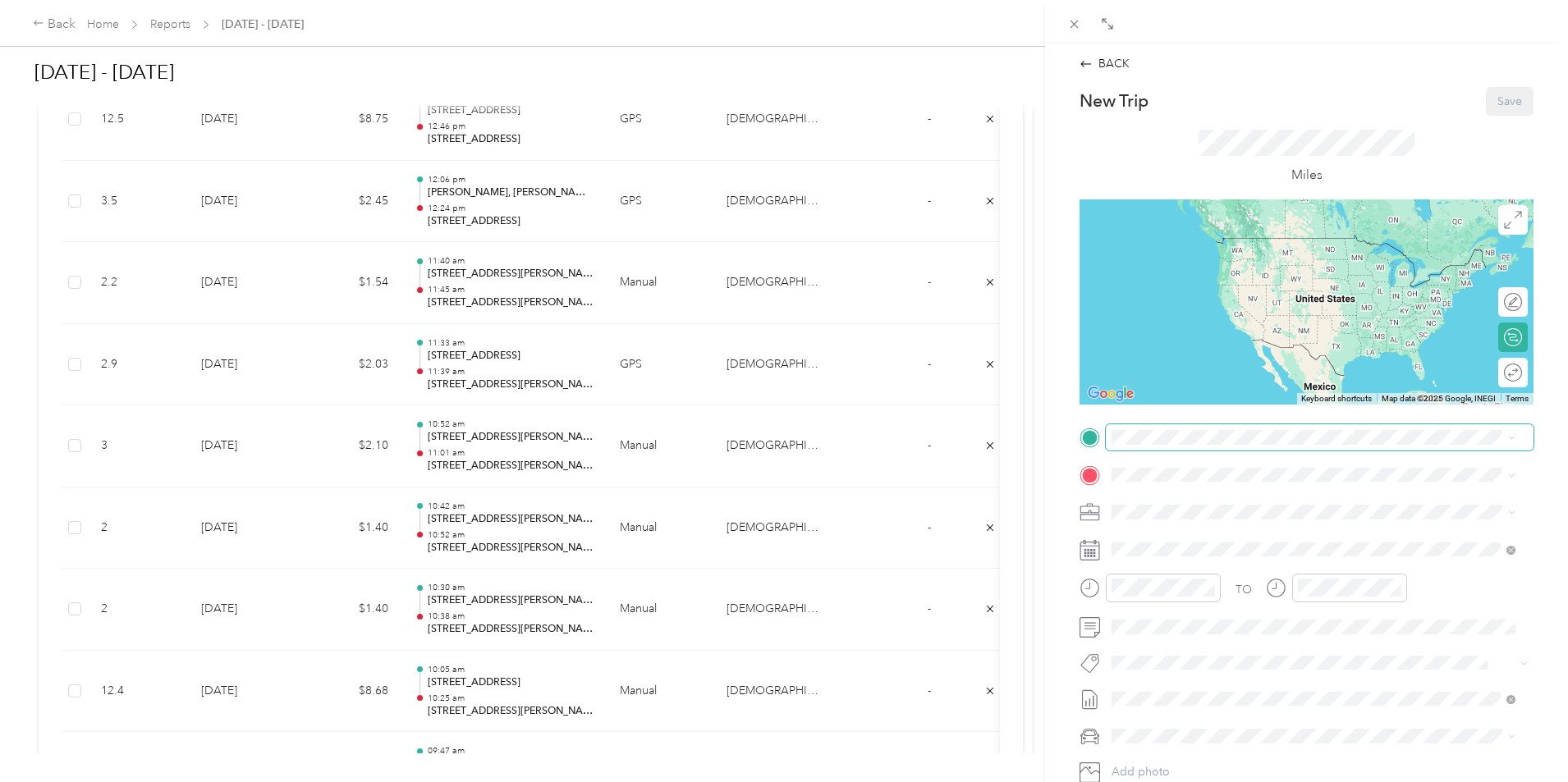
click at [1199, 429] on span at bounding box center [1319, 437] width 428 height 26
click at [1195, 499] on span "[STREET_ADDRESS][PERSON_NAME][US_STATE]" at bounding box center [1271, 497] width 255 height 15
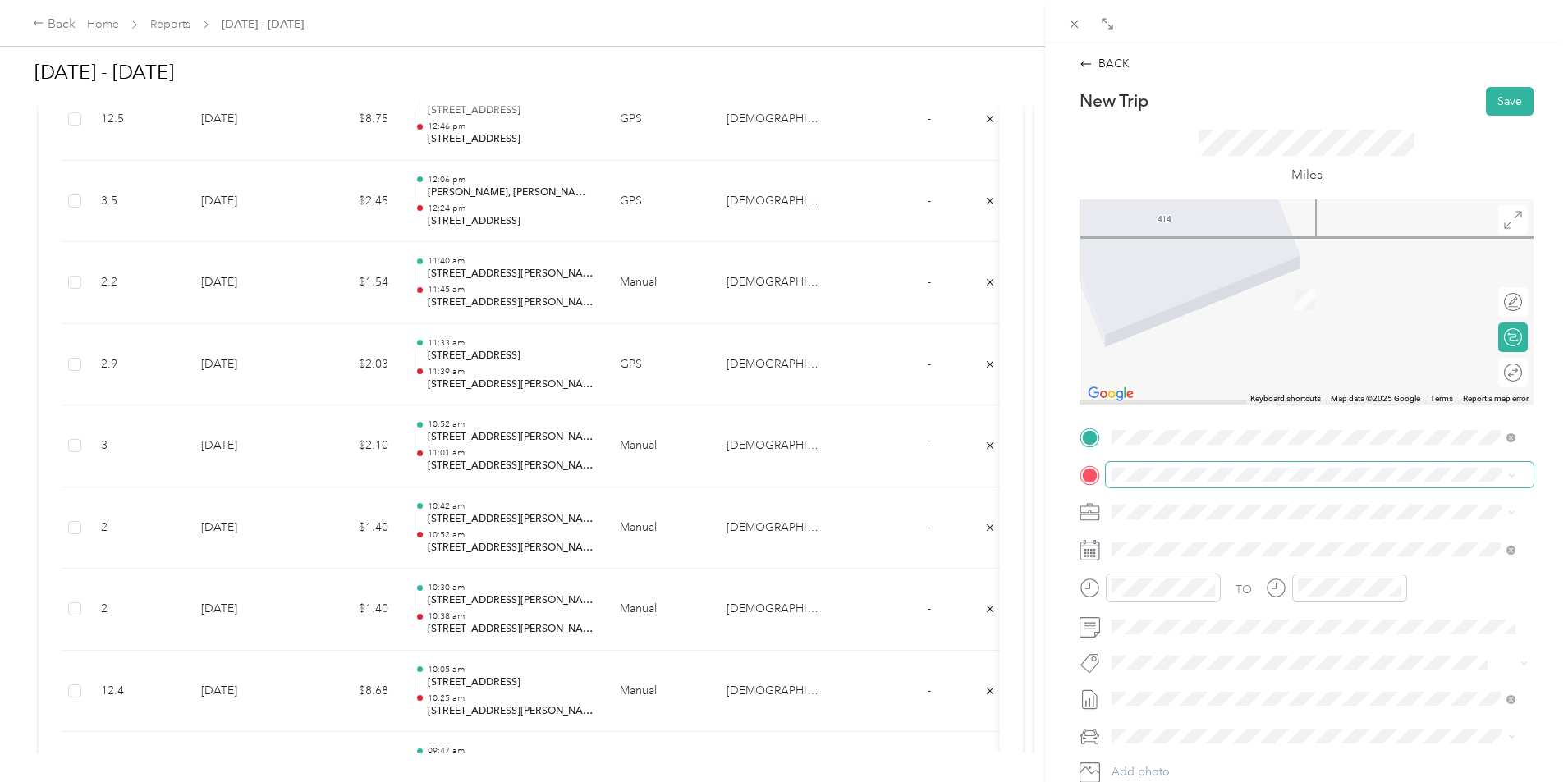
click at [1181, 483] on span at bounding box center [1319, 475] width 428 height 26
drag, startPoint x: 1178, startPoint y: 532, endPoint x: 1171, endPoint y: 541, distance: 11.4
click at [1178, 533] on span "[STREET_ADDRESS][US_STATE]" at bounding box center [1225, 534] width 164 height 15
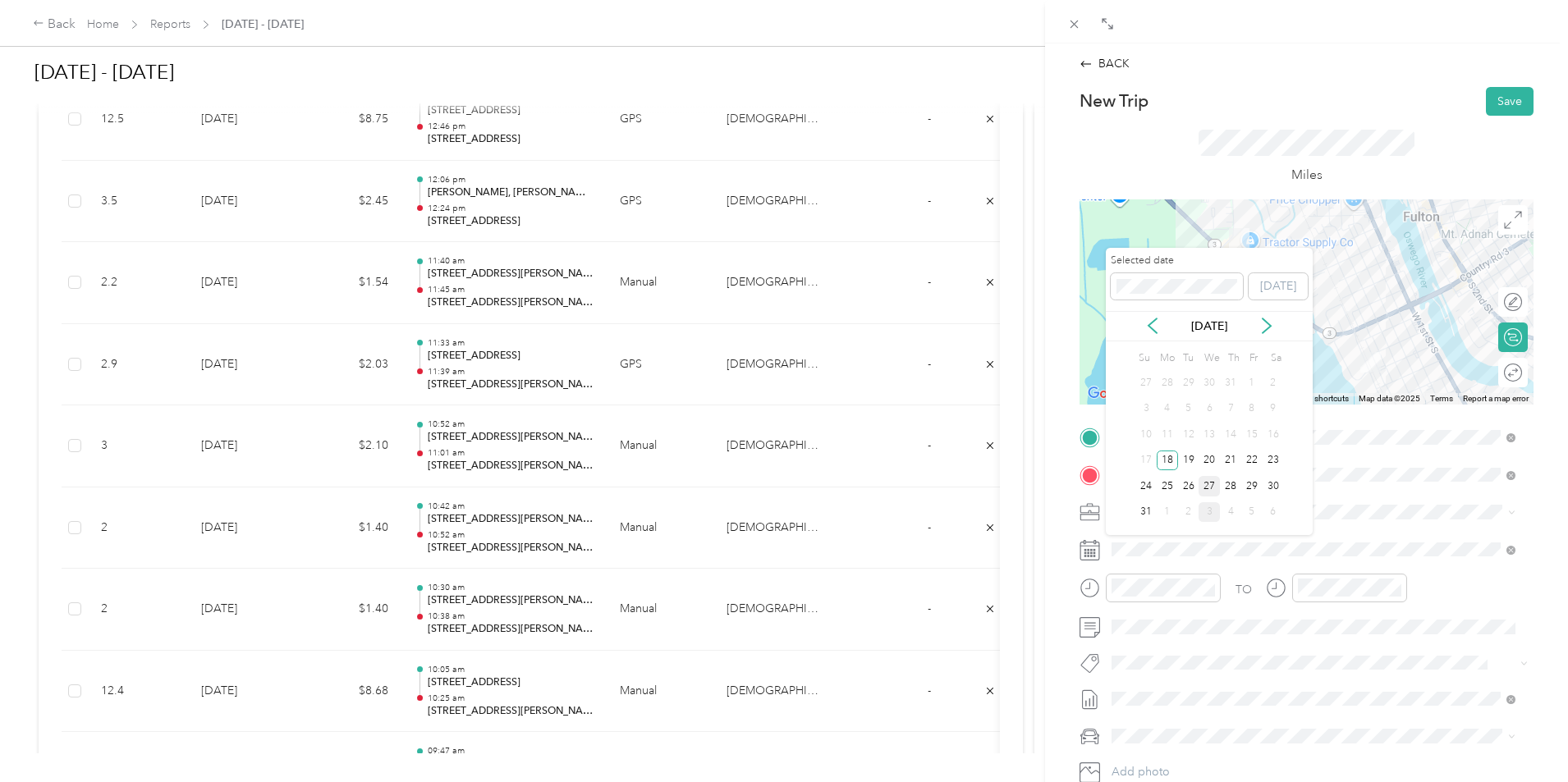
click at [1202, 481] on div "27" at bounding box center [1209, 486] width 21 height 21
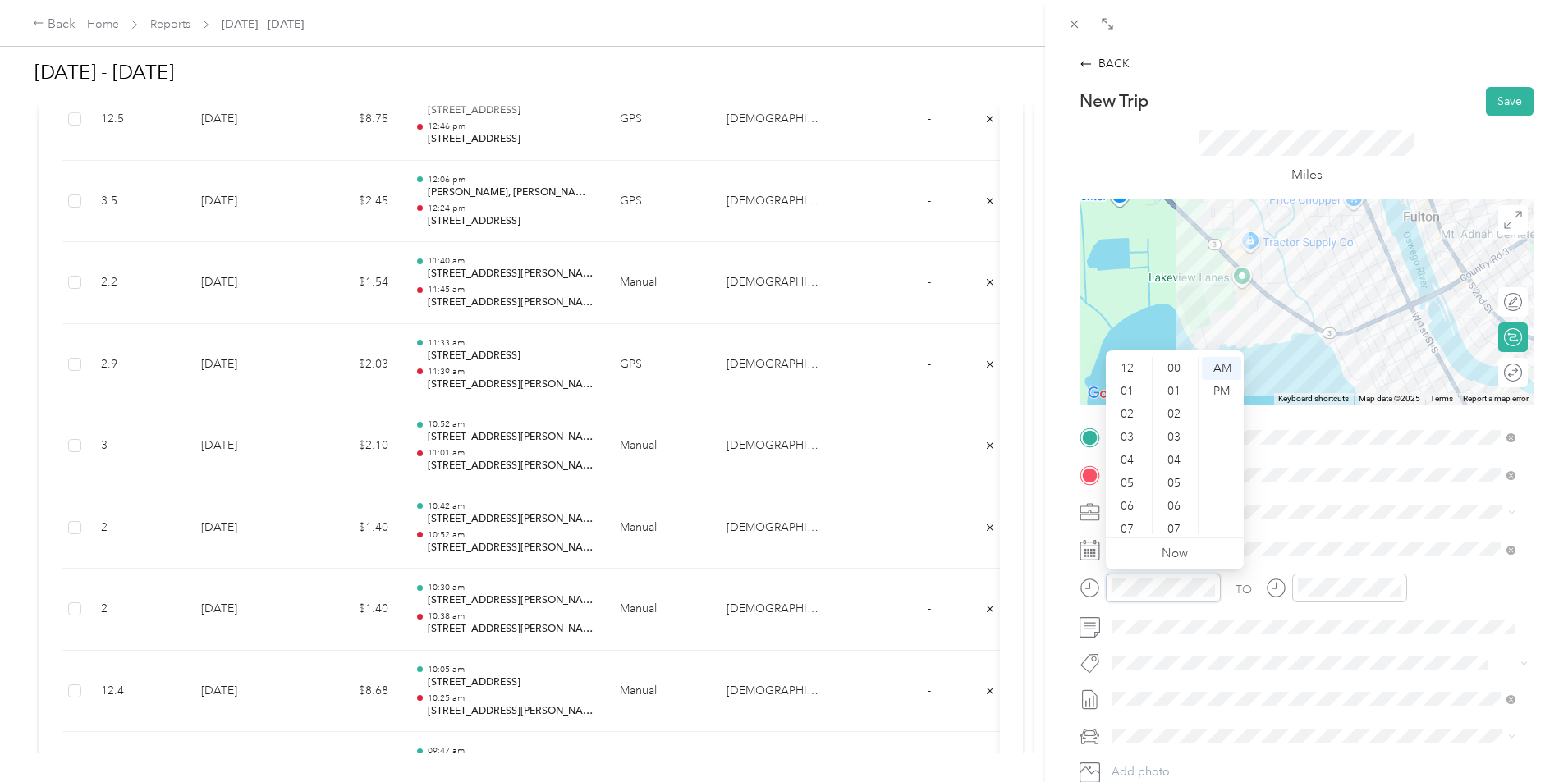
scroll to position [1057, 0]
click at [1131, 517] on div "11" at bounding box center [1129, 522] width 39 height 23
click at [1183, 368] on div "45" at bounding box center [1175, 365] width 39 height 23
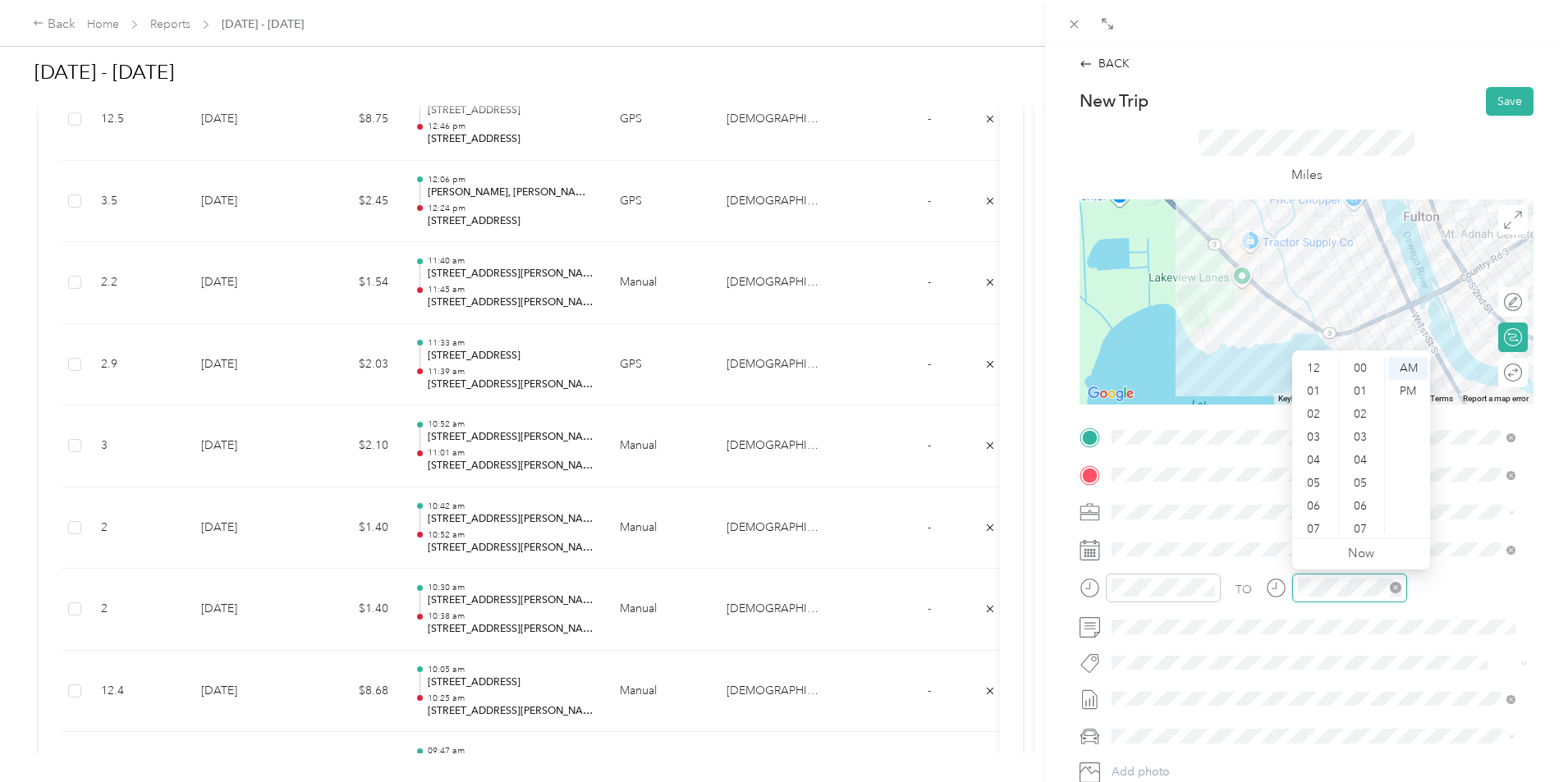
scroll to position [98, 0]
click at [1323, 517] on div "11" at bounding box center [1315, 522] width 39 height 23
click at [1364, 434] on div "49" at bounding box center [1362, 437] width 39 height 23
click at [1498, 101] on button "Save" at bounding box center [1510, 101] width 47 height 29
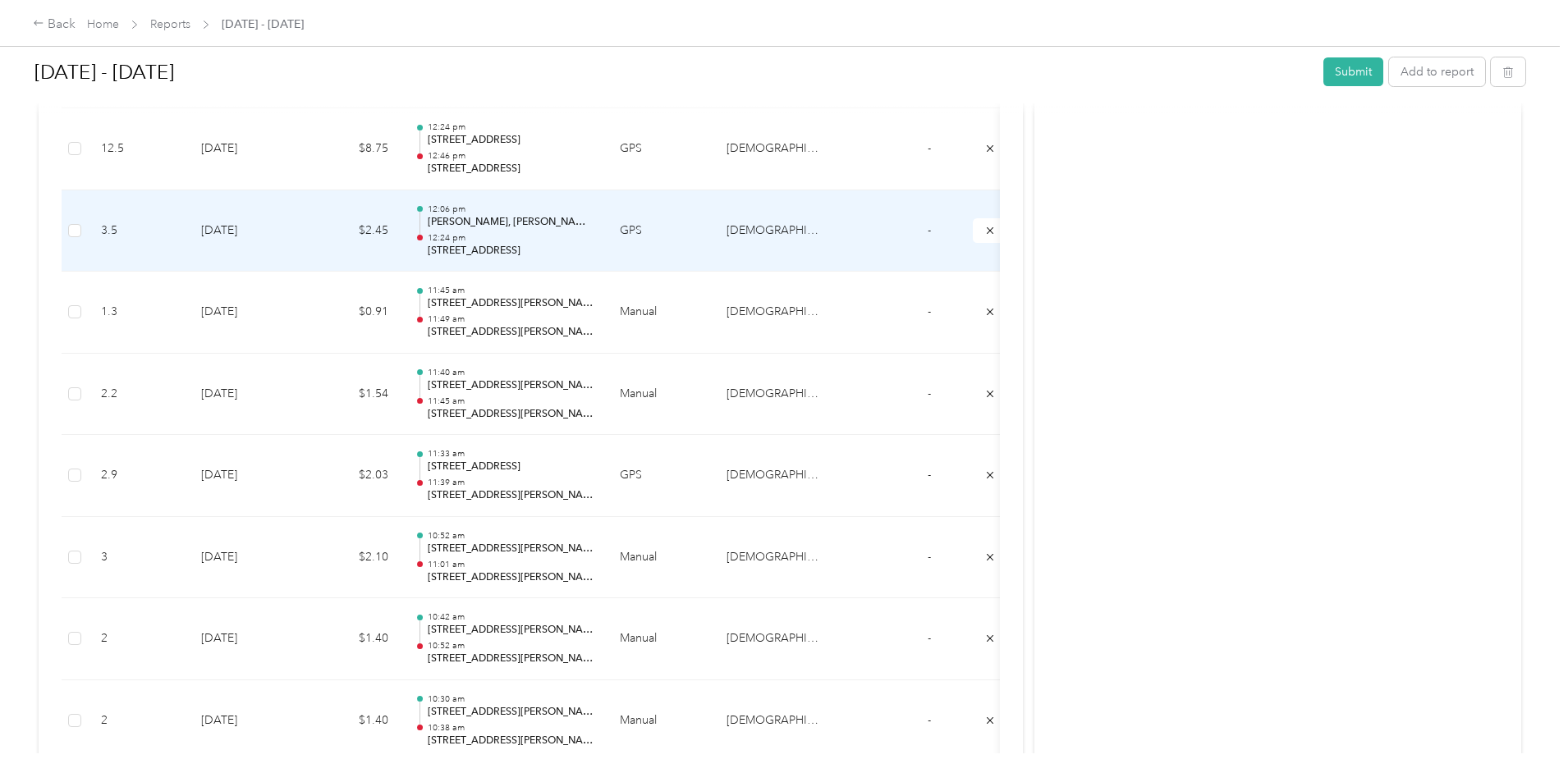
scroll to position [1157, 0]
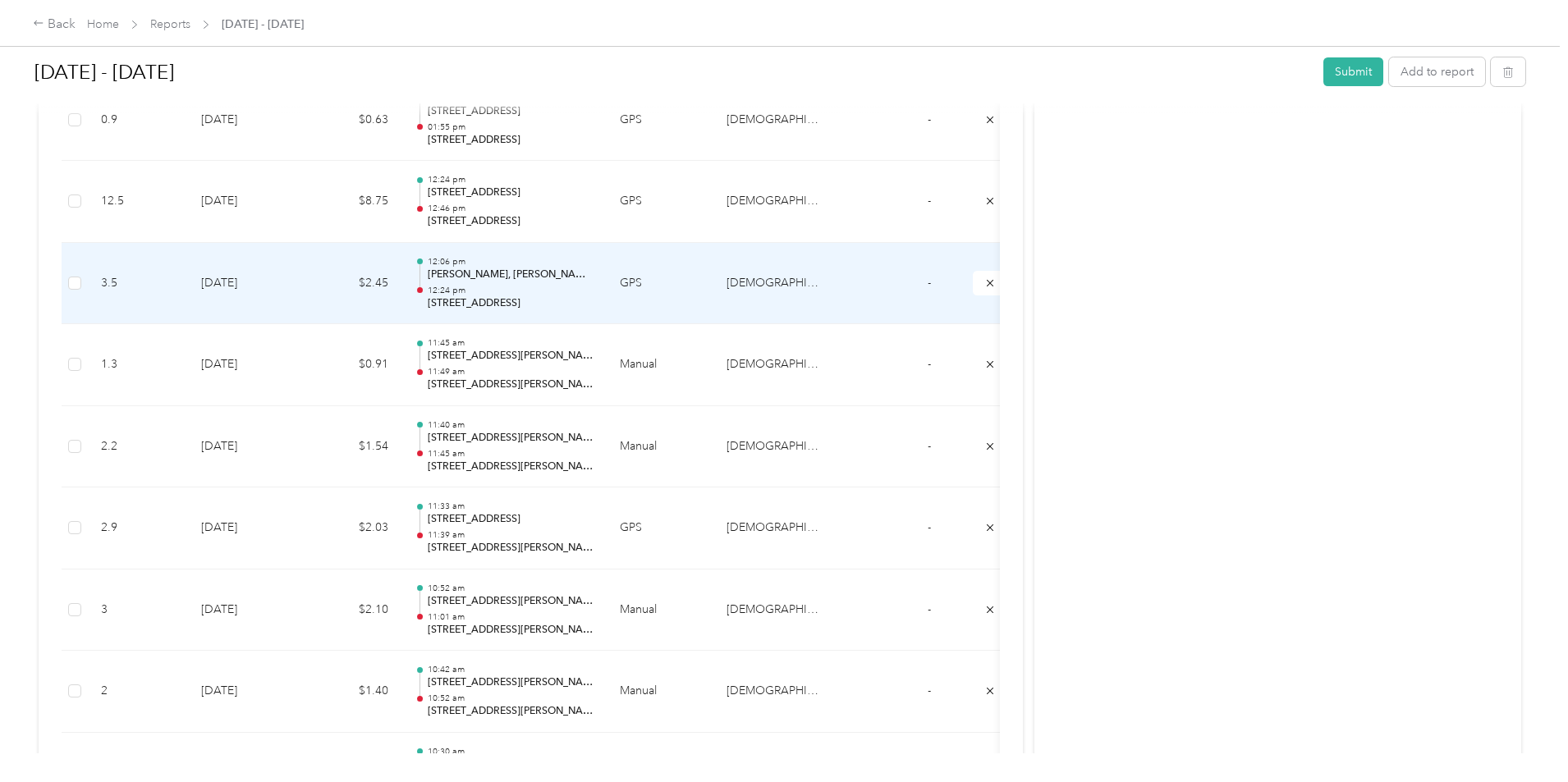
click at [401, 293] on td "$2.45" at bounding box center [352, 284] width 98 height 82
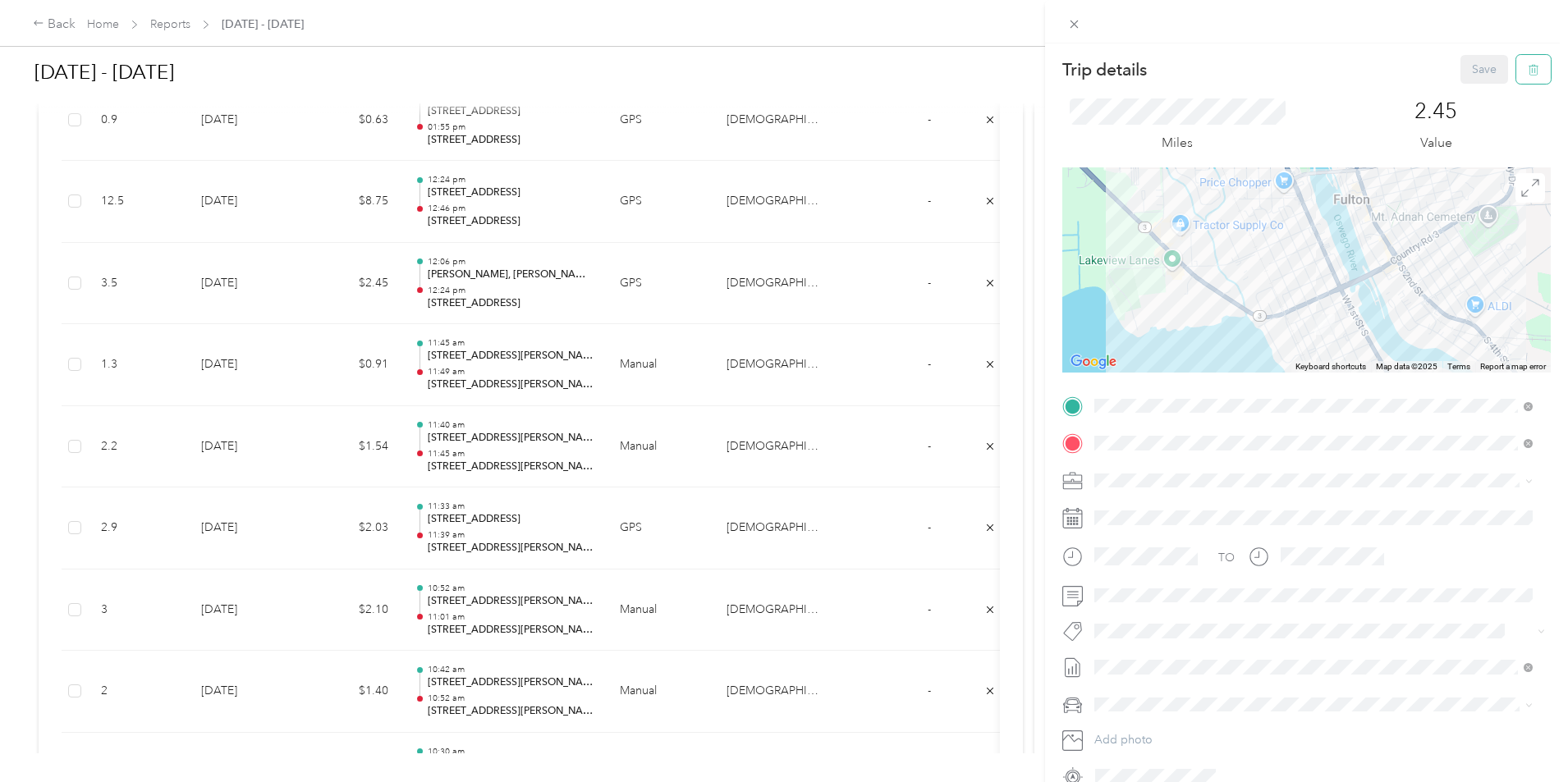
click at [1522, 77] on button "button" at bounding box center [1534, 69] width 35 height 29
click at [1477, 93] on button "Yes" at bounding box center [1473, 89] width 32 height 26
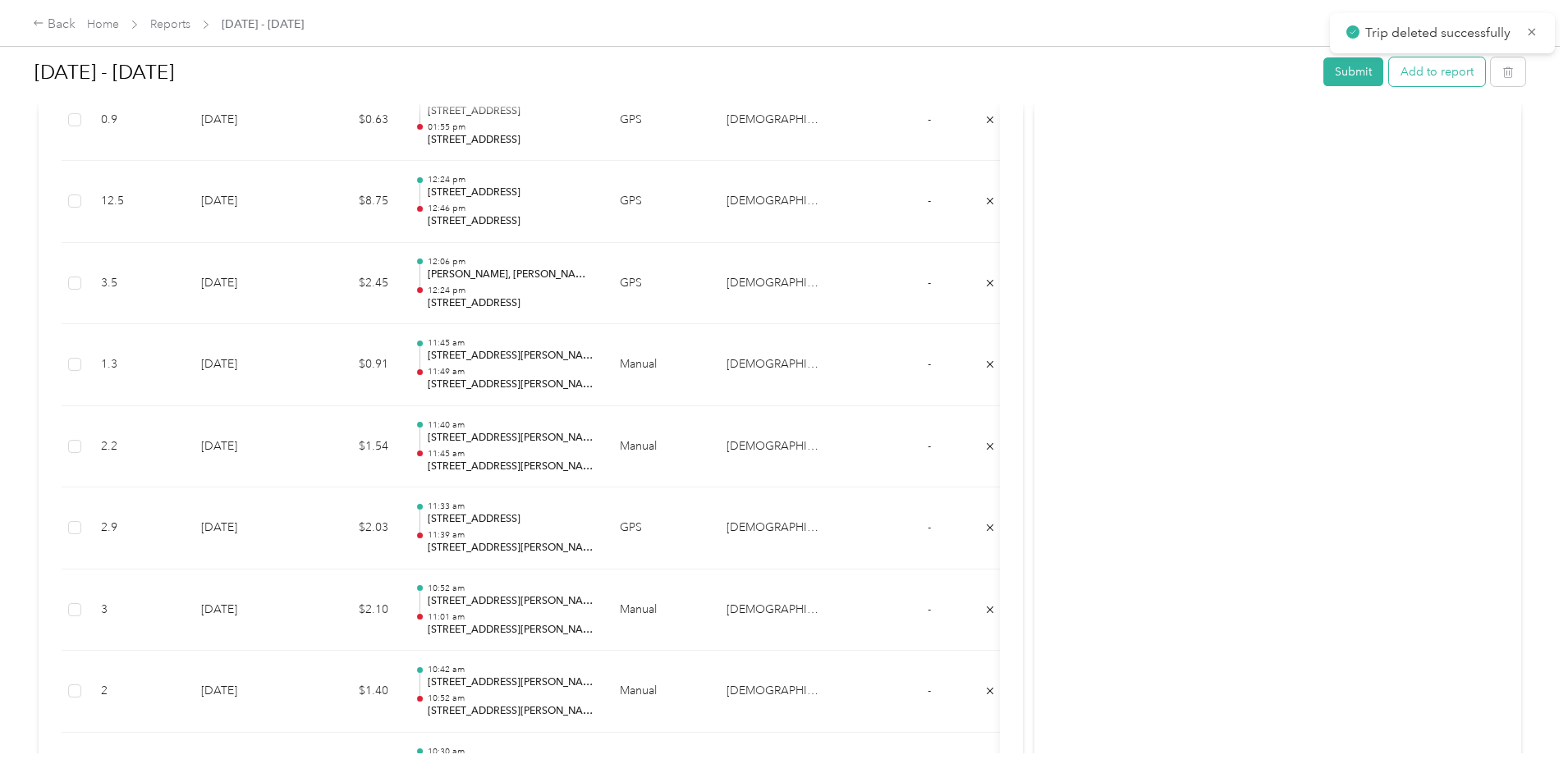
click at [1389, 74] on button "Add to report" at bounding box center [1437, 72] width 96 height 29
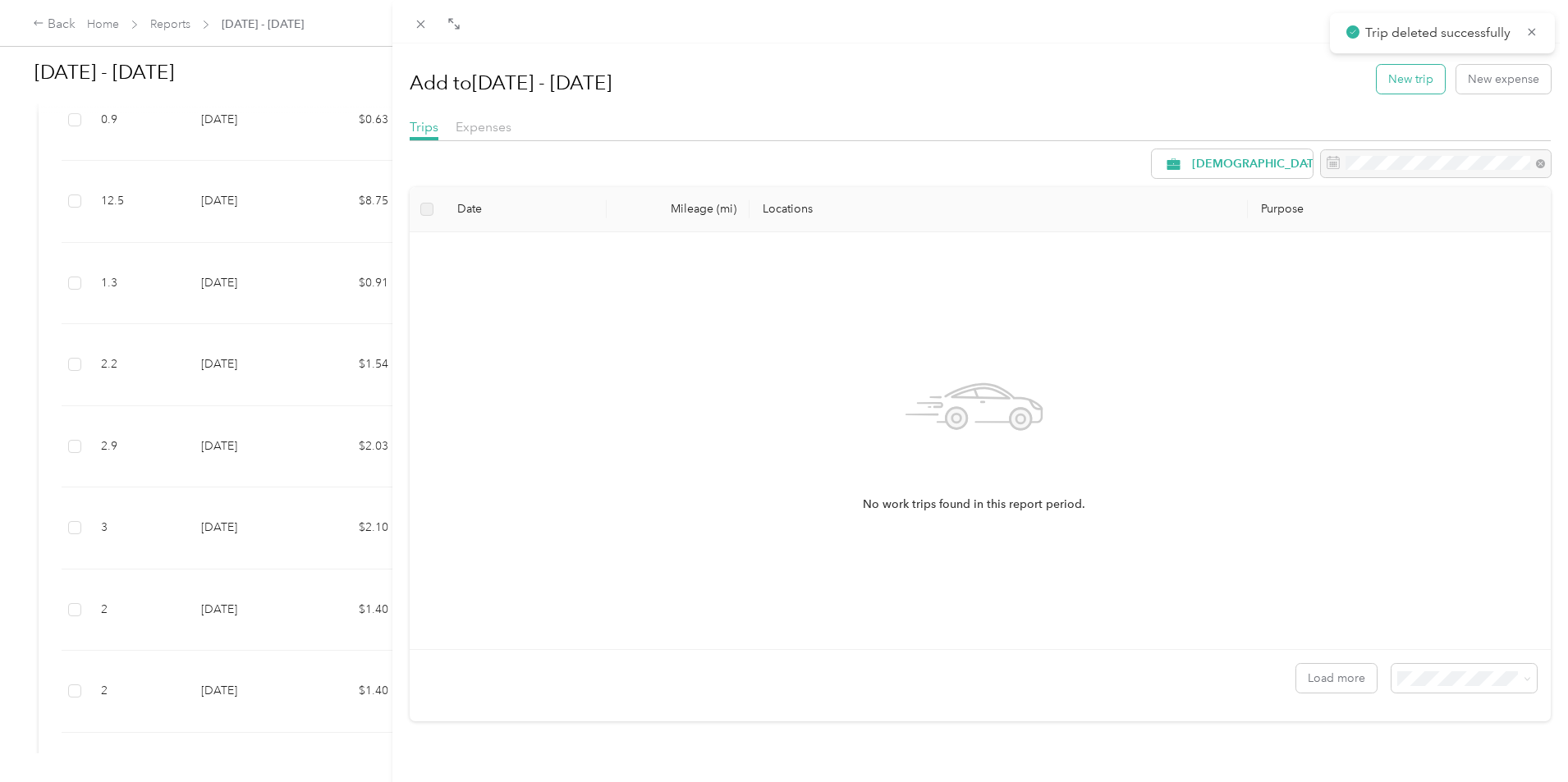
click at [1389, 80] on button "New trip" at bounding box center [1410, 79] width 68 height 29
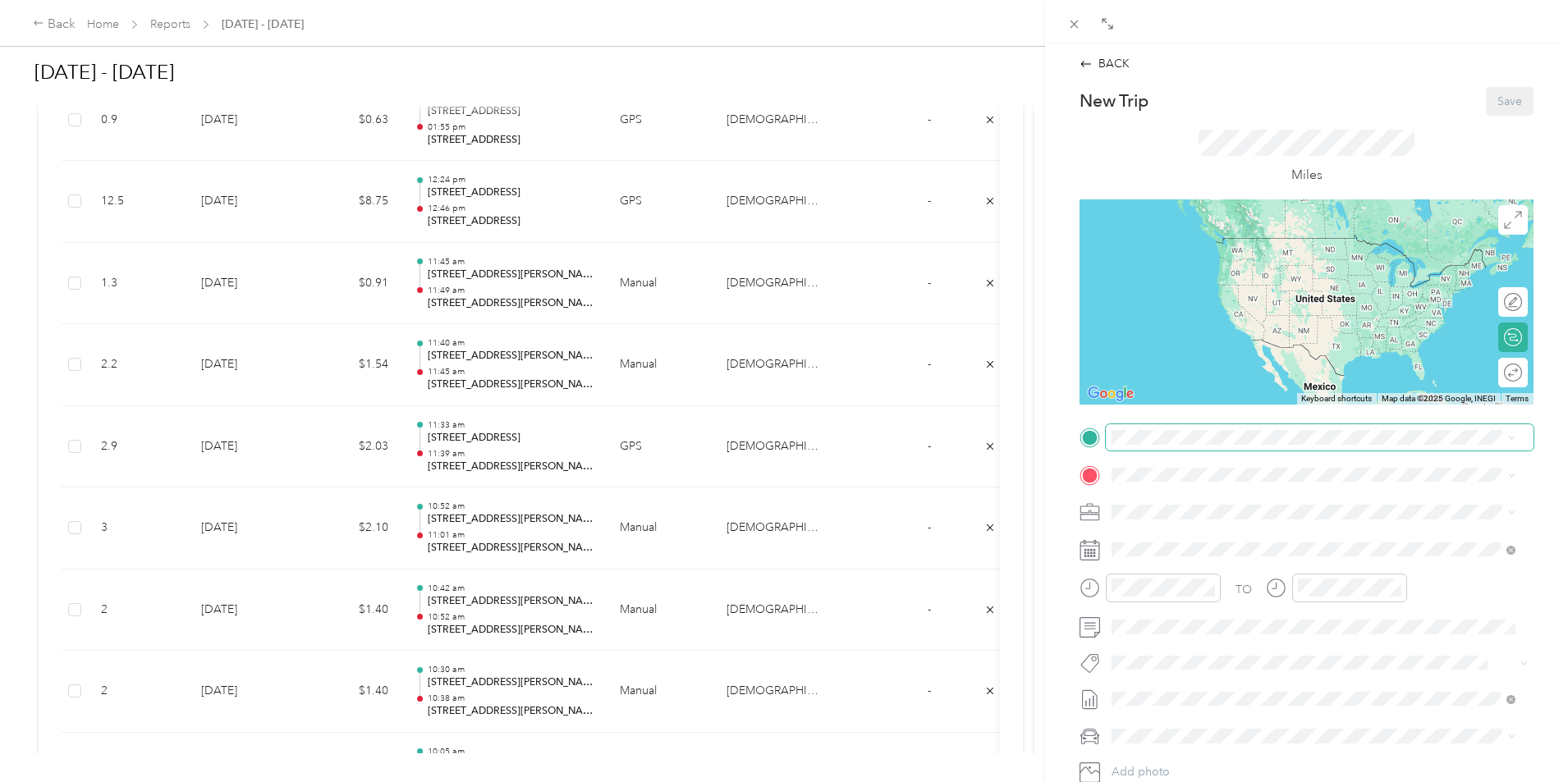
click at [1201, 448] on span at bounding box center [1319, 437] width 428 height 26
click at [1202, 494] on span "[STREET_ADDRESS][US_STATE]" at bounding box center [1225, 497] width 164 height 15
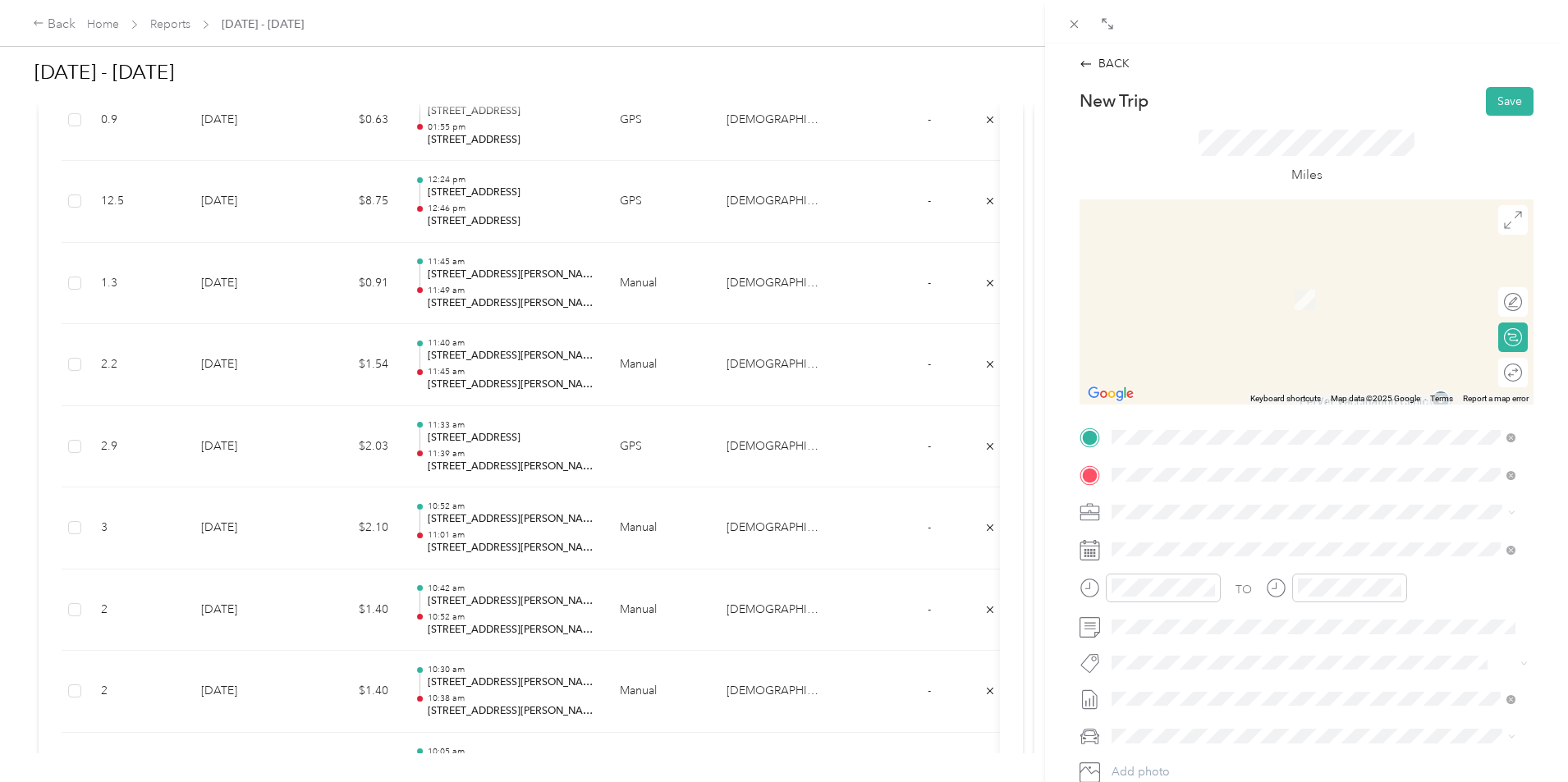
click at [1205, 541] on span "[STREET_ADDRESS][US_STATE]" at bounding box center [1225, 534] width 164 height 15
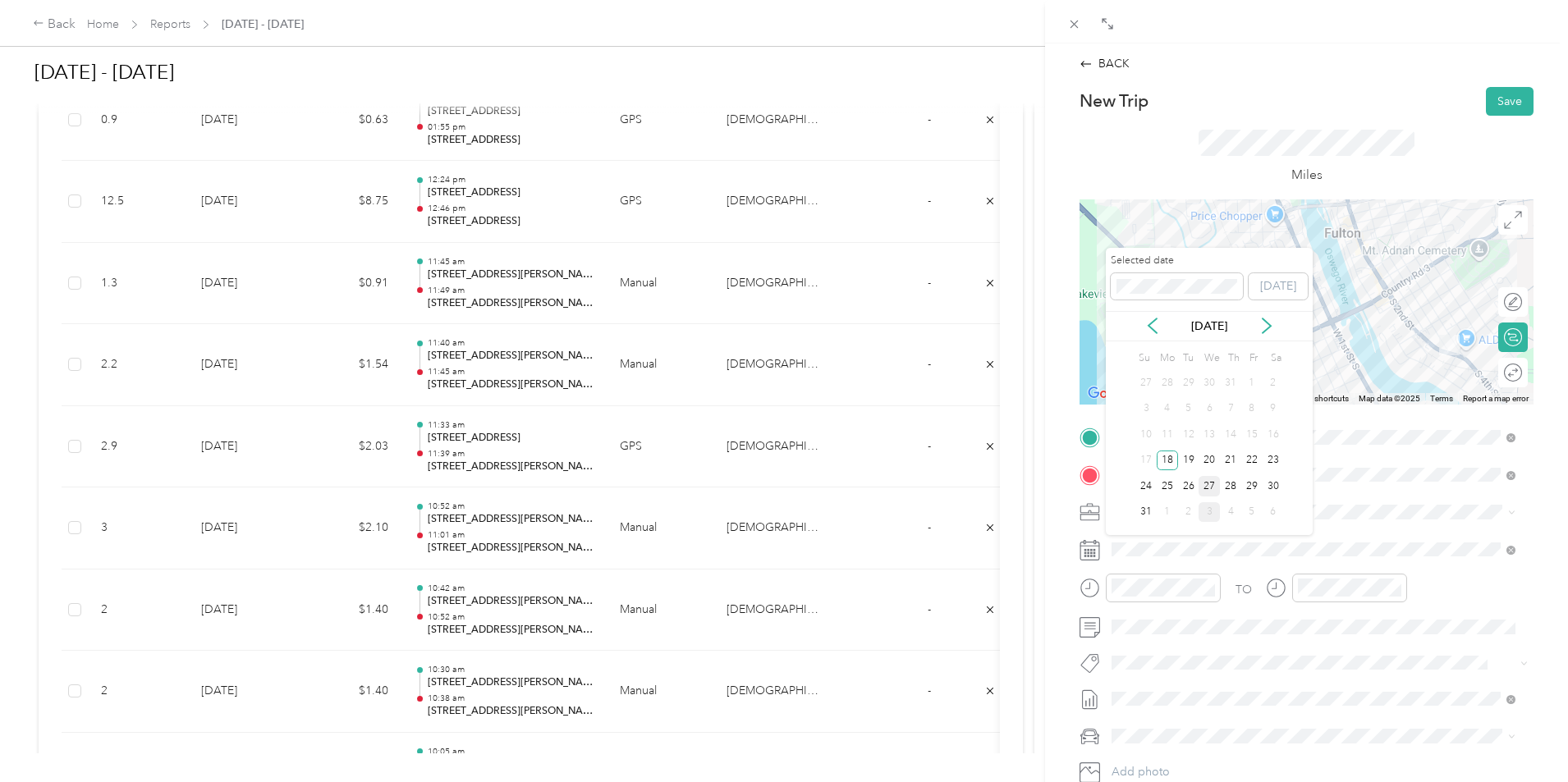
click at [1207, 484] on div "27" at bounding box center [1209, 486] width 21 height 21
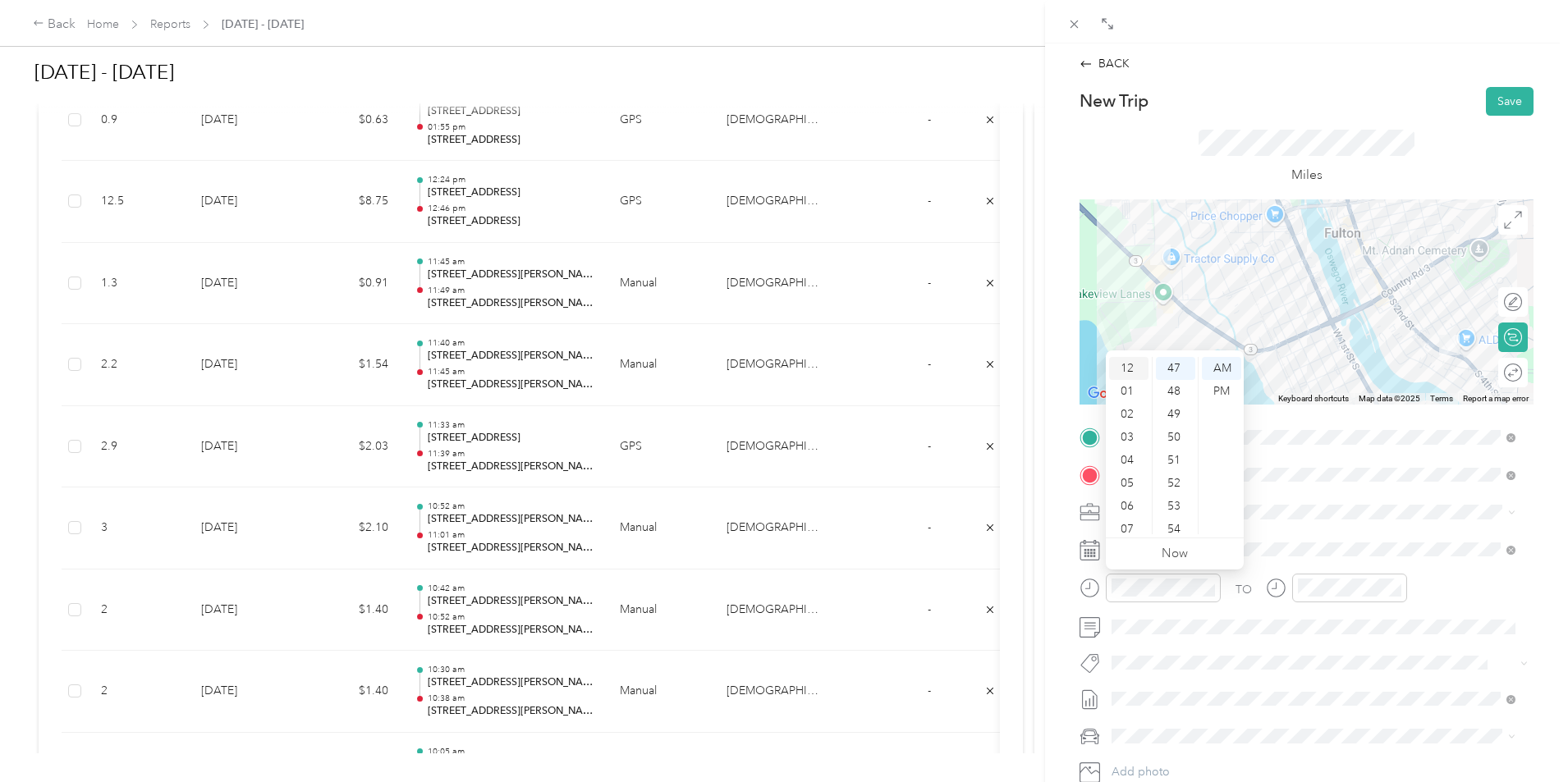
click at [1130, 370] on div "12" at bounding box center [1129, 368] width 39 height 23
click at [1178, 386] on div "01" at bounding box center [1175, 391] width 39 height 23
click at [1220, 386] on div "PM" at bounding box center [1222, 391] width 39 height 23
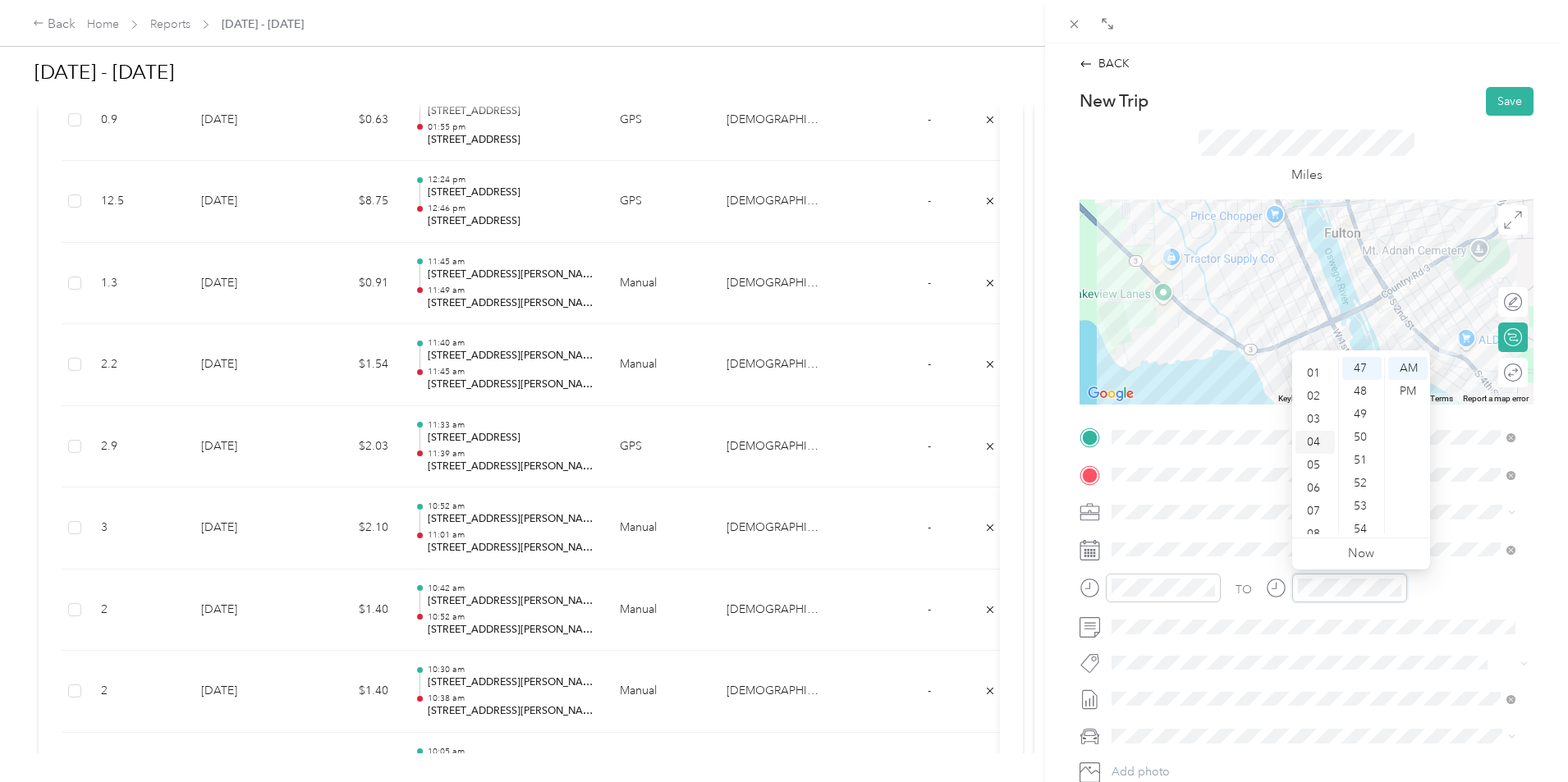
scroll to position [0, 0]
click at [1319, 369] on div "12" at bounding box center [1315, 368] width 39 height 23
click at [1364, 523] on div "07" at bounding box center [1362, 529] width 39 height 23
click at [1410, 390] on div "PM" at bounding box center [1408, 391] width 39 height 23
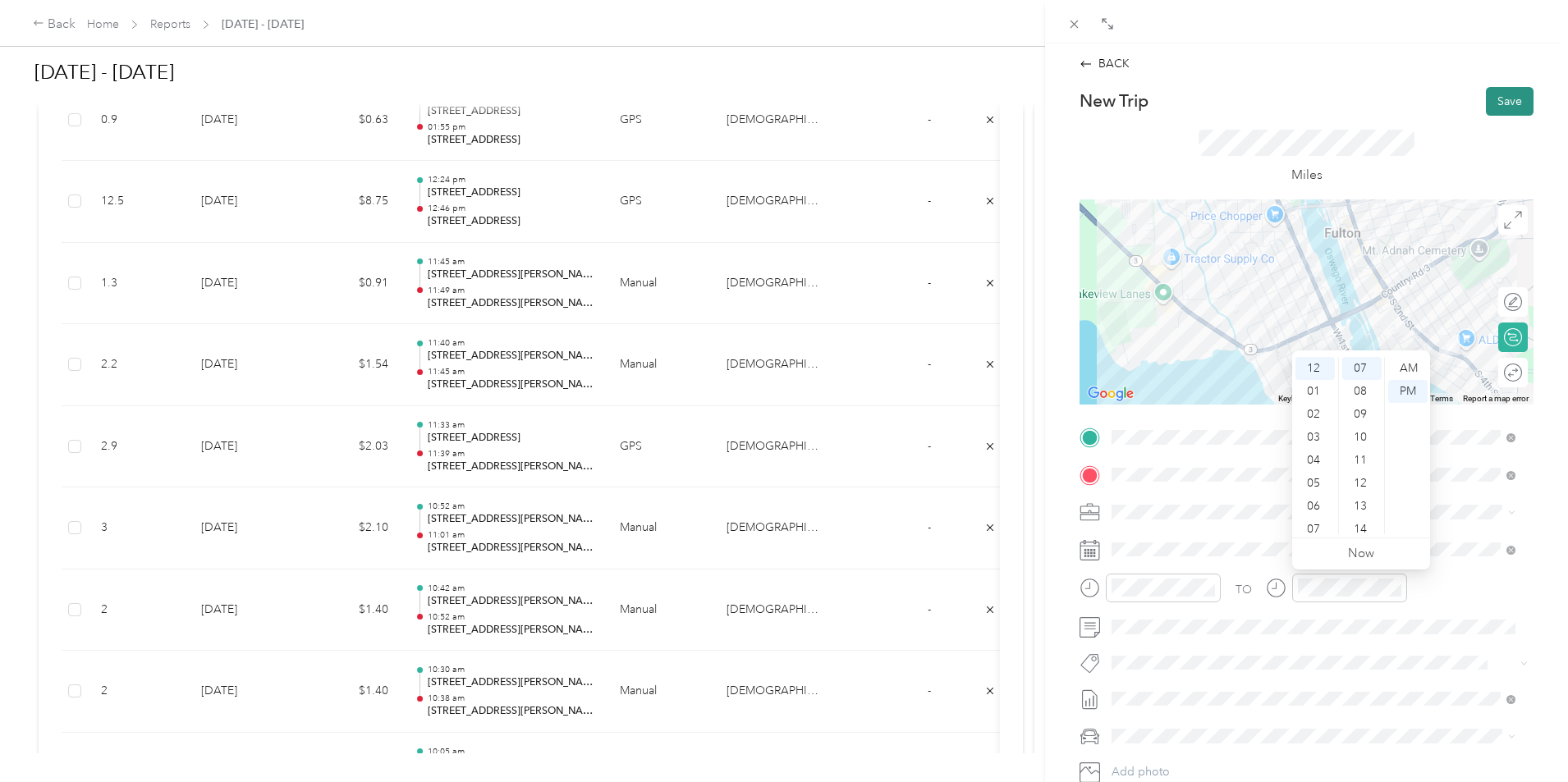
click at [1507, 100] on button "Save" at bounding box center [1510, 101] width 47 height 29
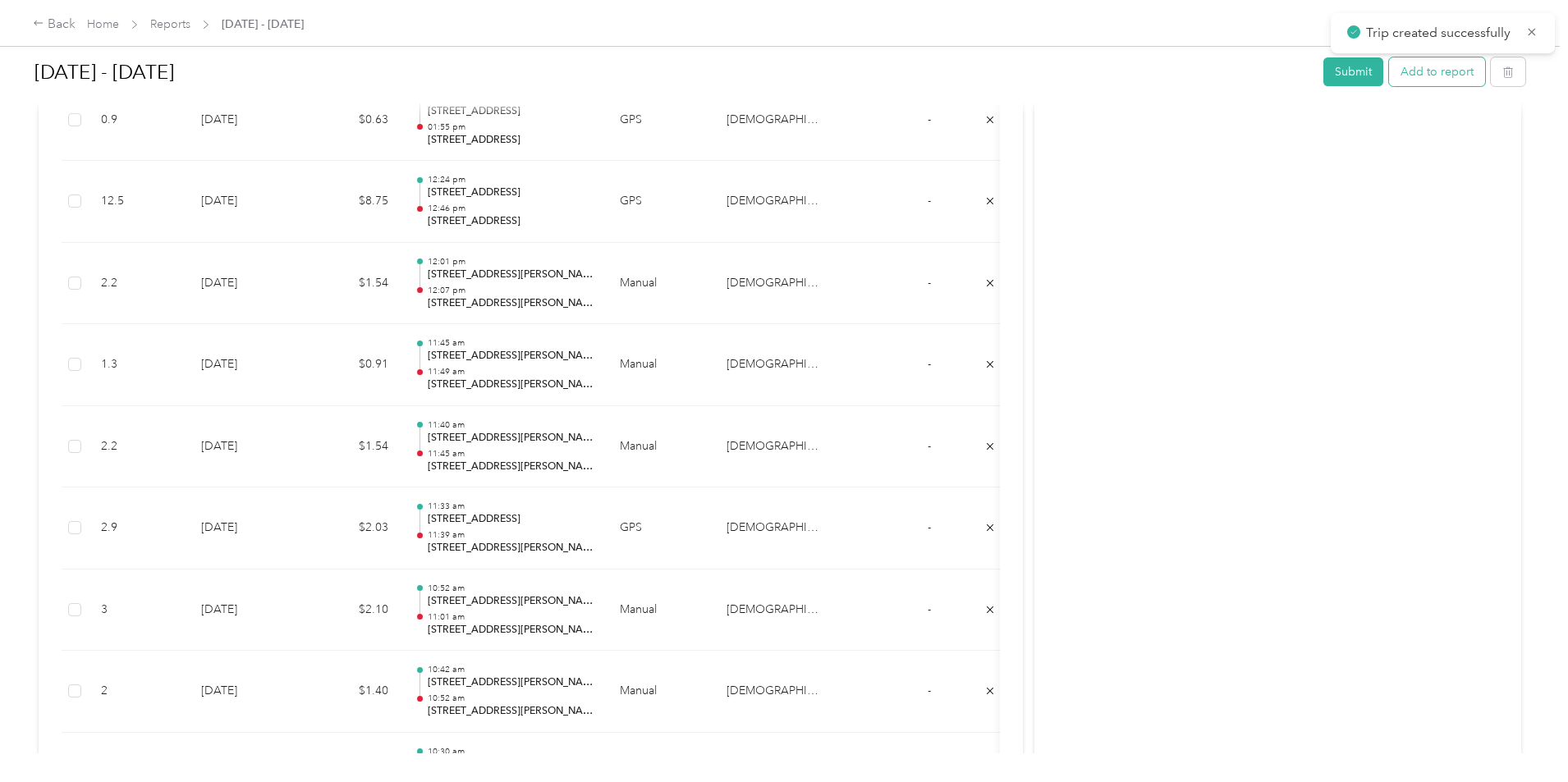
click at [1389, 76] on button "Add to report" at bounding box center [1437, 72] width 96 height 29
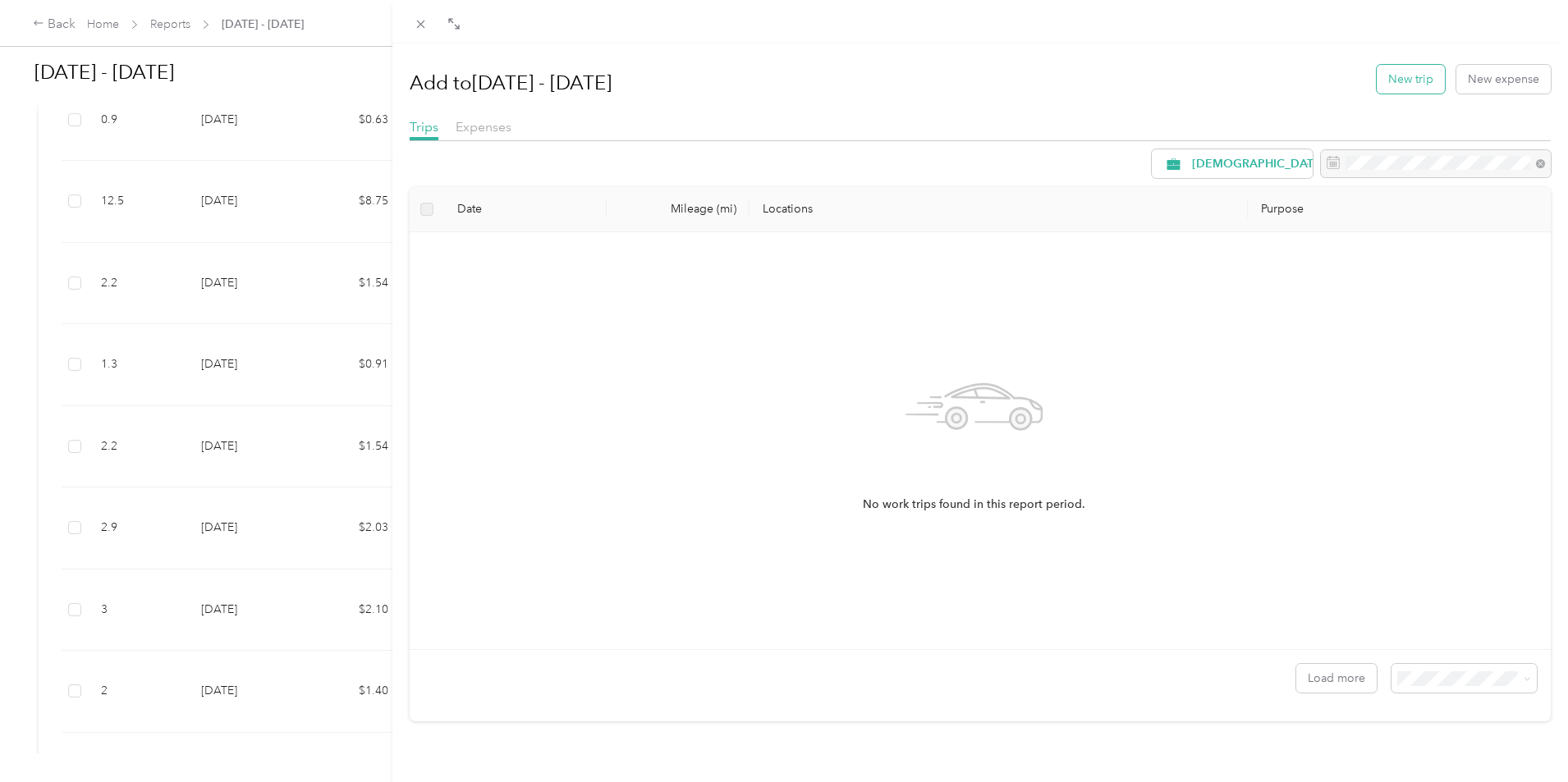
click at [1381, 73] on button "New trip" at bounding box center [1410, 79] width 68 height 29
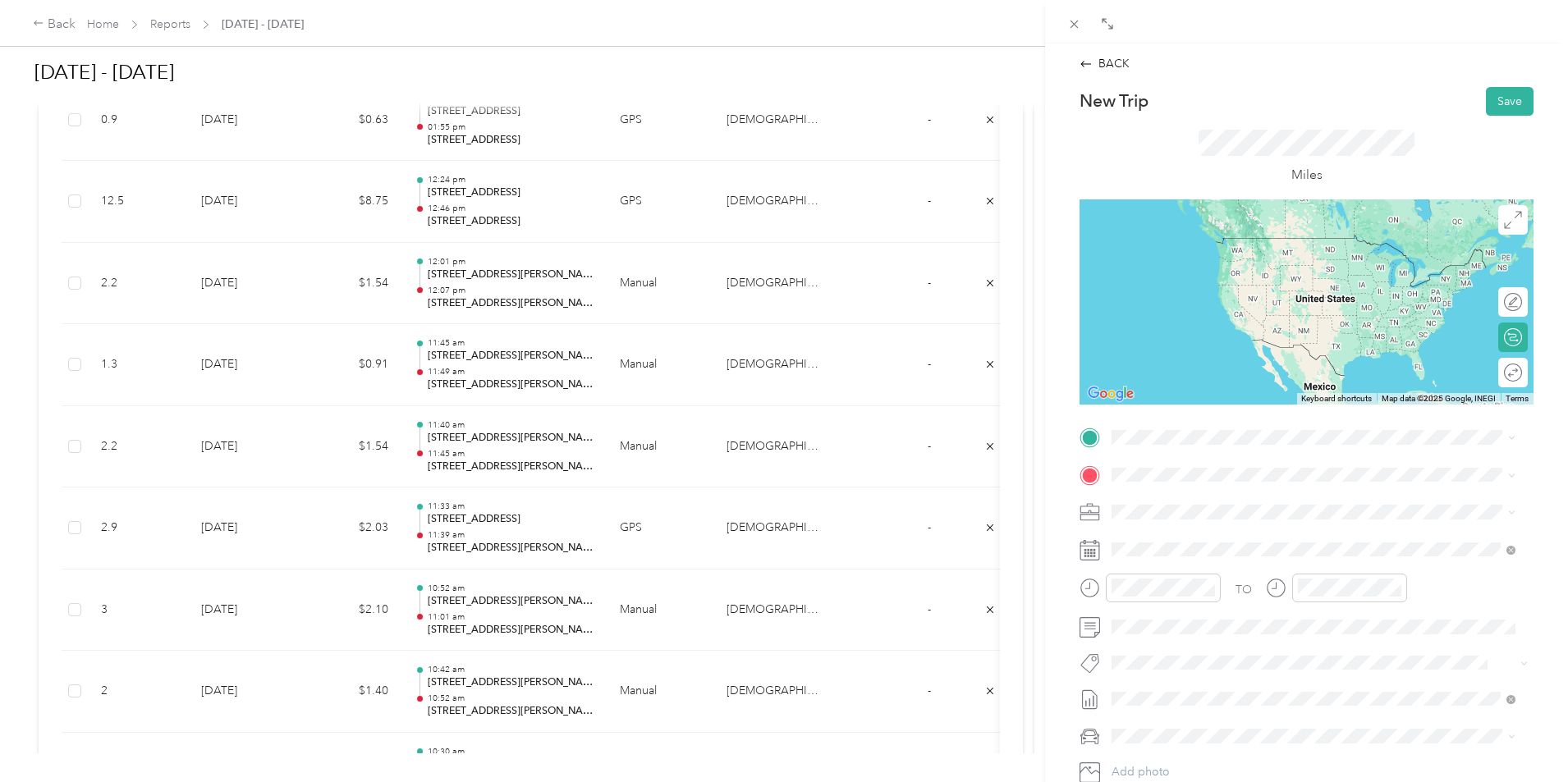
click at [1190, 499] on span "[STREET_ADDRESS][US_STATE]" at bounding box center [1225, 493] width 164 height 15
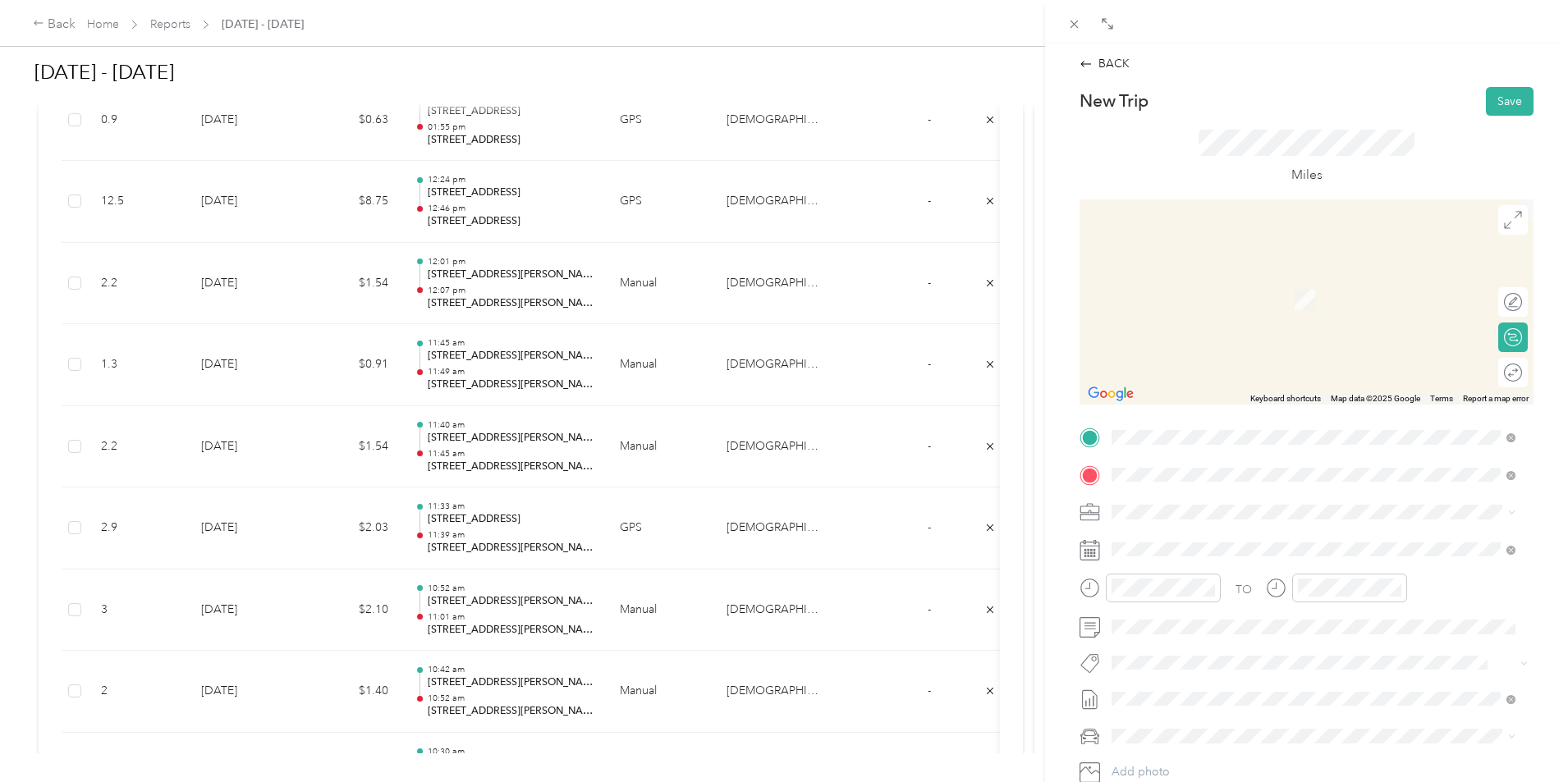
click at [1238, 529] on span "[STREET_ADDRESS][US_STATE]" at bounding box center [1225, 534] width 164 height 15
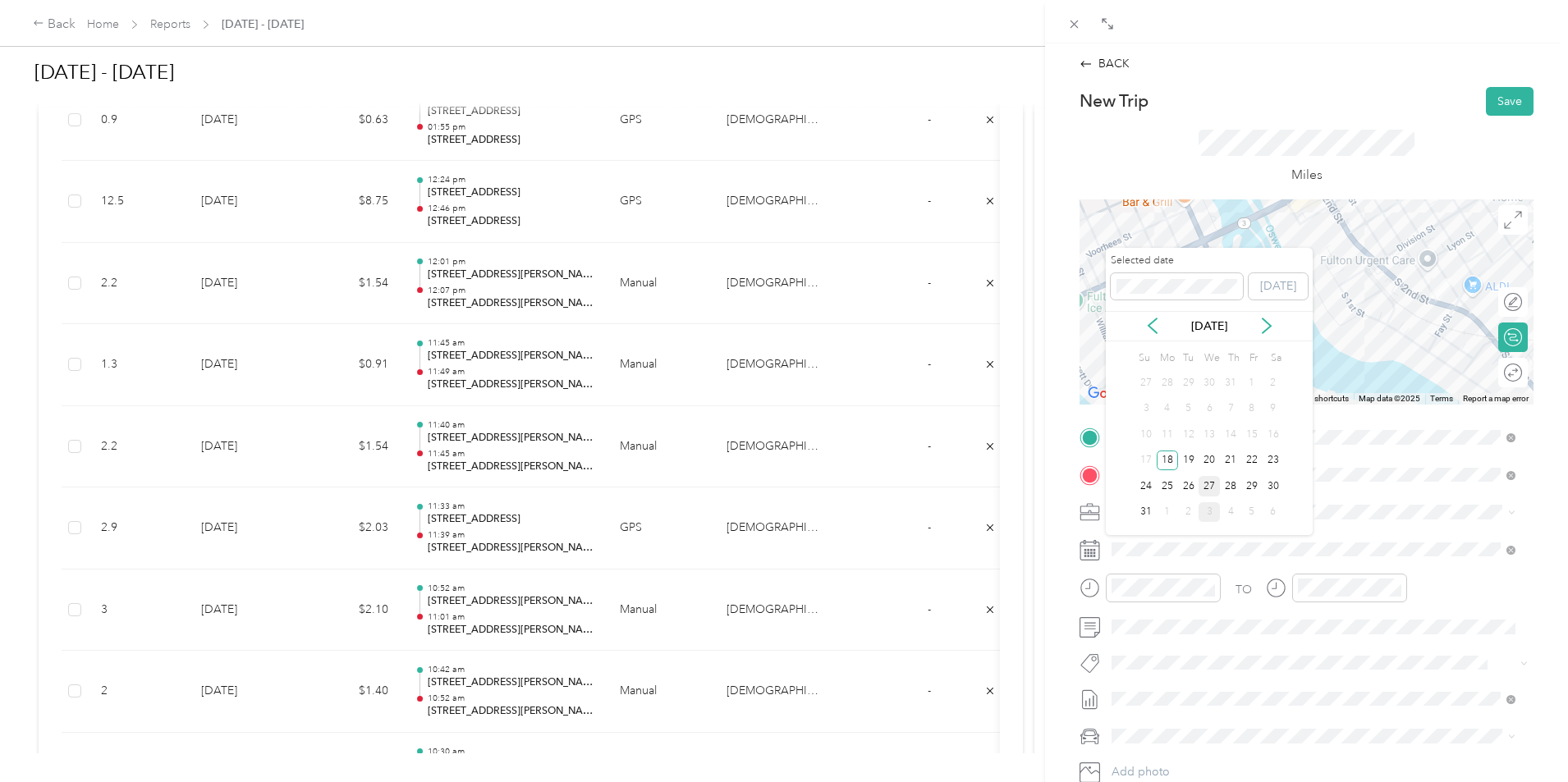
click at [1212, 489] on div "27" at bounding box center [1209, 486] width 21 height 21
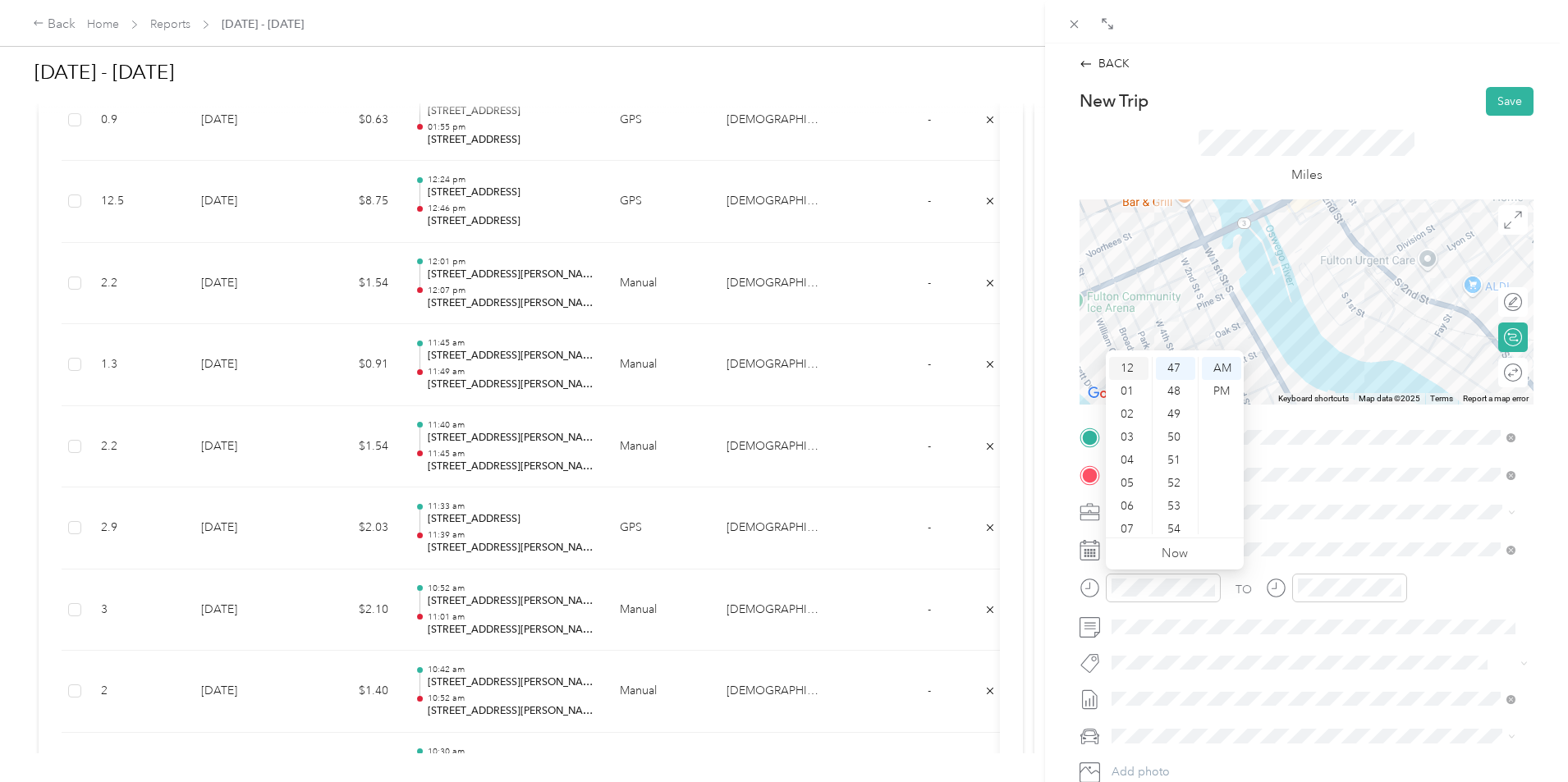
click at [1131, 372] on div "12" at bounding box center [1129, 368] width 39 height 23
click at [1174, 485] on div "18" at bounding box center [1175, 483] width 39 height 23
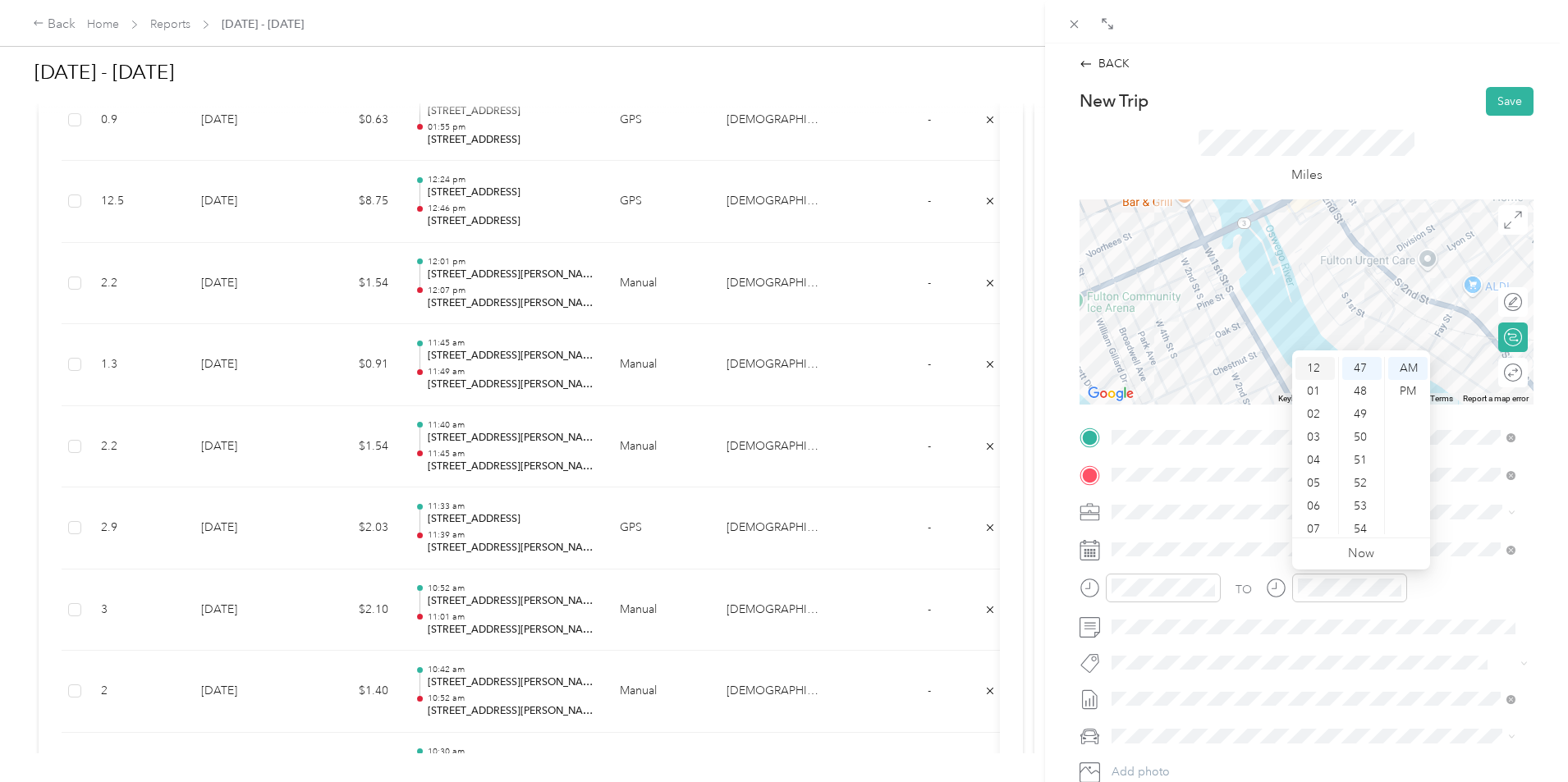
click at [1318, 367] on div "12" at bounding box center [1315, 368] width 39 height 23
click at [1361, 514] on div "23" at bounding box center [1362, 516] width 39 height 23
click at [1410, 394] on div "PM" at bounding box center [1408, 391] width 39 height 23
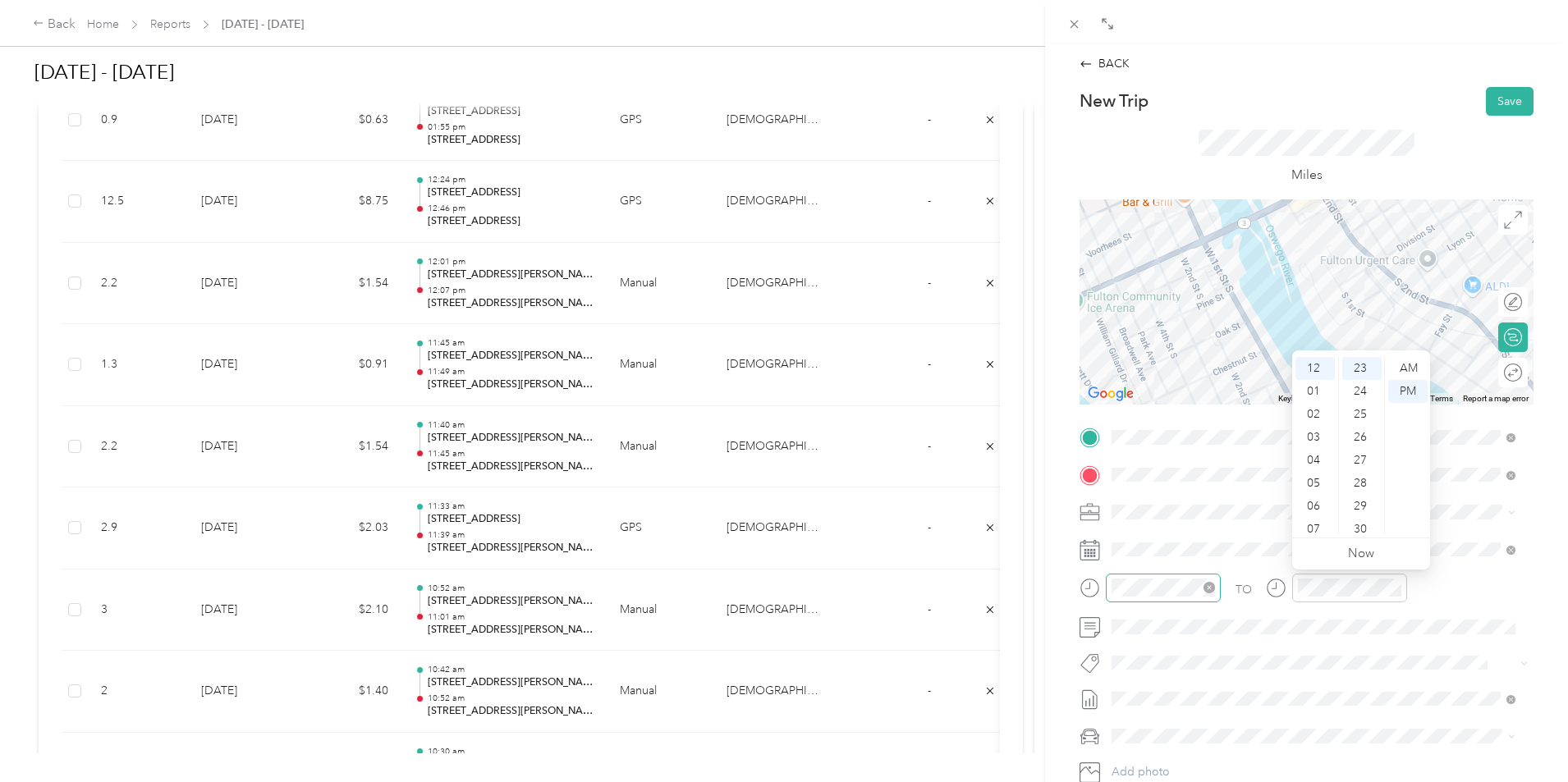
click at [1206, 583] on icon "close-circle" at bounding box center [1209, 588] width 12 height 12
click at [1134, 367] on div "12" at bounding box center [1129, 368] width 39 height 23
click at [1174, 366] on div "18" at bounding box center [1175, 368] width 39 height 23
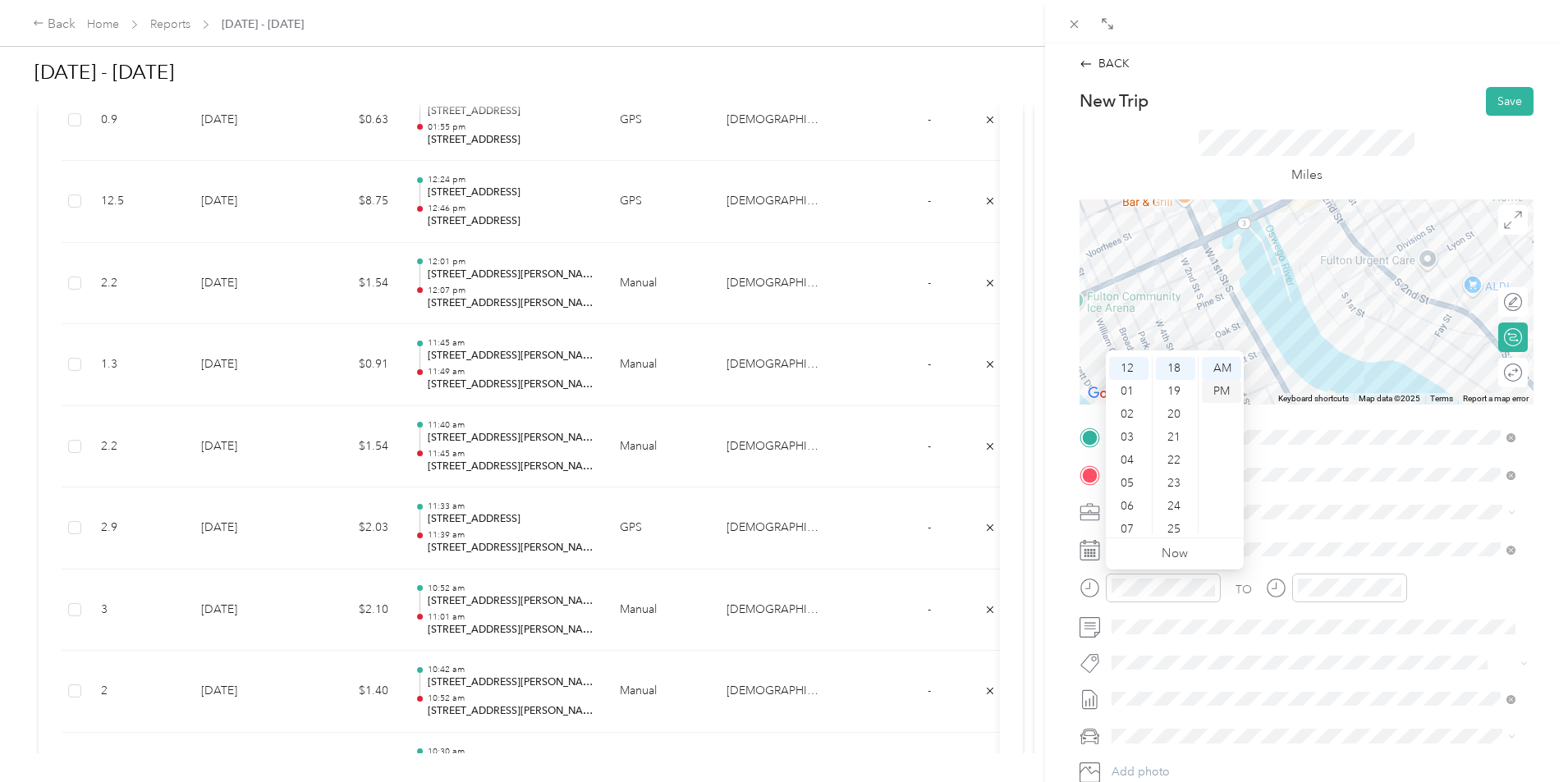
click at [1211, 386] on div "PM" at bounding box center [1222, 391] width 39 height 23
click at [1247, 642] on div "TO Add photo" at bounding box center [1306, 623] width 454 height 396
click at [1490, 98] on button "Save" at bounding box center [1510, 101] width 47 height 29
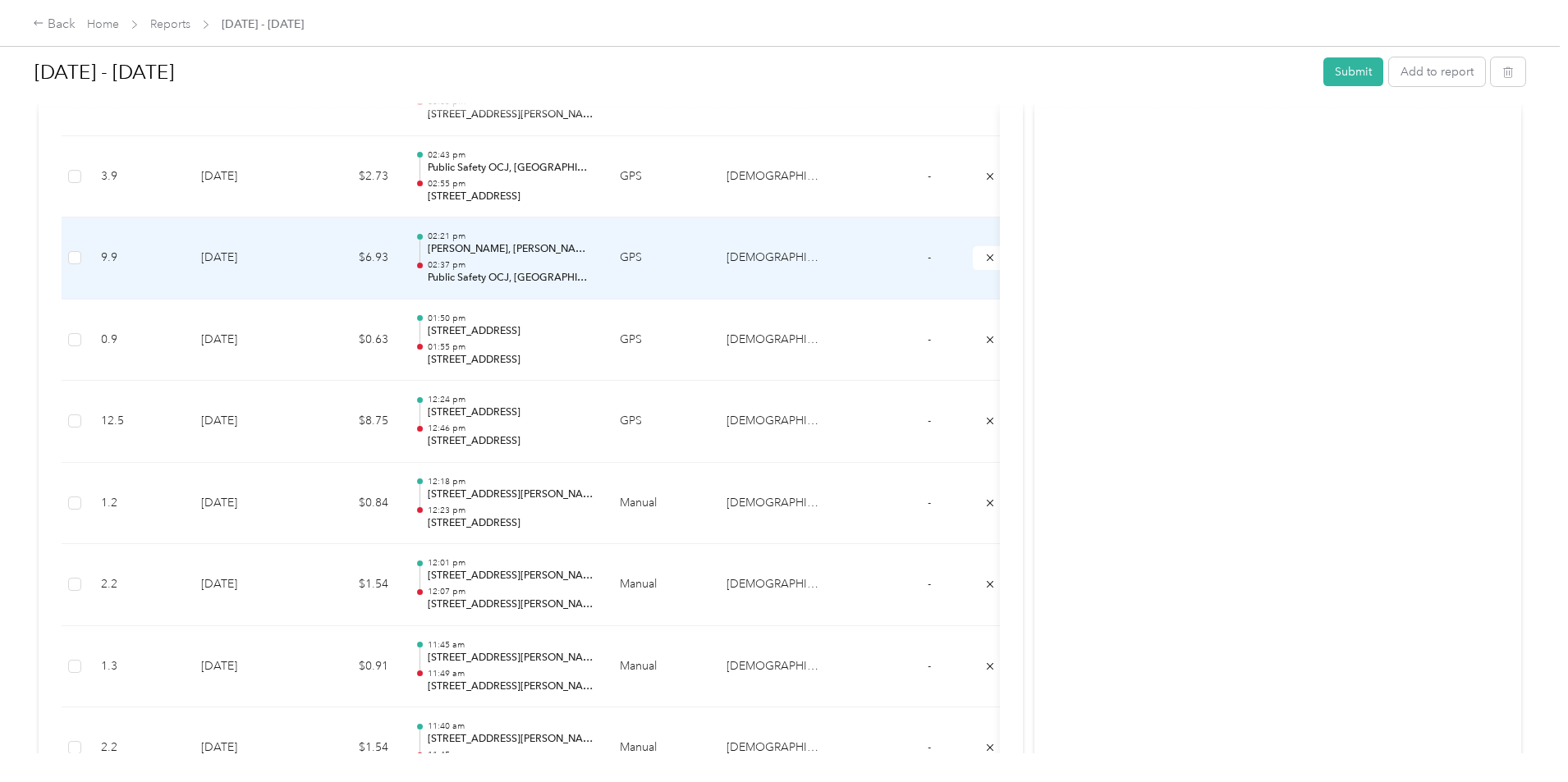
scroll to position [911, 0]
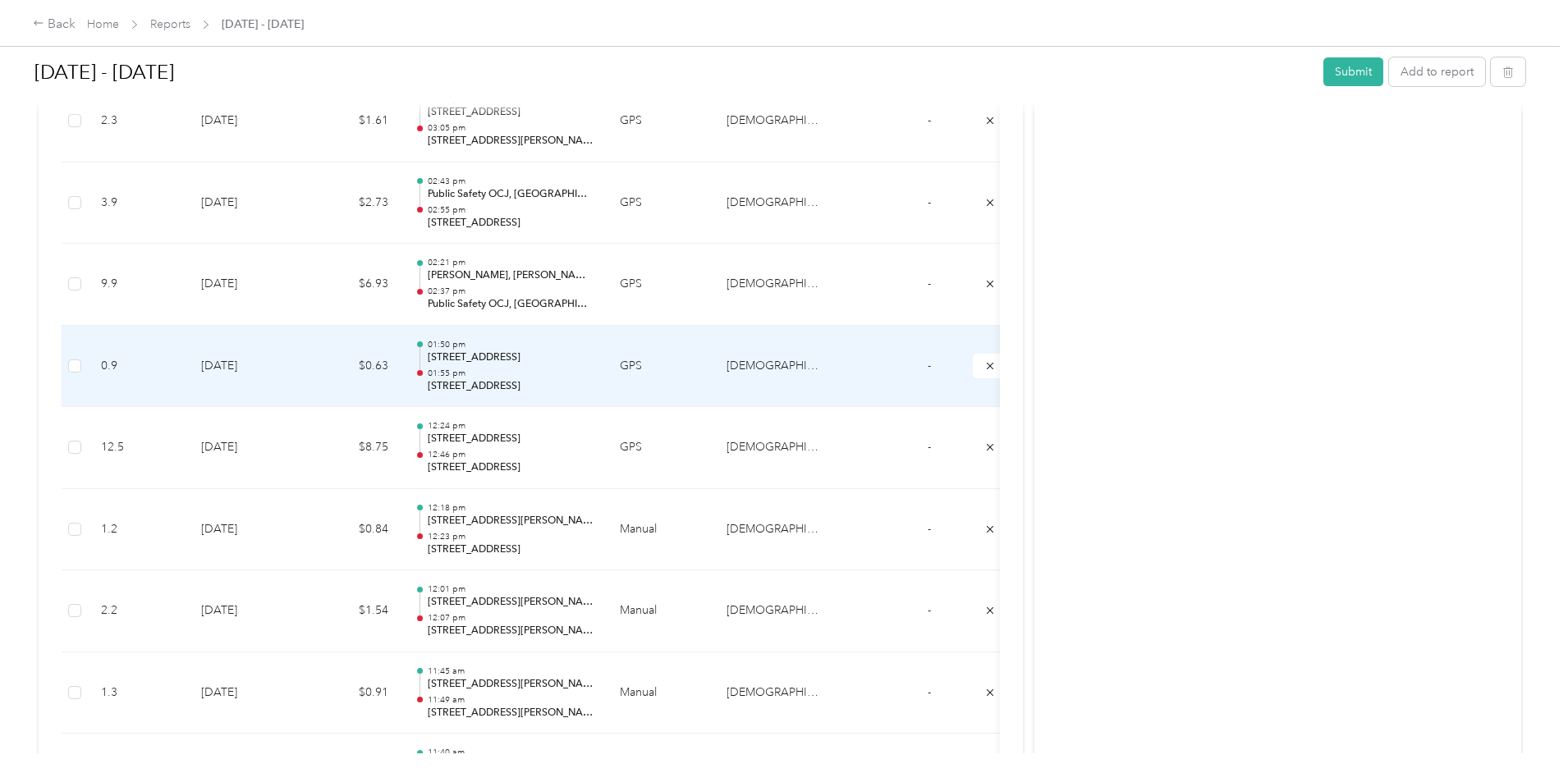
click at [593, 351] on p "[STREET_ADDRESS]" at bounding box center [511, 358] width 166 height 15
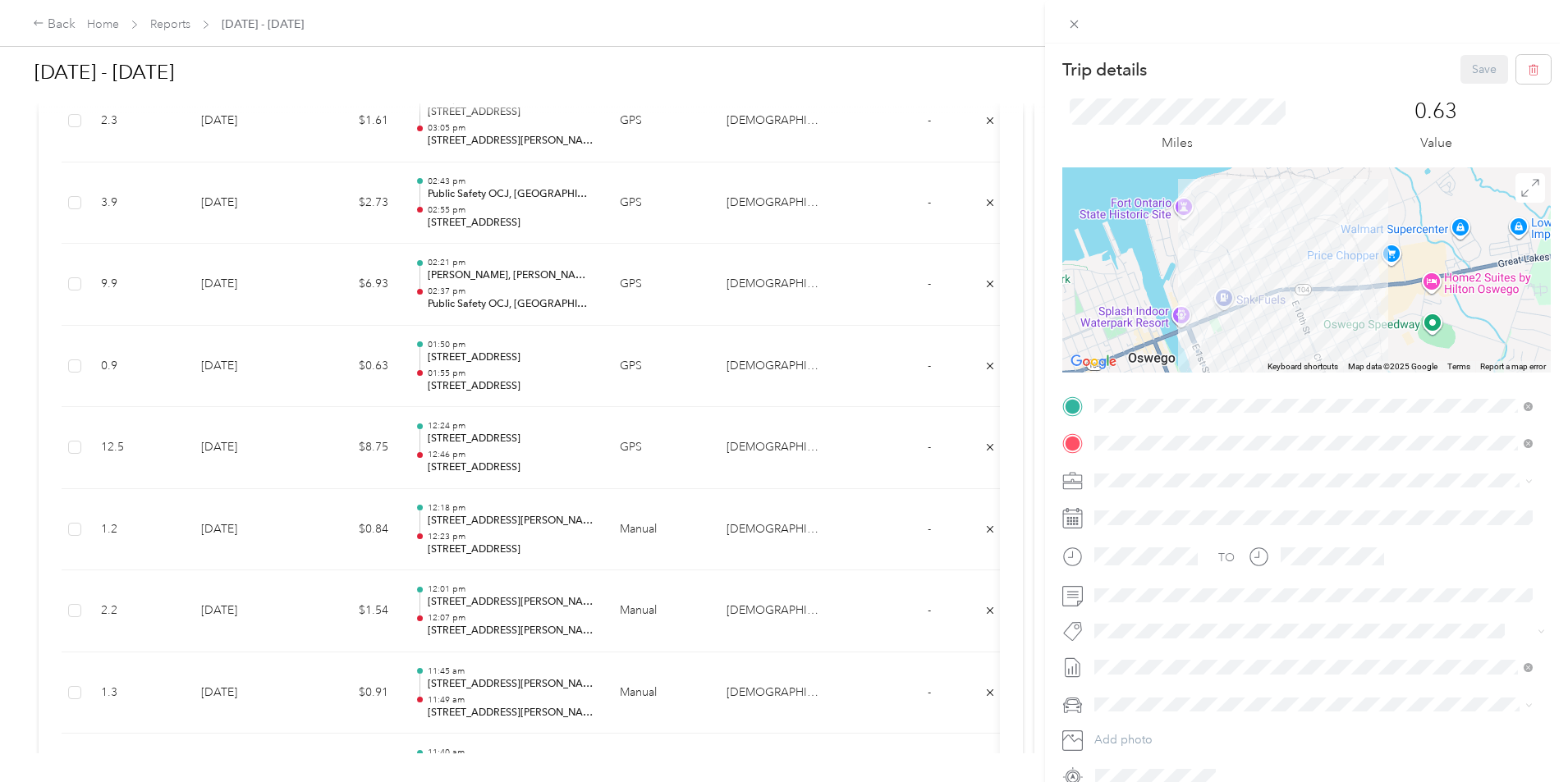
click at [465, 436] on div "Trip details Save This trip cannot be edited because it is either under review,…" at bounding box center [784, 391] width 1568 height 782
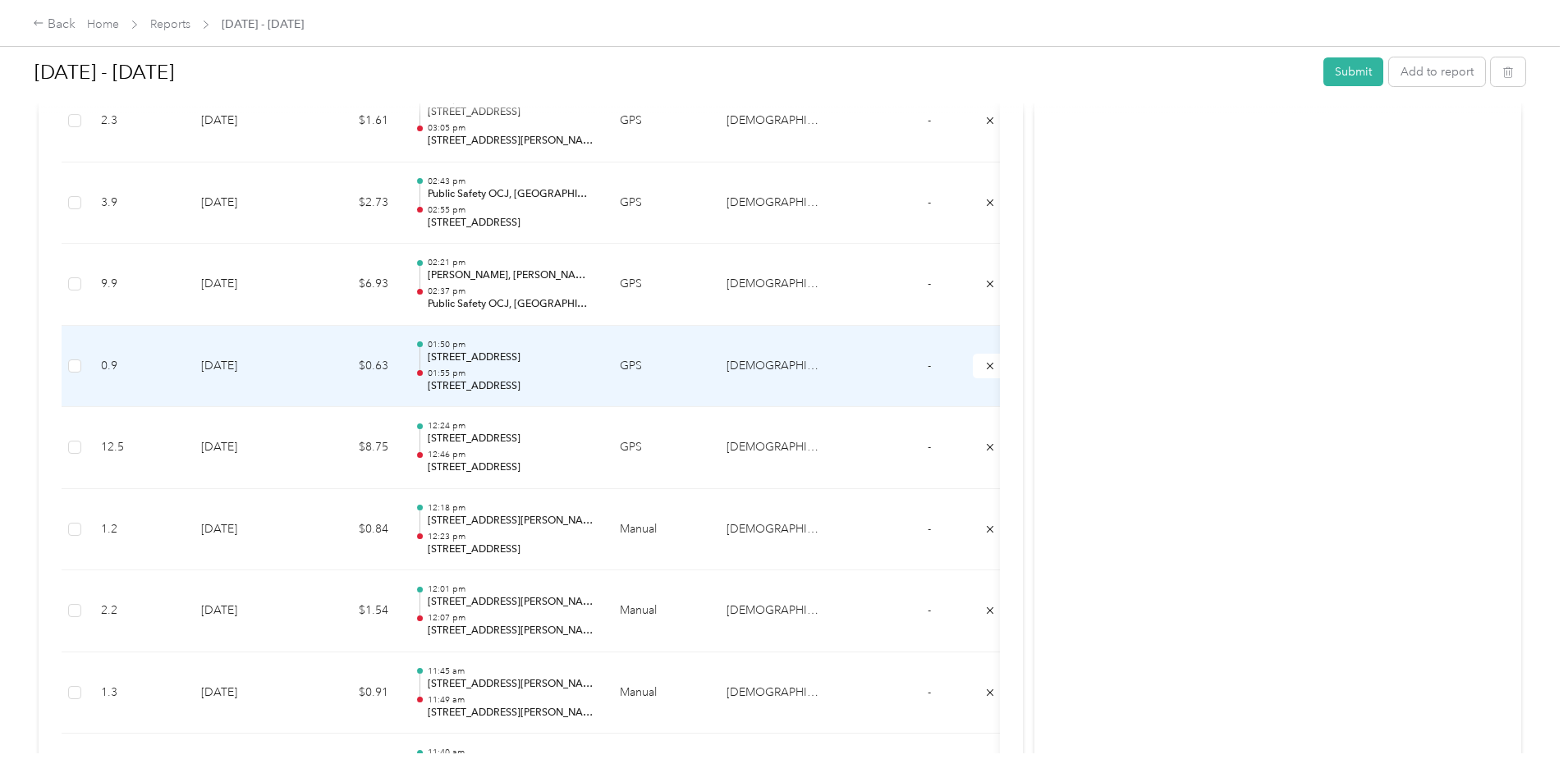
click at [401, 383] on td "$0.63" at bounding box center [352, 367] width 98 height 82
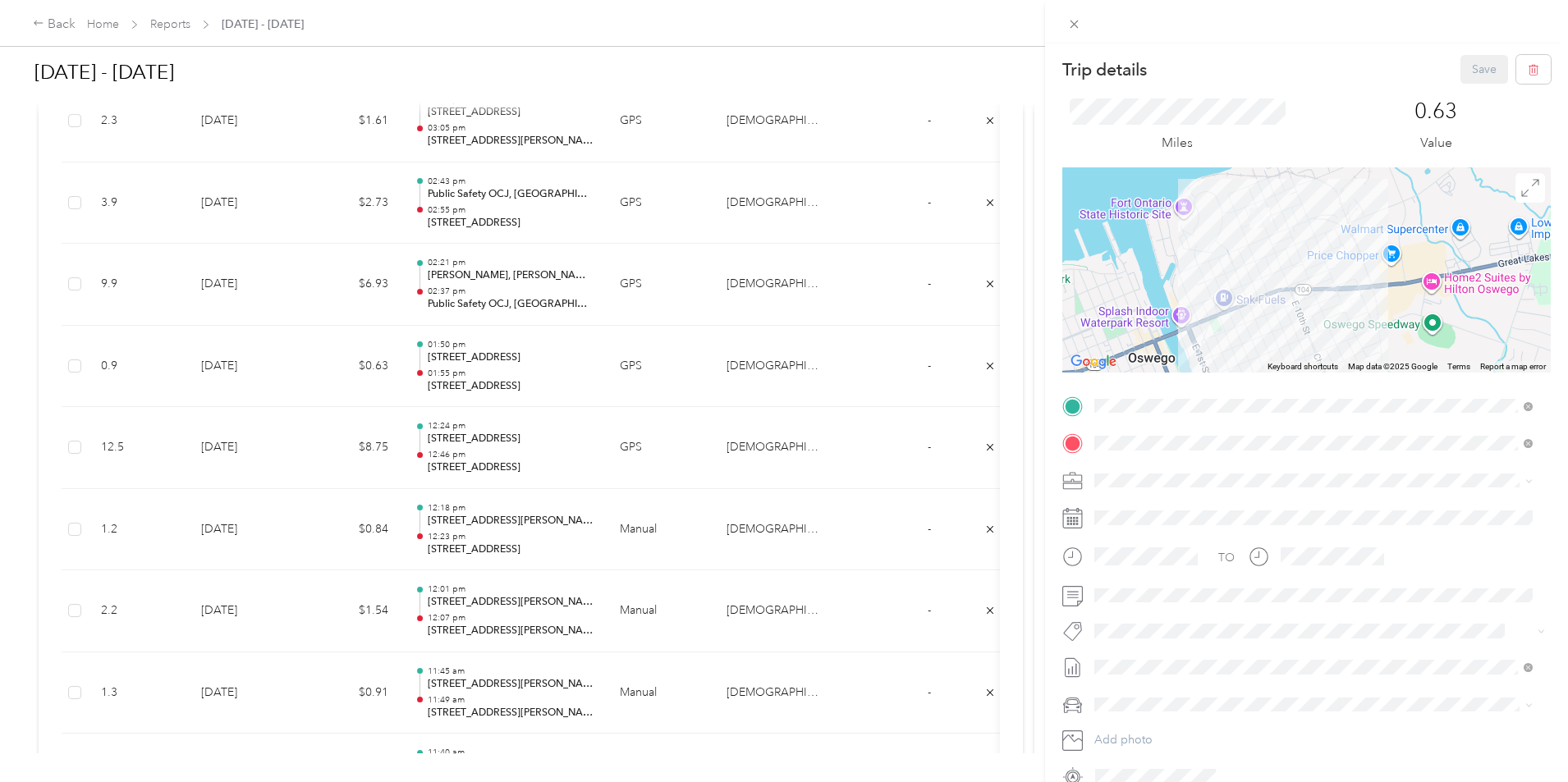
click at [501, 445] on div "Trip details Save This trip cannot be edited because it is either under review,…" at bounding box center [784, 391] width 1568 height 782
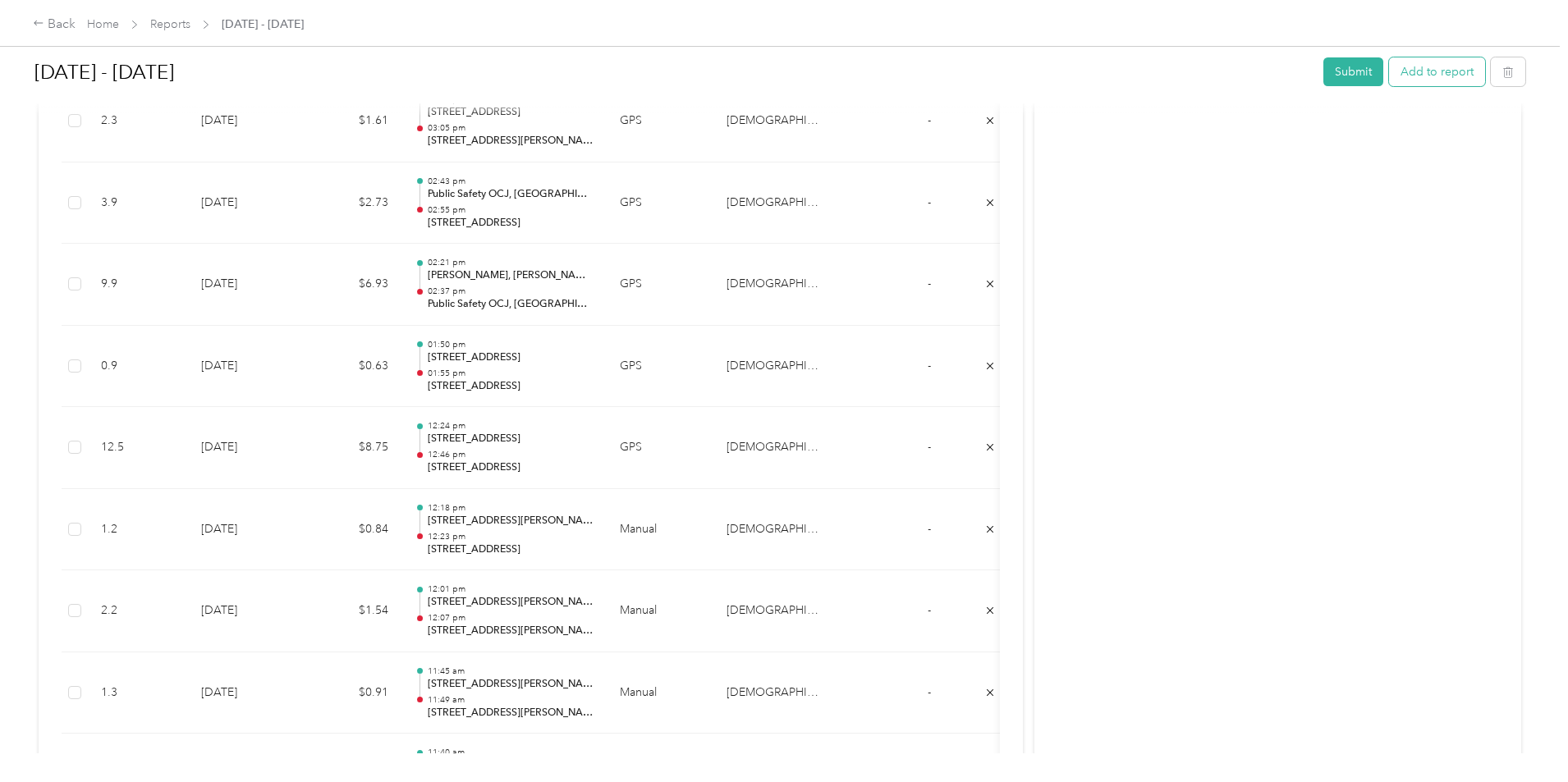
click at [1389, 78] on button "Add to report" at bounding box center [1437, 72] width 96 height 29
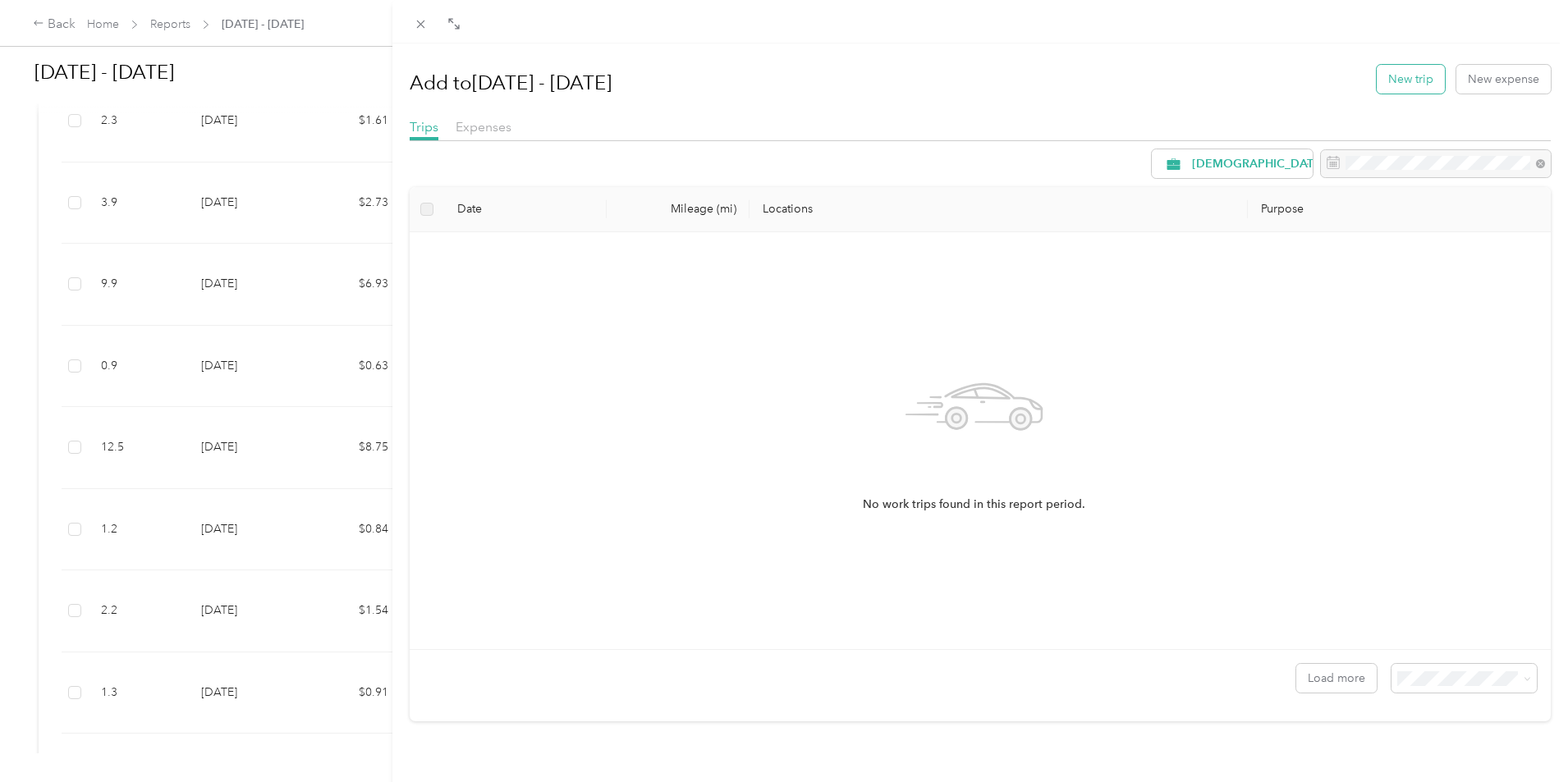
click at [1389, 81] on button "New trip" at bounding box center [1410, 79] width 68 height 29
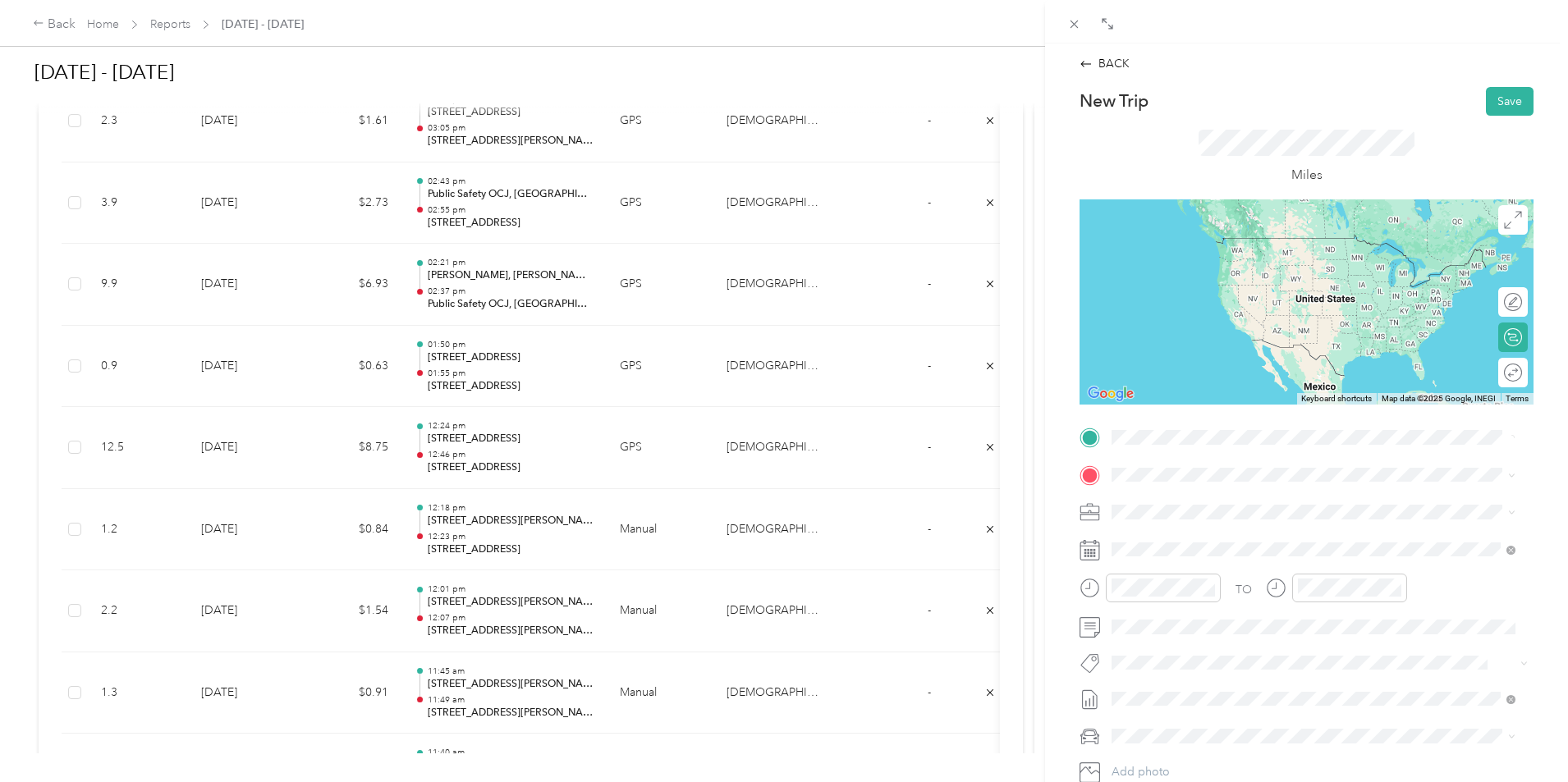
click at [1161, 506] on span "[GEOGRAPHIC_DATA][PERSON_NAME][US_STATE], [GEOGRAPHIC_DATA]" at bounding box center [1326, 504] width 367 height 29
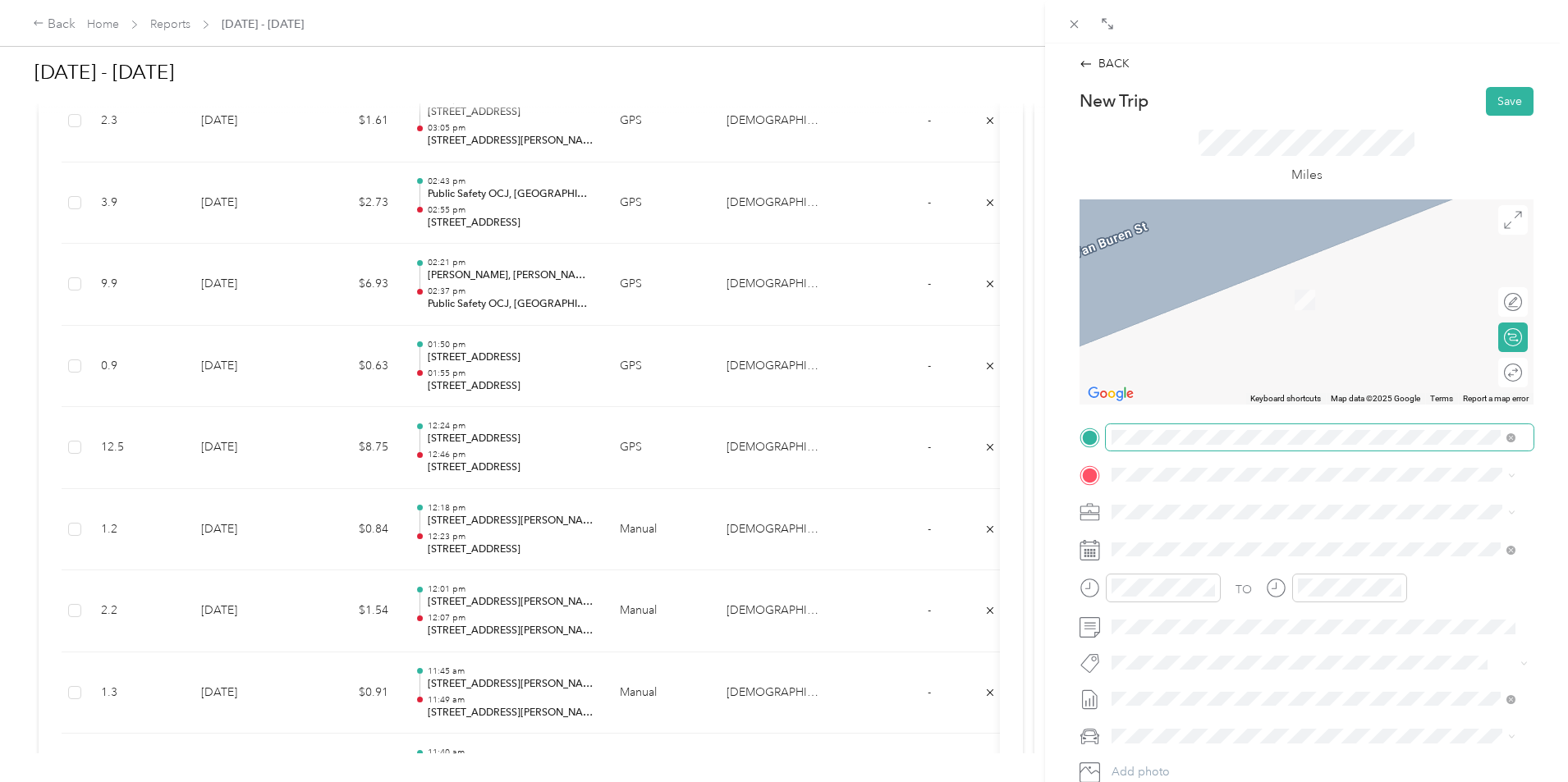
click at [1109, 435] on span at bounding box center [1319, 437] width 428 height 26
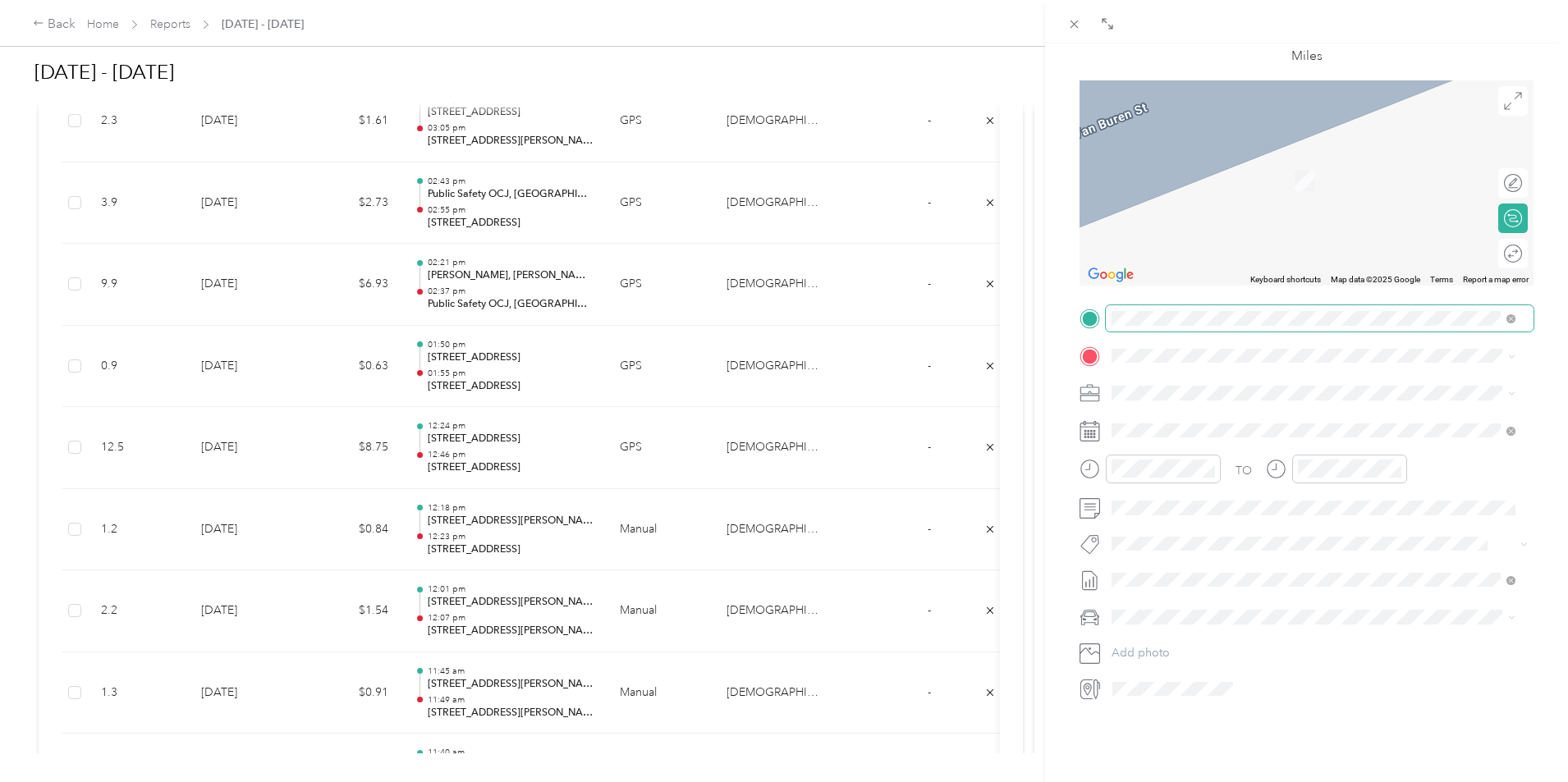
scroll to position [169, 0]
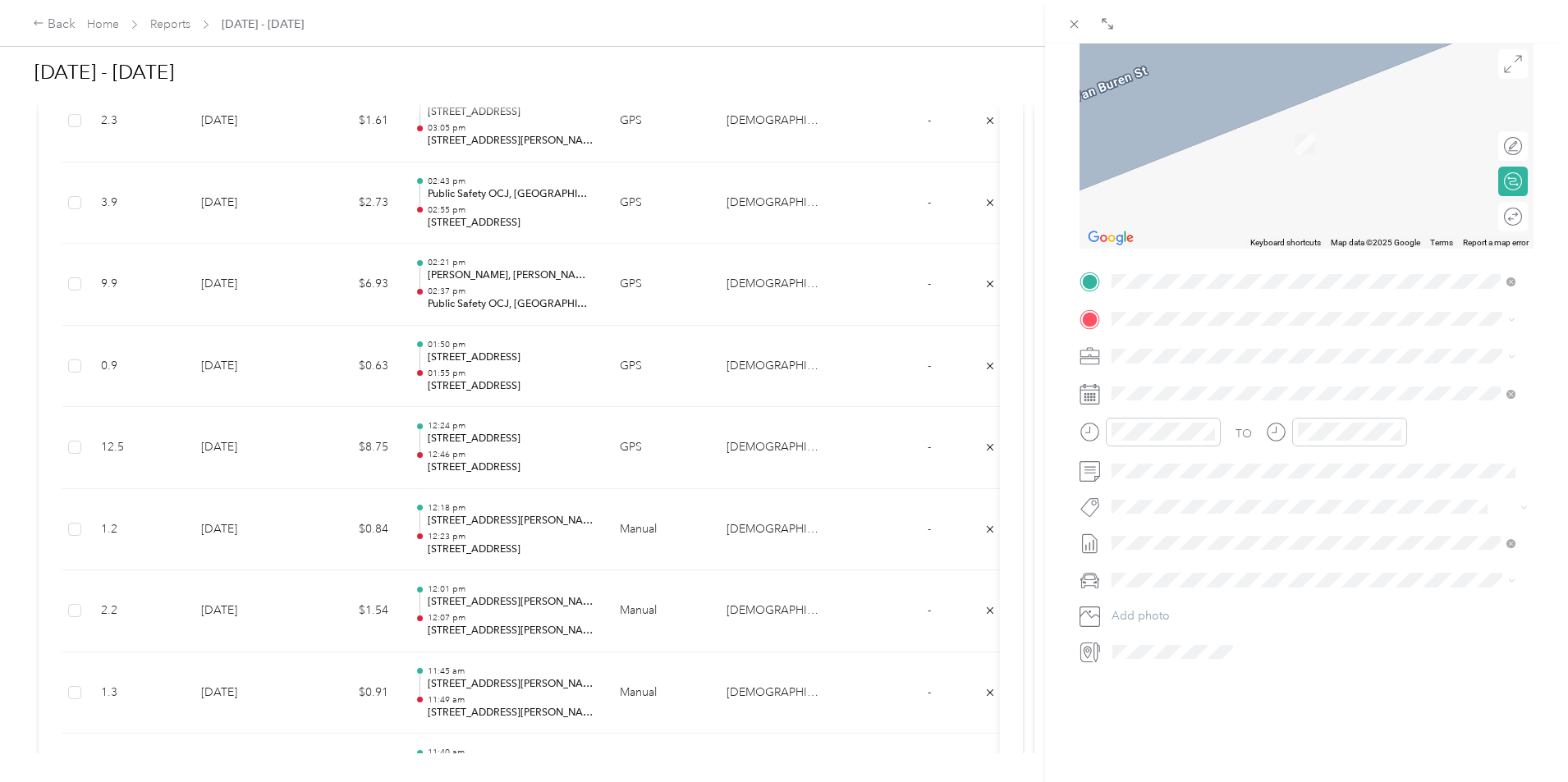
click at [1159, 246] on div "New Trip Save This trip cannot be edited because it is either under review, app…" at bounding box center [1306, 298] width 454 height 735
click at [1159, 269] on span at bounding box center [1319, 282] width 428 height 26
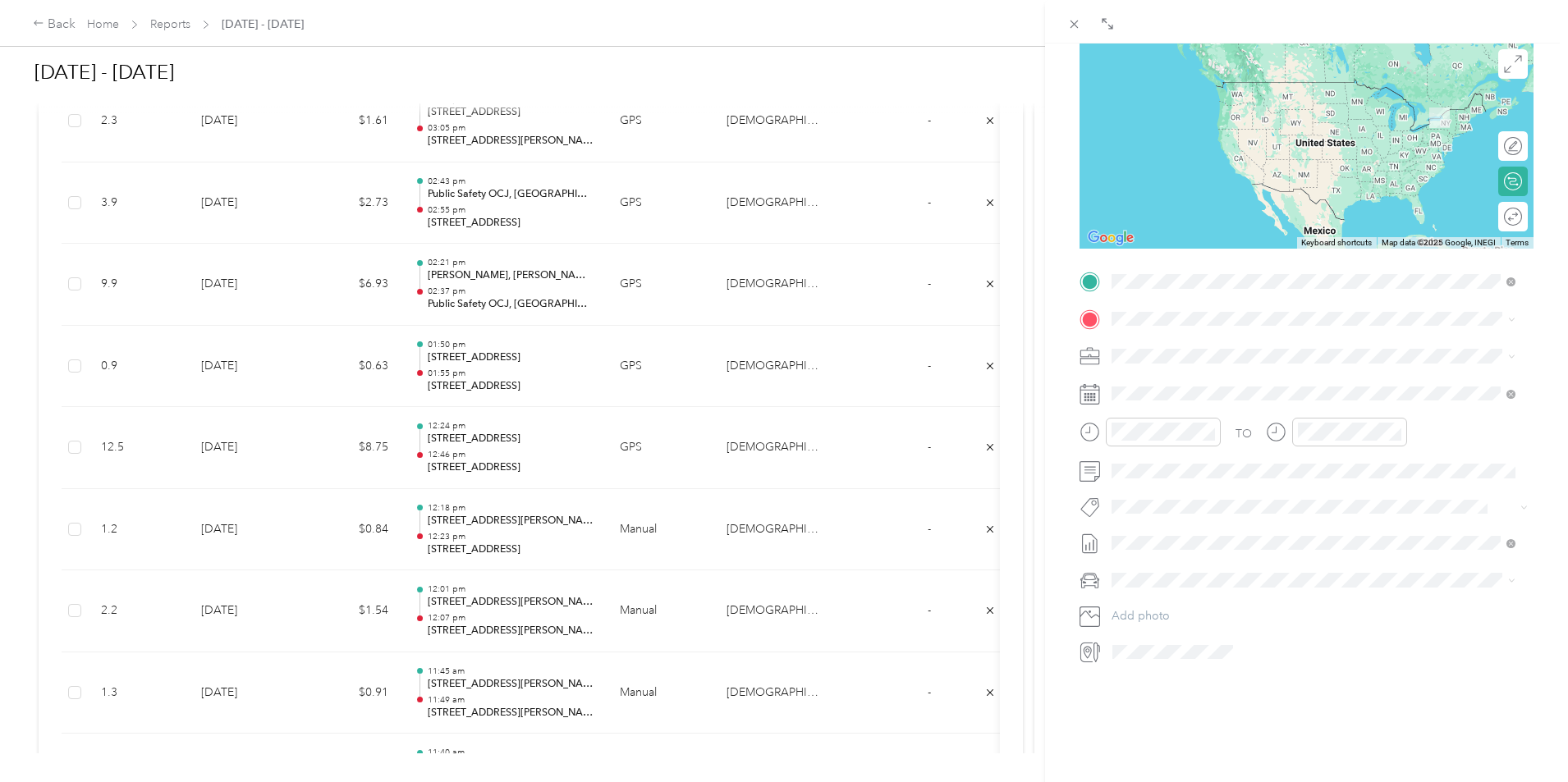
click at [1256, 324] on span "[STREET_ADDRESS][PERSON_NAME][US_STATE]" at bounding box center [1271, 328] width 255 height 15
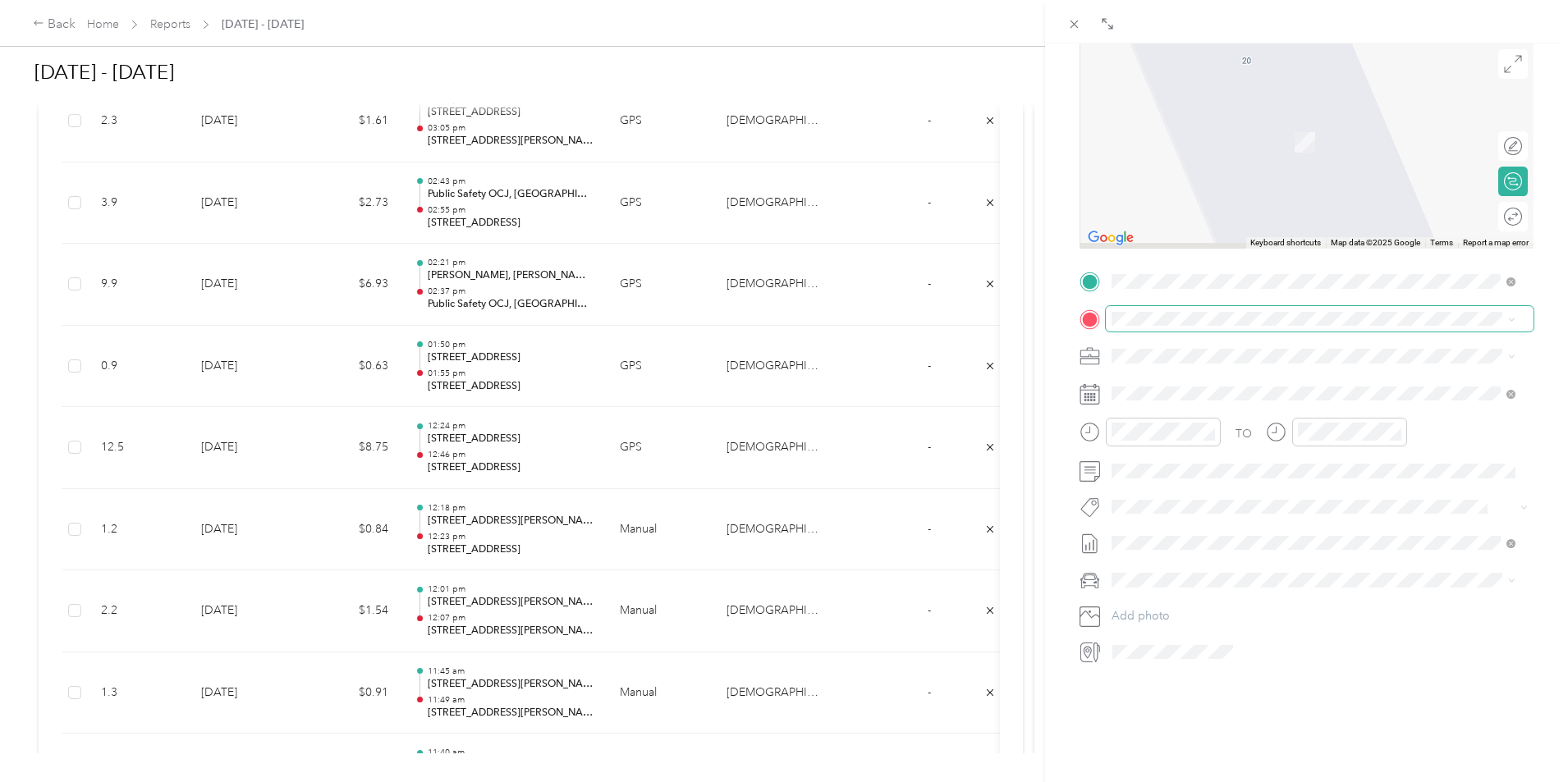
click at [1222, 314] on span at bounding box center [1319, 319] width 428 height 26
click at [1220, 366] on span "[STREET_ADDRESS][US_STATE]" at bounding box center [1225, 366] width 164 height 15
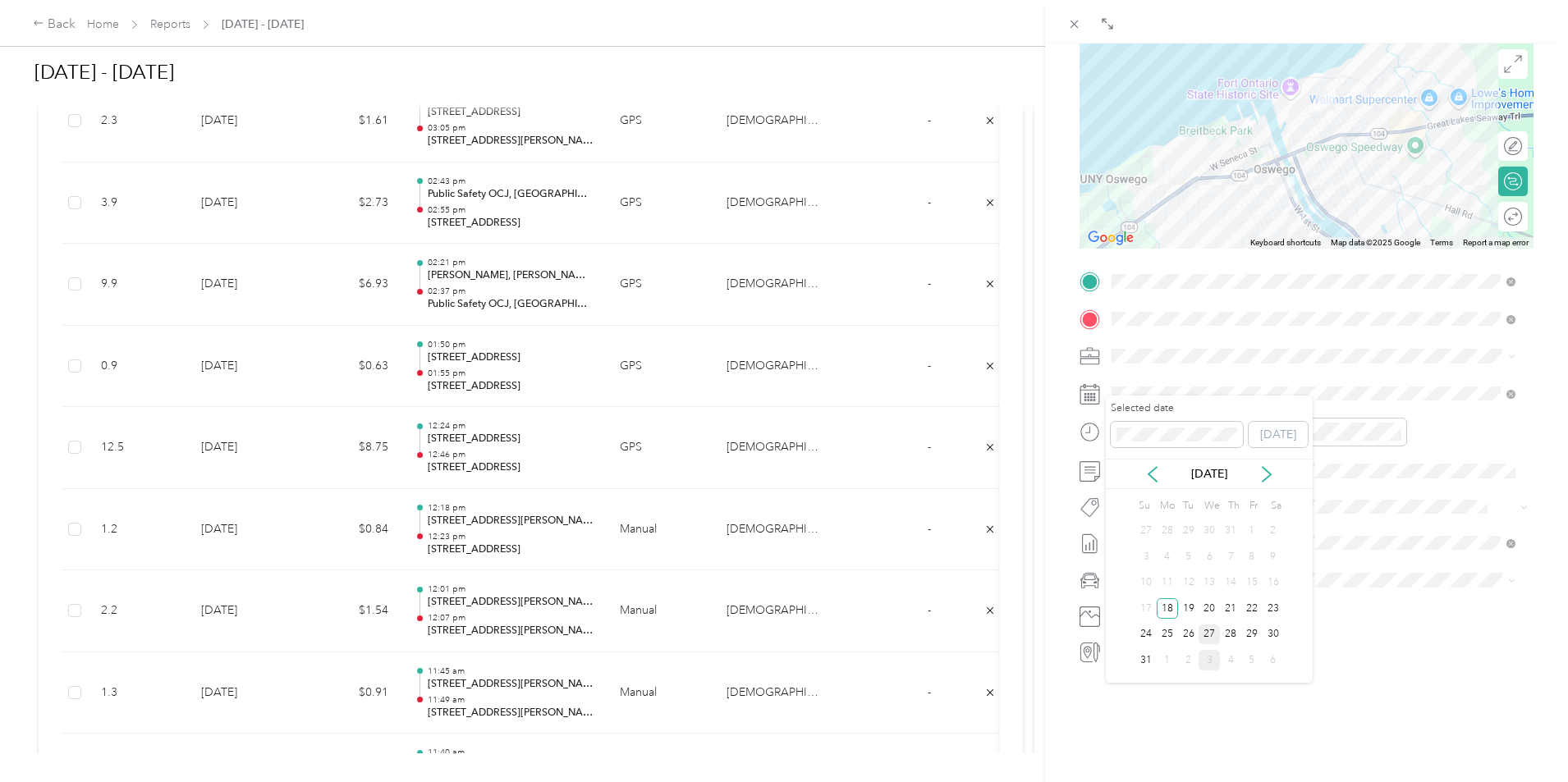
click at [1213, 640] on div "27" at bounding box center [1209, 634] width 21 height 21
click at [1139, 462] on div "12" at bounding box center [1129, 455] width 39 height 23
click at [1171, 475] on div "50" at bounding box center [1175, 478] width 39 height 23
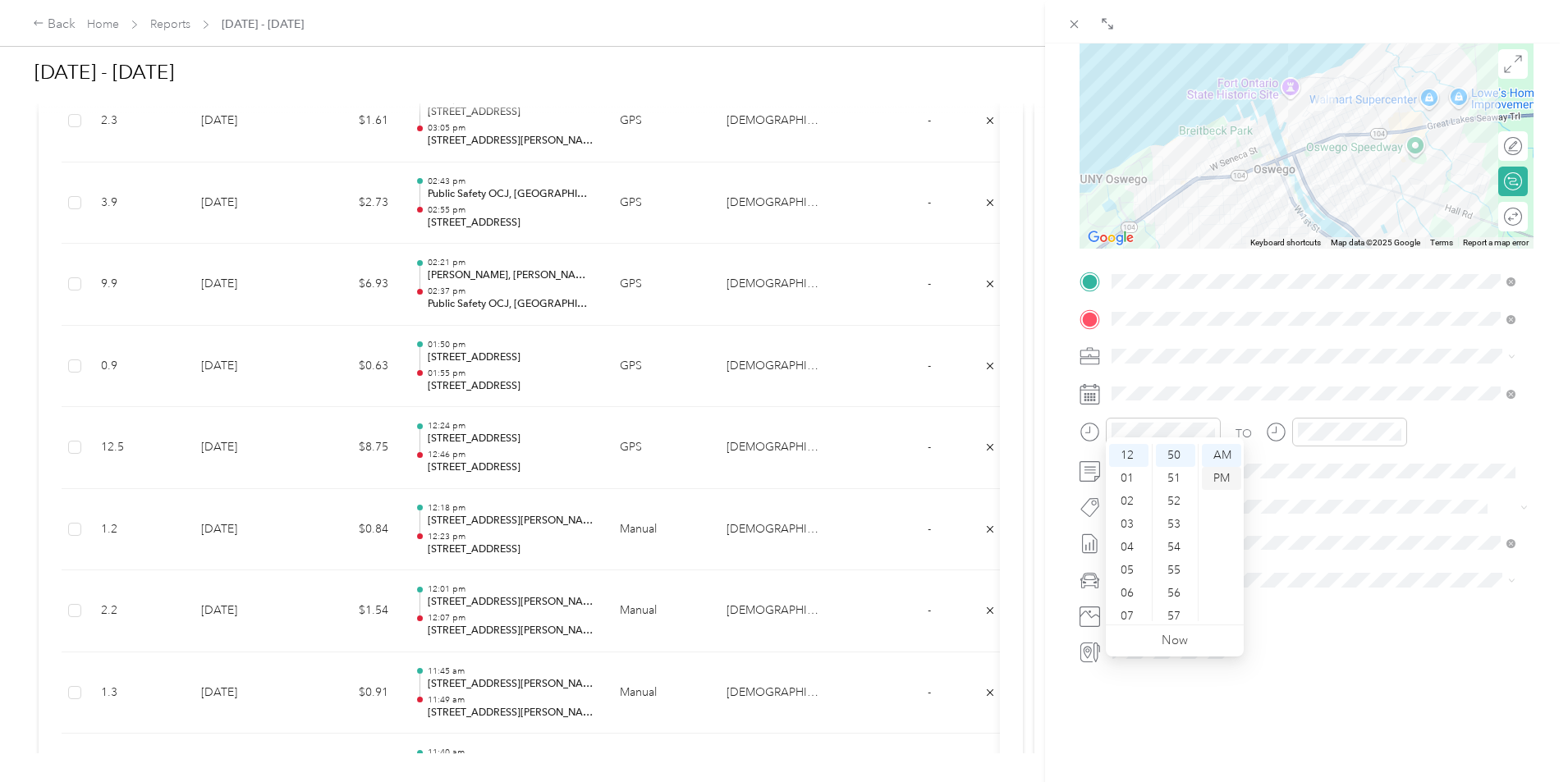
click at [1229, 470] on div "PM" at bounding box center [1222, 478] width 39 height 23
click at [1321, 458] on div "12" at bounding box center [1315, 455] width 39 height 23
click at [1366, 605] on div "59" at bounding box center [1362, 610] width 39 height 23
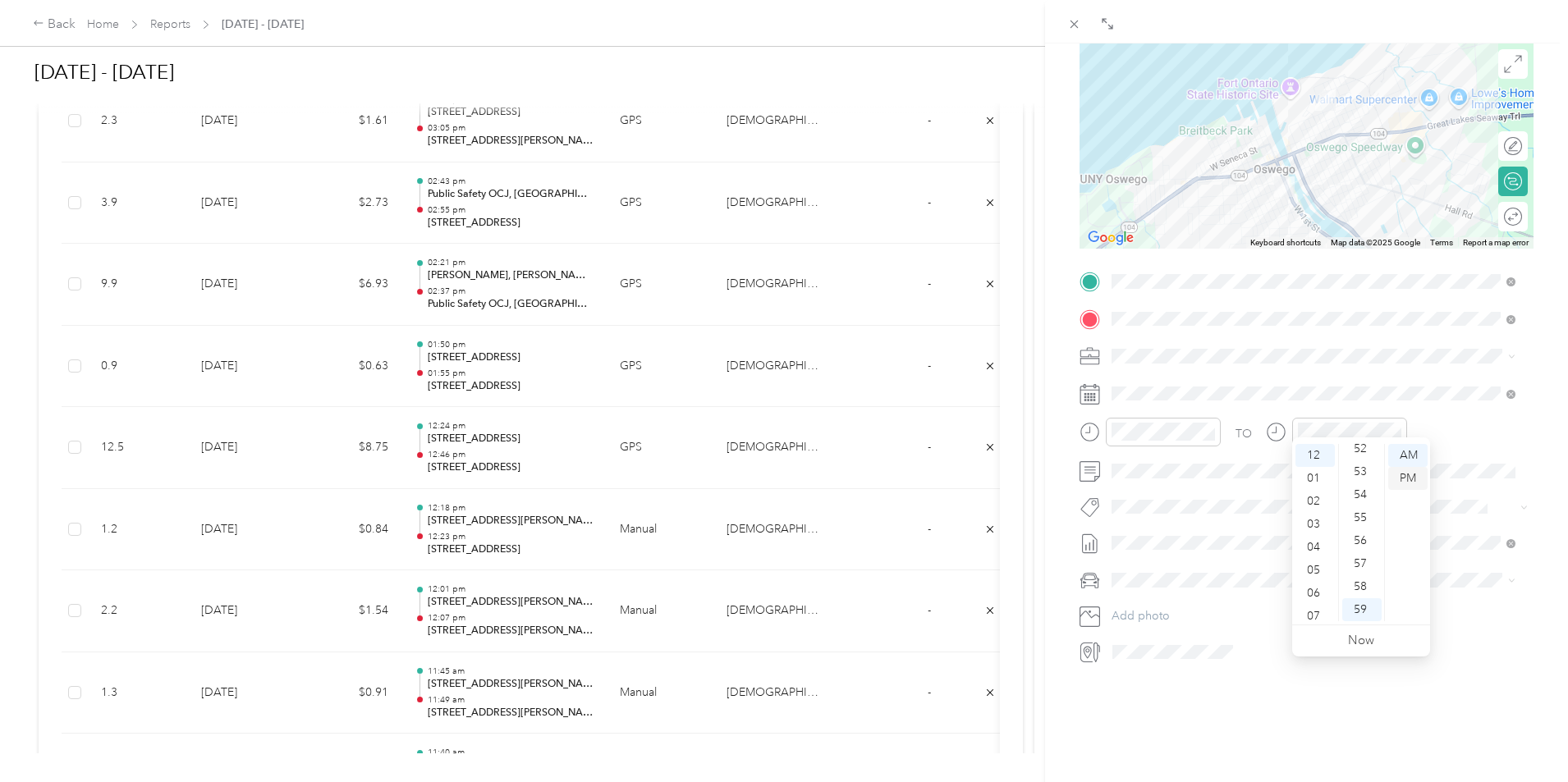
click at [1410, 480] on div "PM" at bounding box center [1408, 478] width 39 height 23
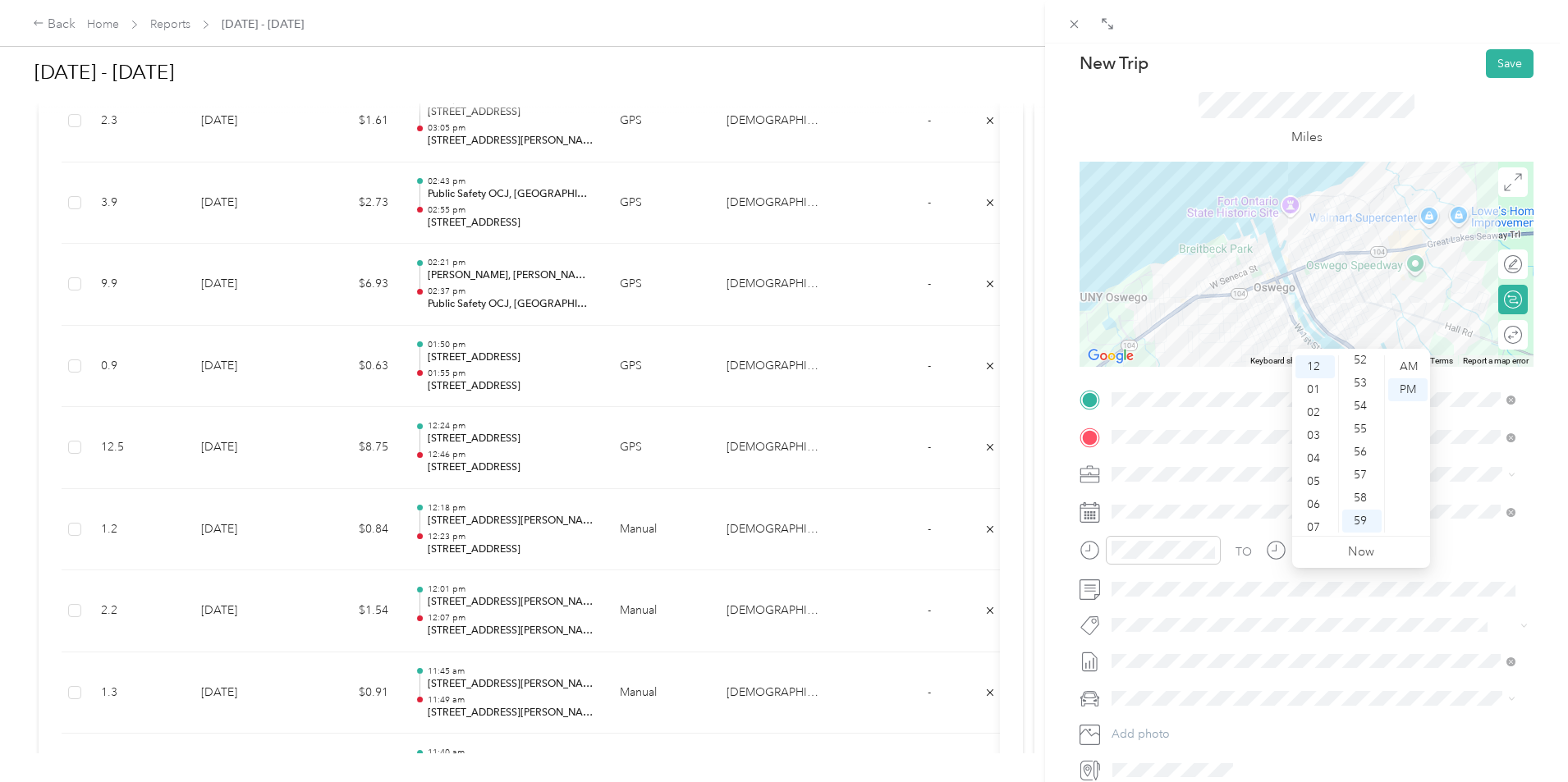
scroll to position [0, 0]
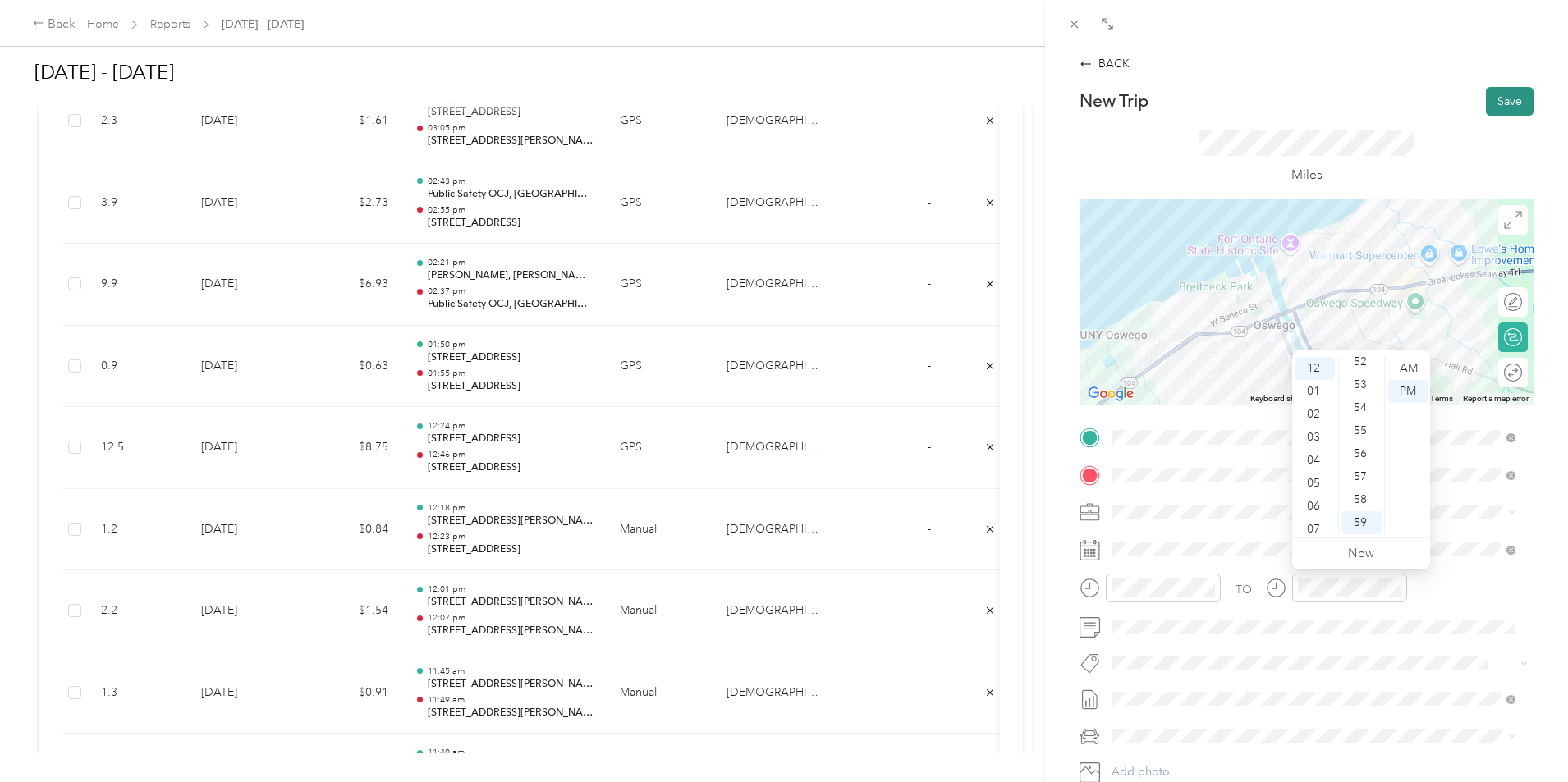
click at [1504, 111] on button "Save" at bounding box center [1510, 101] width 47 height 29
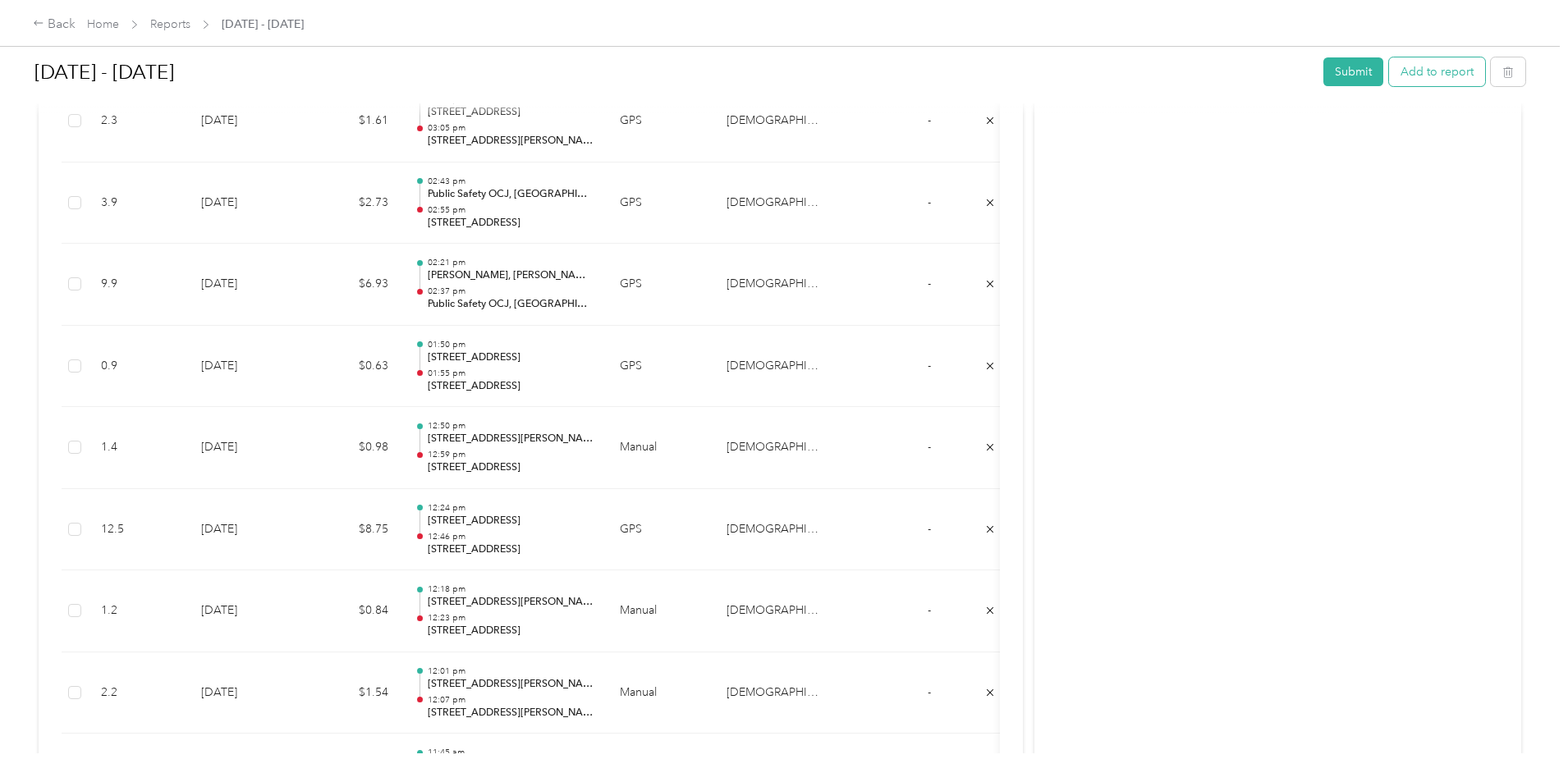
click at [1389, 77] on button "Add to report" at bounding box center [1437, 72] width 96 height 29
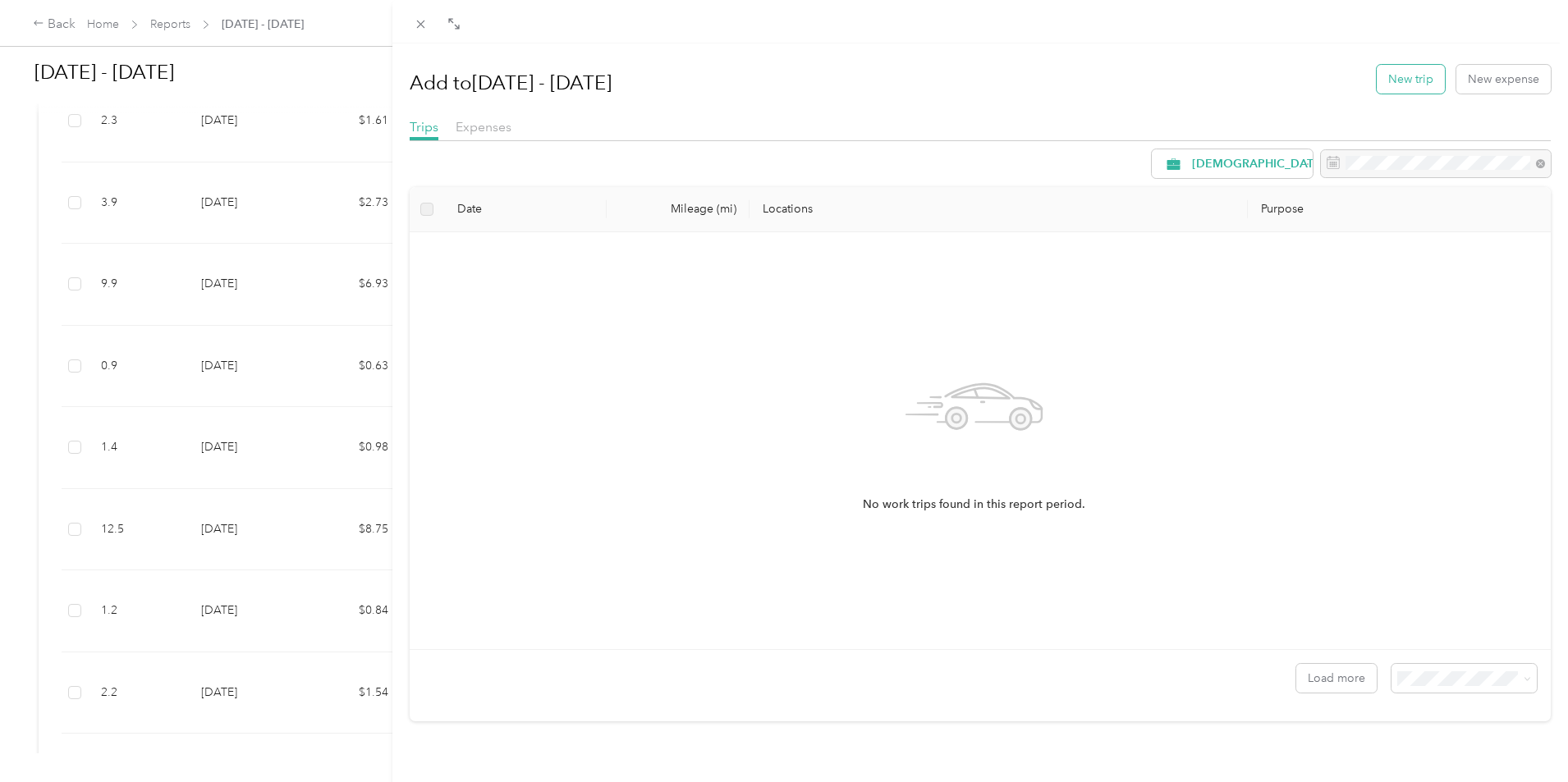
click at [1424, 85] on button "New trip" at bounding box center [1410, 79] width 68 height 29
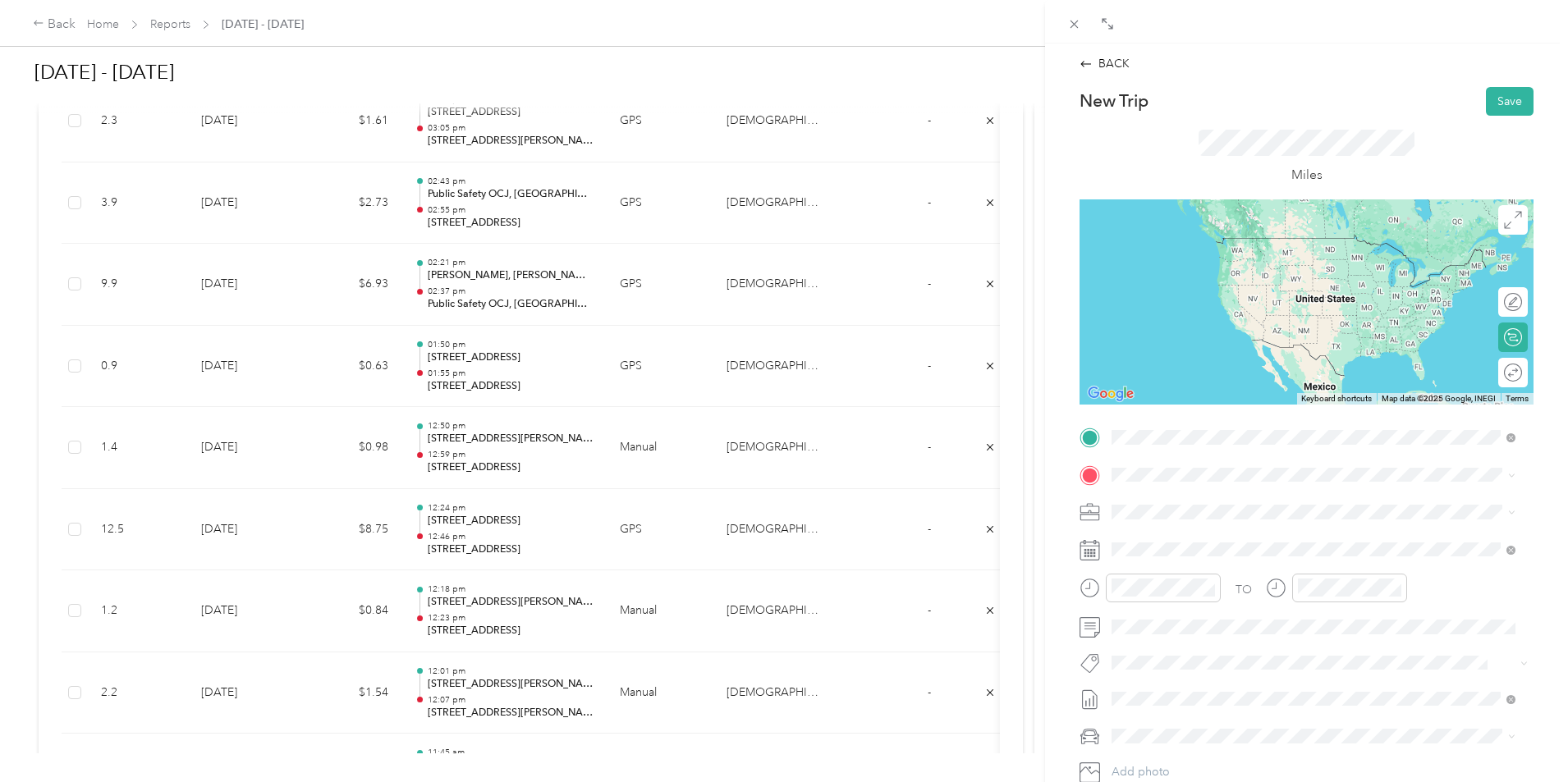
click at [1200, 496] on span "[STREET_ADDRESS][US_STATE]" at bounding box center [1225, 497] width 164 height 15
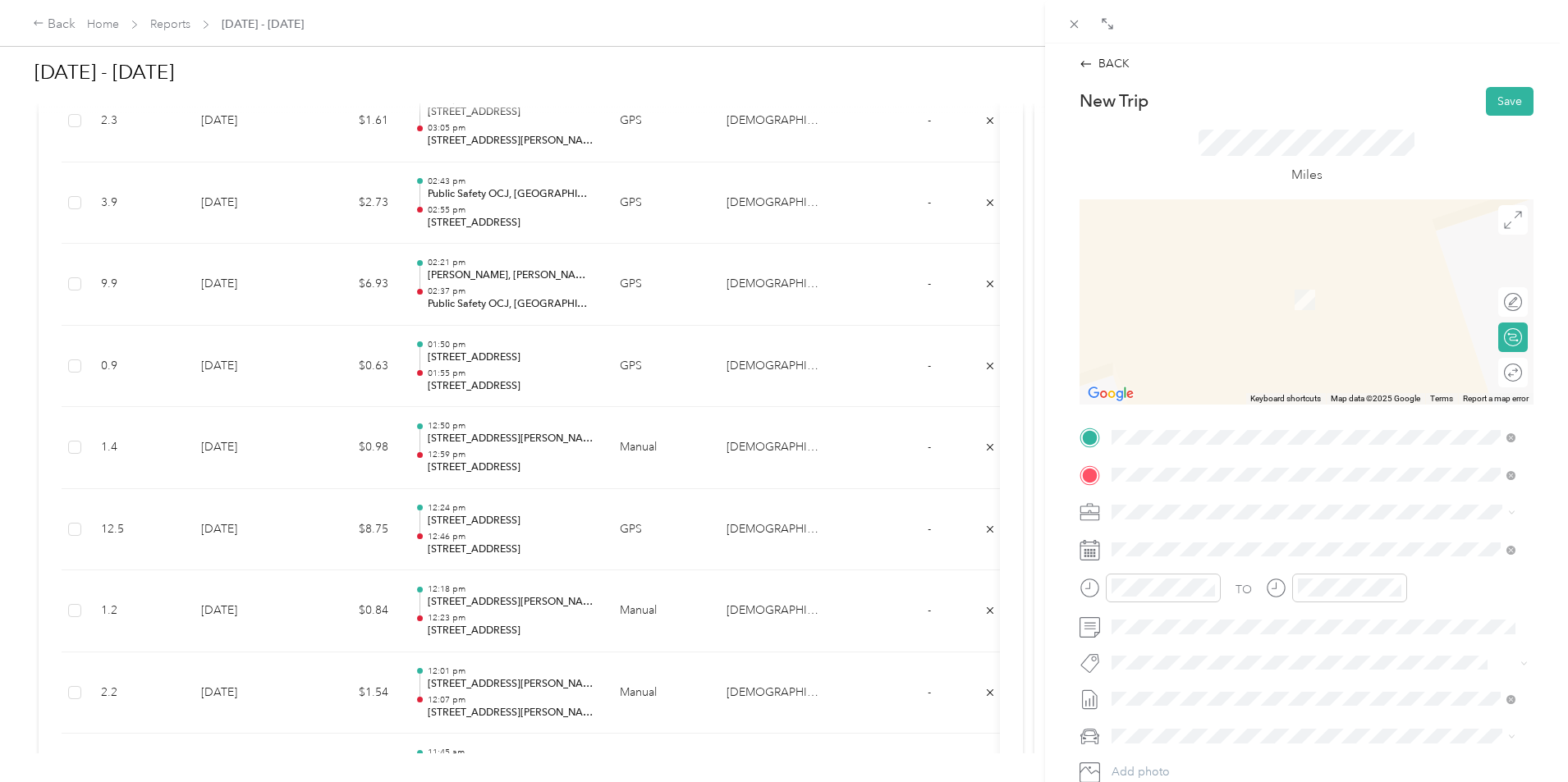
click at [1191, 541] on span "[STREET_ADDRESS][PERSON_NAME][US_STATE]" at bounding box center [1271, 534] width 255 height 15
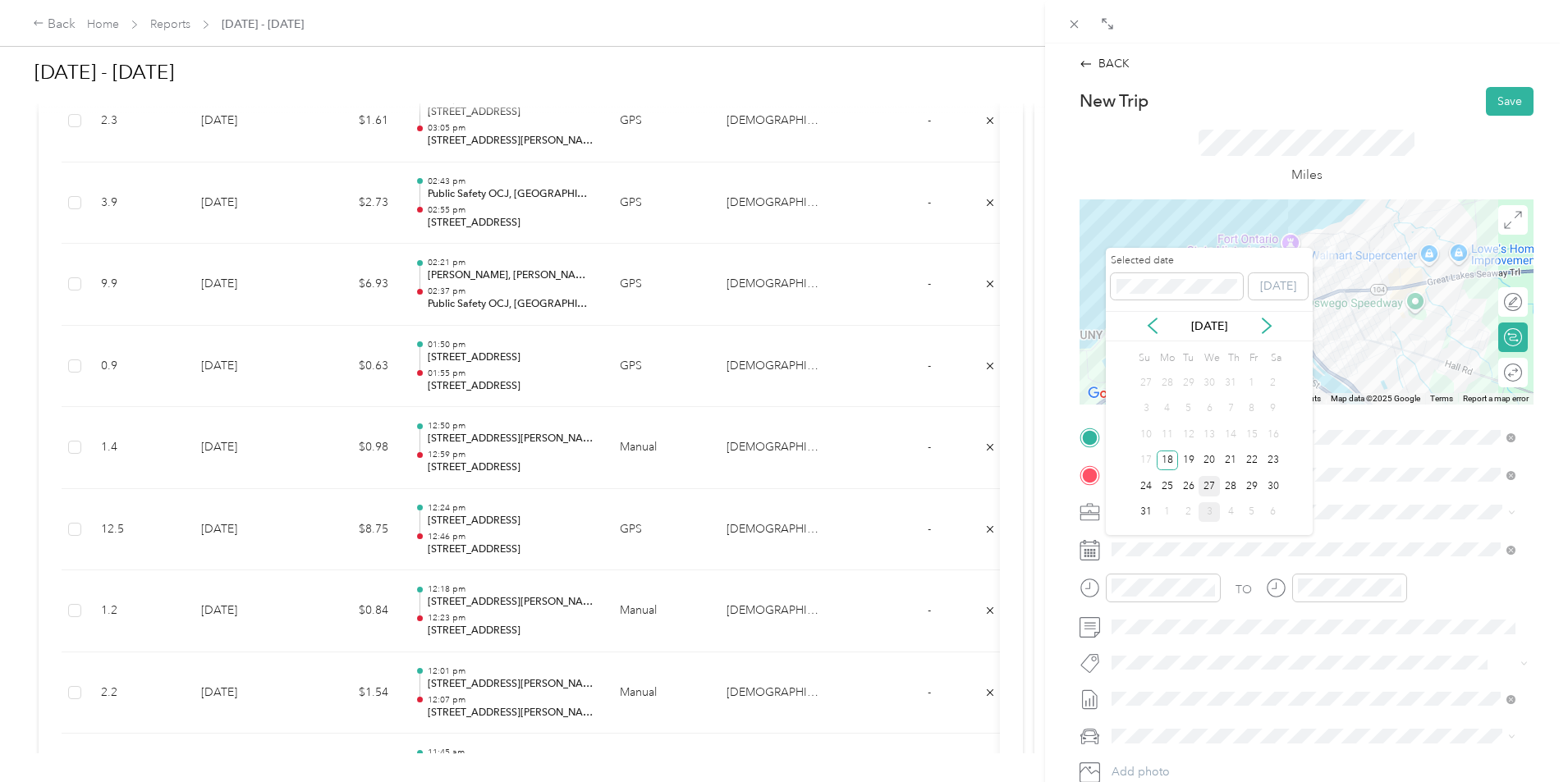
click at [1212, 488] on div "27" at bounding box center [1209, 486] width 21 height 21
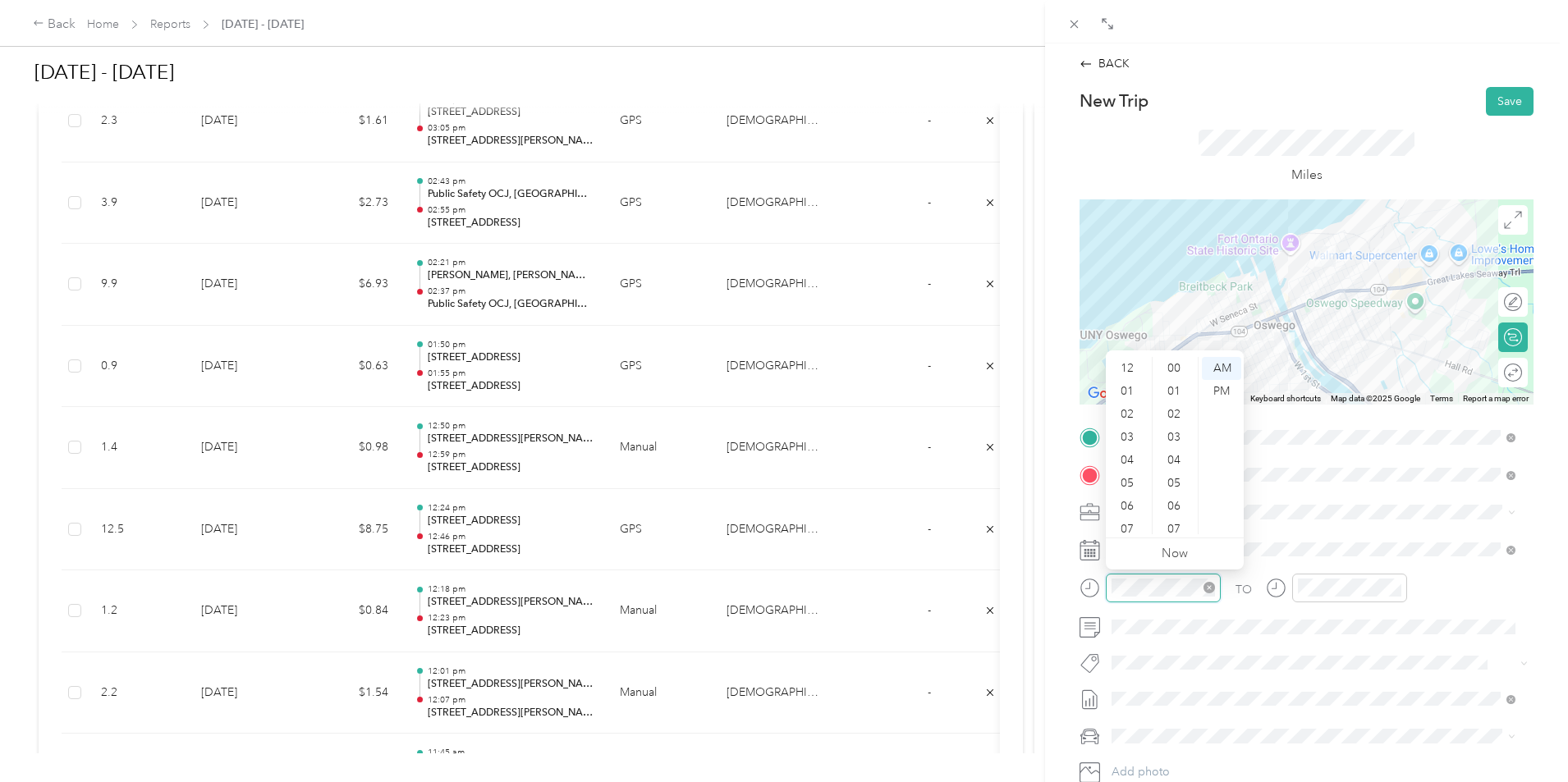
scroll to position [1149, 0]
click at [1103, 587] on div at bounding box center [1150, 589] width 141 height 29
click at [1130, 391] on div "01" at bounding box center [1129, 391] width 39 height 23
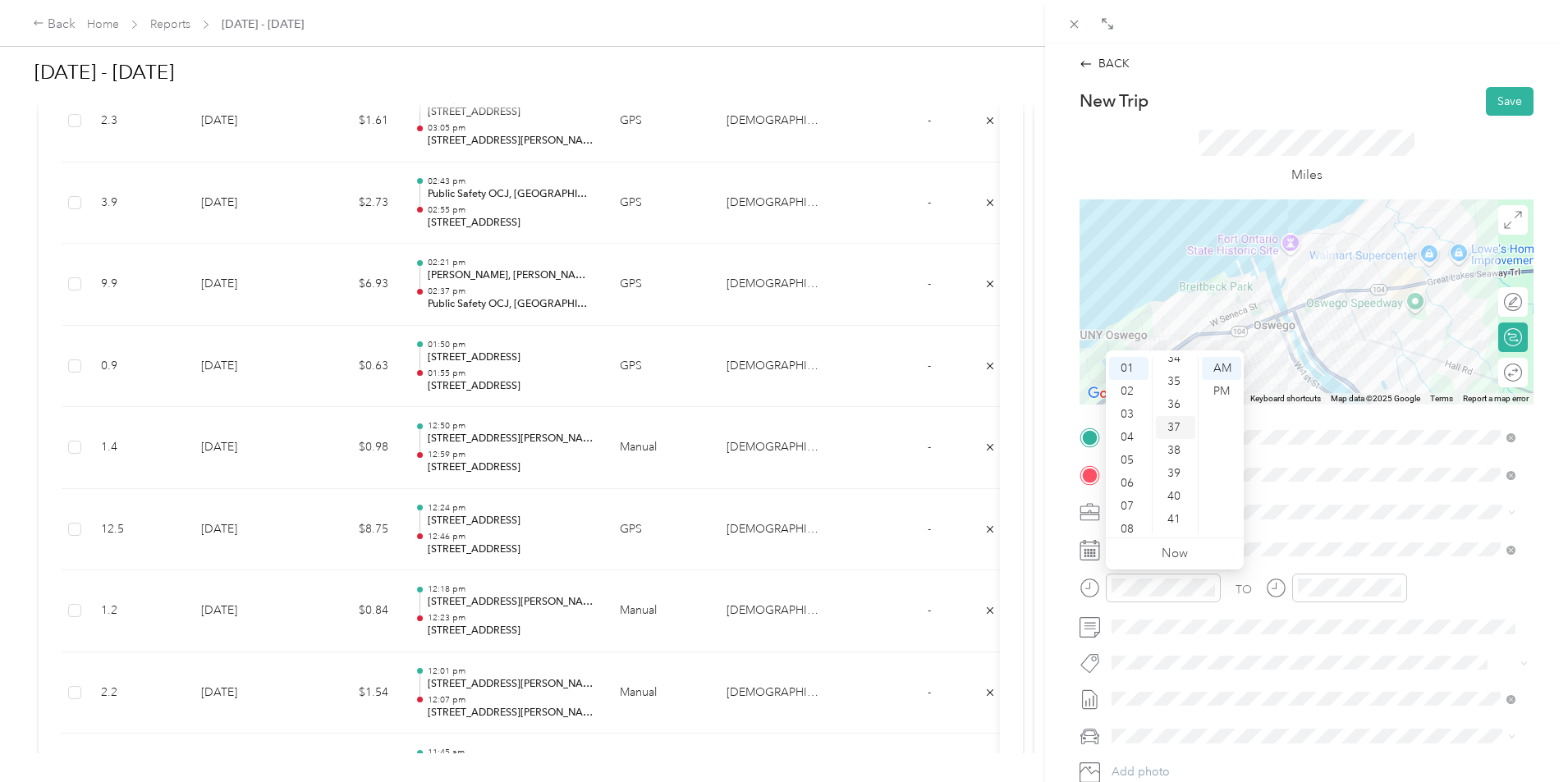
click at [1176, 430] on div "37" at bounding box center [1175, 427] width 39 height 23
click at [1217, 388] on div "PM" at bounding box center [1222, 391] width 39 height 23
click at [1309, 393] on div "01" at bounding box center [1315, 391] width 39 height 23
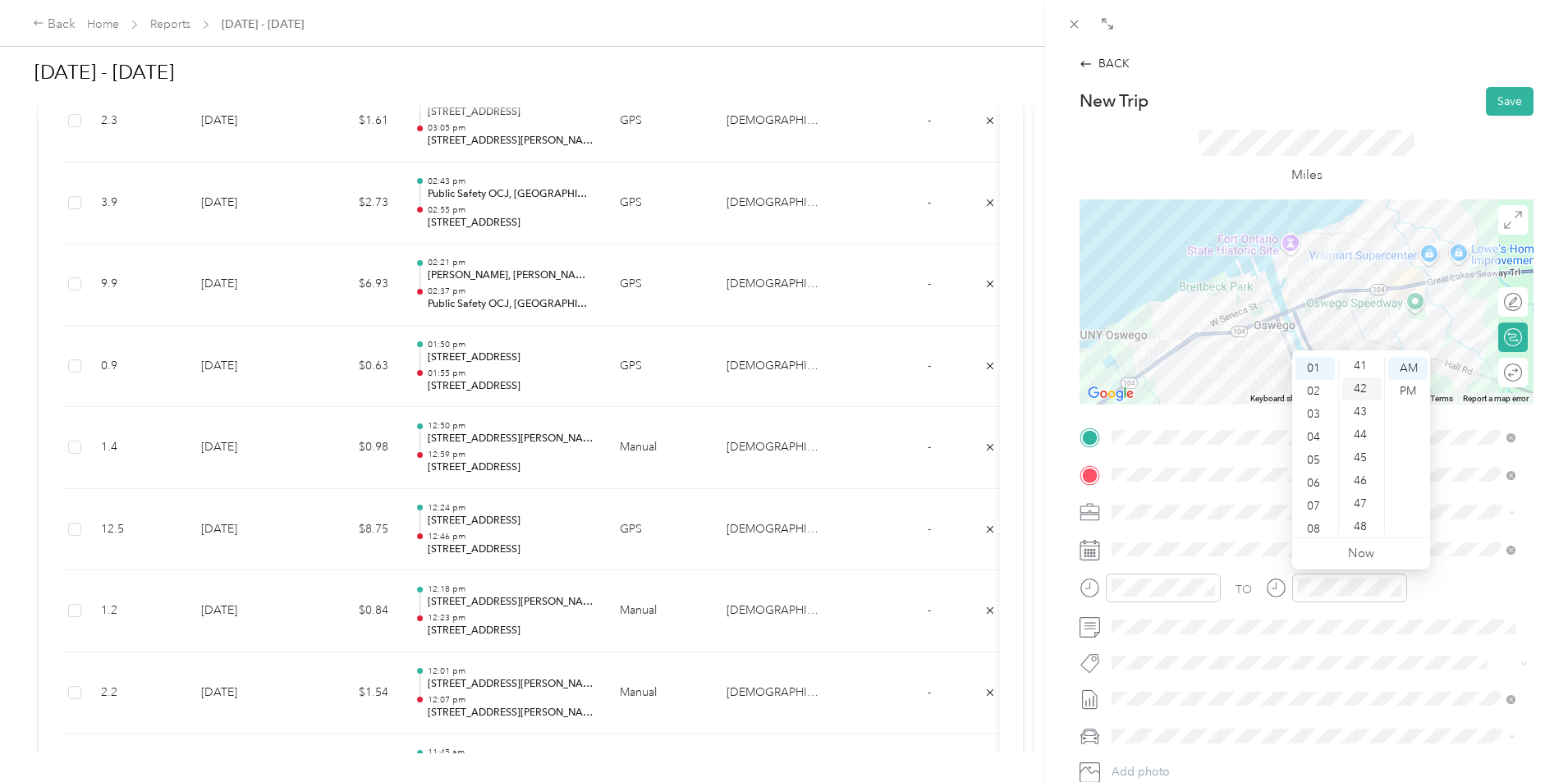
scroll to position [903, 0]
click at [1365, 502] on div "45" at bounding box center [1362, 499] width 39 height 23
click at [1367, 483] on div "50" at bounding box center [1362, 483] width 39 height 23
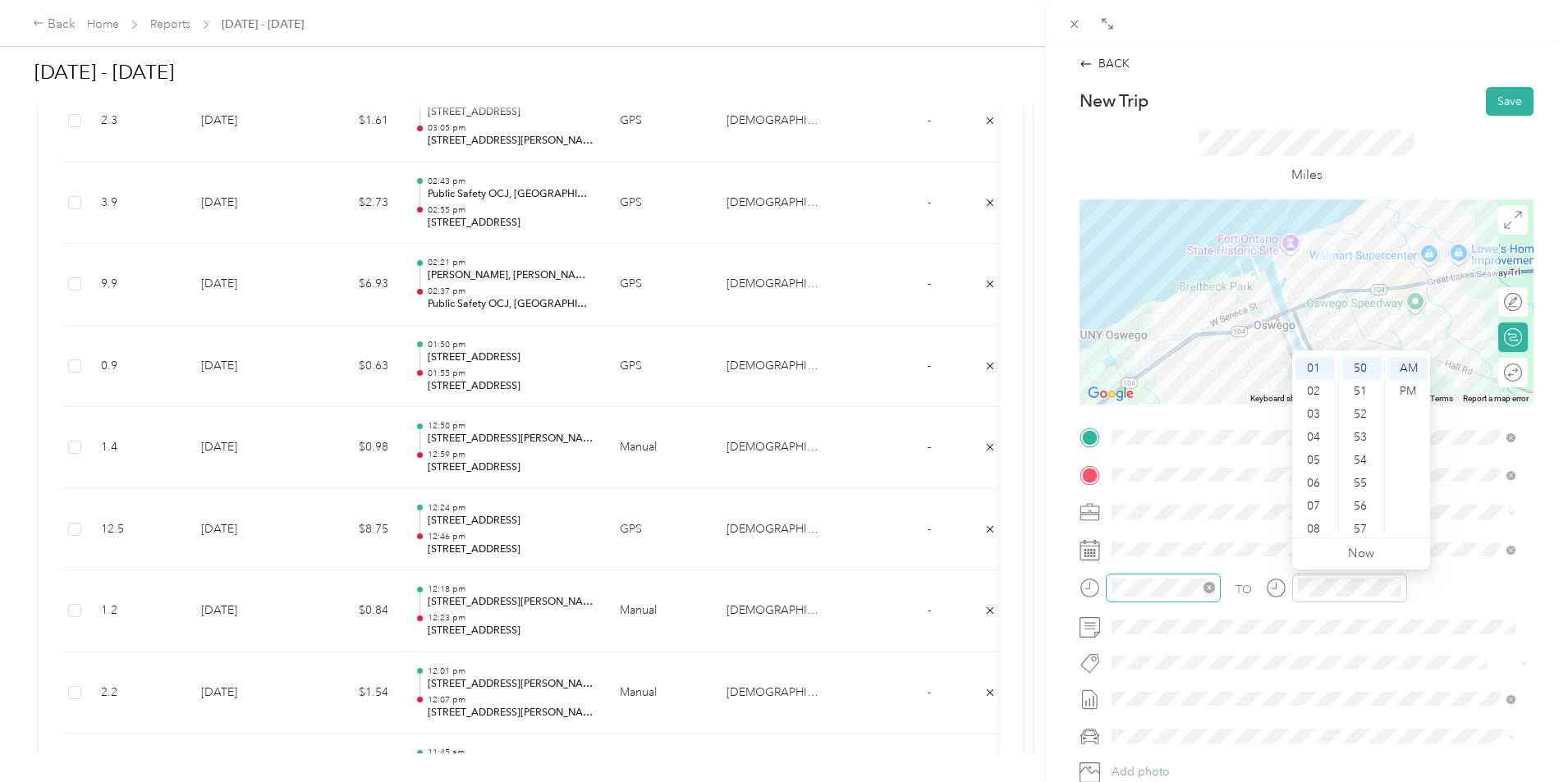
click at [1212, 583] on icon "close-circle" at bounding box center [1209, 588] width 12 height 12
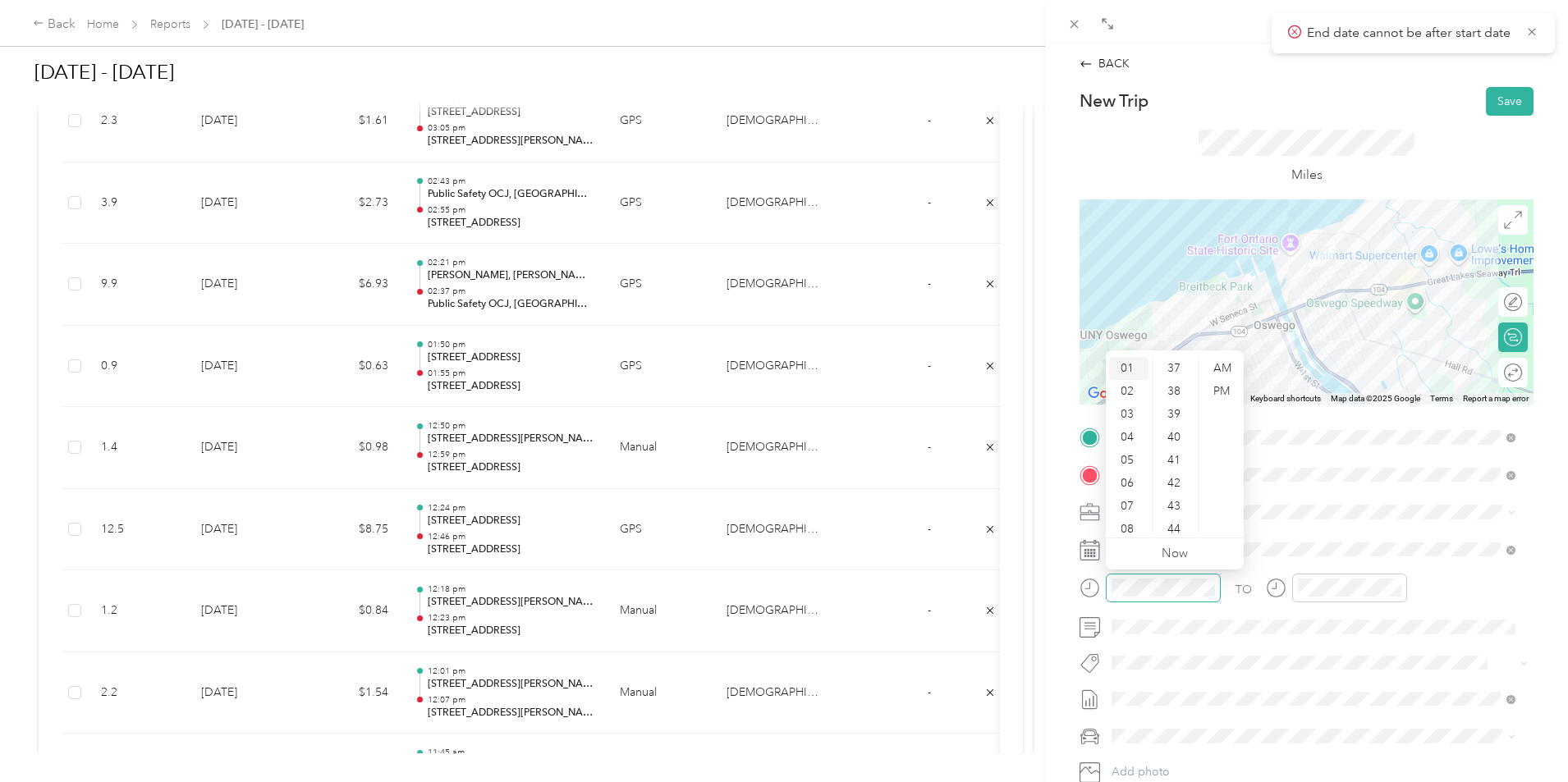
click at [1131, 368] on div "01" at bounding box center [1129, 368] width 39 height 23
click at [1169, 368] on div "37" at bounding box center [1175, 368] width 39 height 23
click at [1210, 387] on div "PM" at bounding box center [1222, 391] width 39 height 23
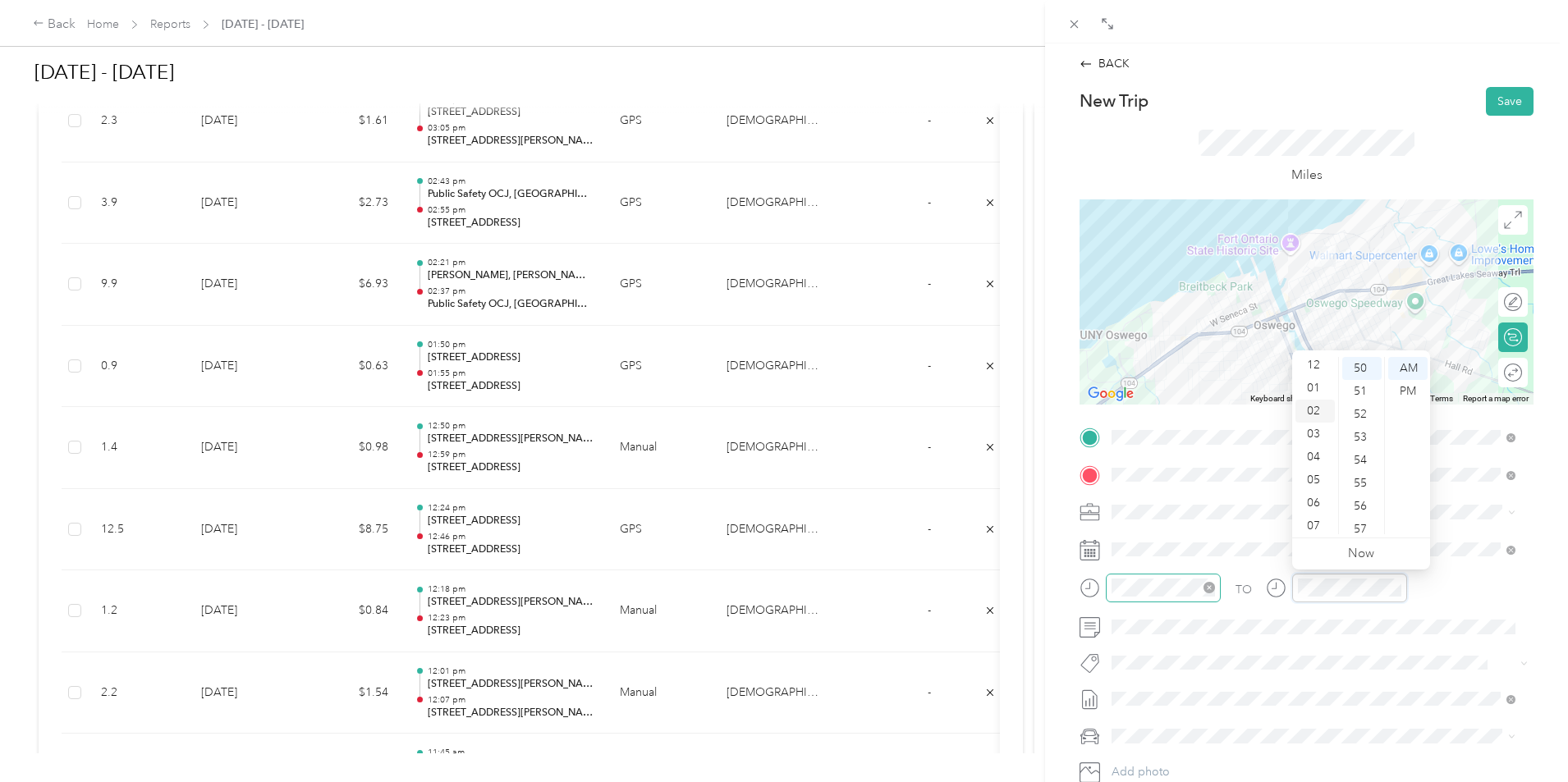
scroll to position [0, 0]
click at [1315, 393] on div "01" at bounding box center [1315, 391] width 39 height 23
click at [1367, 450] on div "50" at bounding box center [1362, 450] width 39 height 23
click at [1405, 389] on div "PM" at bounding box center [1408, 391] width 39 height 23
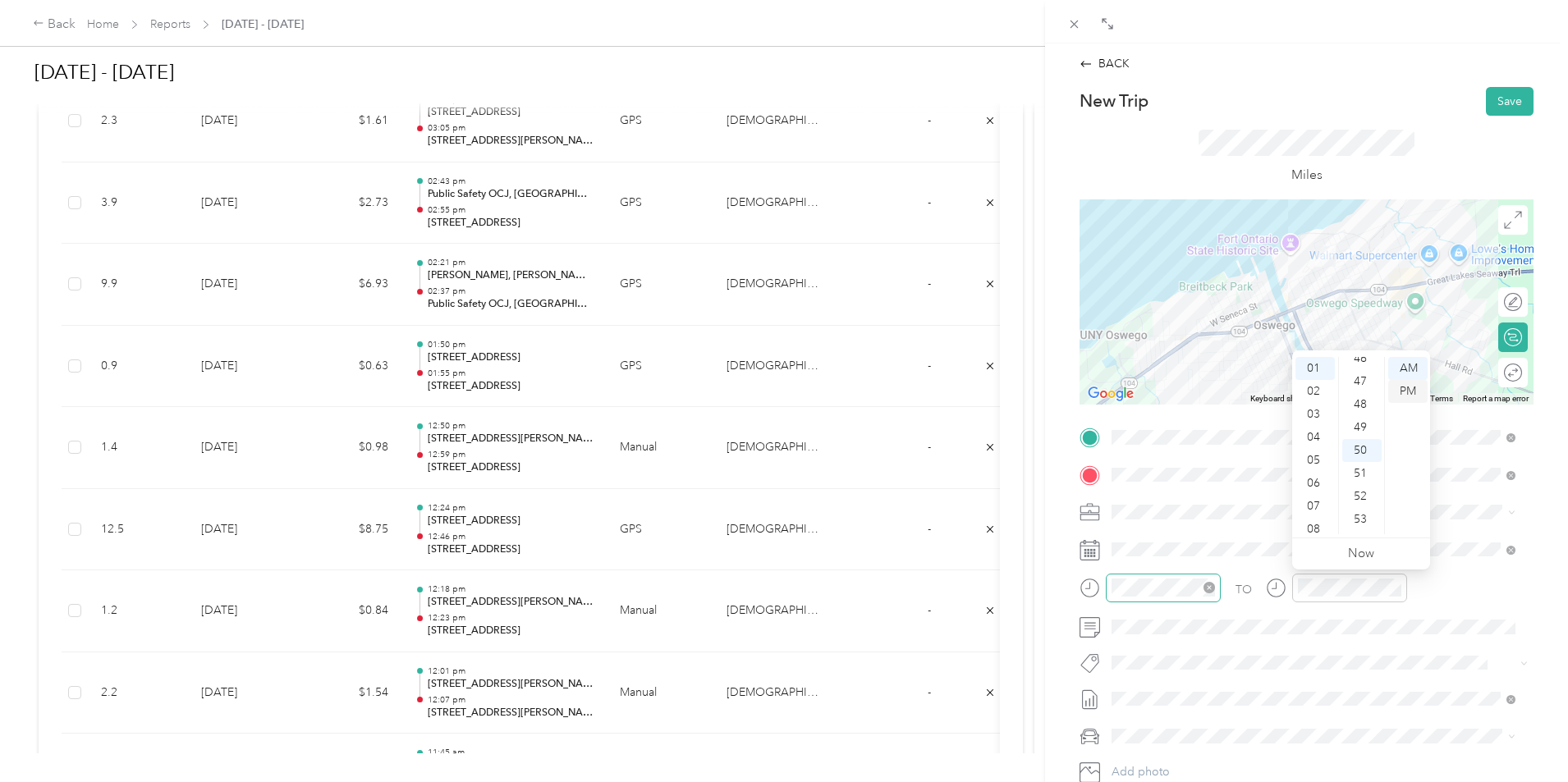
scroll to position [1149, 0]
click at [1491, 97] on button "Save" at bounding box center [1510, 101] width 47 height 29
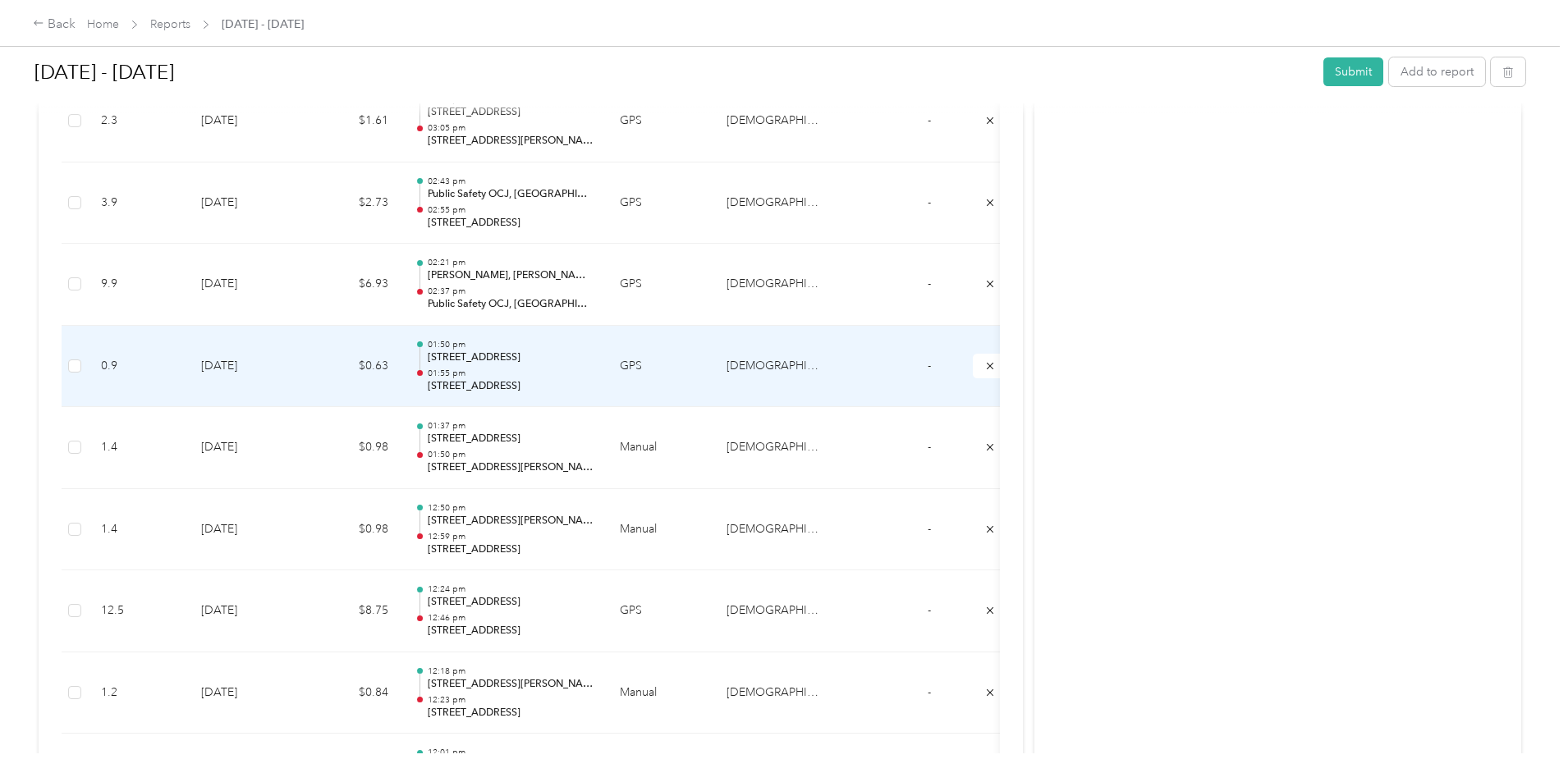
click at [593, 356] on p "[STREET_ADDRESS]" at bounding box center [511, 358] width 166 height 15
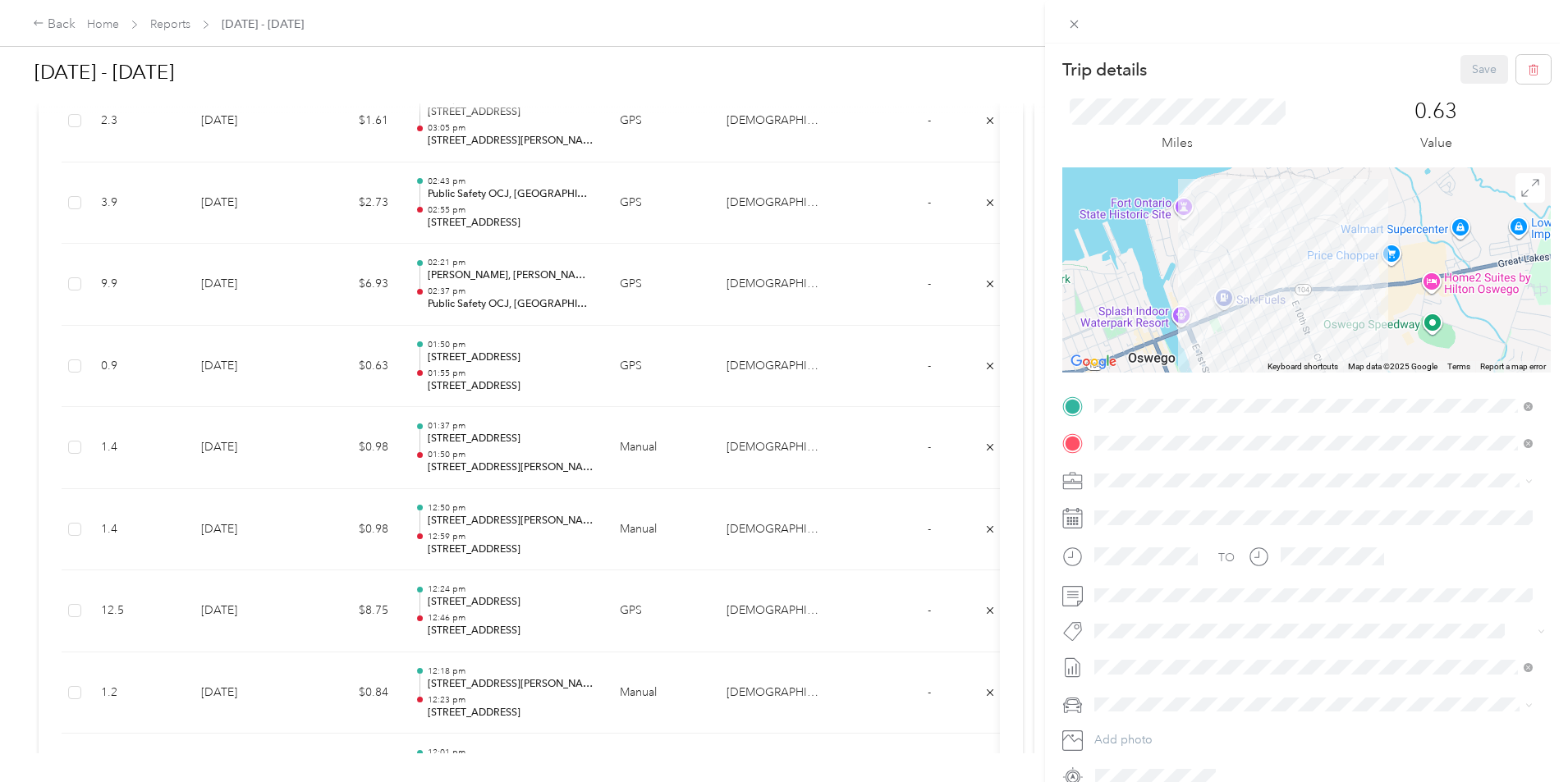
click at [649, 463] on div "Trip details Save This trip cannot be edited because it is either under review,…" at bounding box center [784, 391] width 1568 height 782
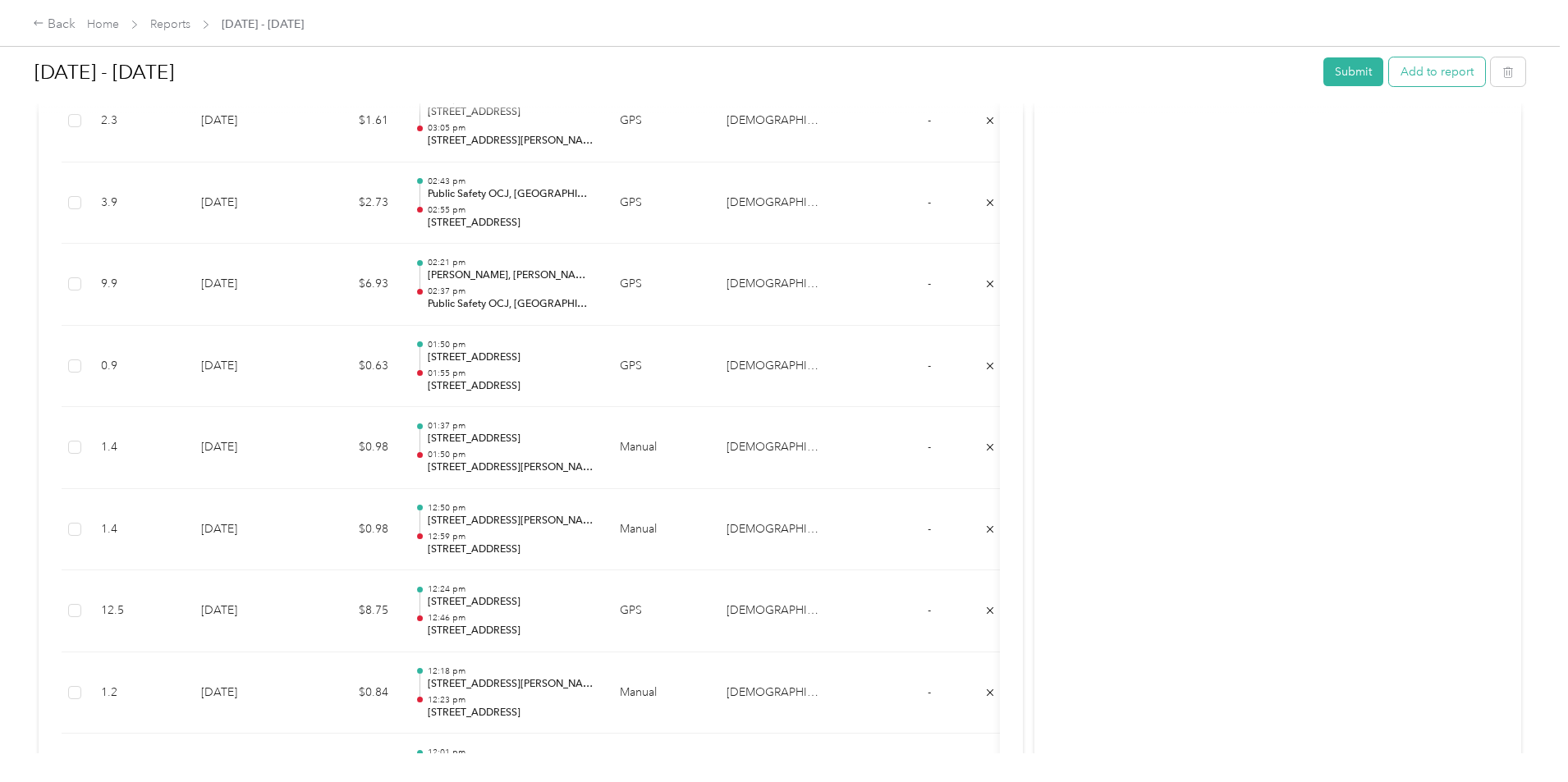
click at [1389, 72] on button "Add to report" at bounding box center [1437, 72] width 96 height 29
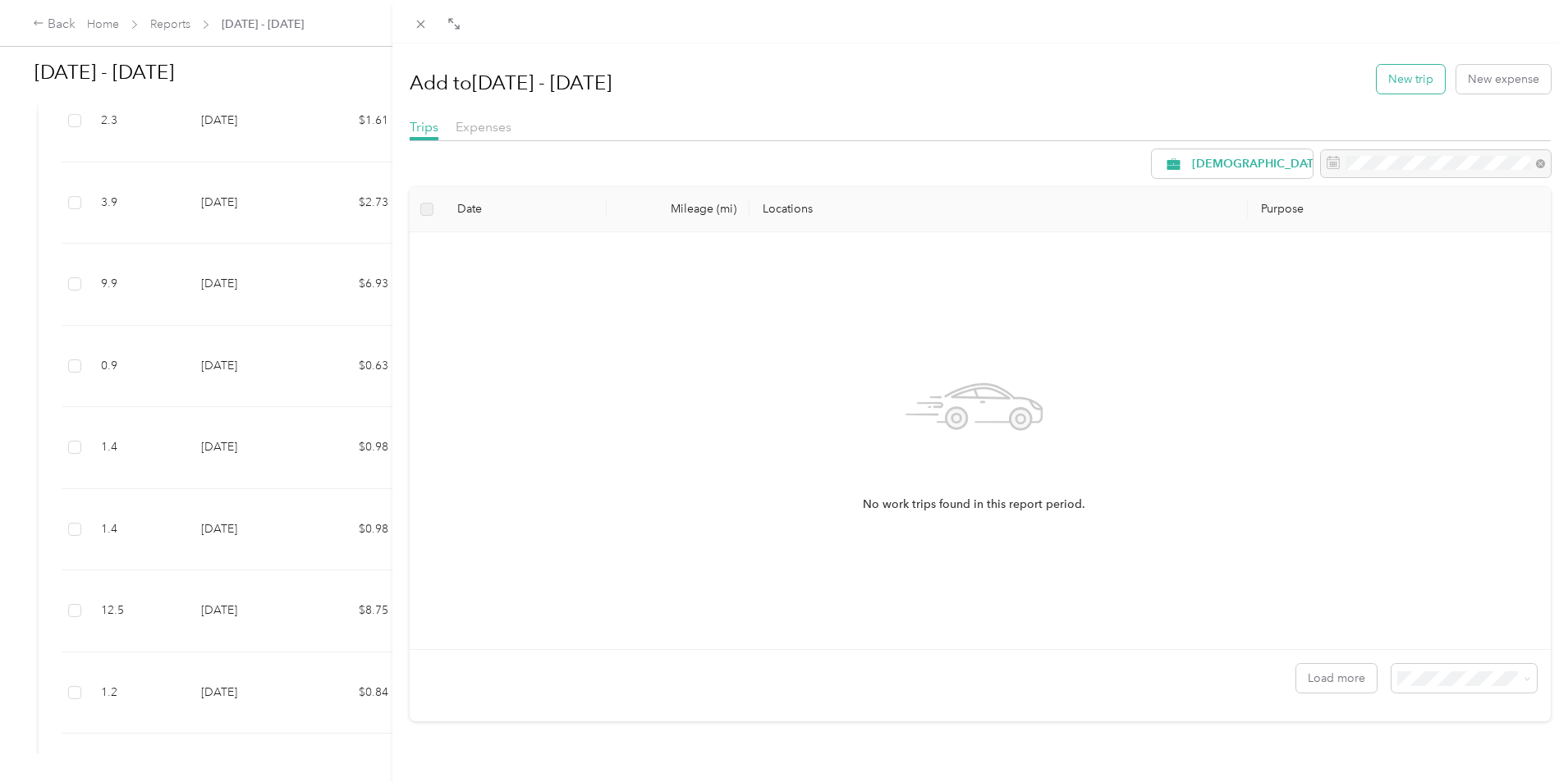
click at [1406, 84] on button "New trip" at bounding box center [1410, 79] width 68 height 29
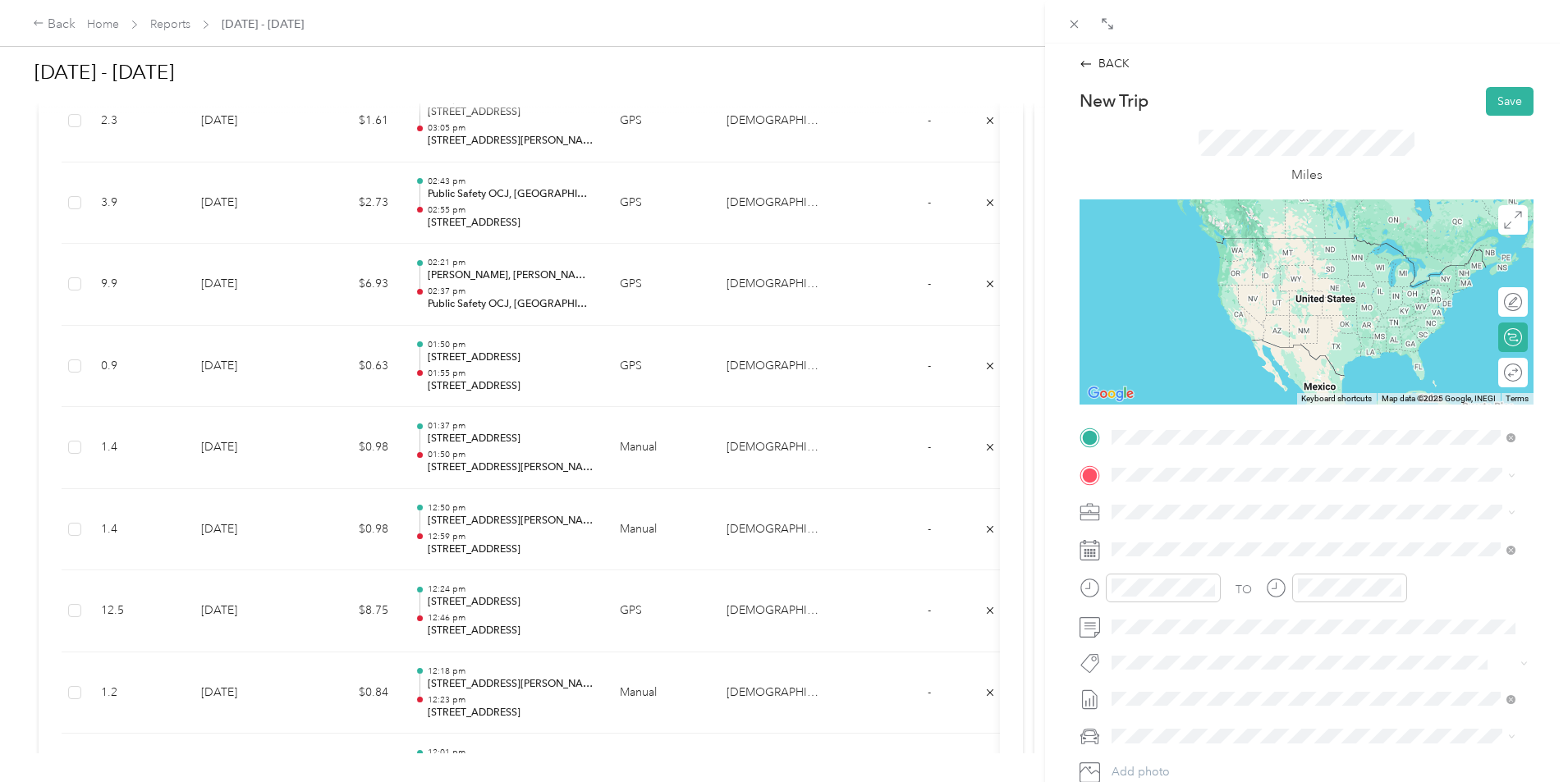
click at [1191, 493] on span "[STREET_ADDRESS][US_STATE]" at bounding box center [1225, 497] width 164 height 15
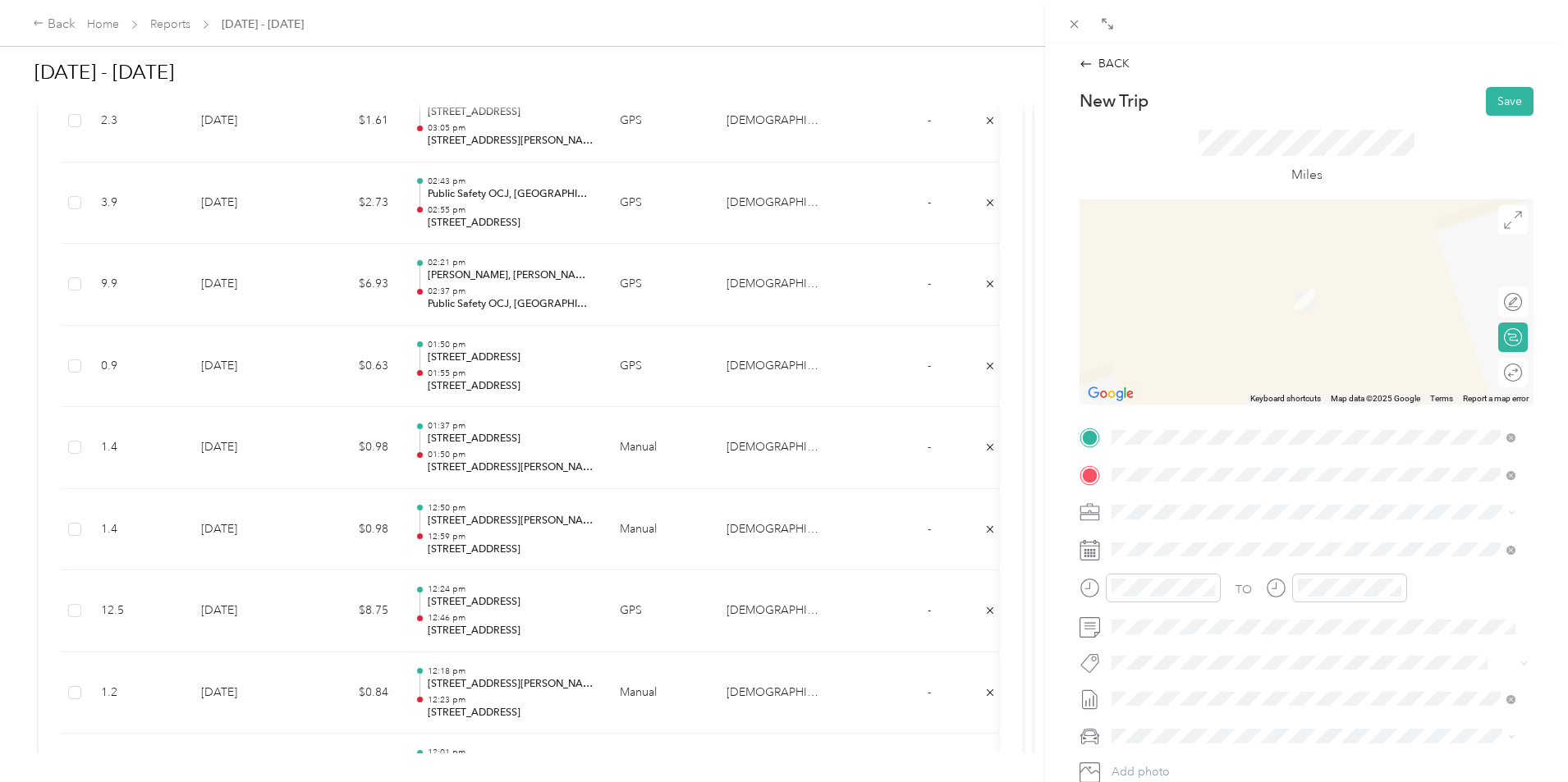
click at [1274, 528] on span "[STREET_ADDRESS][US_STATE]" at bounding box center [1225, 534] width 164 height 15
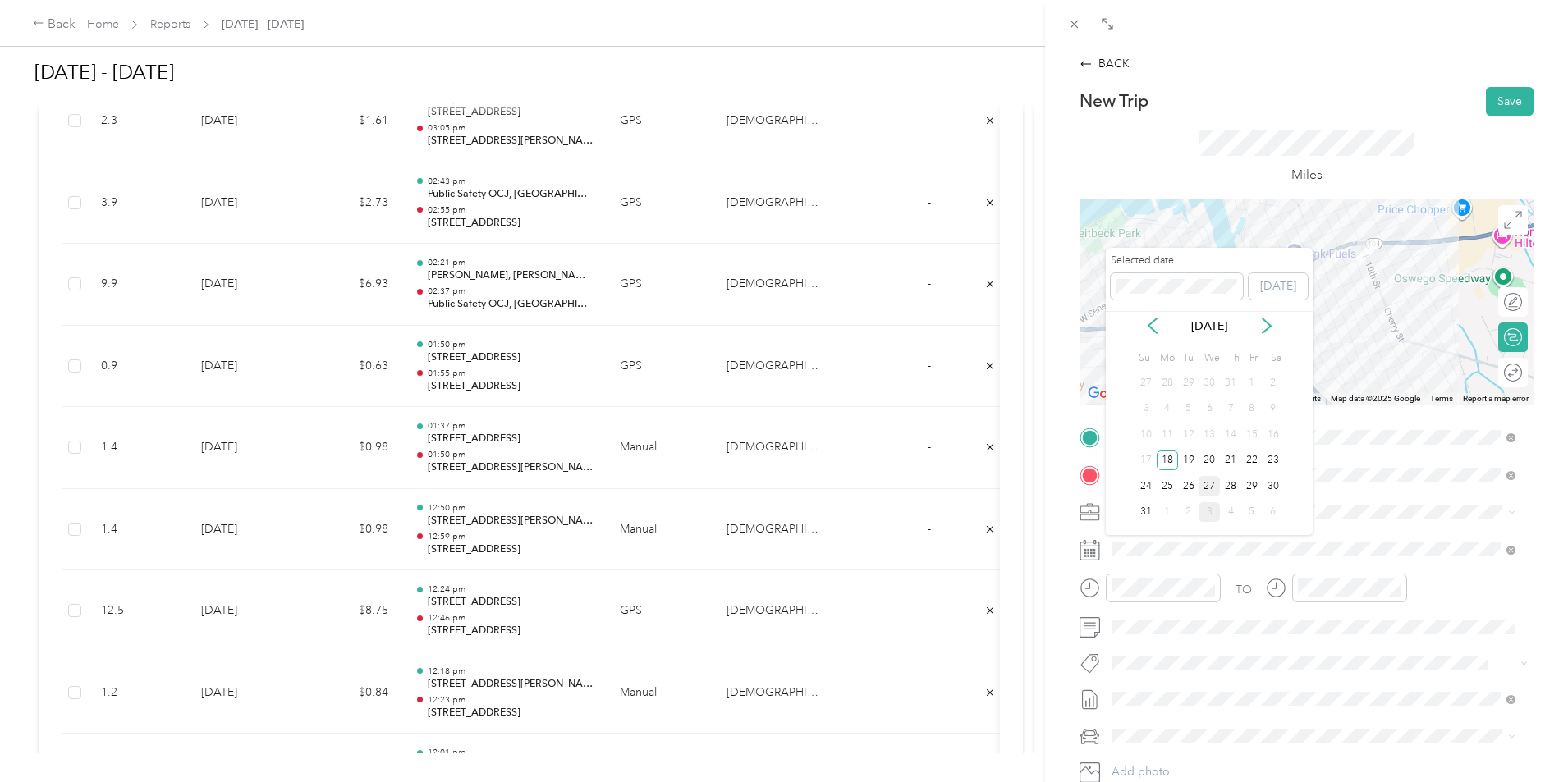
click at [1216, 489] on div "27" at bounding box center [1209, 486] width 21 height 21
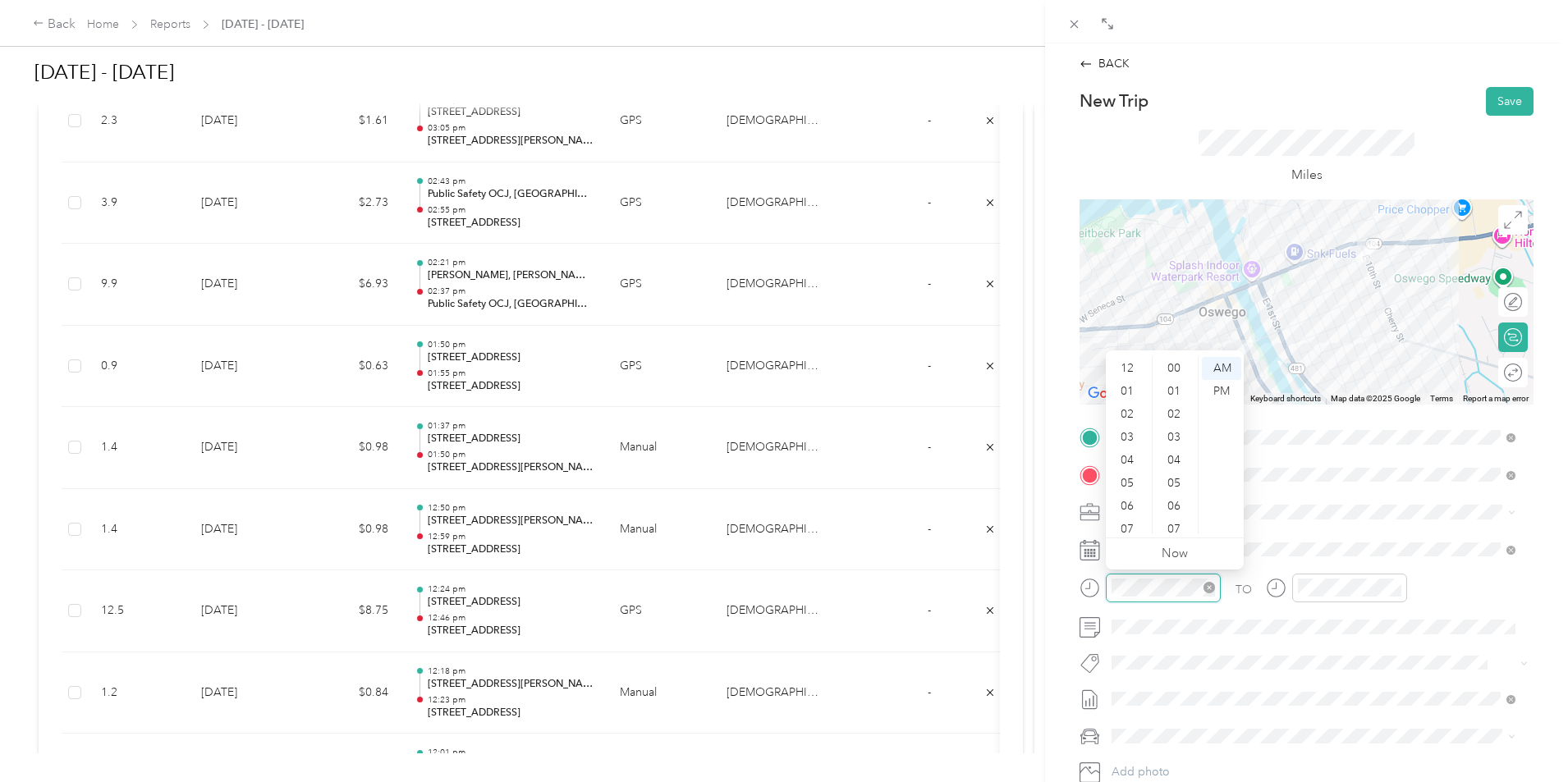
scroll to position [98, 0]
click at [1083, 587] on div at bounding box center [1150, 589] width 141 height 29
click at [1130, 393] on div "01" at bounding box center [1129, 391] width 39 height 23
click at [1179, 372] on div "00" at bounding box center [1175, 368] width 39 height 23
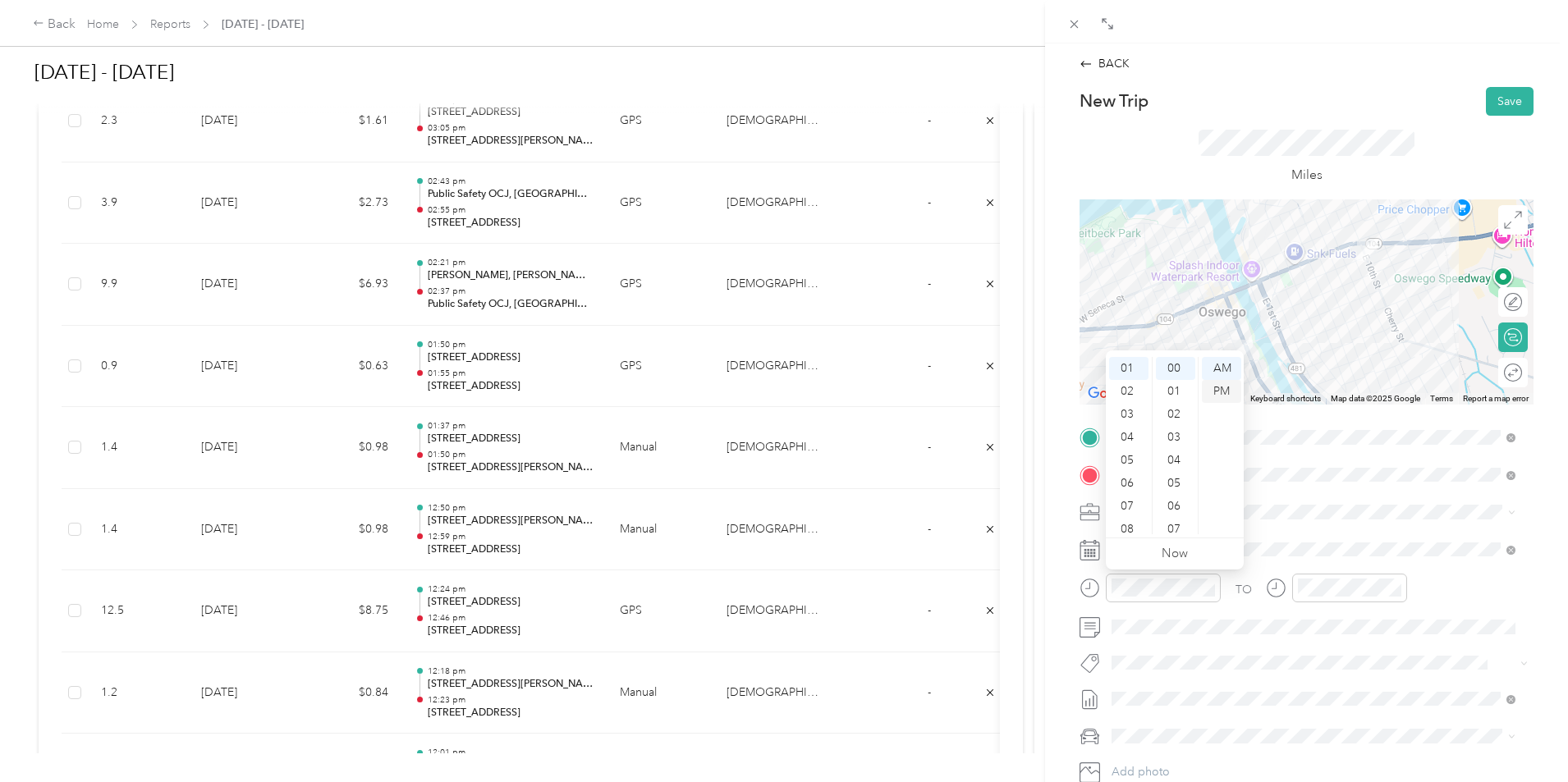
click at [1211, 386] on div "PM" at bounding box center [1222, 391] width 39 height 23
click at [1323, 574] on div at bounding box center [1350, 589] width 115 height 29
click at [1317, 385] on div "01" at bounding box center [1315, 391] width 39 height 23
click at [1362, 396] on div "12" at bounding box center [1362, 397] width 39 height 23
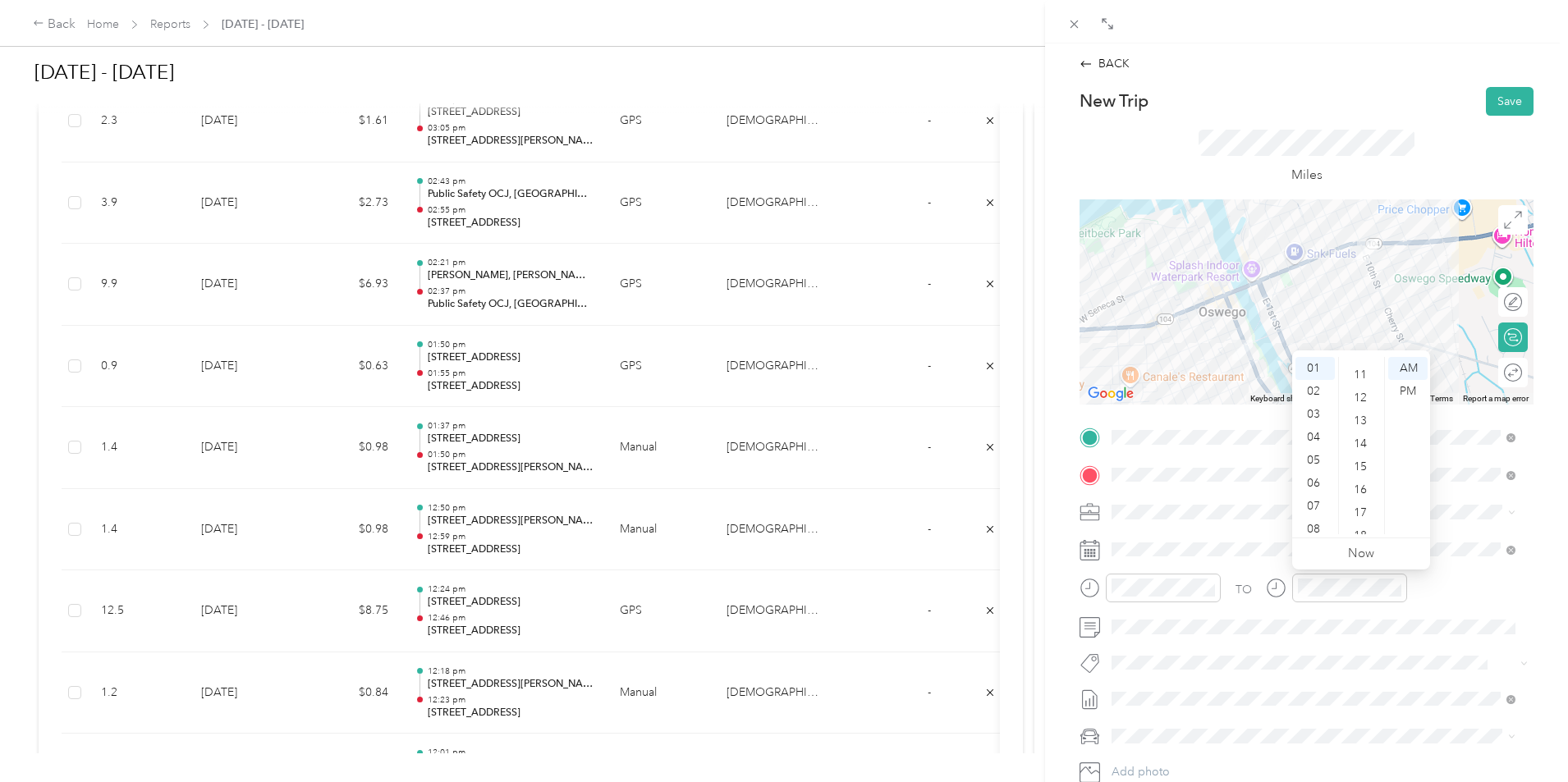
scroll to position [276, 0]
click at [1364, 429] on div "11" at bounding box center [1362, 427] width 39 height 23
click at [1410, 396] on div "PM" at bounding box center [1408, 391] width 39 height 23
click at [1352, 635] on span at bounding box center [1319, 627] width 428 height 26
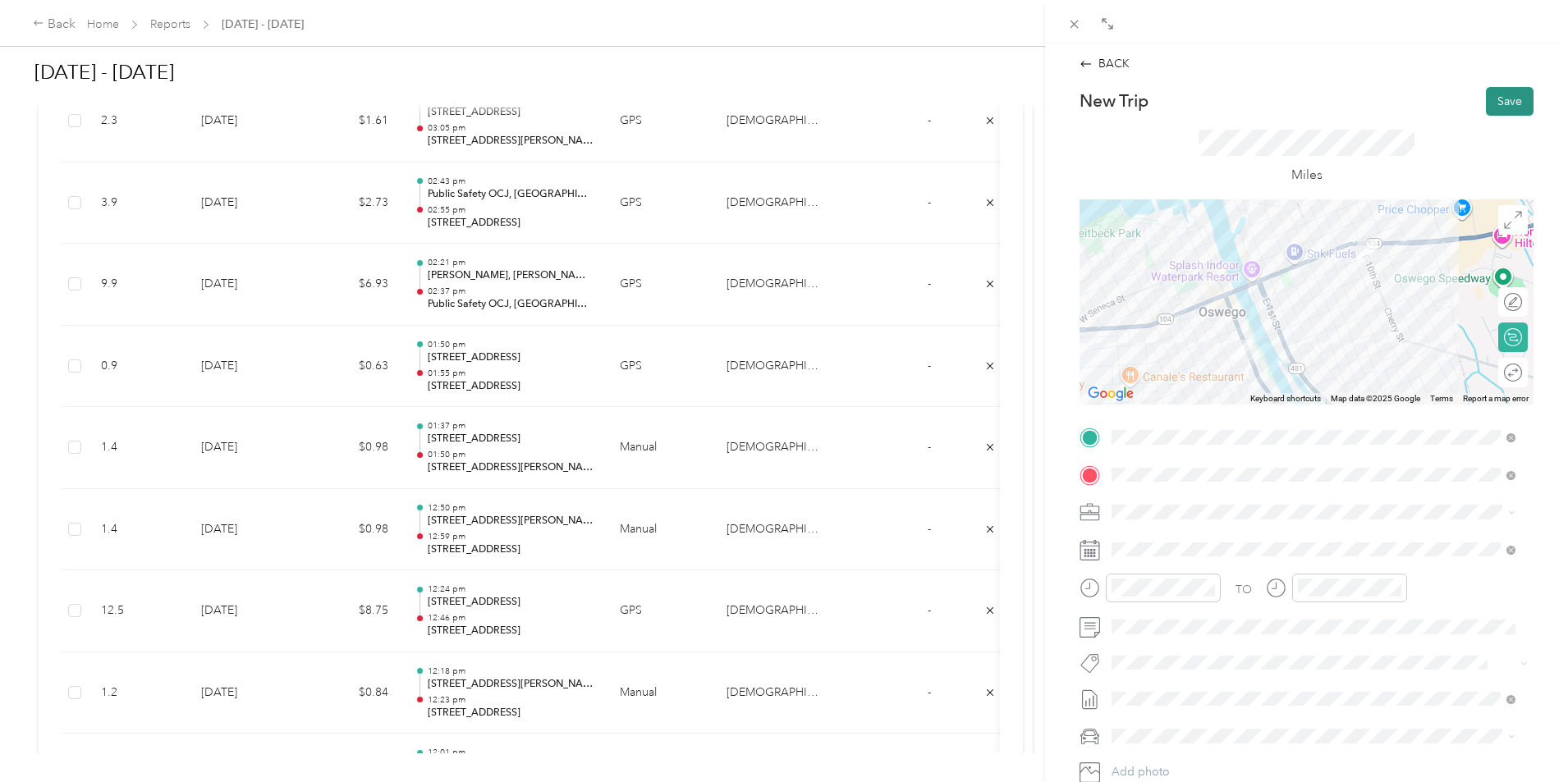
click at [1493, 99] on button "Save" at bounding box center [1510, 101] width 47 height 29
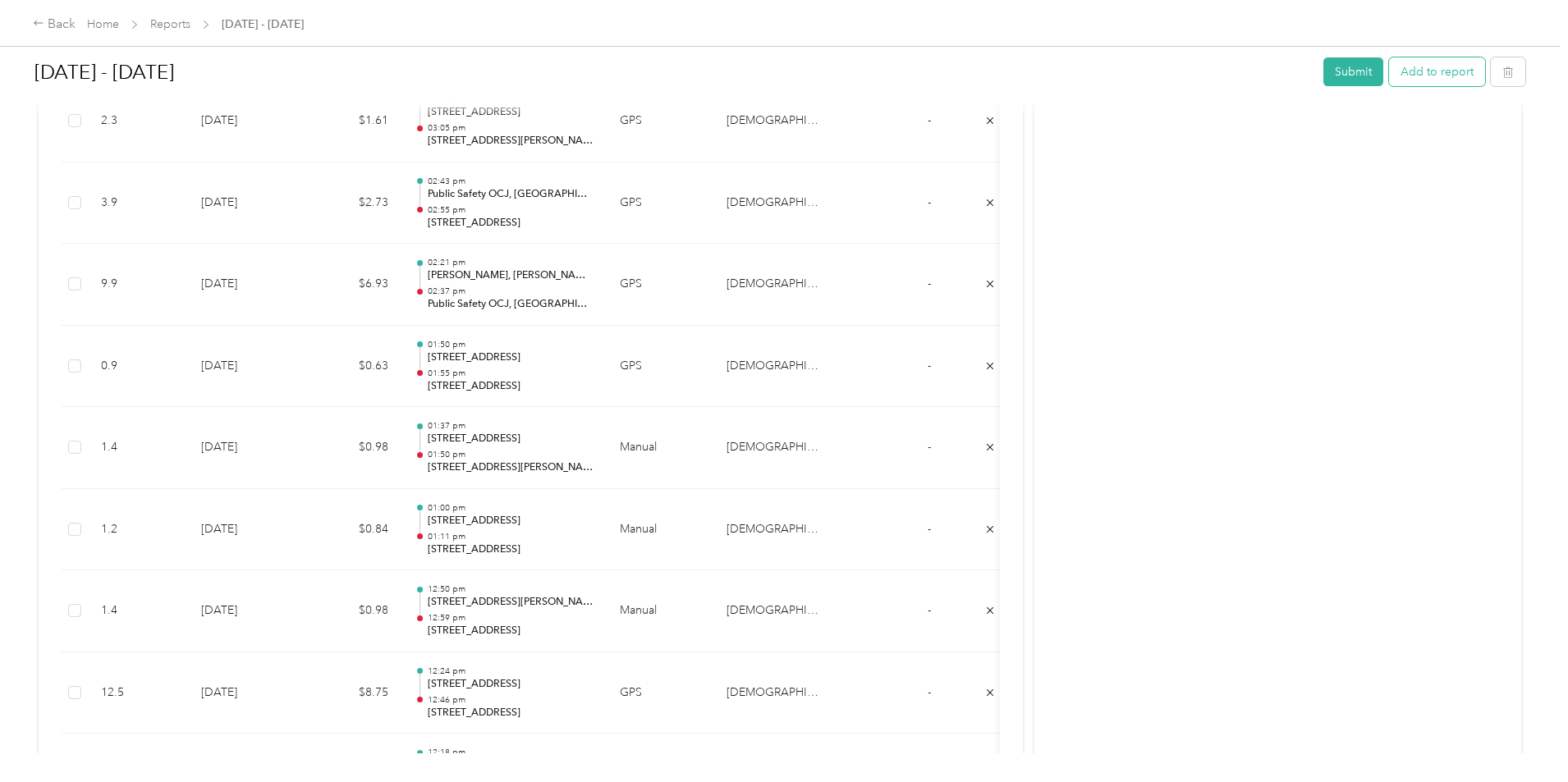
click at [1389, 84] on button "Add to report" at bounding box center [1437, 72] width 96 height 29
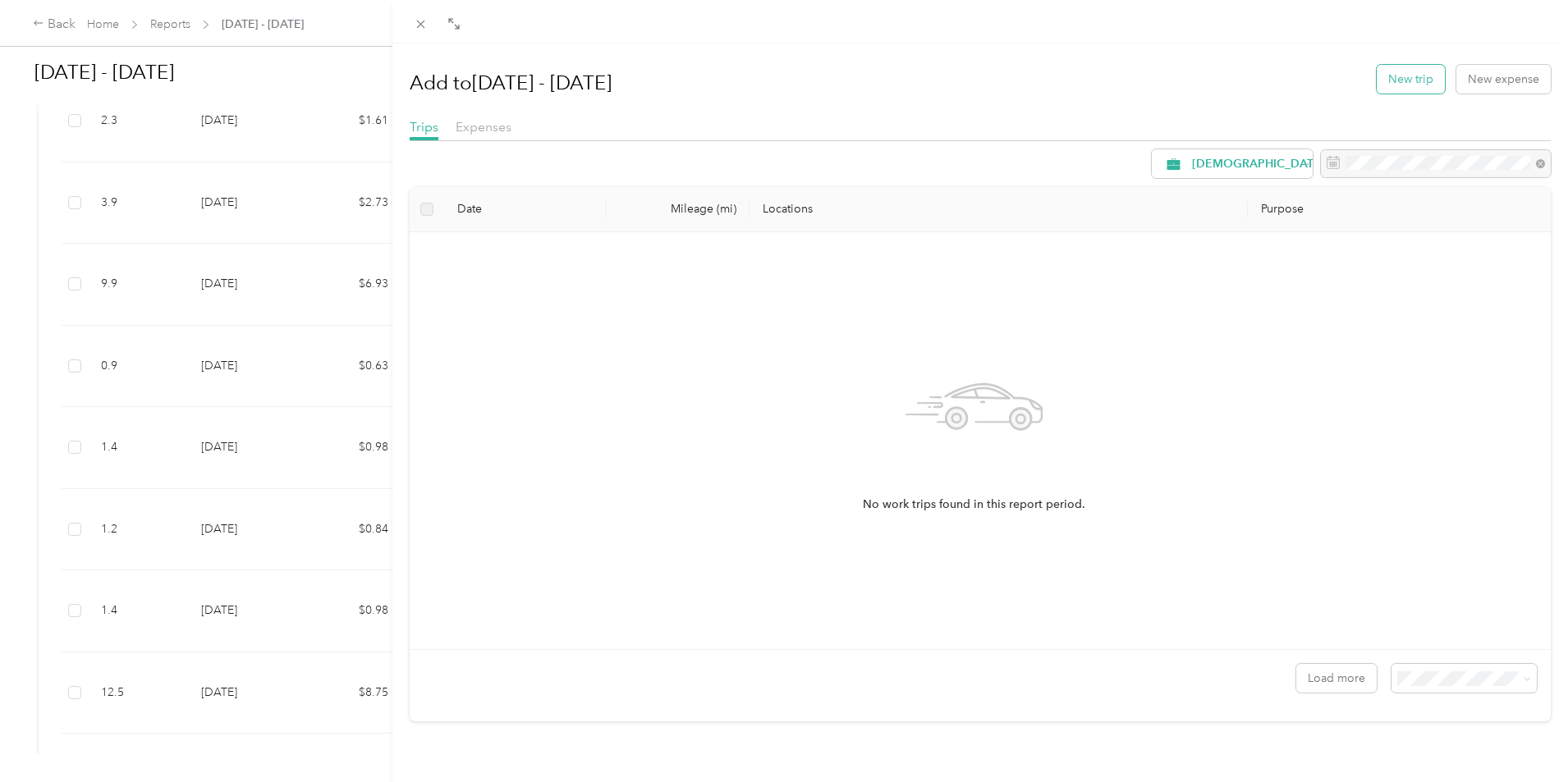
click at [1385, 89] on button "New trip" at bounding box center [1410, 79] width 68 height 29
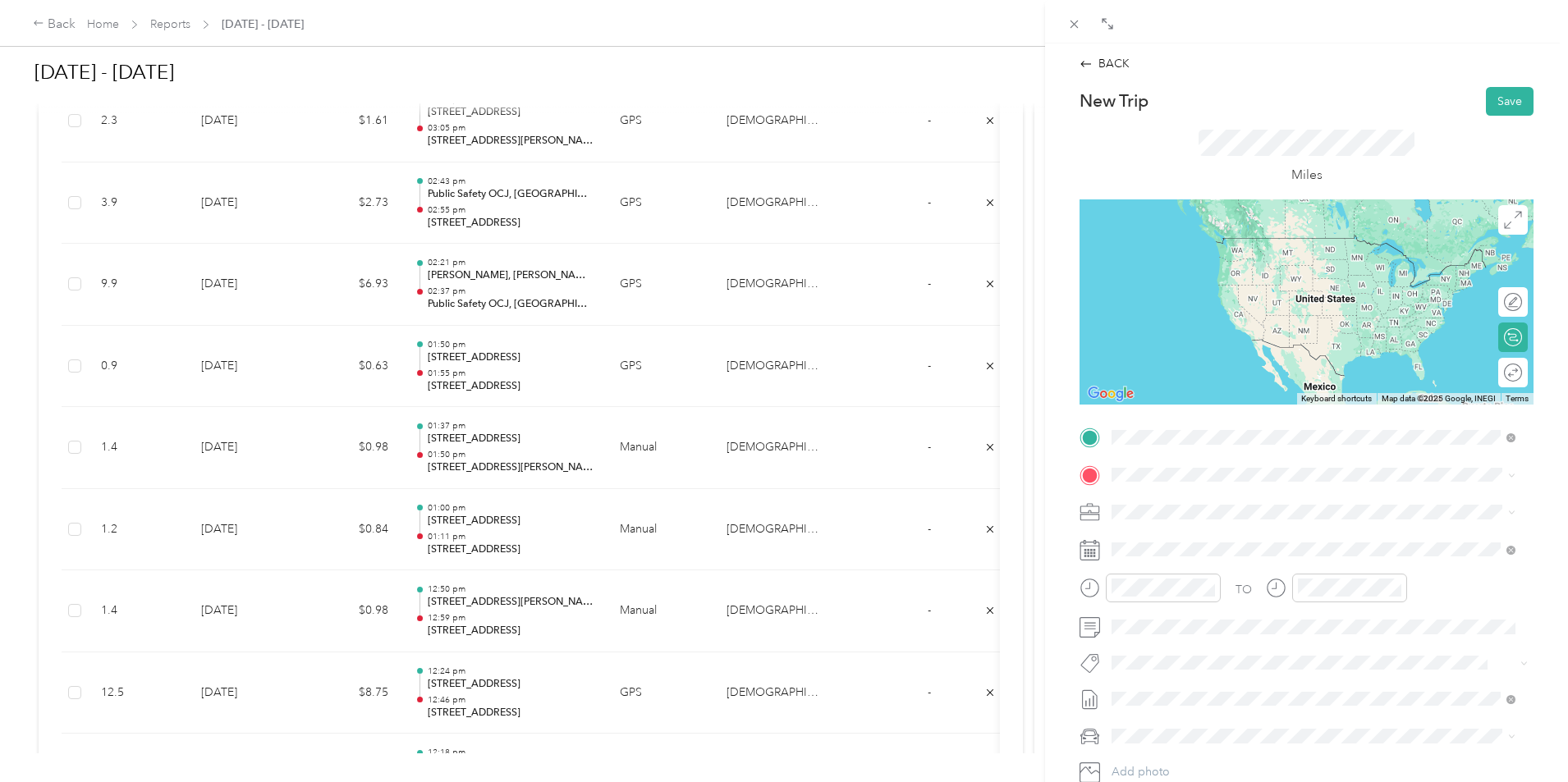
drag, startPoint x: 1184, startPoint y: 503, endPoint x: 1182, endPoint y: 490, distance: 13.2
click at [1184, 502] on span "[STREET_ADDRESS][US_STATE]" at bounding box center [1225, 497] width 164 height 15
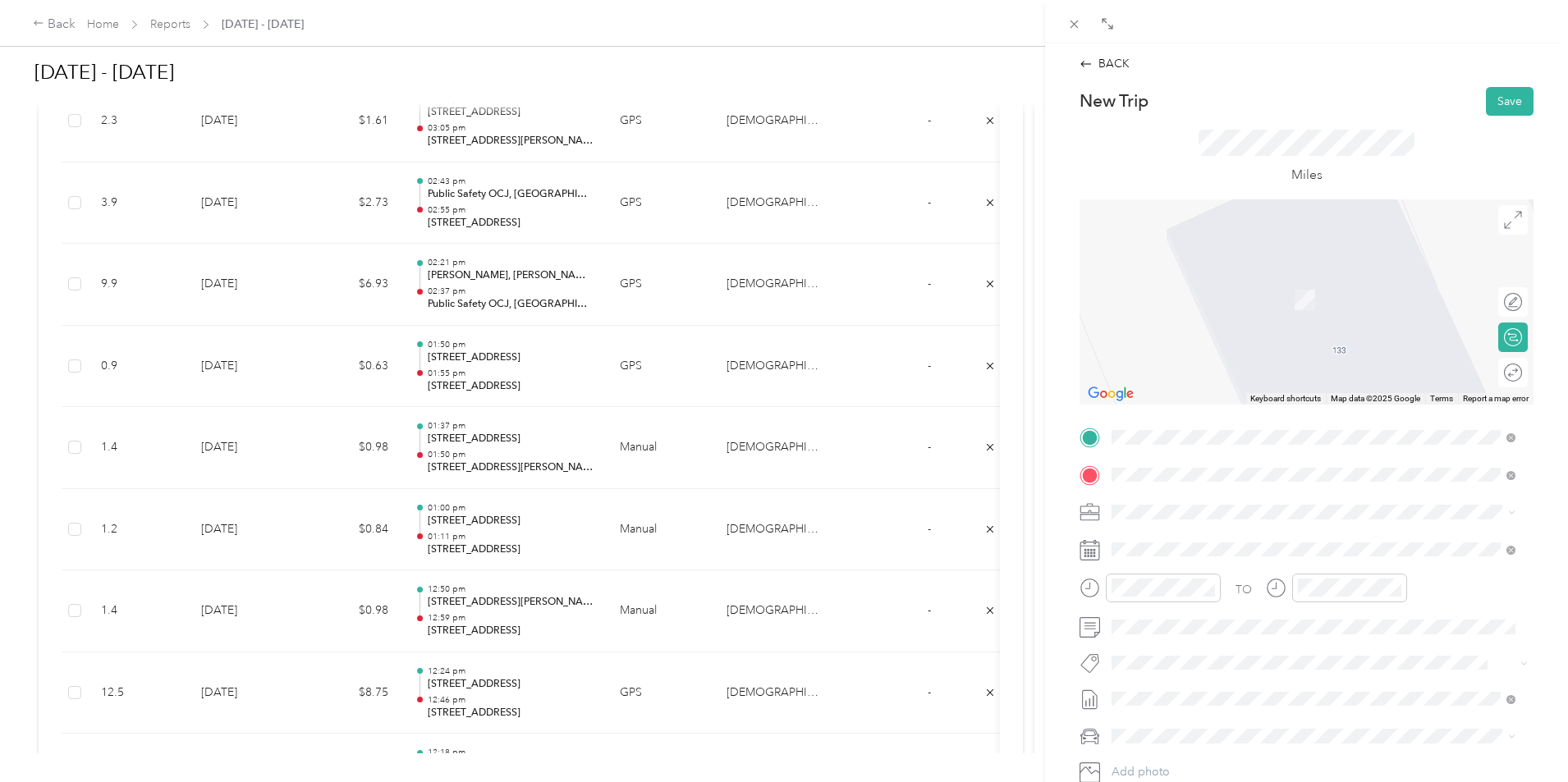
click at [1209, 541] on span "[STREET_ADDRESS][PERSON_NAME][US_STATE]" at bounding box center [1271, 534] width 255 height 15
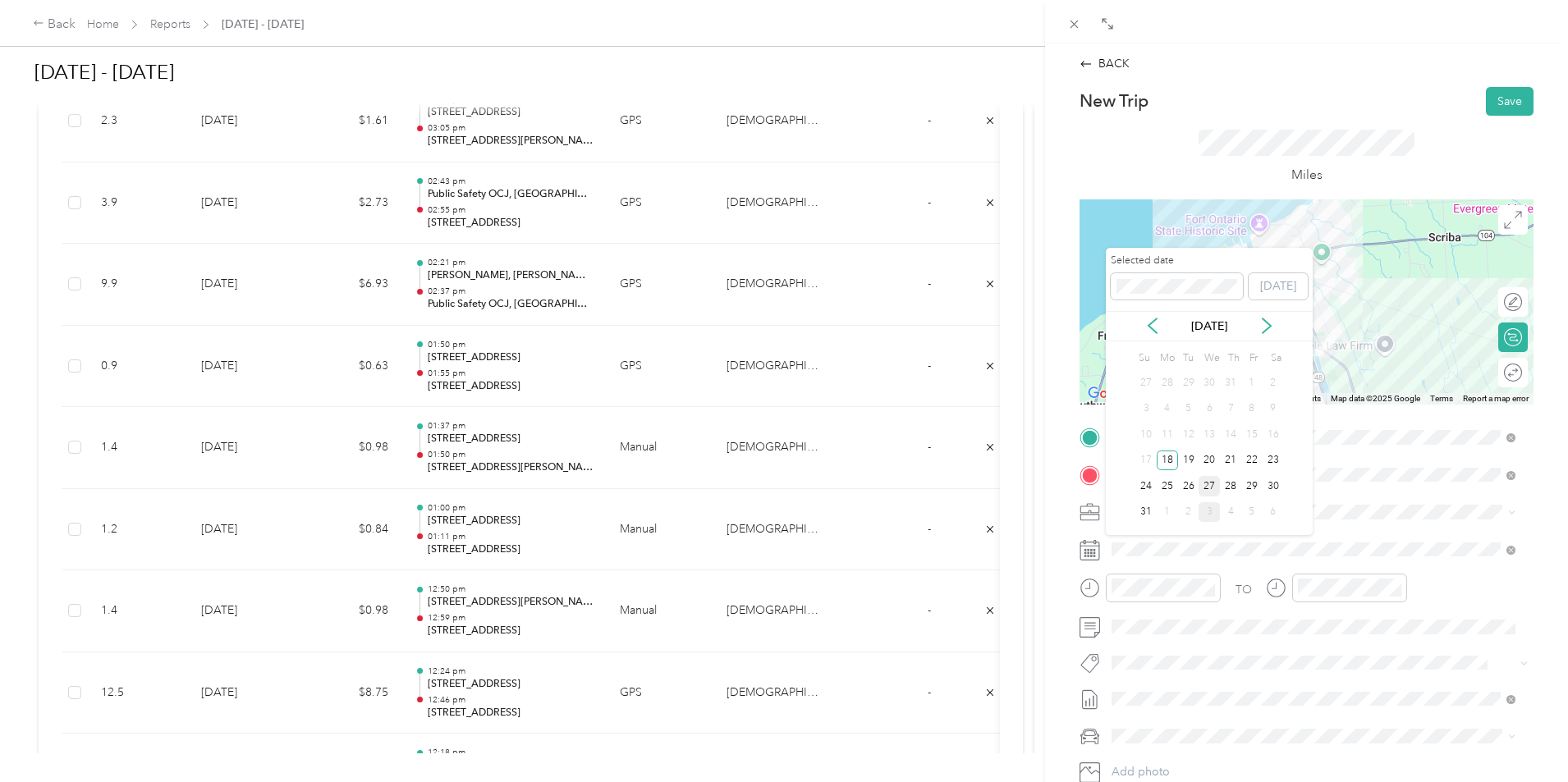
click at [1212, 493] on div "27" at bounding box center [1209, 486] width 21 height 21
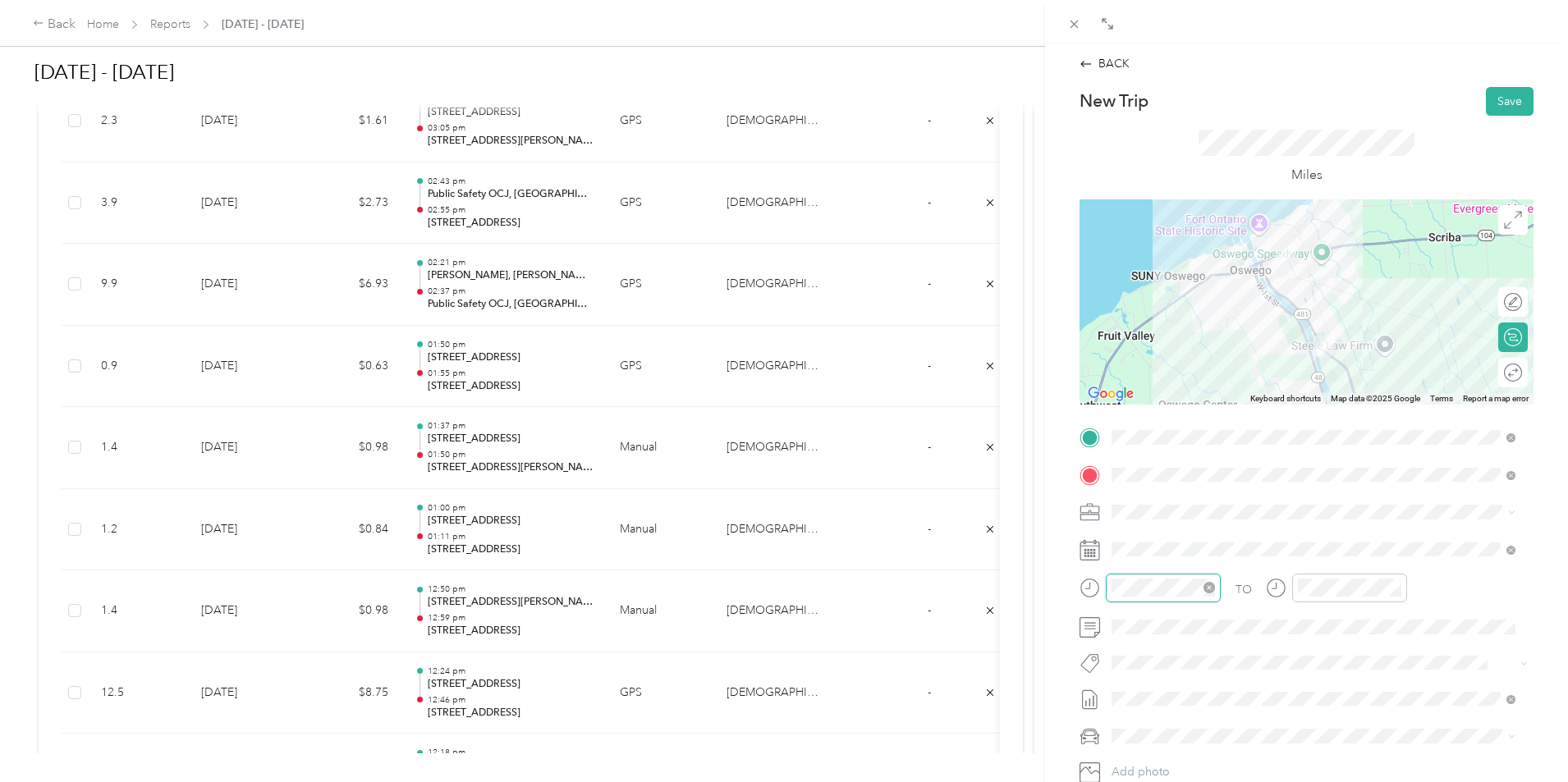
scroll to position [98, 0]
click at [1101, 592] on div at bounding box center [1150, 589] width 141 height 29
click at [1131, 387] on div "01" at bounding box center [1129, 391] width 39 height 23
drag, startPoint x: 1181, startPoint y: 460, endPoint x: 1202, endPoint y: 434, distance: 33.4
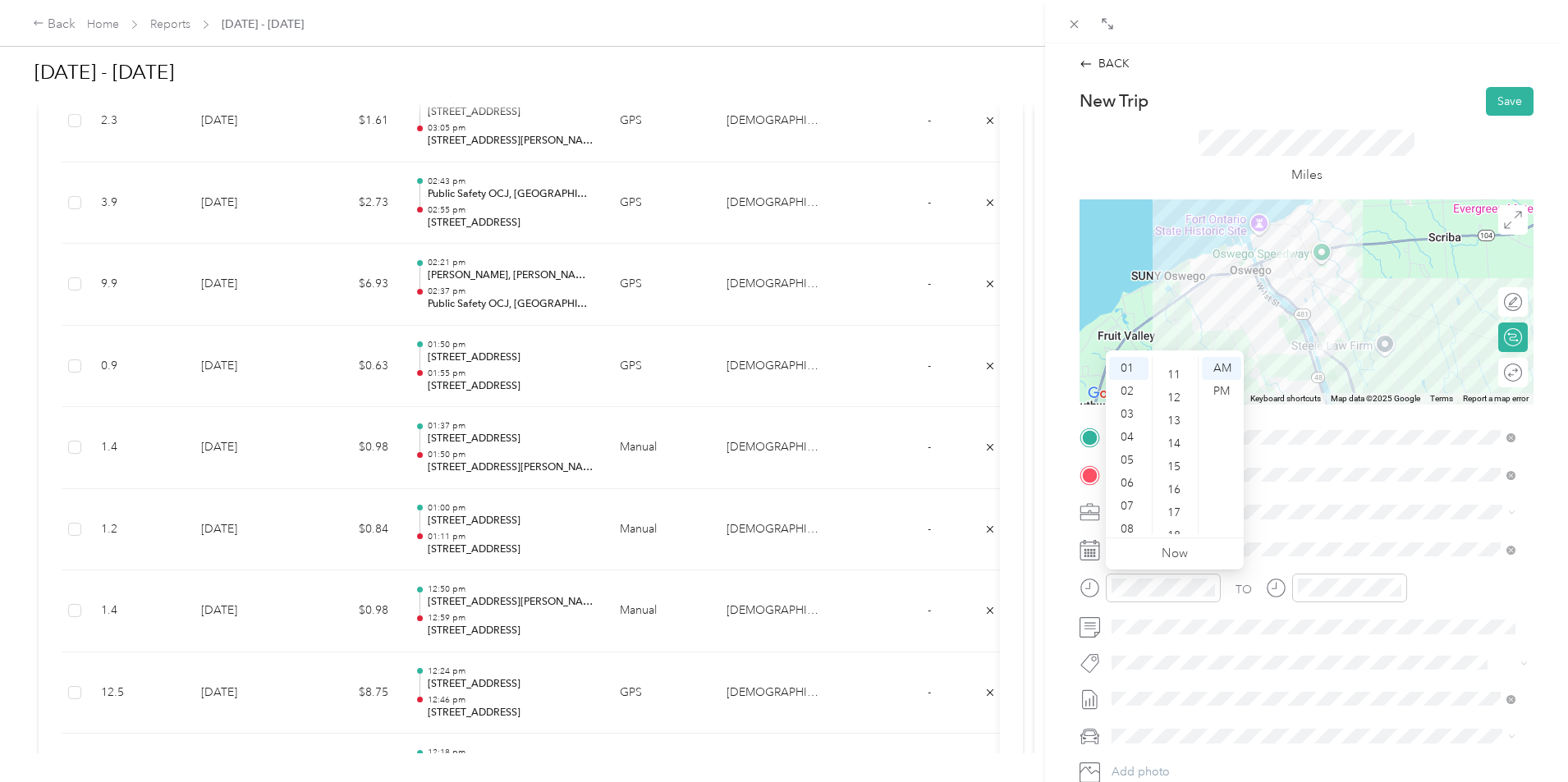
click at [1182, 461] on div "15" at bounding box center [1175, 467] width 39 height 23
click at [1224, 394] on div "PM" at bounding box center [1222, 391] width 39 height 23
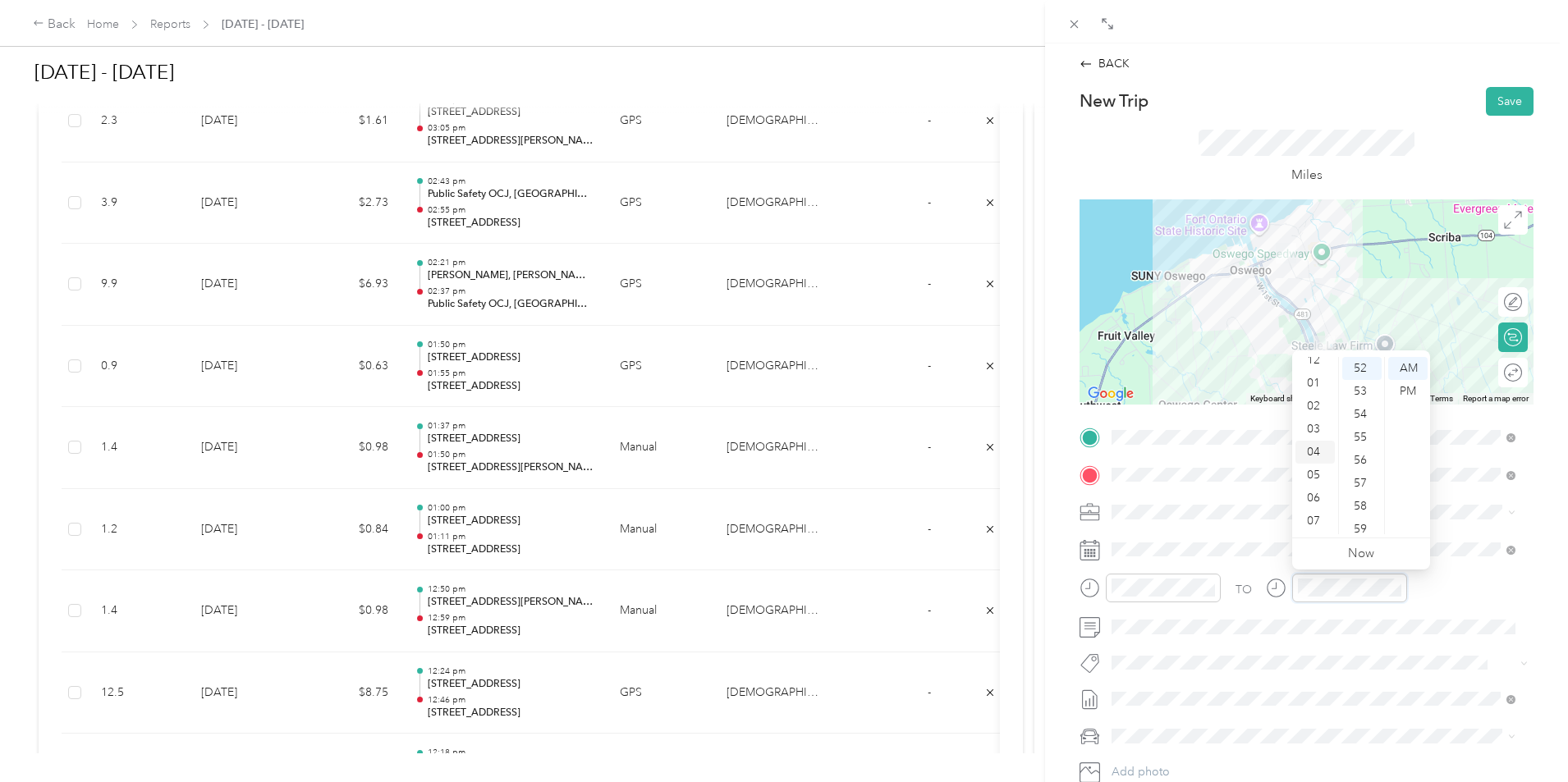
scroll to position [0, 0]
click at [1319, 391] on div "01" at bounding box center [1315, 391] width 39 height 23
click at [1365, 383] on div "24" at bounding box center [1362, 381] width 39 height 23
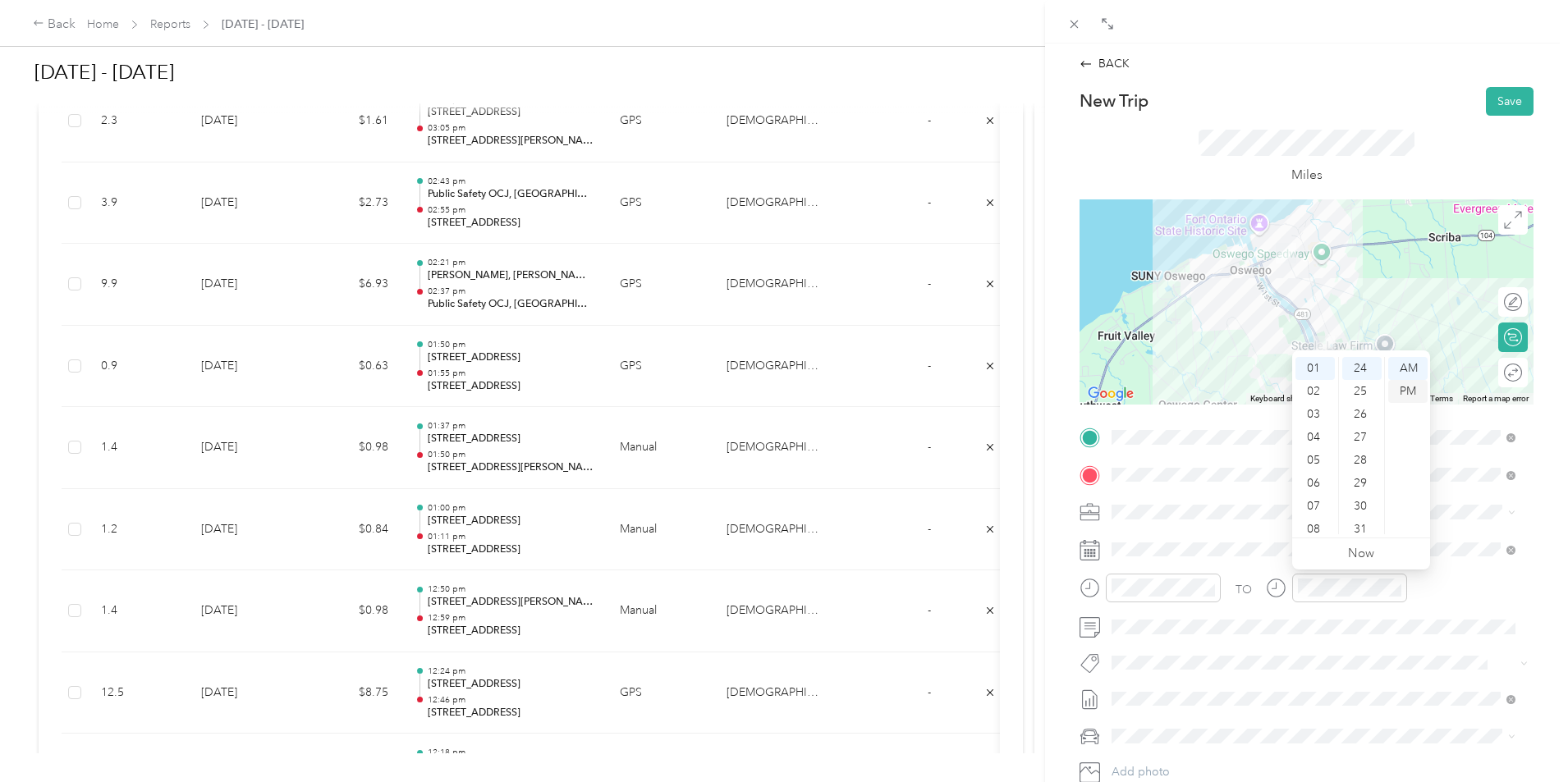
click at [1404, 388] on div "PM" at bounding box center [1408, 391] width 39 height 23
click at [1294, 649] on div "TO Add photo" at bounding box center [1306, 623] width 454 height 396
click at [1491, 117] on div "Miles" at bounding box center [1306, 158] width 454 height 84
click at [1501, 108] on button "Save" at bounding box center [1510, 101] width 47 height 29
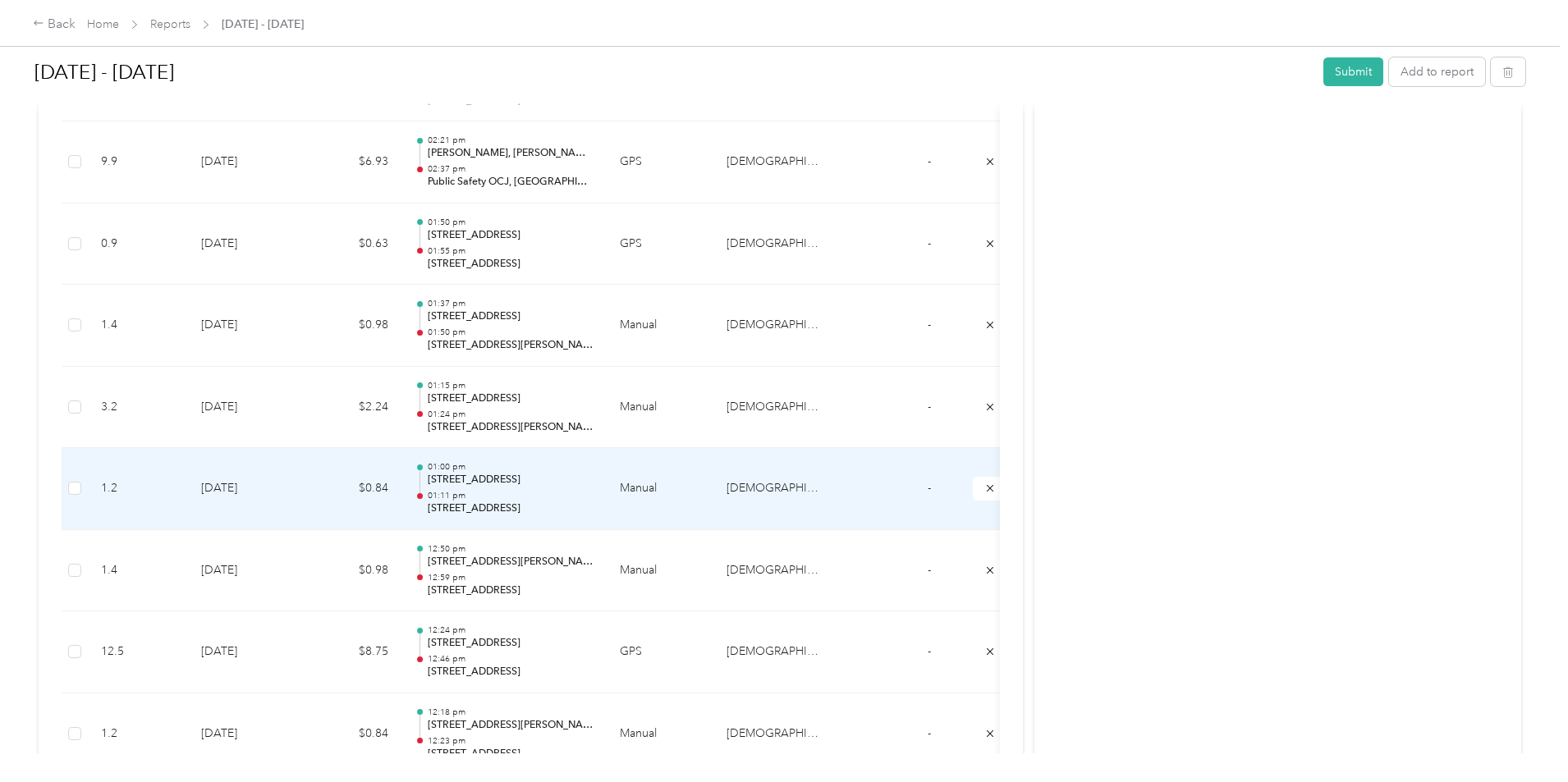
scroll to position [993, 0]
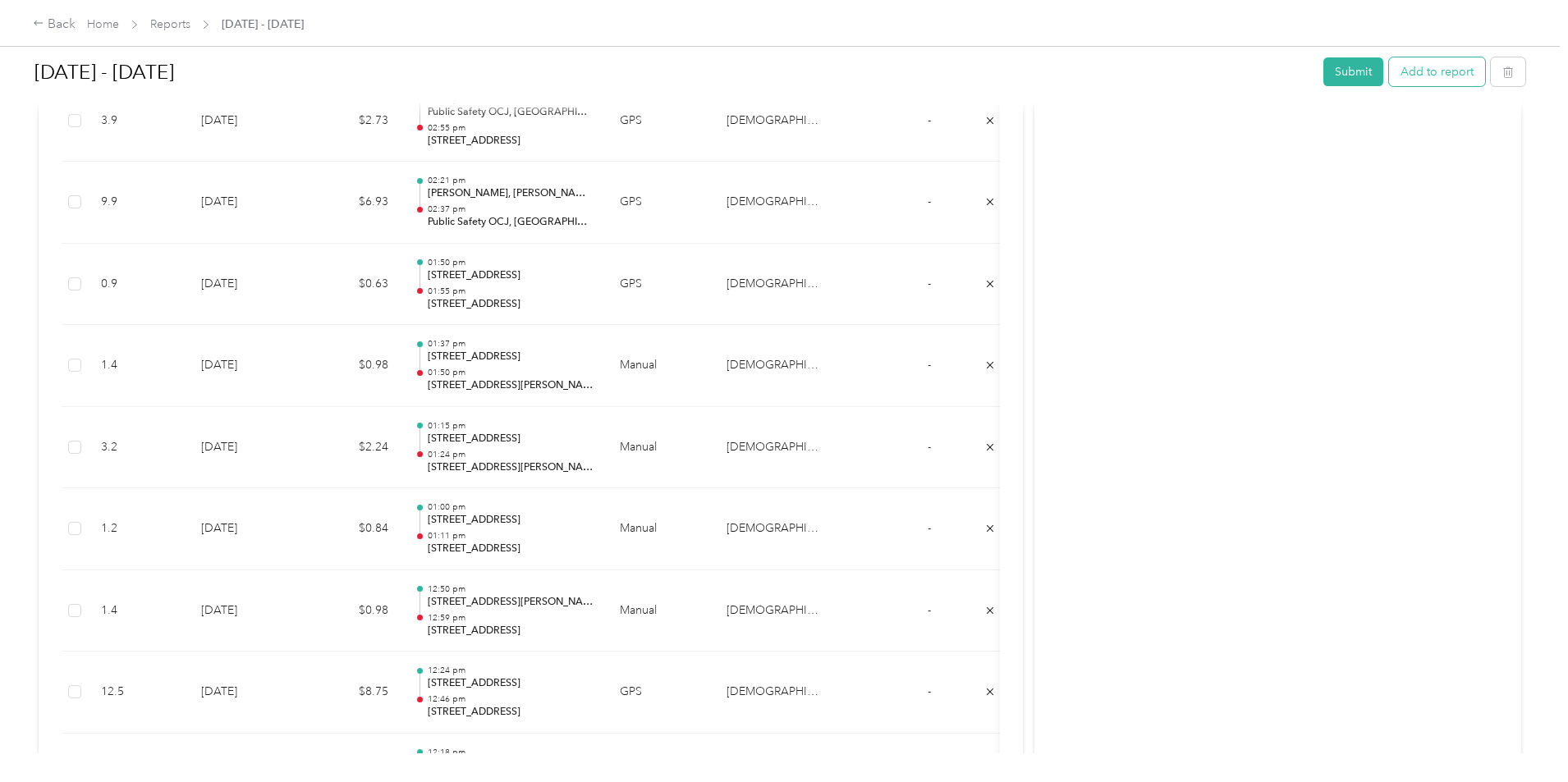
click at [1389, 74] on button "Add to report" at bounding box center [1437, 72] width 96 height 29
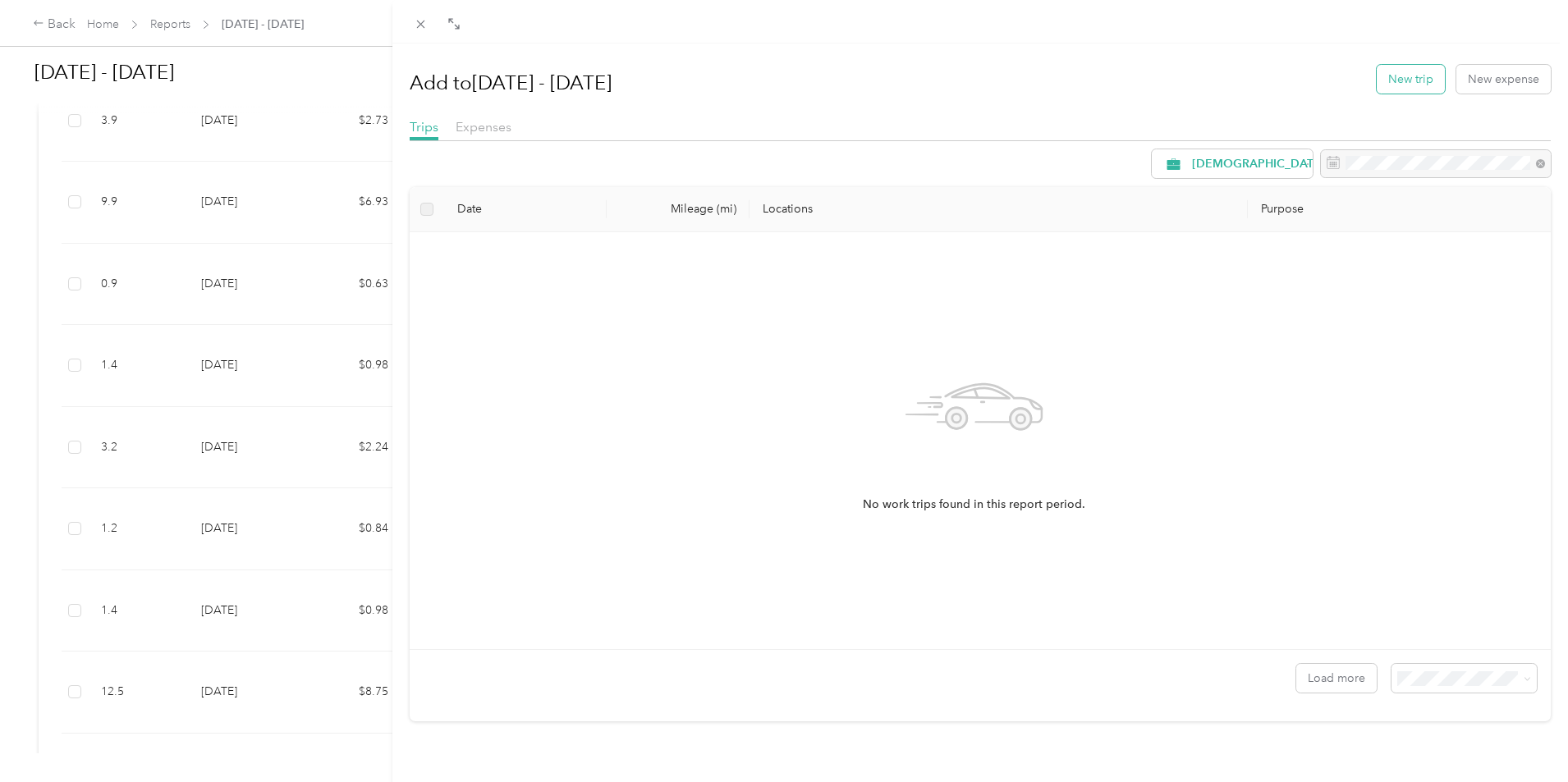
click at [1385, 87] on button "New trip" at bounding box center [1410, 79] width 68 height 29
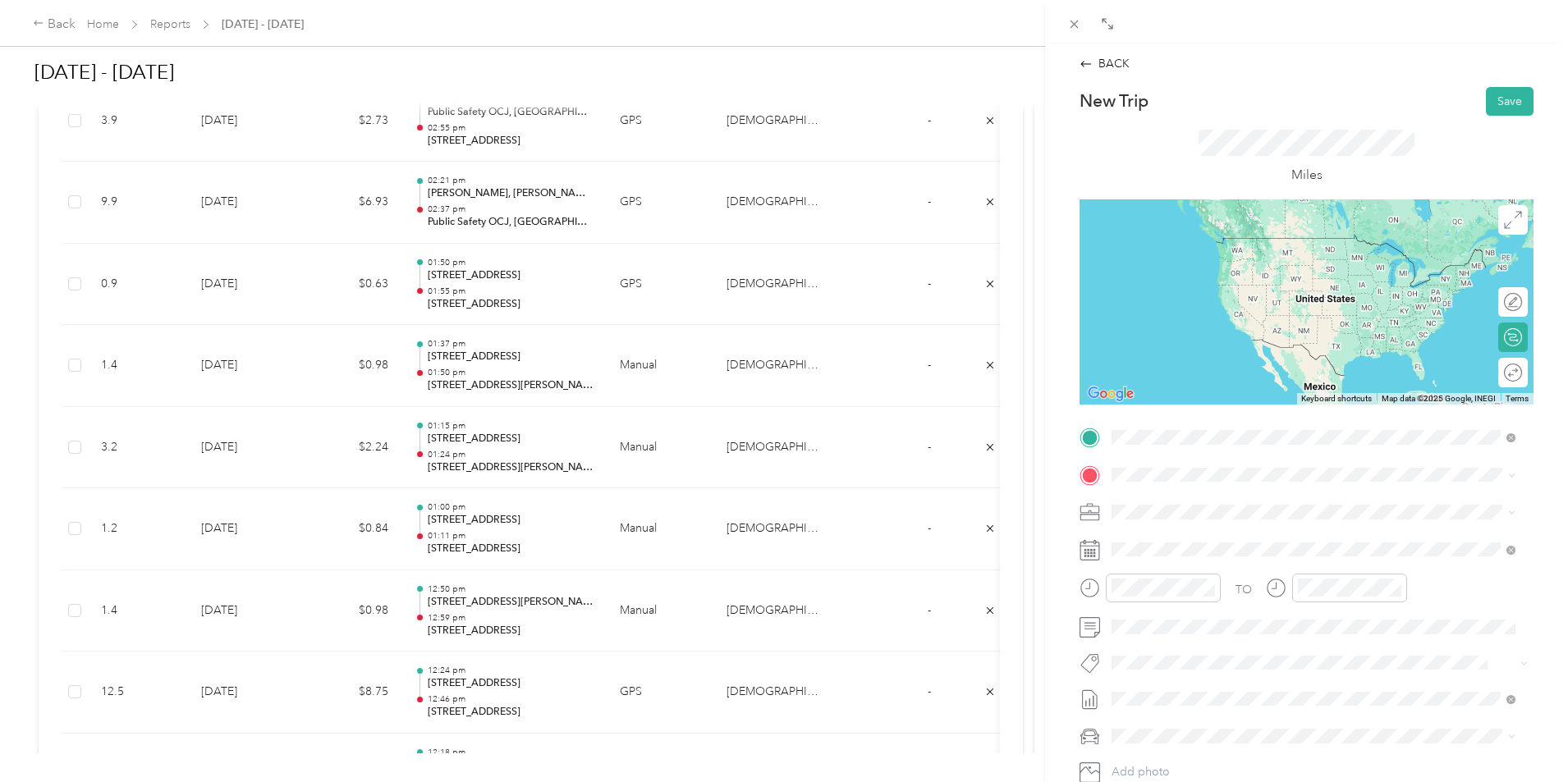
drag, startPoint x: 1194, startPoint y: 499, endPoint x: 1190, endPoint y: 482, distance: 17.5
click at [1195, 499] on span "[STREET_ADDRESS][PERSON_NAME][US_STATE]" at bounding box center [1271, 497] width 255 height 15
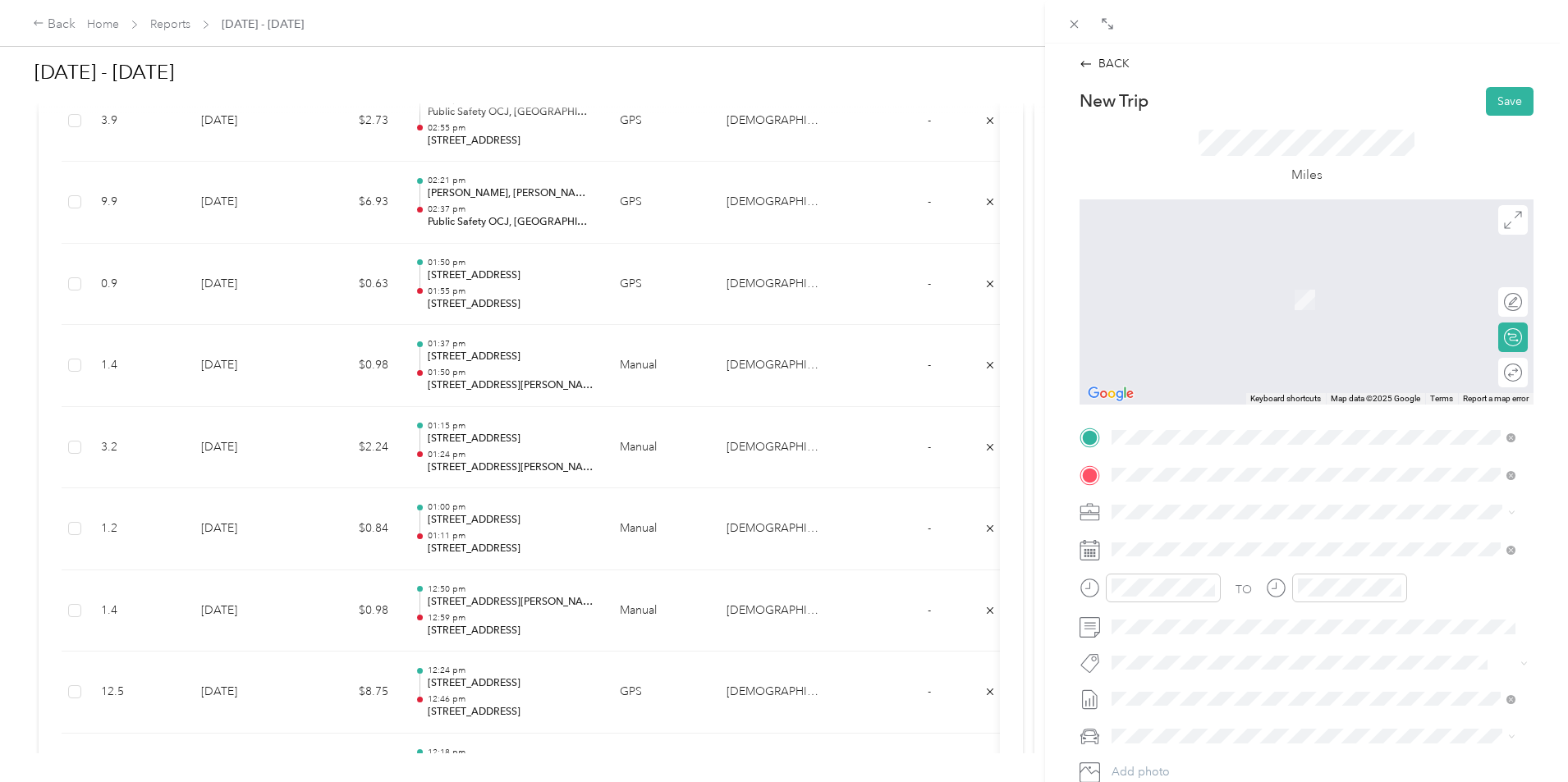
click at [1231, 540] on span "[STREET_ADDRESS][US_STATE]" at bounding box center [1225, 534] width 164 height 15
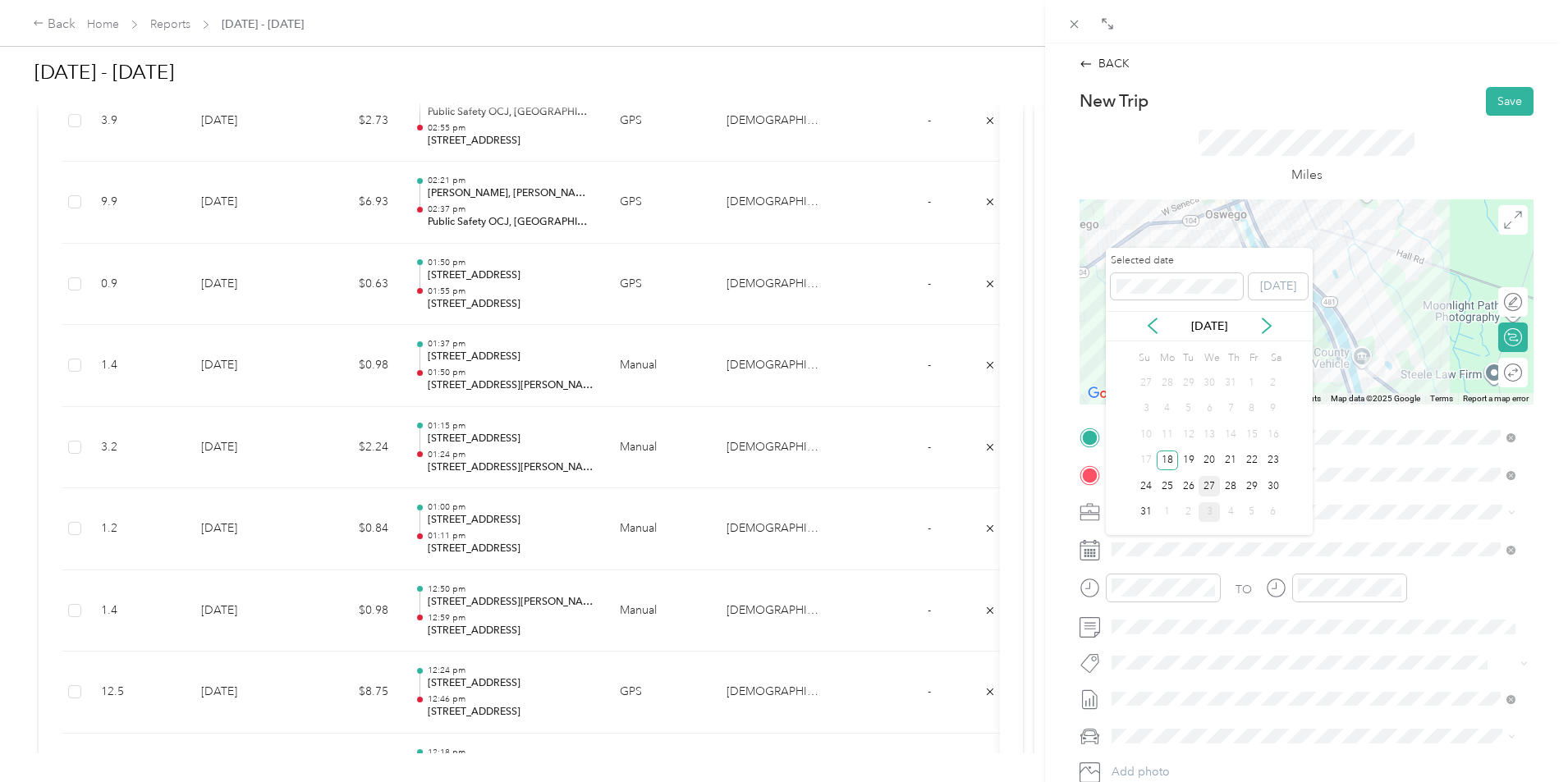
click at [1212, 492] on div "27" at bounding box center [1209, 486] width 21 height 21
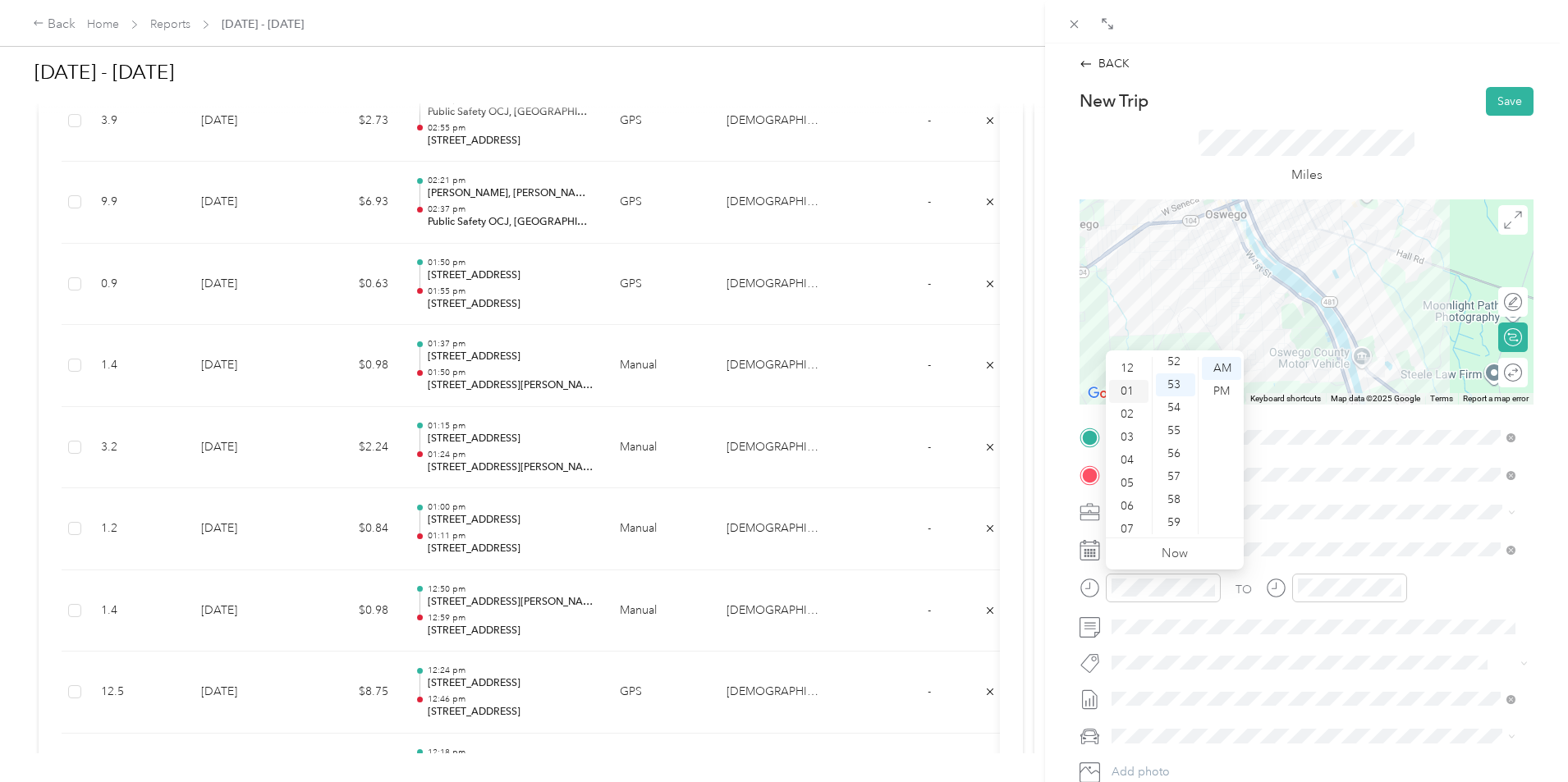
click at [1126, 388] on div "01" at bounding box center [1129, 391] width 39 height 23
click at [1177, 507] on div "30" at bounding box center [1175, 512] width 39 height 23
click at [1228, 393] on div "PM" at bounding box center [1222, 391] width 39 height 23
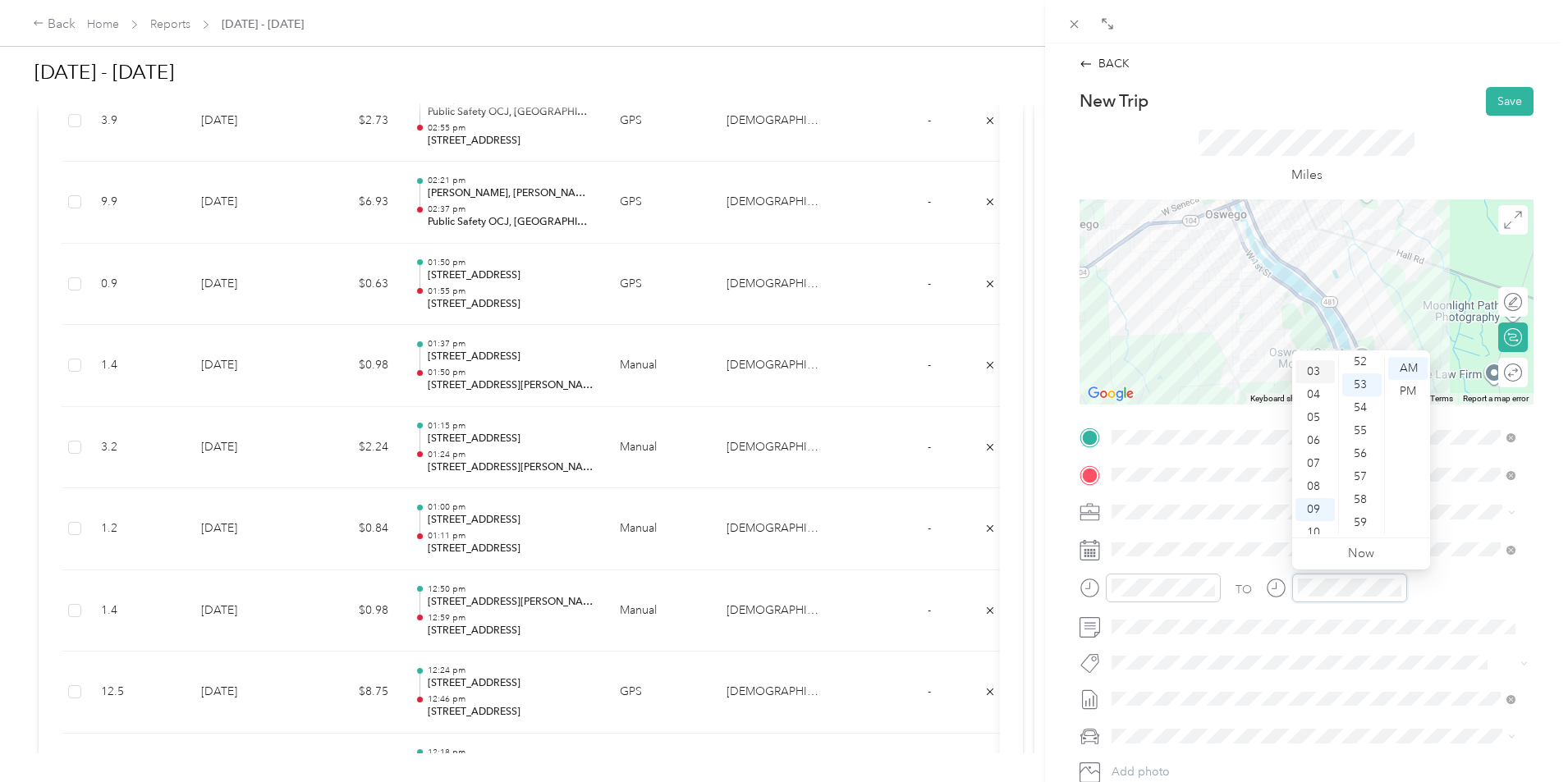
scroll to position [0, 0]
click at [1318, 393] on div "01" at bounding box center [1315, 391] width 39 height 23
click at [1361, 411] on div "36" at bounding box center [1362, 404] width 39 height 23
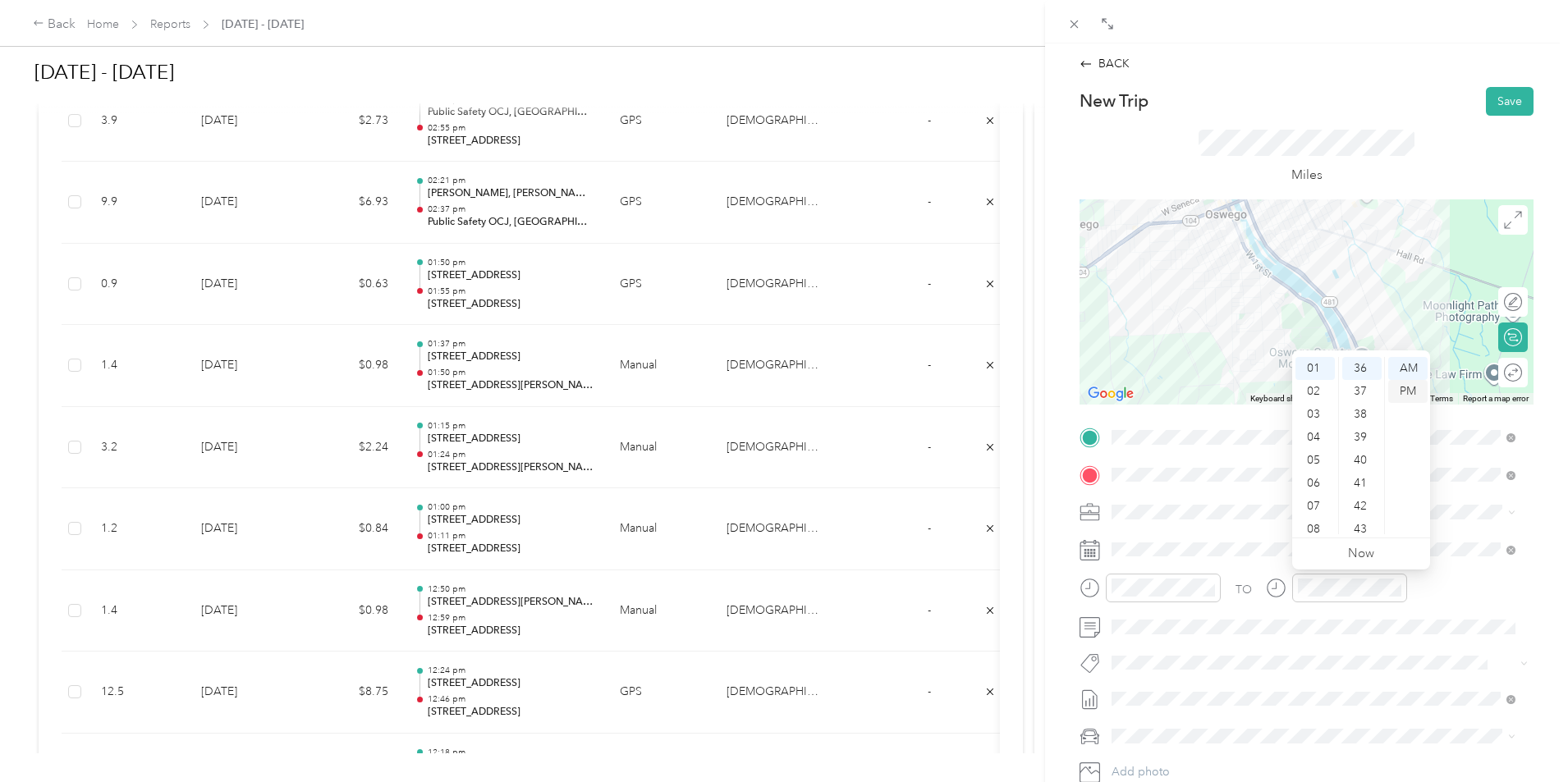
click at [1408, 391] on div "PM" at bounding box center [1408, 391] width 39 height 23
click at [1542, 486] on div "BACK New Trip Save This trip cannot be edited because it is either under review…" at bounding box center [1307, 435] width 523 height 782
click at [1505, 94] on button "Save" at bounding box center [1510, 101] width 47 height 29
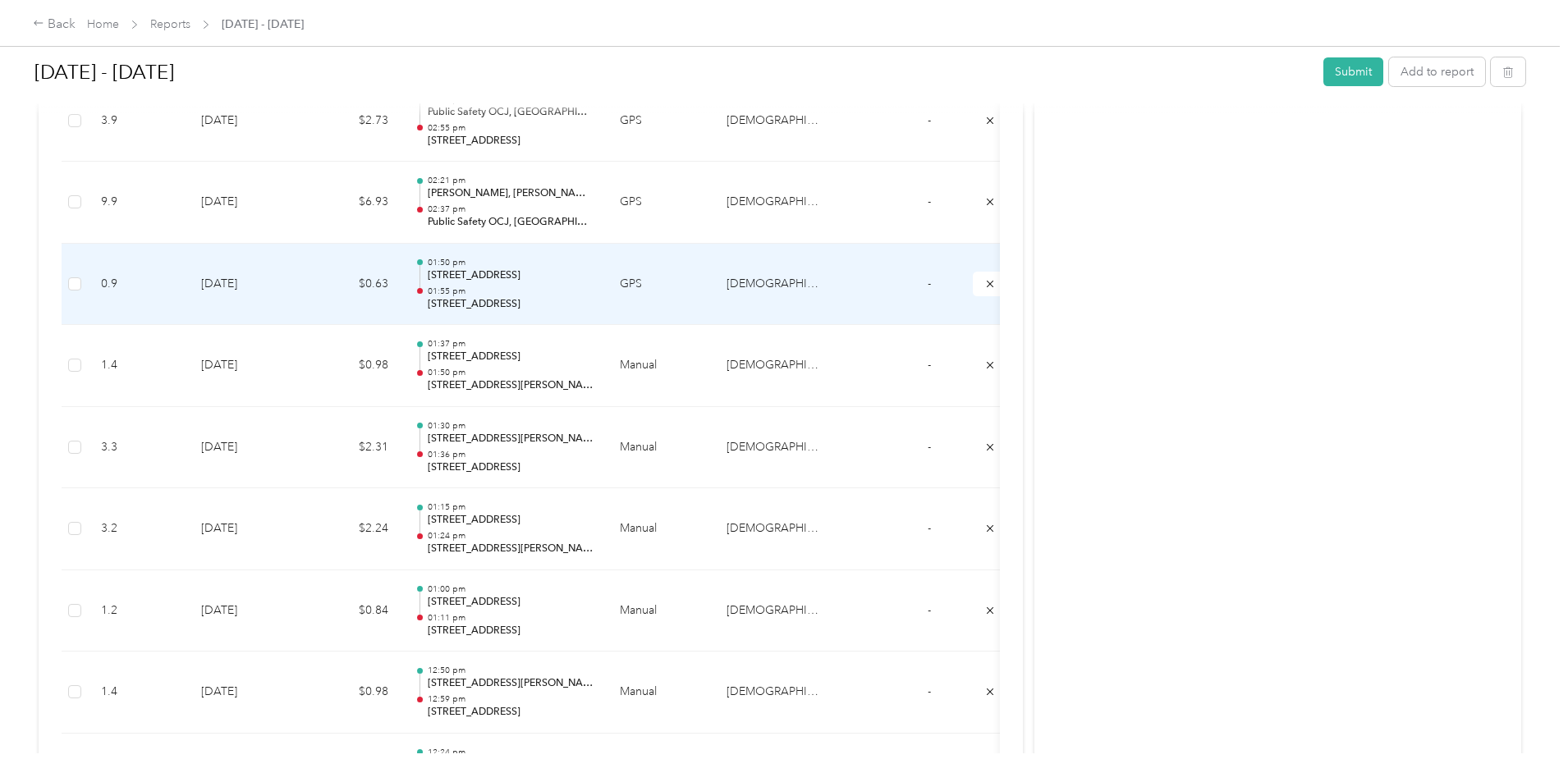
scroll to position [911, 0]
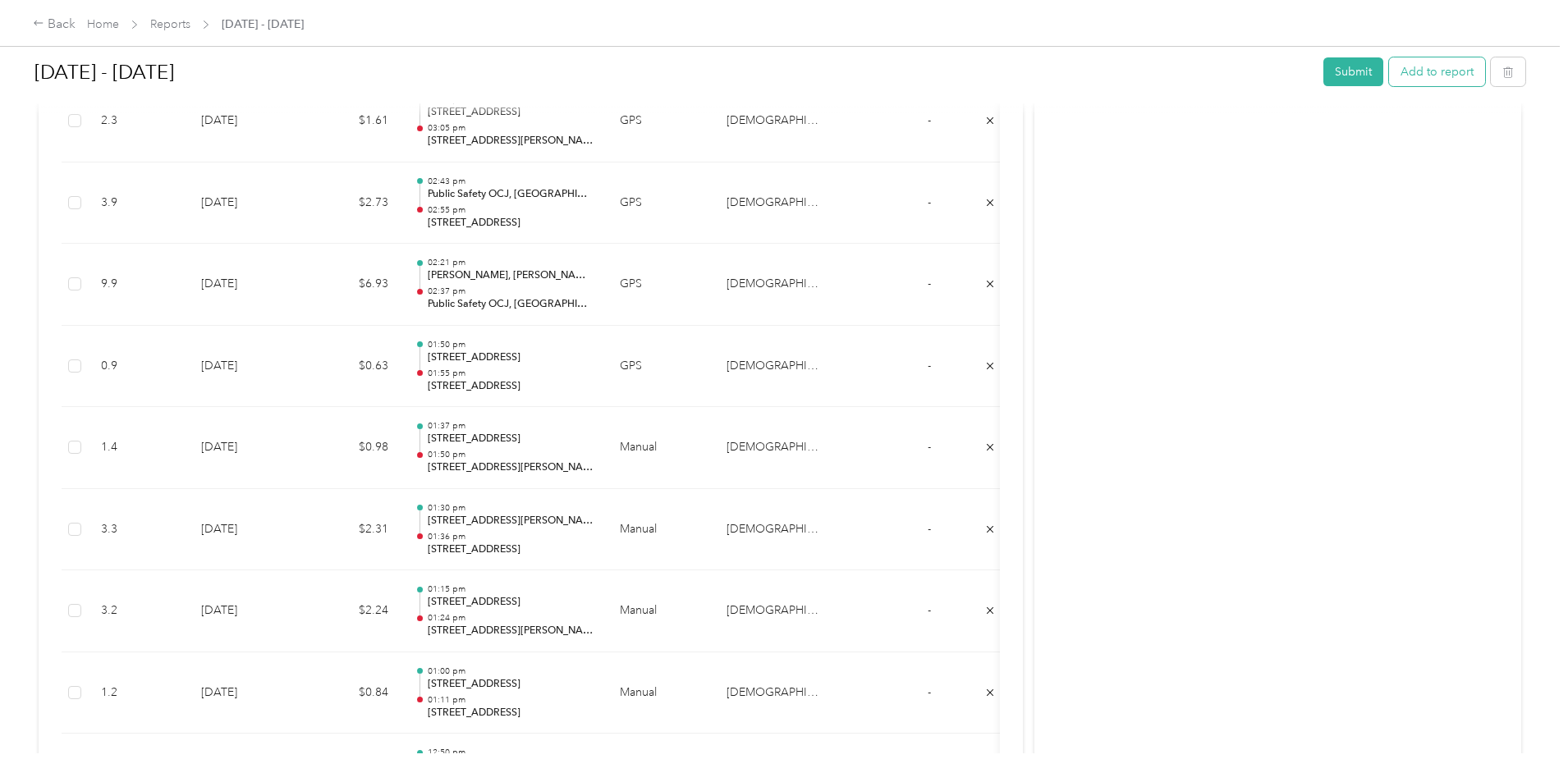
click at [1389, 61] on button "Add to report" at bounding box center [1437, 72] width 96 height 29
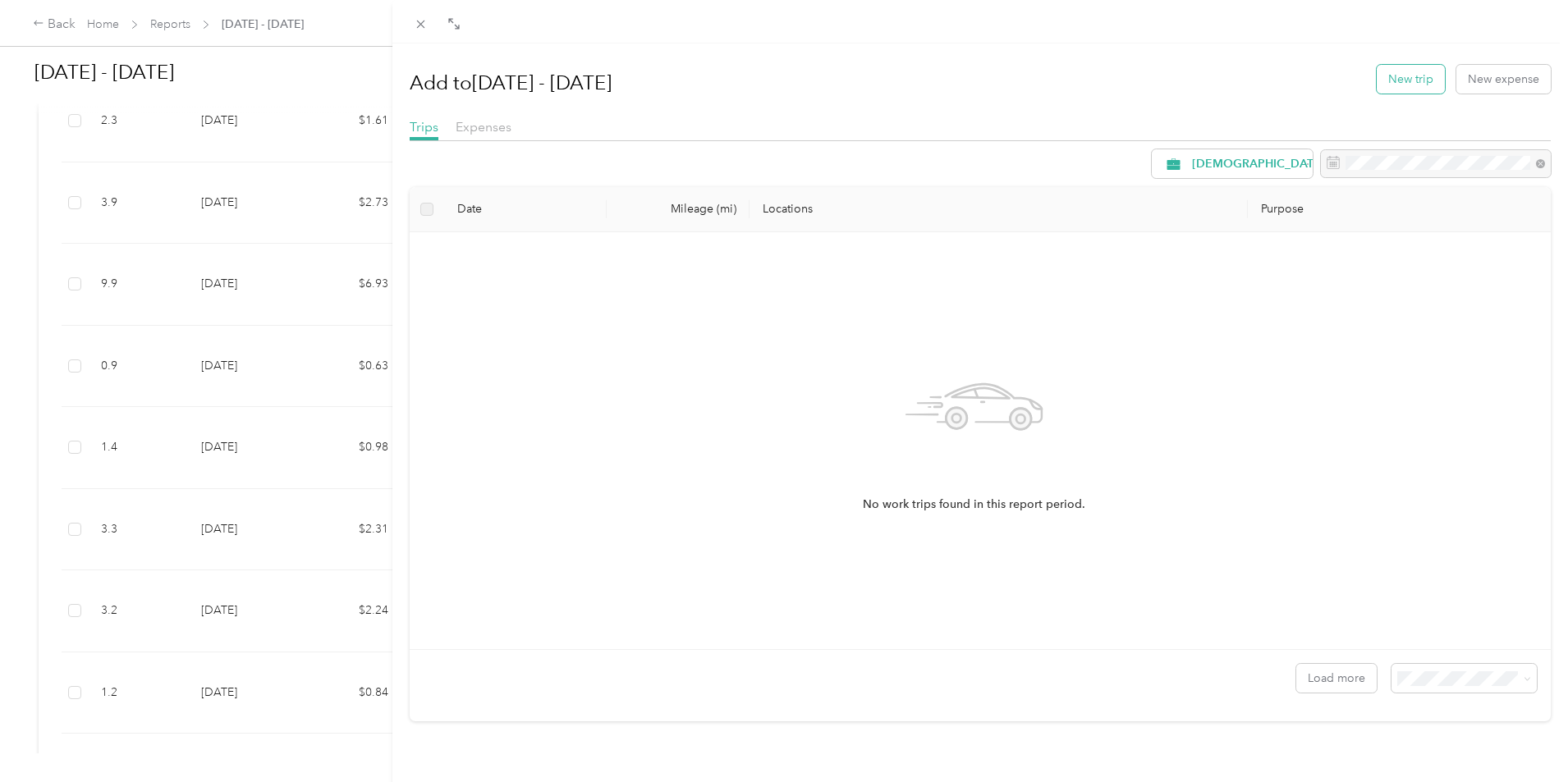
click at [1386, 77] on button "New trip" at bounding box center [1410, 79] width 68 height 29
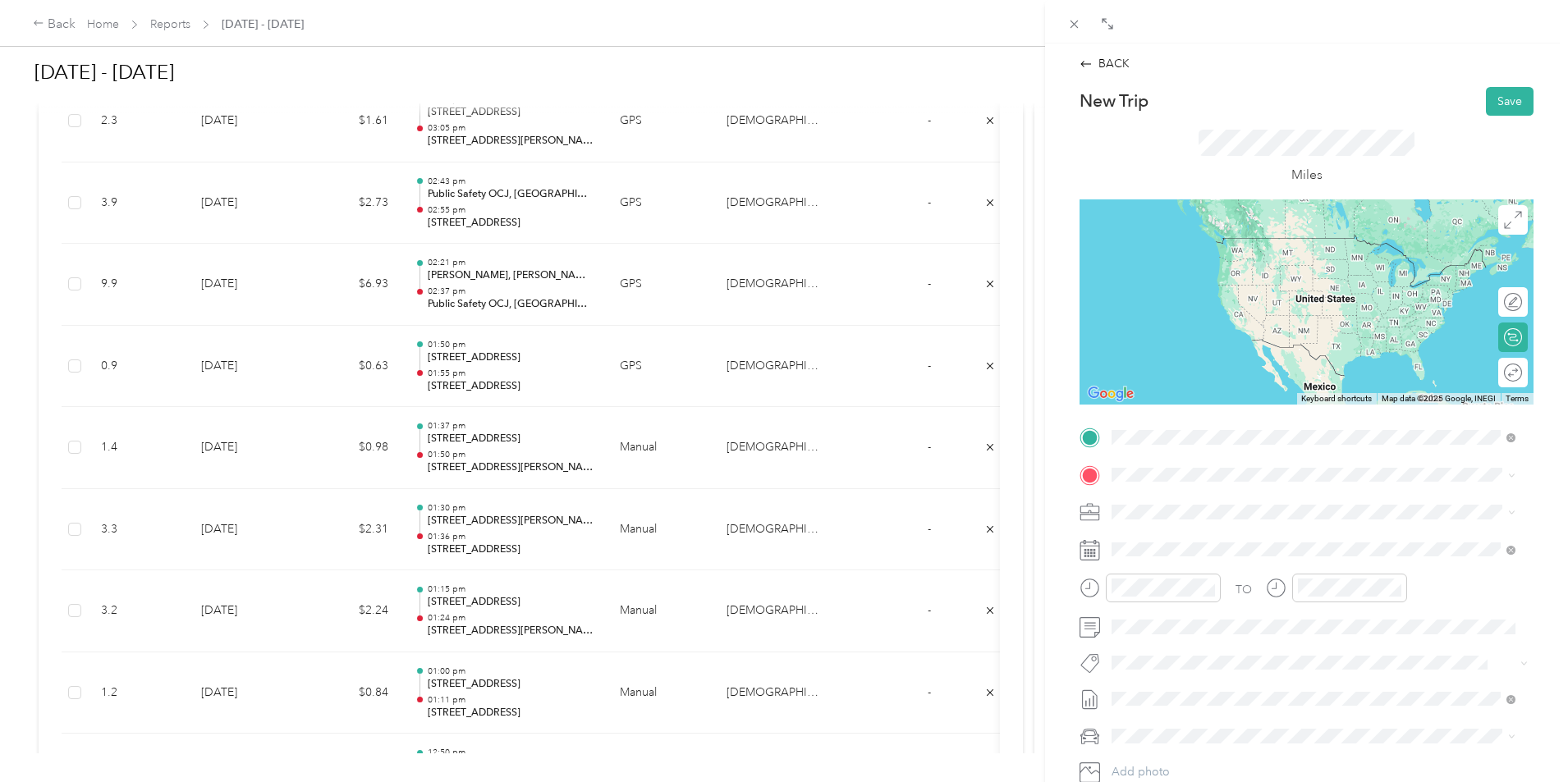
click at [1233, 504] on span "[STREET_ADDRESS][US_STATE]" at bounding box center [1225, 497] width 164 height 15
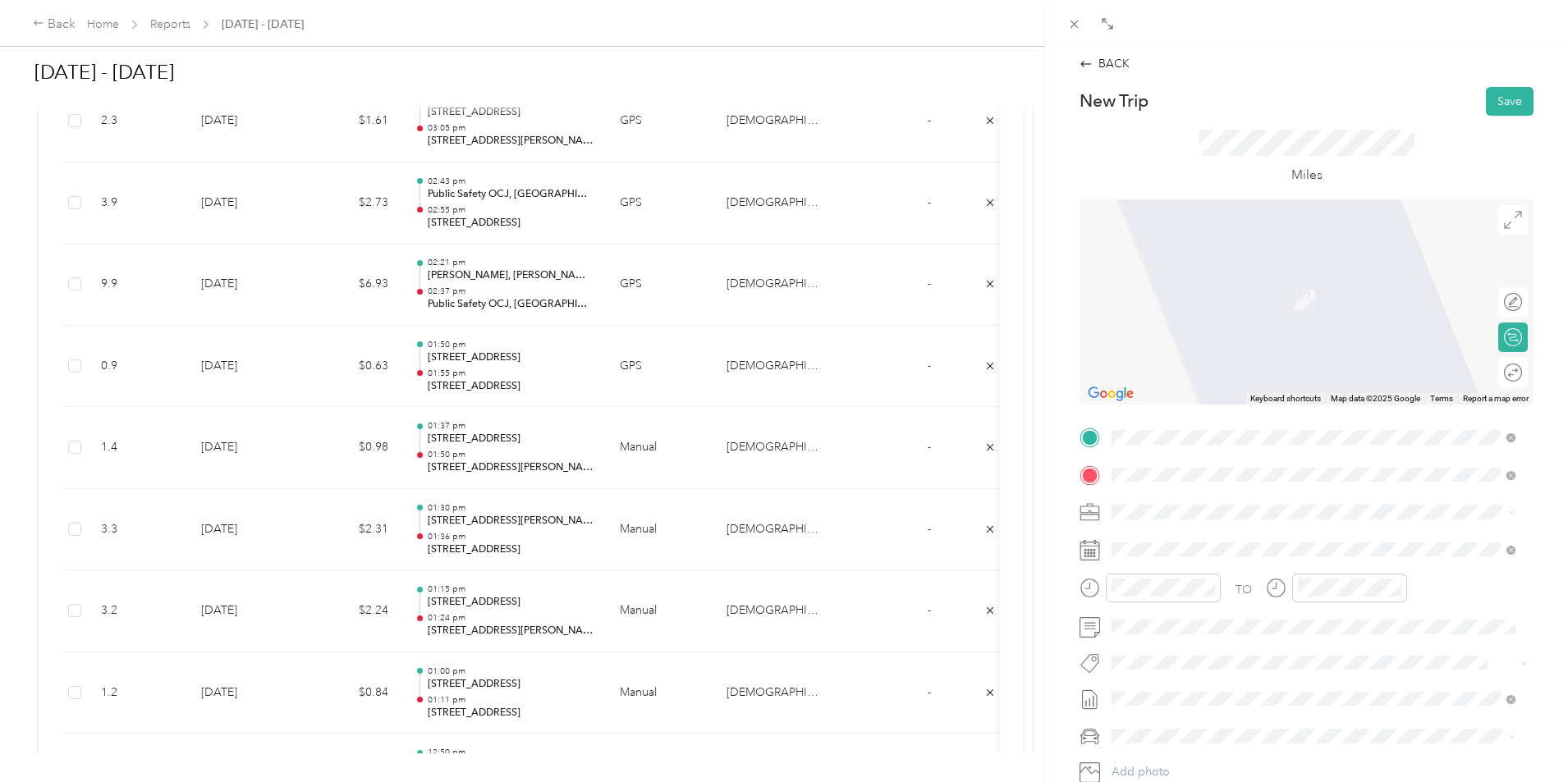
click at [1218, 538] on span "[STREET_ADDRESS][US_STATE]" at bounding box center [1225, 534] width 164 height 15
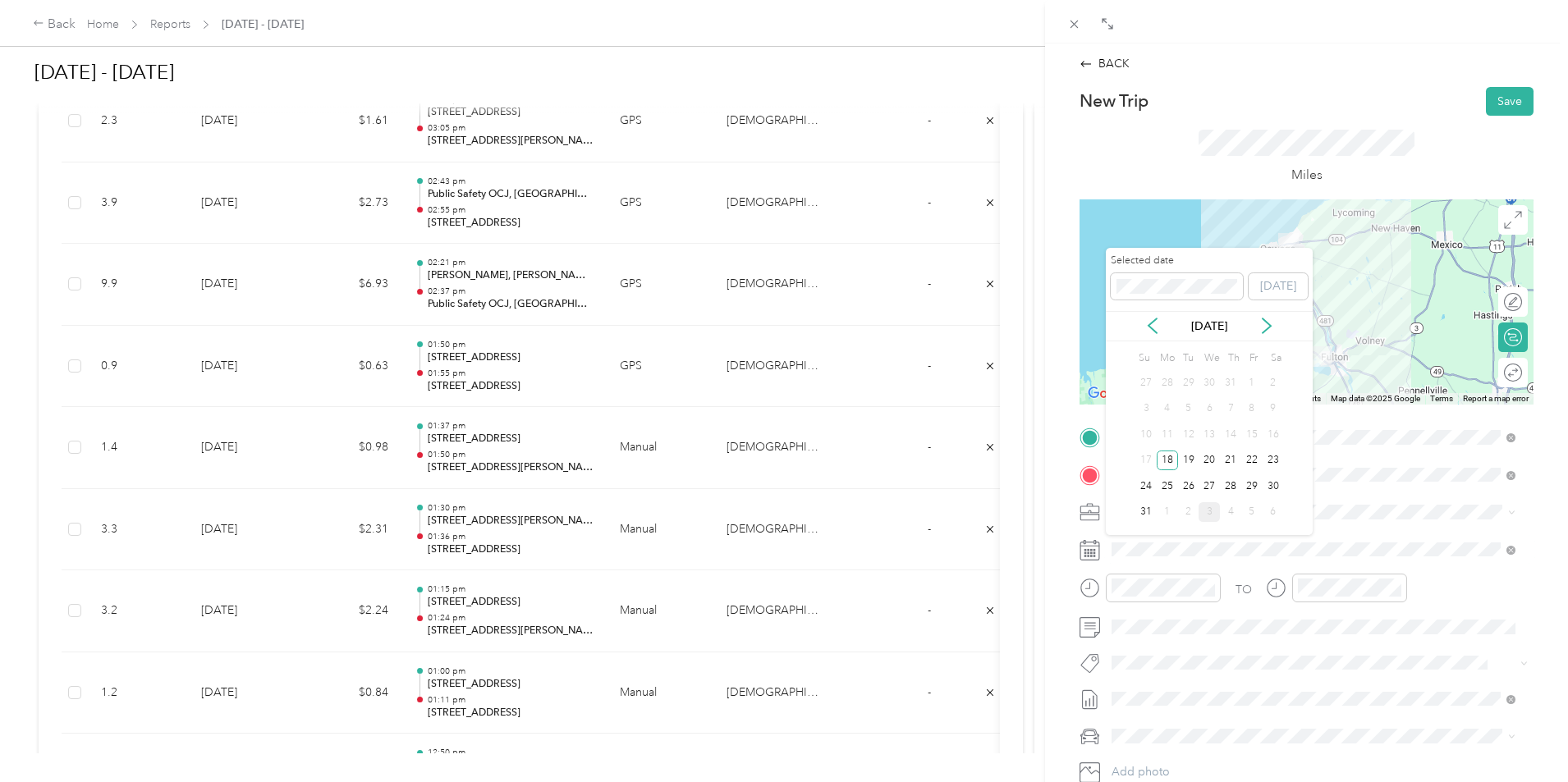
click at [1210, 488] on div "27" at bounding box center [1209, 486] width 21 height 21
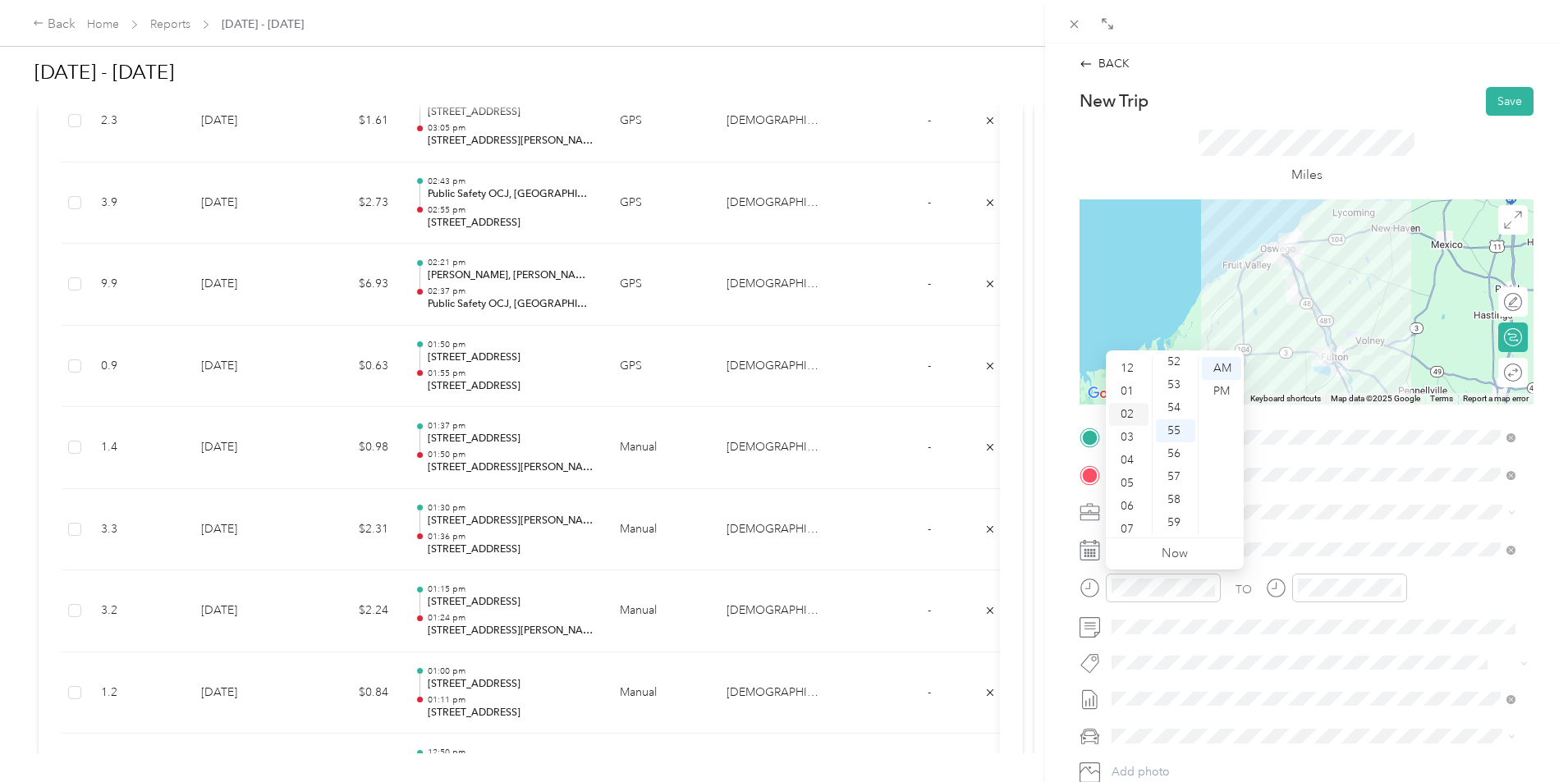
click at [1130, 418] on div "02" at bounding box center [1129, 414] width 39 height 23
click at [1179, 374] on div "00" at bounding box center [1175, 368] width 39 height 23
click at [1221, 390] on div "PM" at bounding box center [1222, 391] width 39 height 23
click at [1328, 575] on div at bounding box center [1350, 589] width 115 height 29
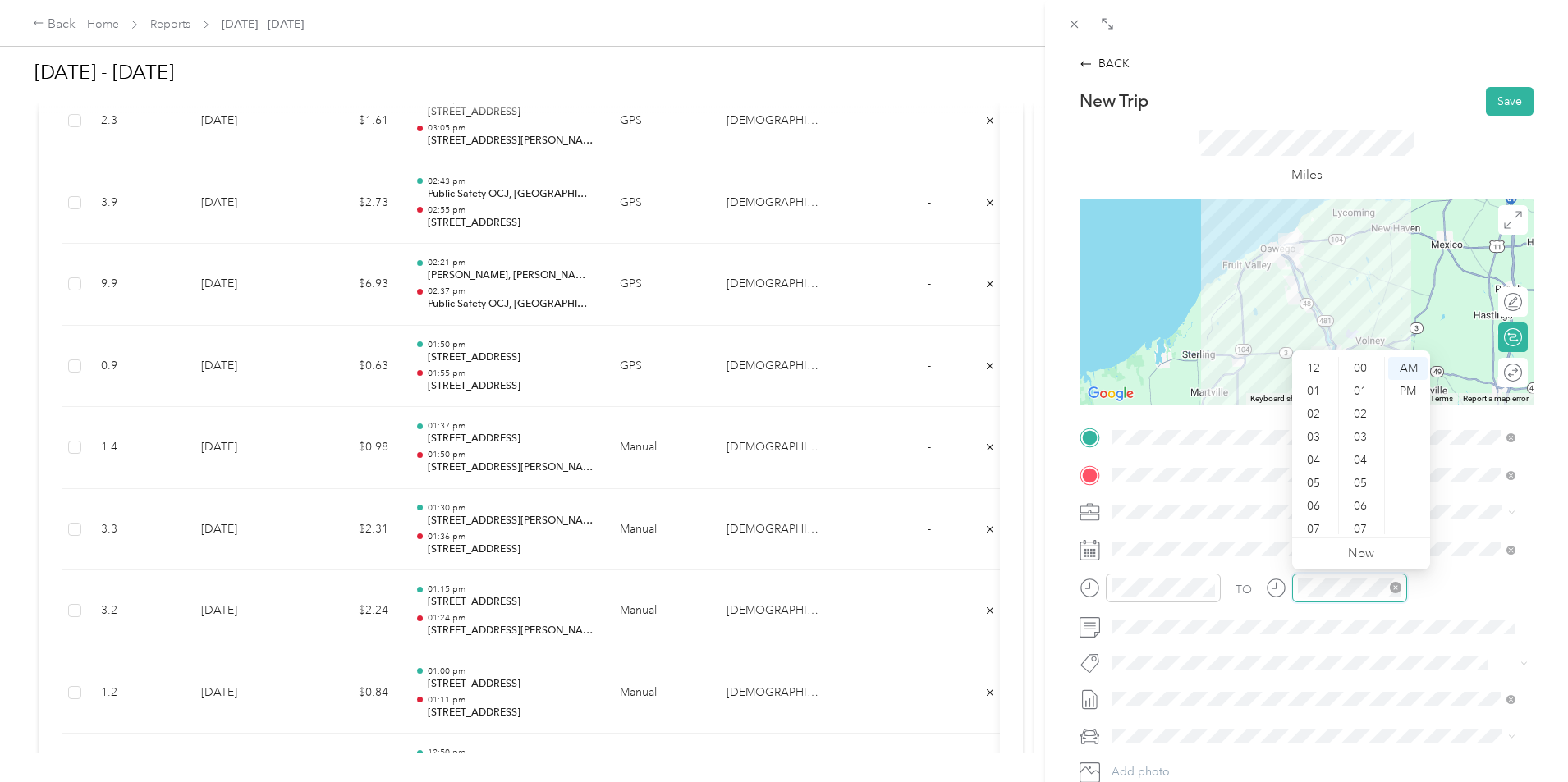
scroll to position [1202, 0]
click at [1319, 400] on div "02" at bounding box center [1315, 397] width 39 height 23
click at [1361, 371] on div "20" at bounding box center [1362, 365] width 39 height 23
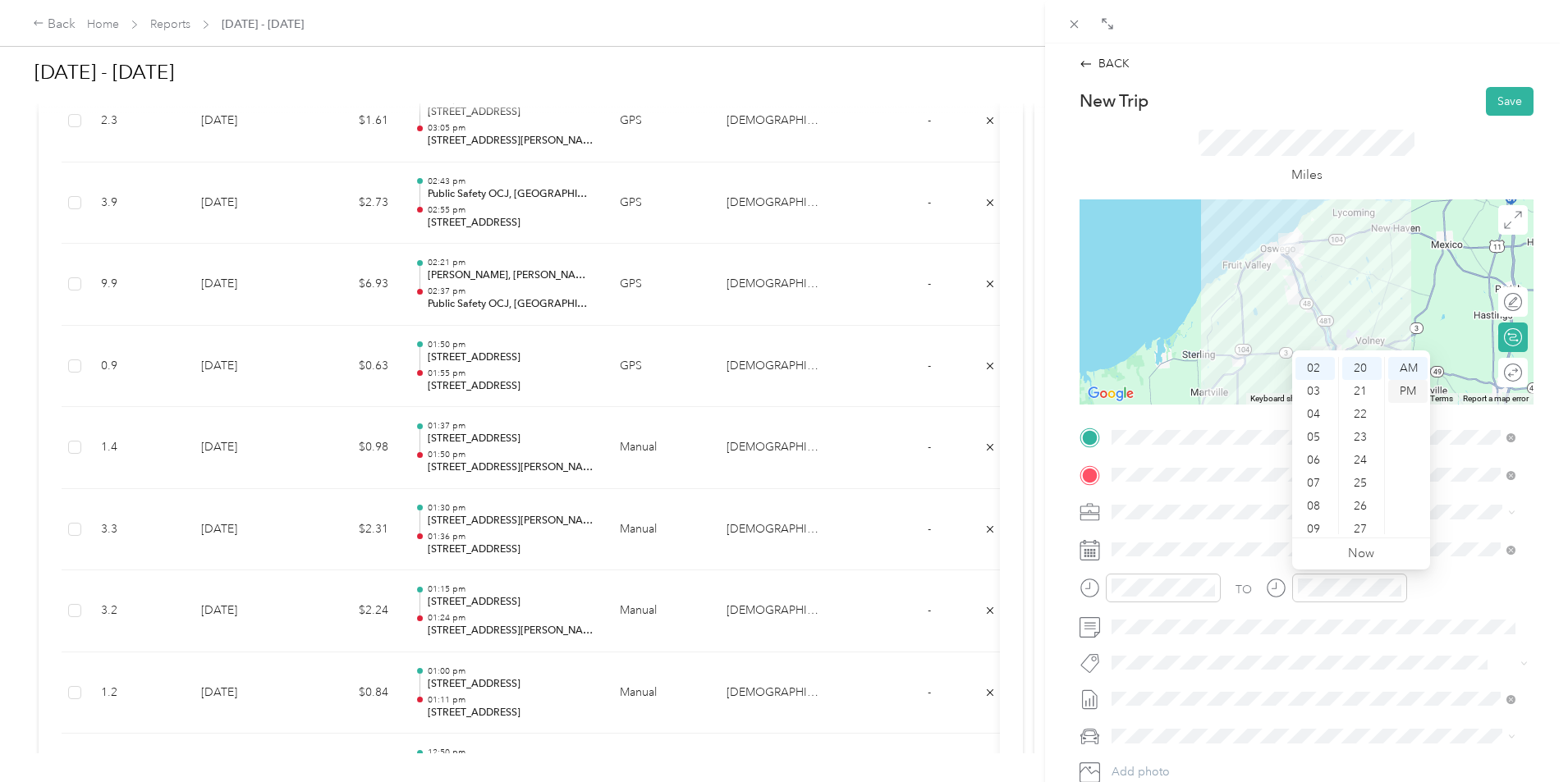
click at [1407, 394] on div "PM" at bounding box center [1408, 391] width 39 height 23
click at [1408, 393] on div "PM" at bounding box center [1408, 391] width 39 height 23
click at [1435, 612] on div "TO" at bounding box center [1306, 594] width 454 height 40
click at [1486, 97] on button "Save" at bounding box center [1510, 101] width 47 height 29
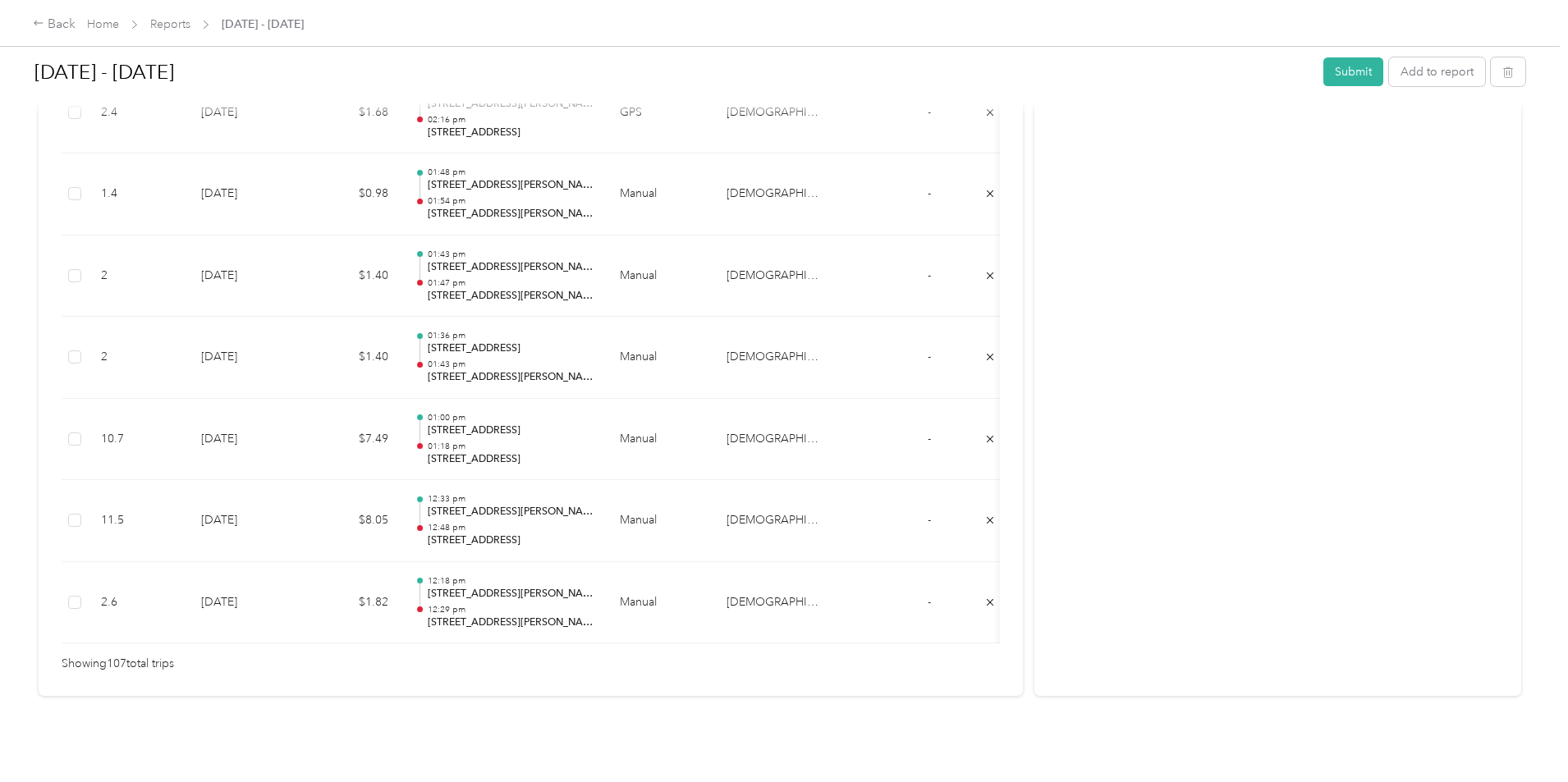
scroll to position [897, 0]
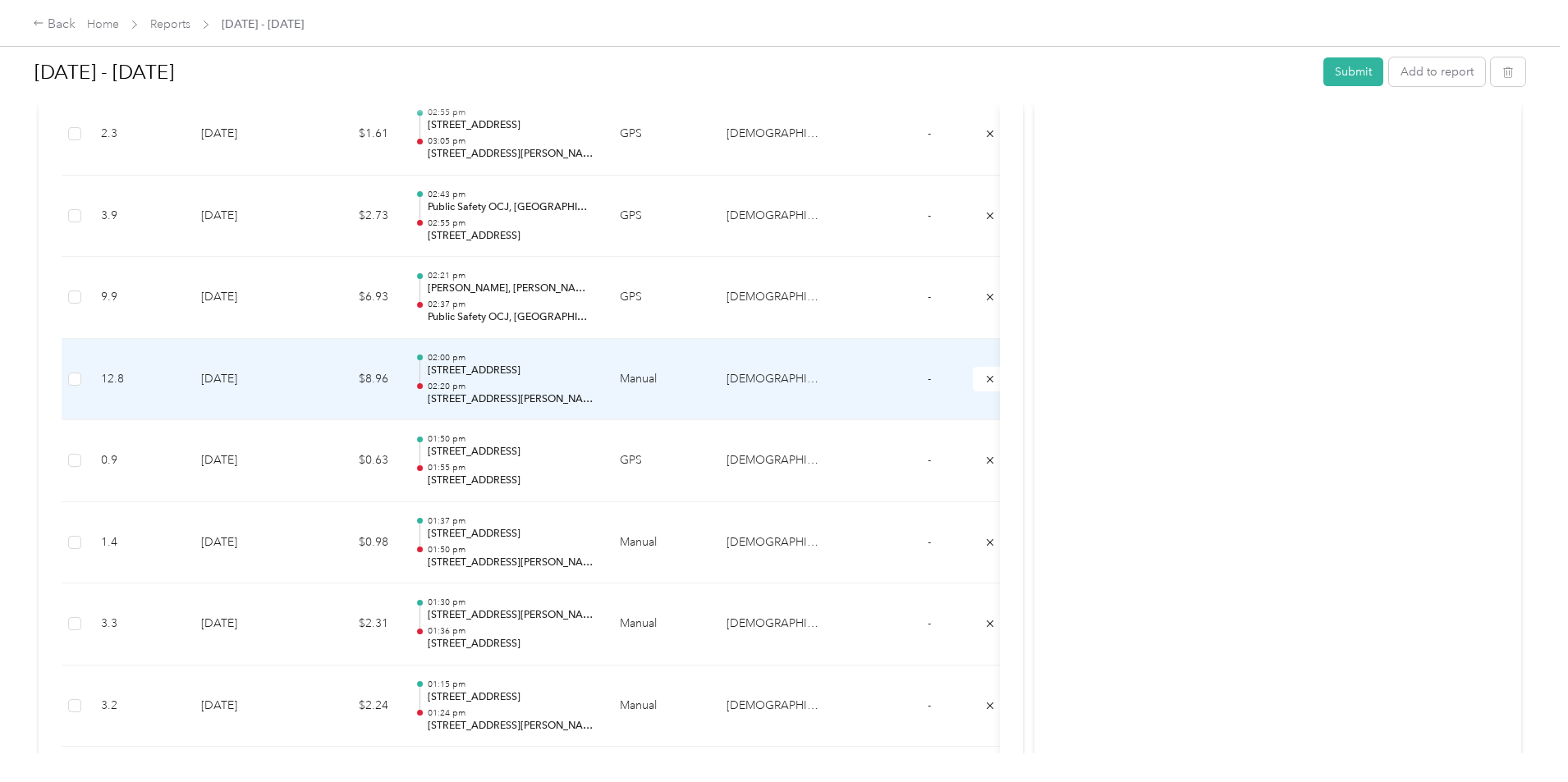
click at [593, 368] on p "[STREET_ADDRESS]" at bounding box center [511, 371] width 166 height 15
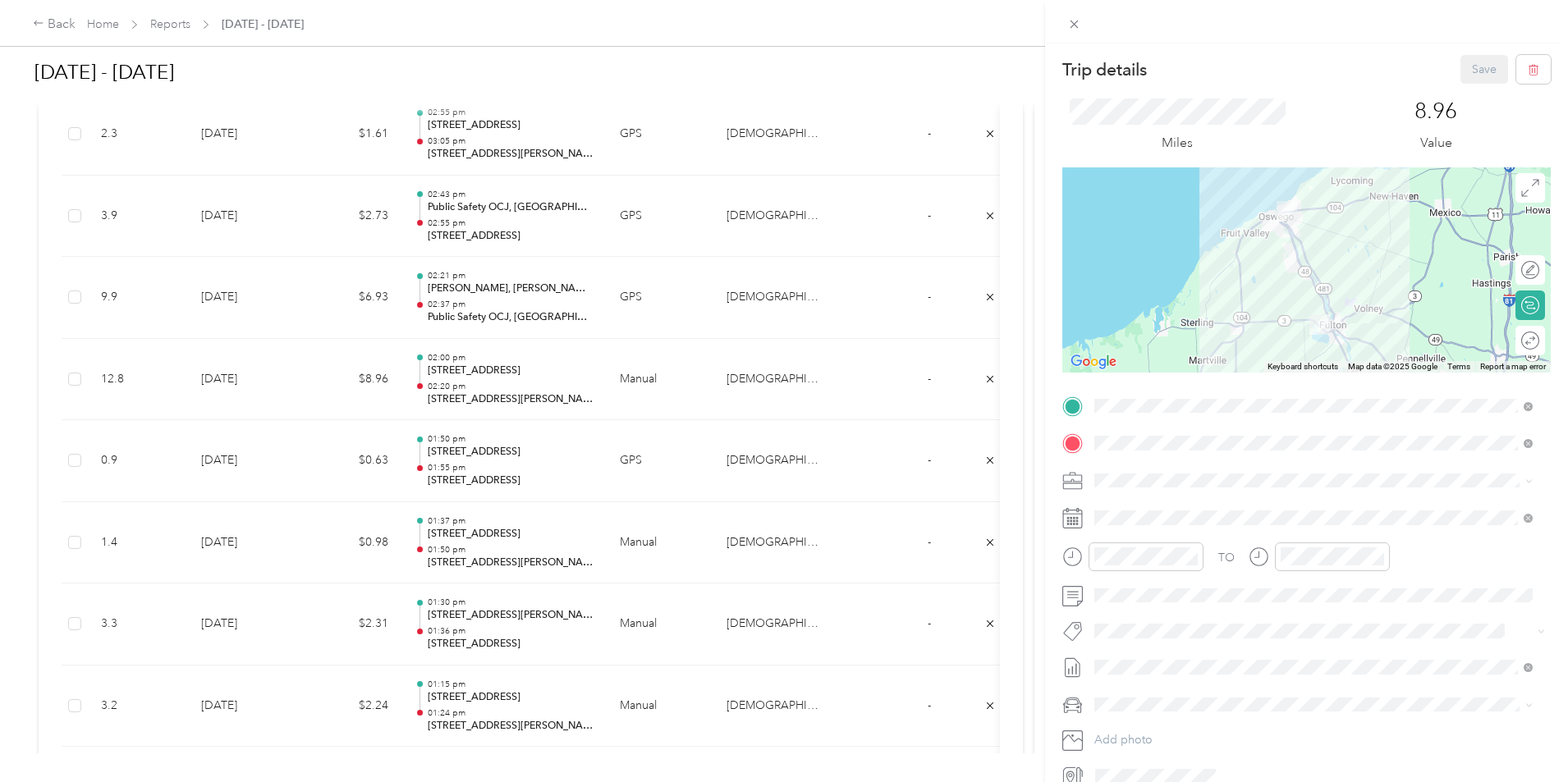
click at [670, 392] on div "Trip details Save This trip cannot be edited because it is either under review,…" at bounding box center [784, 391] width 1568 height 782
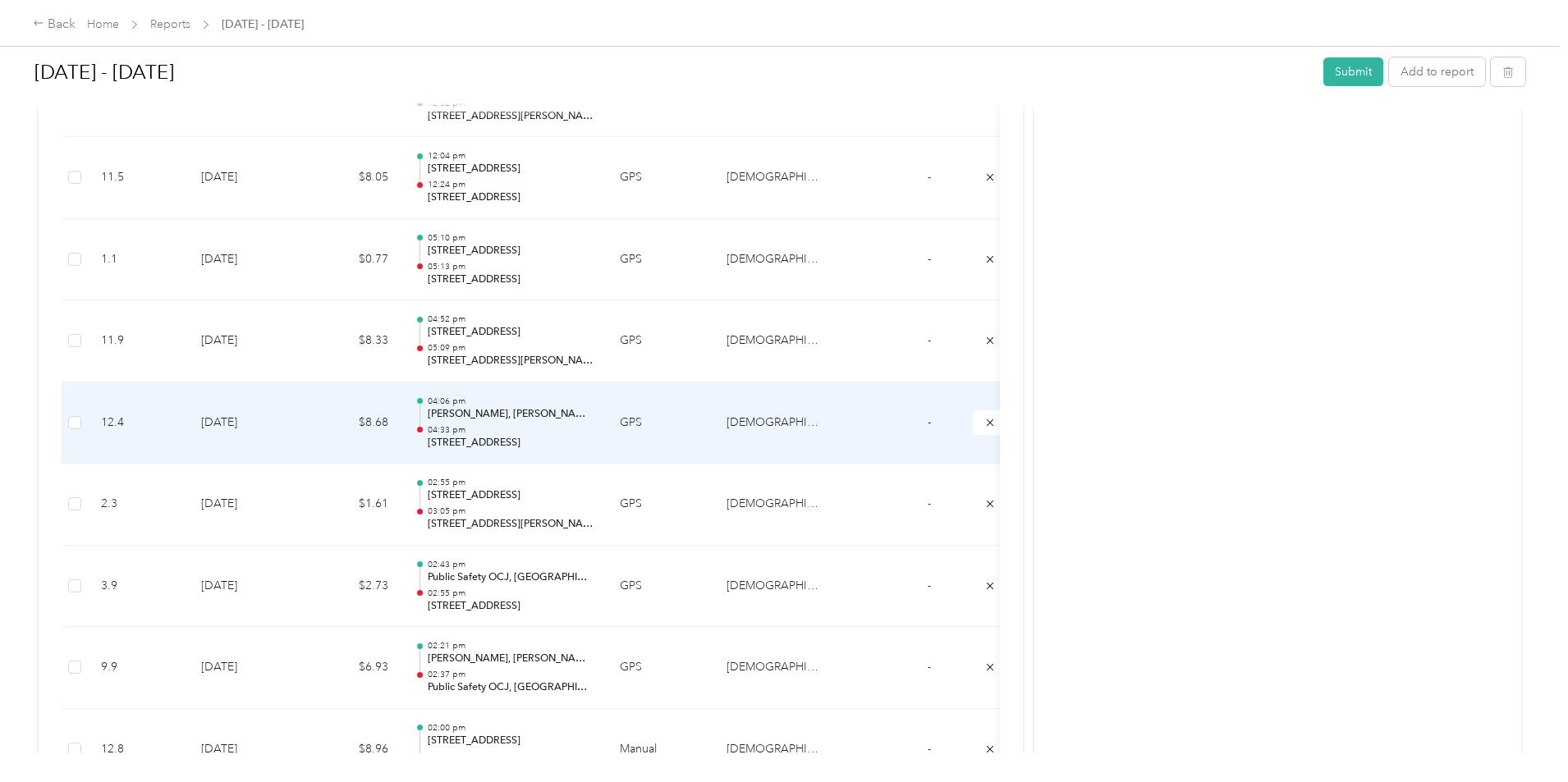
scroll to position [487, 0]
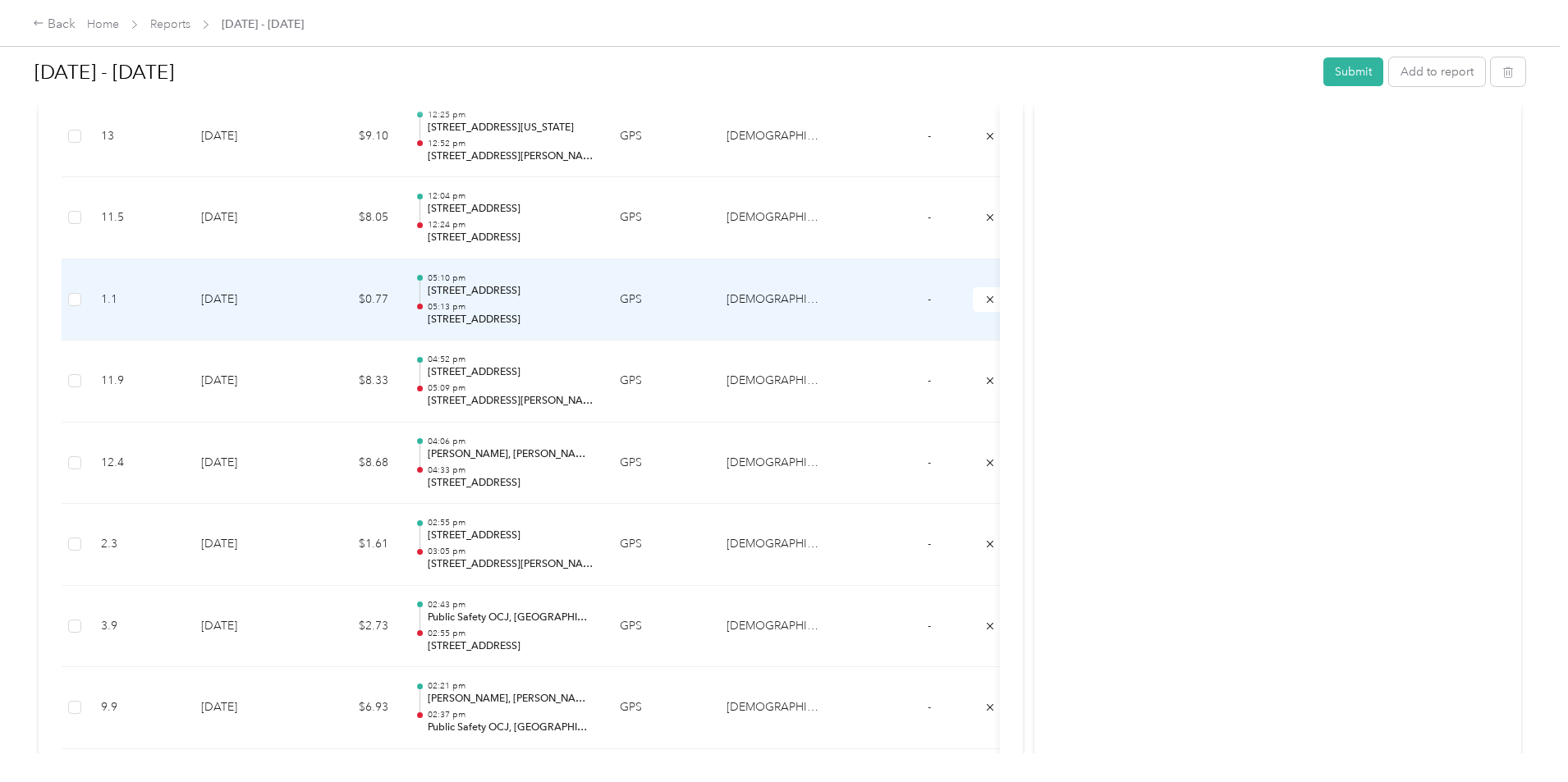
click at [593, 306] on p "05:13 pm" at bounding box center [511, 307] width 166 height 12
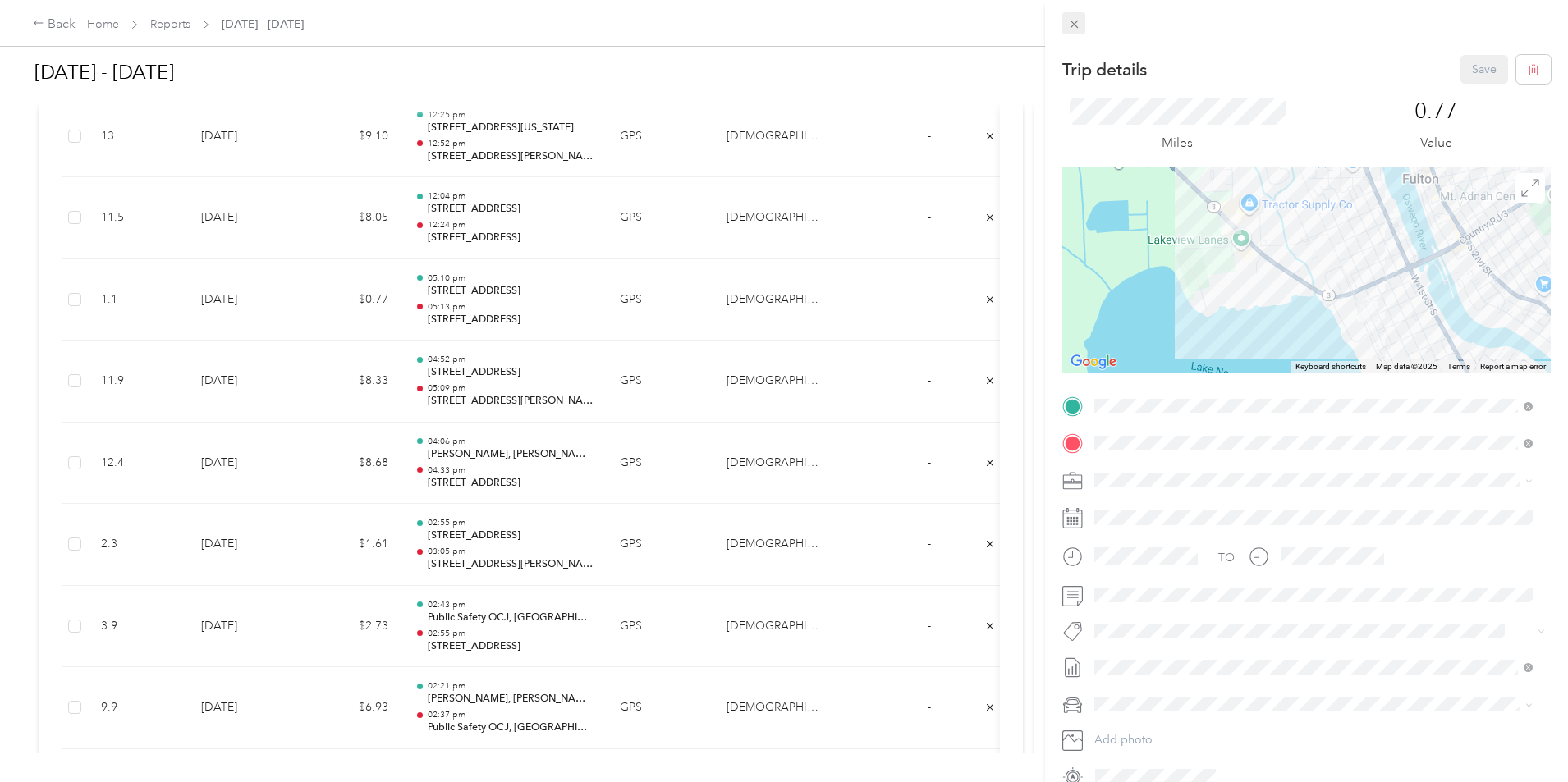
click at [1078, 28] on icon at bounding box center [1074, 25] width 8 height 8
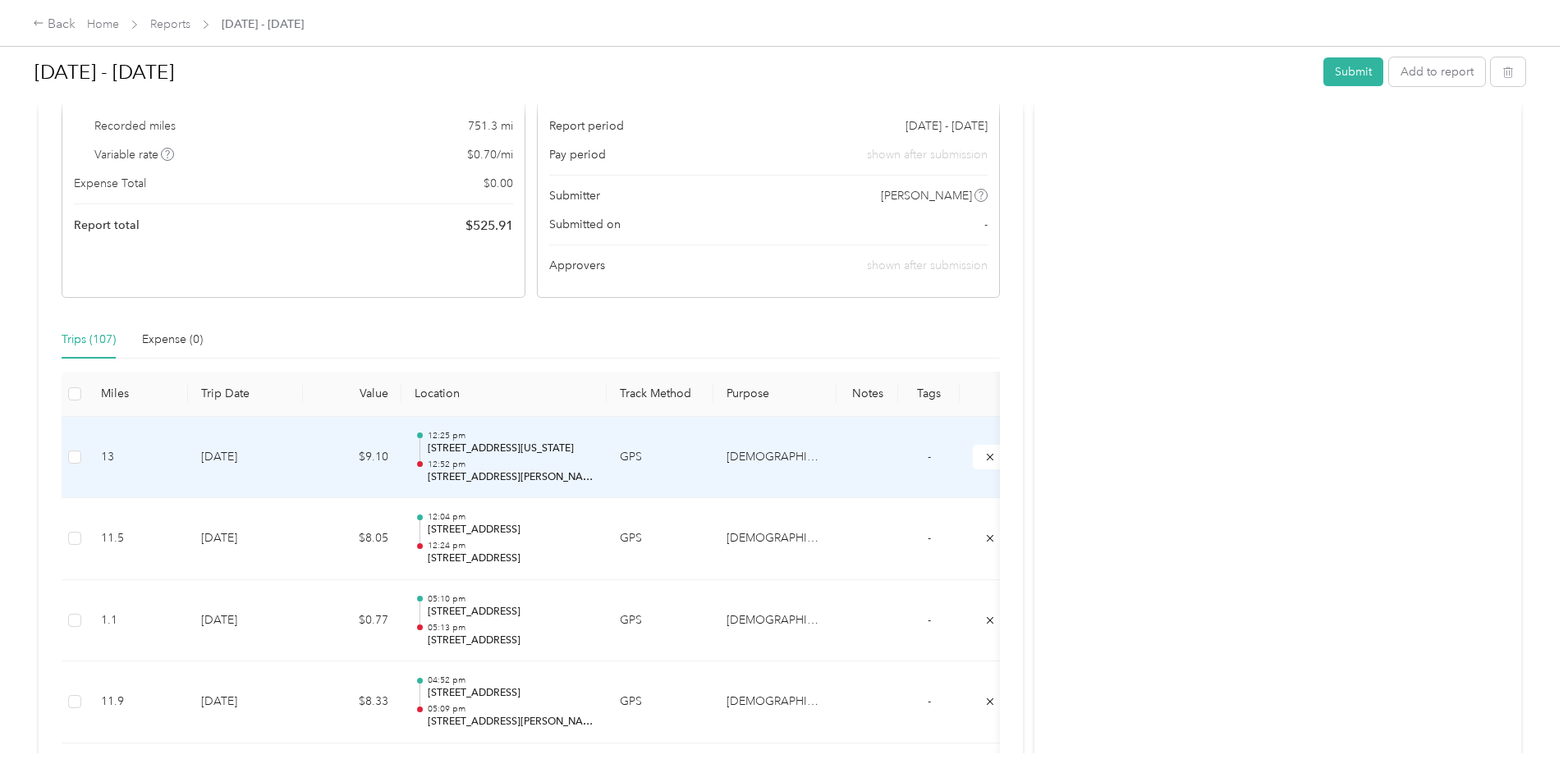
scroll to position [159, 0]
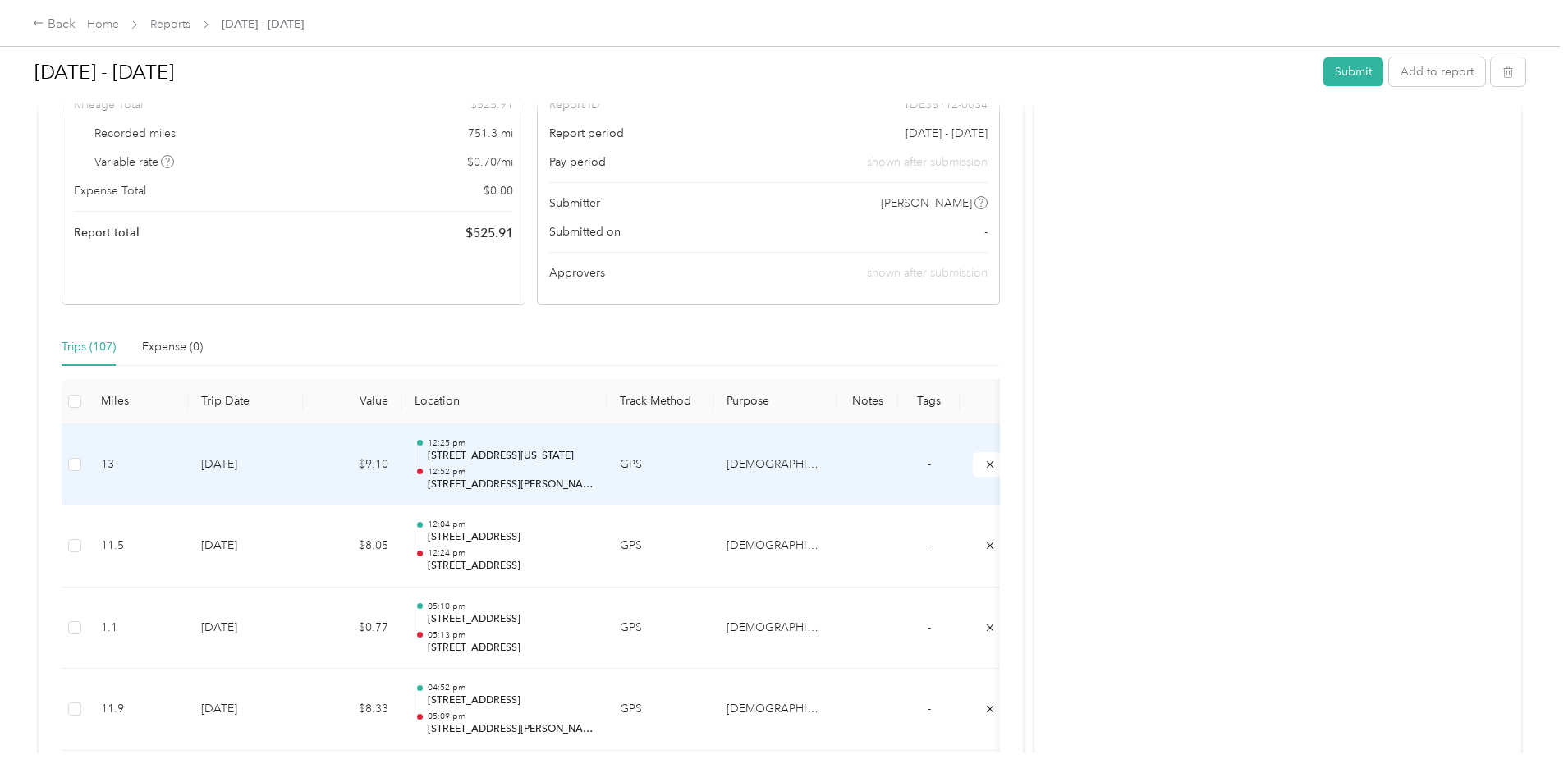
click at [593, 474] on p "12:52 pm" at bounding box center [511, 472] width 166 height 12
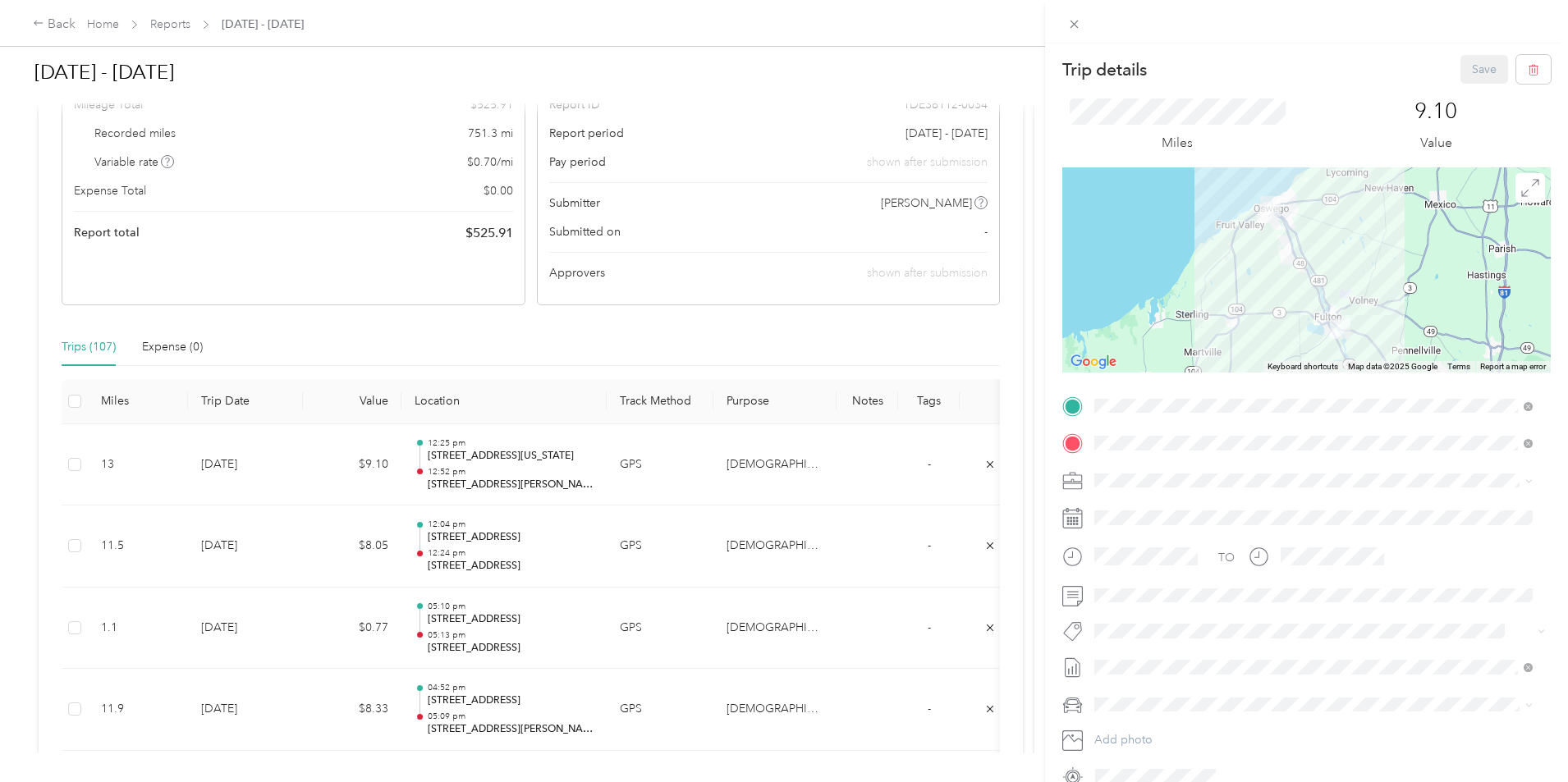
click at [537, 484] on div "Trip details Save This trip cannot be edited because it is either under review,…" at bounding box center [784, 391] width 1568 height 782
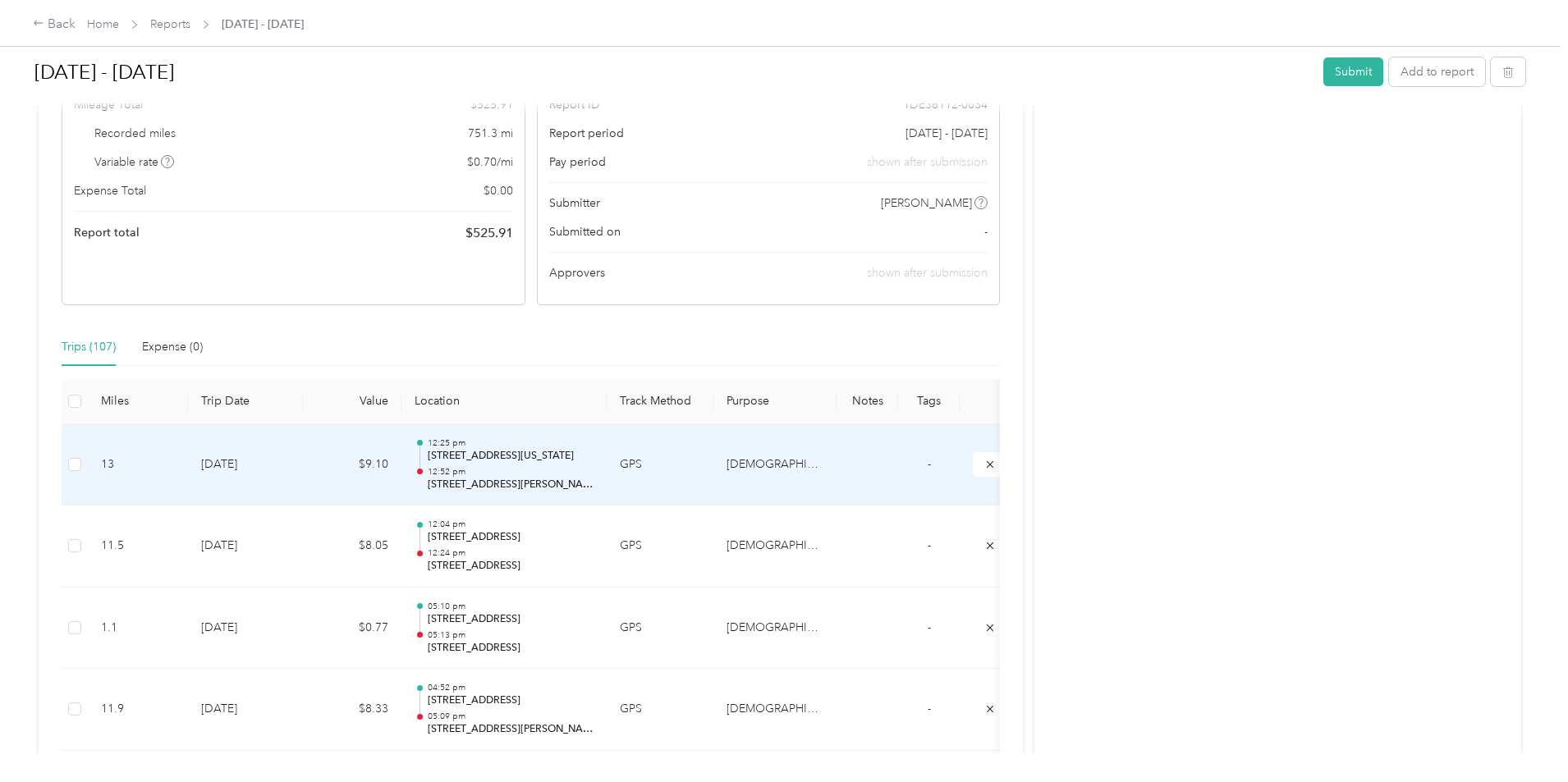
click at [593, 478] on p "[STREET_ADDRESS][PERSON_NAME][US_STATE]" at bounding box center [511, 485] width 166 height 15
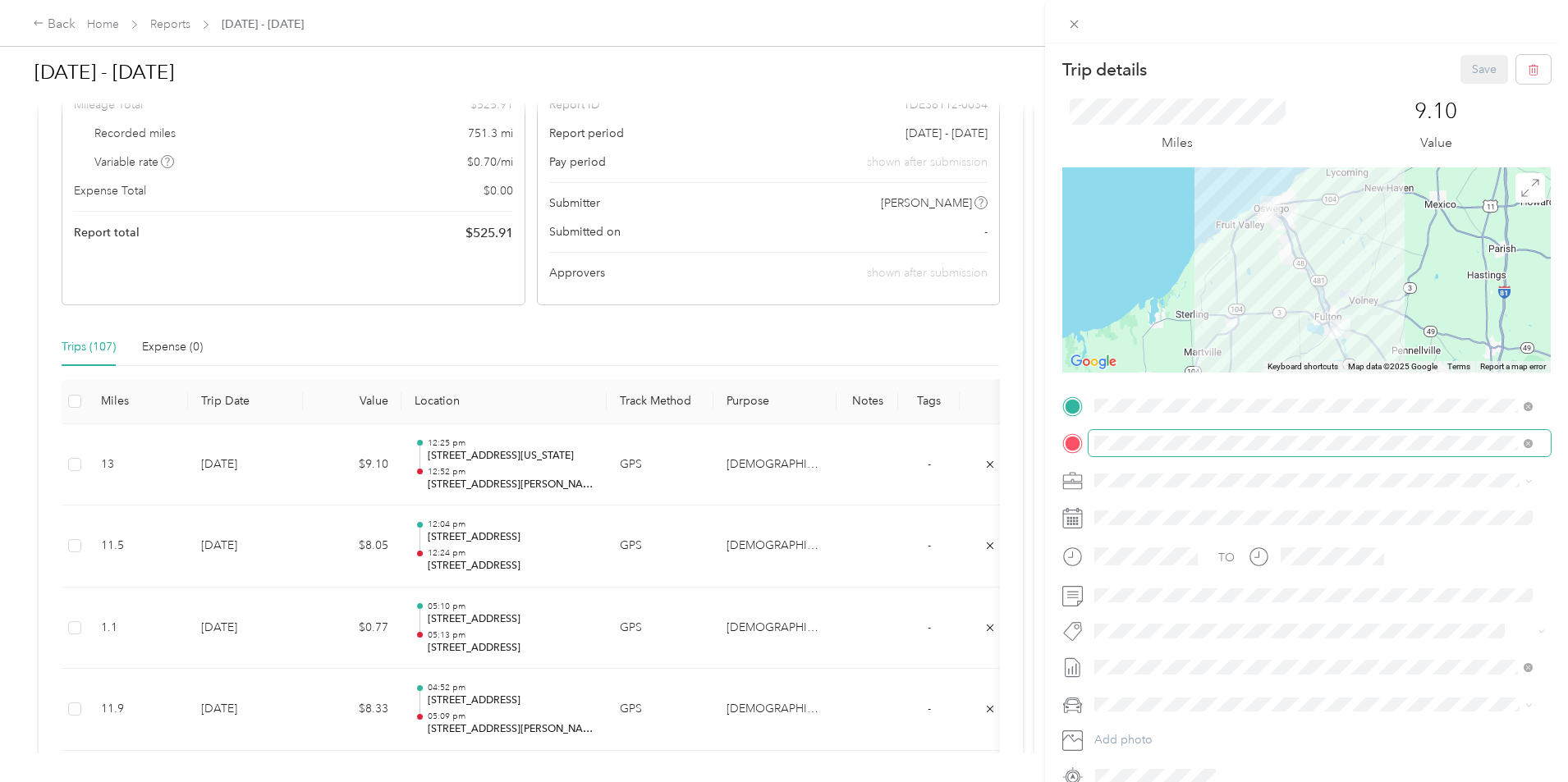
click at [1228, 450] on span at bounding box center [1319, 443] width 462 height 26
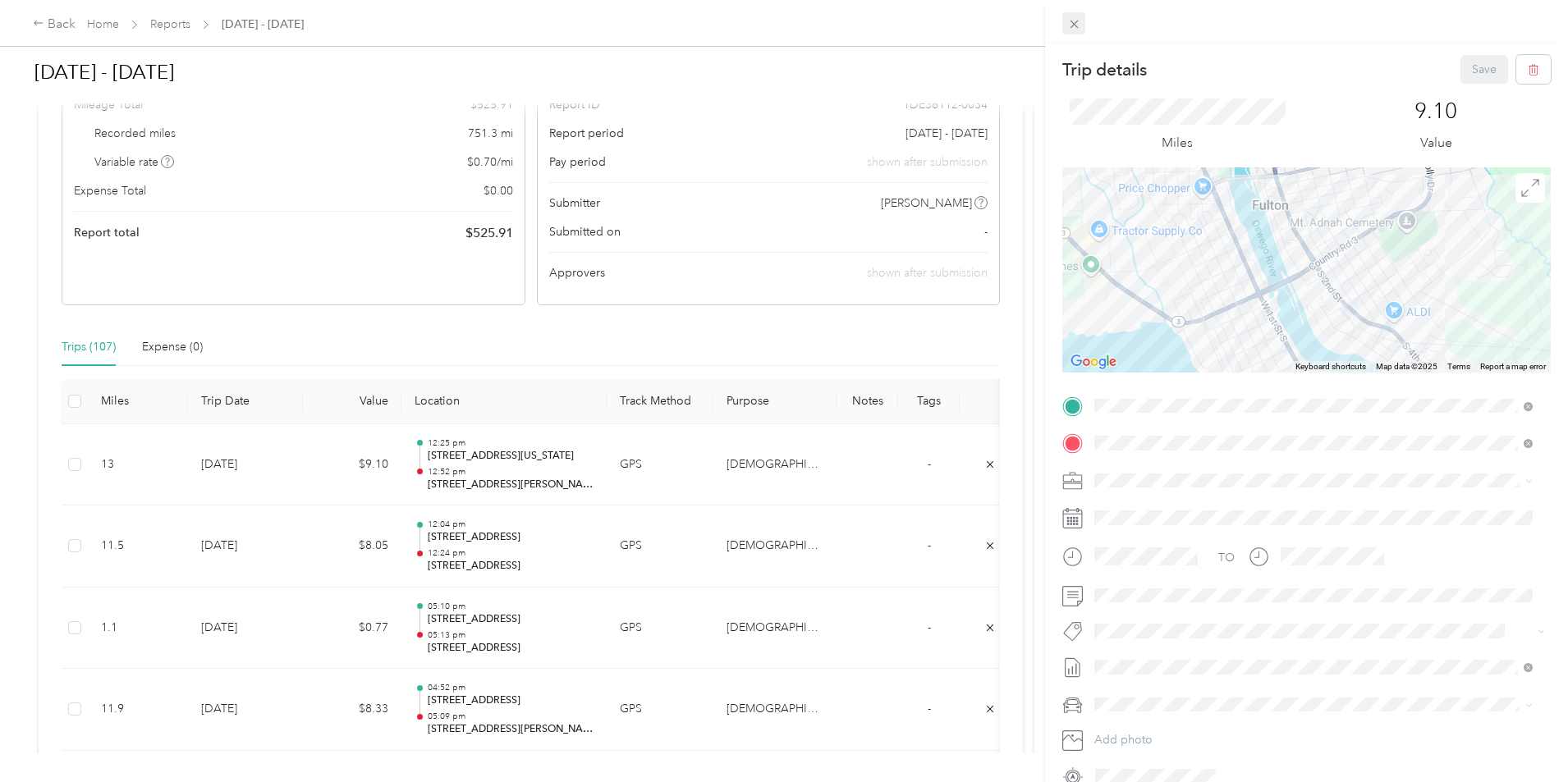
click at [1080, 21] on icon at bounding box center [1074, 24] width 14 height 14
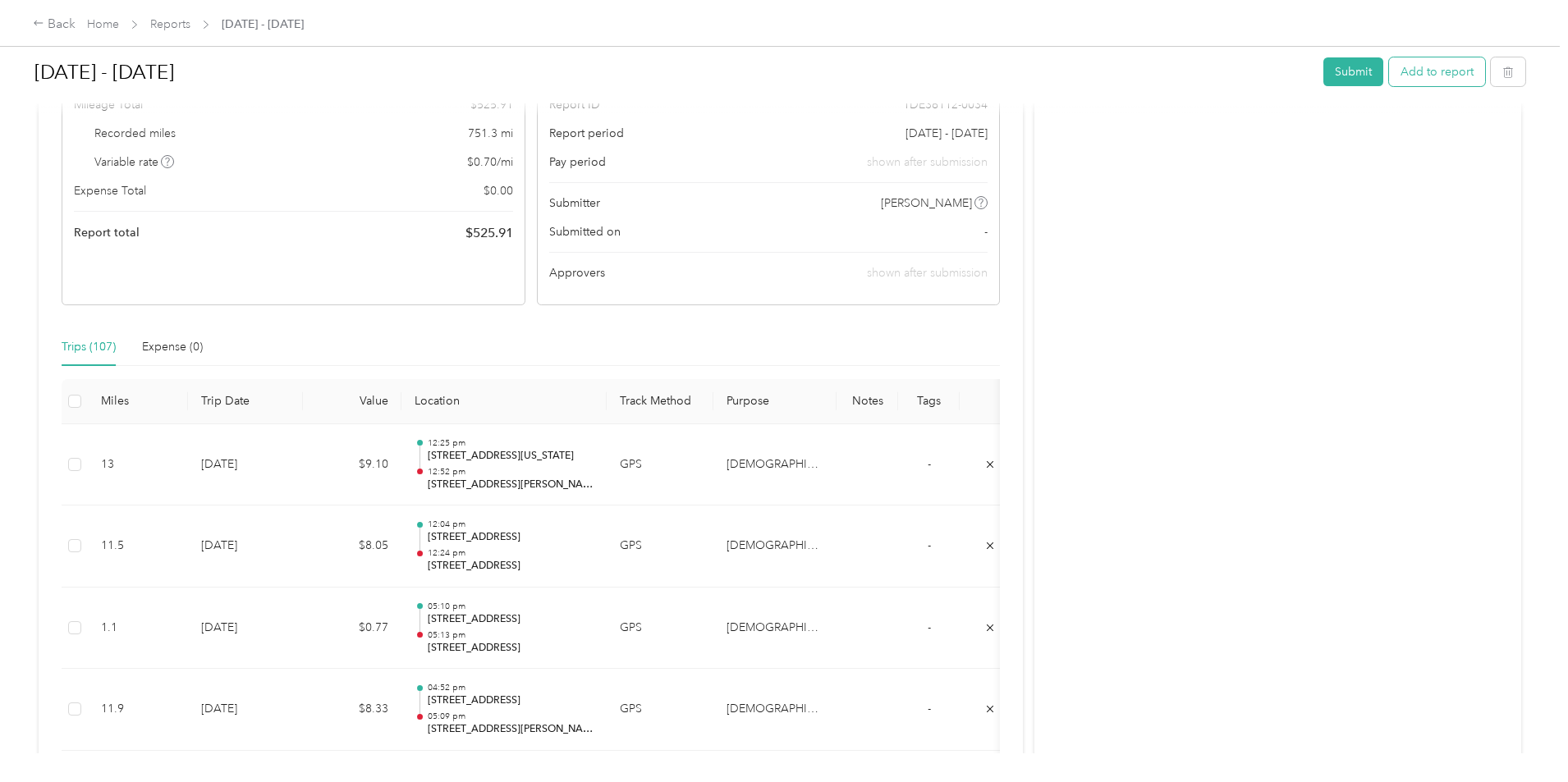
click at [1389, 77] on button "Add to report" at bounding box center [1437, 72] width 96 height 29
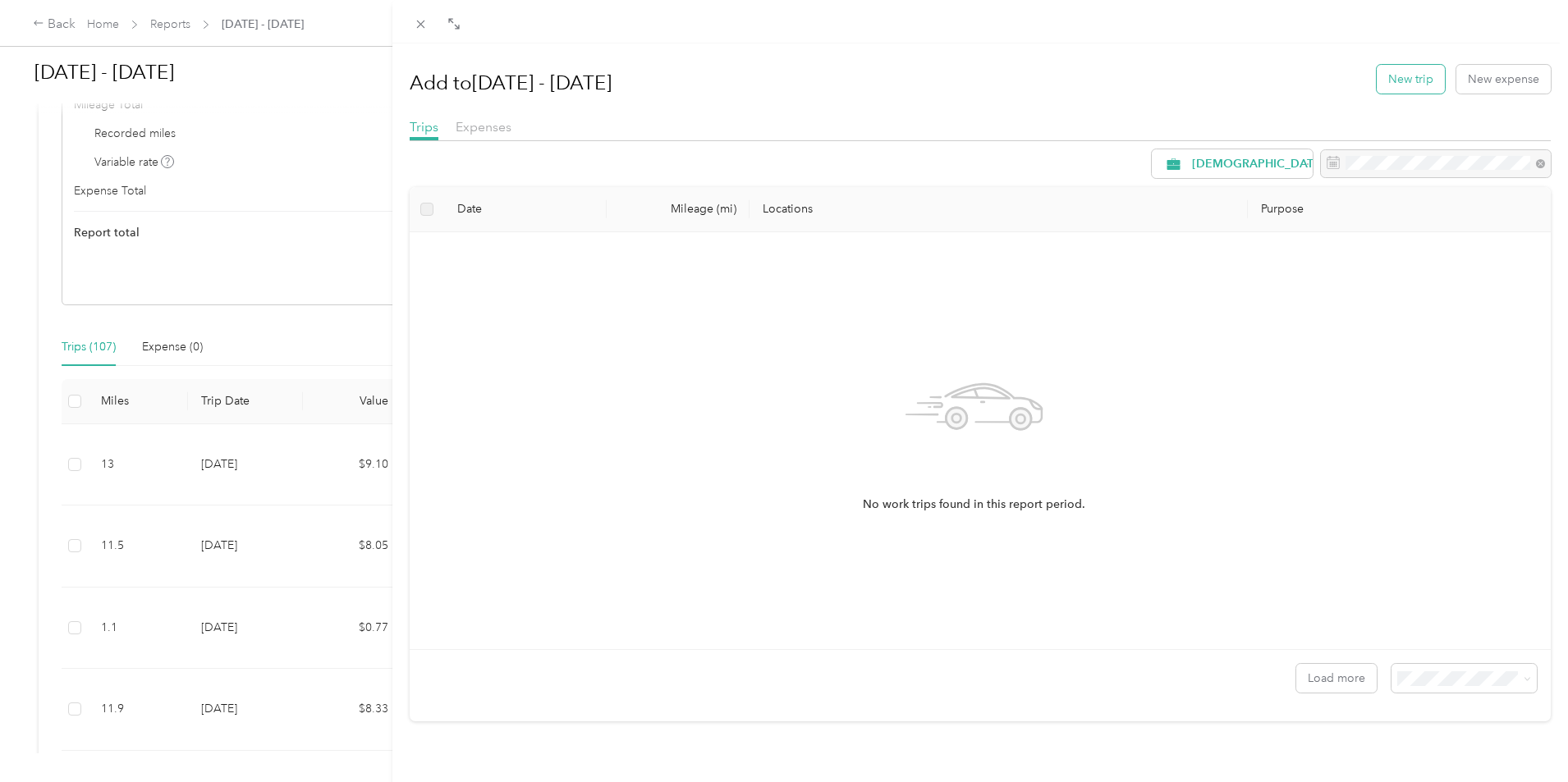
click at [1393, 76] on button "New trip" at bounding box center [1410, 79] width 68 height 29
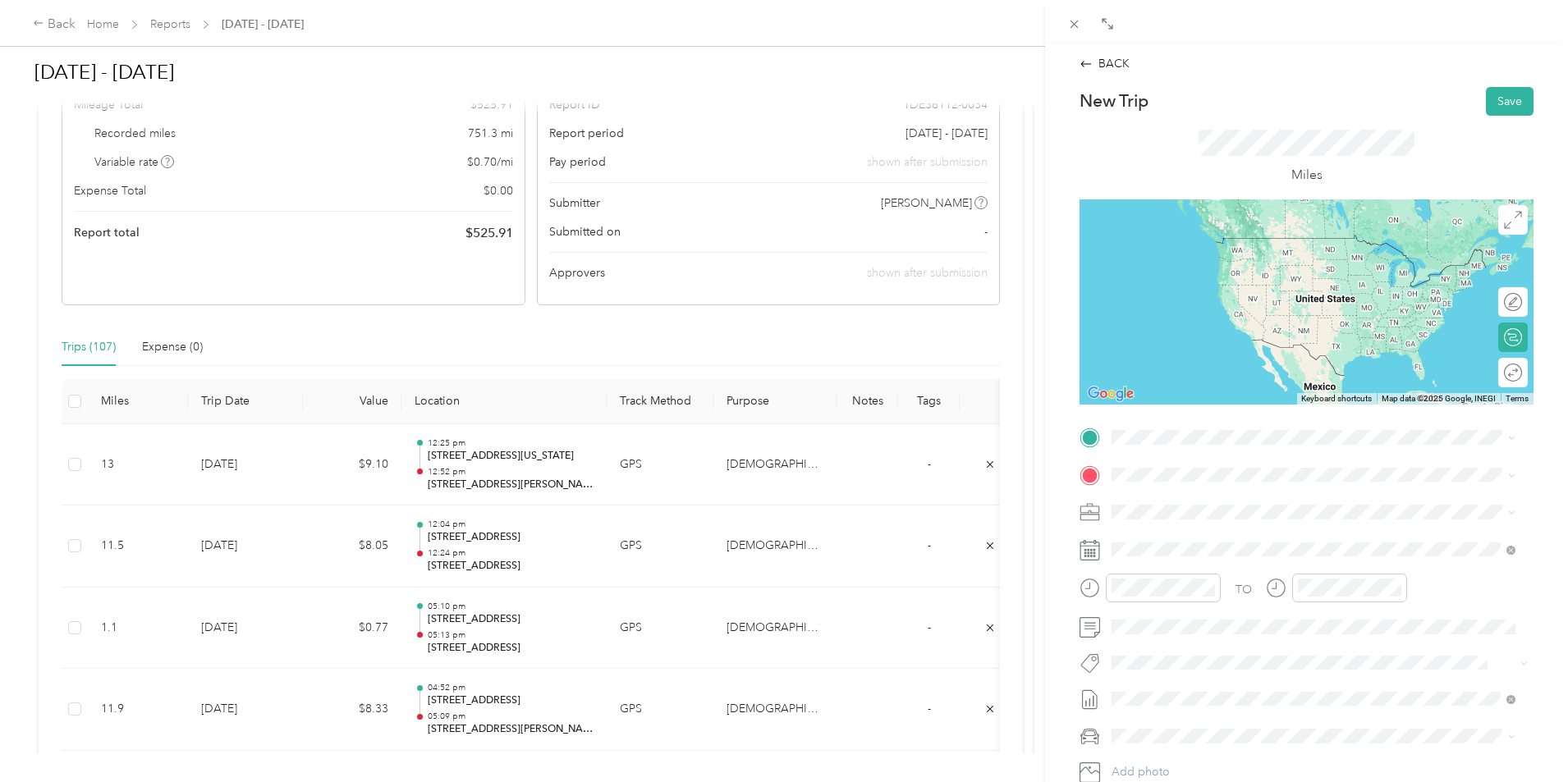
click at [1252, 503] on span "[STREET_ADDRESS][US_STATE]" at bounding box center [1225, 496] width 164 height 15
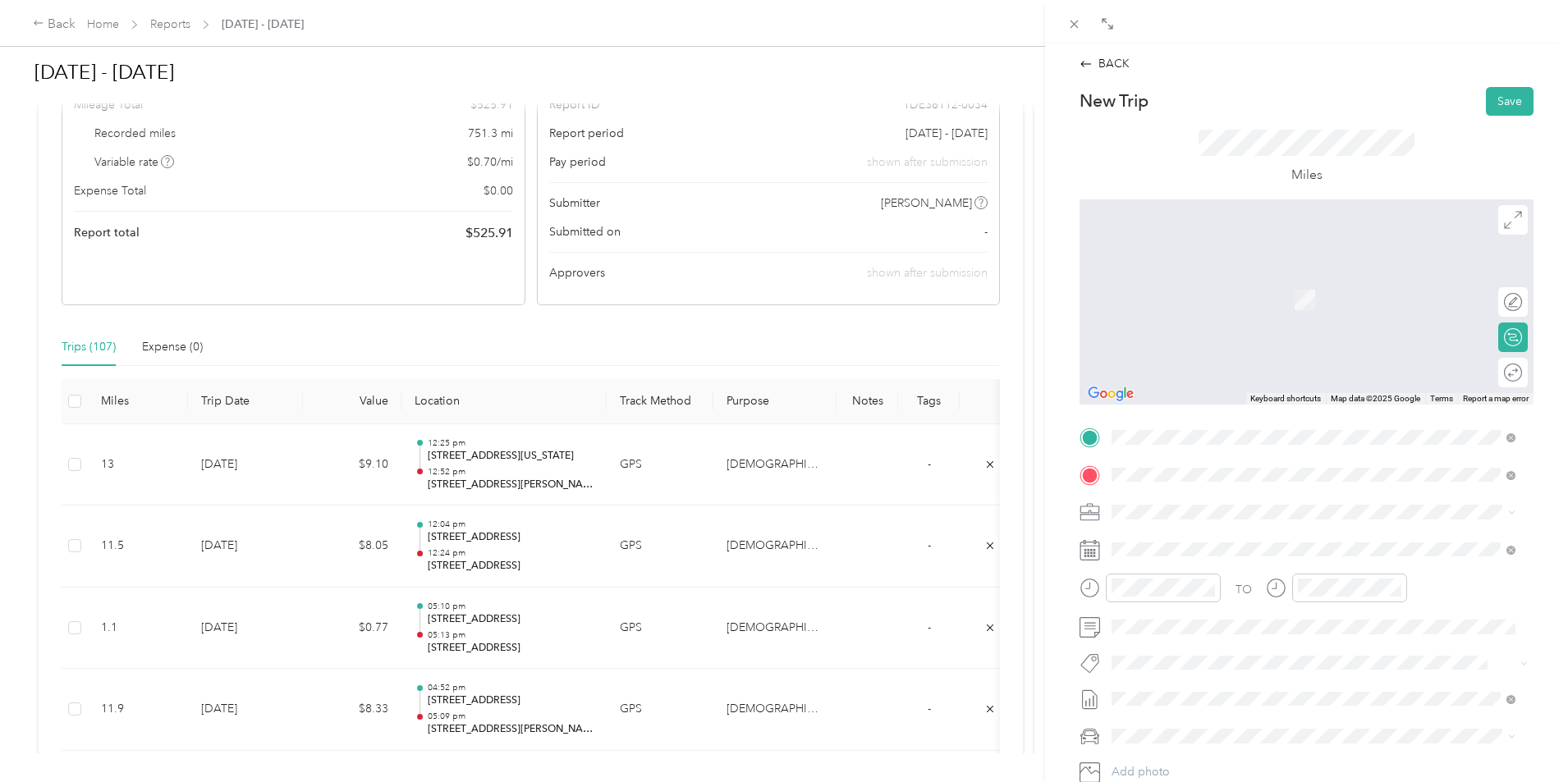
click at [1204, 530] on span "[STREET_ADDRESS][US_STATE]" at bounding box center [1225, 534] width 164 height 15
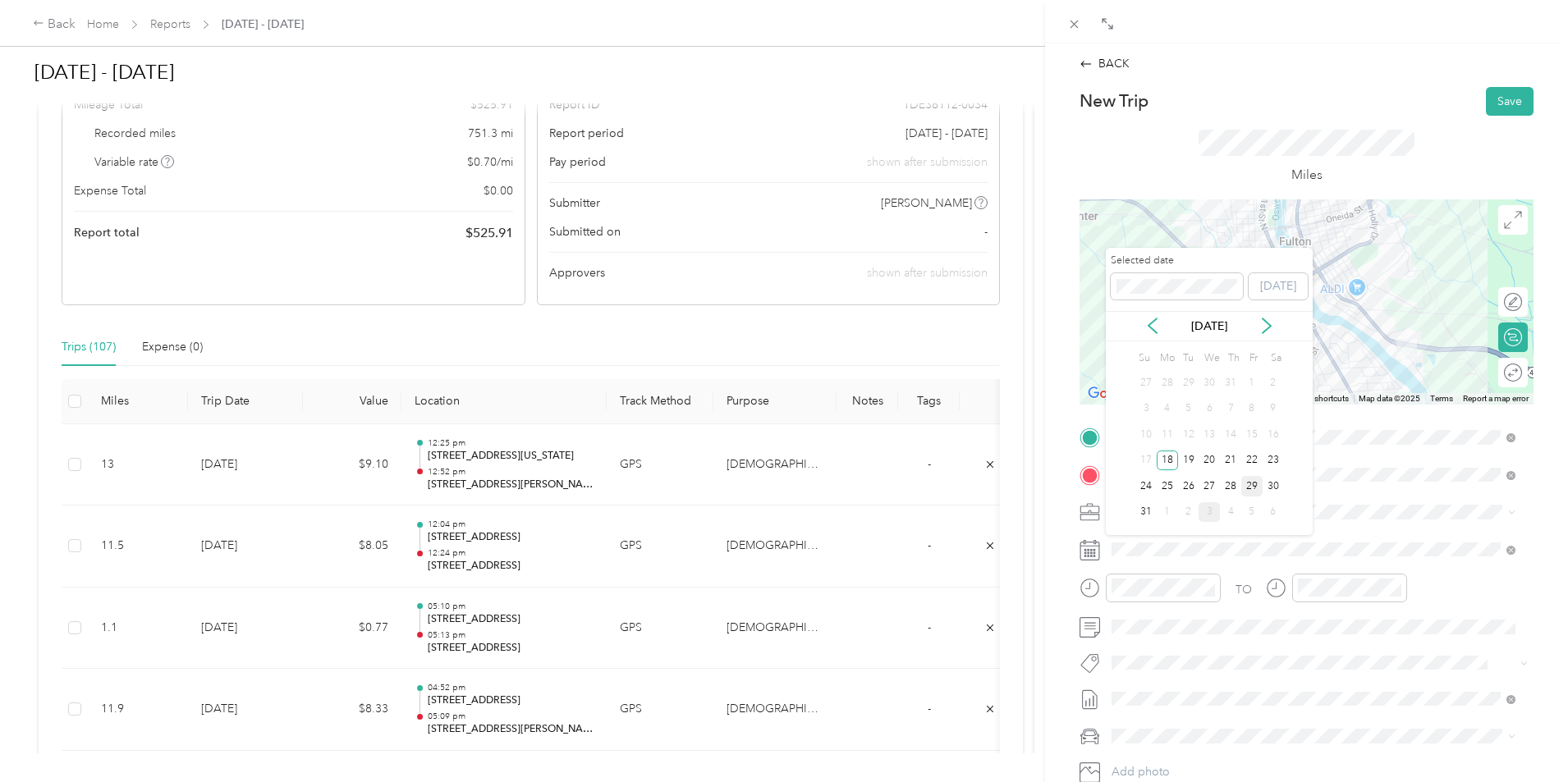
click at [1257, 489] on div "29" at bounding box center [1252, 486] width 21 height 21
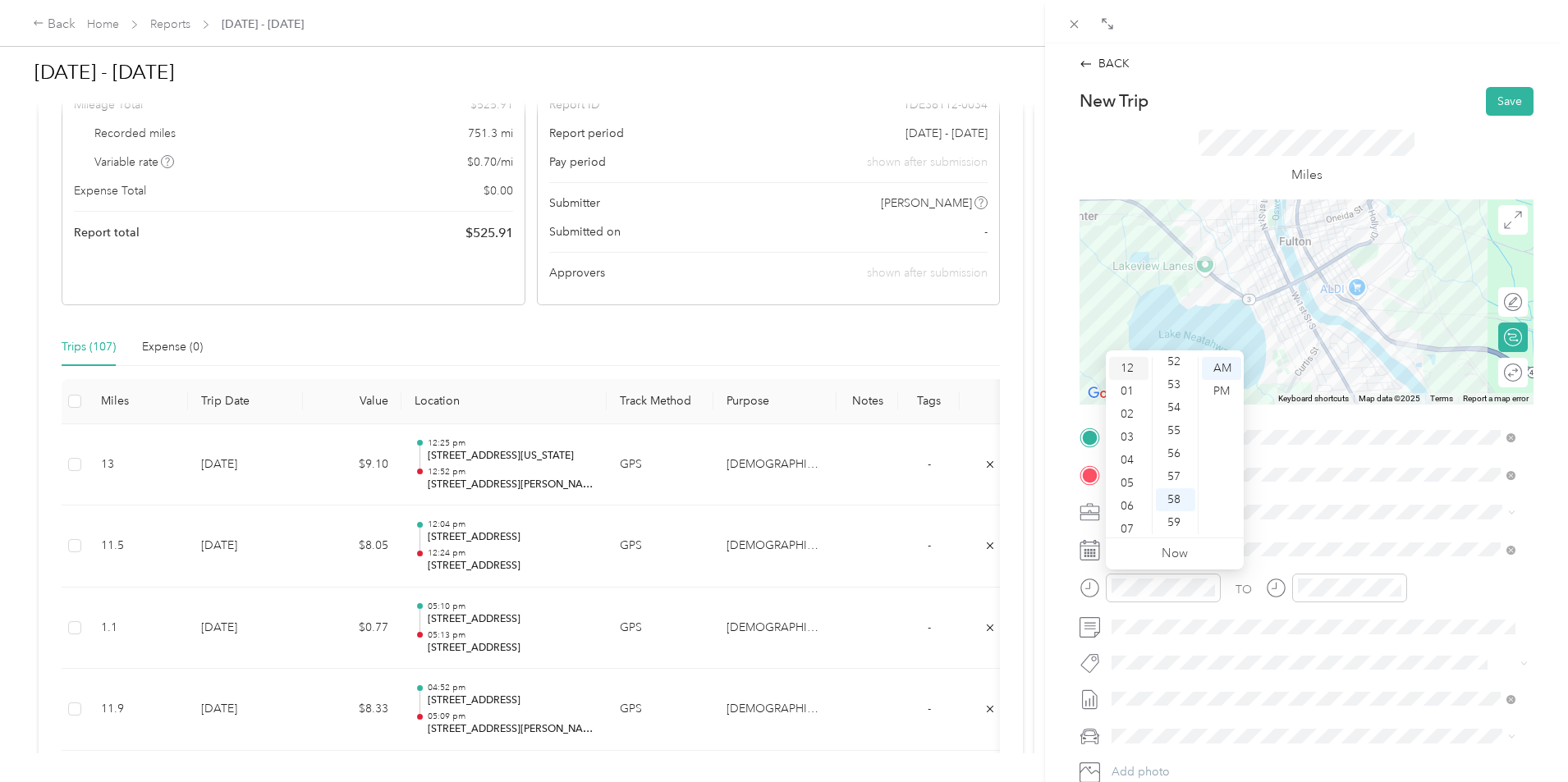
click at [1130, 368] on div "12" at bounding box center [1129, 368] width 39 height 23
click at [1176, 360] on div "52" at bounding box center [1175, 362] width 39 height 23
click at [1221, 390] on div "PM" at bounding box center [1222, 391] width 39 height 23
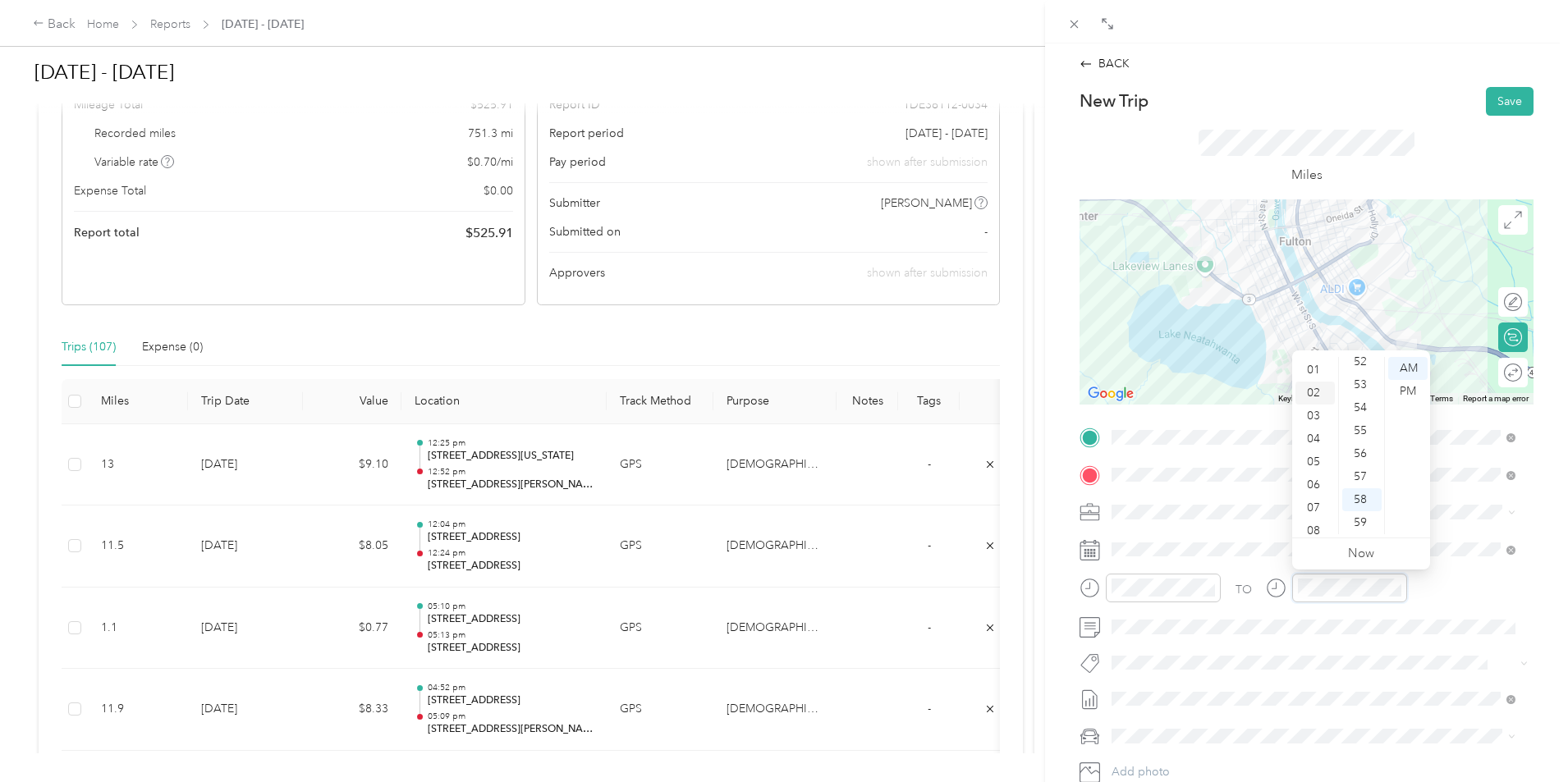
scroll to position [0, 0]
click at [1316, 392] on div "01" at bounding box center [1315, 391] width 39 height 23
click at [1367, 369] on div "00" at bounding box center [1362, 368] width 39 height 23
click at [1411, 390] on div "PM" at bounding box center [1408, 391] width 39 height 23
click at [1501, 100] on button "Save" at bounding box center [1510, 101] width 47 height 29
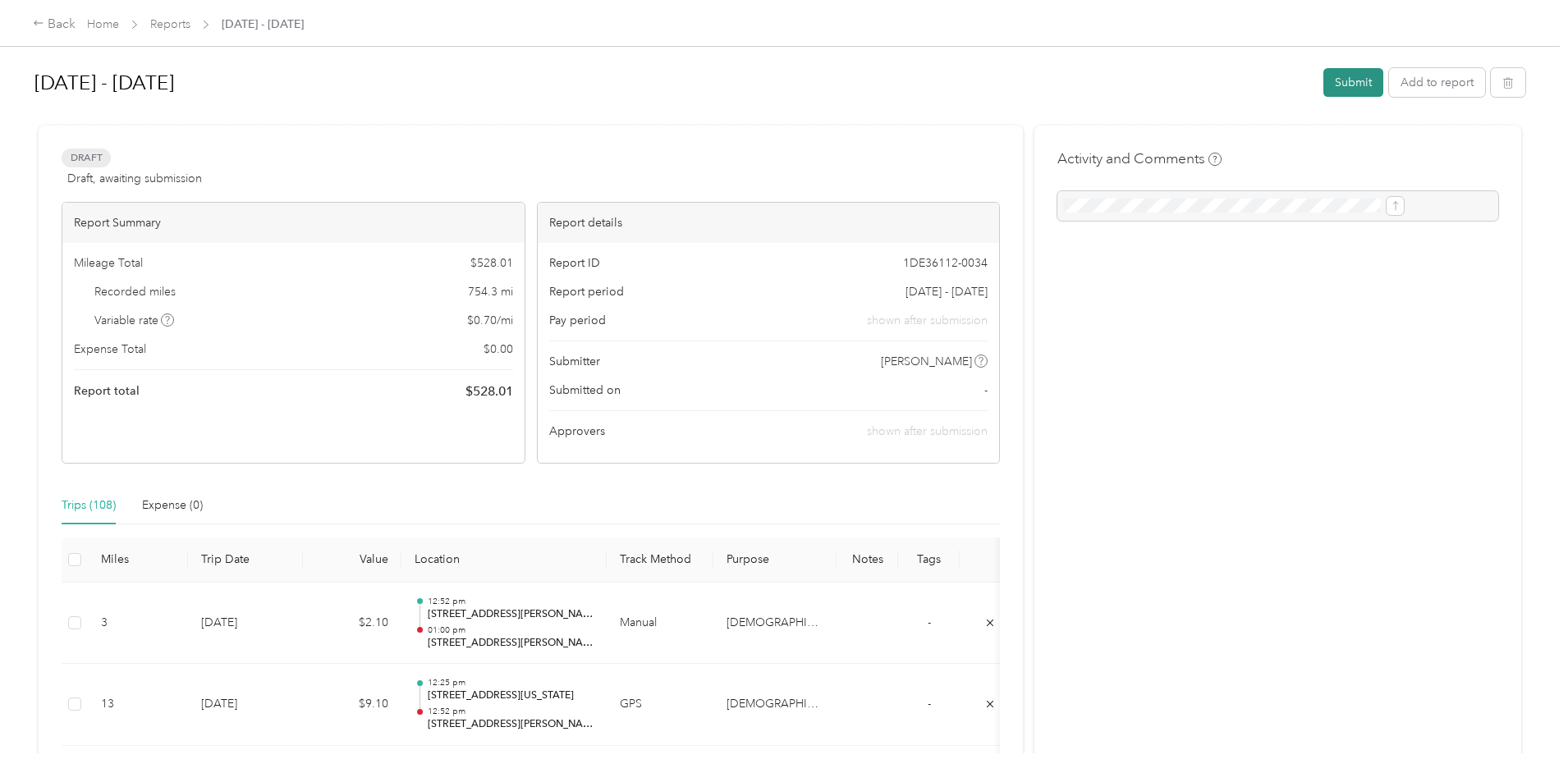
click at [1324, 91] on button "Submit" at bounding box center [1354, 83] width 60 height 29
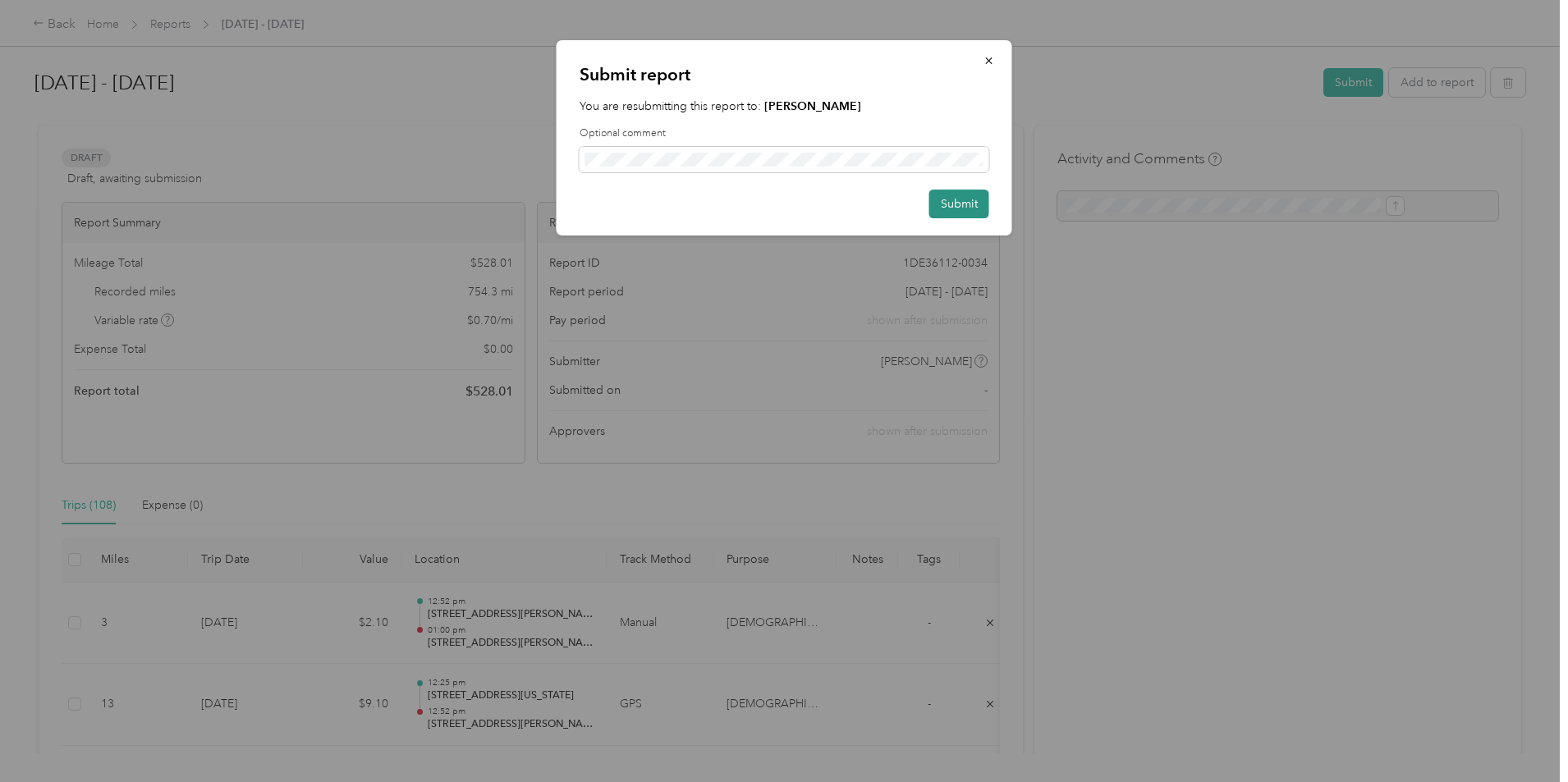
click at [962, 191] on button "Submit" at bounding box center [960, 204] width 60 height 29
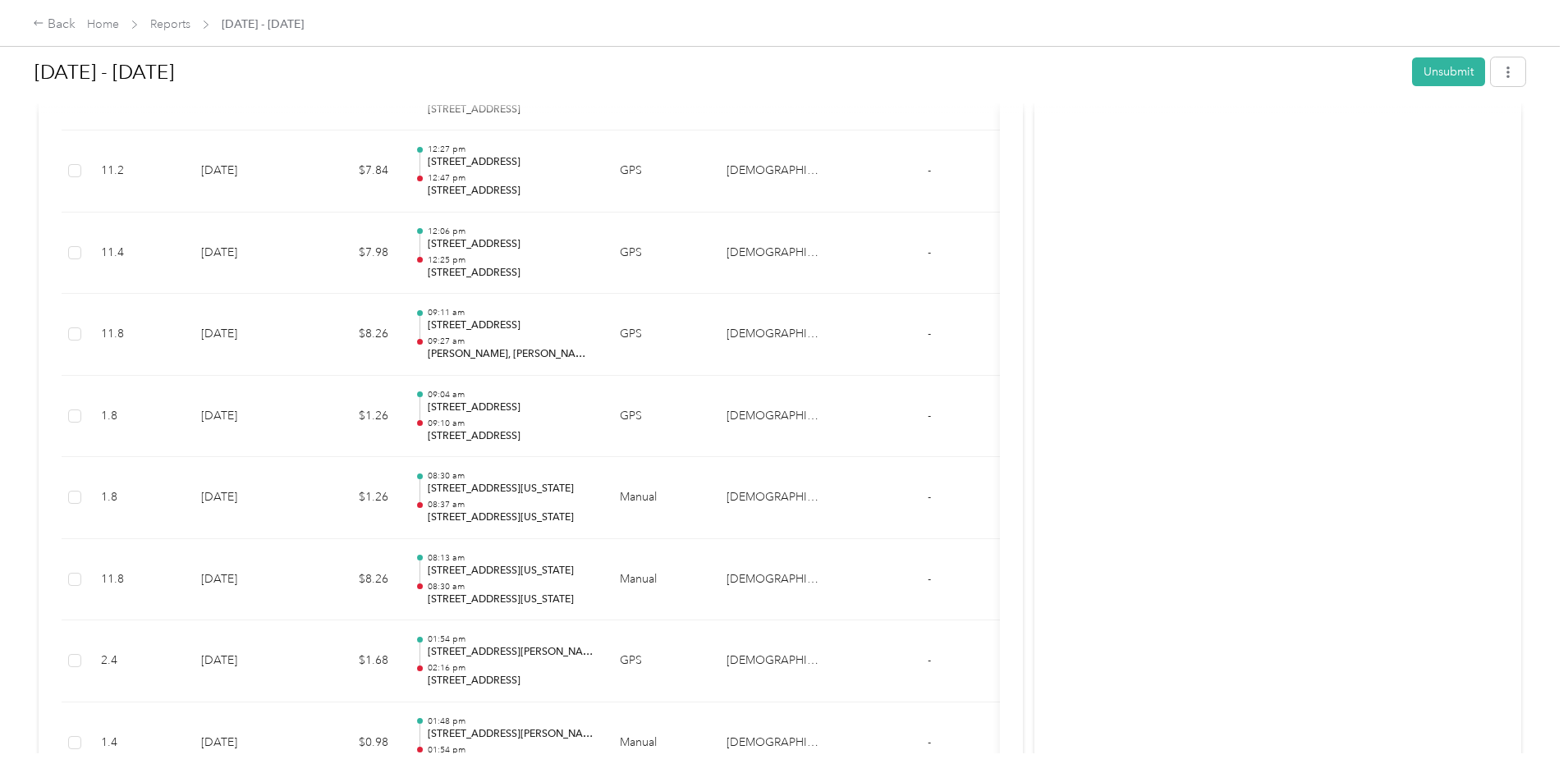
scroll to position [8211, 0]
